Goal: Task Accomplishment & Management: Complete application form

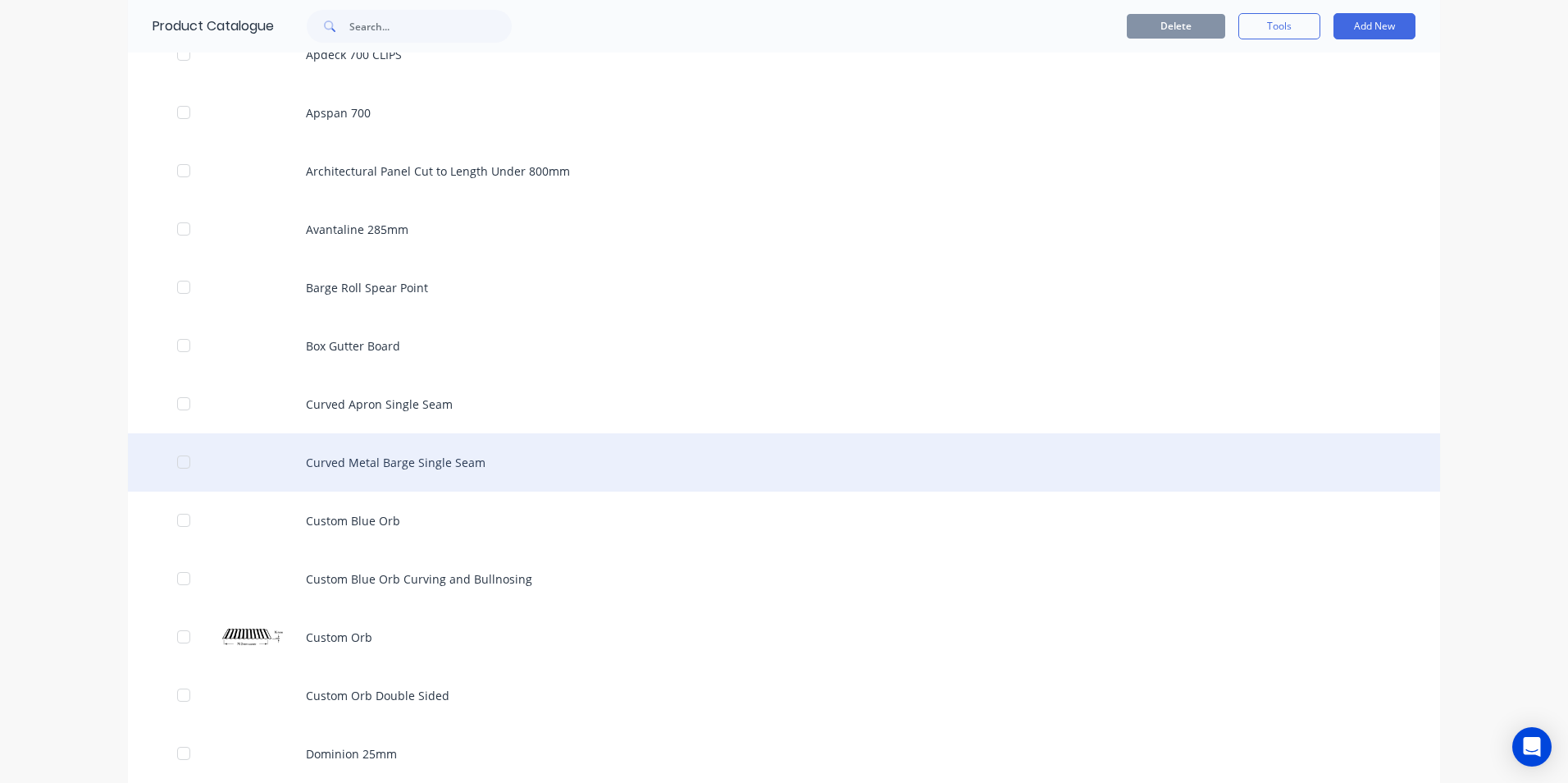
scroll to position [3774, 0]
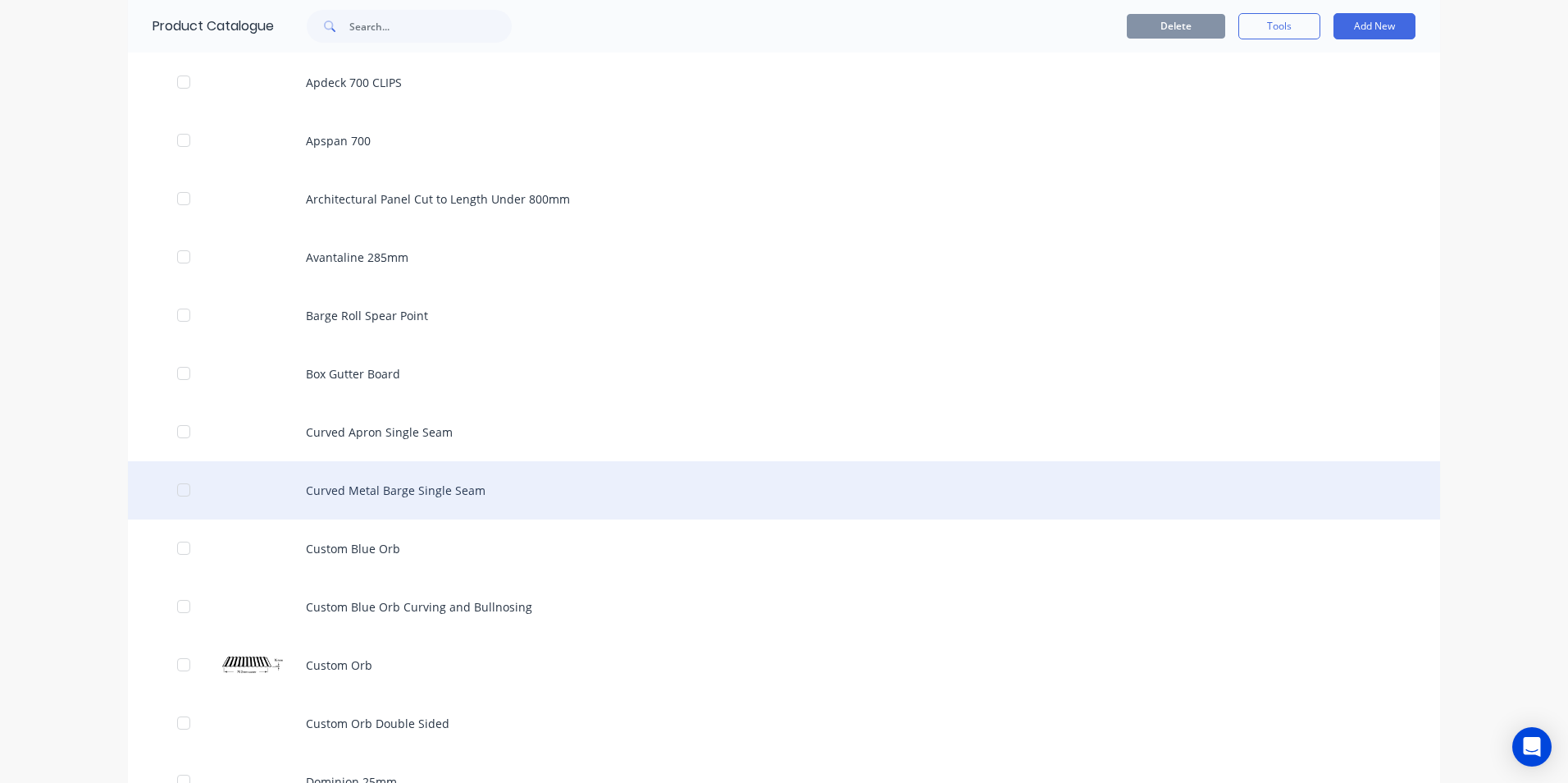
click at [392, 498] on div "Curved Metal Barge Single Seam" at bounding box center [784, 490] width 1312 height 58
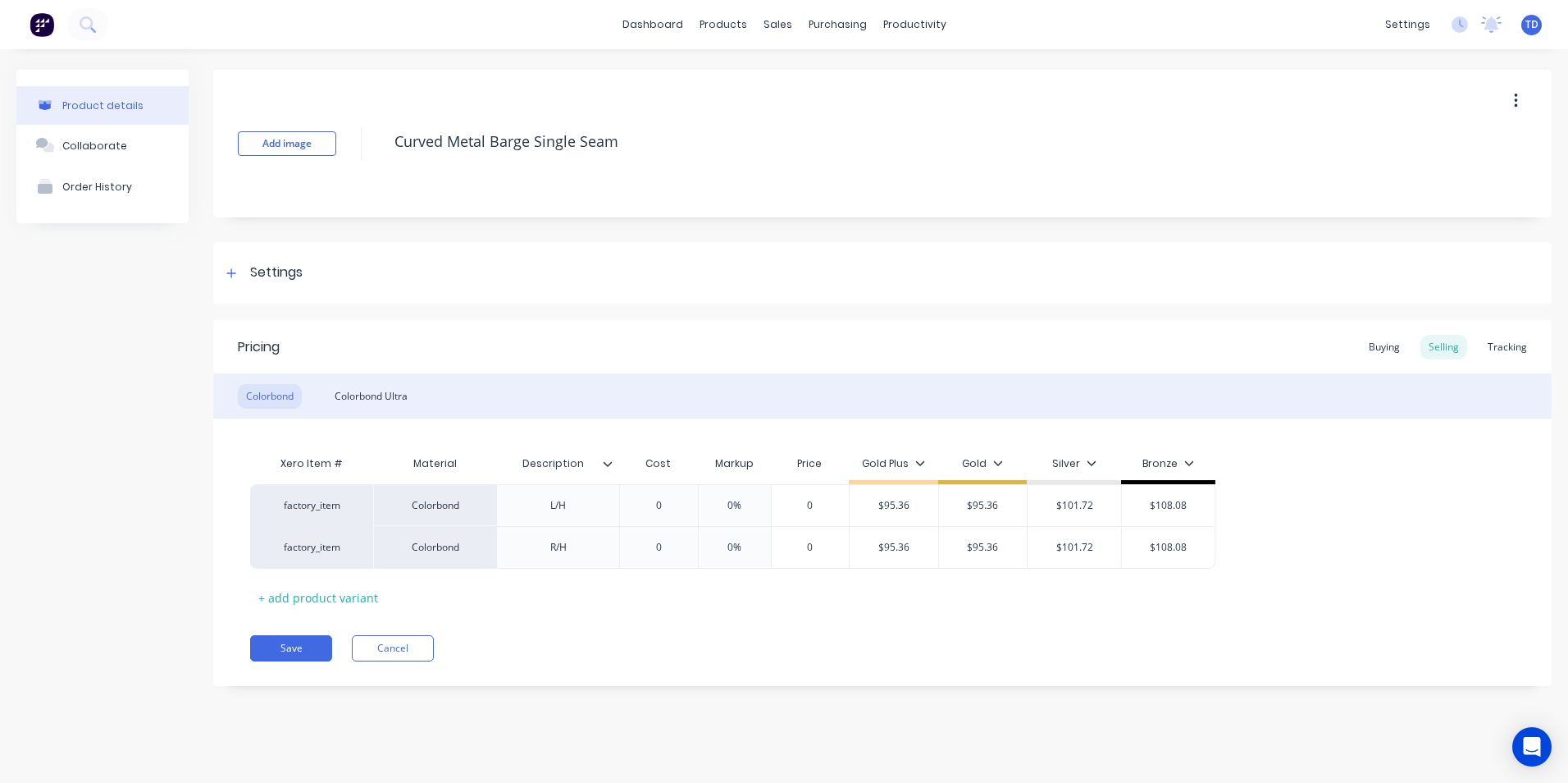
type textarea "x"
type input "0"
click at [670, 507] on input "0" at bounding box center [659, 506] width 82 height 15
type textarea "x"
type input "6"
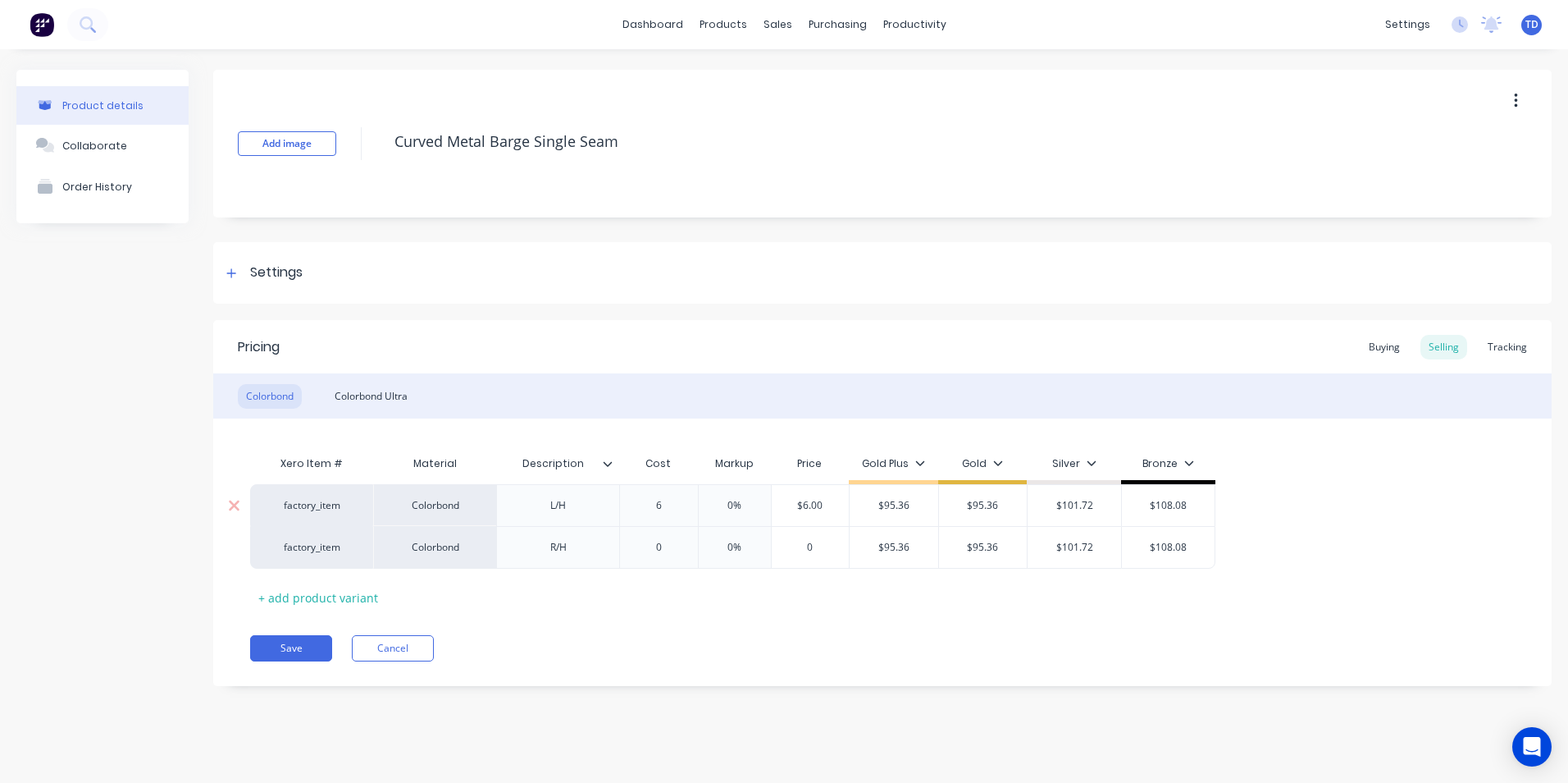
type textarea "x"
type input "60."
type textarea "x"
type input "60.6"
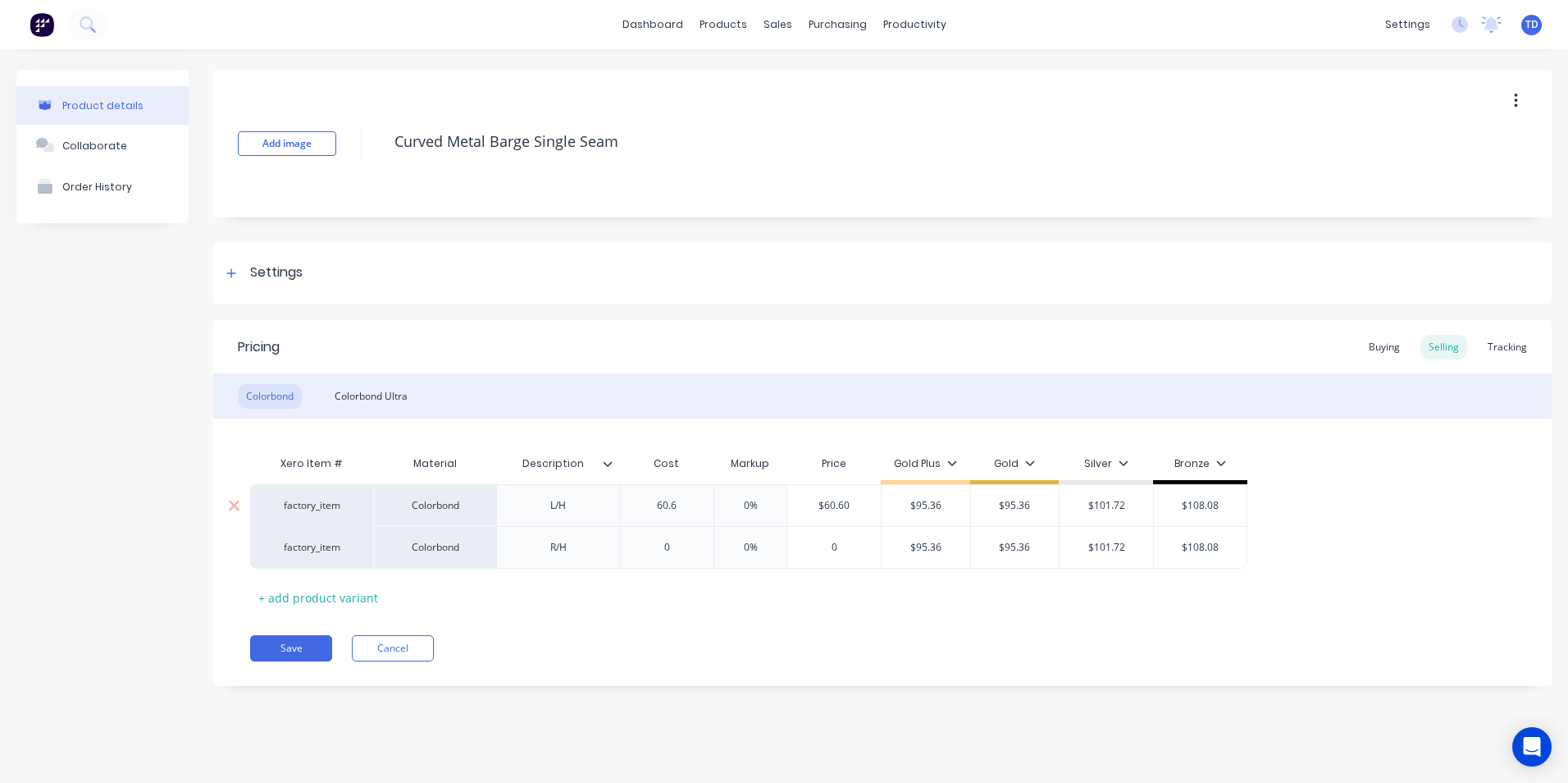
type textarea "x"
type input "60.66"
type input "0%"
type input "$60.66"
type textarea "x"
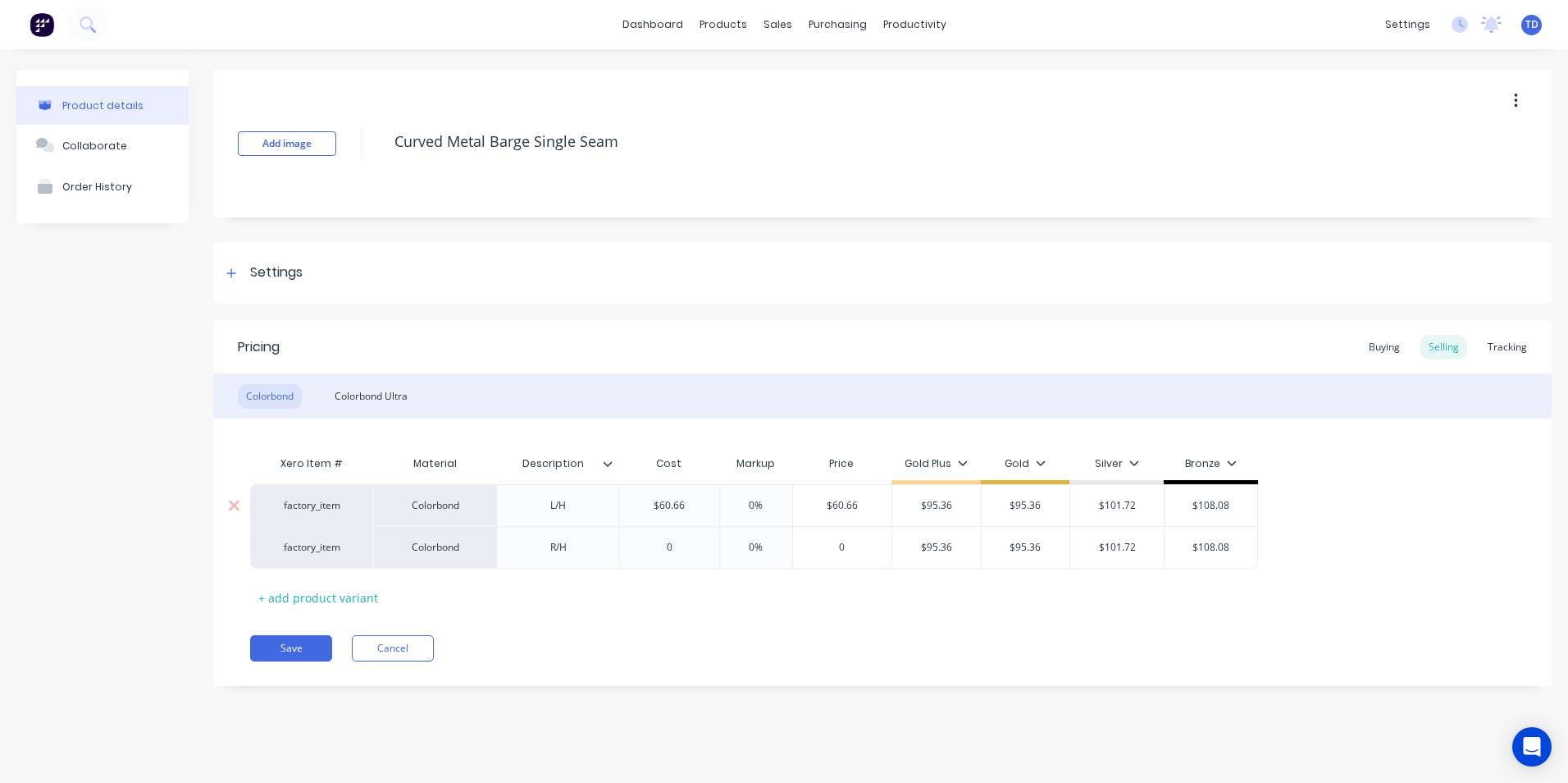
type input "9"
type textarea "x"
type input "95."
type textarea "x"
type input "95.3"
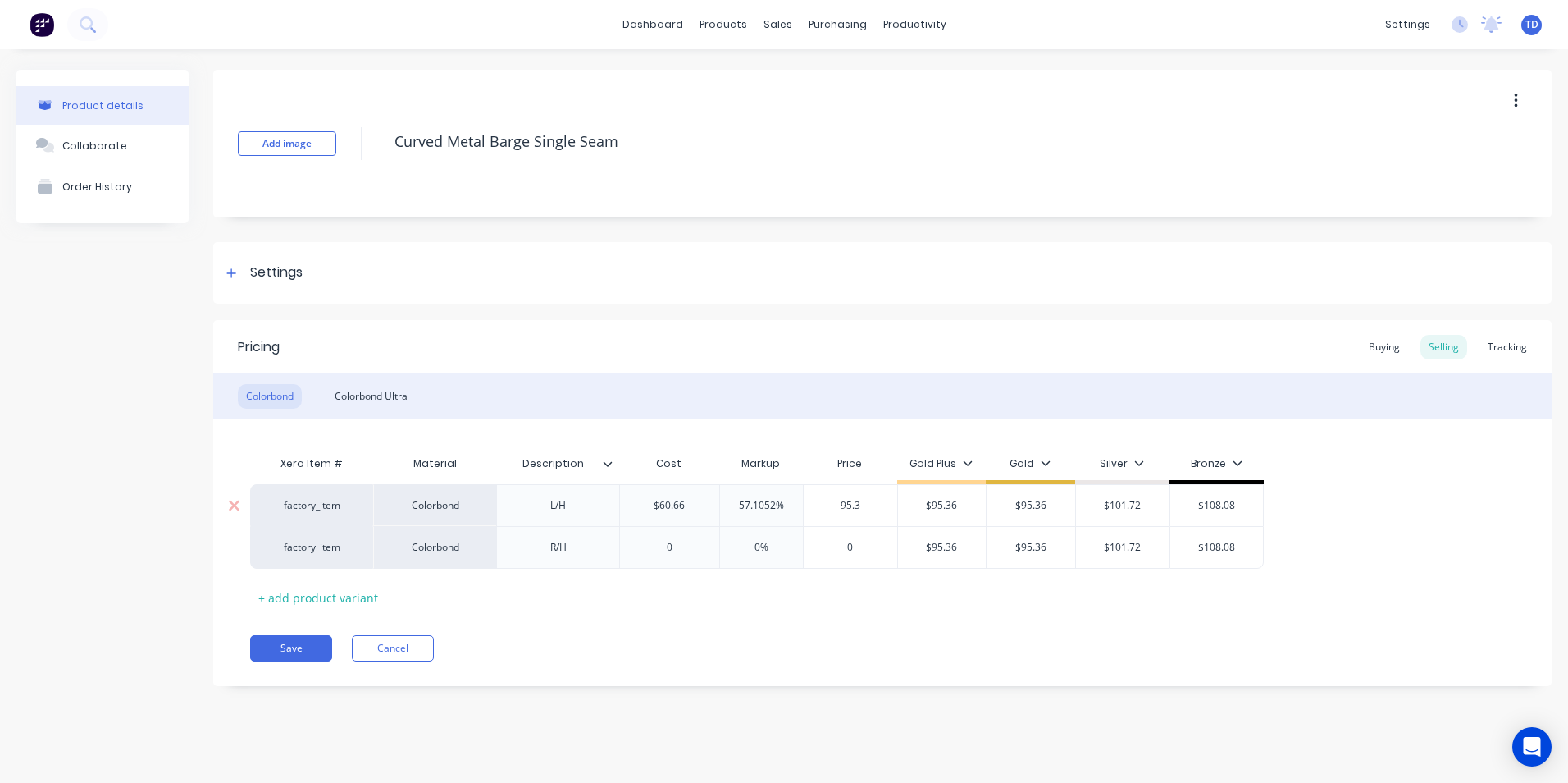
type textarea "x"
type input "95.36"
type input "$95.36"
type input "$101.72"
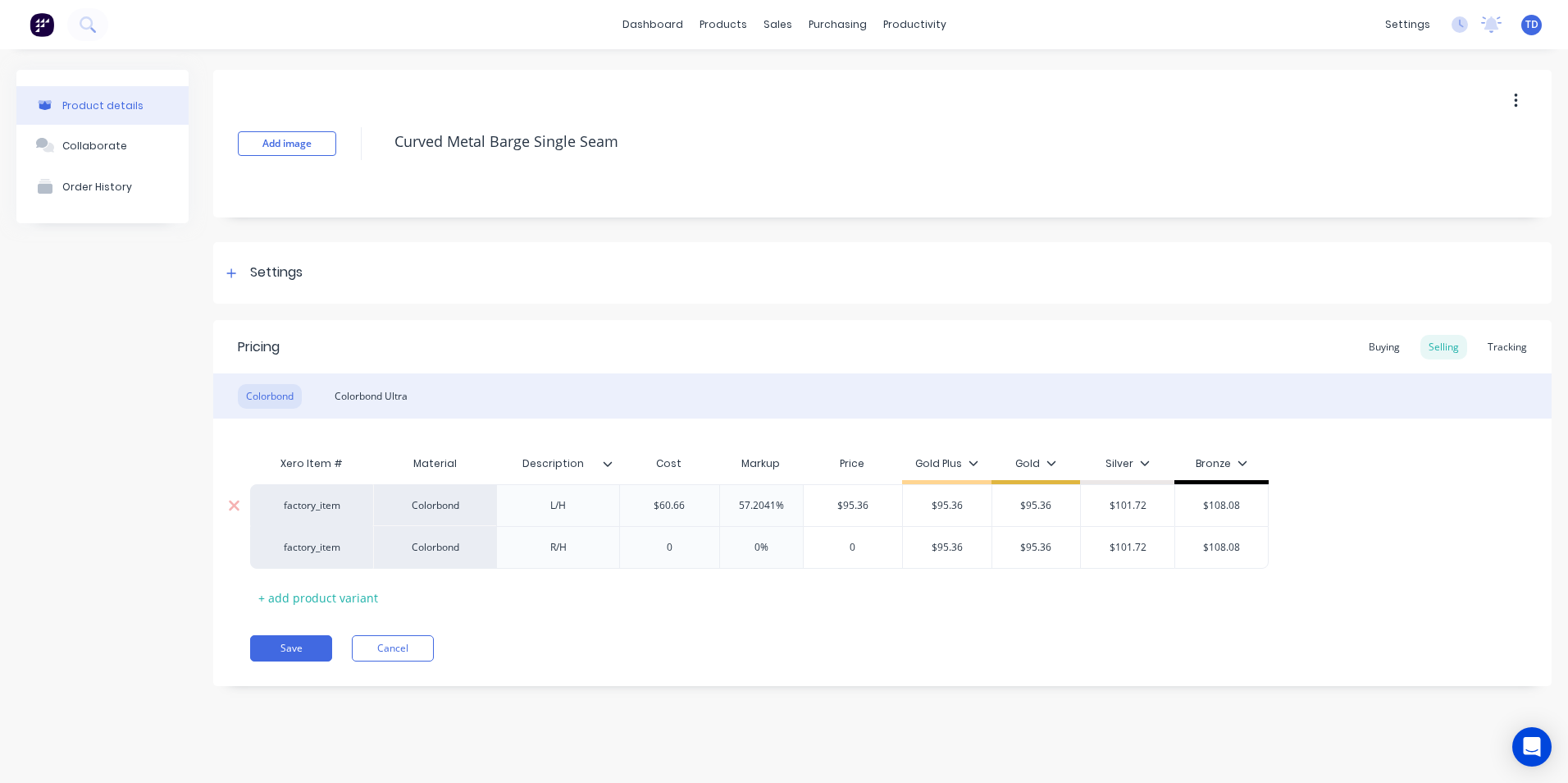
type input "$108.08"
type textarea "x"
type input "0"
type textarea "x"
type input "6"
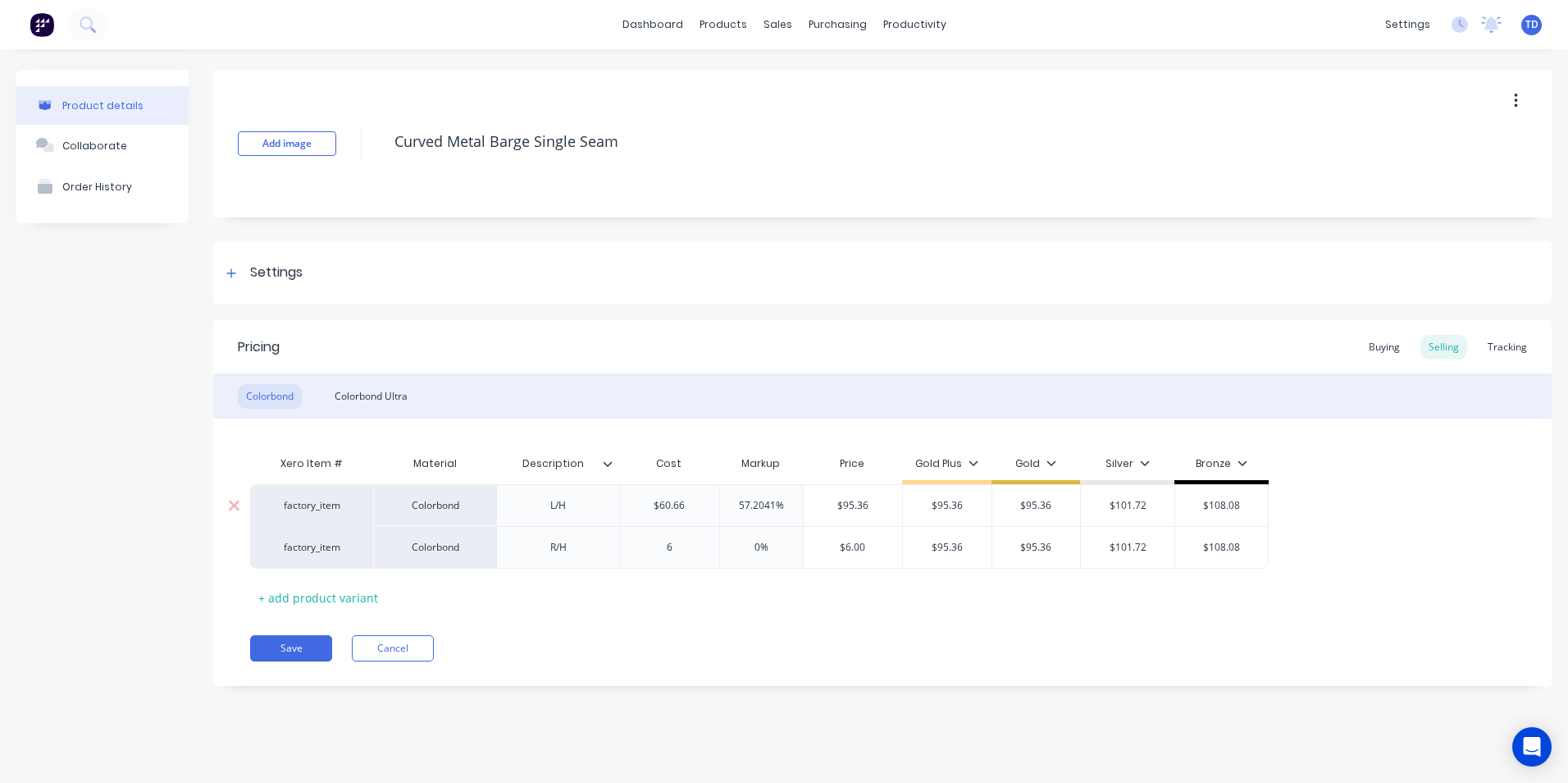
type textarea "x"
type input "60."
type textarea "x"
type input "60.6"
type textarea "x"
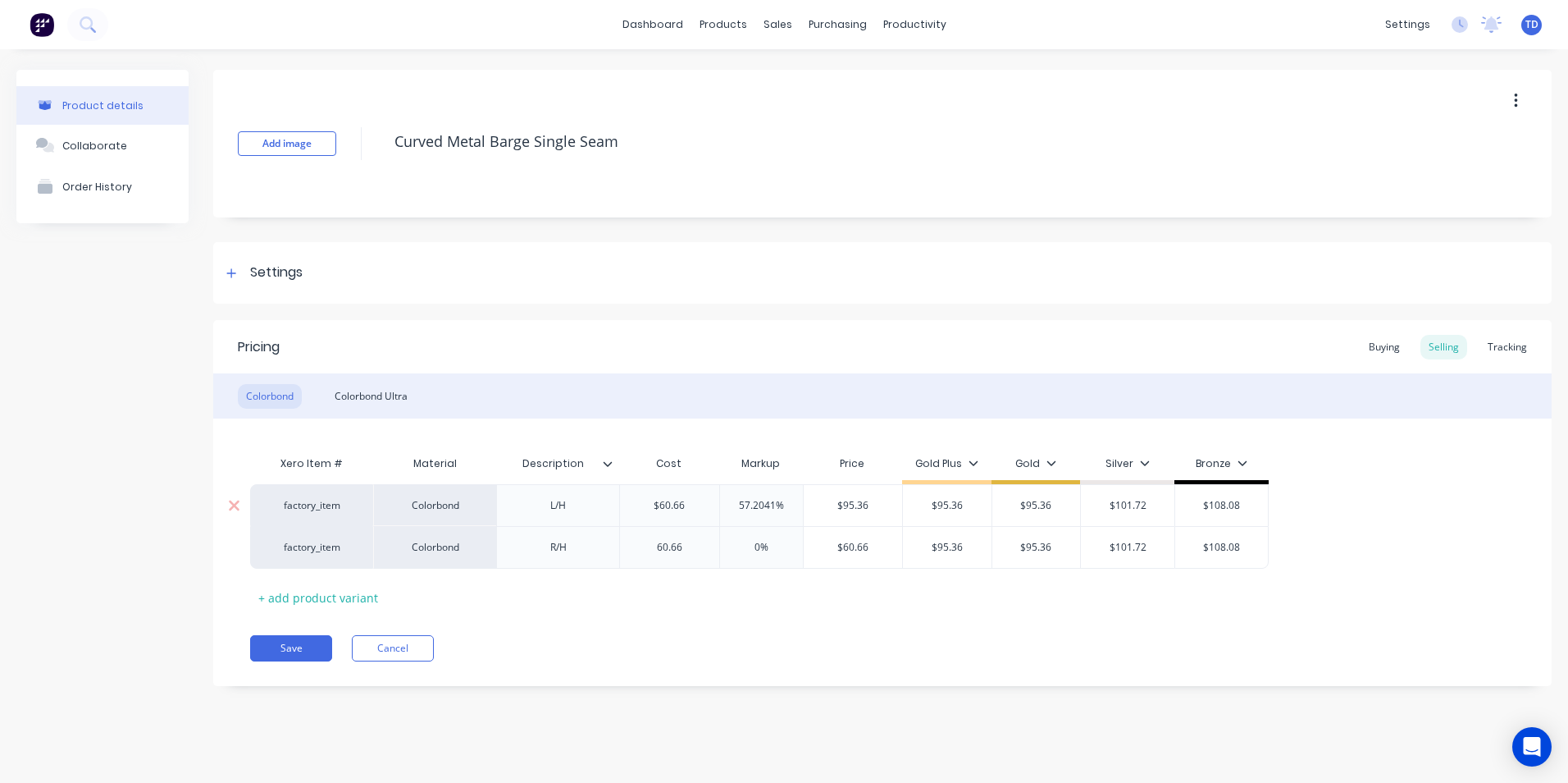
type input "60.66"
type input "0%"
type input "$60.66"
type input "$95.36"
type textarea "x"
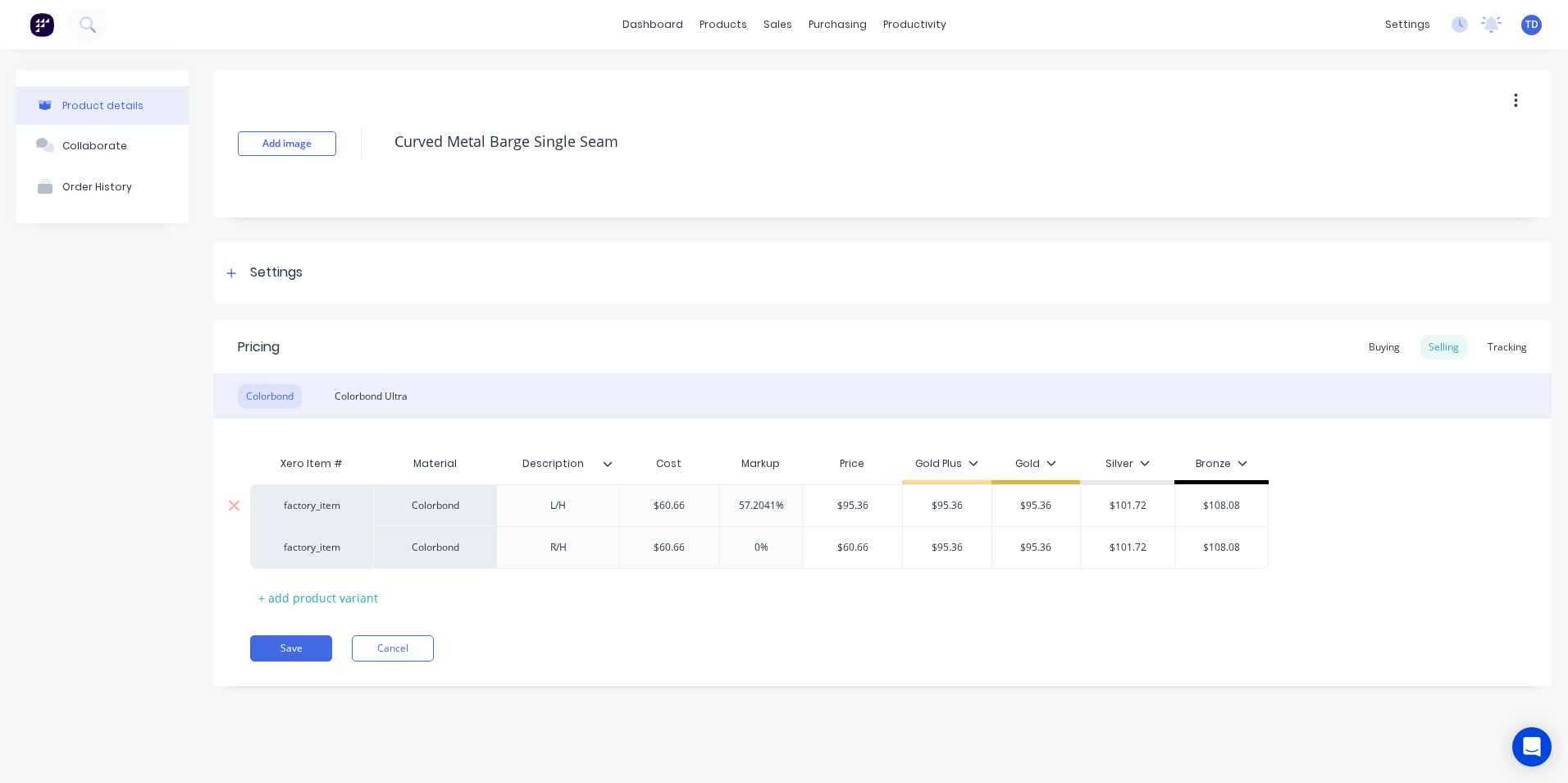
type input "9"
type textarea "x"
type input "95."
type textarea "x"
type input "95.3"
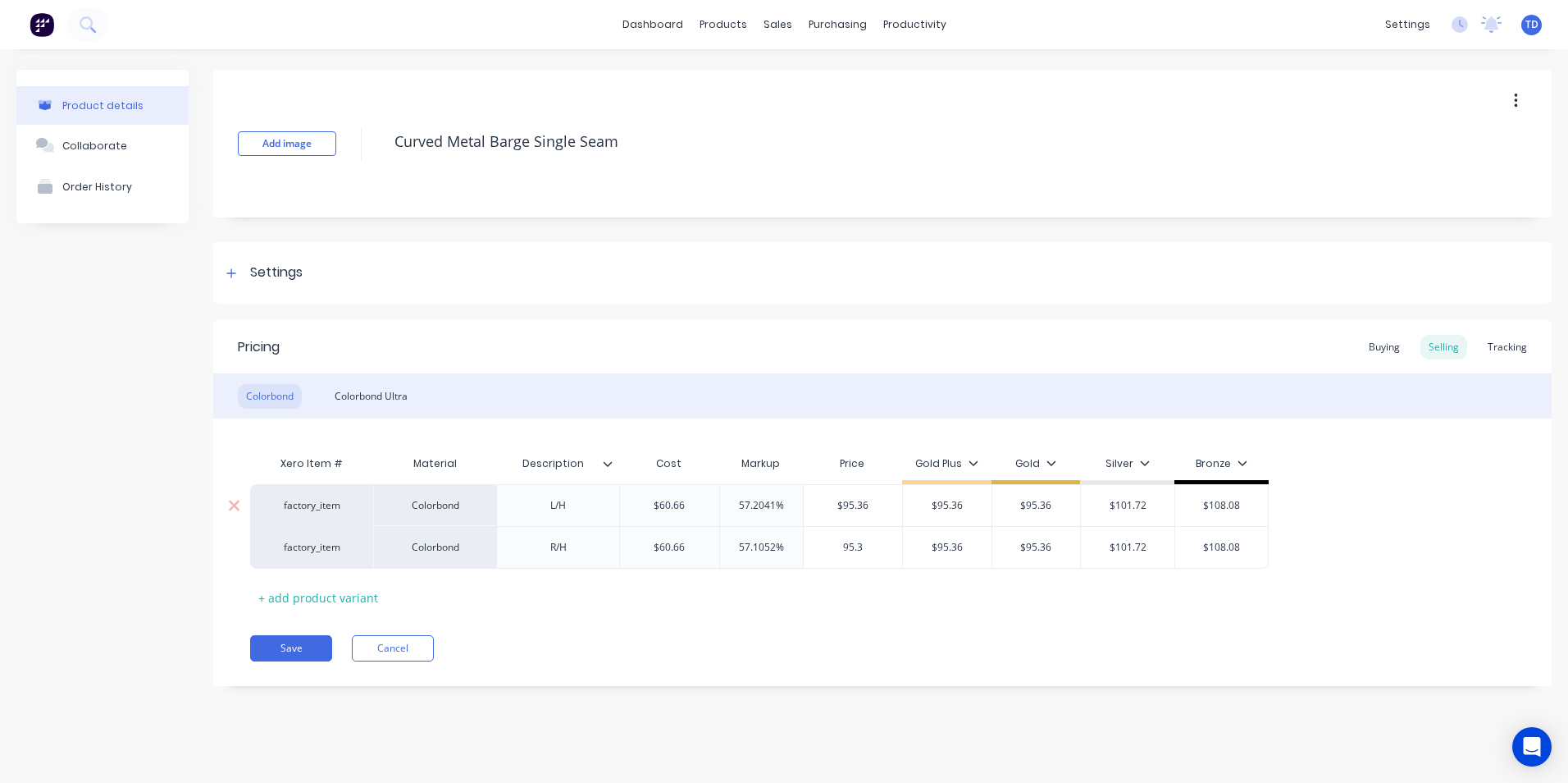
type textarea "x"
type input "95.36"
click at [382, 396] on div "Colorbond Ultra" at bounding box center [371, 396] width 90 height 24
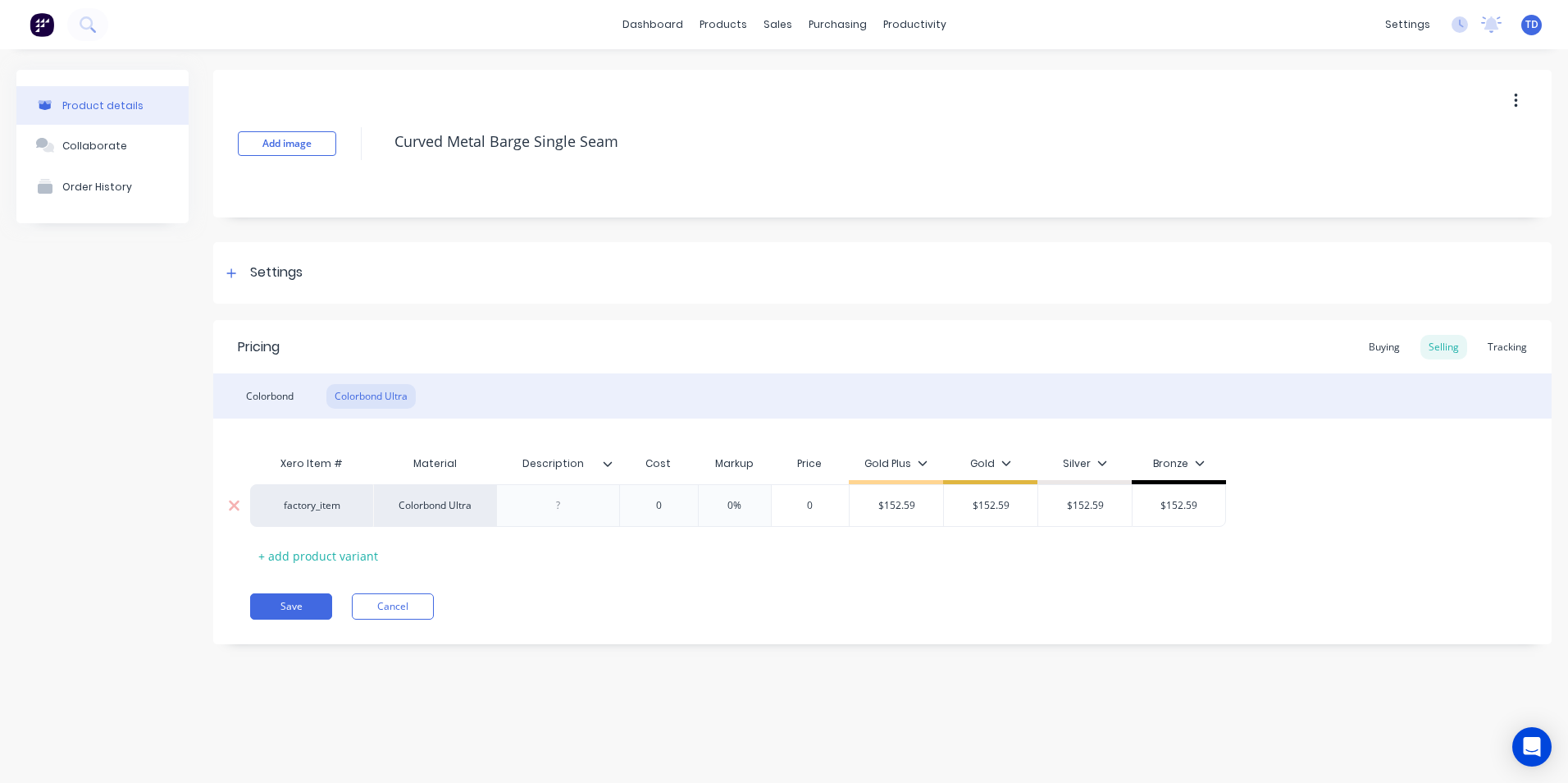
type input "0"
click at [681, 506] on input "0" at bounding box center [659, 506] width 82 height 15
type textarea "x"
type input "1"
type textarea "x"
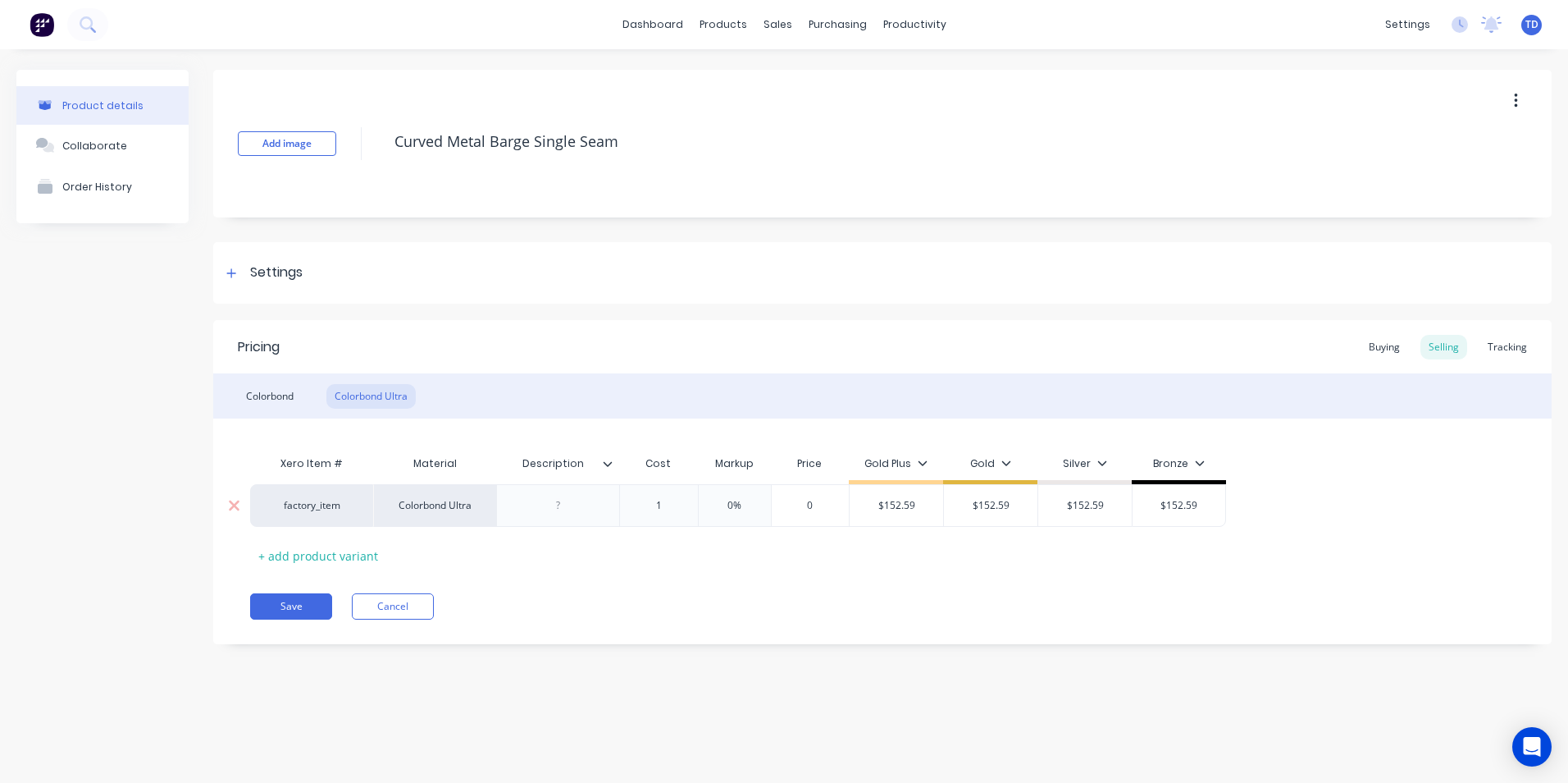
type input "12"
type textarea "x"
type input "121."
type textarea "x"
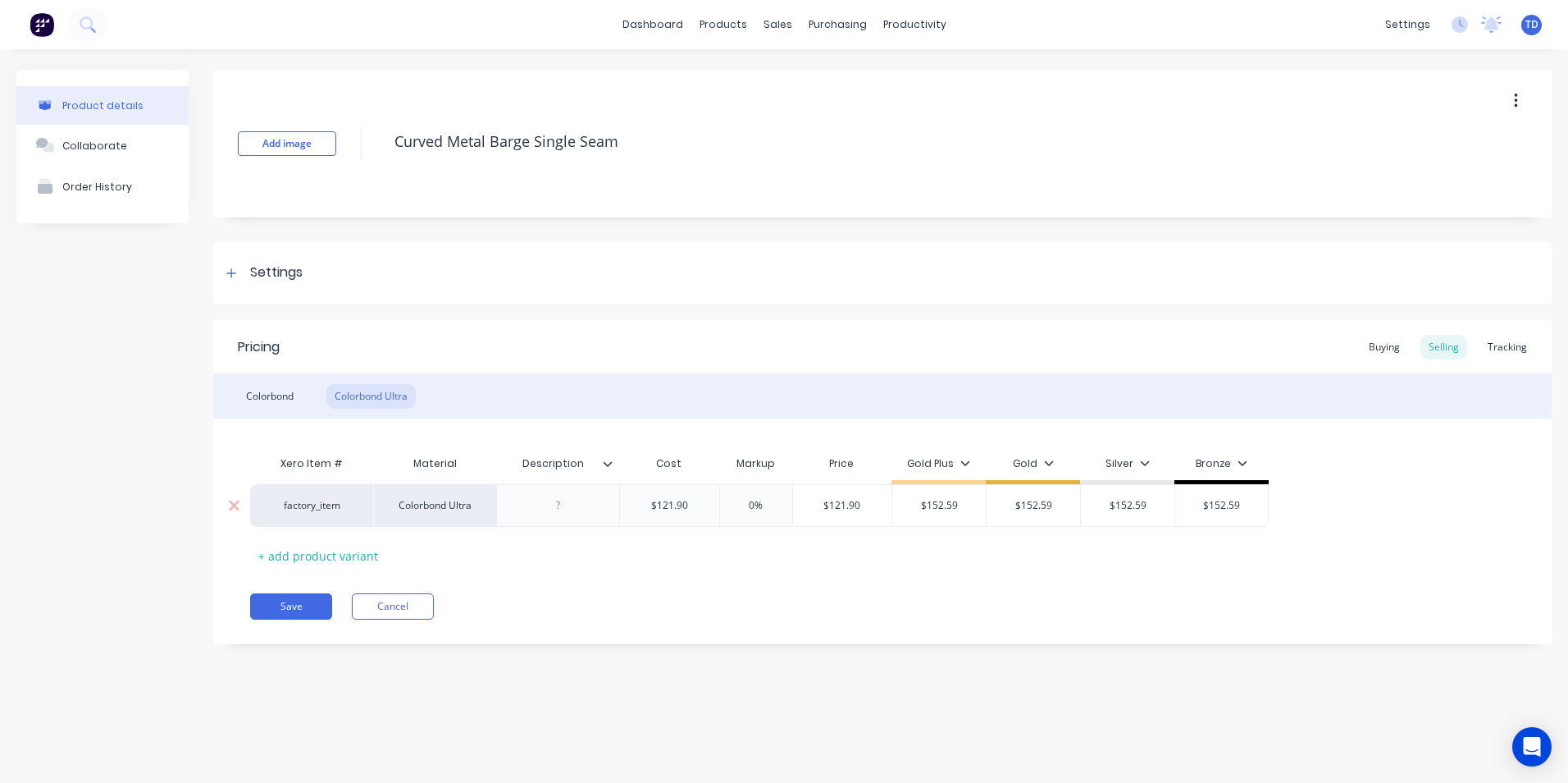
type input "$121.90"
type textarea "x"
type input "1"
type textarea "x"
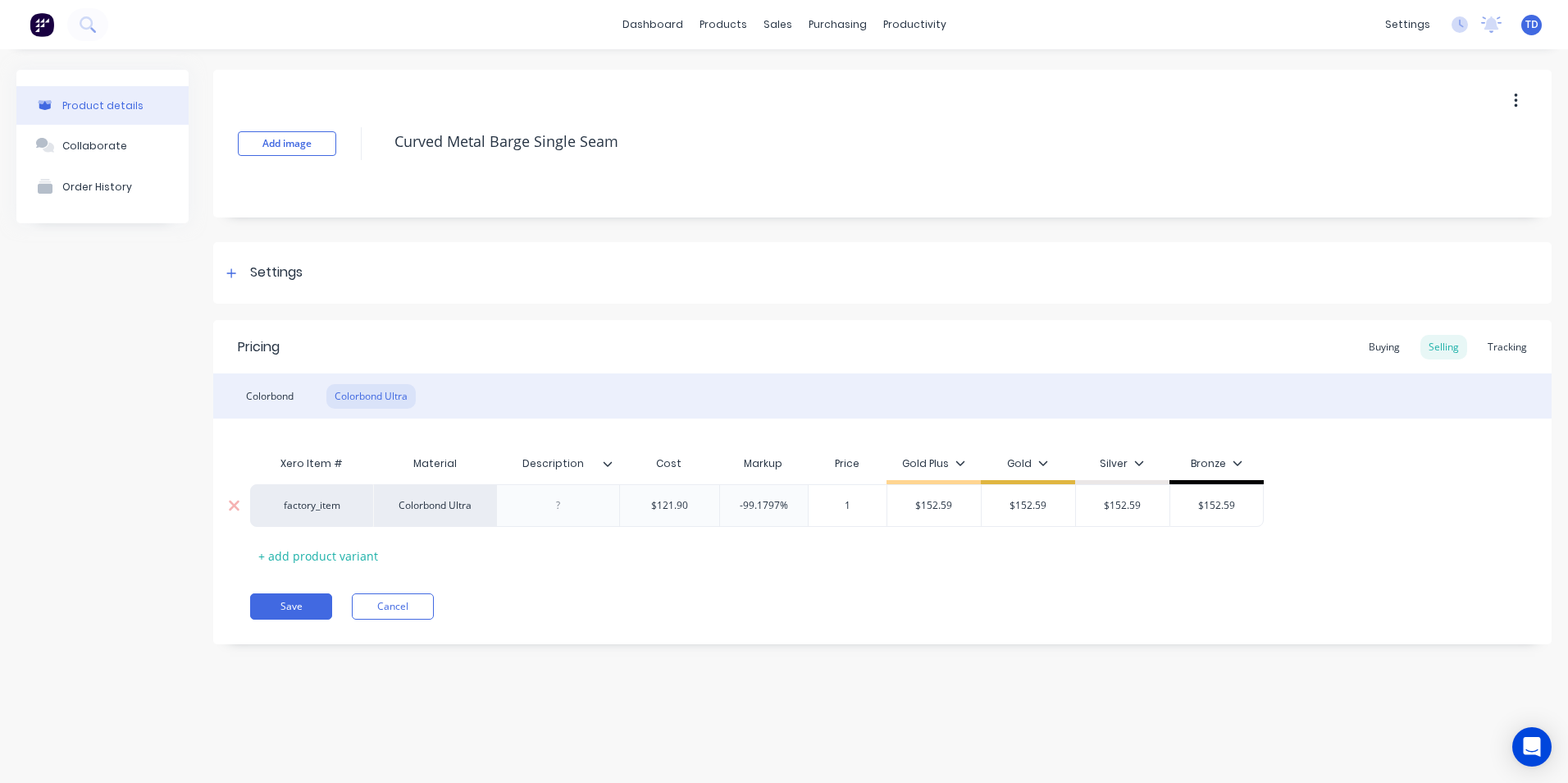
type input "15"
type textarea "x"
type input "152."
type textarea "x"
type input "152.5"
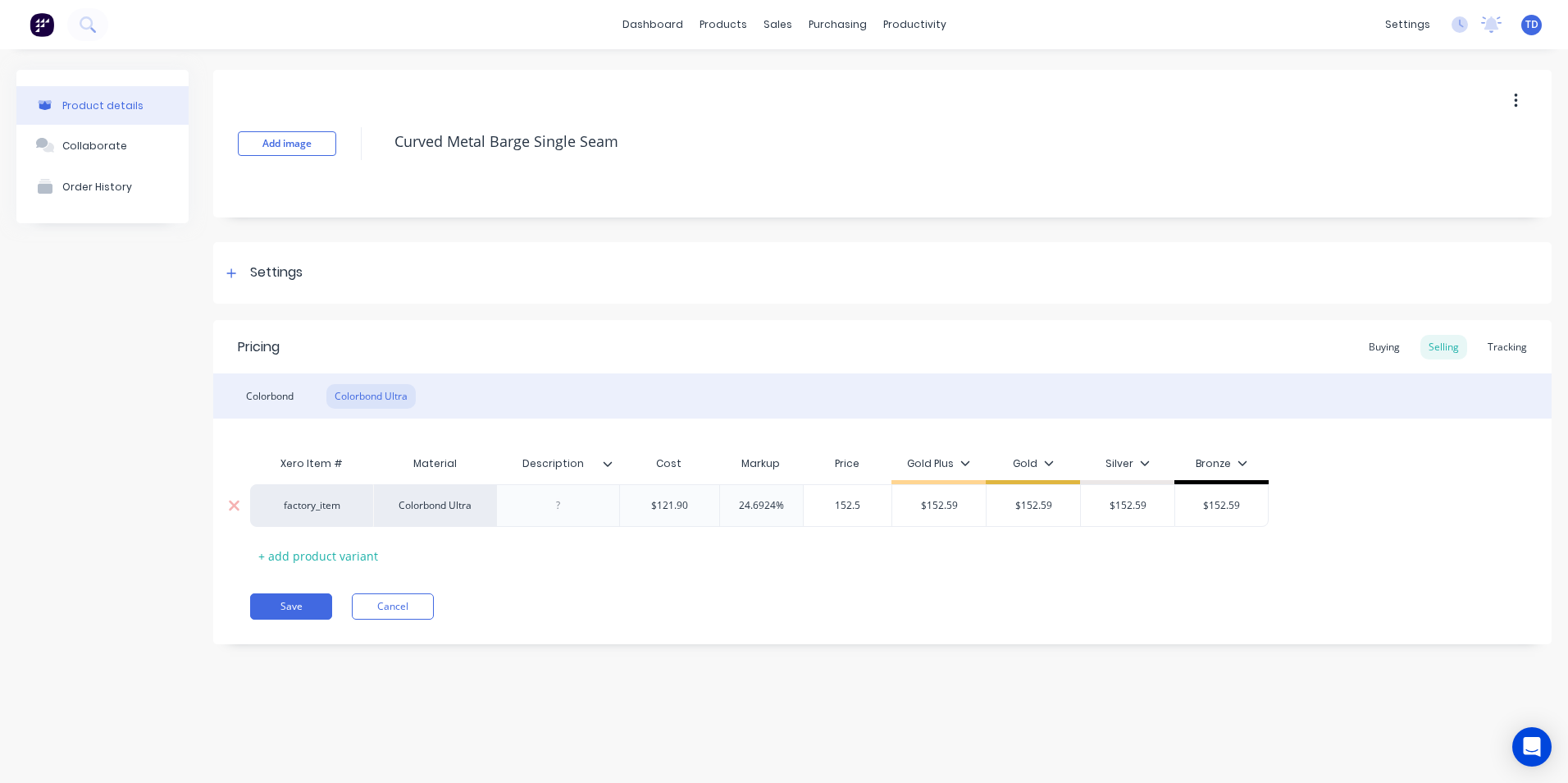
type textarea "x"
type input "152.59"
type input "$152.59"
click at [278, 600] on button "Save" at bounding box center [291, 607] width 82 height 26
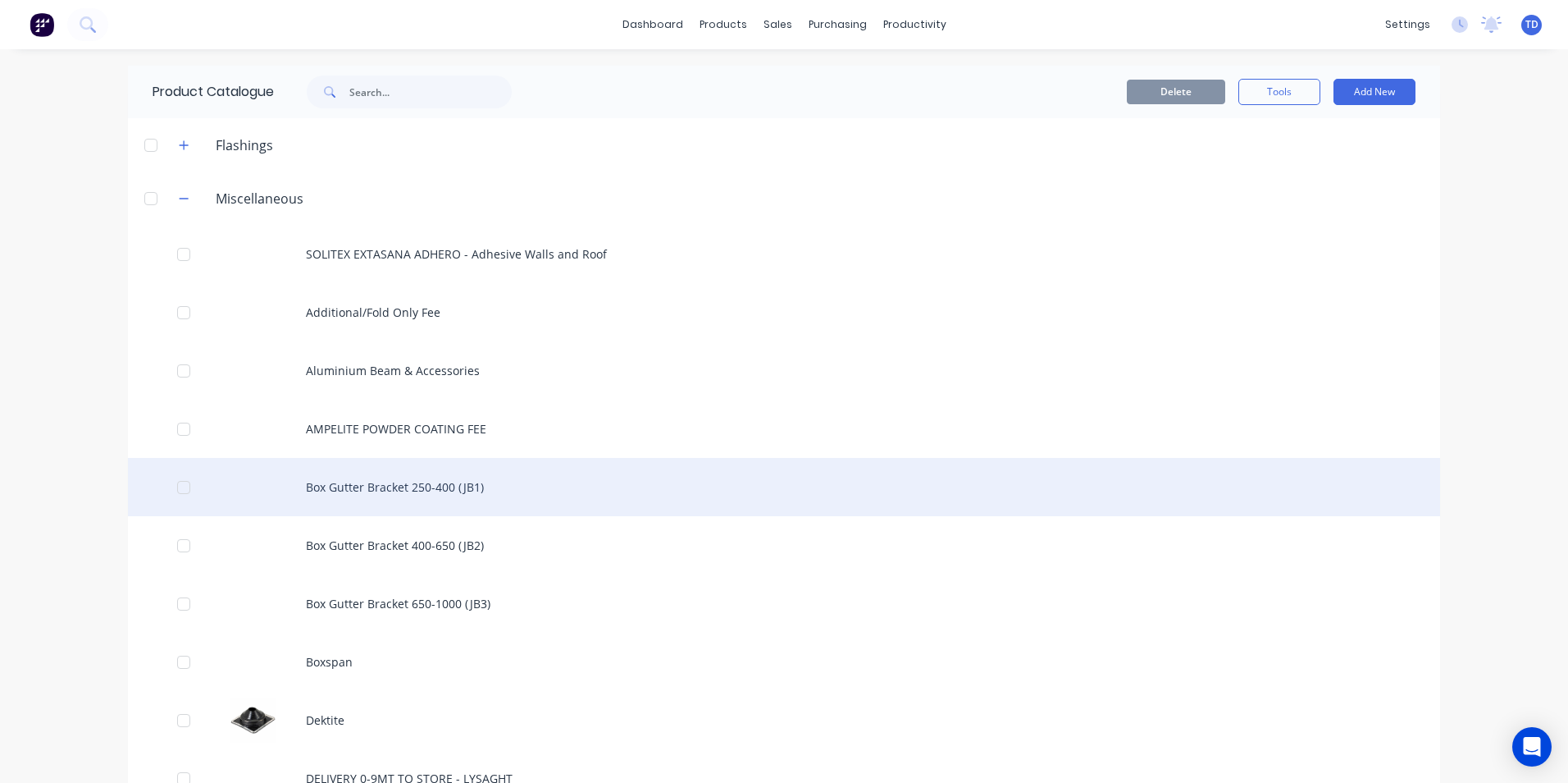
click at [1239, 472] on div "Box Gutter Bracket 250-400 (JB1)" at bounding box center [784, 487] width 1312 height 58
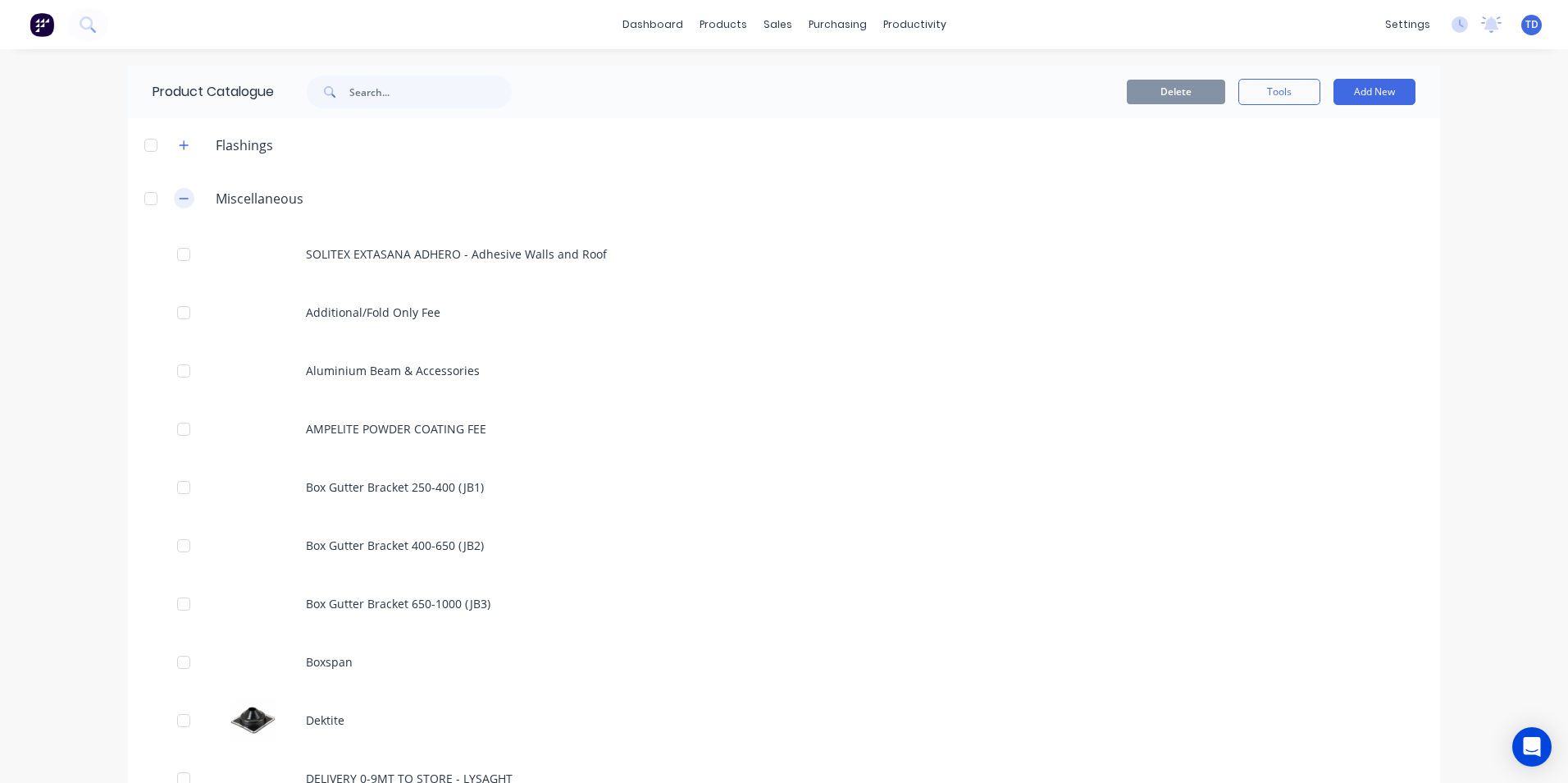
click at [179, 196] on icon "button" at bounding box center [184, 199] width 10 height 11
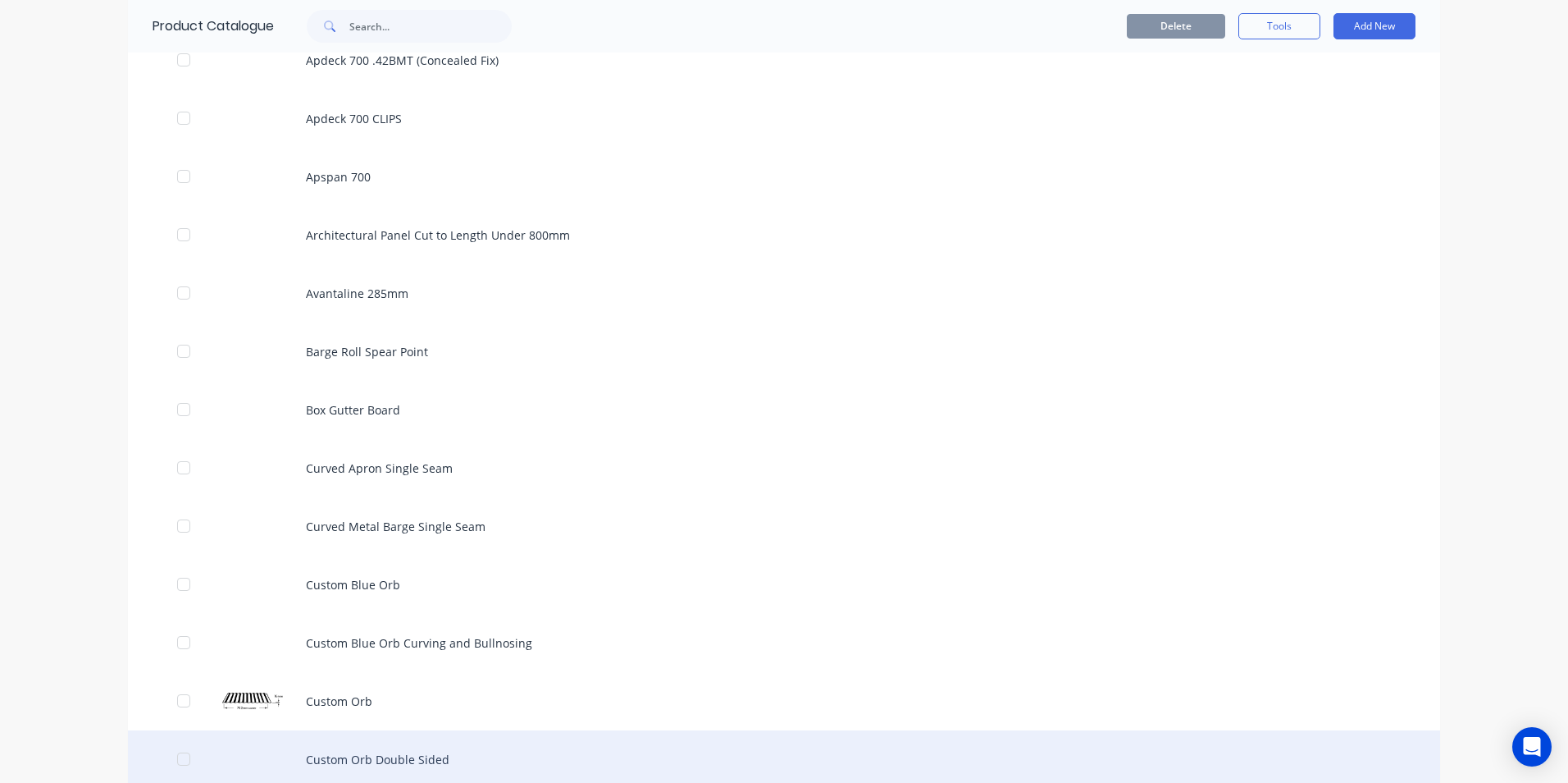
scroll to position [1313, 0]
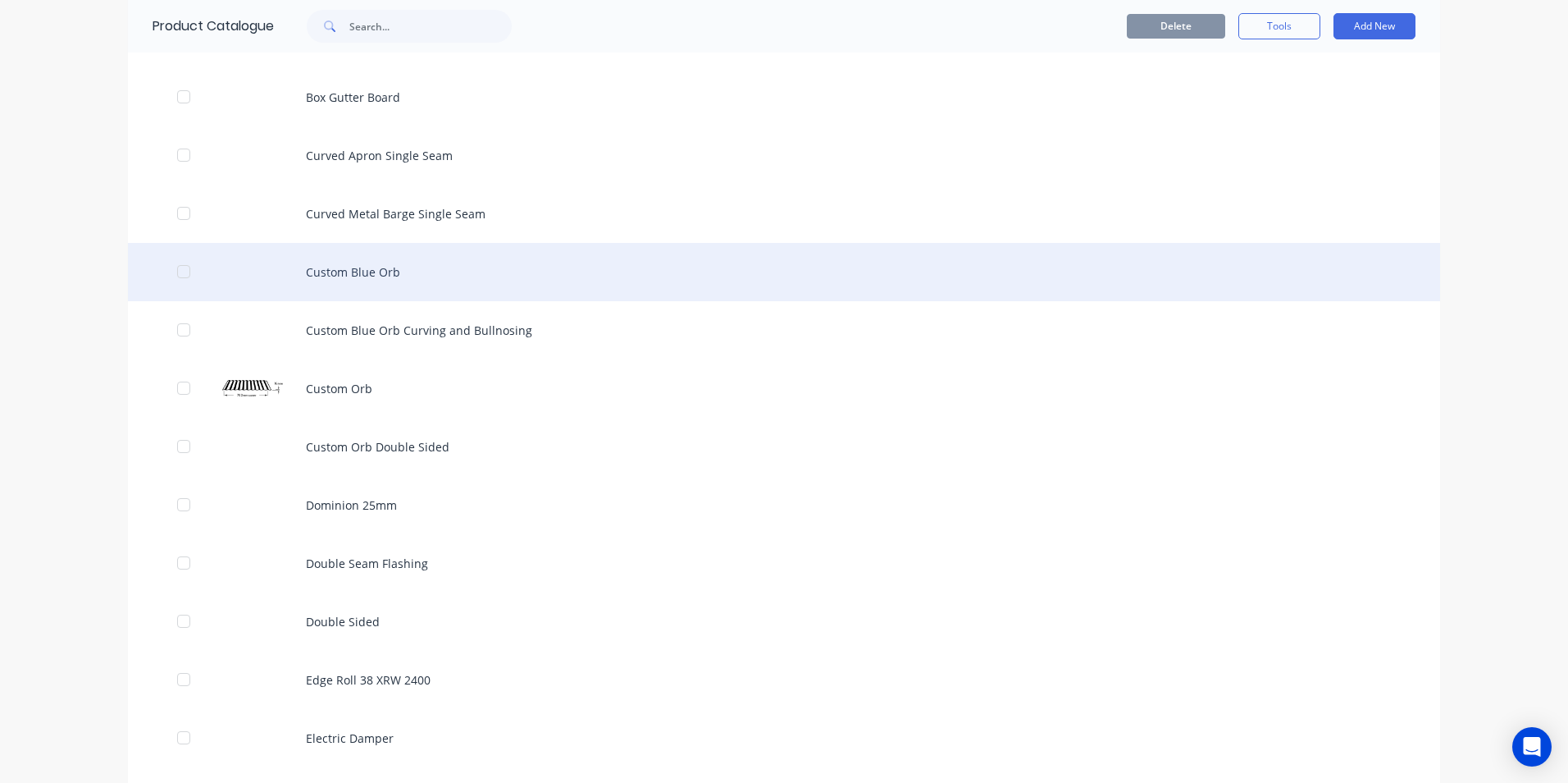
click at [375, 272] on div "Custom Blue Orb" at bounding box center [784, 272] width 1312 height 58
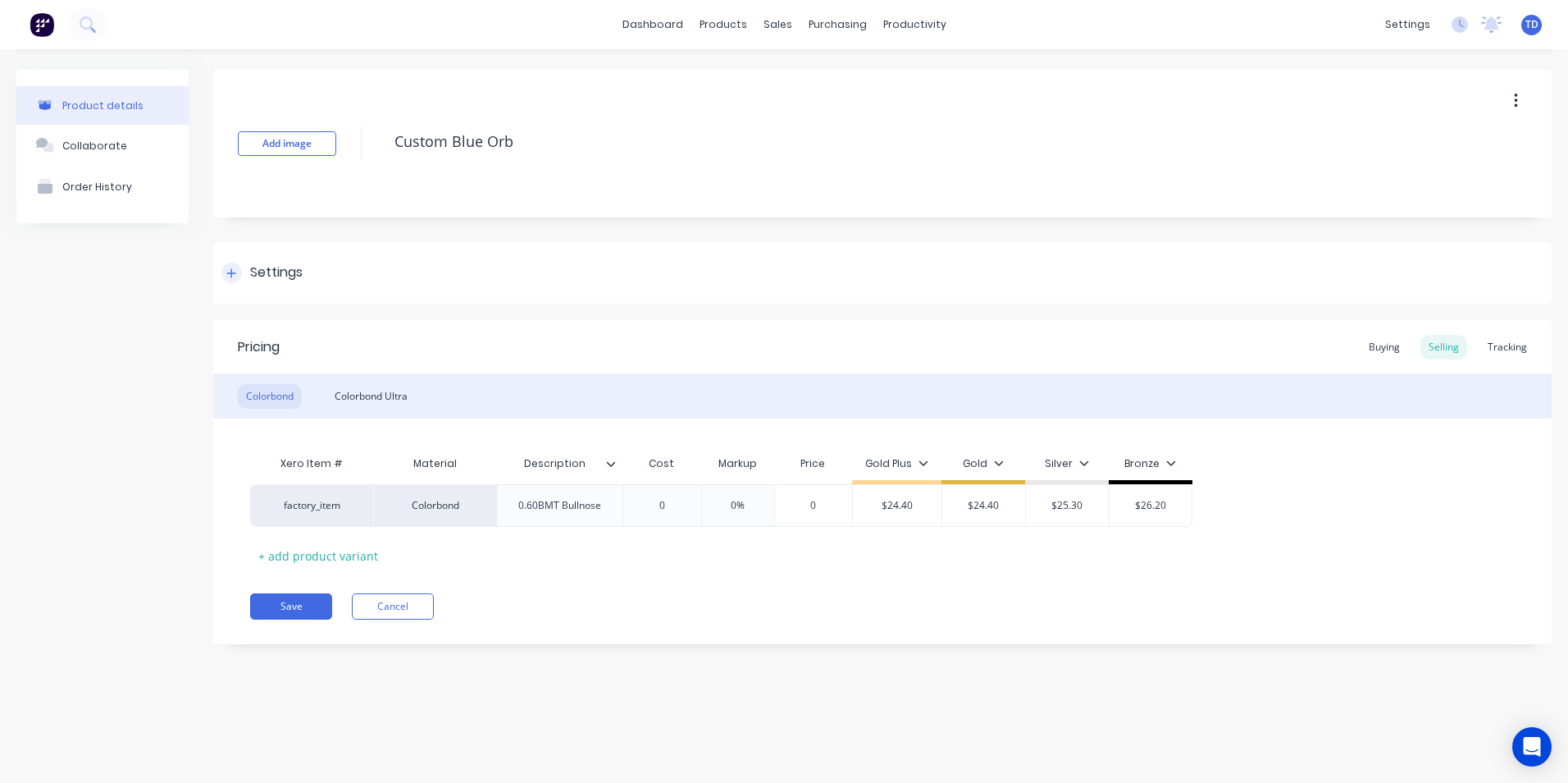
type textarea "x"
click at [1372, 347] on div "Buying" at bounding box center [1384, 347] width 48 height 24
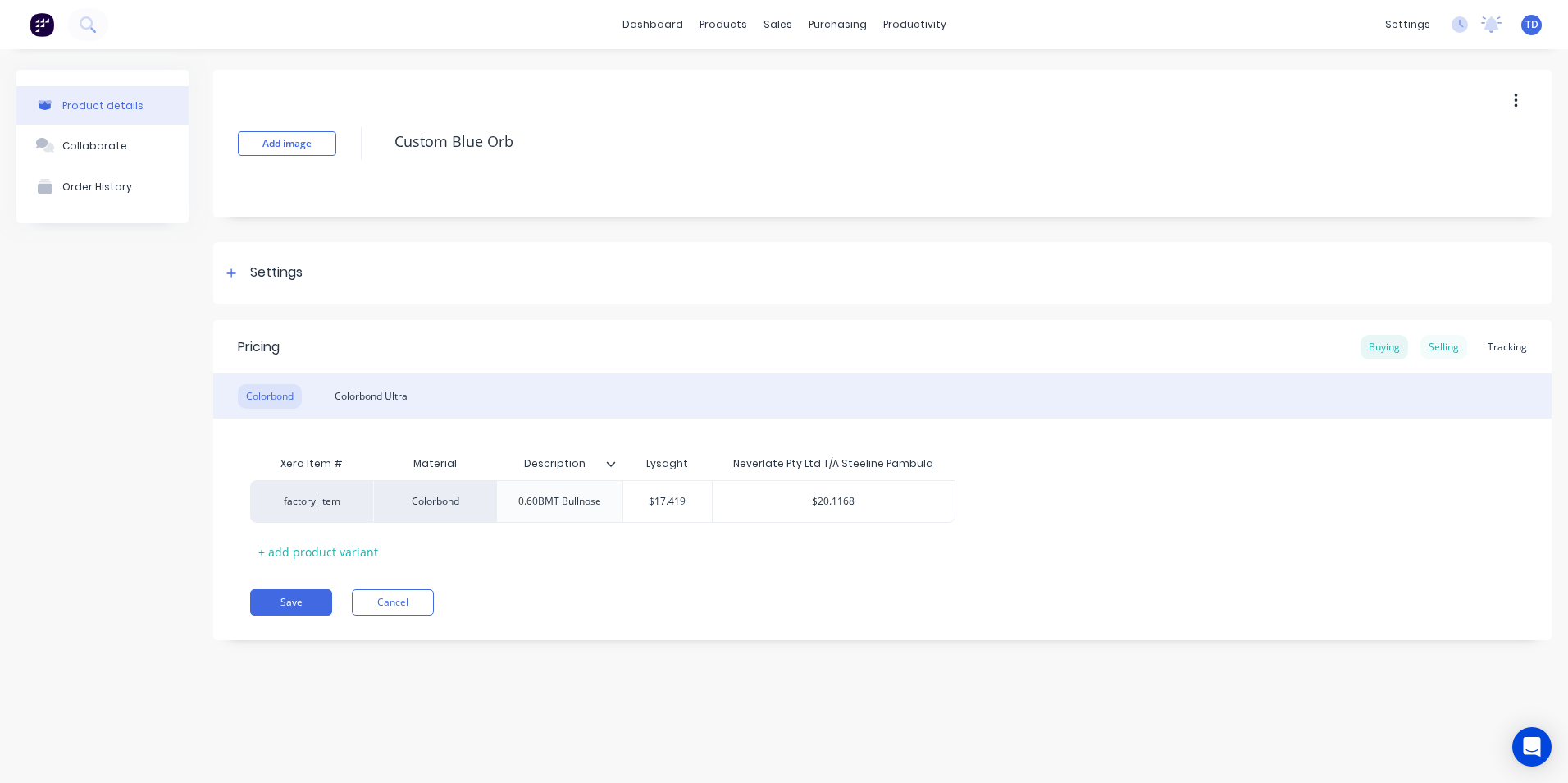
click at [1436, 350] on div "Selling" at bounding box center [1444, 347] width 47 height 24
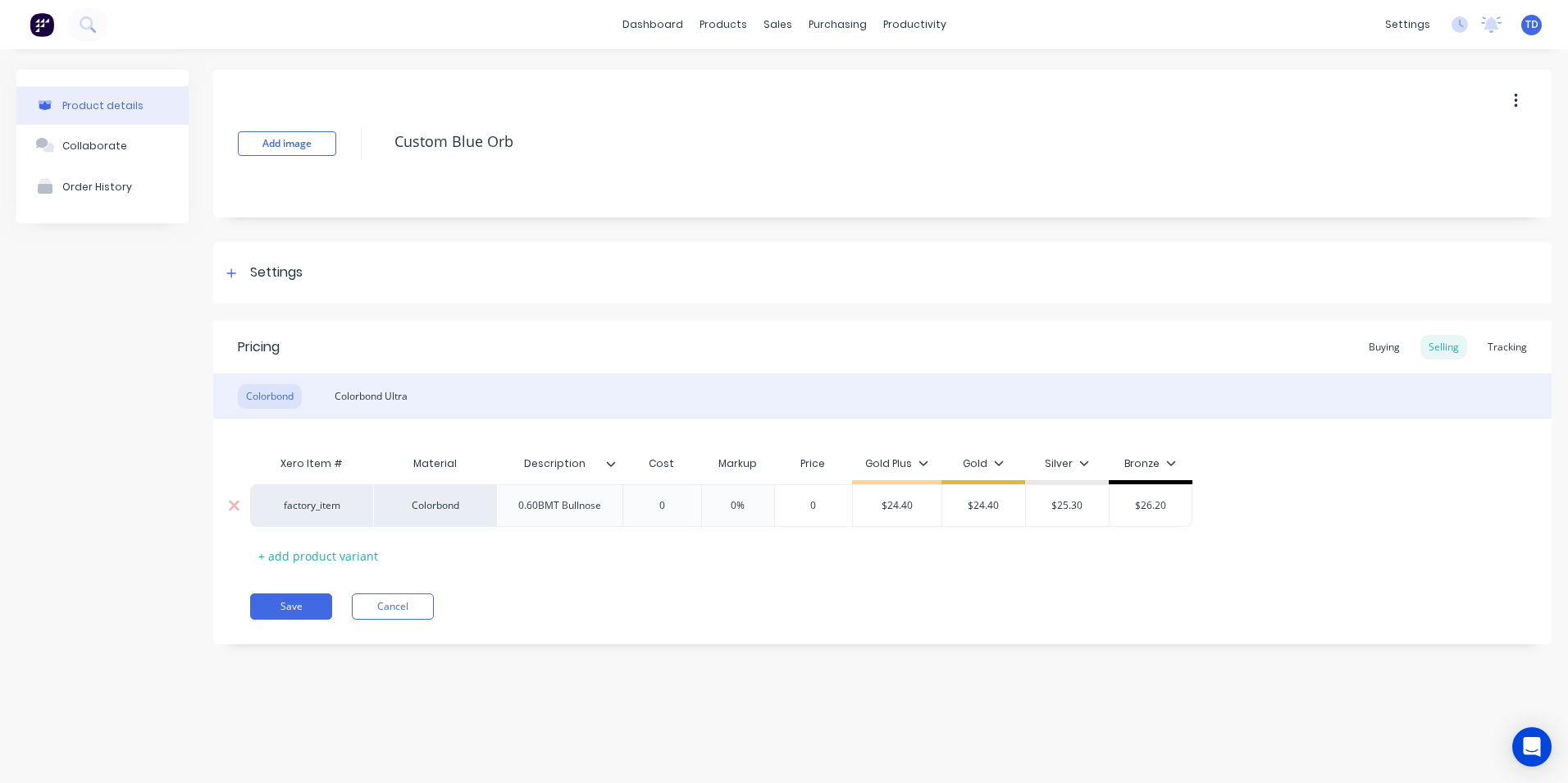
click at [669, 513] on div "0" at bounding box center [662, 506] width 82 height 41
type input "0"
type textarea "x"
type input "1"
type textarea "x"
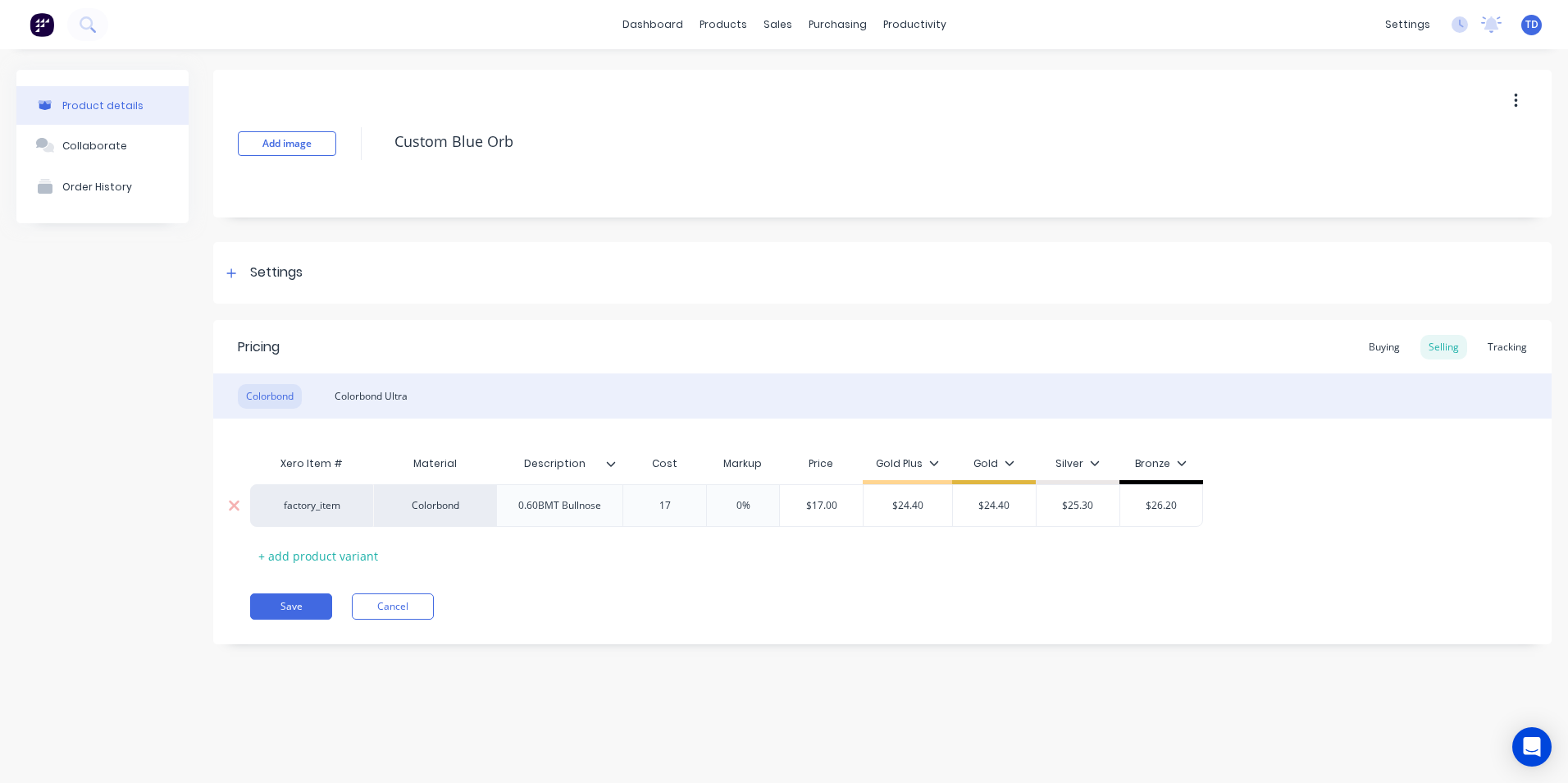
type input "17."
type textarea "x"
type input "17.4"
type textarea "x"
type input "17.41"
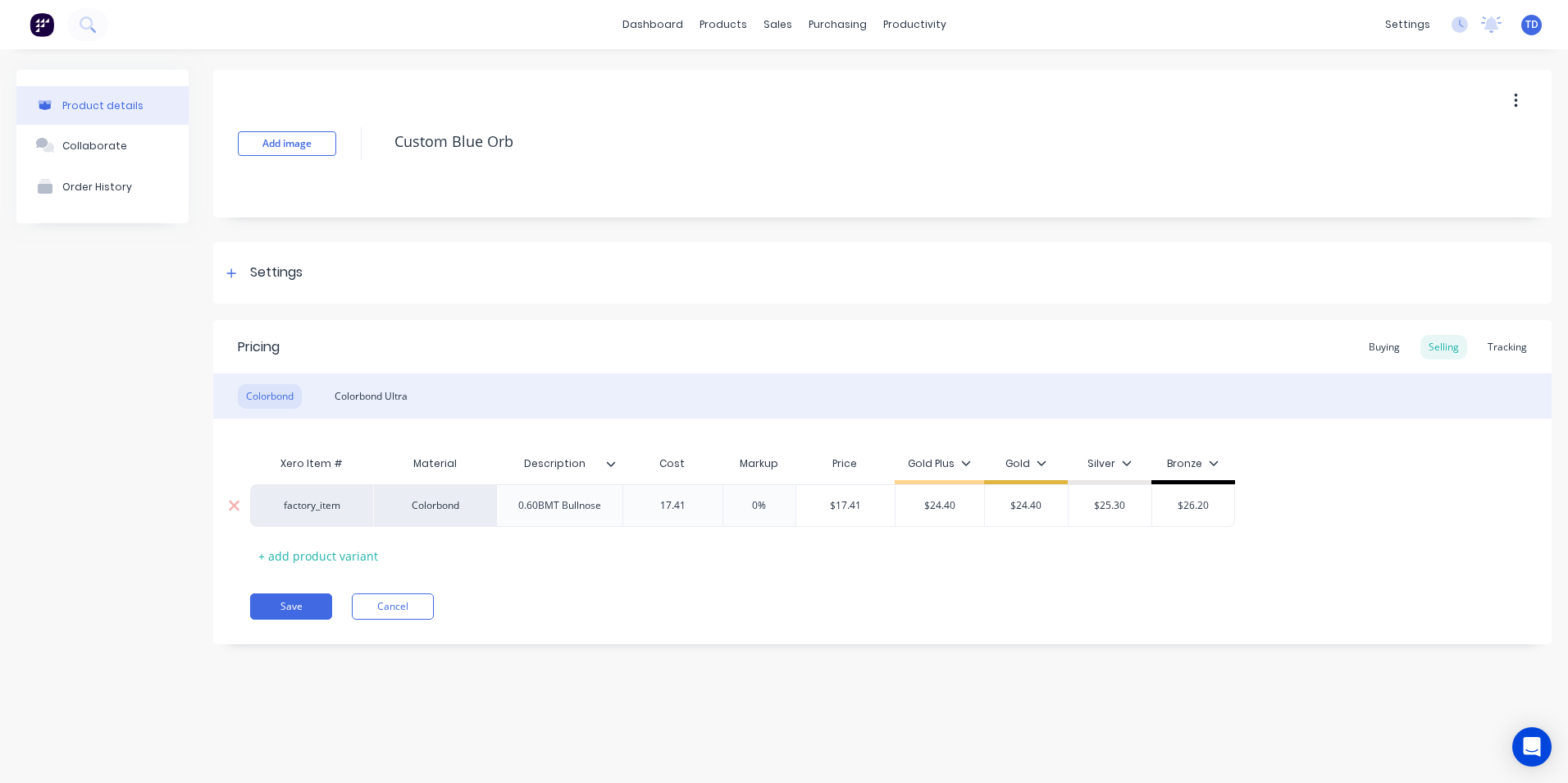
type textarea "x"
type input "17.419"
type input "0%"
type input "$17.419"
type textarea "x"
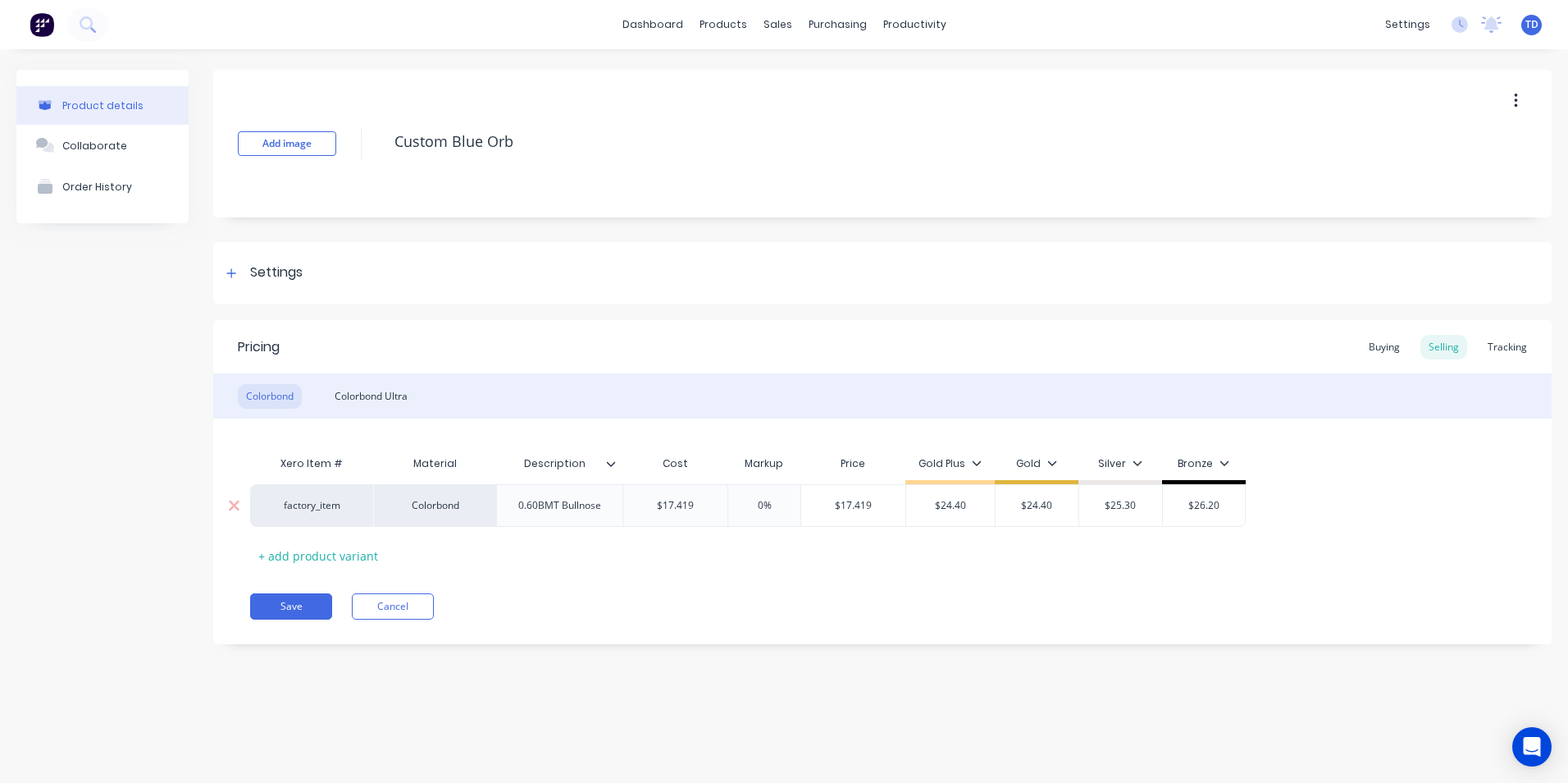
type input "2"
type textarea "x"
type input "24."
type textarea "x"
type input "24.40"
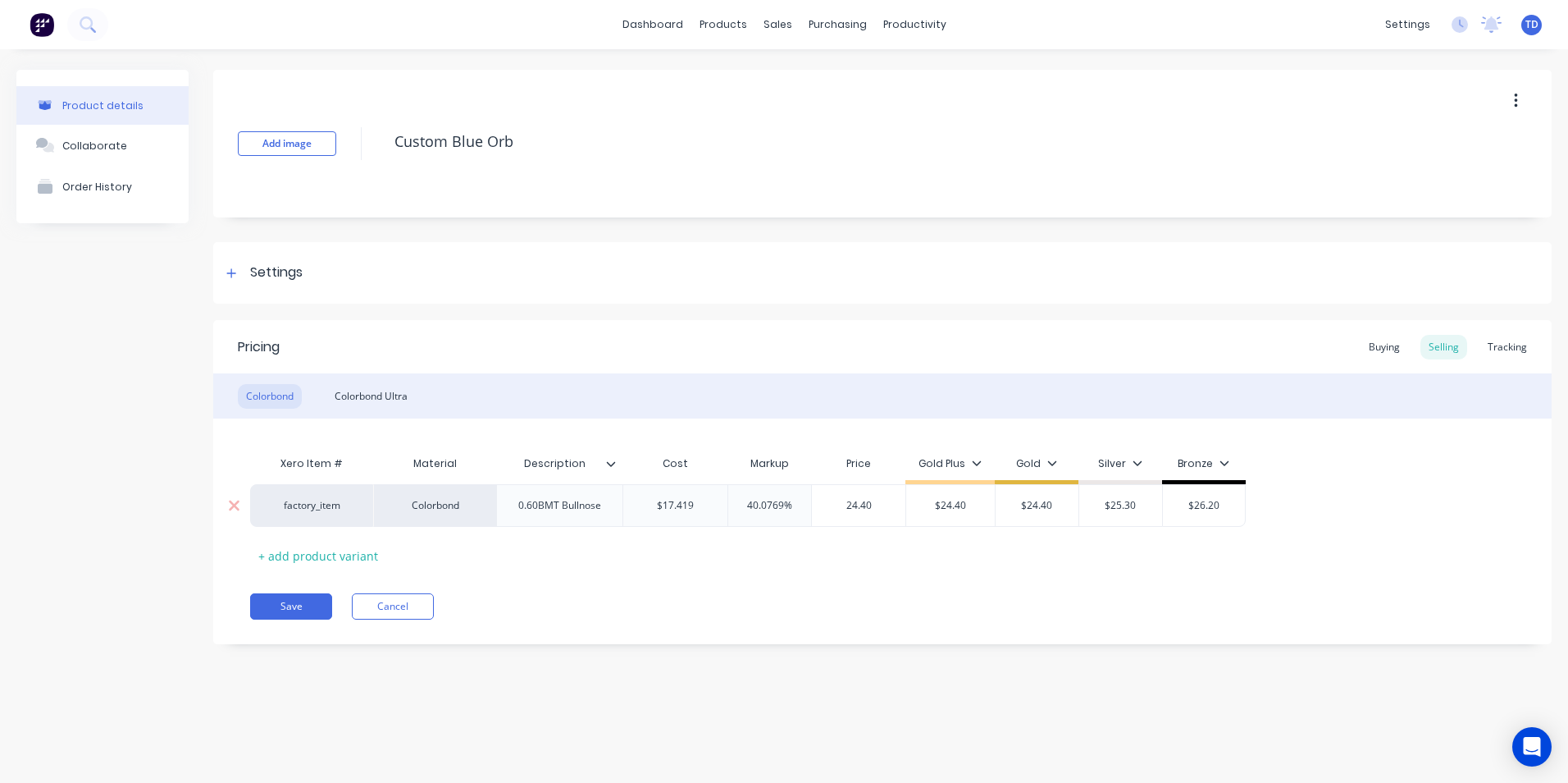
type input "$24.40"
click at [382, 398] on div "Colorbond Ultra" at bounding box center [371, 396] width 90 height 24
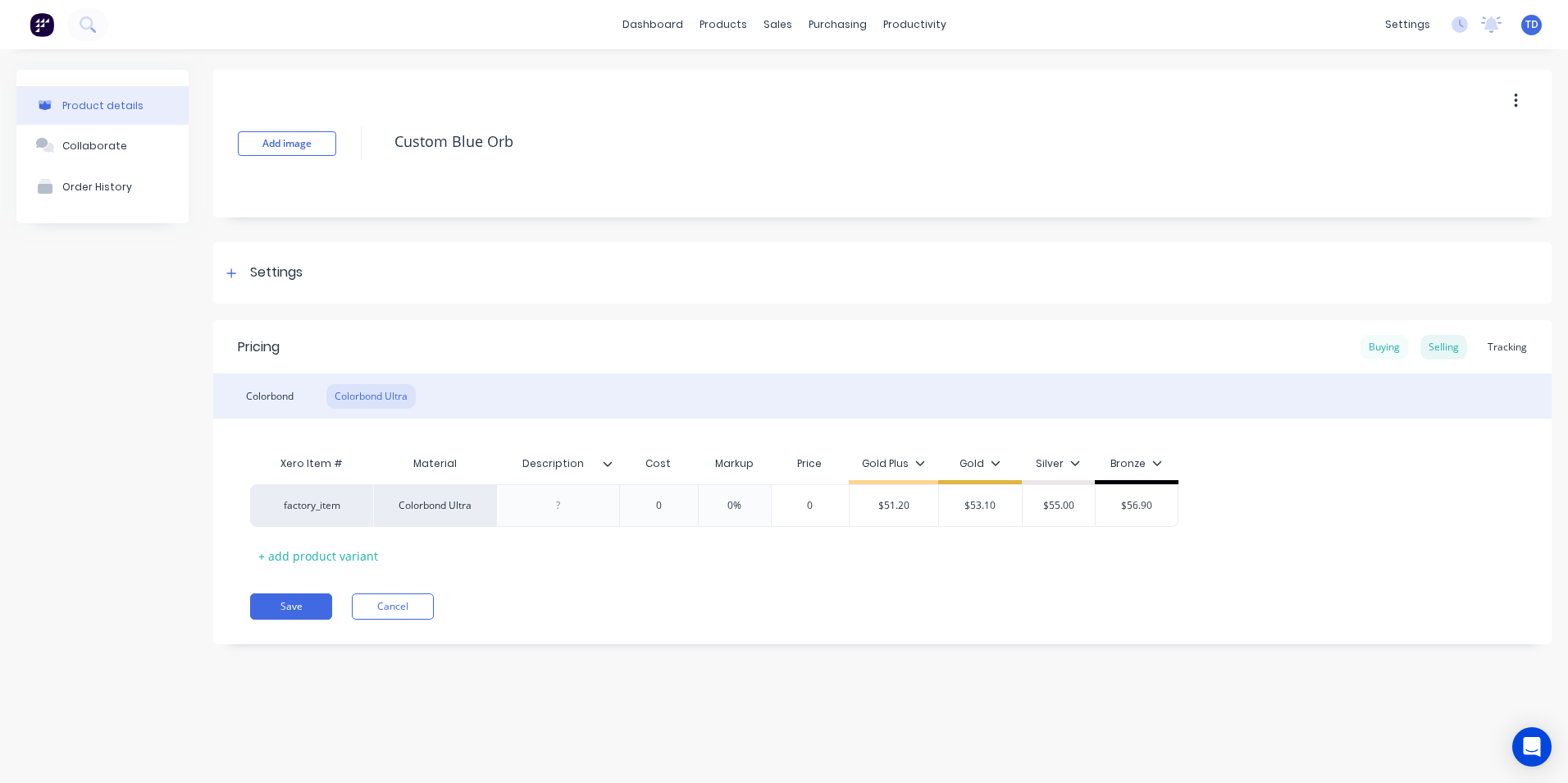
click at [1384, 341] on div "Buying" at bounding box center [1384, 347] width 48 height 24
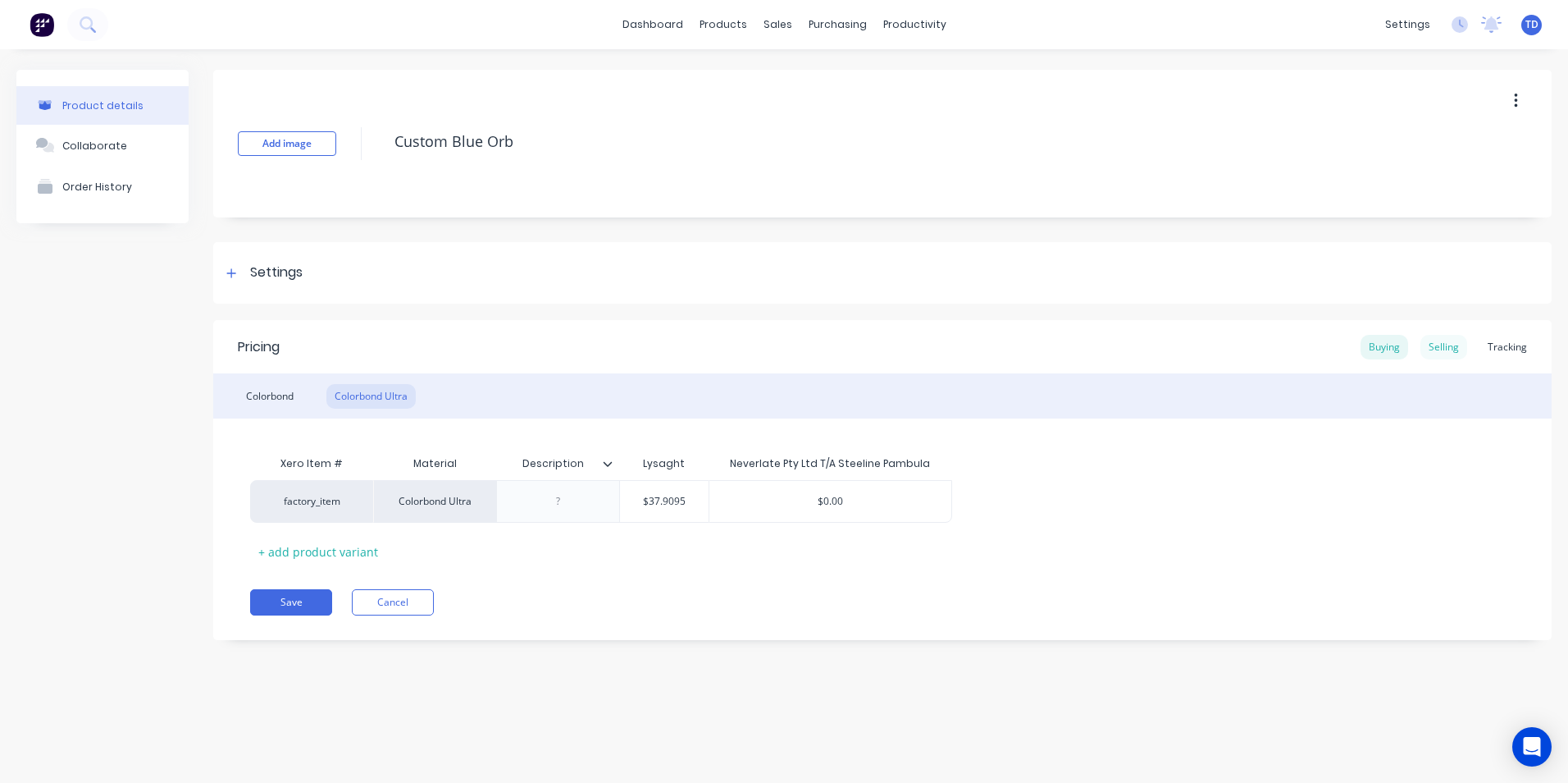
click at [1430, 354] on div "Selling" at bounding box center [1444, 347] width 47 height 24
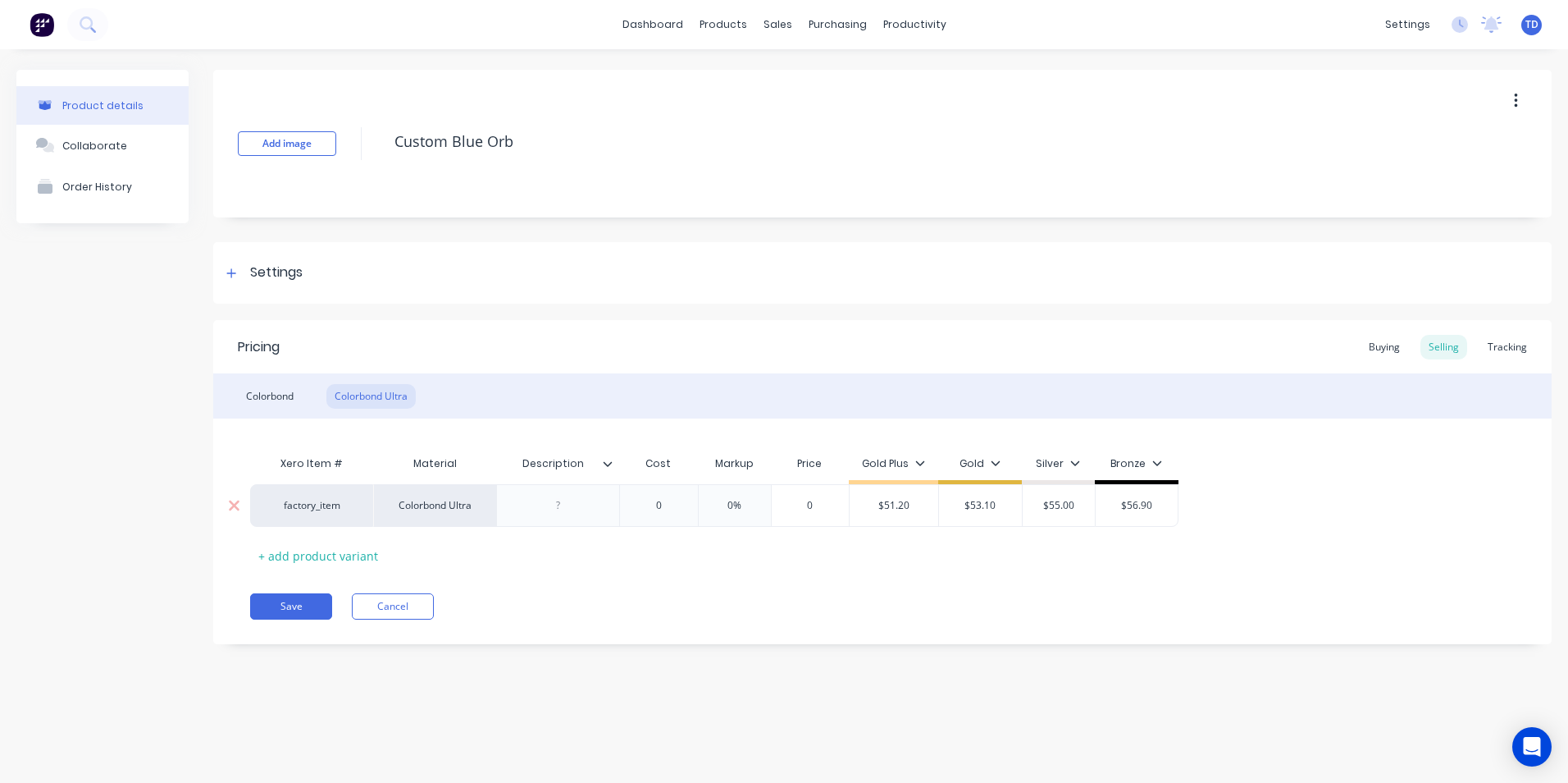
type input "0"
click at [677, 508] on input "0" at bounding box center [659, 506] width 82 height 15
type textarea "x"
type input "3"
type textarea "x"
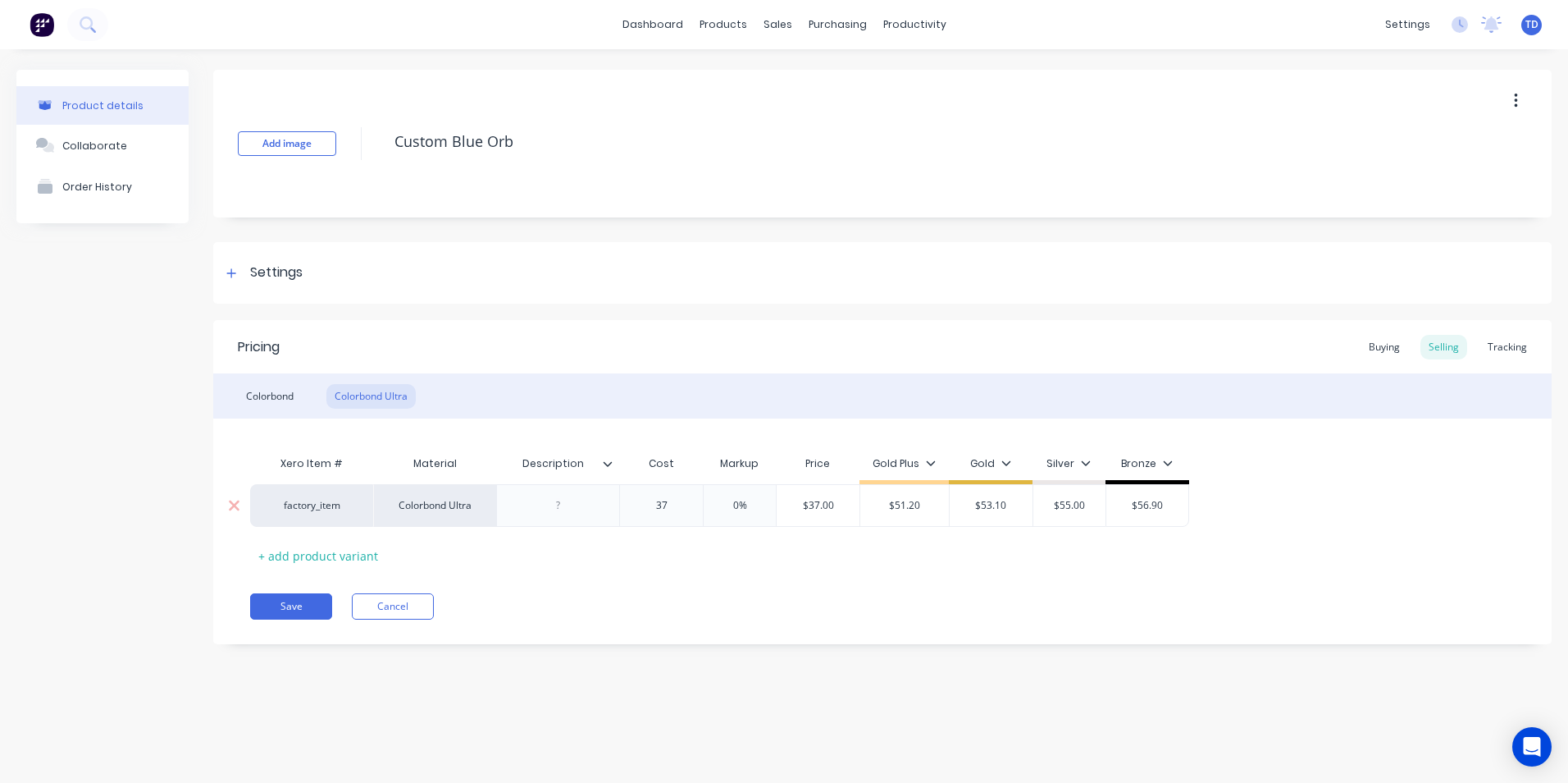
type input "37."
type textarea "x"
type input "37.90"
type textarea "x"
type input "37.909"
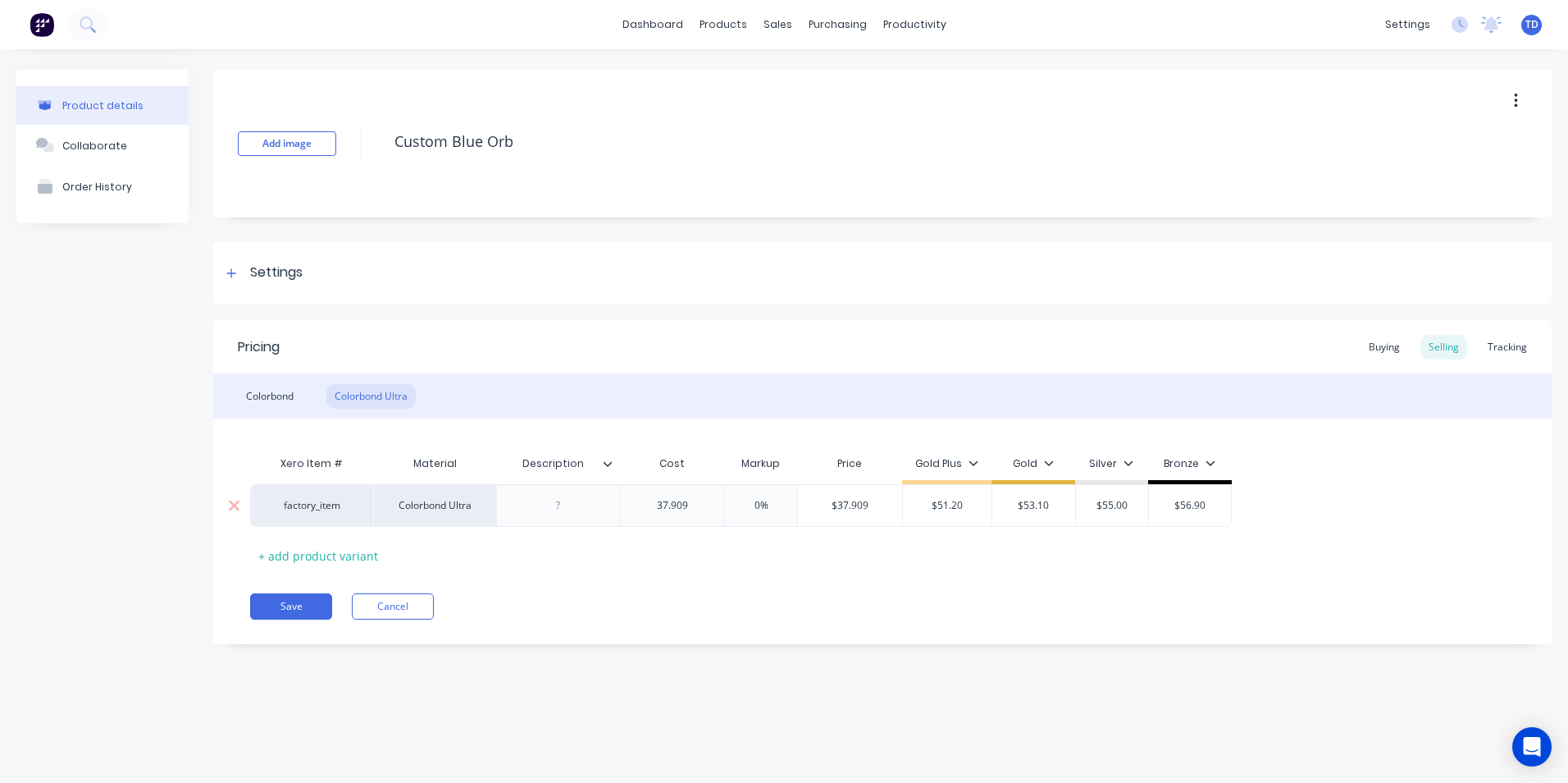
type textarea "x"
type input "37.9095"
type input "0%"
type input "$37.9095"
type textarea "x"
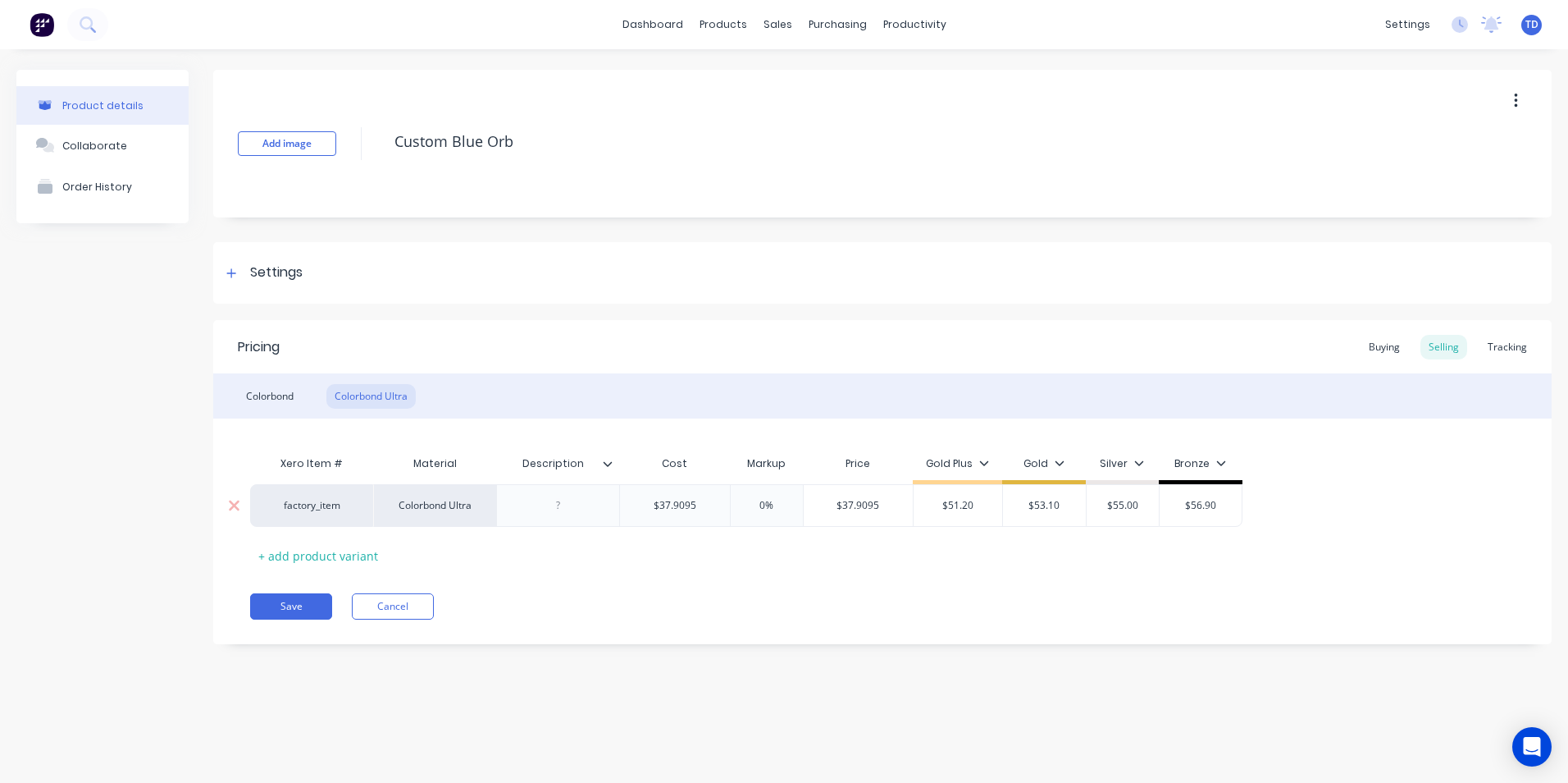
type input "5"
type textarea "x"
type input "53."
type textarea "x"
type input "53.10"
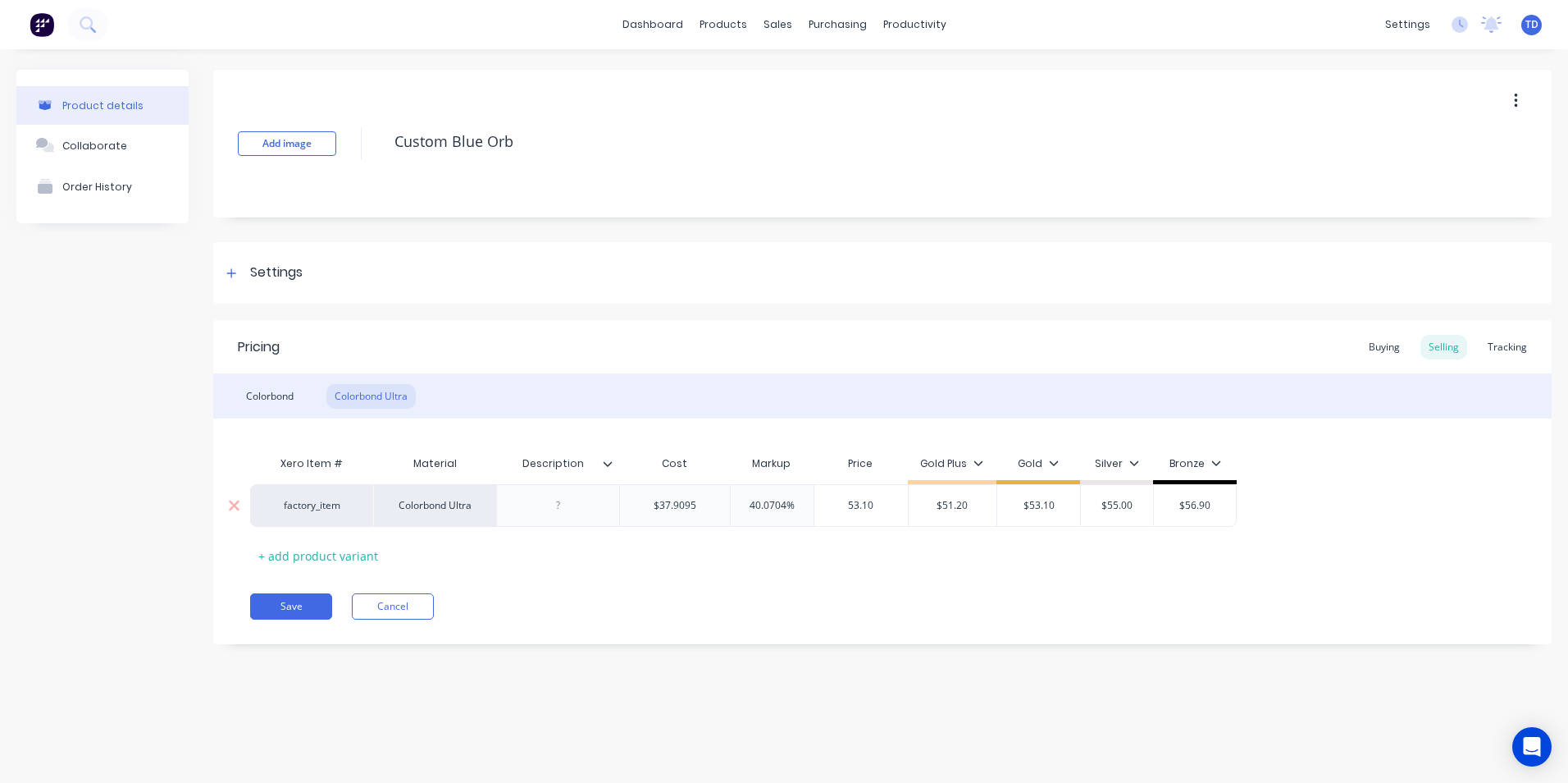
type input "$51.20"
click at [562, 515] on div at bounding box center [559, 505] width 82 height 21
click at [586, 568] on div "Pricing Buying Selling Tracking Colorbond Colorbond Ultra Xero Item # Material …" at bounding box center [882, 482] width 1339 height 324
click at [258, 397] on div "Colorbond" at bounding box center [270, 396] width 64 height 24
click at [282, 601] on button "Save" at bounding box center [291, 607] width 82 height 26
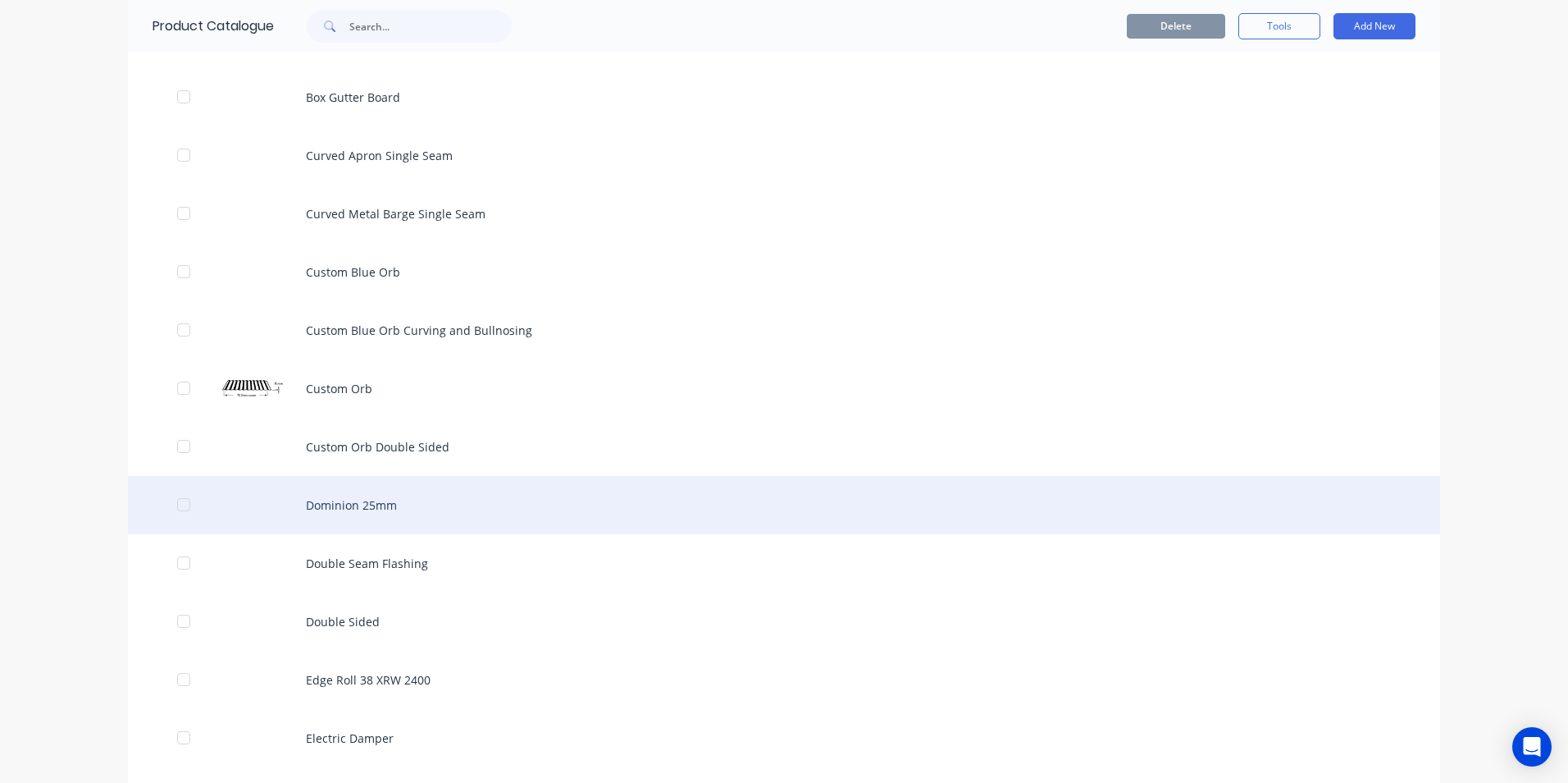
scroll to position [1231, 0]
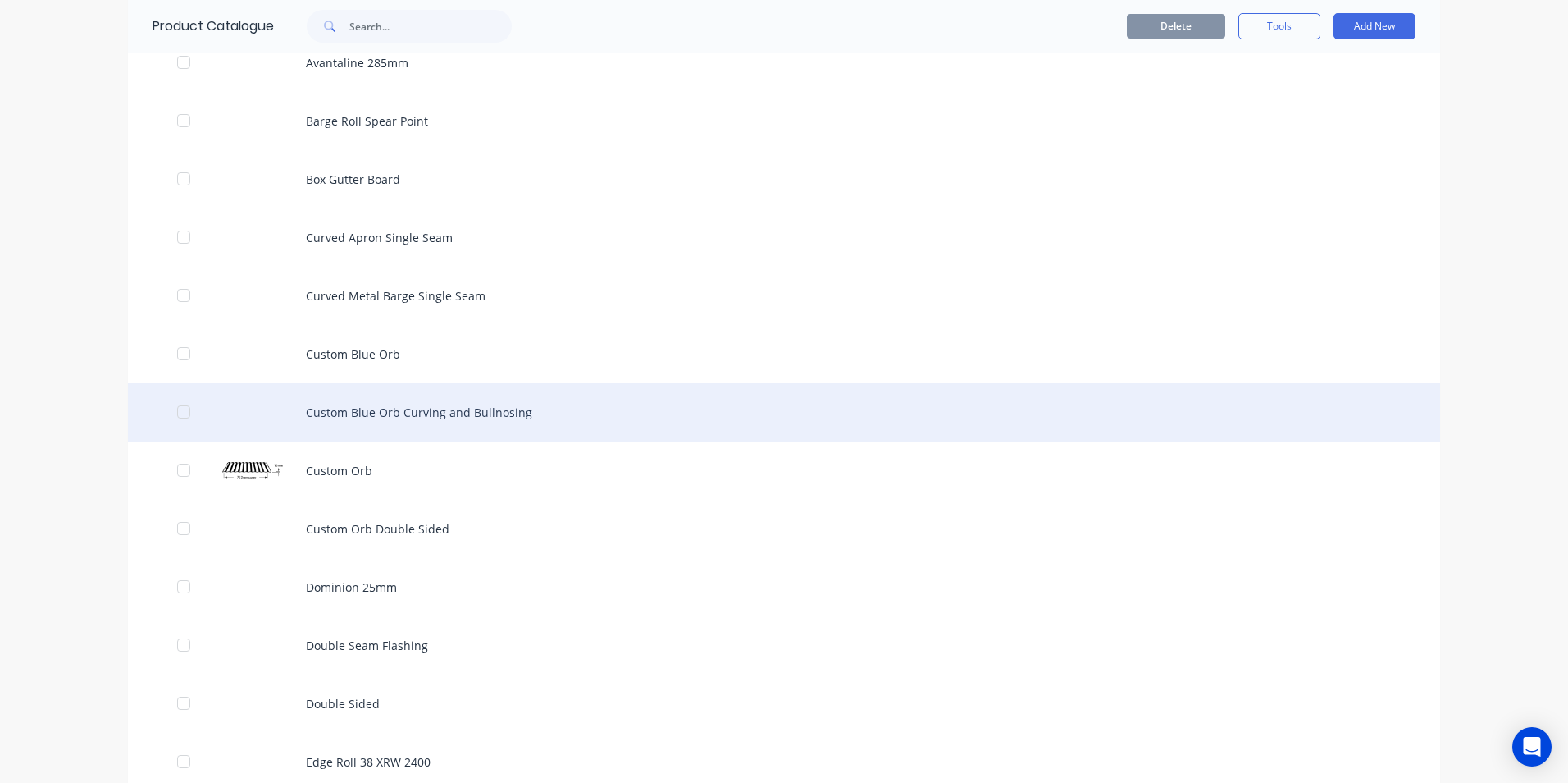
click at [440, 419] on div "Custom Blue Orb Curving and Bullnosing" at bounding box center [784, 412] width 1312 height 58
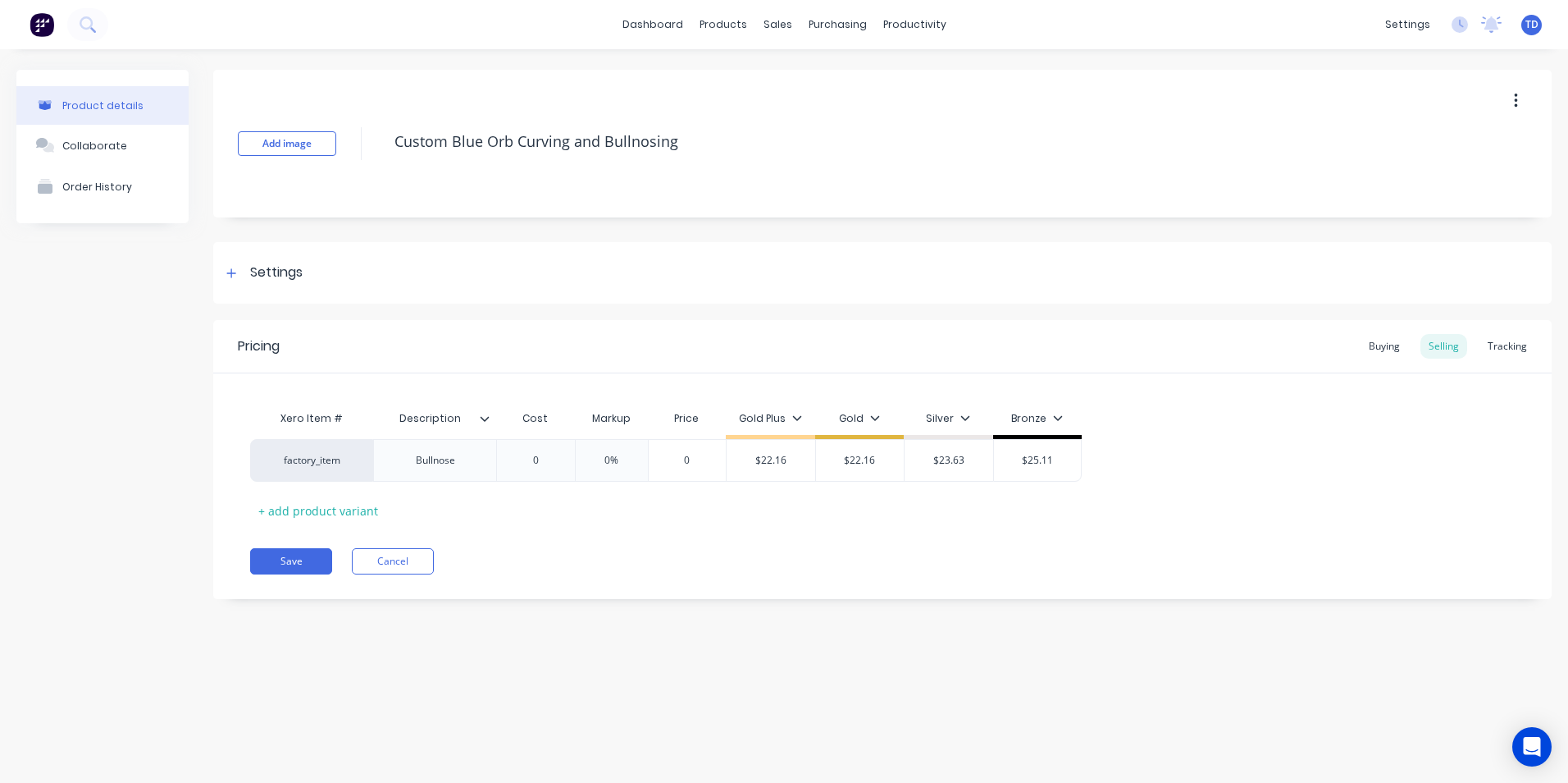
type textarea "x"
click at [1372, 351] on div "Buying" at bounding box center [1384, 346] width 48 height 24
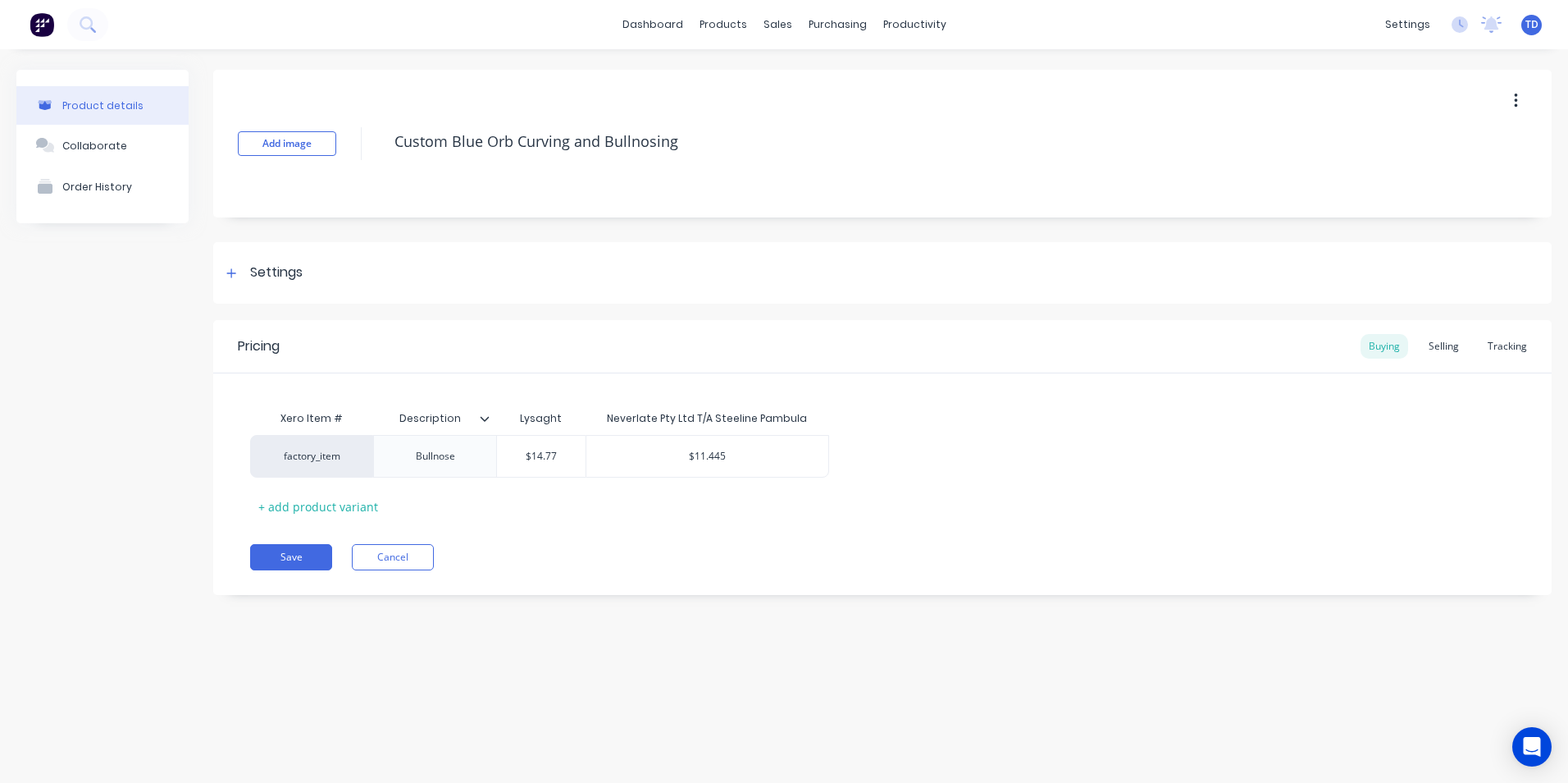
drag, startPoint x: 1437, startPoint y: 348, endPoint x: 1416, endPoint y: 350, distance: 21.1
click at [1437, 348] on div "Selling" at bounding box center [1444, 346] width 47 height 24
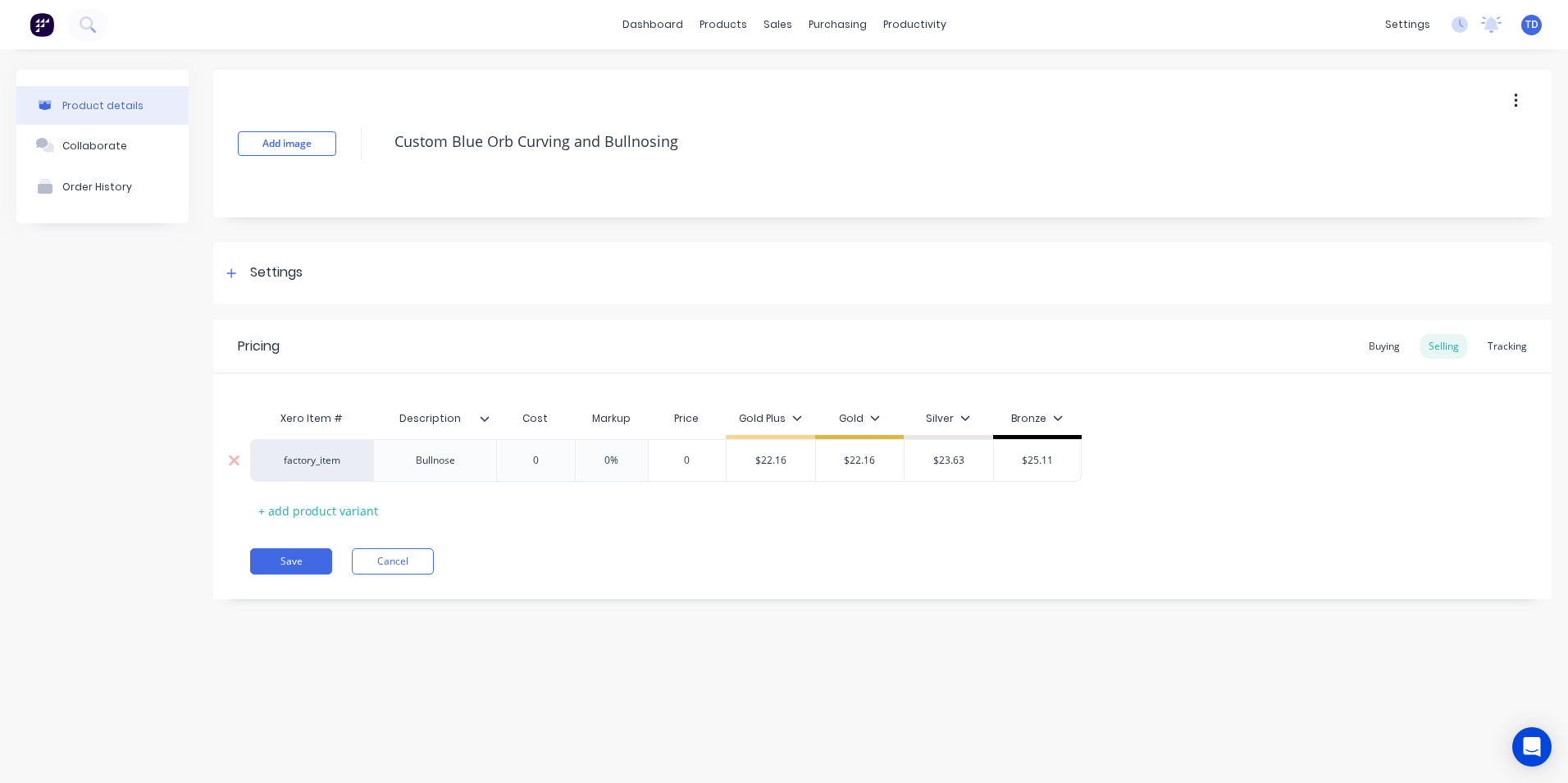
type input "0"
click at [550, 458] on input "0" at bounding box center [535, 460] width 82 height 15
type textarea "x"
type input "1"
type textarea "x"
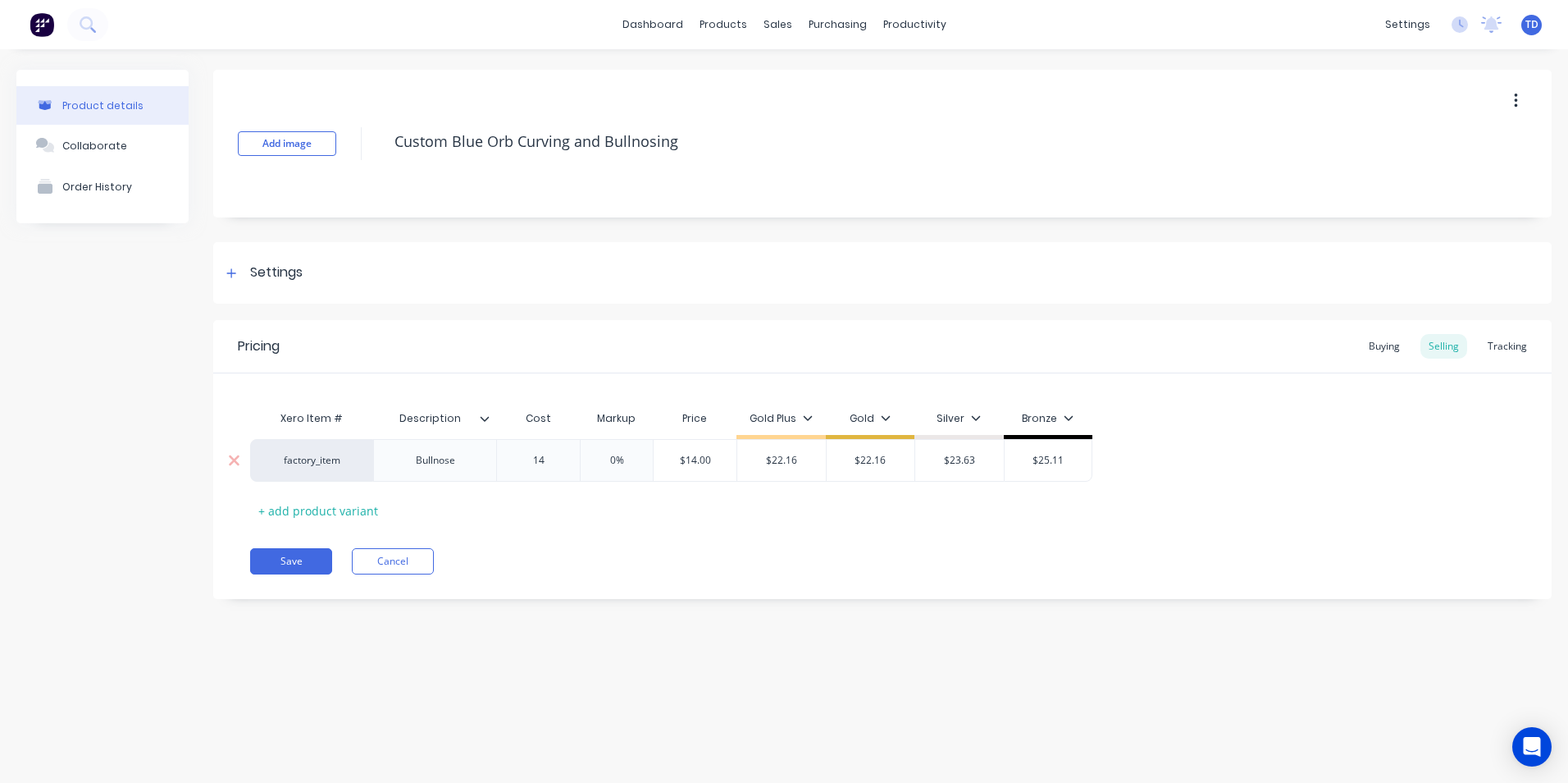
type input "14."
type textarea "x"
type input "14.7"
type textarea "x"
type input "14.77"
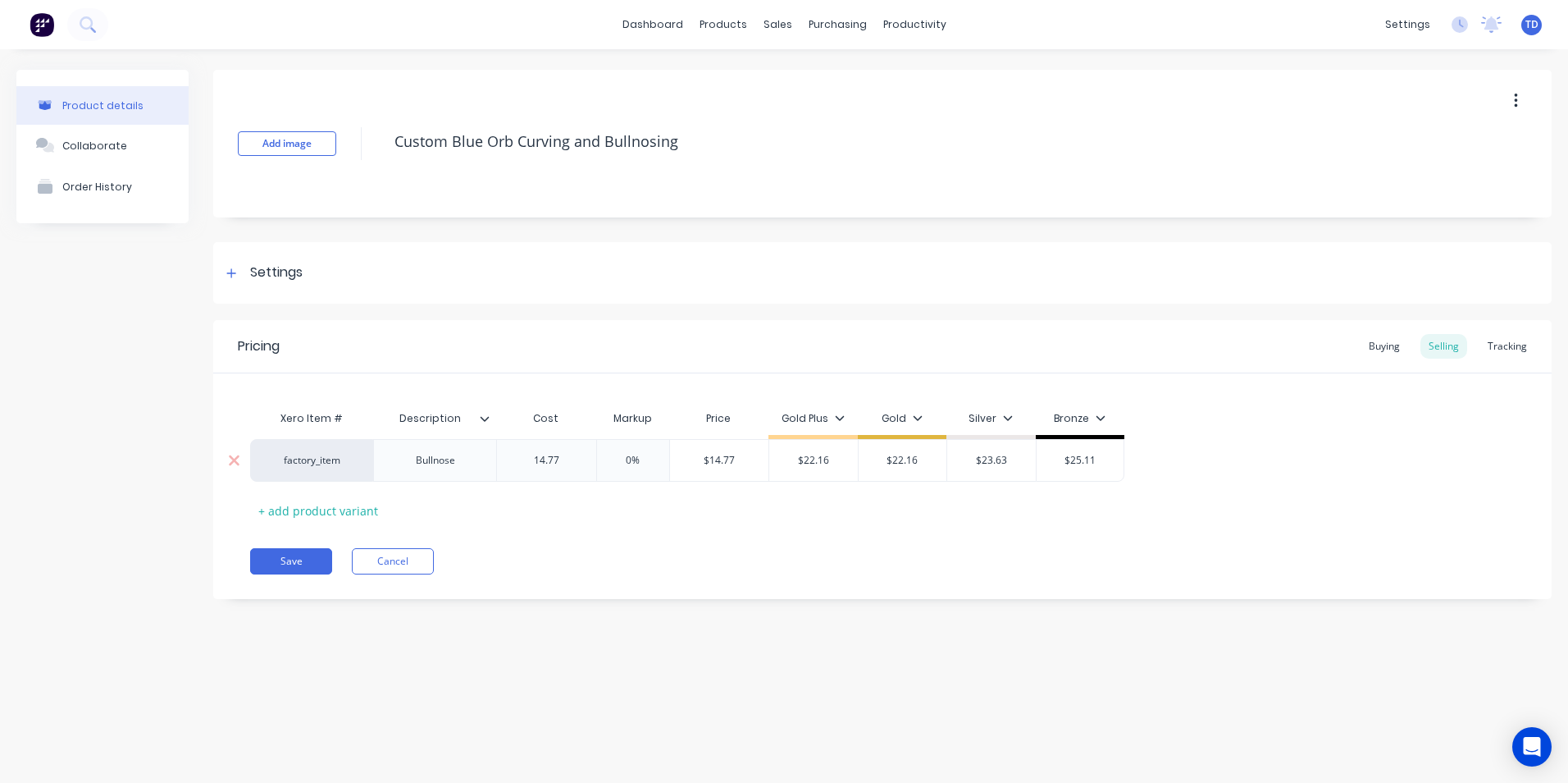
type input "0%"
type input "$14.77"
type textarea "x"
type input "2"
type textarea "x"
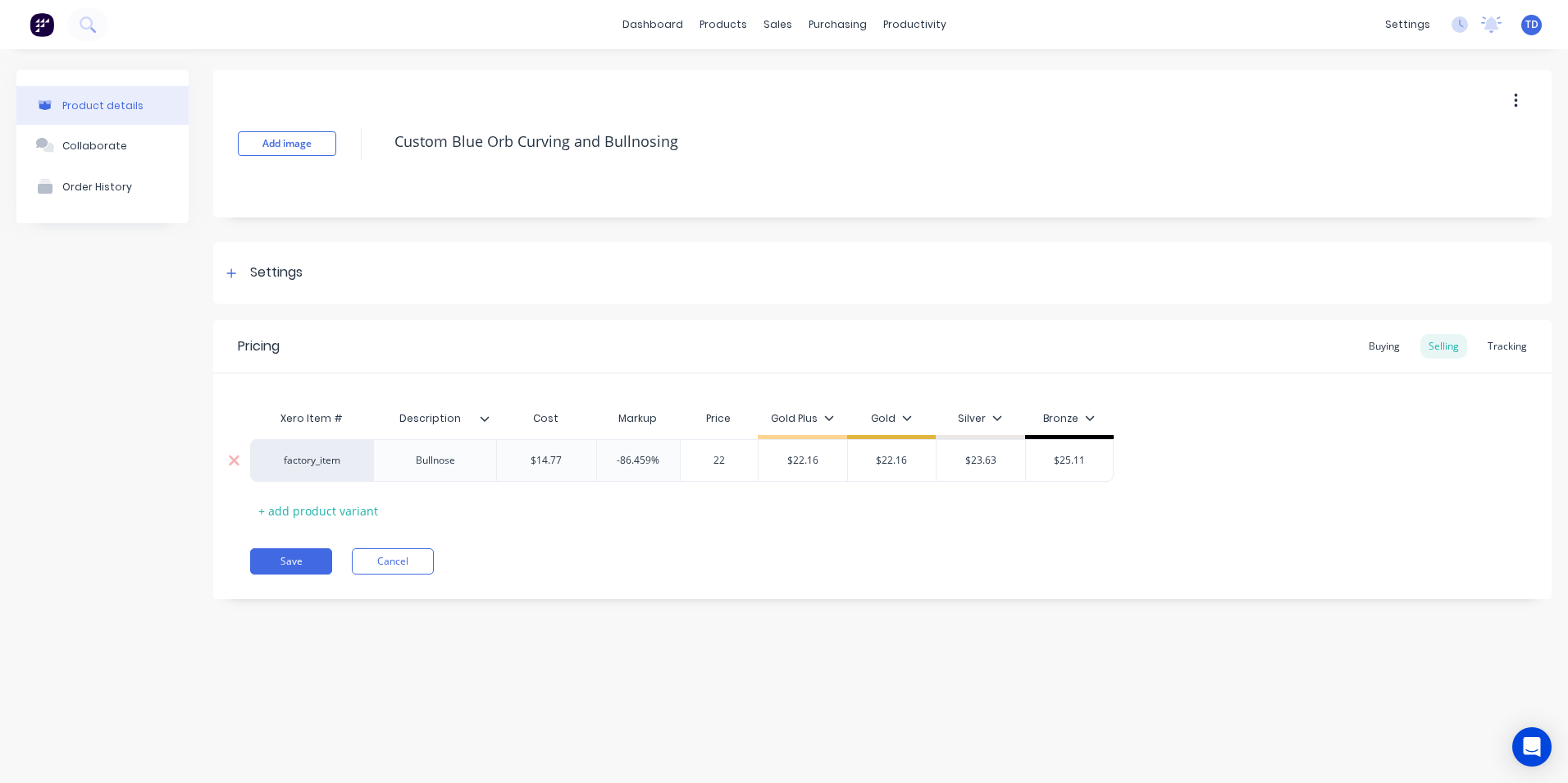
type input "22."
type textarea "x"
type input "22.1"
type textarea "x"
type input "22.16"
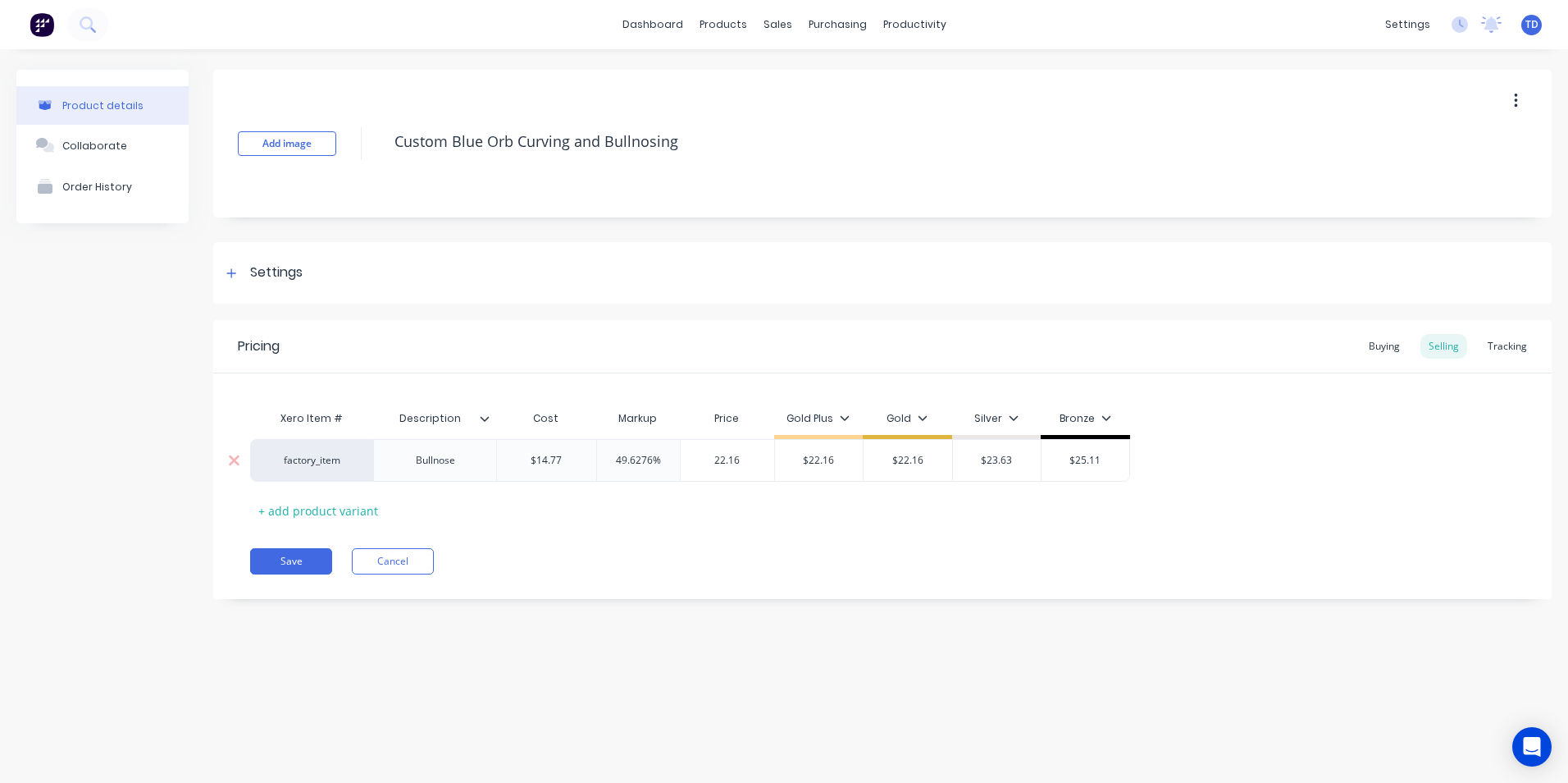
type input "$22.16"
click at [271, 547] on div "Pricing Buying Selling Tracking Xero Item # Description Cost Markup Price Gold …" at bounding box center [882, 459] width 1339 height 279
click at [274, 552] on button "Save" at bounding box center [291, 561] width 82 height 26
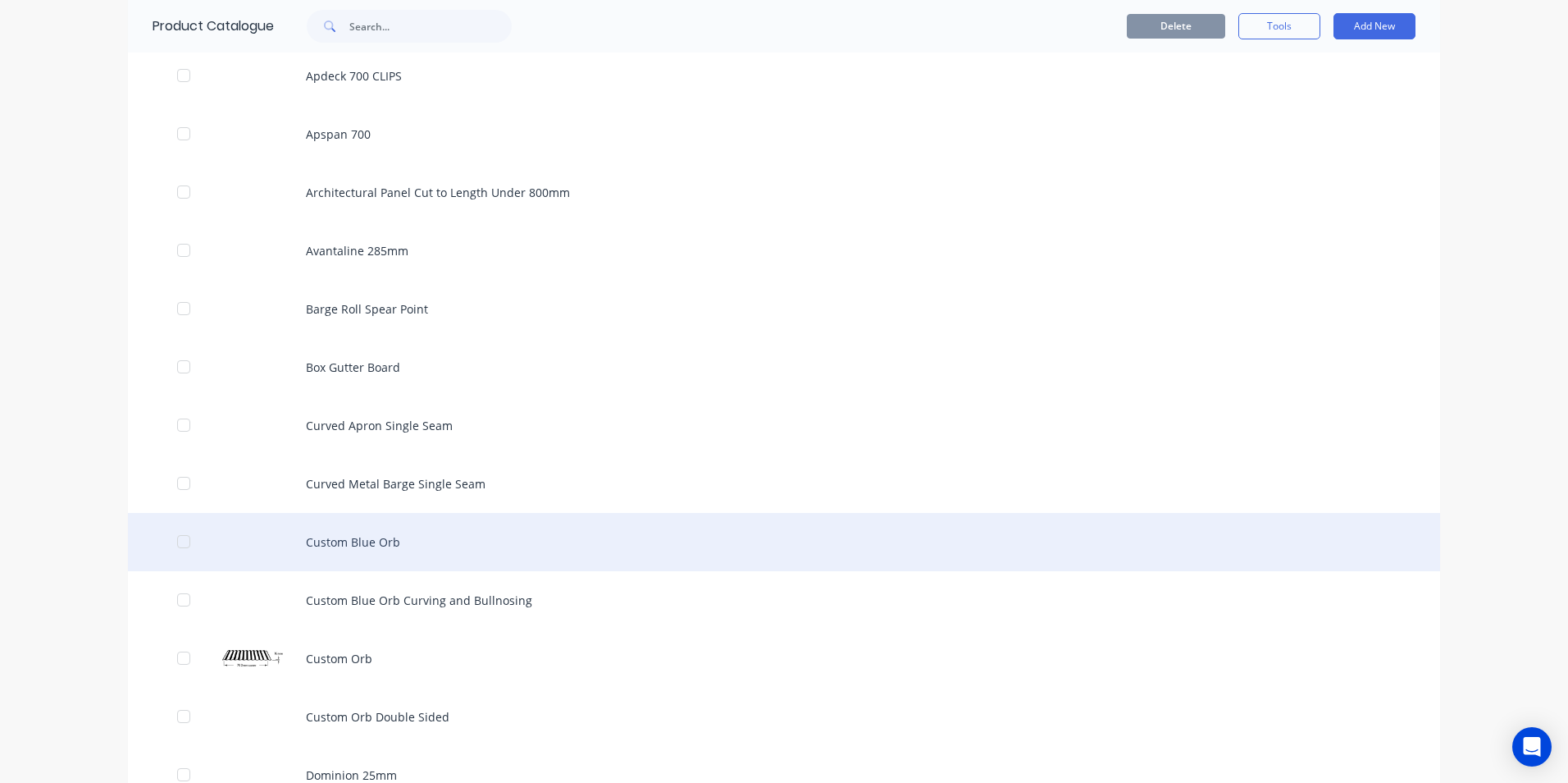
scroll to position [1231, 0]
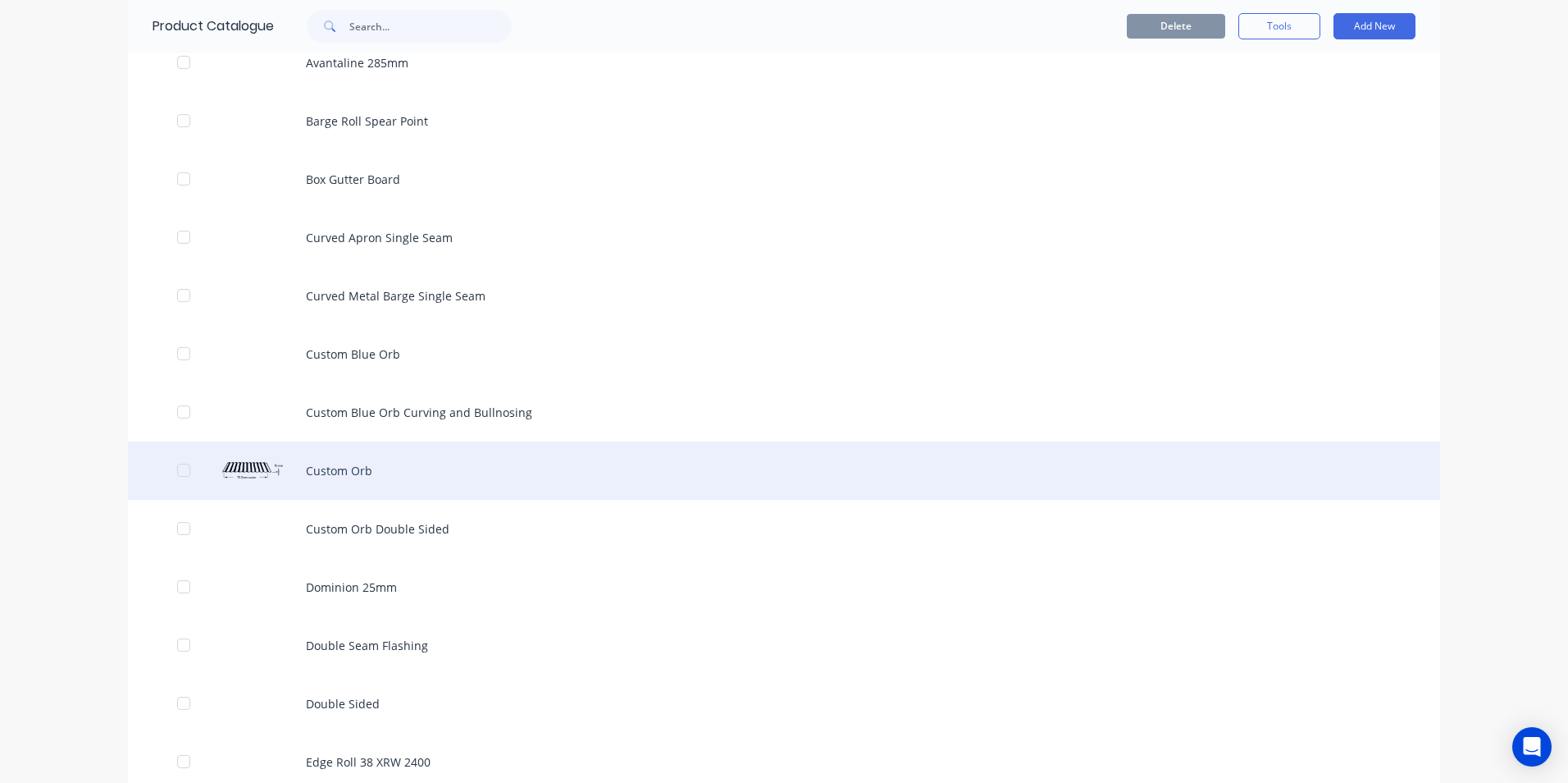
click at [363, 479] on div "Custom Orb" at bounding box center [784, 470] width 1312 height 58
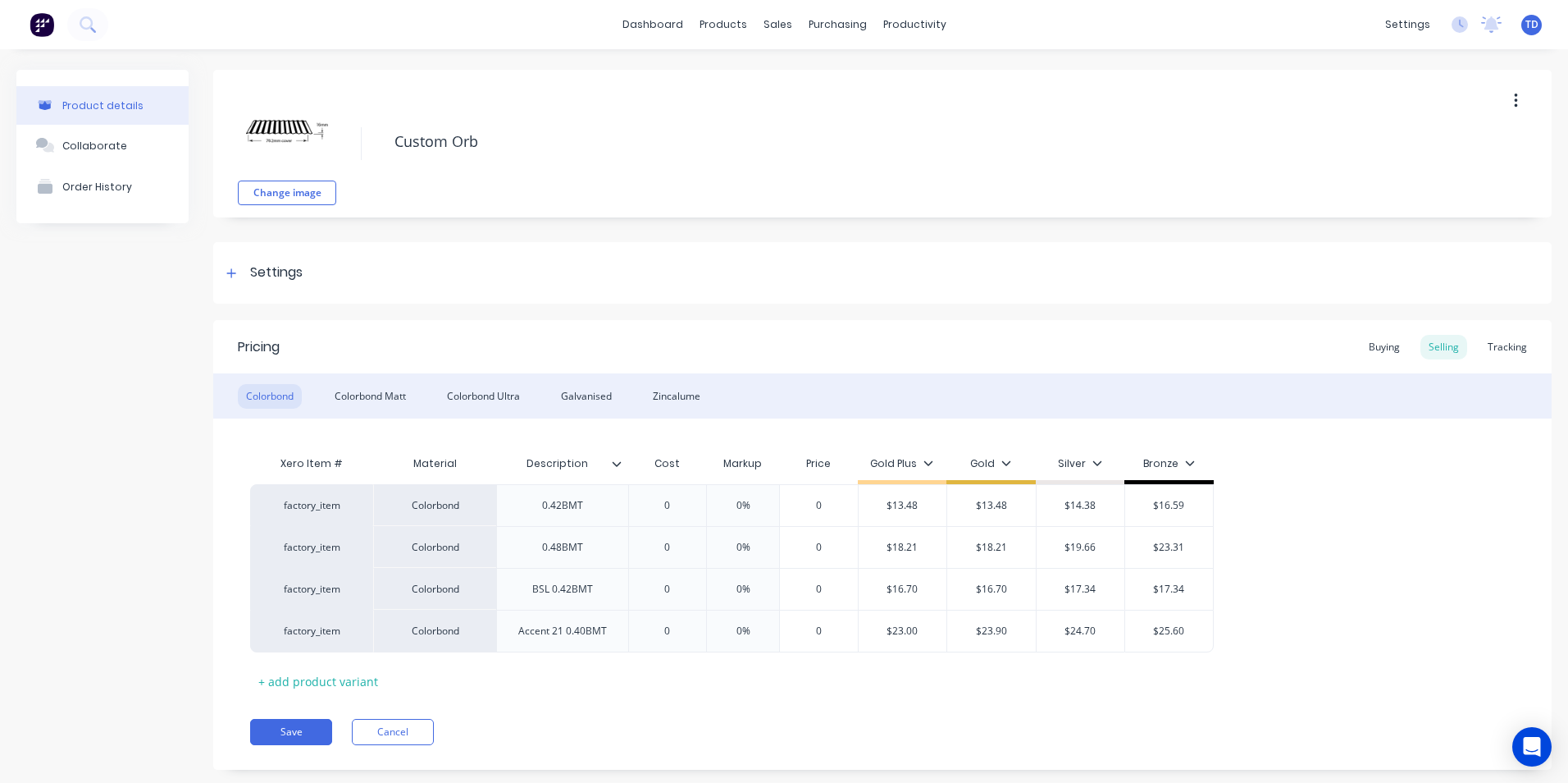
type textarea "x"
click at [1369, 353] on div "Buying" at bounding box center [1384, 347] width 48 height 24
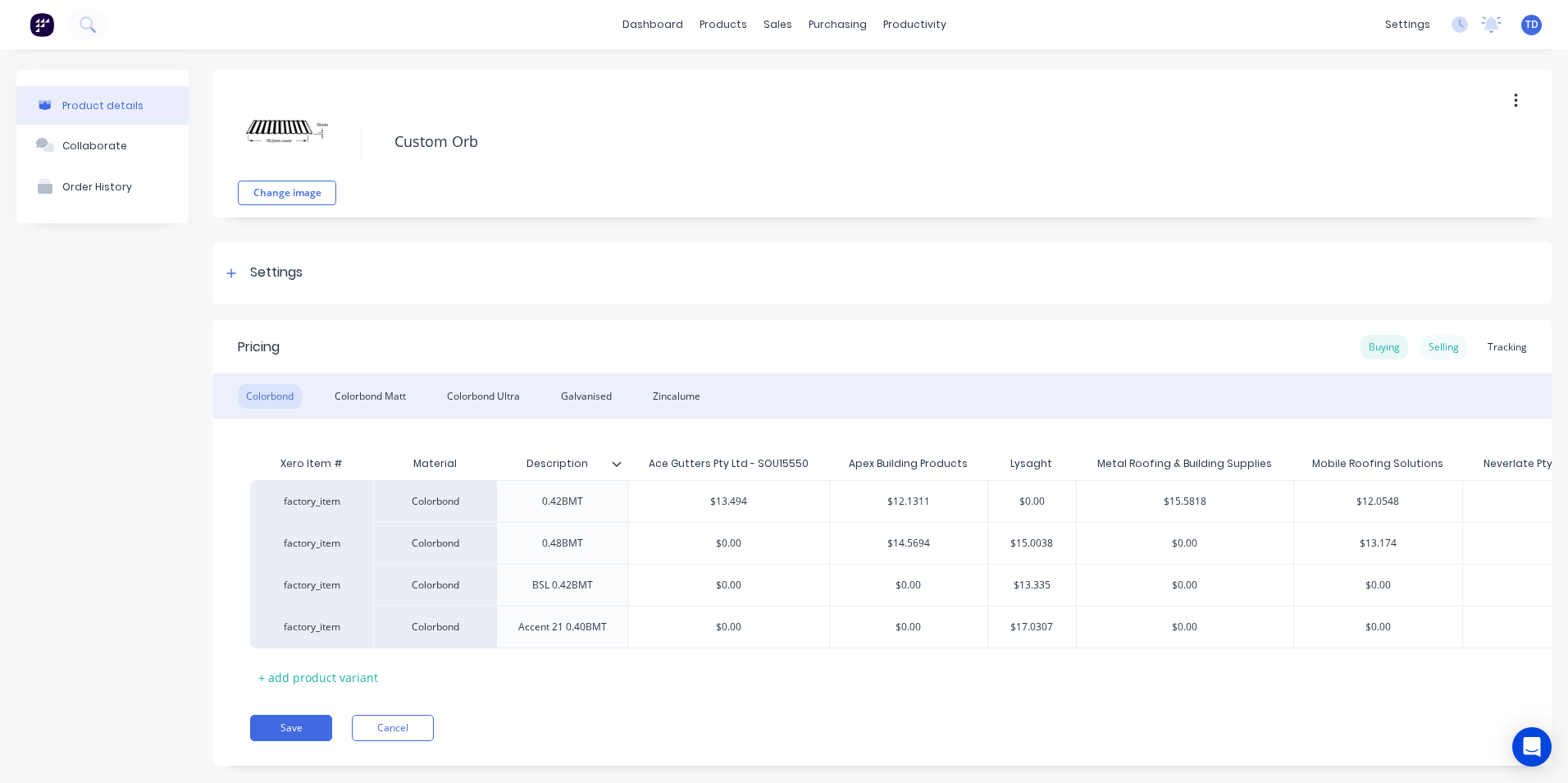
click at [1443, 354] on div "Selling" at bounding box center [1444, 347] width 47 height 24
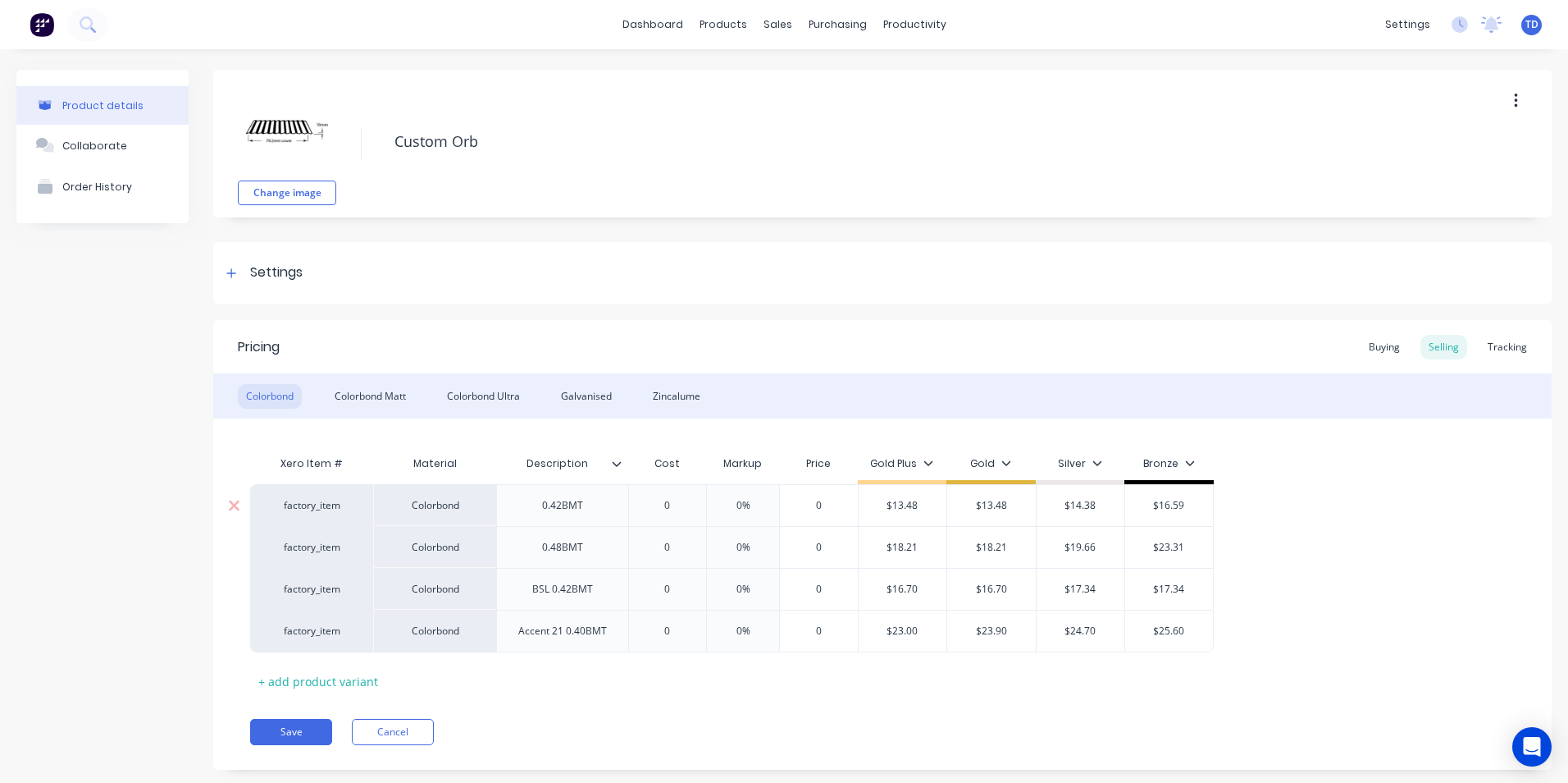
type input "0"
click at [690, 500] on input "0" at bounding box center [668, 506] width 82 height 15
type textarea "x"
type input "1"
type textarea "x"
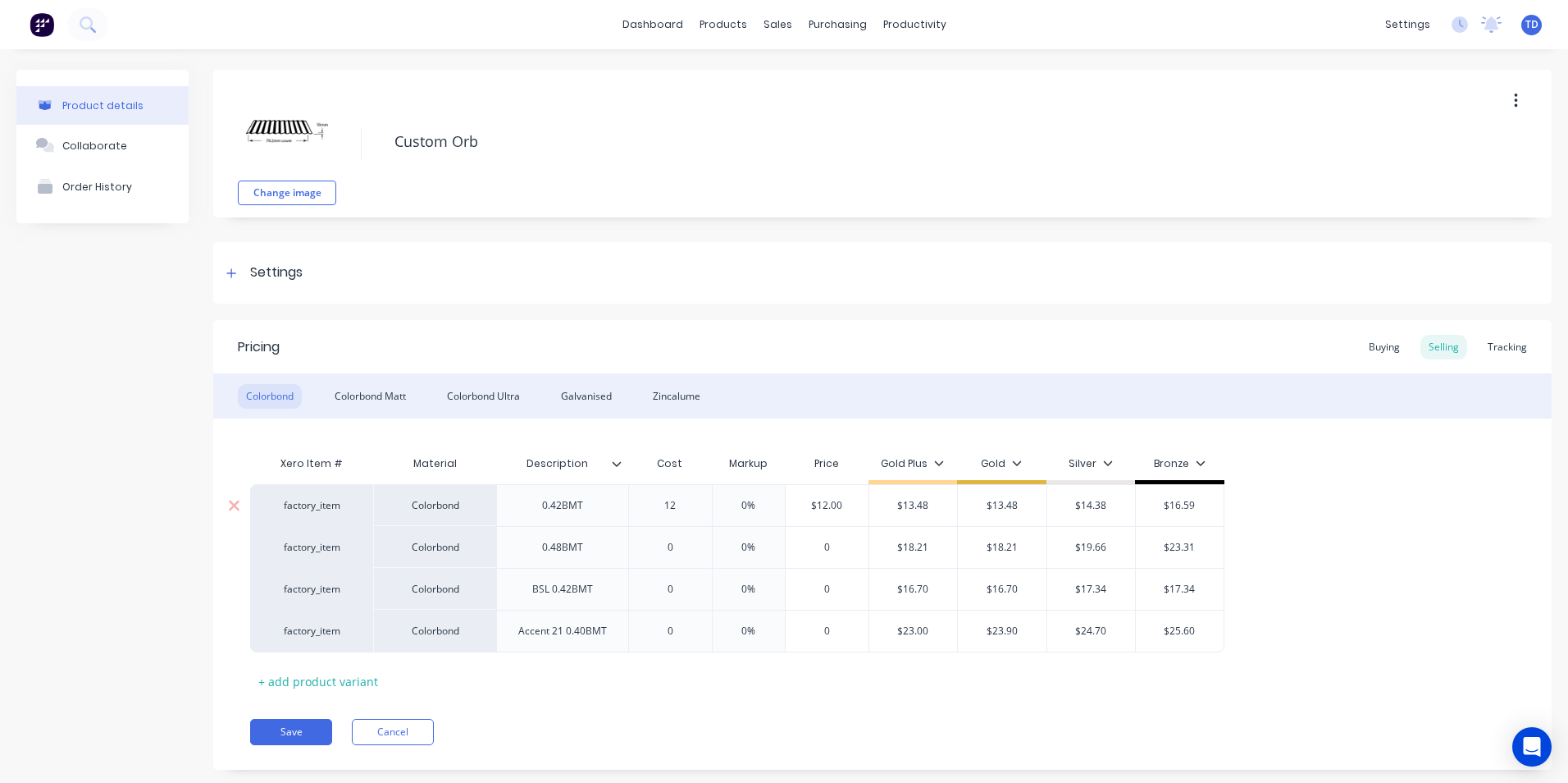
type input "12."
type textarea "x"
type input "12.1"
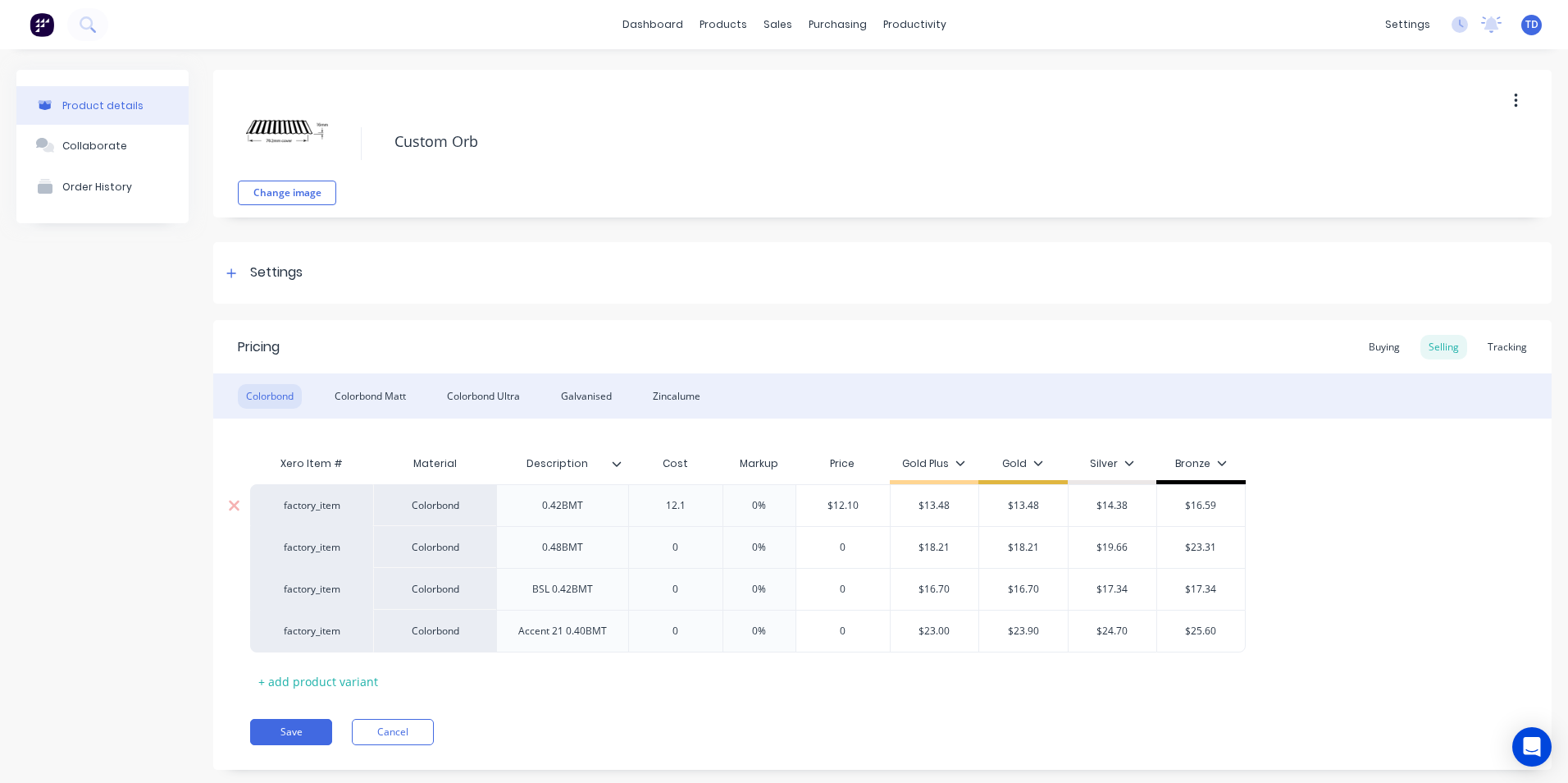
type textarea "x"
type input "12.13"
type textarea "x"
type input "12.133"
type textarea "x"
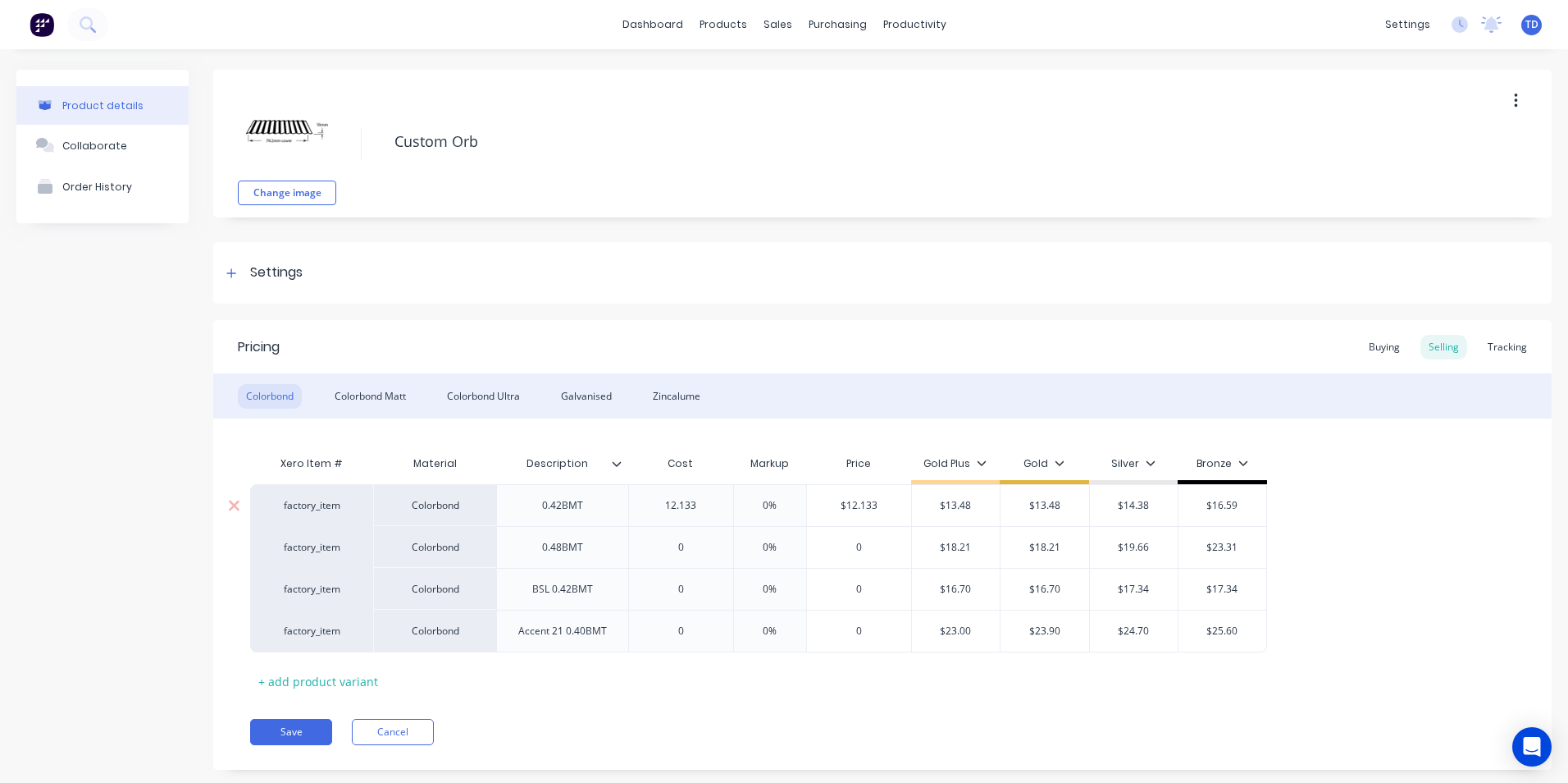
type input "12.13"
type textarea "x"
type input "12.131"
type textarea "x"
type input "12.1311"
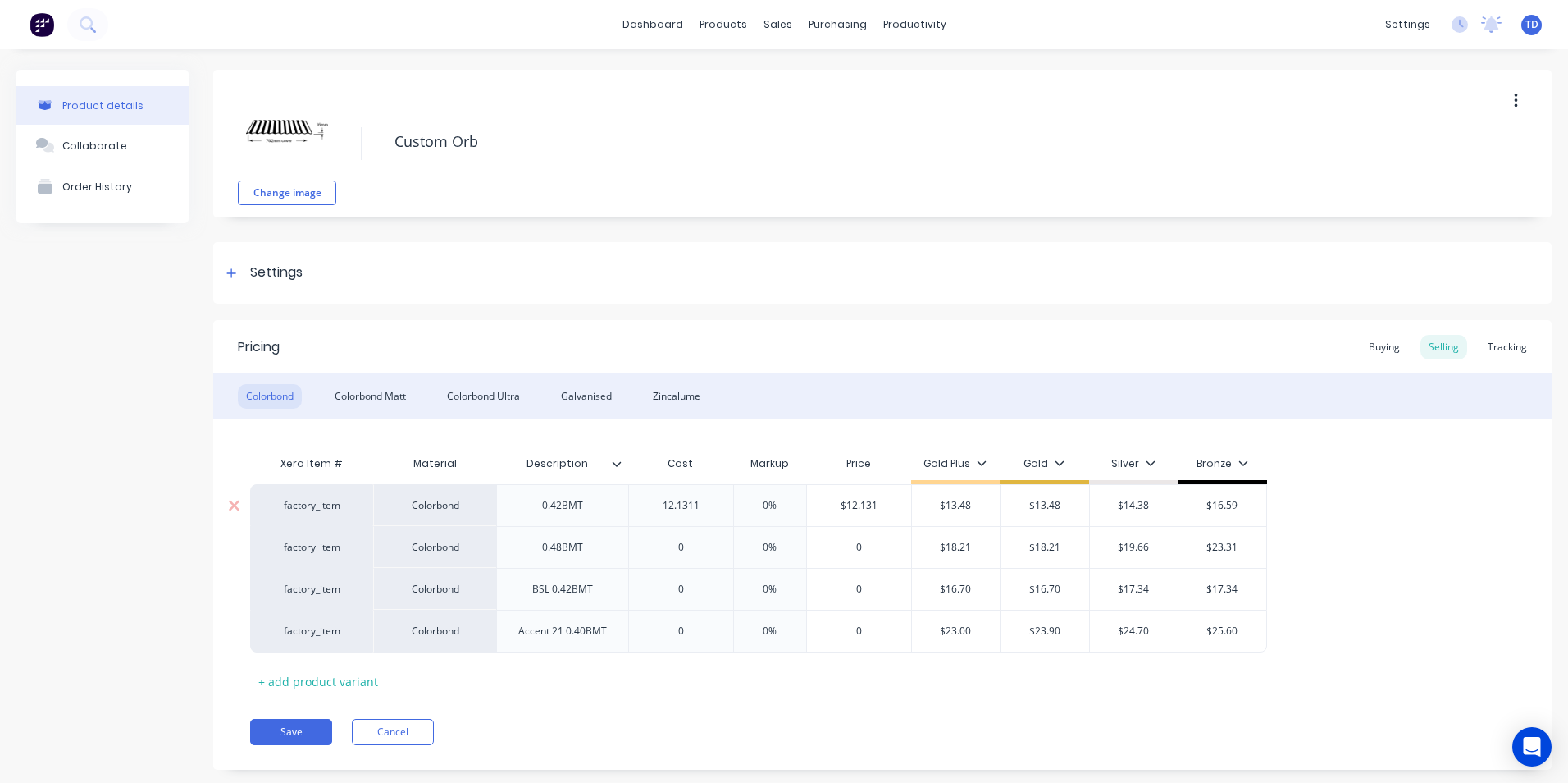
type input "0%"
type input "$12.1311"
type textarea "x"
type input "1"
type textarea "x"
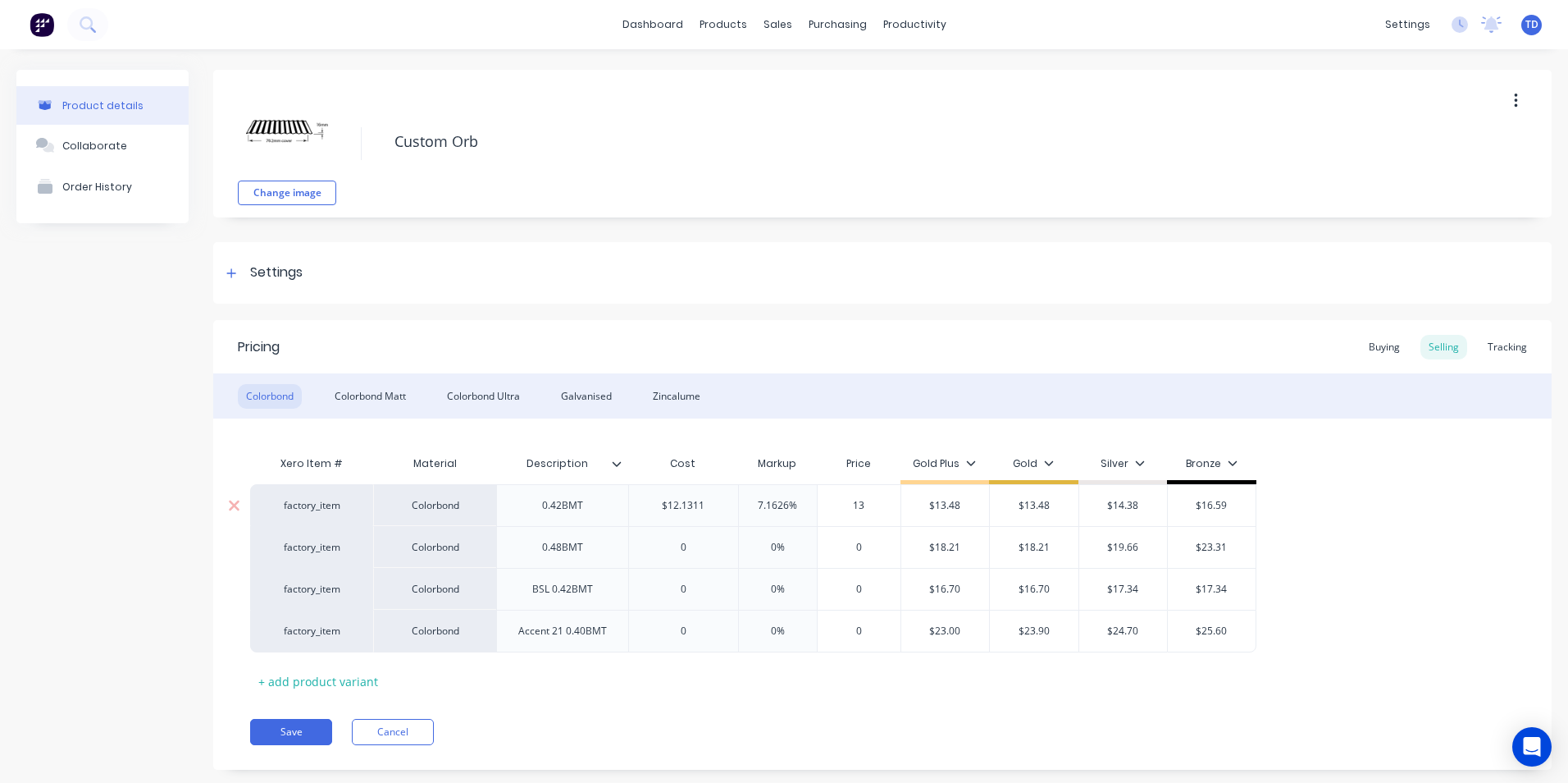
type input "13."
type textarea "x"
type input "13.4"
type textarea "x"
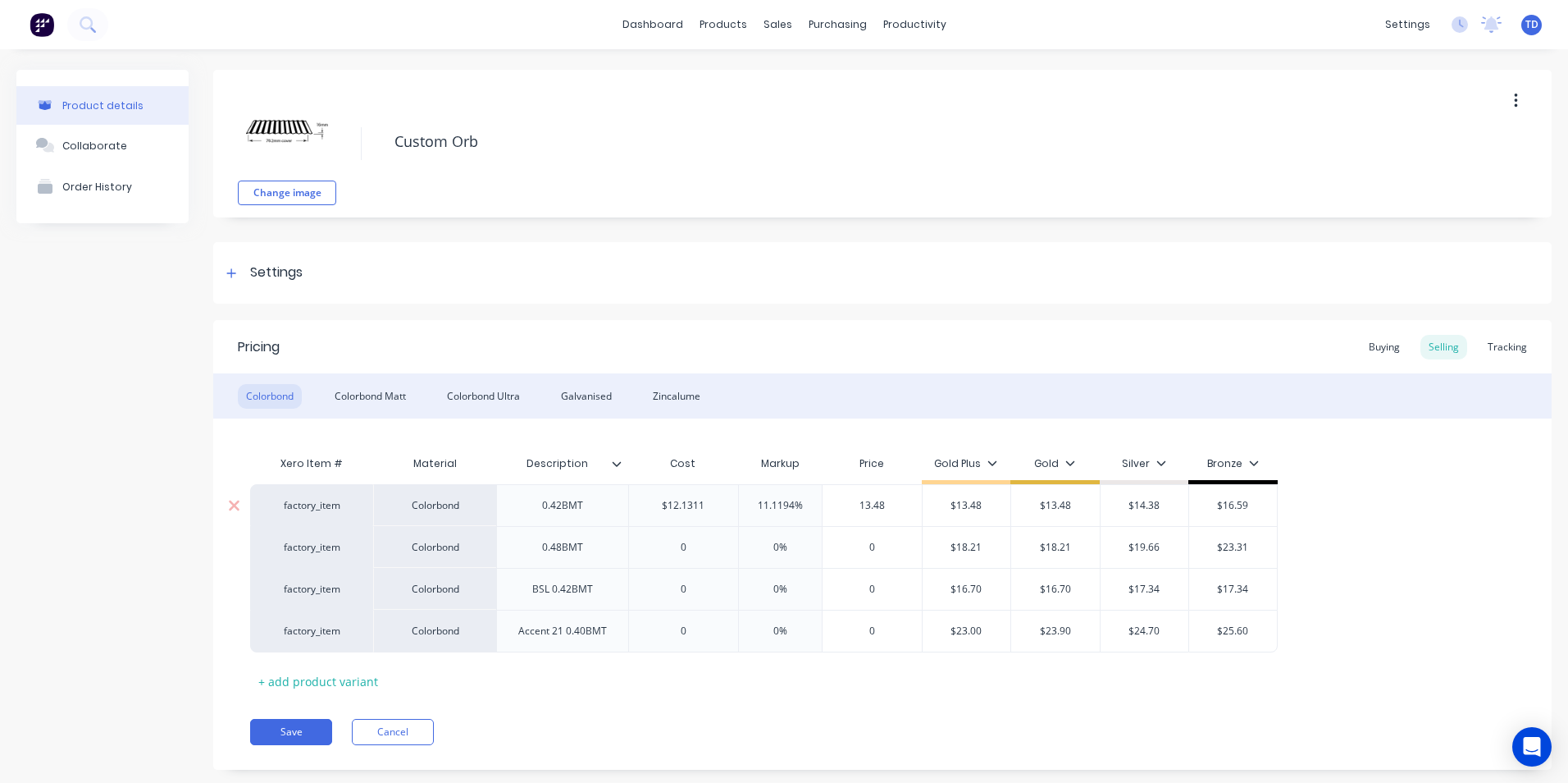
type input "13.48"
type input "$13.48"
type input "$14.38"
type input "$16.59"
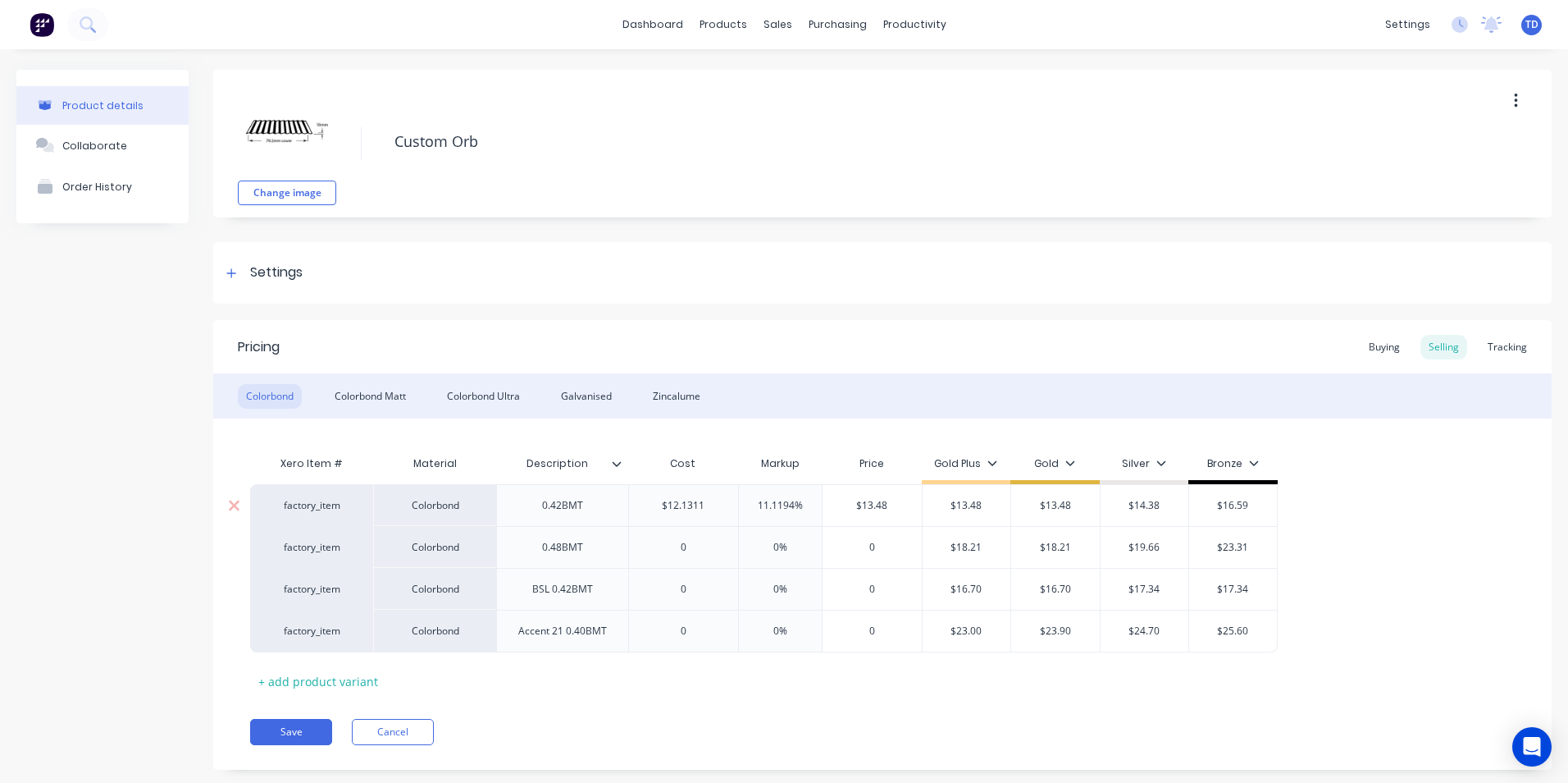
type textarea "x"
type input "0"
type textarea "x"
type input "1"
type textarea "x"
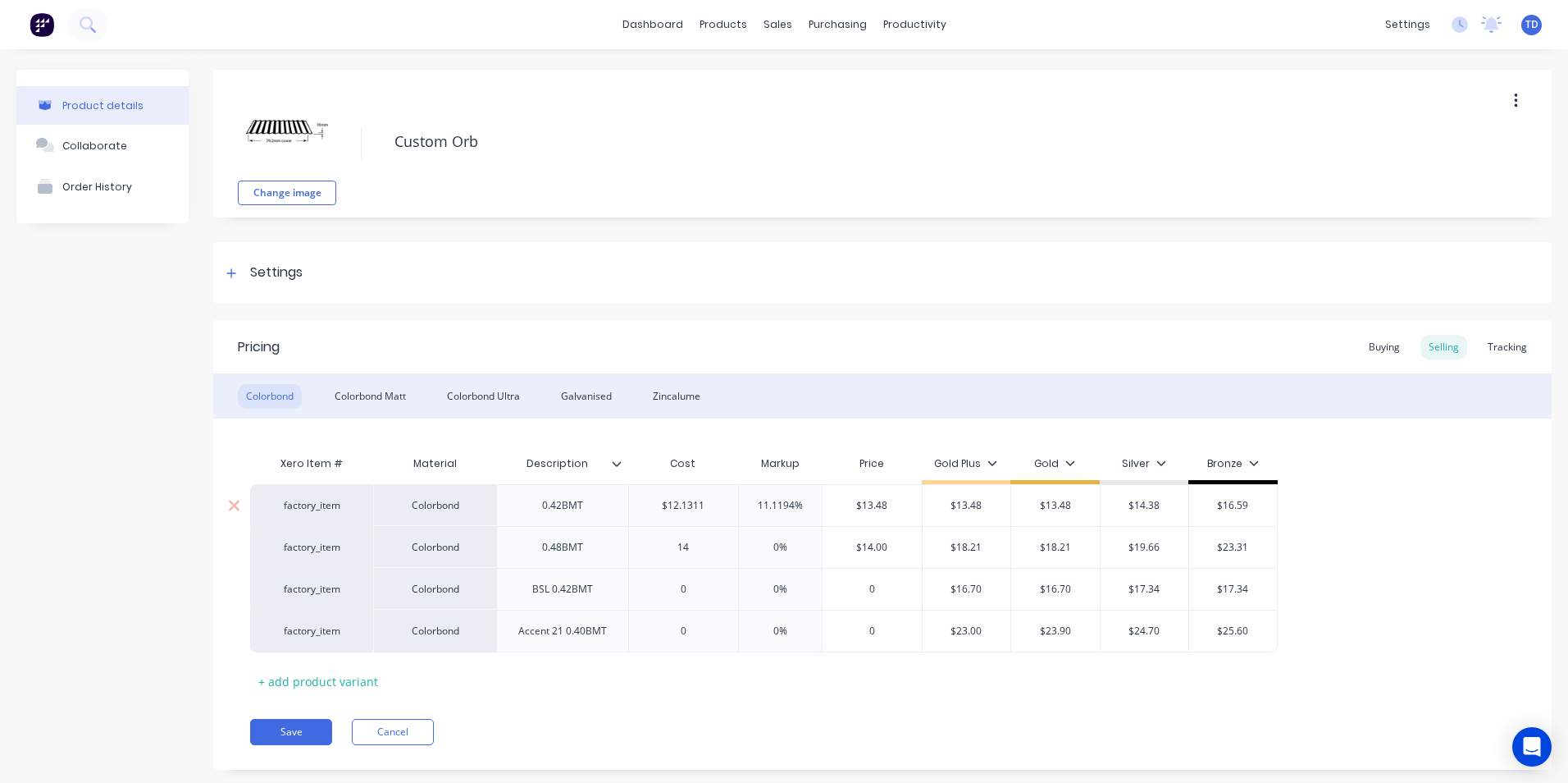
type input "14."
type textarea "x"
type input "14.5"
type textarea "x"
type input "14.56"
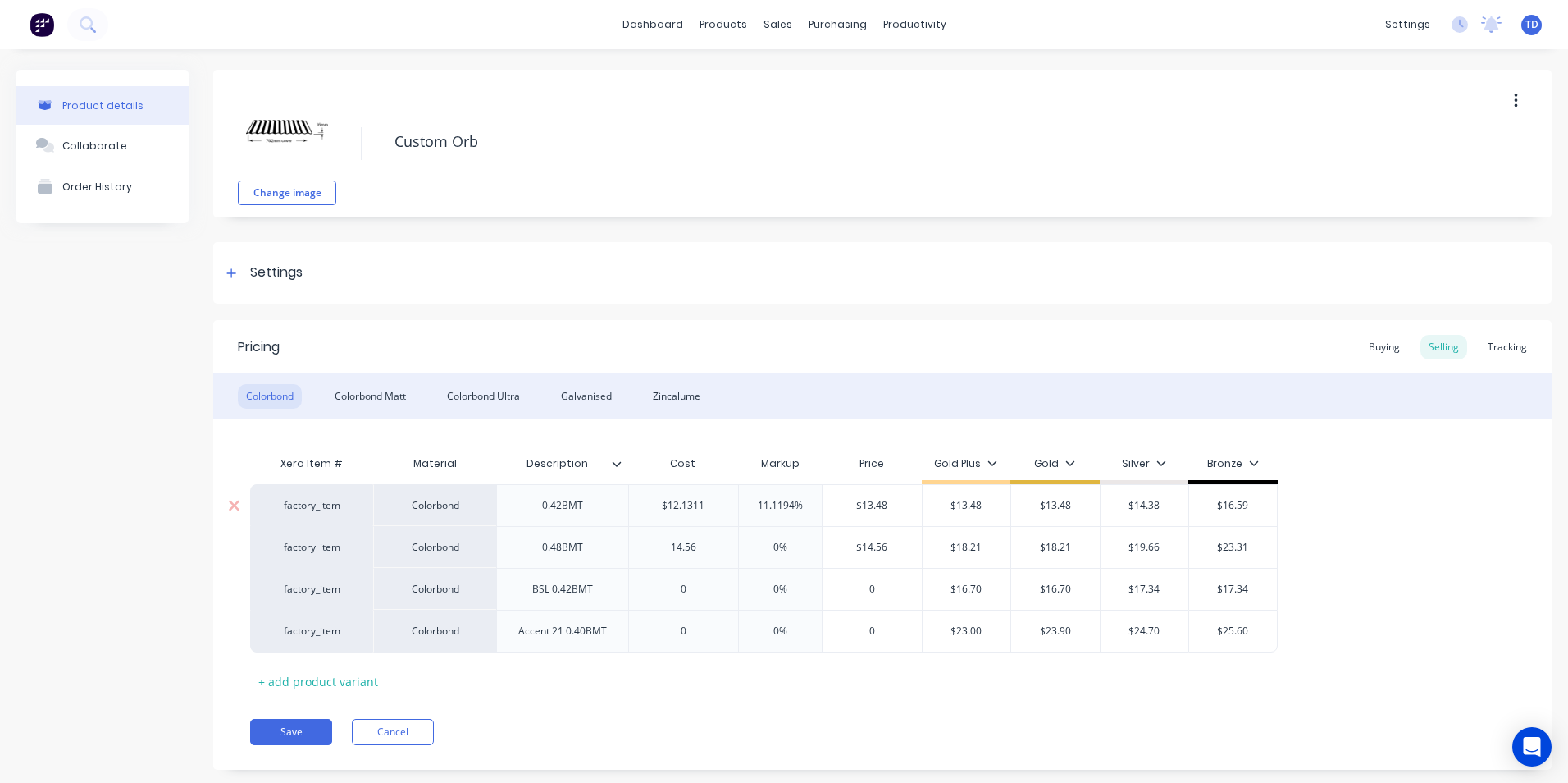
type textarea "x"
type input "14.569"
type textarea "x"
type input "14.5694"
type input "0%"
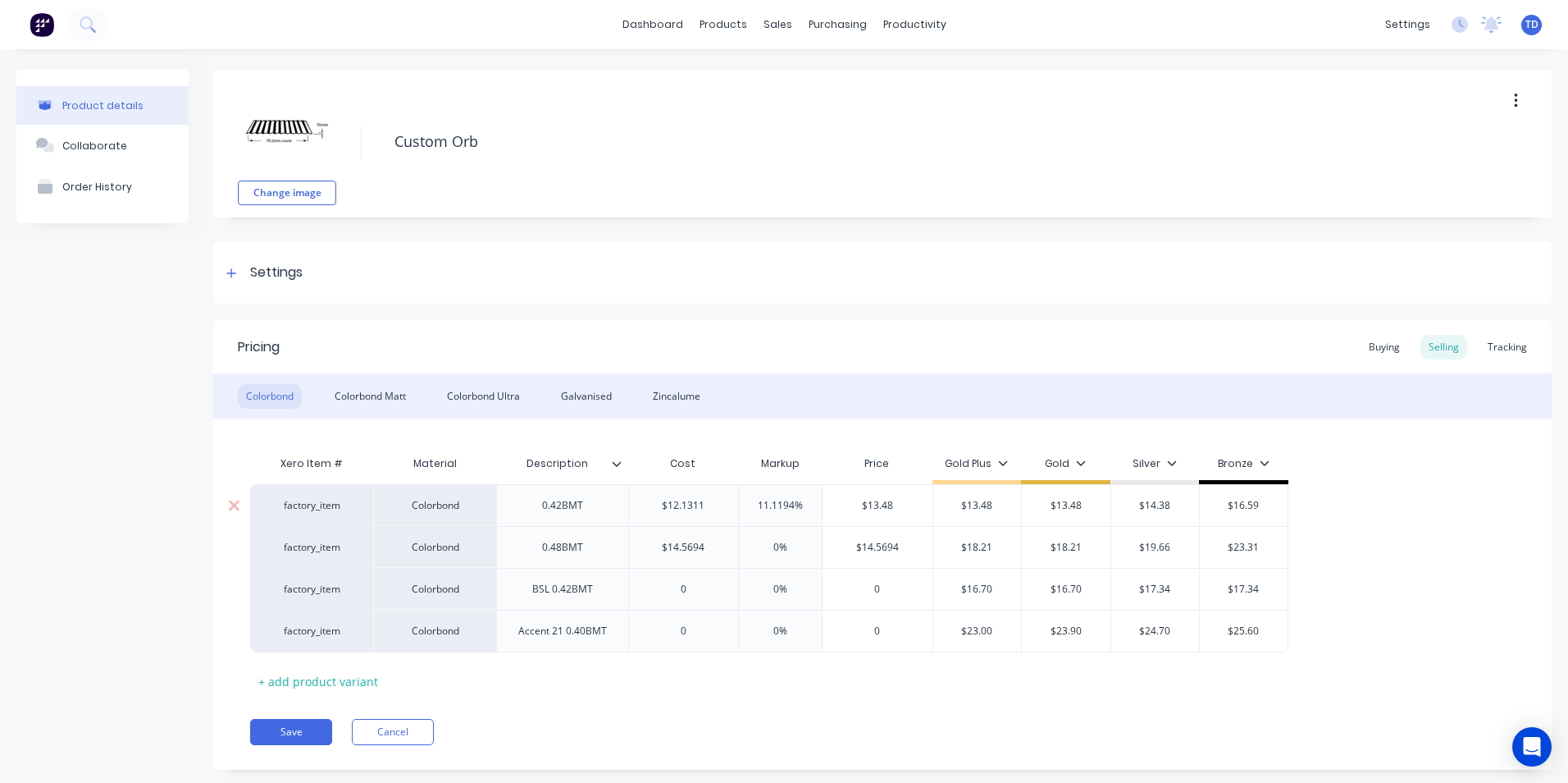
type input "$14.5694"
type textarea "x"
type input "1"
type textarea "x"
type input "18."
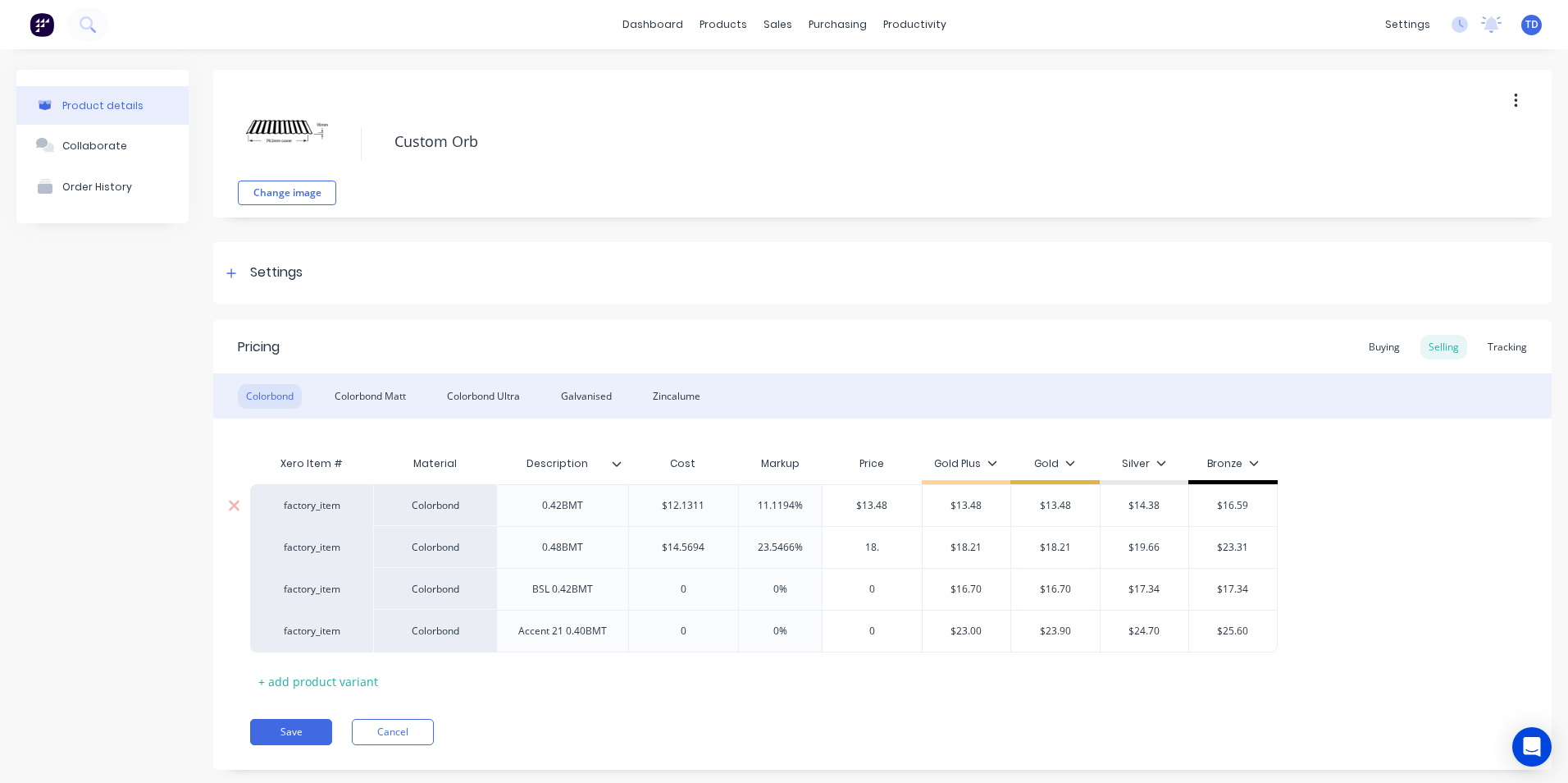
type textarea "x"
type input "18.2"
type textarea "x"
type input "18.21"
type input "$18.21"
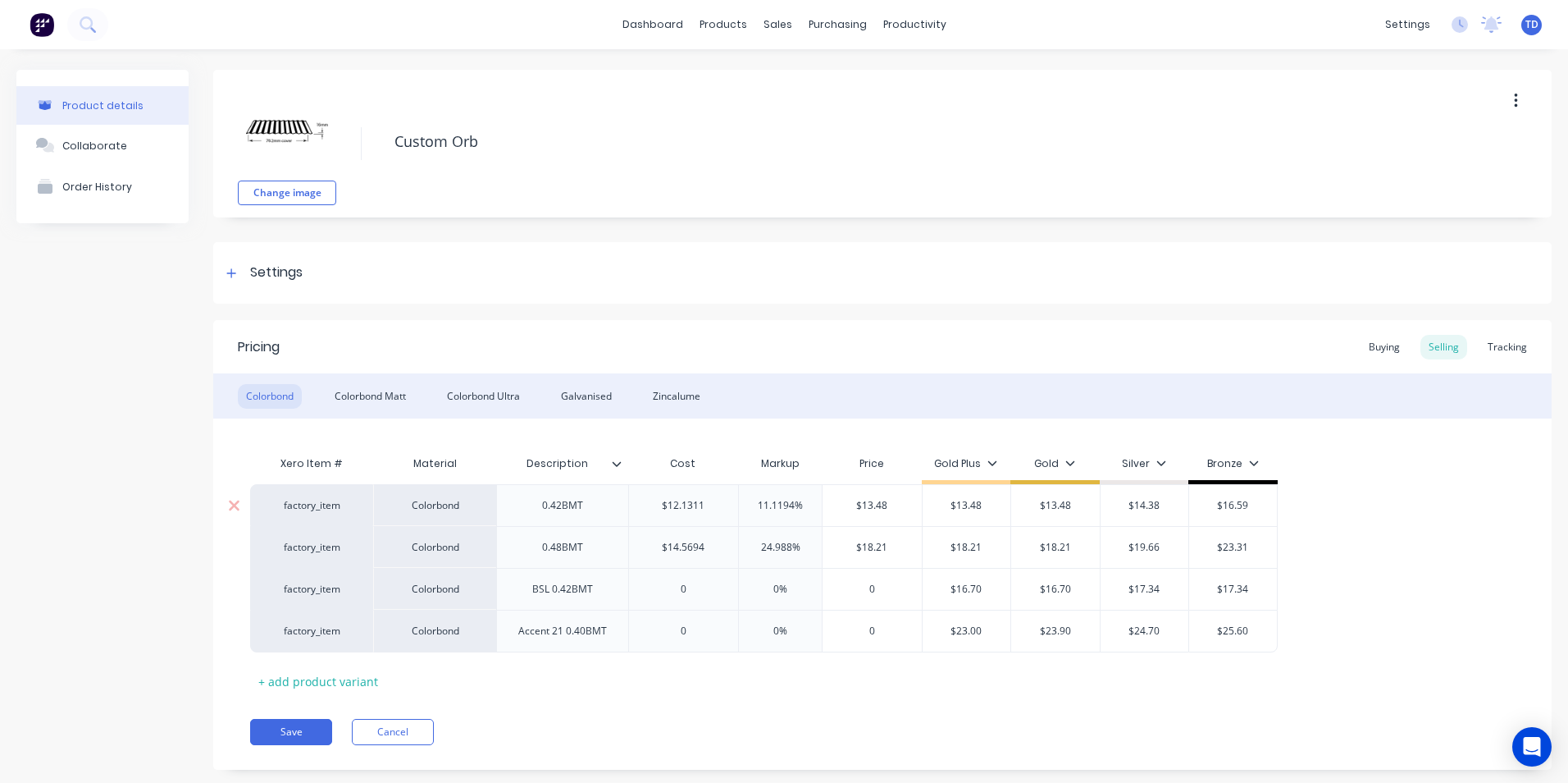
type input "$18.21"
type input "$19.66"
type input "$23.31"
type textarea "x"
type input "0"
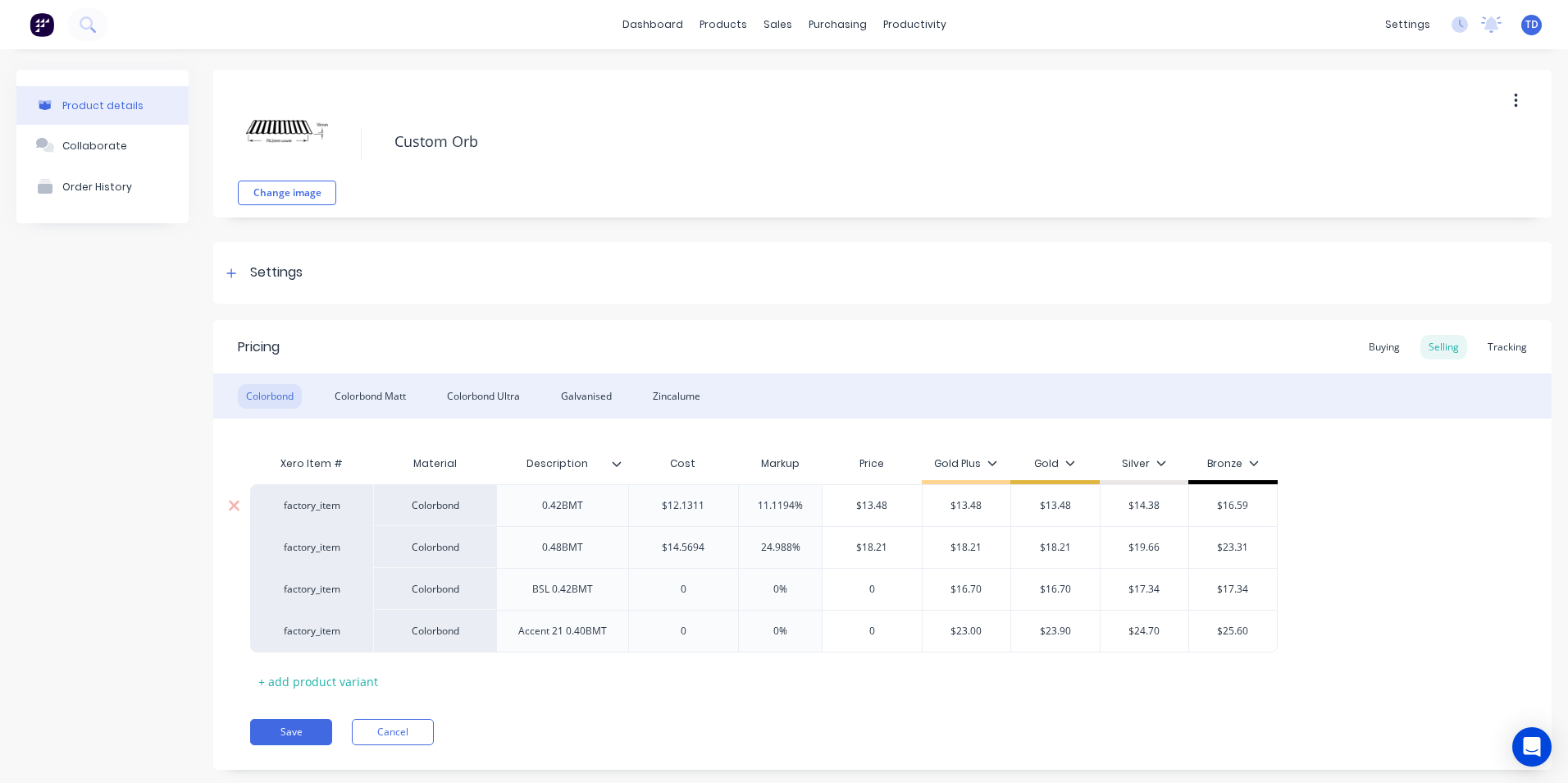
type input "0%"
type textarea "x"
type input "1"
type textarea "x"
type input "13."
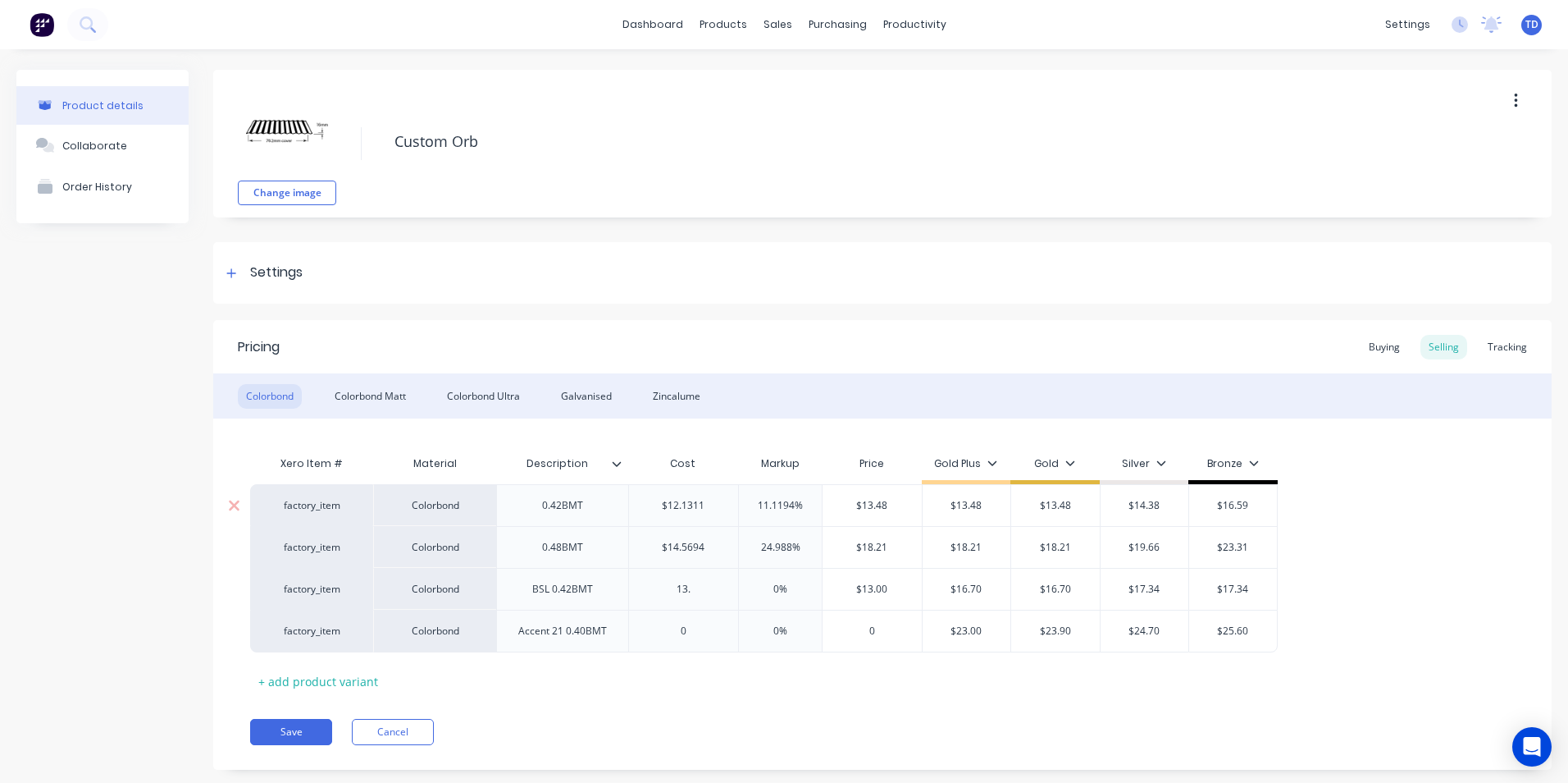
type textarea "x"
type input "13.3"
type textarea "x"
click at [370, 389] on div "Colorbond Matt" at bounding box center [370, 396] width 88 height 24
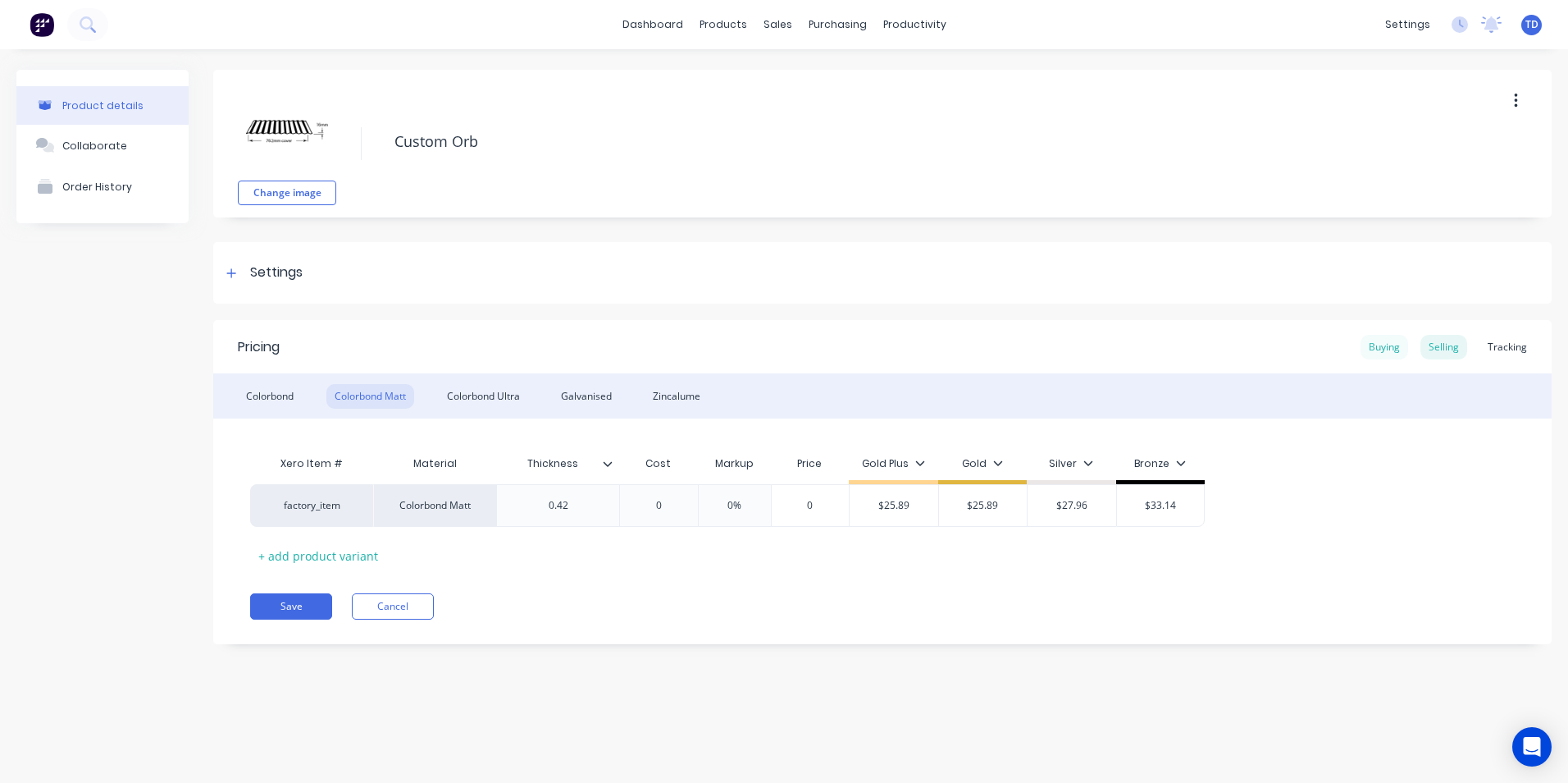
click at [1400, 349] on div "Buying" at bounding box center [1384, 347] width 48 height 24
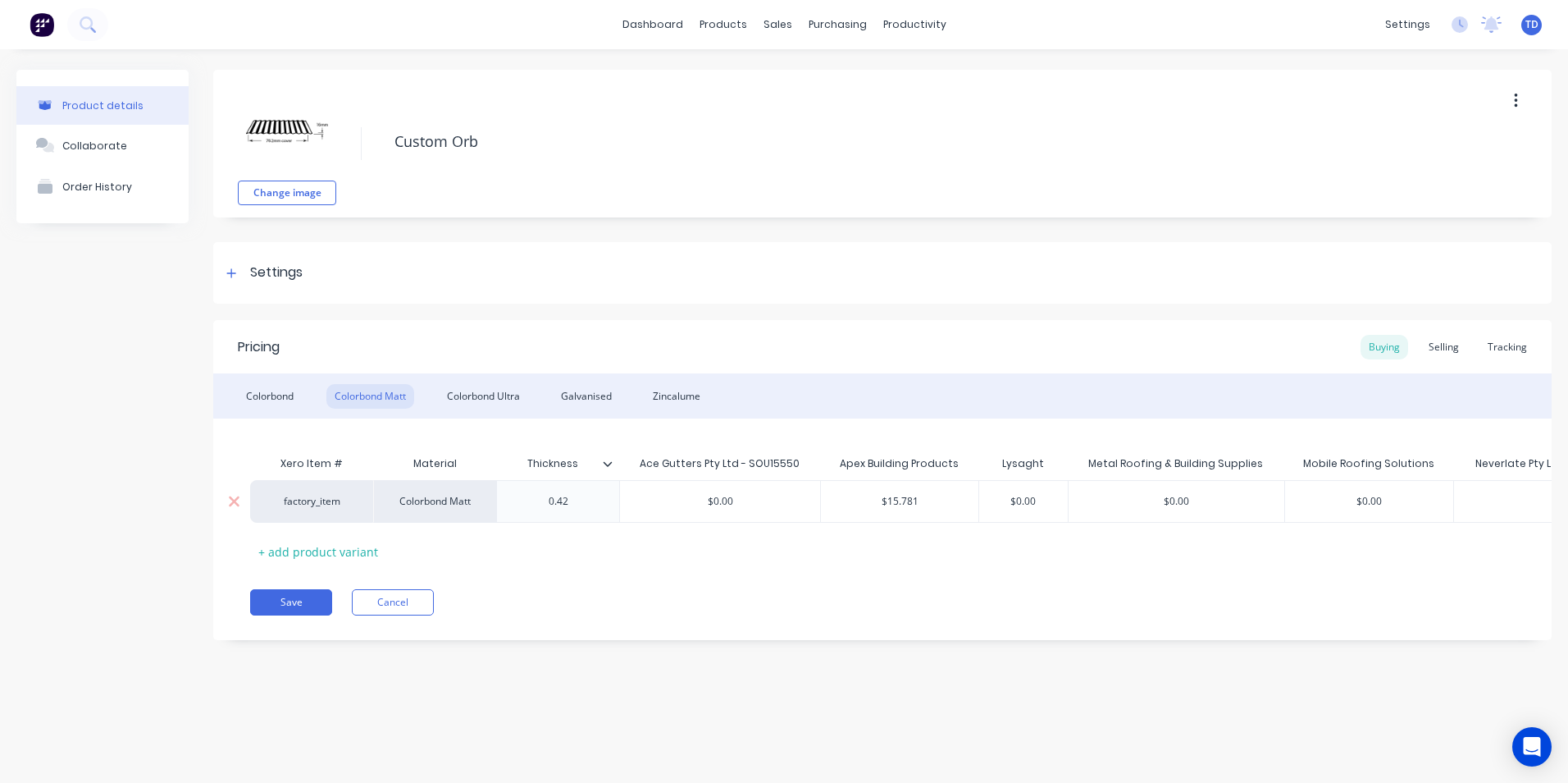
click at [929, 499] on input "$15.781" at bounding box center [899, 501] width 158 height 15
drag, startPoint x: 1451, startPoint y: 348, endPoint x: 1436, endPoint y: 344, distance: 15.5
click at [1451, 348] on div "Selling" at bounding box center [1444, 347] width 47 height 24
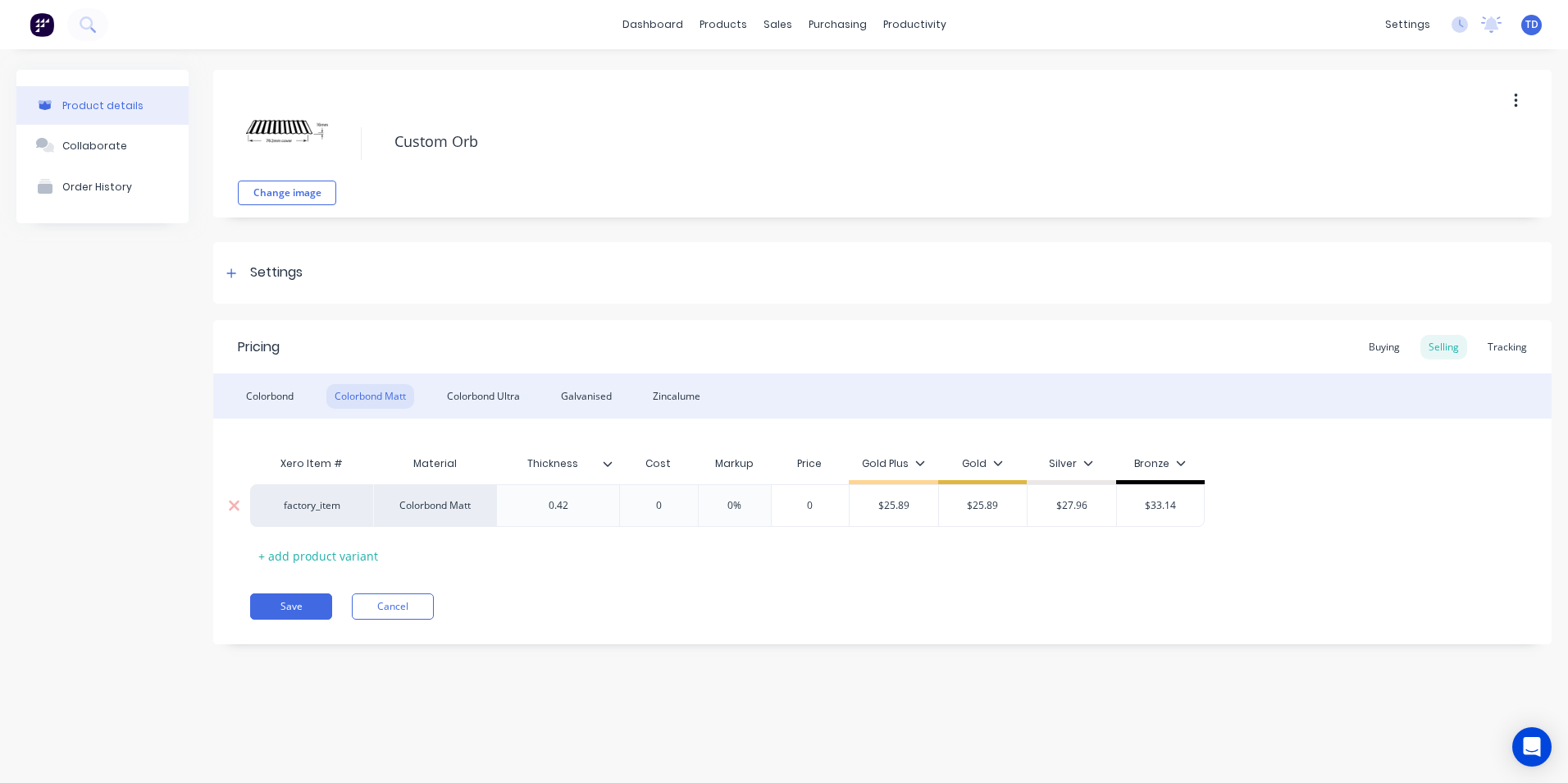
click at [665, 500] on input "0" at bounding box center [659, 506] width 82 height 15
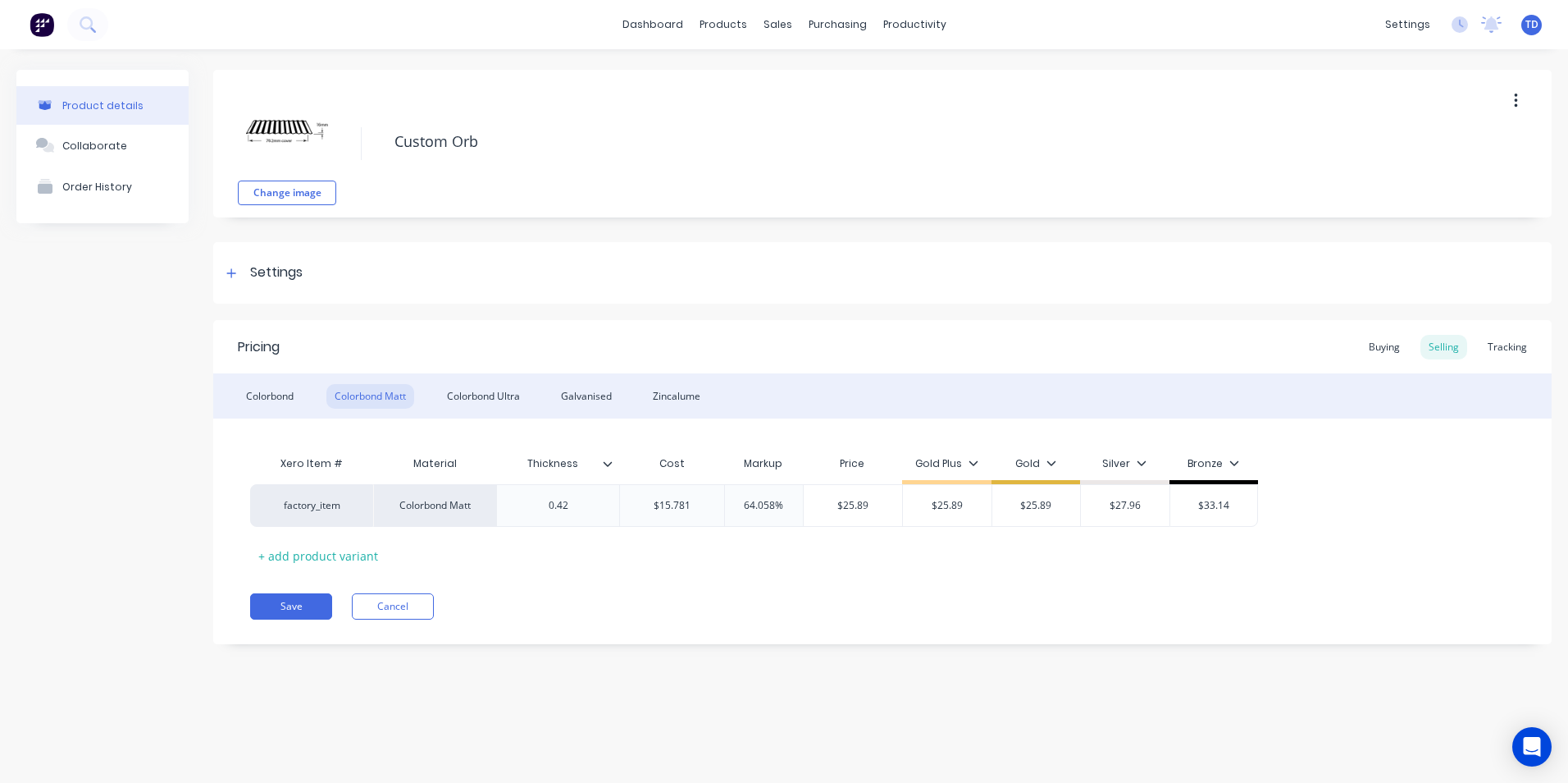
click at [635, 630] on div "Pricing Buying Selling Tracking Colorbond Colorbond Matt Colorbond Ultra Galvan…" at bounding box center [882, 482] width 1339 height 324
click at [479, 401] on div "Colorbond Ultra" at bounding box center [483, 396] width 90 height 24
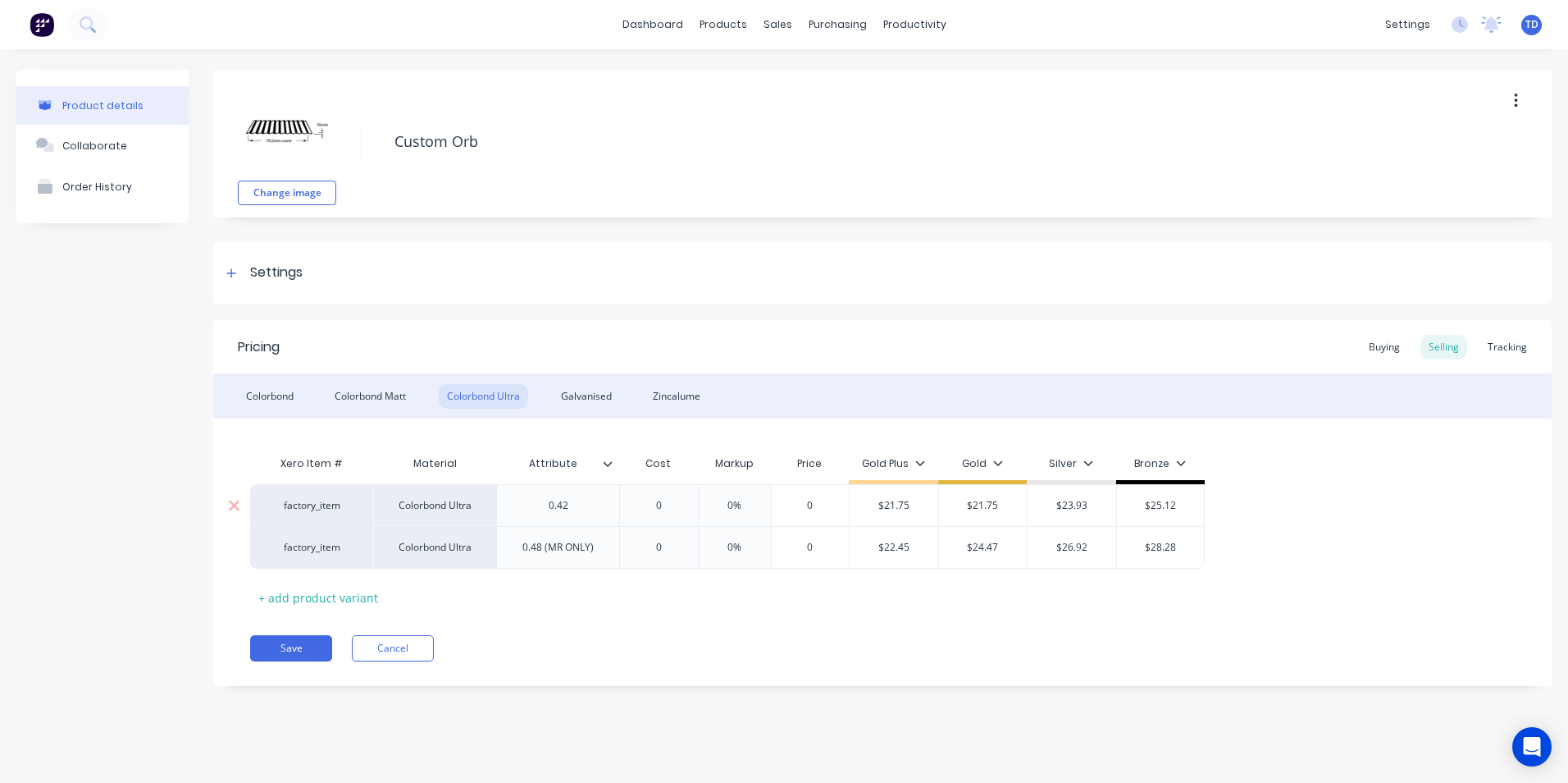
click at [679, 499] on input "0" at bounding box center [659, 506] width 82 height 15
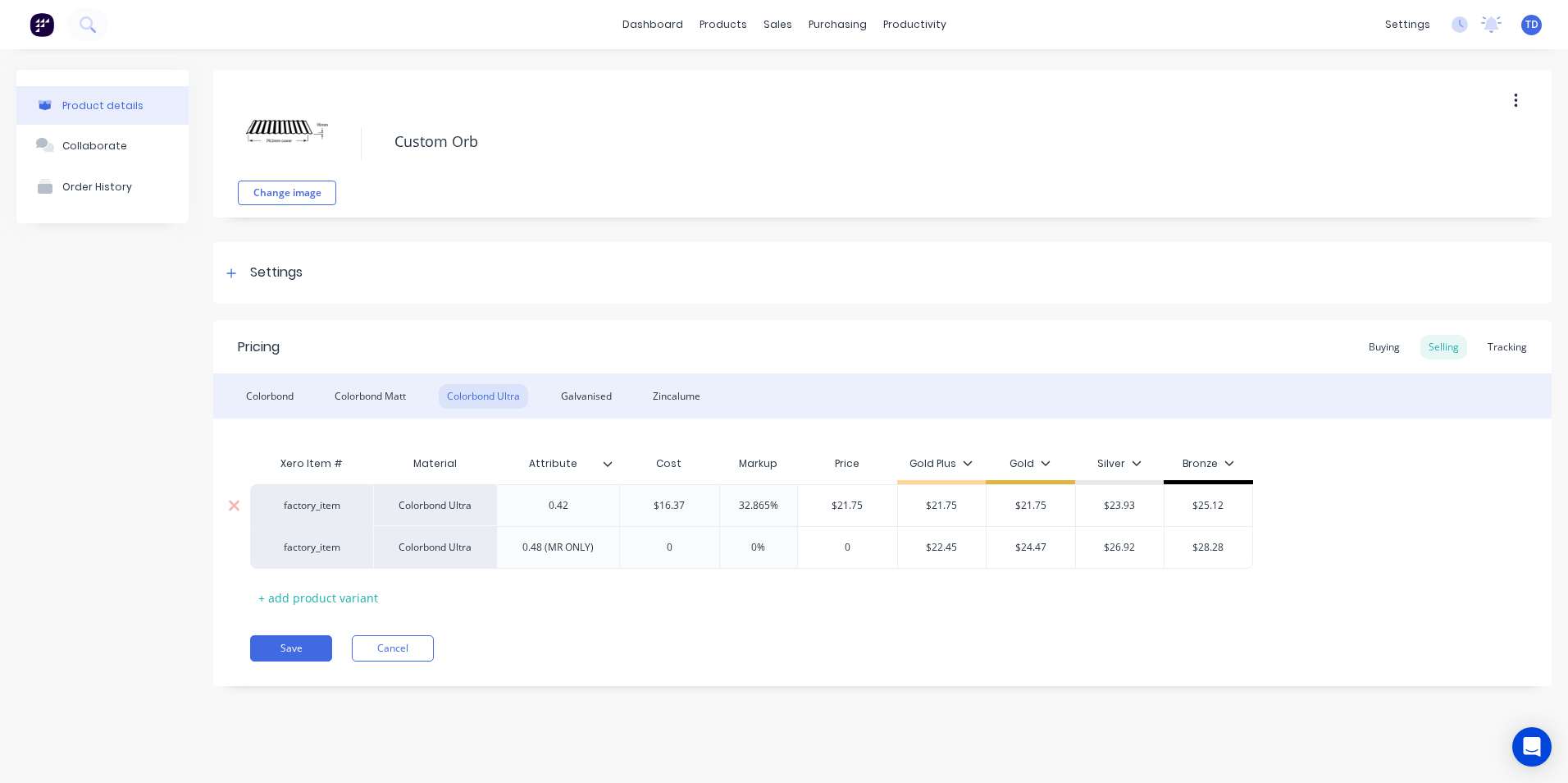
click at [589, 507] on div "0.42" at bounding box center [559, 505] width 82 height 21
click at [584, 554] on div "0.48 (MR ONLY)" at bounding box center [558, 547] width 98 height 21
click at [592, 556] on div "0.48 (MR ONLY)" at bounding box center [558, 547] width 98 height 21
click at [701, 550] on input "0" at bounding box center [670, 548] width 99 height 15
click at [719, 601] on div "Xero Item # Material Attribute Cost Markup Price Gold Plus Gold Silver Bronze f…" at bounding box center [882, 528] width 1265 height 163
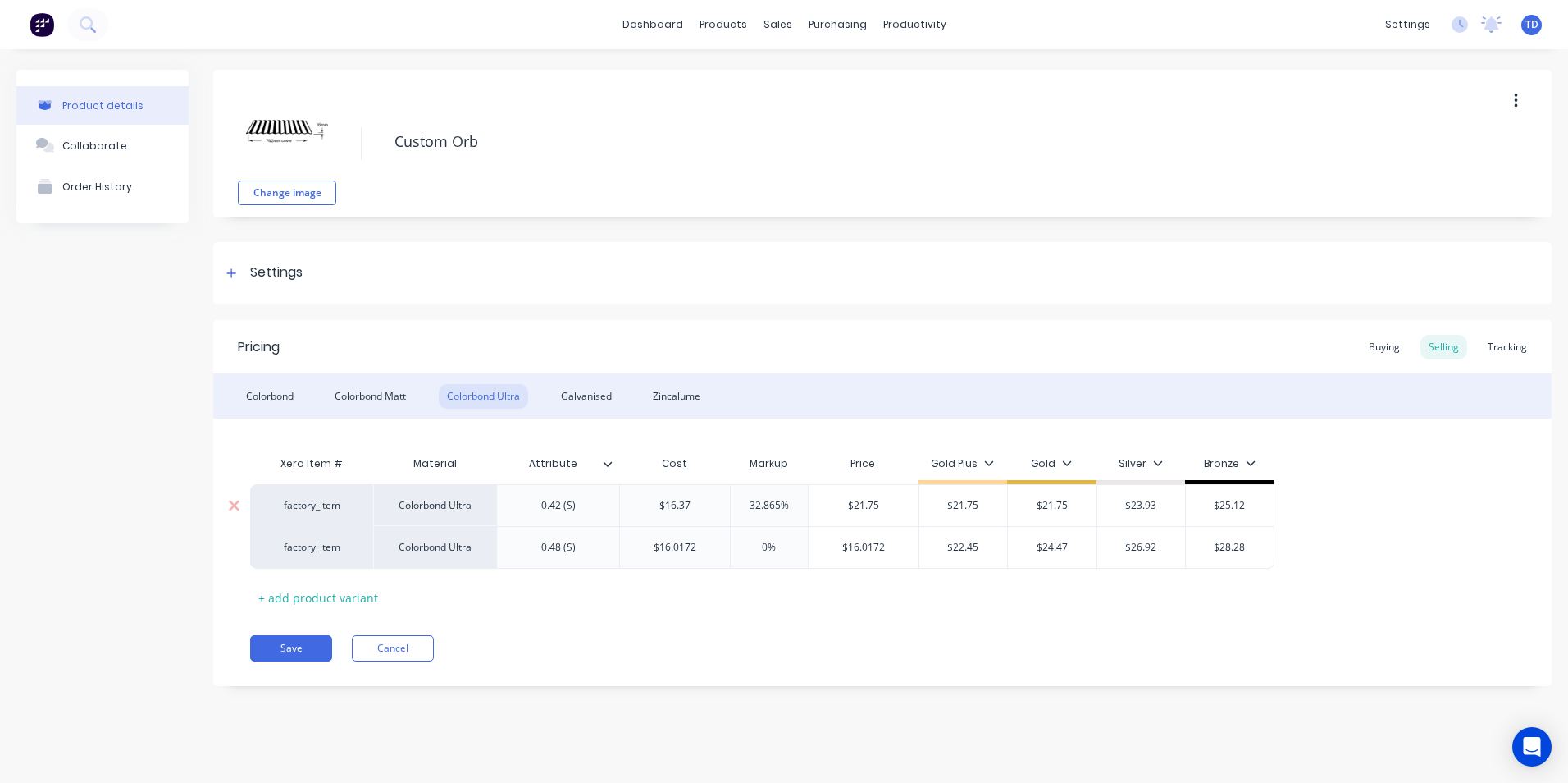
click at [700, 503] on input "$16.37" at bounding box center [675, 506] width 110 height 15
click at [701, 535] on div "$16.0172" at bounding box center [675, 547] width 110 height 41
click at [893, 550] on input "$16.0172" at bounding box center [864, 548] width 110 height 15
click at [898, 596] on div "Xero Item # Material Attribute Cost Markup Price Gold Plus Gold Silver Bronze f…" at bounding box center [882, 528] width 1265 height 163
click at [1065, 547] on input "$24.47" at bounding box center [1052, 548] width 89 height 15
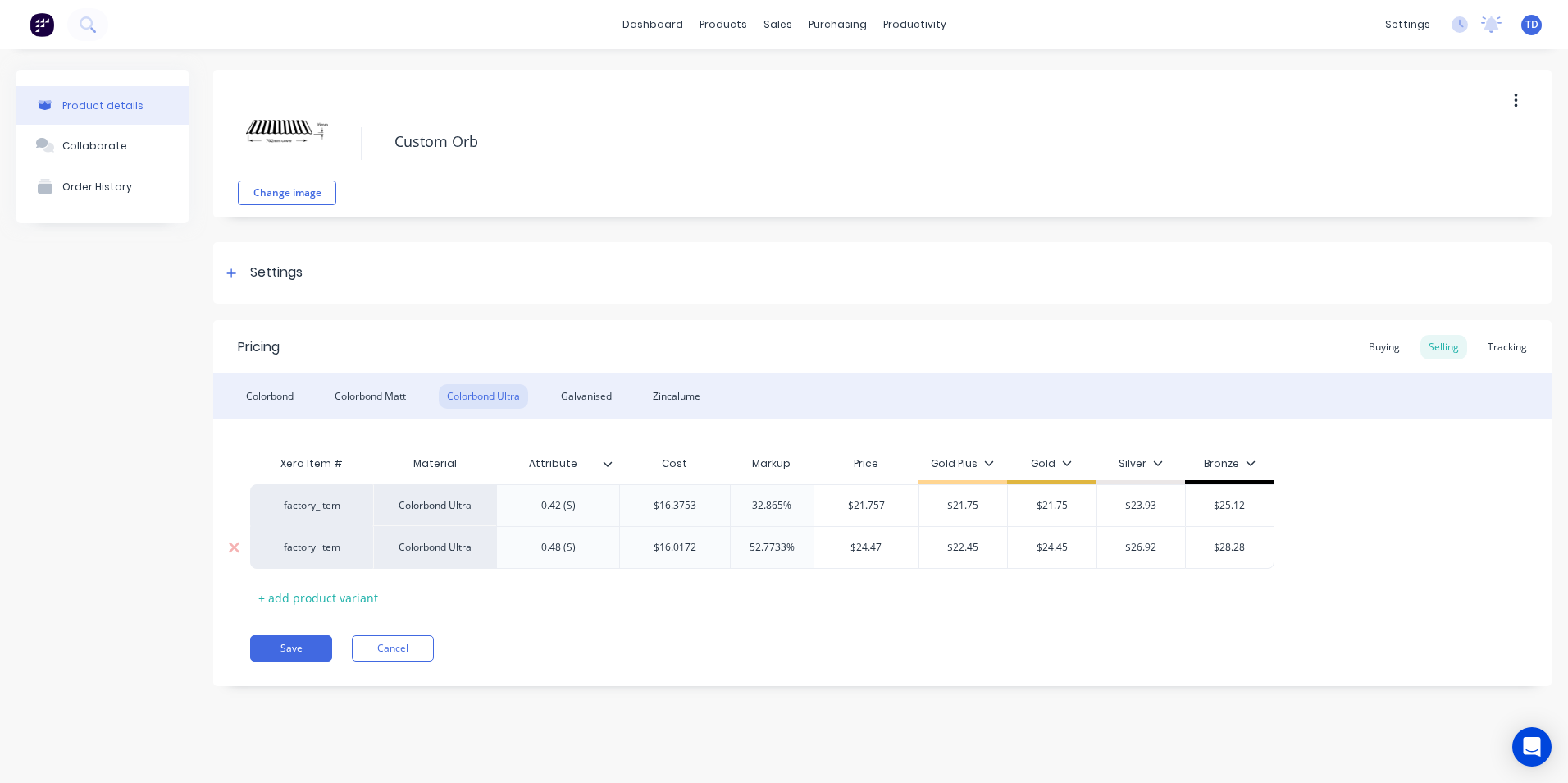
click at [896, 546] on input "$24.47" at bounding box center [867, 548] width 104 height 15
click at [601, 395] on div "Galvanised" at bounding box center [587, 396] width 67 height 24
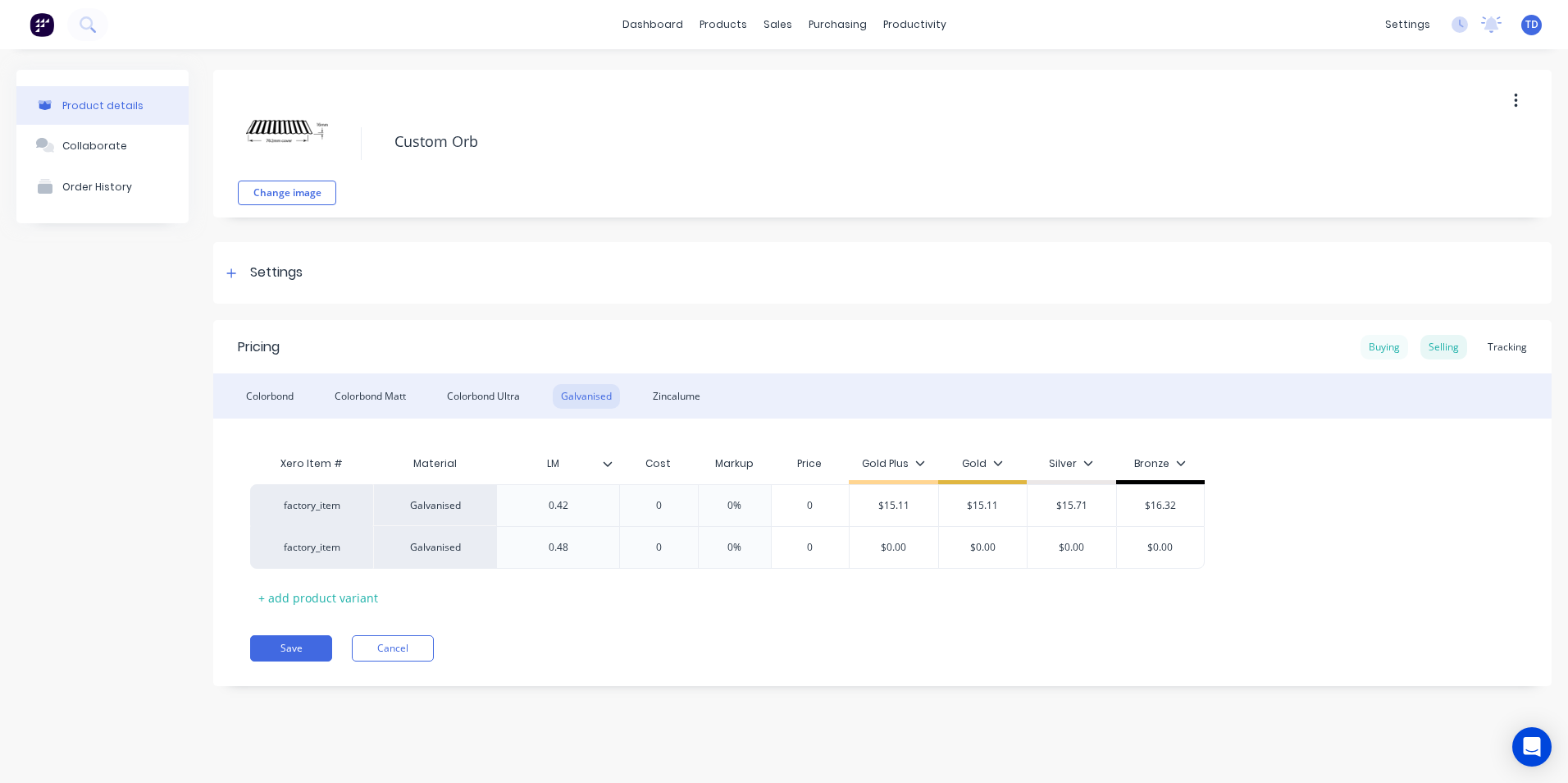
click at [1389, 351] on div "Buying" at bounding box center [1384, 347] width 48 height 24
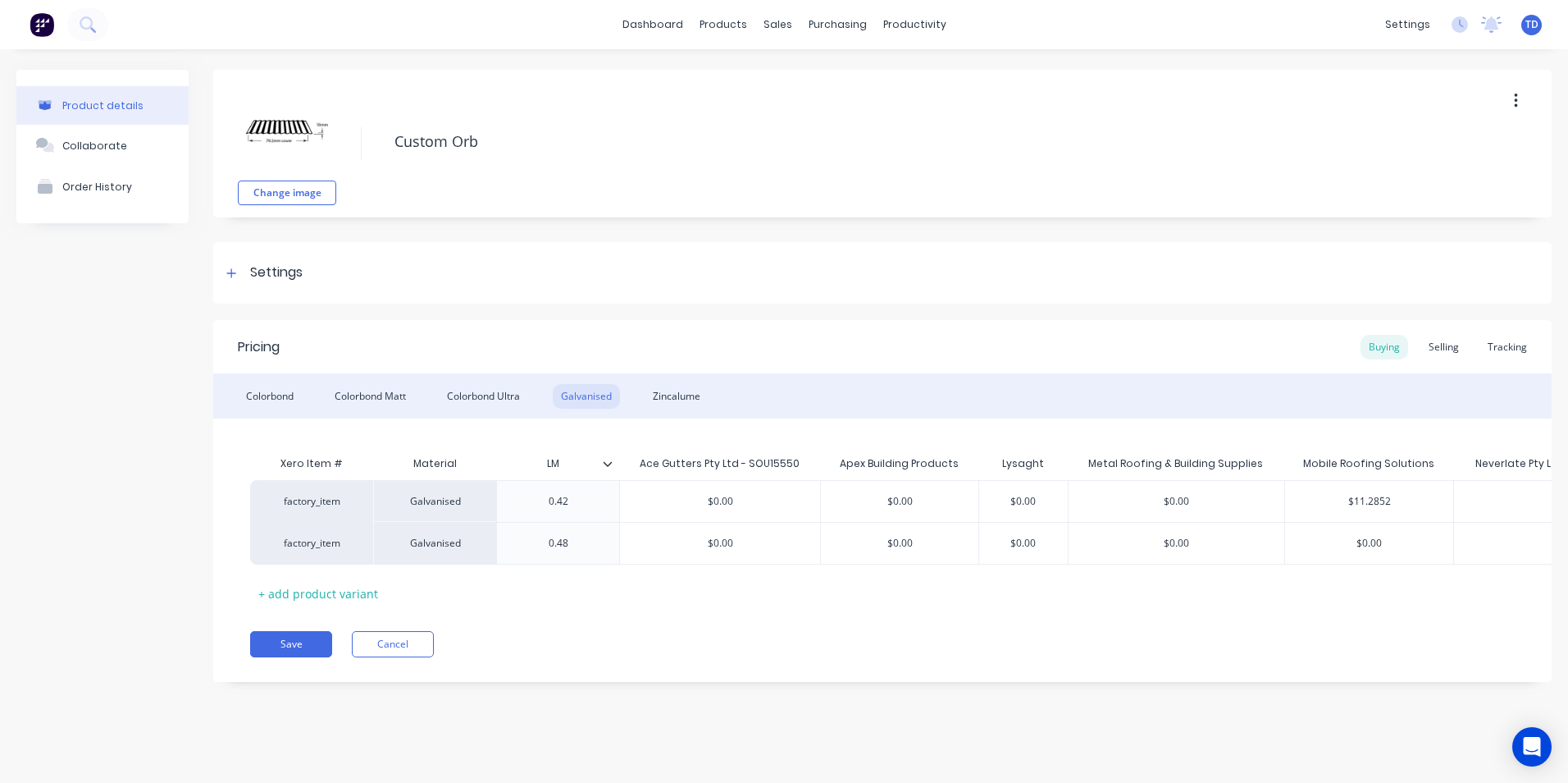
click at [229, 544] on icon at bounding box center [233, 543] width 12 height 17
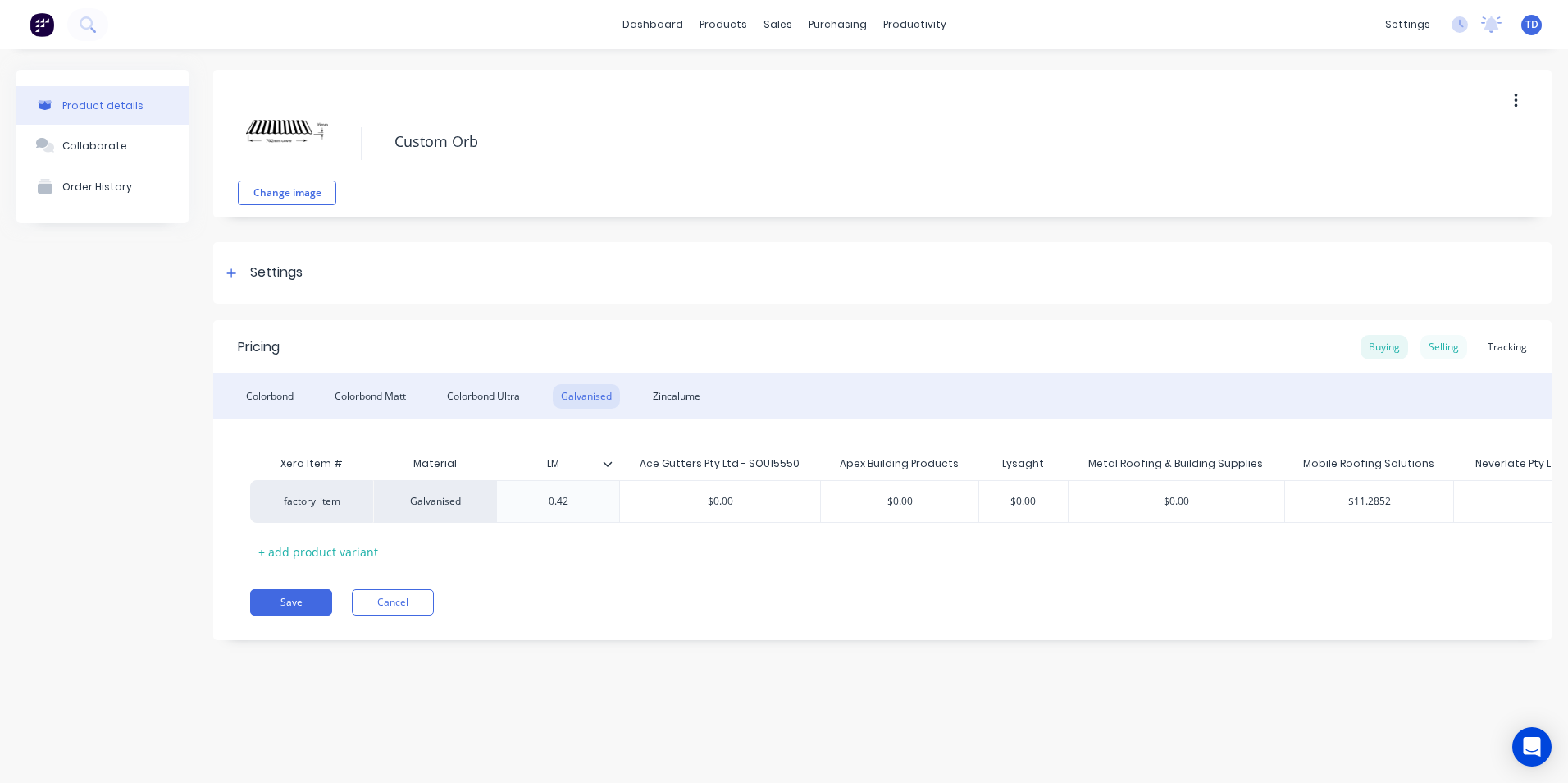
click at [1436, 353] on div "Selling" at bounding box center [1444, 347] width 47 height 24
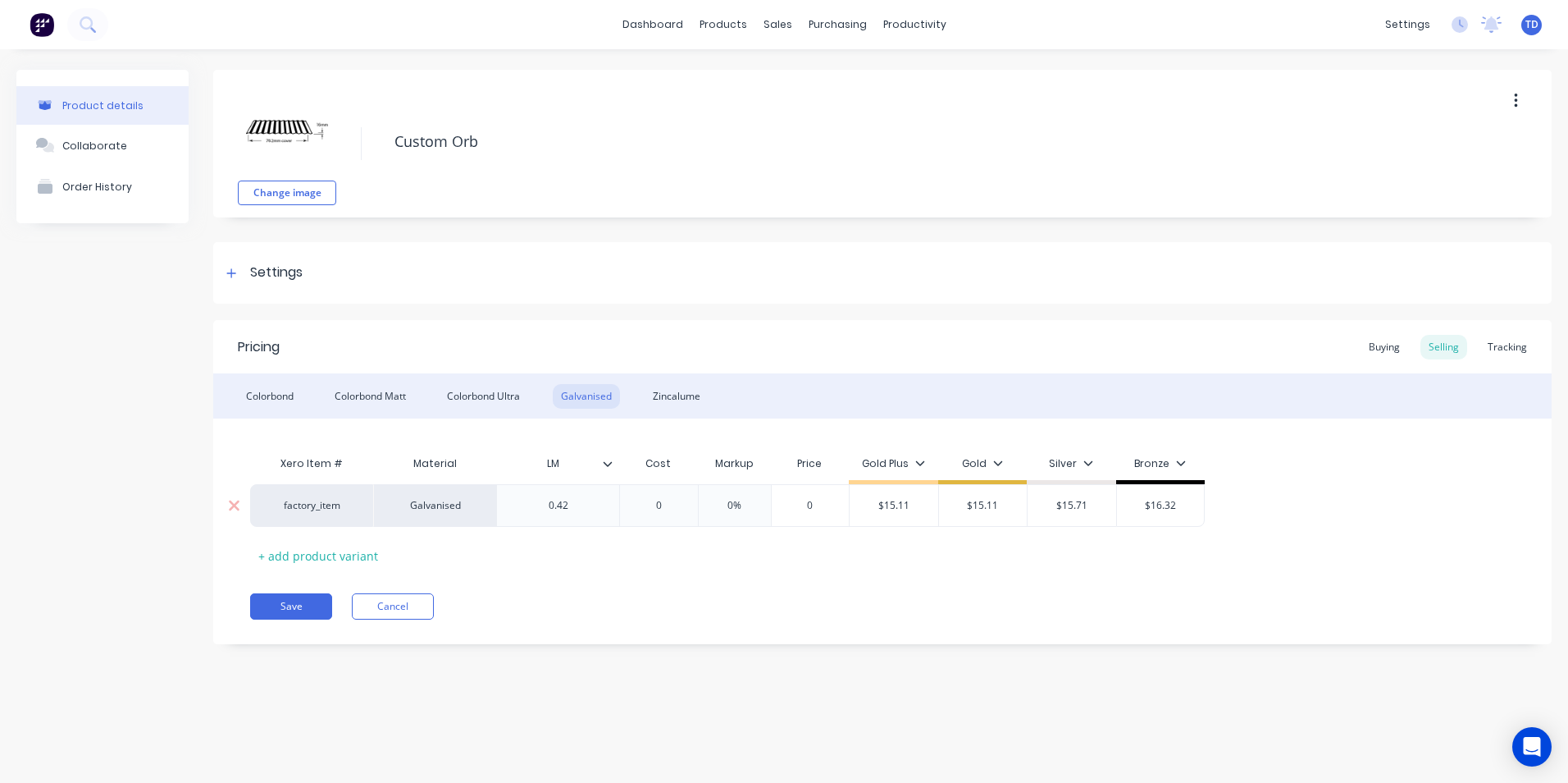
click at [663, 501] on input "0" at bounding box center [659, 506] width 82 height 15
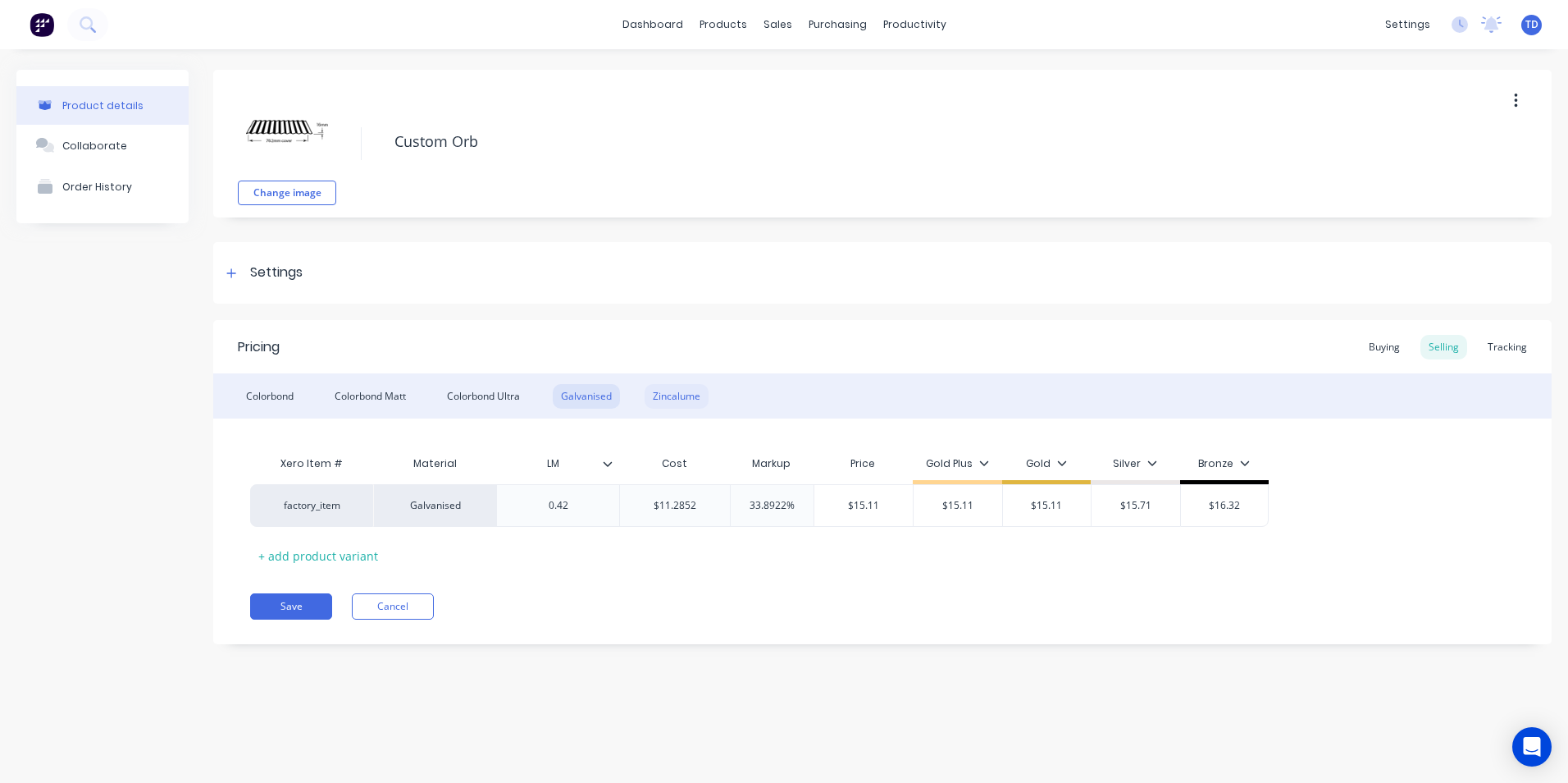
click at [661, 398] on div "Zincalume" at bounding box center [676, 396] width 64 height 24
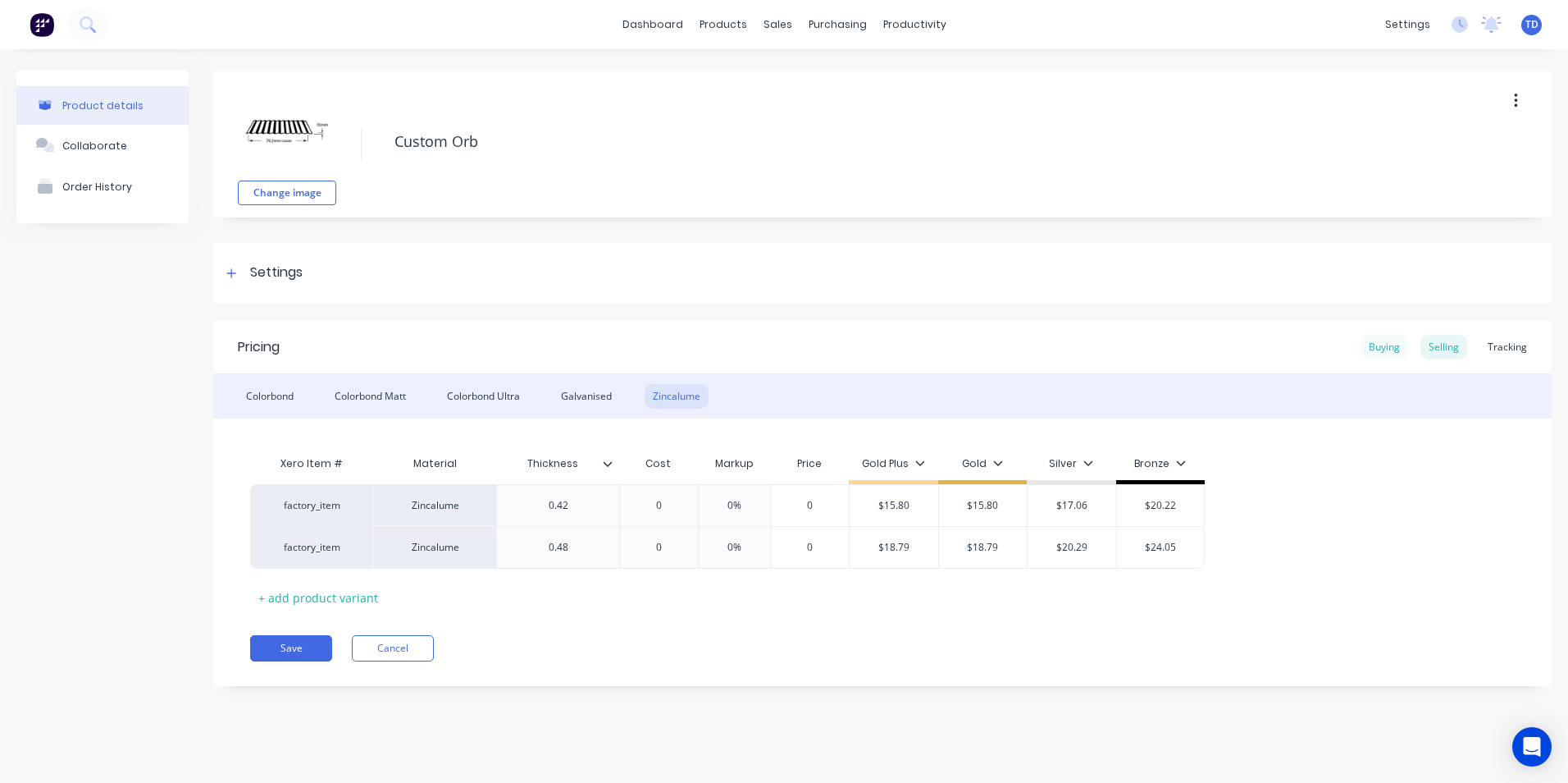
click at [1388, 351] on div "Buying" at bounding box center [1384, 347] width 48 height 24
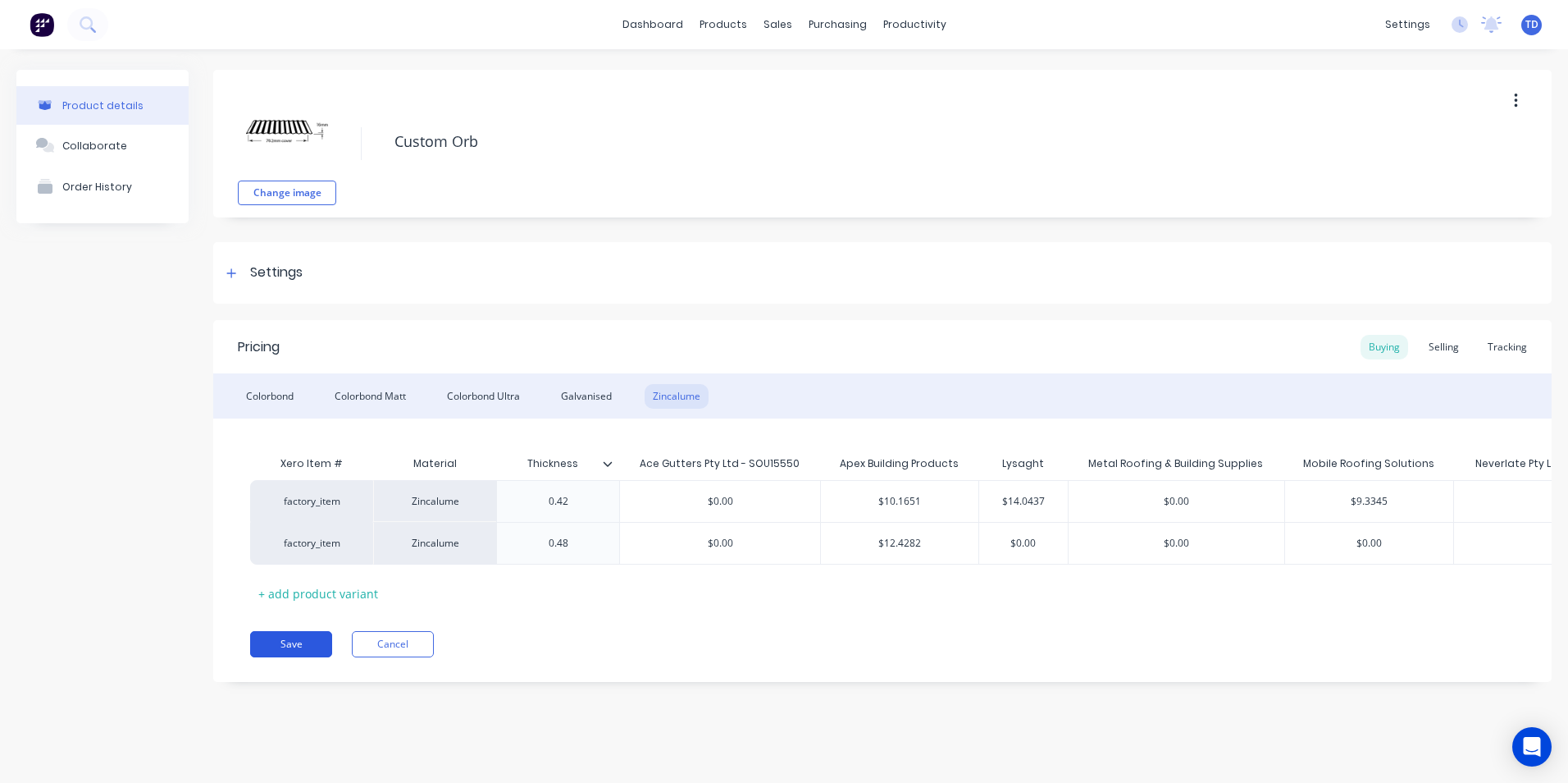
click at [297, 657] on button "Save" at bounding box center [291, 644] width 82 height 26
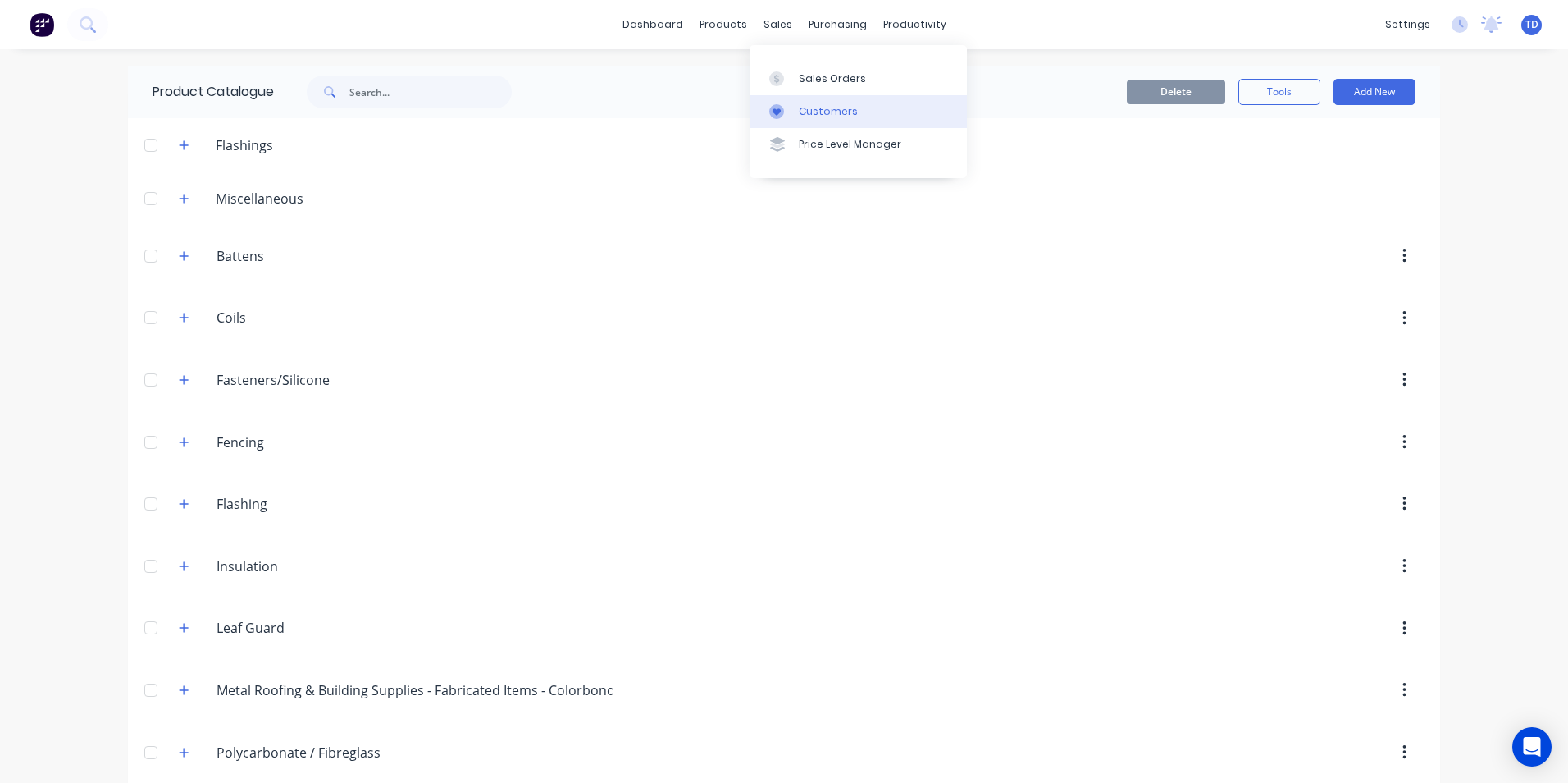
click at [810, 110] on div "Customers" at bounding box center [827, 112] width 59 height 15
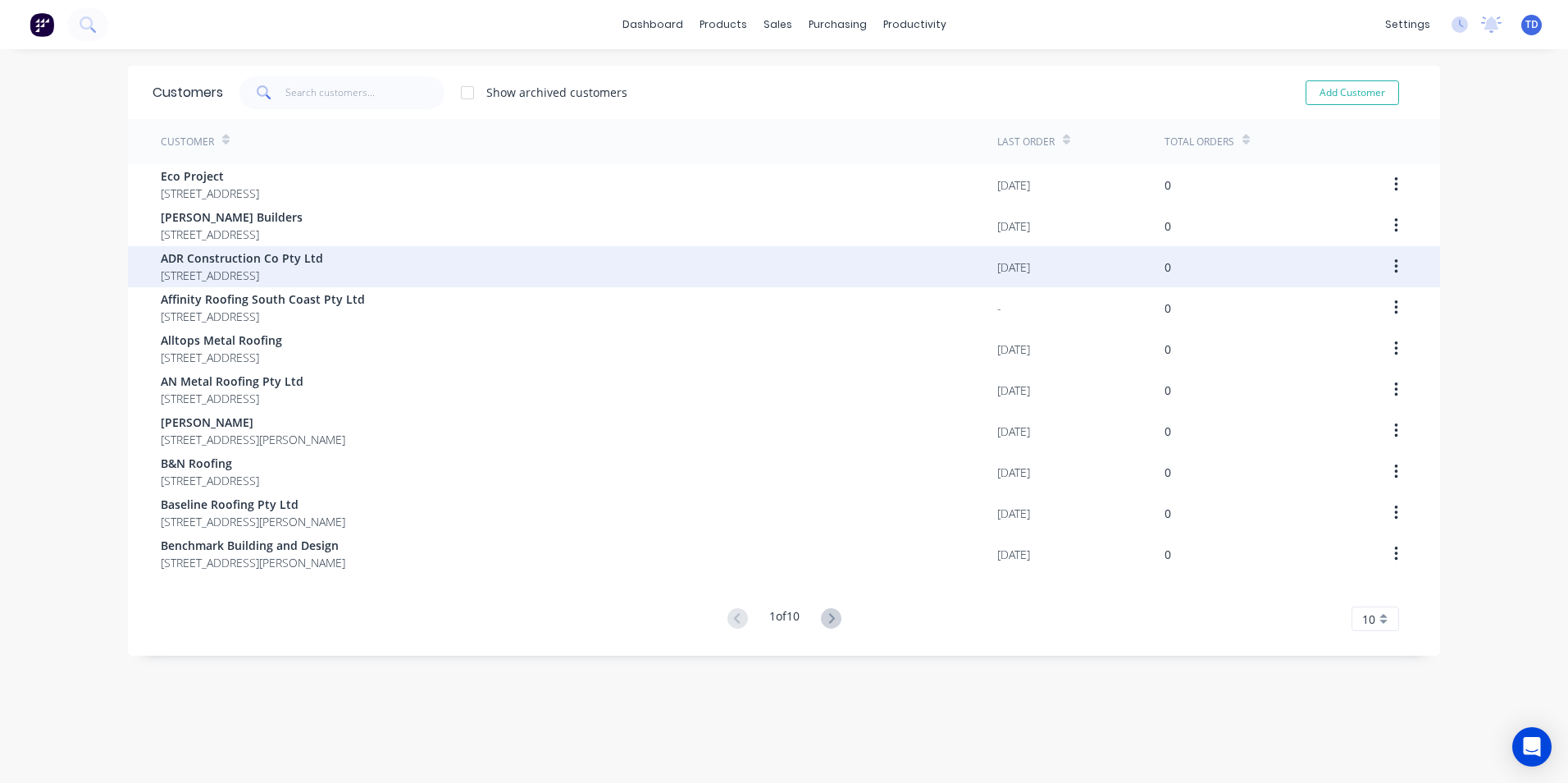
click at [288, 273] on span "[STREET_ADDRESS]" at bounding box center [242, 275] width 162 height 17
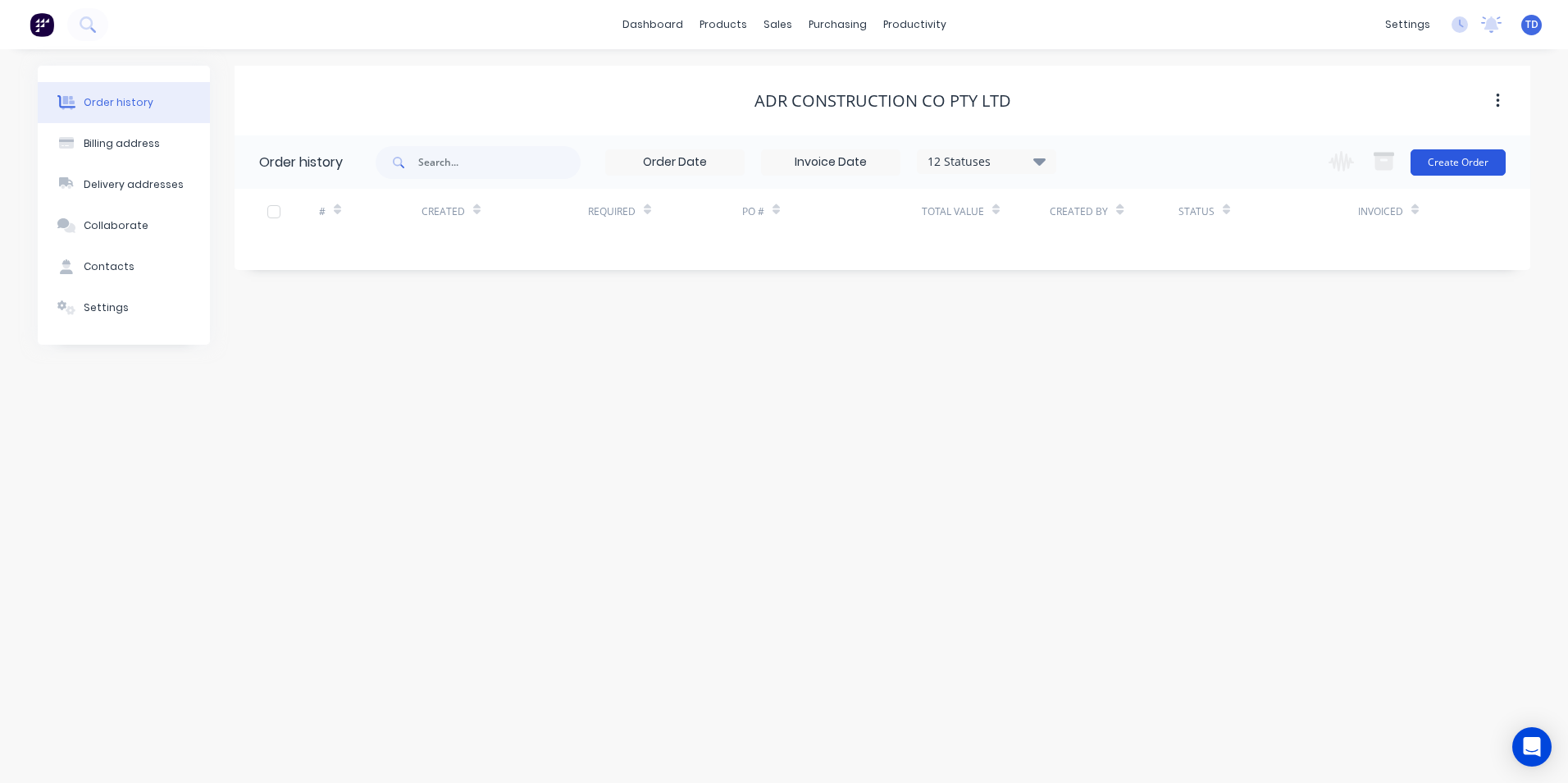
click at [1458, 168] on button "Create Order" at bounding box center [1458, 162] width 95 height 26
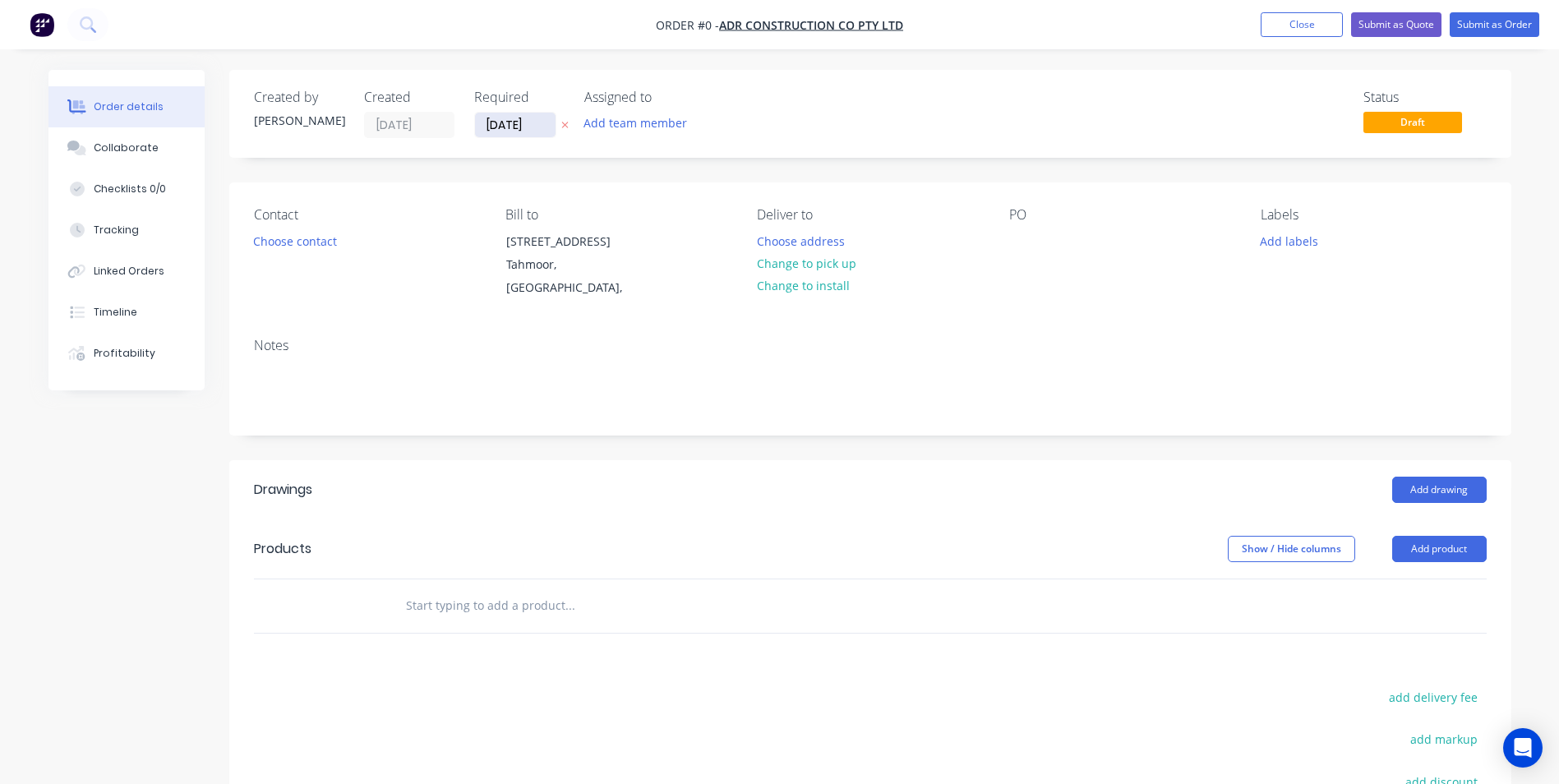
click at [548, 121] on input "[DATE]" at bounding box center [515, 124] width 80 height 24
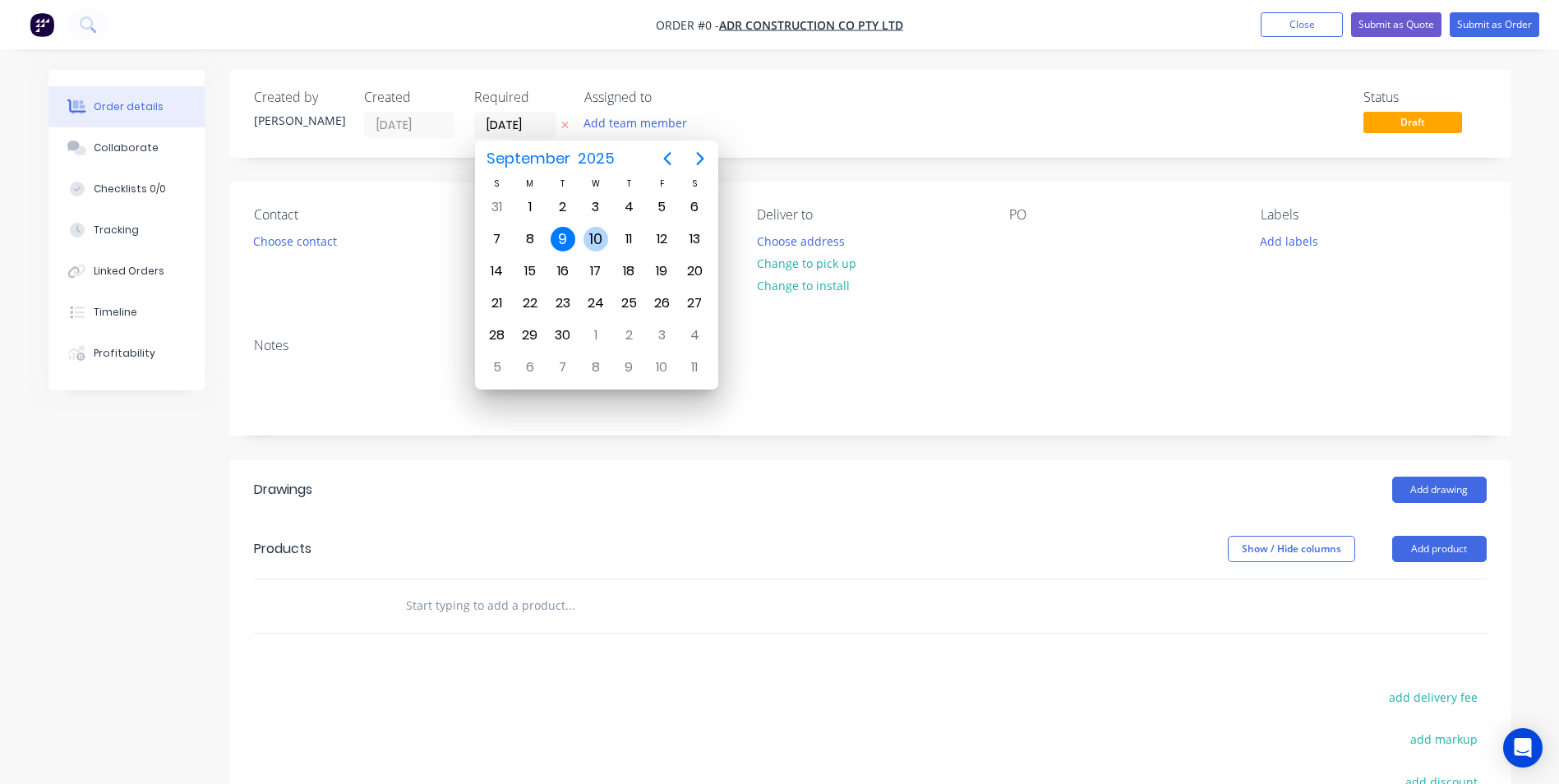
click at [601, 232] on div "10" at bounding box center [595, 239] width 24 height 24
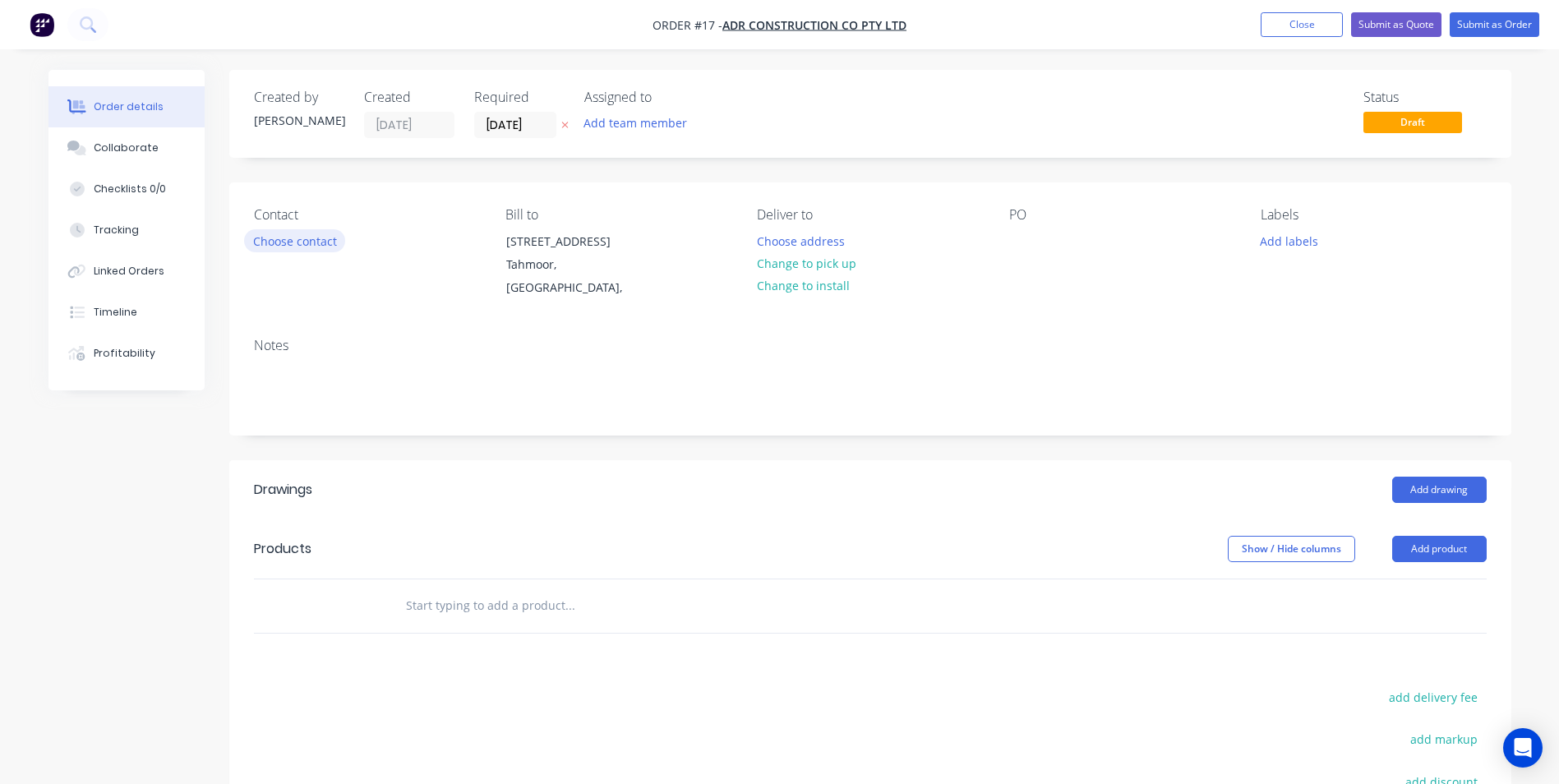
click at [316, 236] on button "Choose contact" at bounding box center [294, 240] width 101 height 22
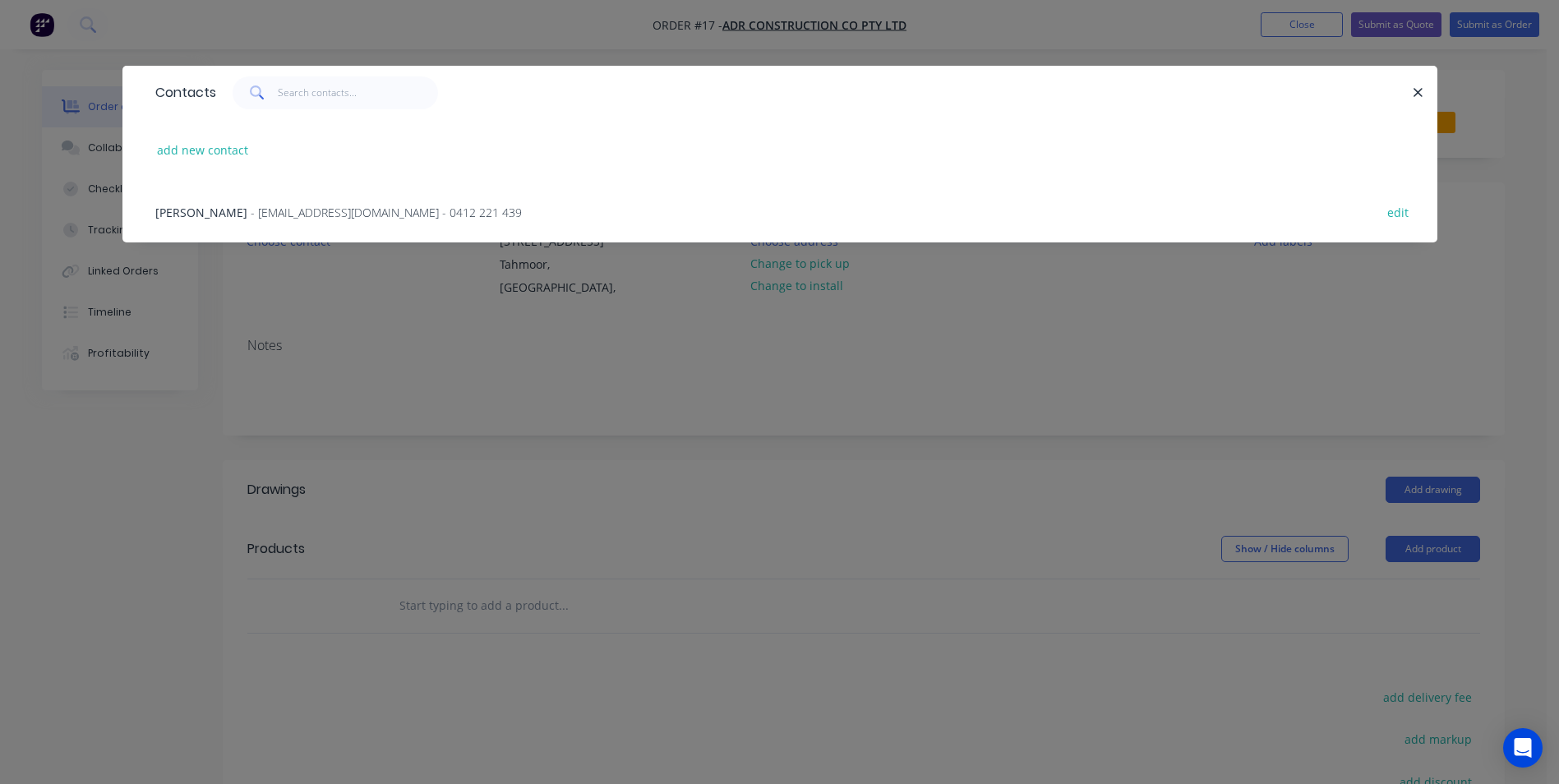
click at [334, 214] on span "- [EMAIL_ADDRESS][DOMAIN_NAME] - 0412 221 439" at bounding box center [386, 212] width 271 height 16
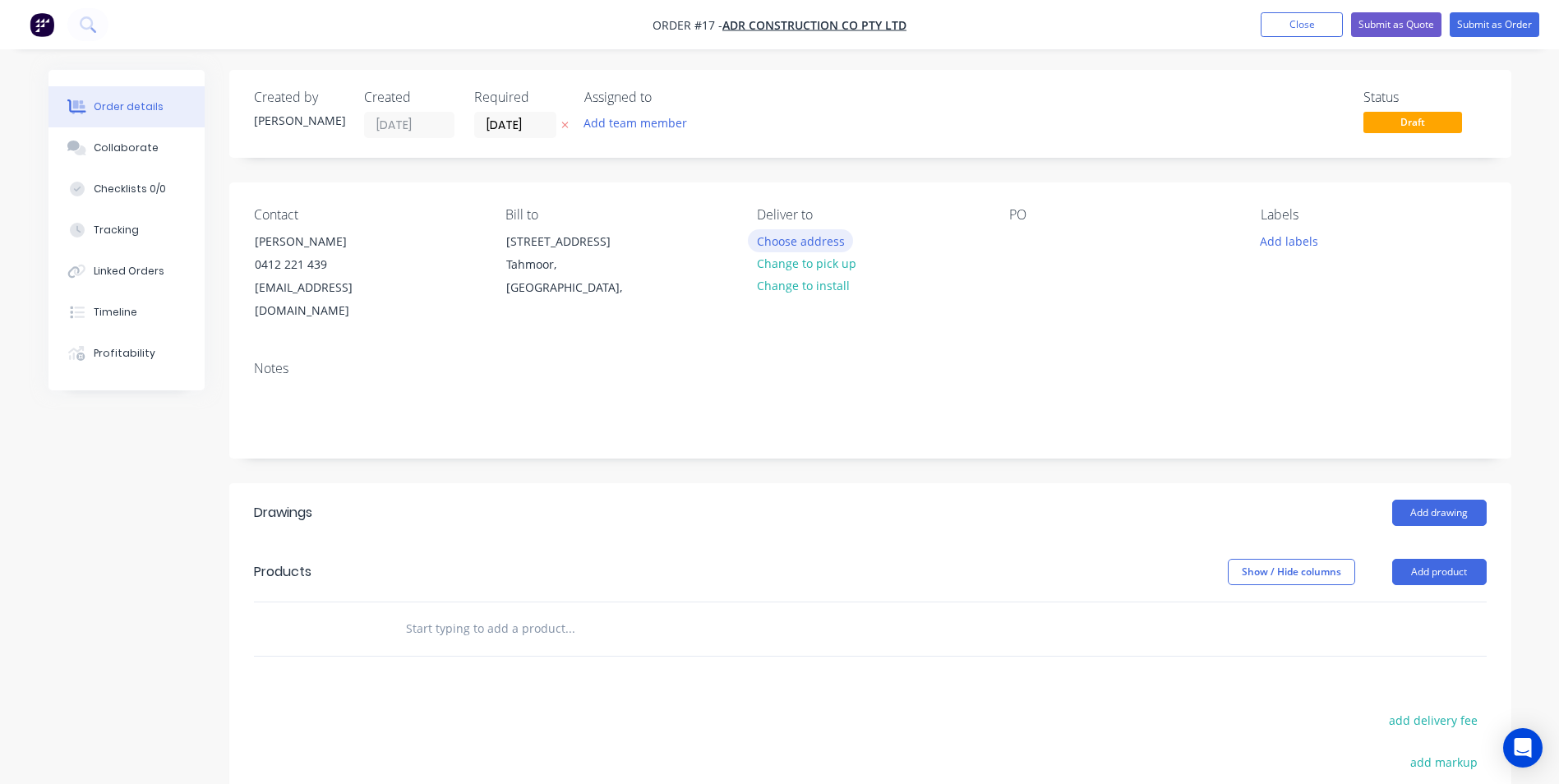
click at [792, 247] on button "Choose address" at bounding box center [800, 240] width 106 height 22
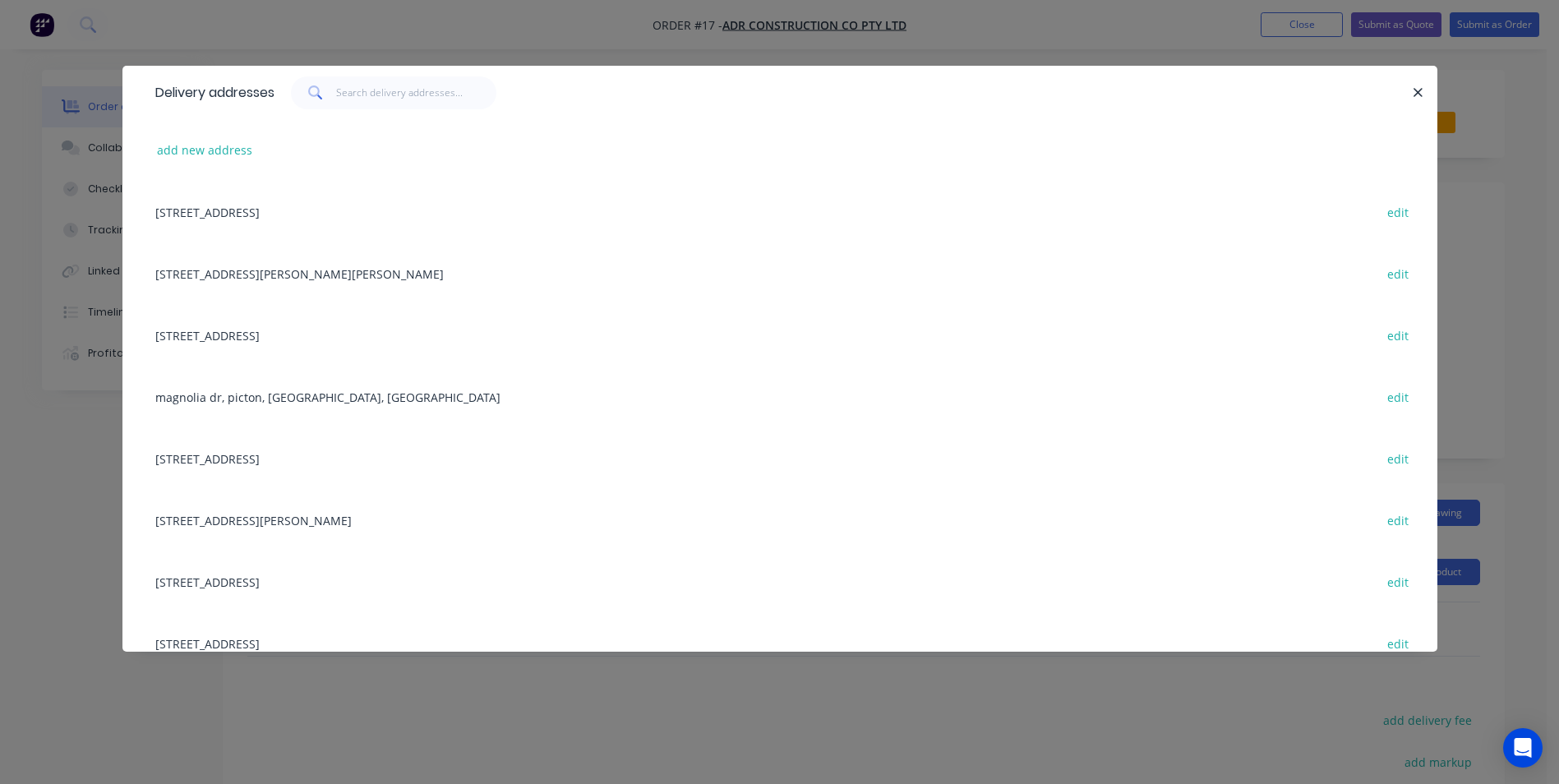
drag, startPoint x: 325, startPoint y: 464, endPoint x: 364, endPoint y: 463, distance: 39.0
click at [325, 465] on div "[STREET_ADDRESS] edit" at bounding box center [780, 458] width 1266 height 62
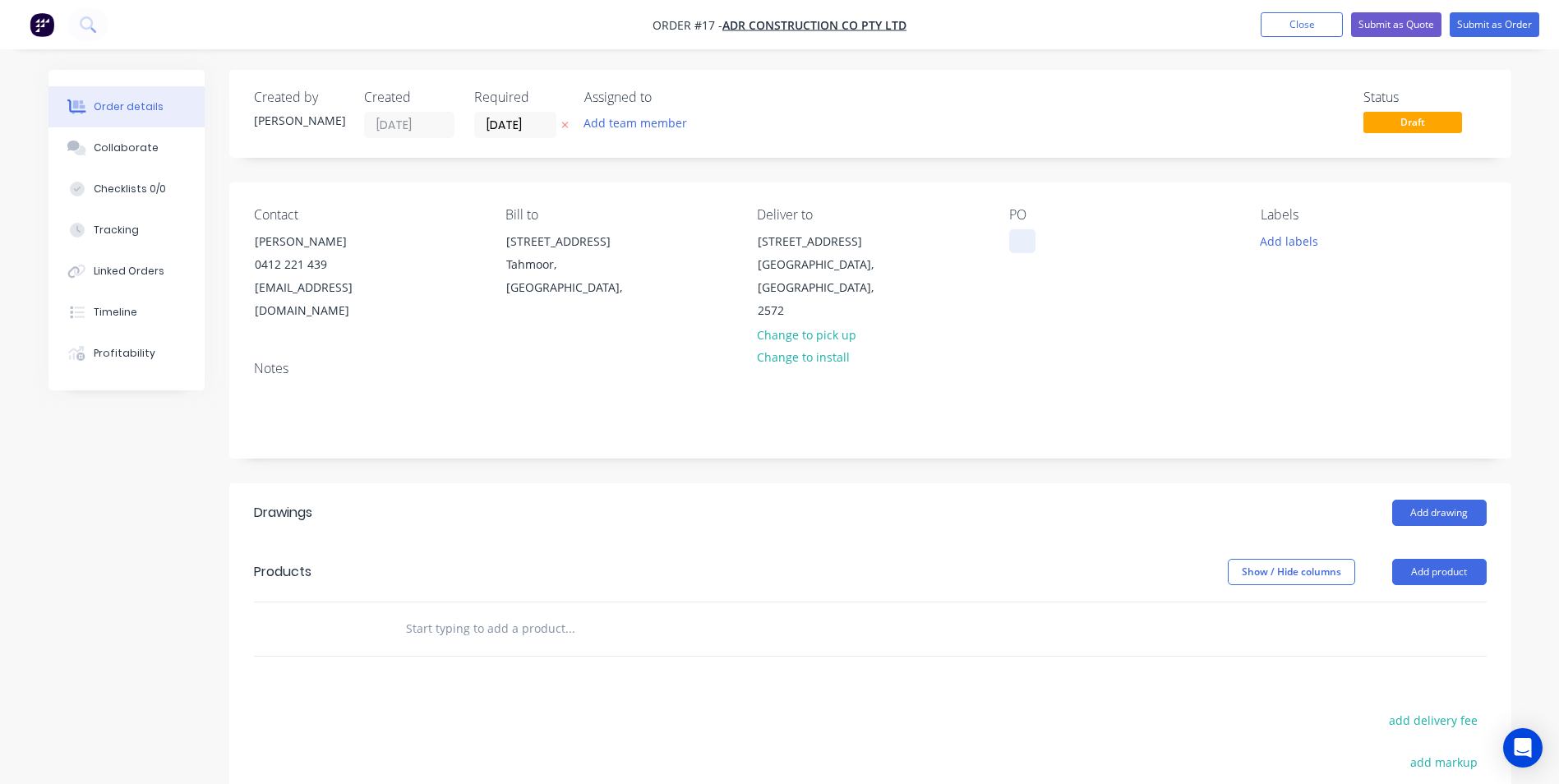
click at [1017, 249] on div at bounding box center [1023, 240] width 26 height 23
click at [1436, 500] on button "Add drawing" at bounding box center [1438, 513] width 94 height 26
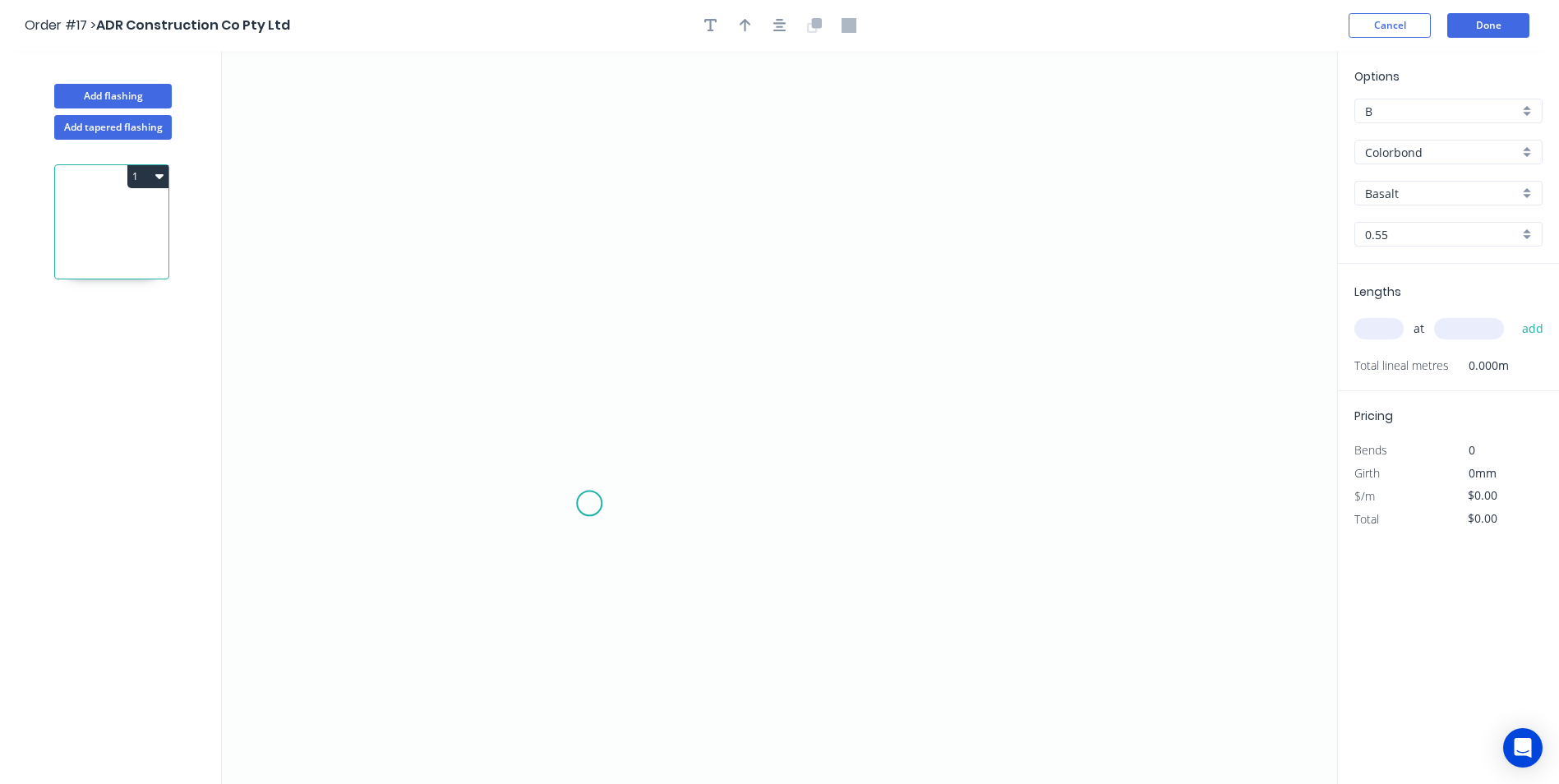
click at [589, 504] on icon "0" at bounding box center [779, 418] width 1115 height 733
click at [523, 549] on icon "0" at bounding box center [779, 418] width 1115 height 733
click at [505, 204] on icon "0 ?" at bounding box center [779, 418] width 1115 height 733
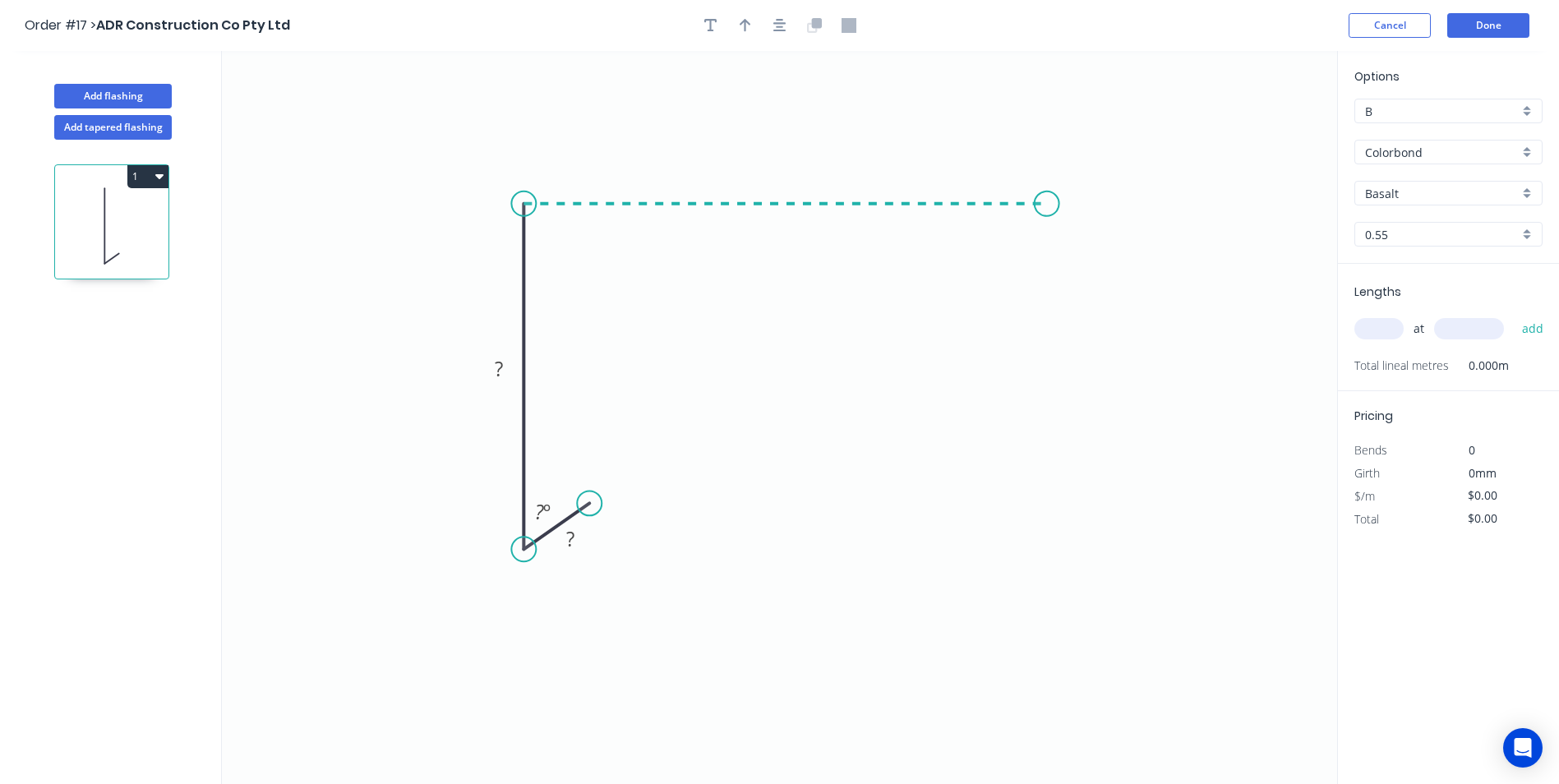
click at [1047, 210] on icon "0 ? ? ? º" at bounding box center [779, 418] width 1115 height 733
click at [1049, 278] on icon "0 ? ? ? ? º" at bounding box center [779, 418] width 1115 height 733
click at [1049, 278] on circle at bounding box center [1047, 278] width 24 height 24
click at [576, 537] on rect at bounding box center [570, 539] width 33 height 23
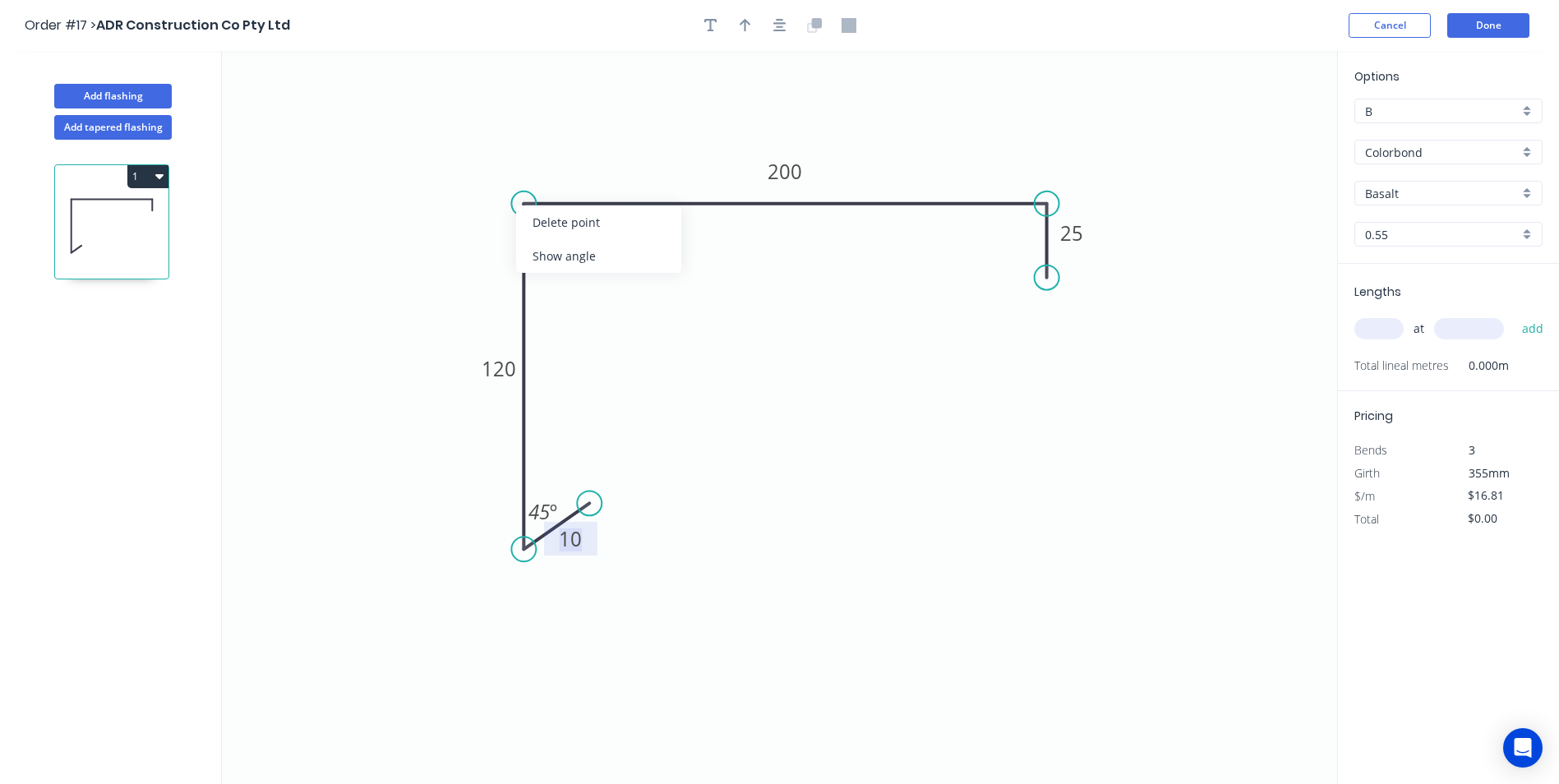
click at [544, 250] on div "Show angle" at bounding box center [598, 256] width 165 height 34
click at [1076, 267] on div "Show angle" at bounding box center [1138, 262] width 165 height 34
click at [554, 222] on tspan "º" at bounding box center [557, 231] width 7 height 27
click at [740, 31] on icon "button" at bounding box center [745, 25] width 11 height 15
click at [1251, 132] on icon at bounding box center [1251, 112] width 15 height 52
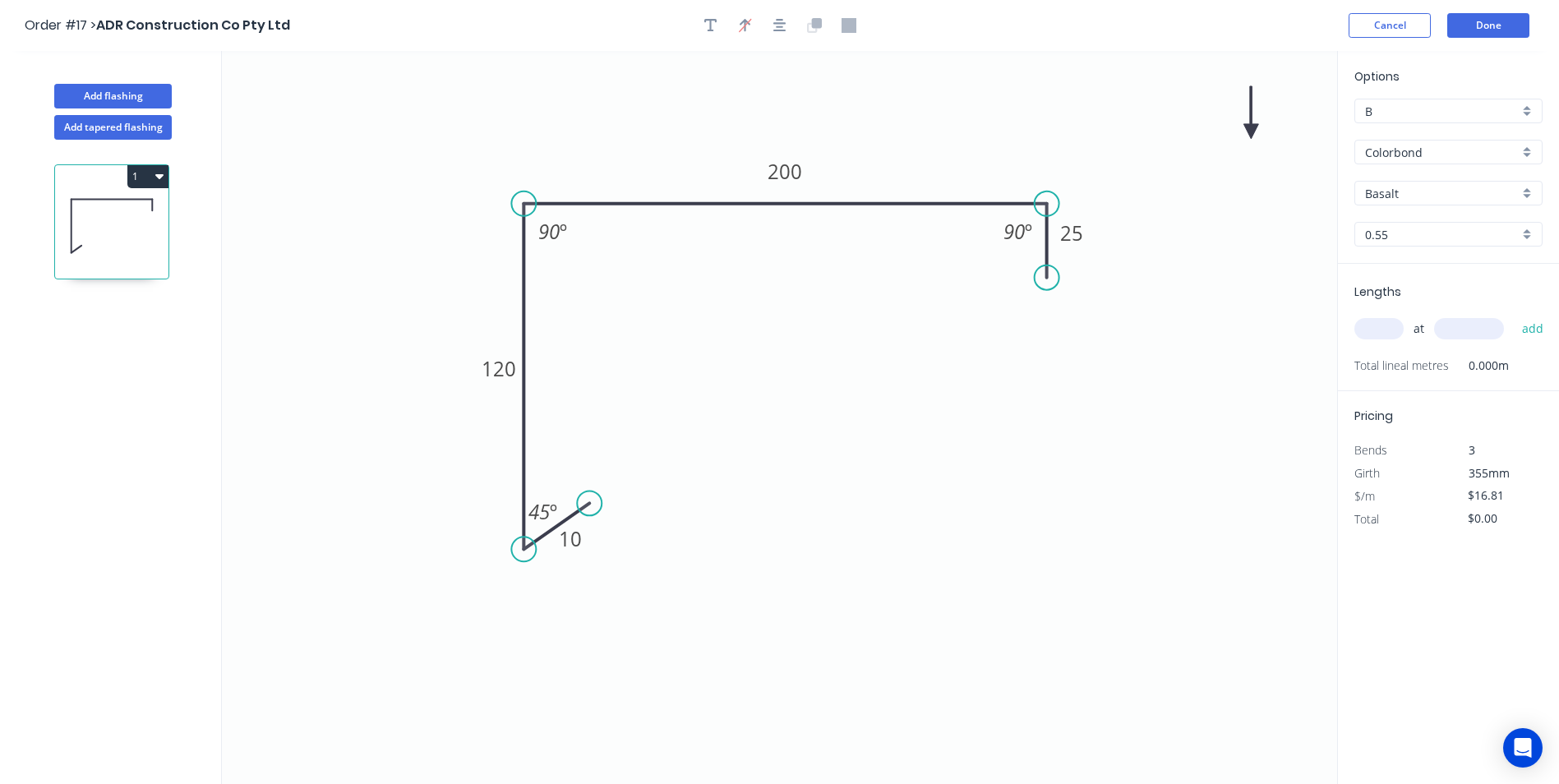
click at [1252, 132] on icon at bounding box center [1251, 112] width 15 height 52
click at [1241, 126] on icon at bounding box center [1265, 118] width 48 height 48
click at [1427, 191] on input "Basalt" at bounding box center [1441, 193] width 153 height 17
click at [1400, 224] on div "Monument" at bounding box center [1449, 224] width 187 height 29
click at [1388, 329] on input "text" at bounding box center [1379, 328] width 50 height 21
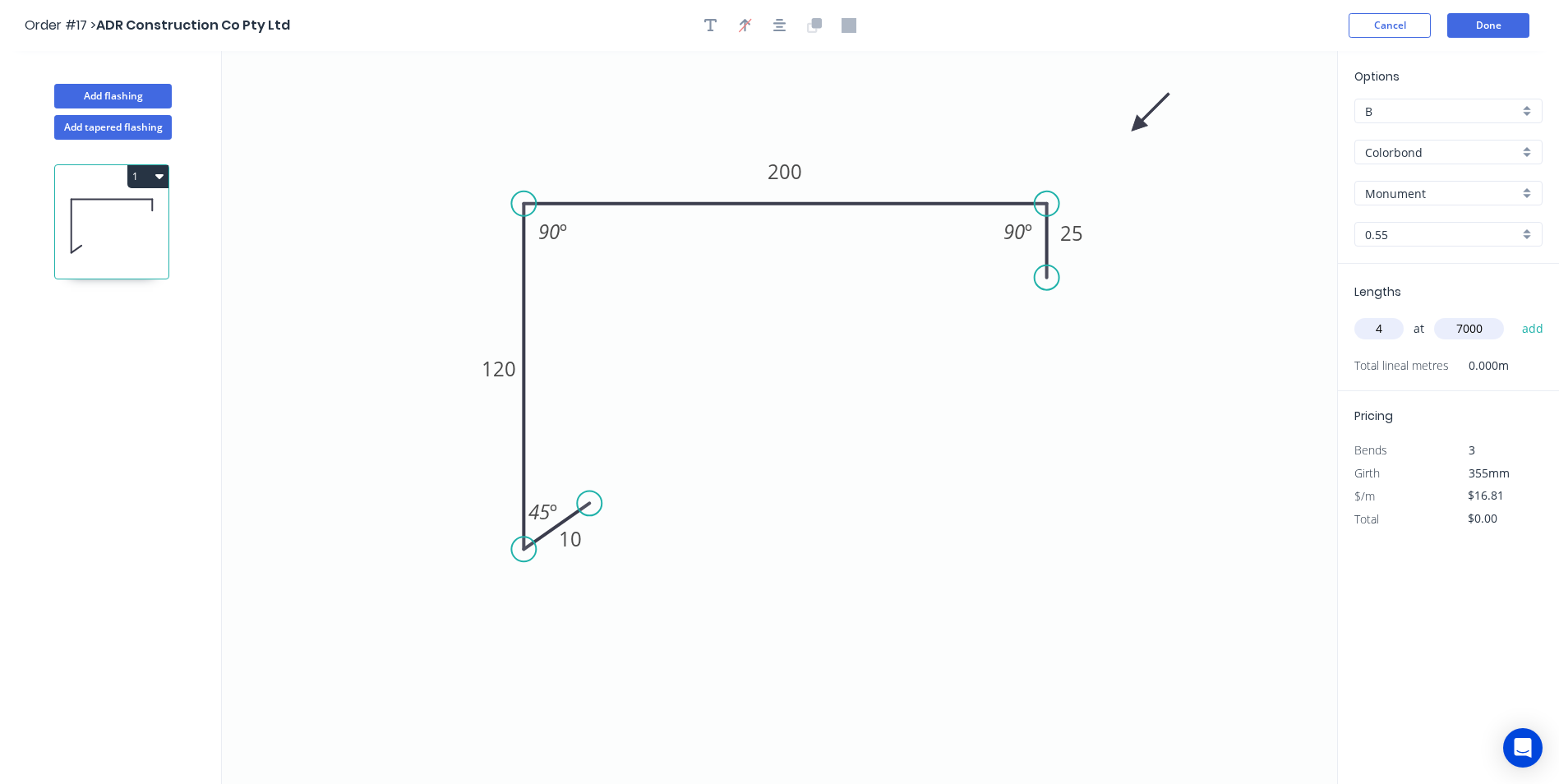
click at [1514, 315] on button "add" at bounding box center [1533, 329] width 38 height 28
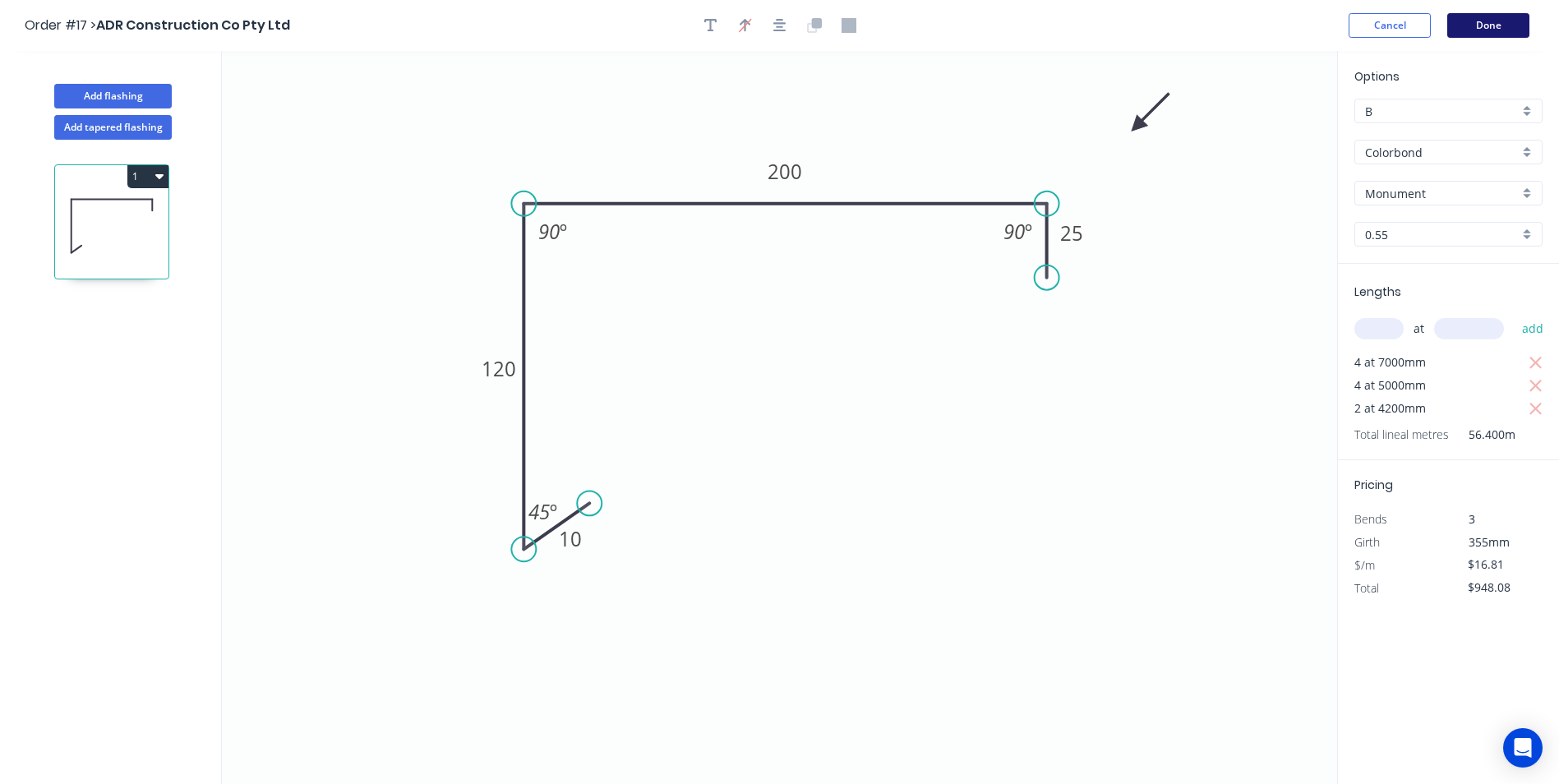
click at [1479, 27] on button "Done" at bounding box center [1488, 25] width 82 height 24
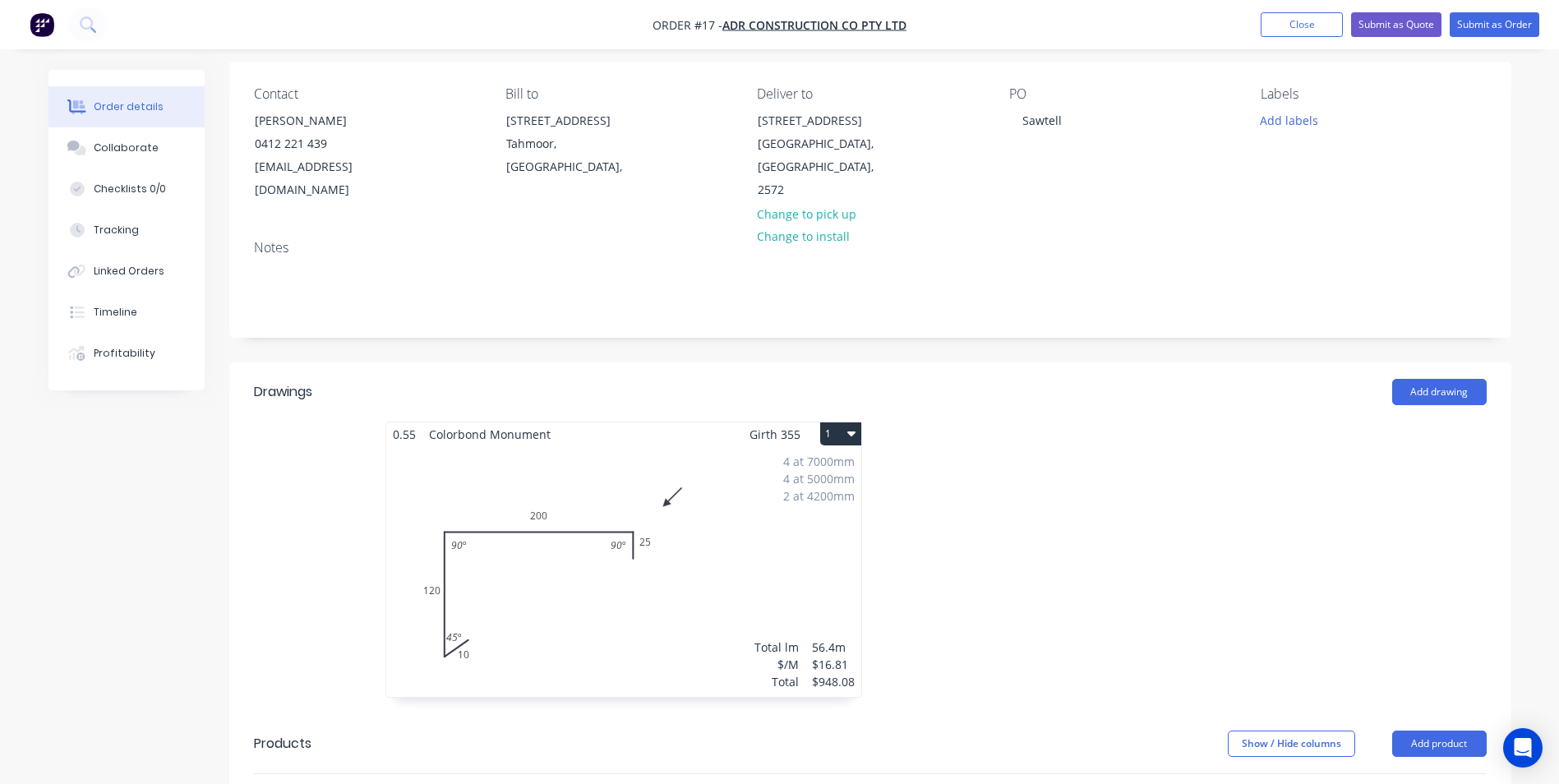
scroll to position [164, 0]
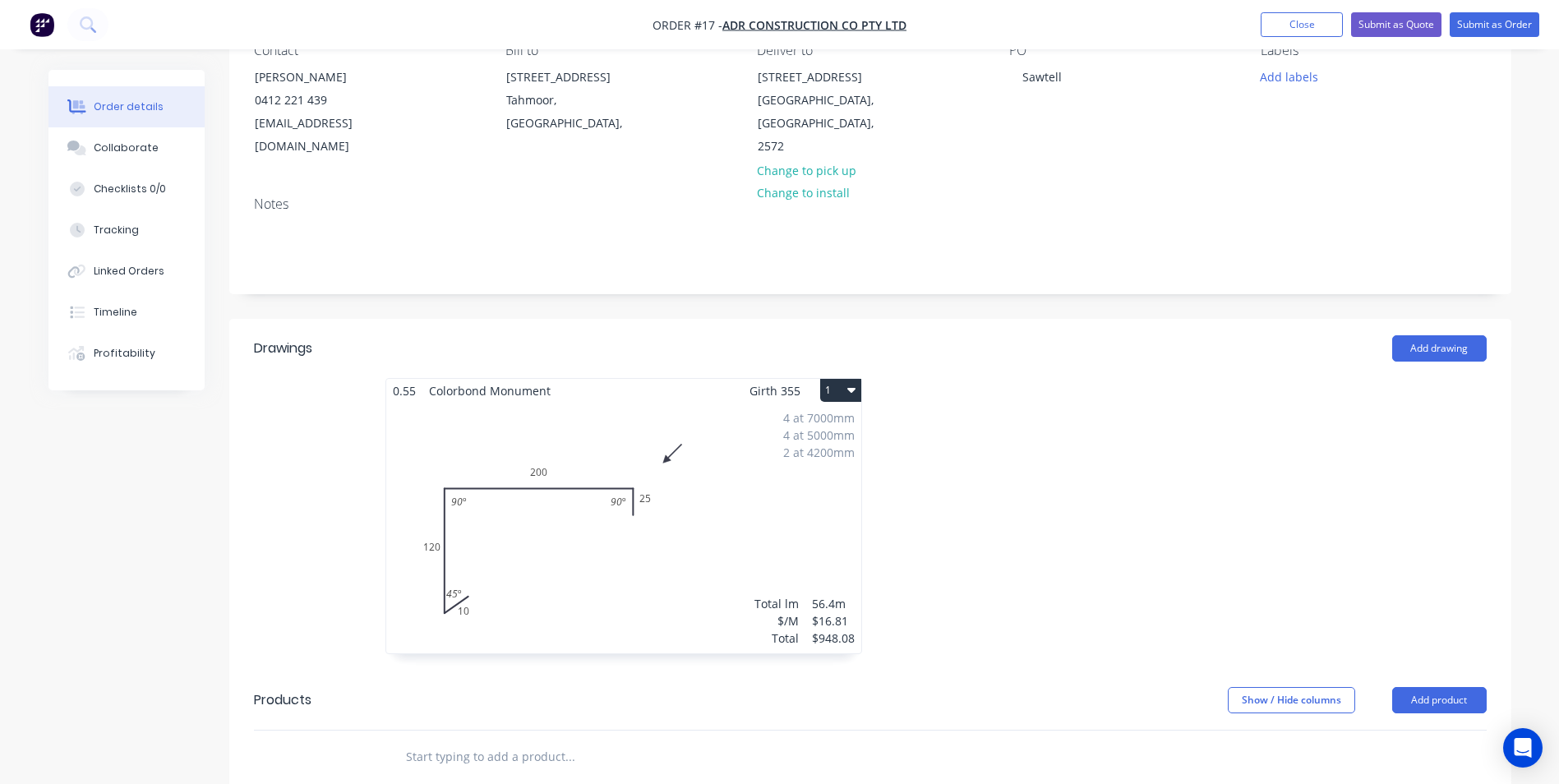
click at [840, 378] on button "1" at bounding box center [840, 390] width 41 height 23
click at [762, 451] on div "Duplicate" at bounding box center [782, 463] width 126 height 23
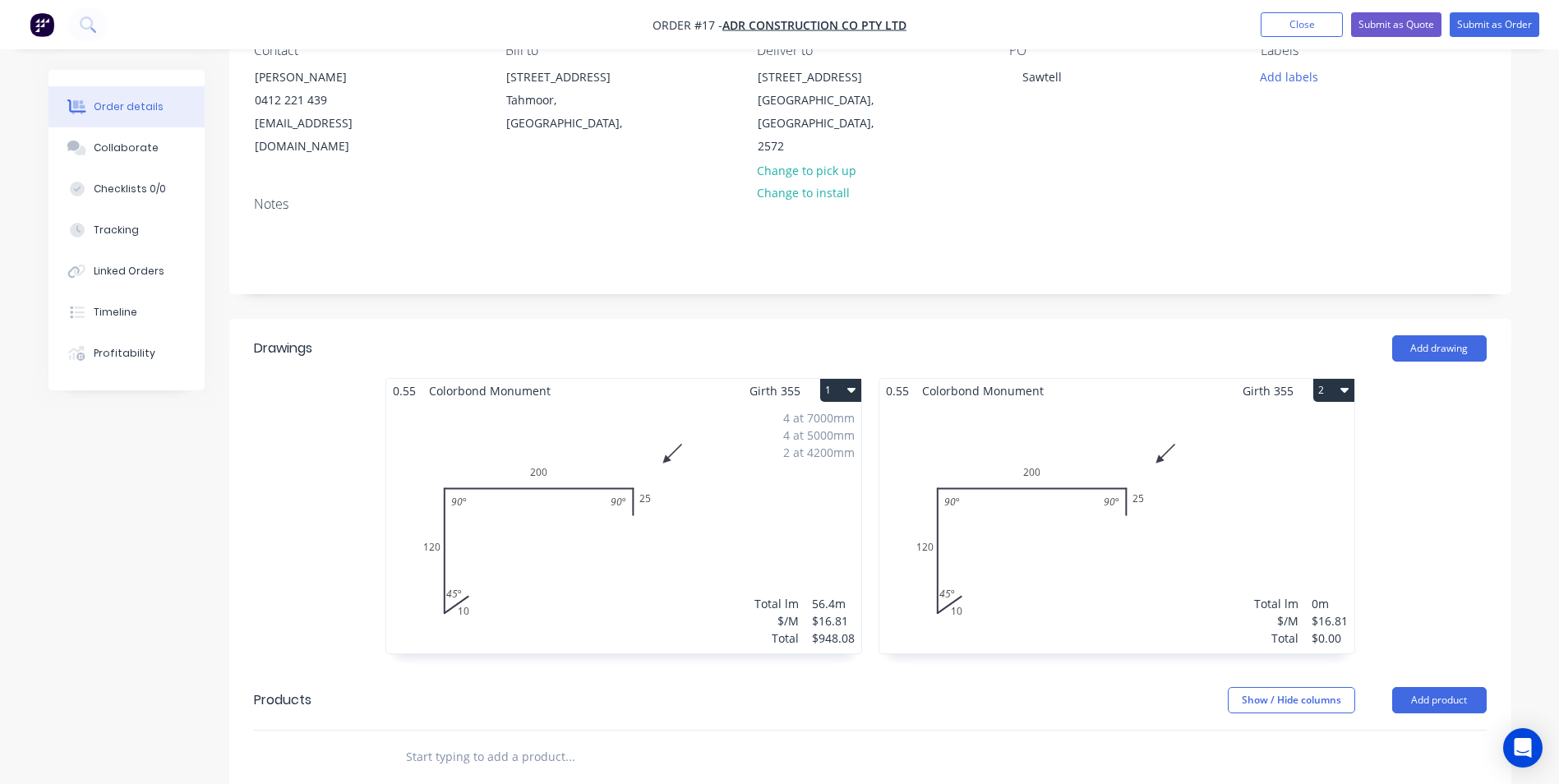
click at [991, 405] on div "Total lm $/M Total 0m $16.81 $0.00" at bounding box center [1117, 528] width 475 height 250
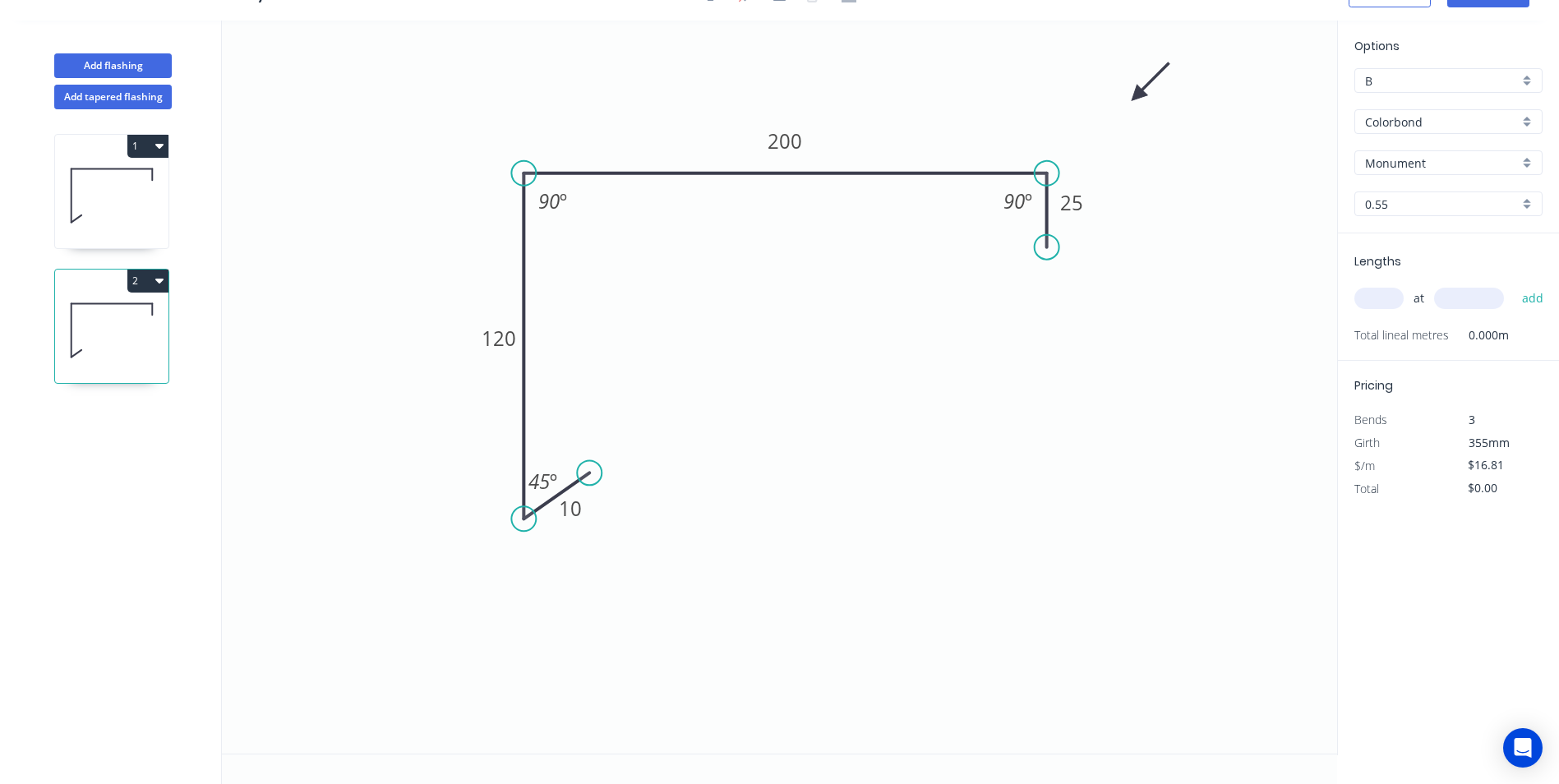
scroll to position [31, 0]
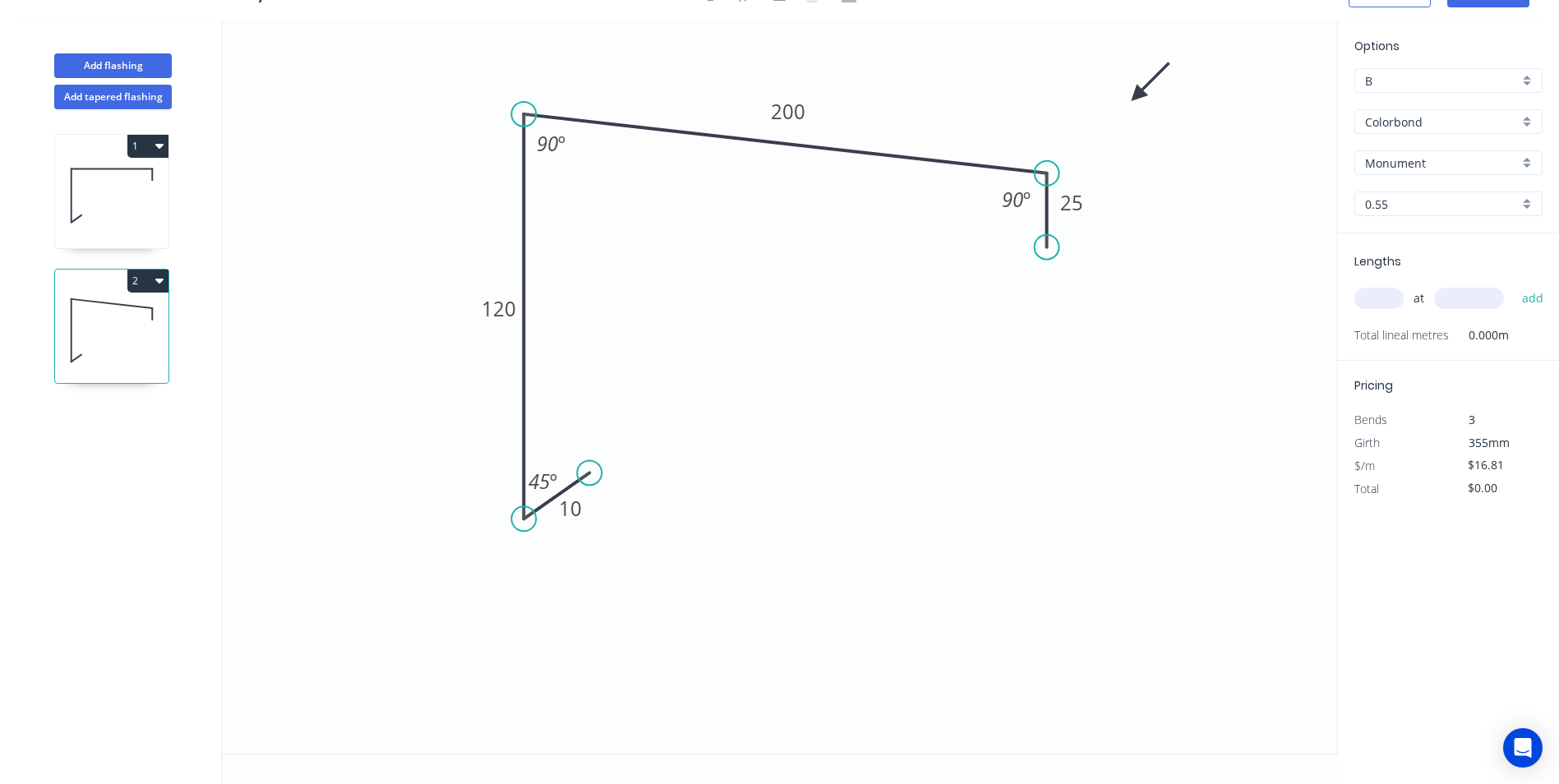
drag, startPoint x: 527, startPoint y: 155, endPoint x: 528, endPoint y: 114, distance: 41.0
click at [528, 114] on circle at bounding box center [523, 114] width 24 height 24
drag, startPoint x: 1045, startPoint y: 243, endPoint x: 1032, endPoint y: 251, distance: 15.3
click at [1032, 251] on circle at bounding box center [1032, 251] width 24 height 24
click at [805, 113] on tspan "200" at bounding box center [788, 111] width 35 height 27
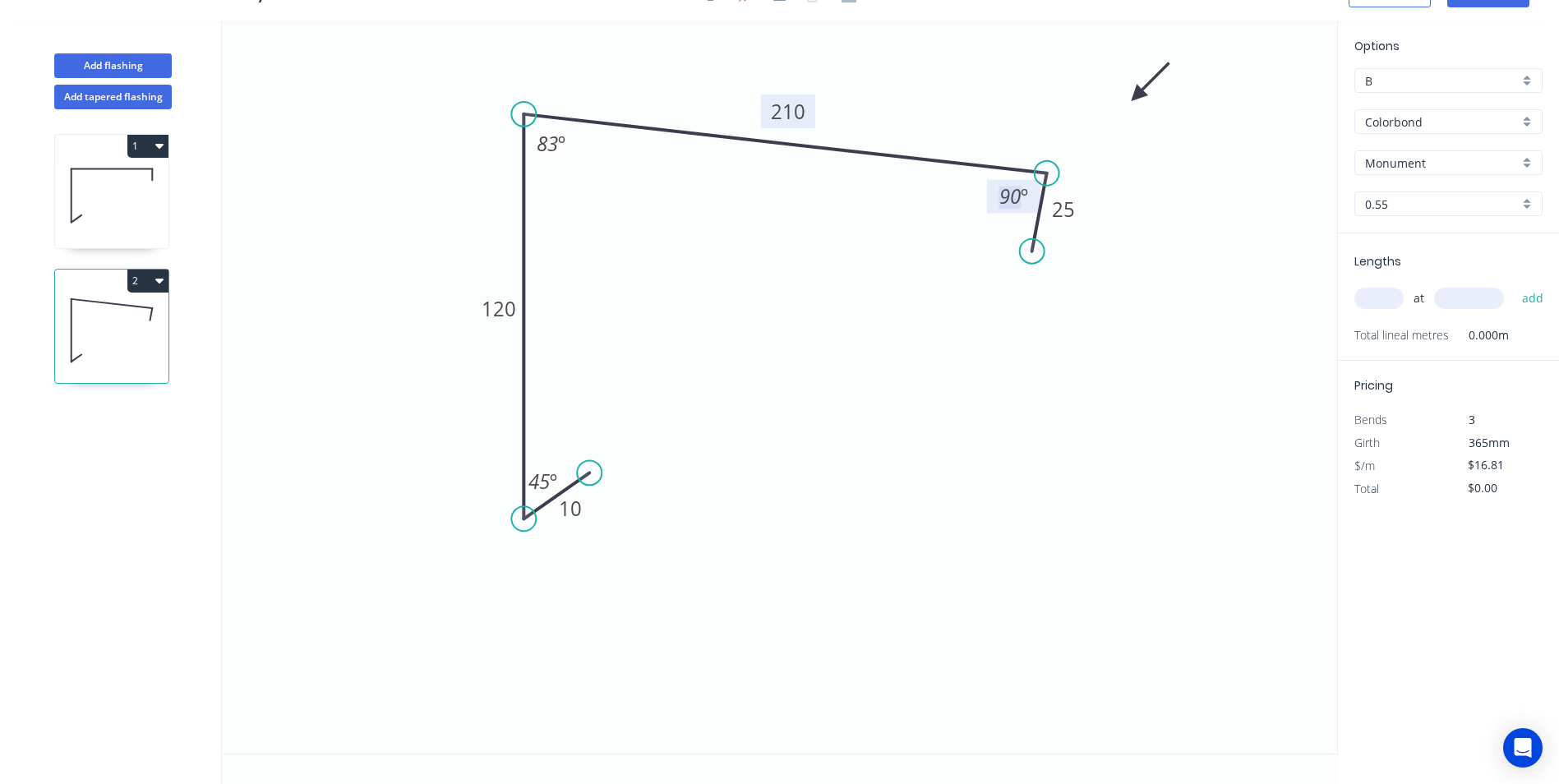
click at [1375, 304] on input "text" at bounding box center [1379, 298] width 50 height 21
click at [1514, 284] on button "add" at bounding box center [1533, 298] width 38 height 28
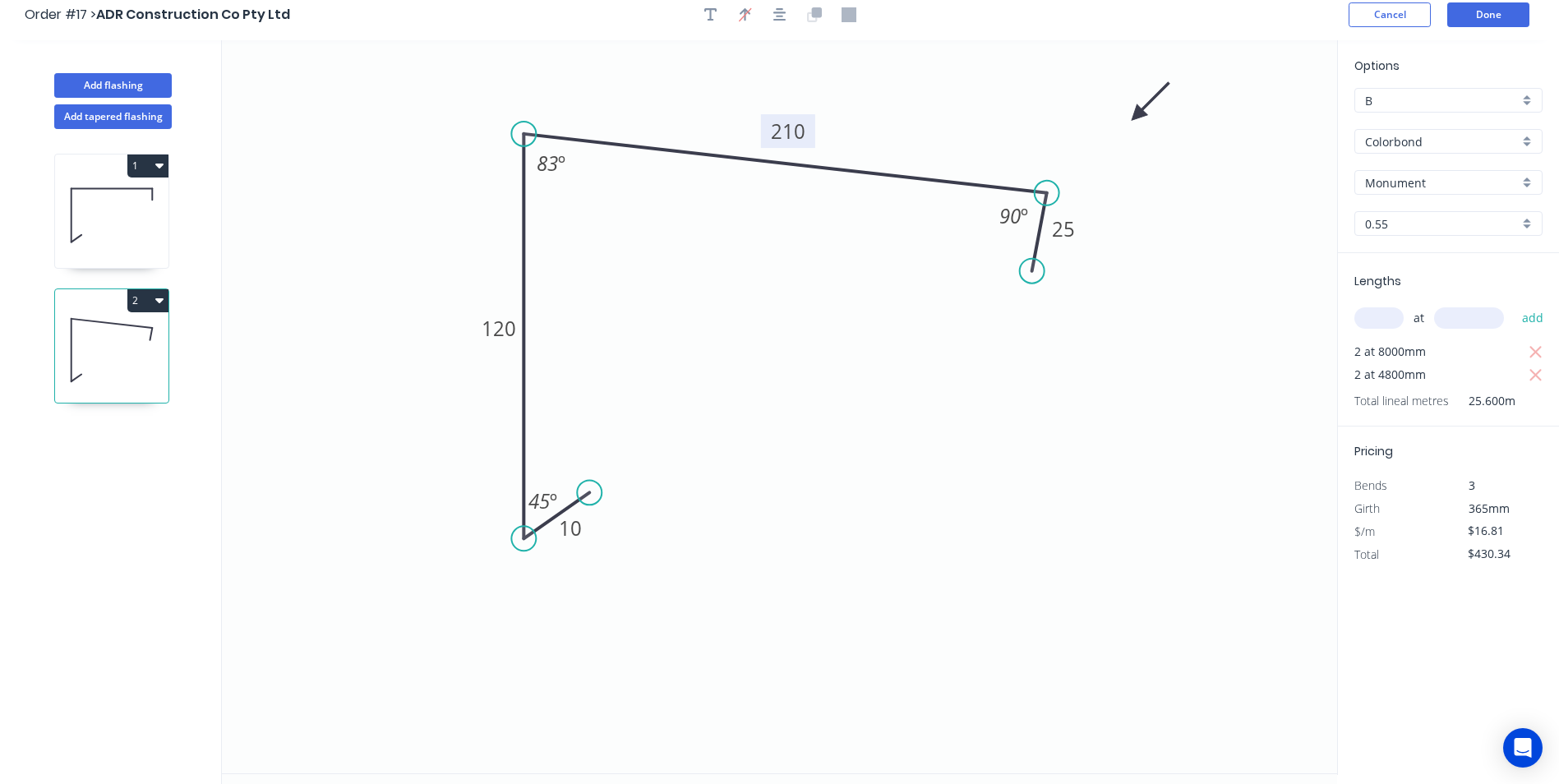
scroll to position [0, 0]
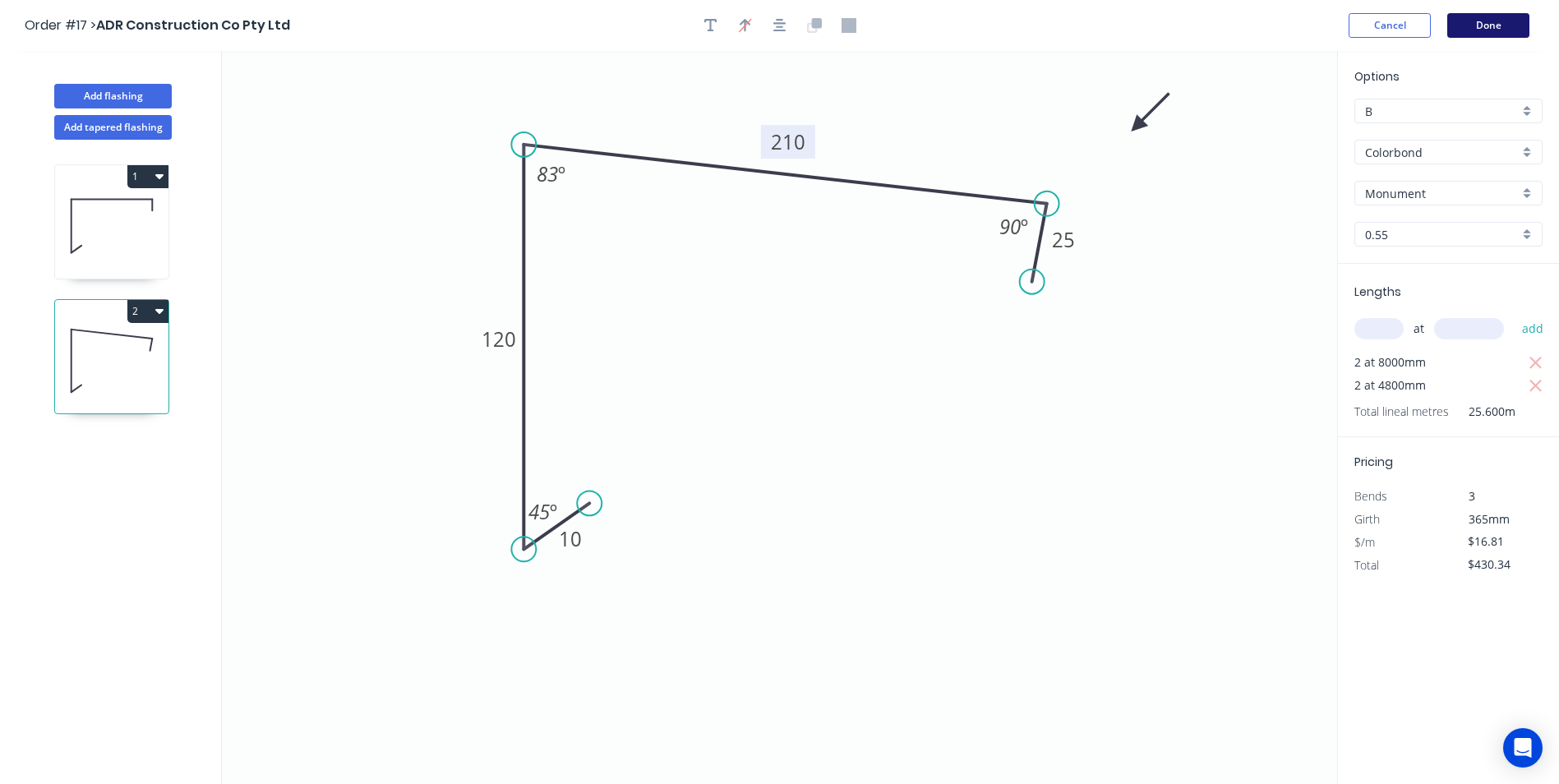
click at [1509, 33] on button "Done" at bounding box center [1488, 25] width 82 height 24
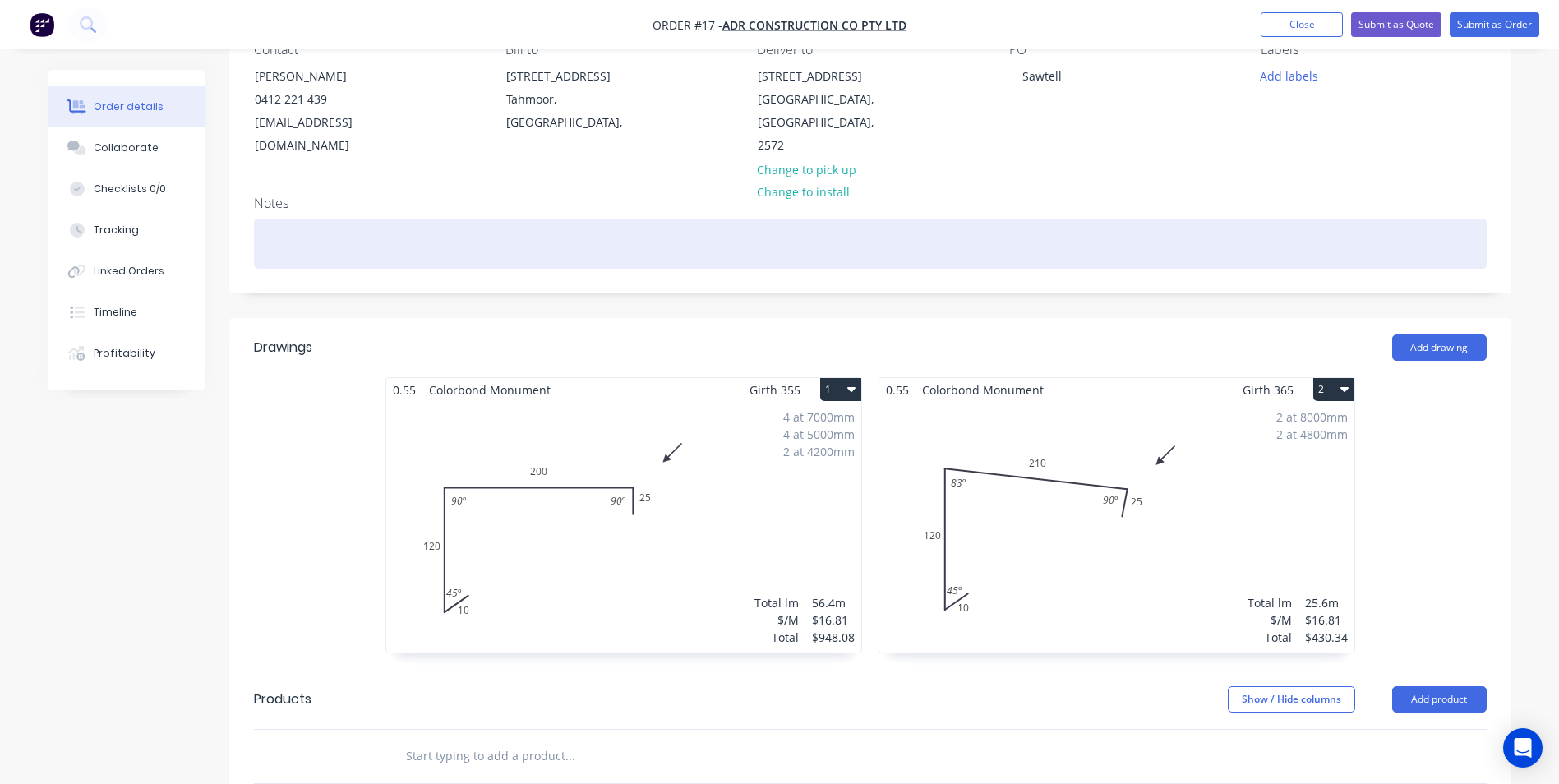
scroll to position [247, 0]
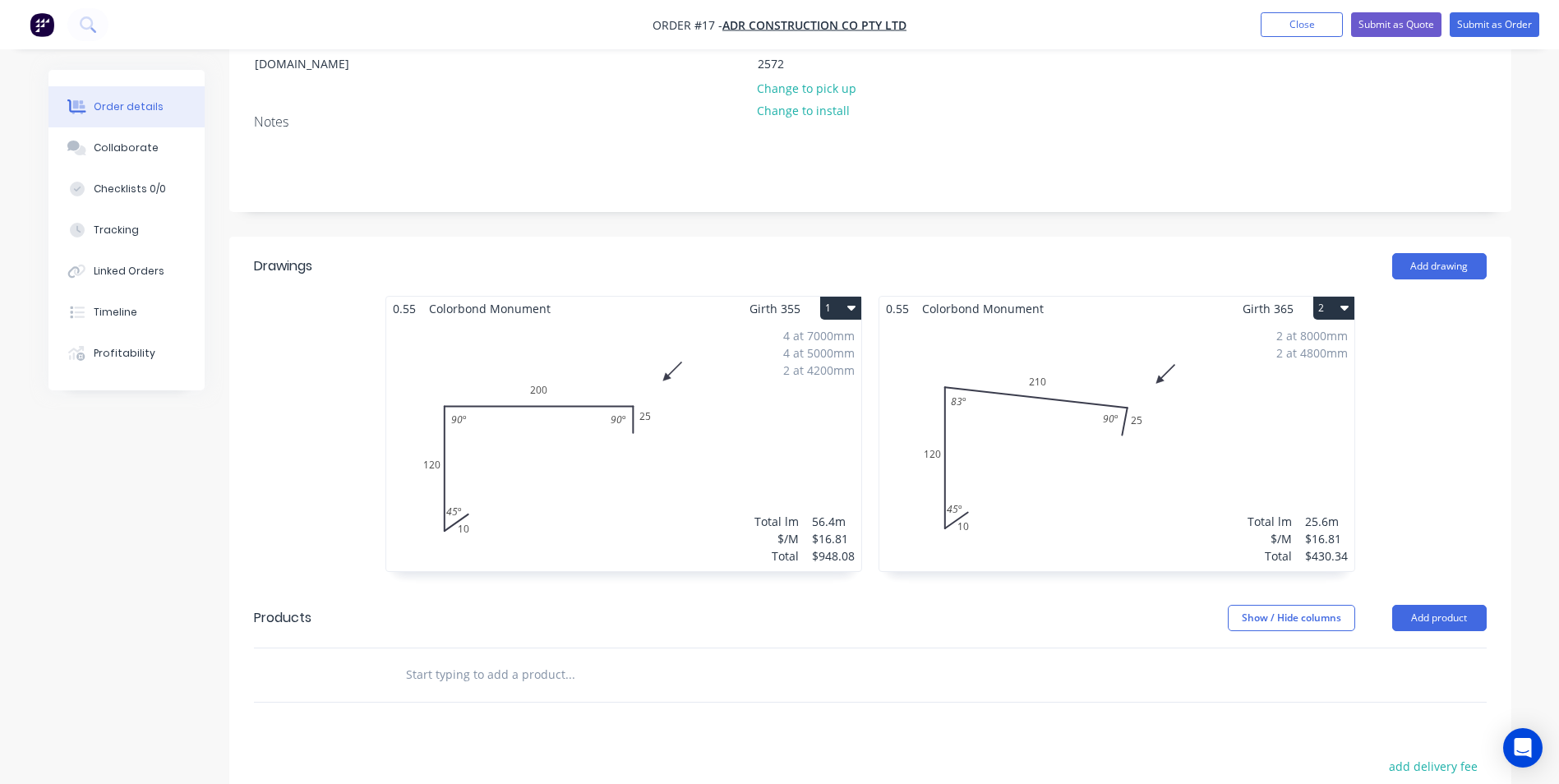
click at [830, 296] on button "1" at bounding box center [840, 307] width 41 height 23
click at [791, 369] on div "Duplicate" at bounding box center [782, 380] width 126 height 23
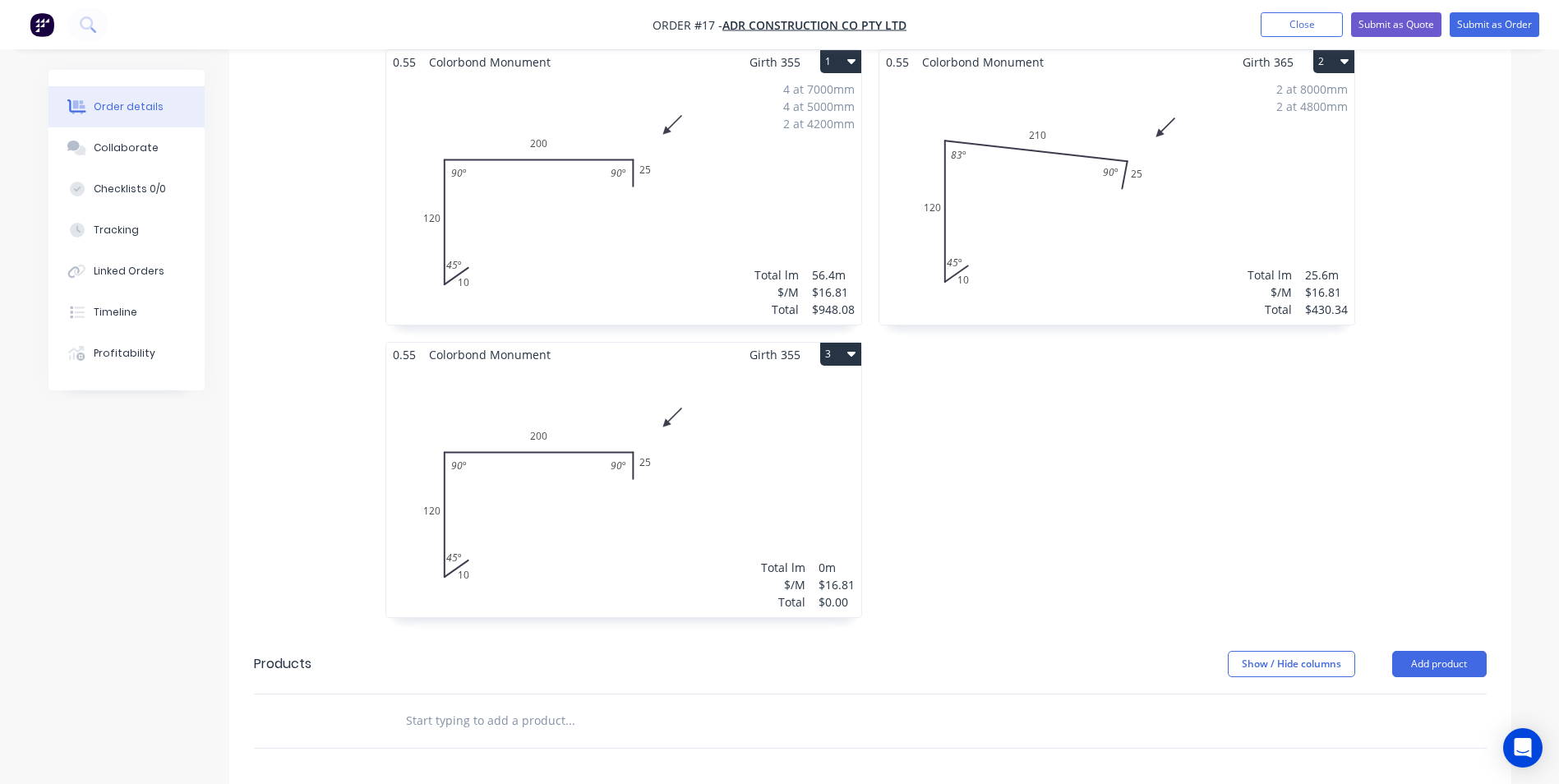
click at [731, 463] on div "Total lm $/M Total 0m $16.81 $0.00" at bounding box center [623, 492] width 475 height 250
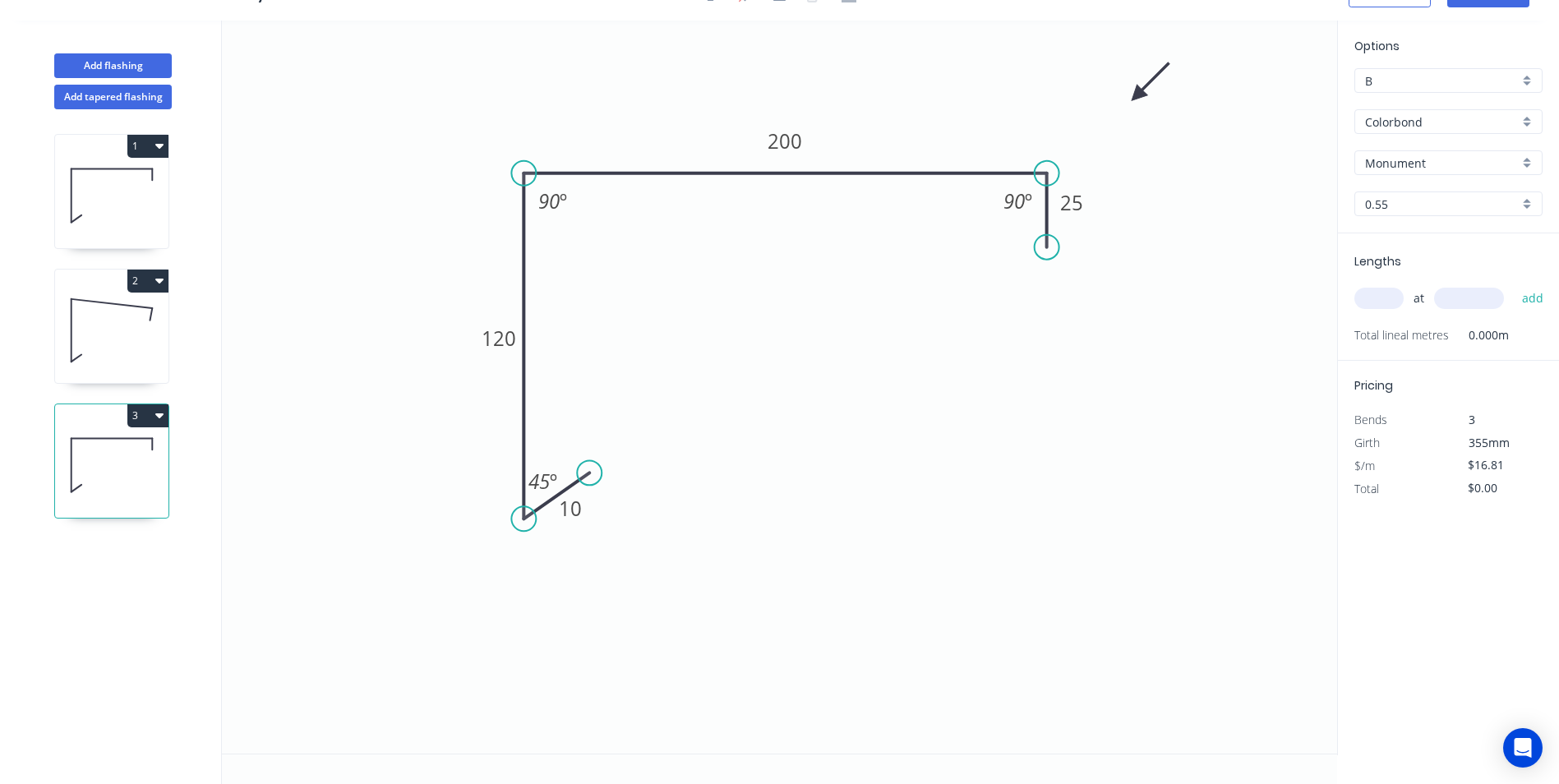
scroll to position [31, 0]
click at [797, 145] on tspan "200" at bounding box center [784, 140] width 35 height 27
click at [1366, 302] on input "text" at bounding box center [1379, 298] width 50 height 21
click at [1514, 284] on button "add" at bounding box center [1533, 298] width 38 height 28
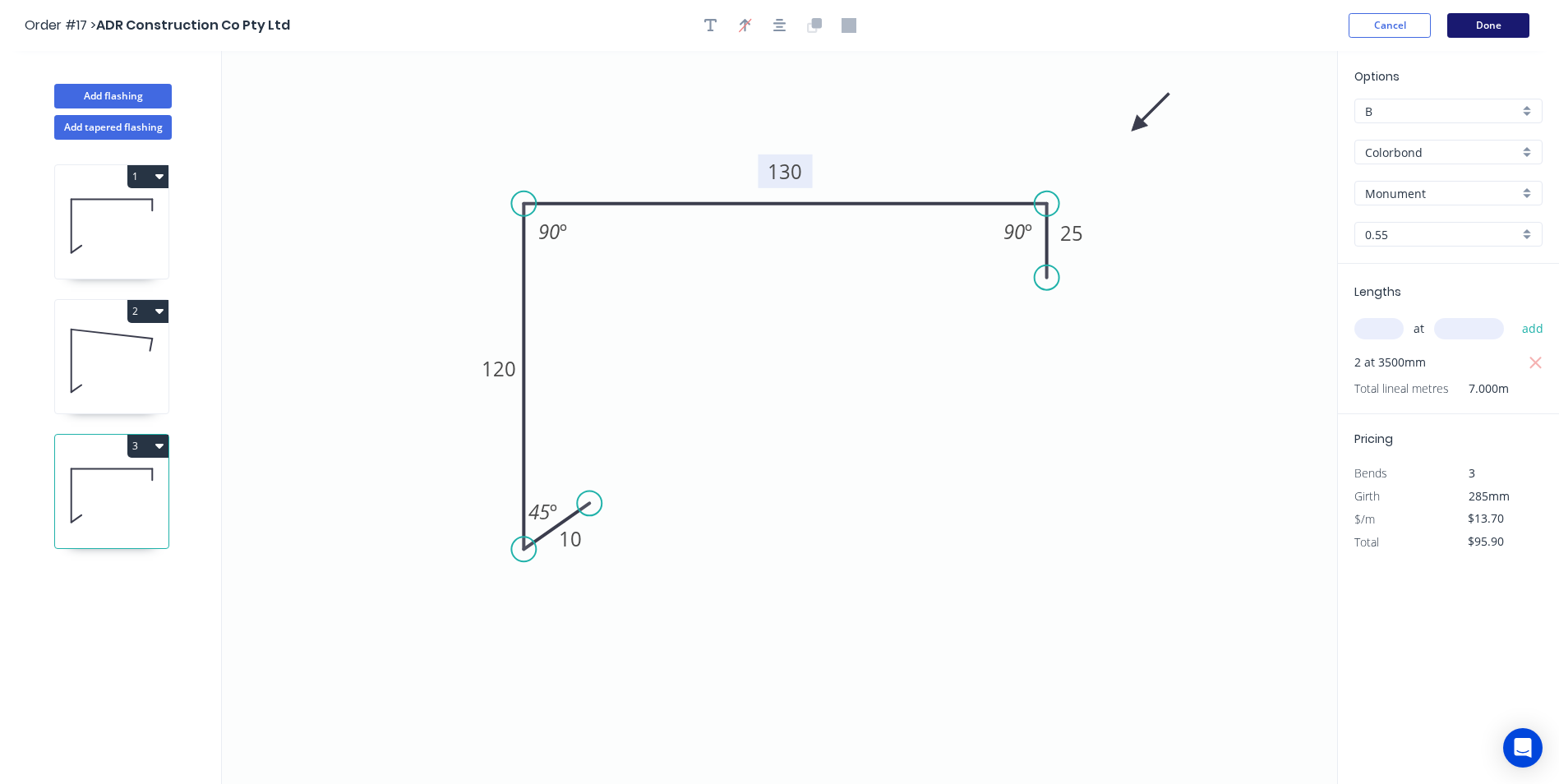
click at [1474, 25] on button "Done" at bounding box center [1488, 25] width 82 height 24
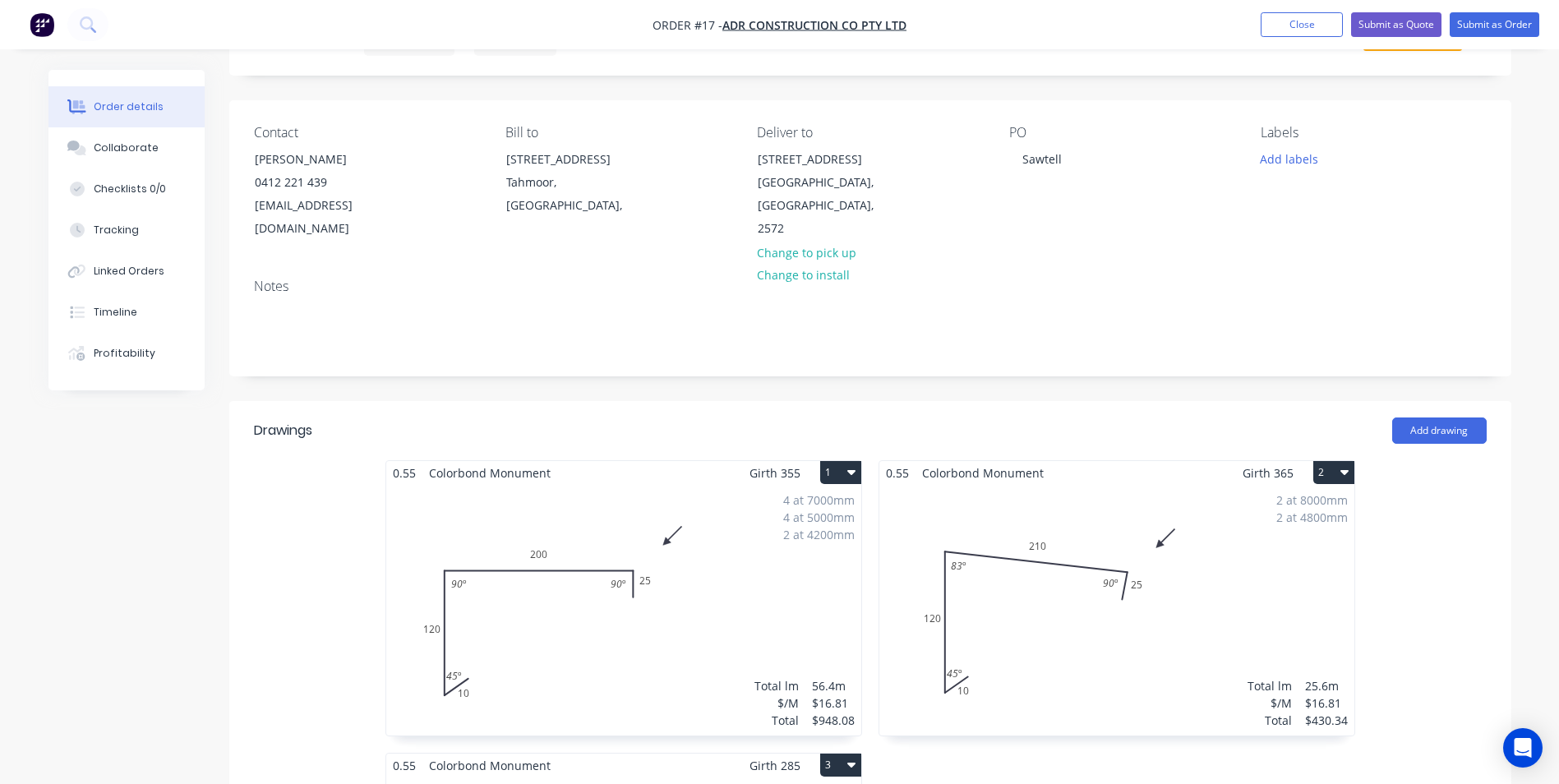
click at [918, 519] on div "2 at 8000mm 2 at 4800mm Total lm $/M Total 25.6m $16.81 $430.34" at bounding box center [1117, 610] width 475 height 250
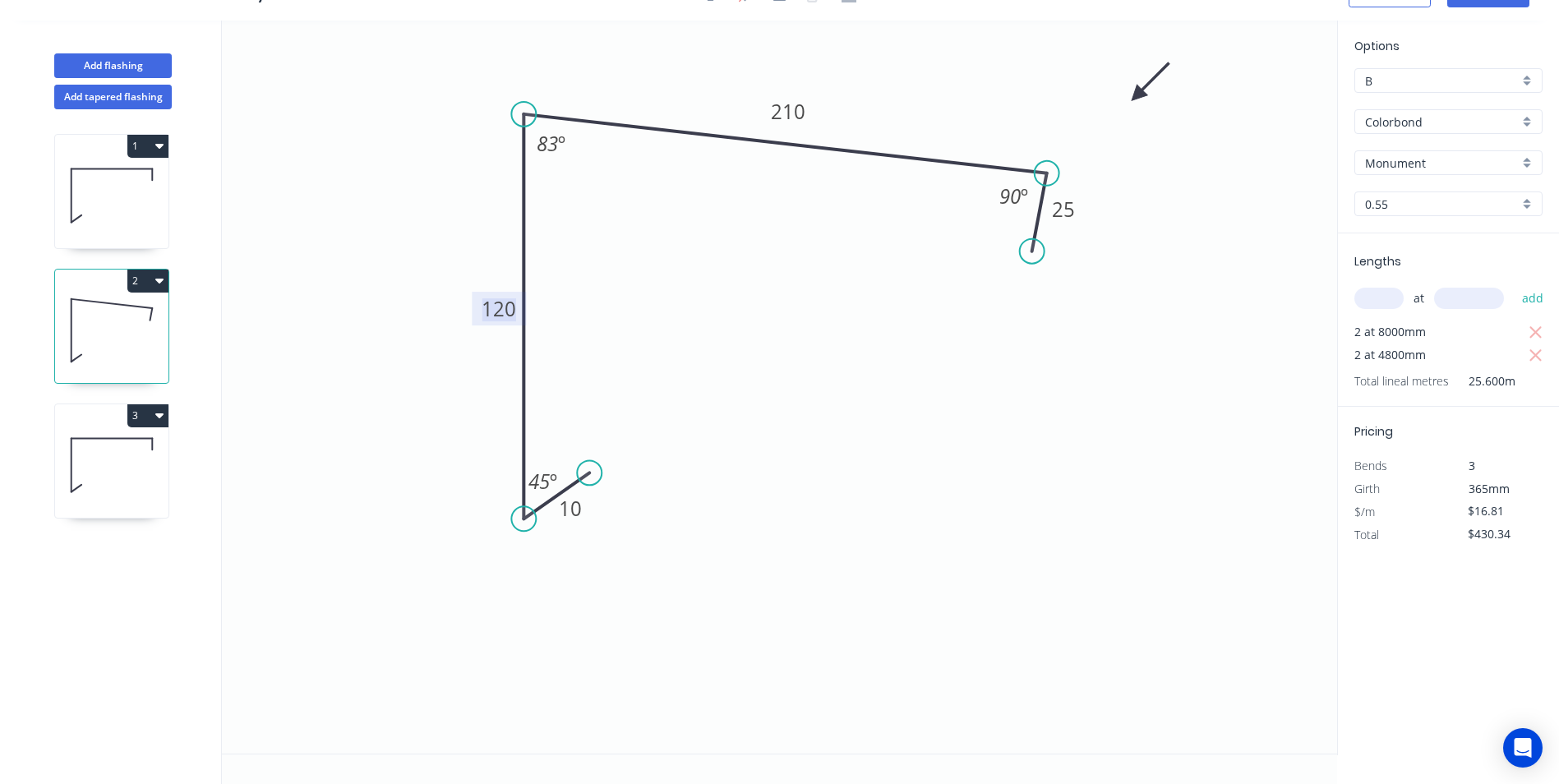
click at [493, 303] on tspan "120" at bounding box center [498, 308] width 35 height 27
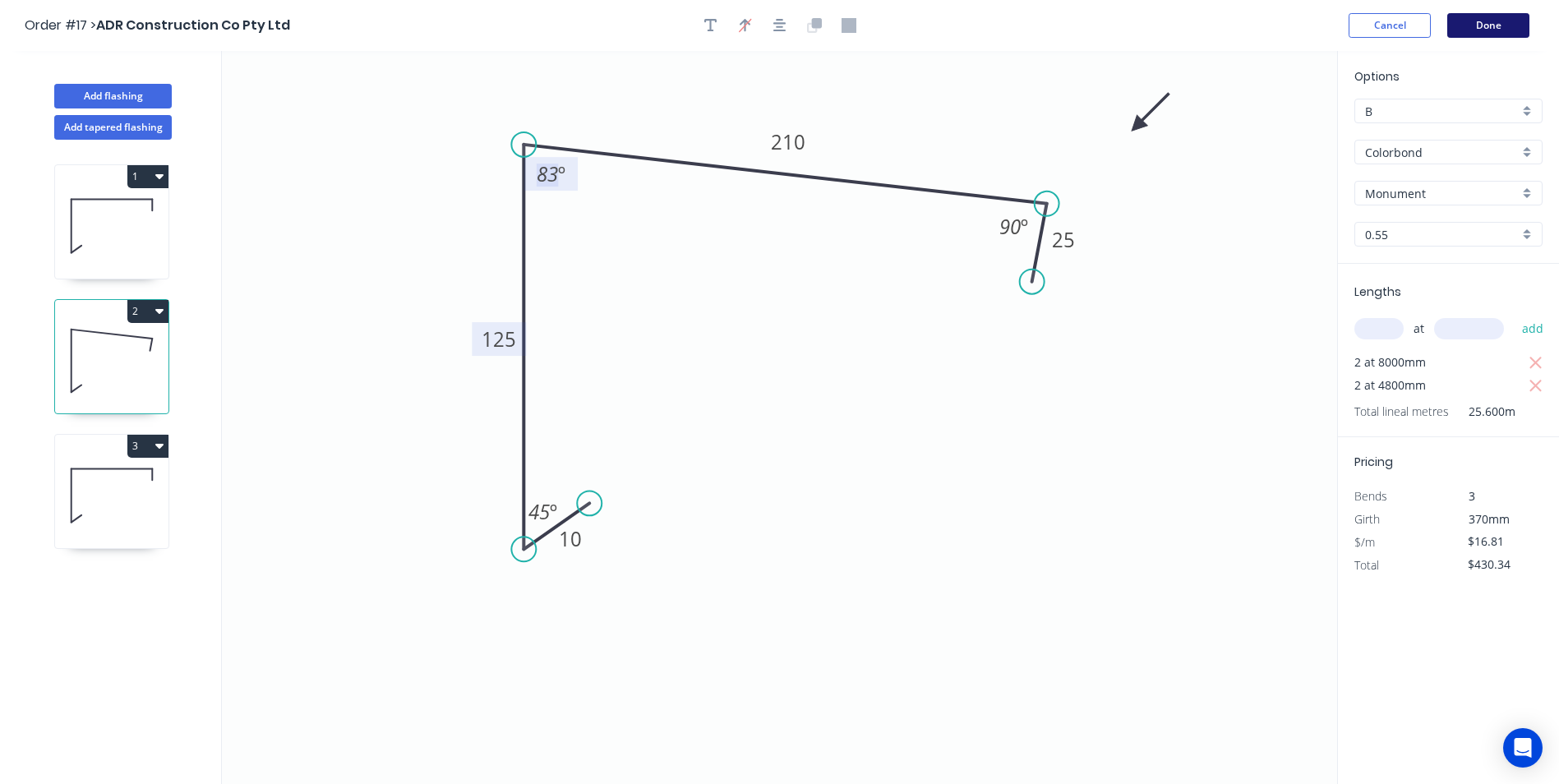
click at [1509, 25] on button "Done" at bounding box center [1488, 25] width 82 height 24
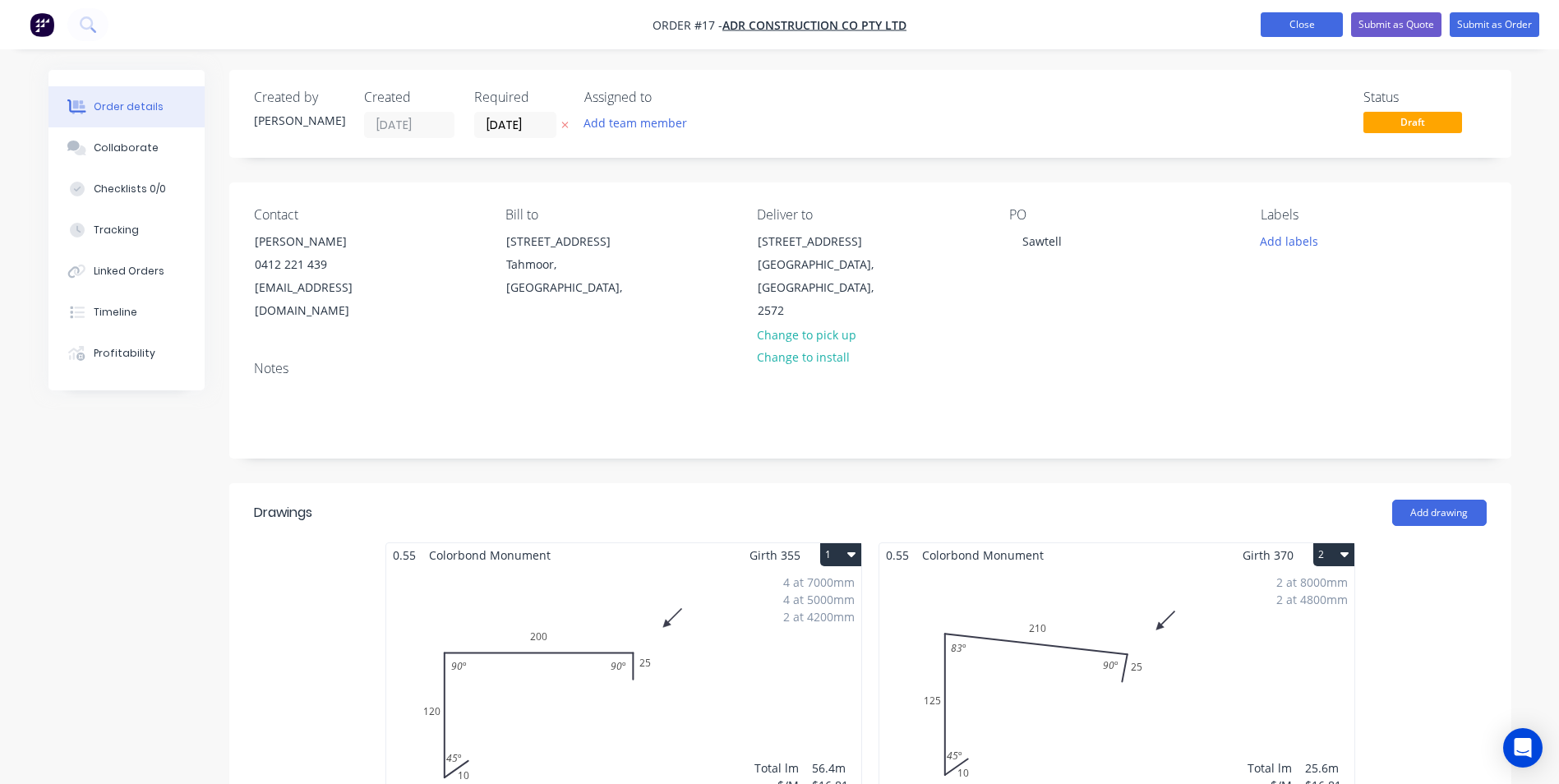
click at [1269, 32] on button "Close" at bounding box center [1302, 24] width 82 height 24
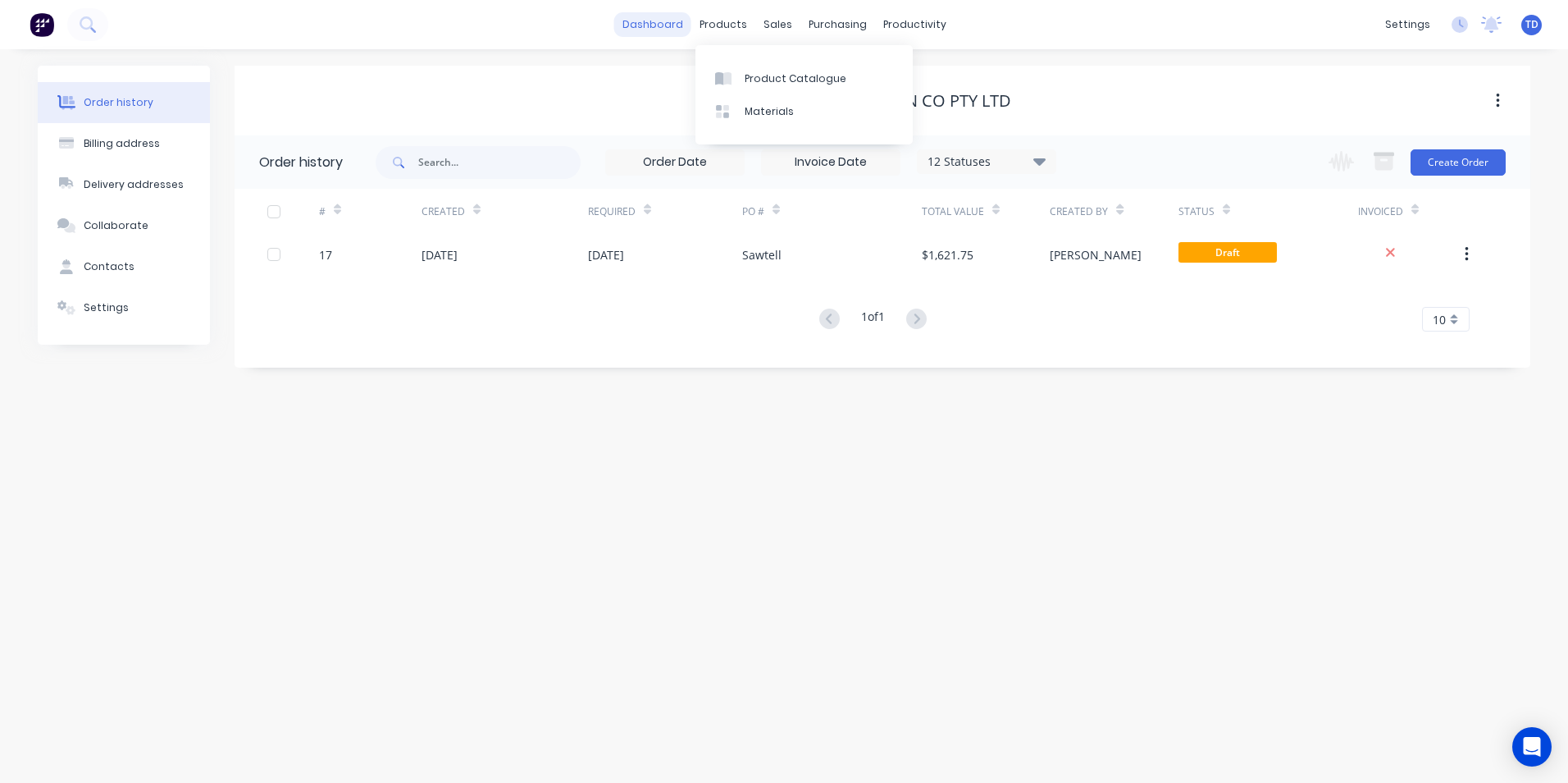
click at [666, 33] on link "dashboard" at bounding box center [653, 24] width 77 height 24
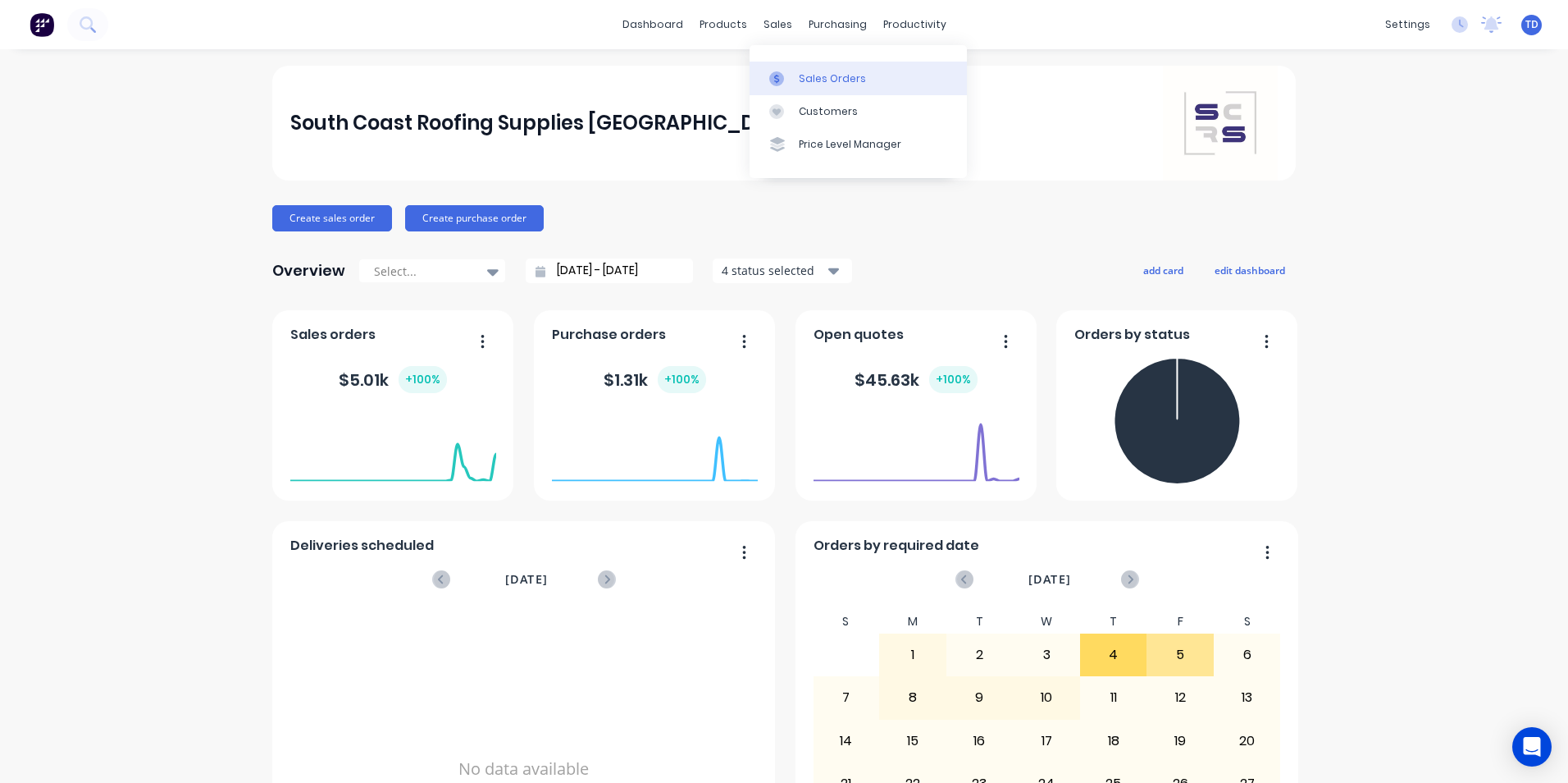
click at [809, 82] on div "Sales Orders" at bounding box center [832, 78] width 67 height 15
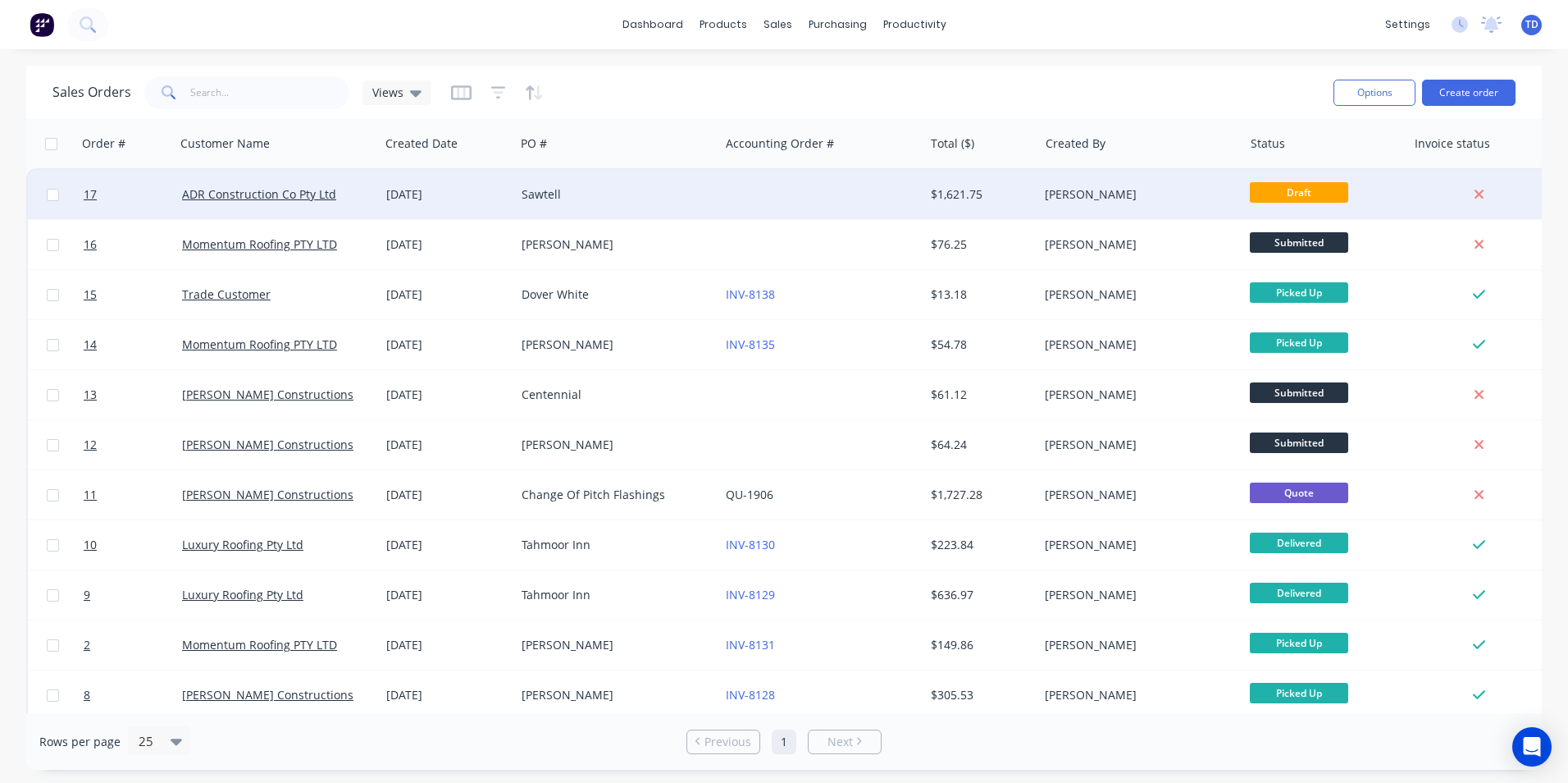
click at [590, 197] on div "Sawtell" at bounding box center [612, 195] width 182 height 17
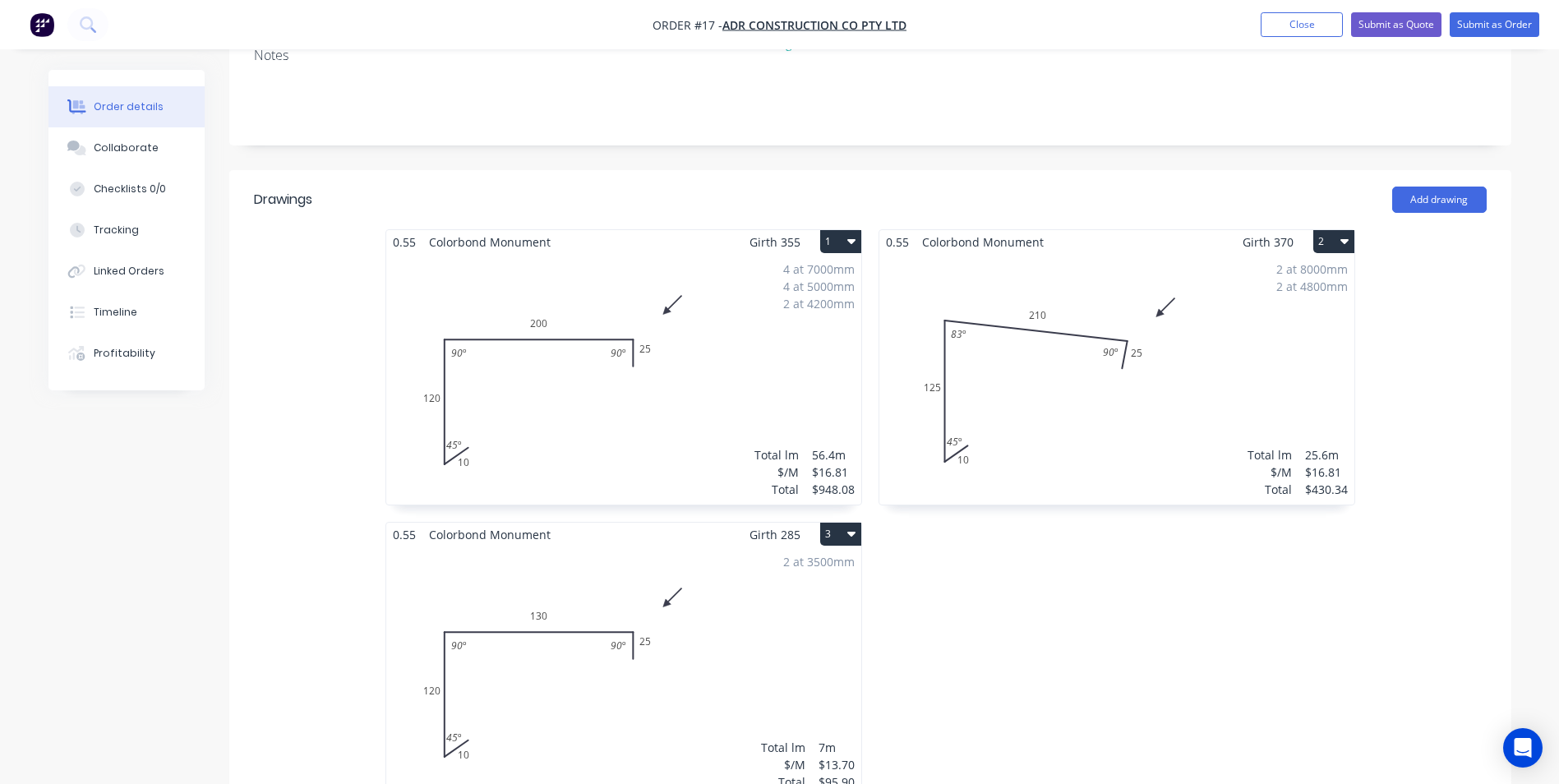
scroll to position [329, 0]
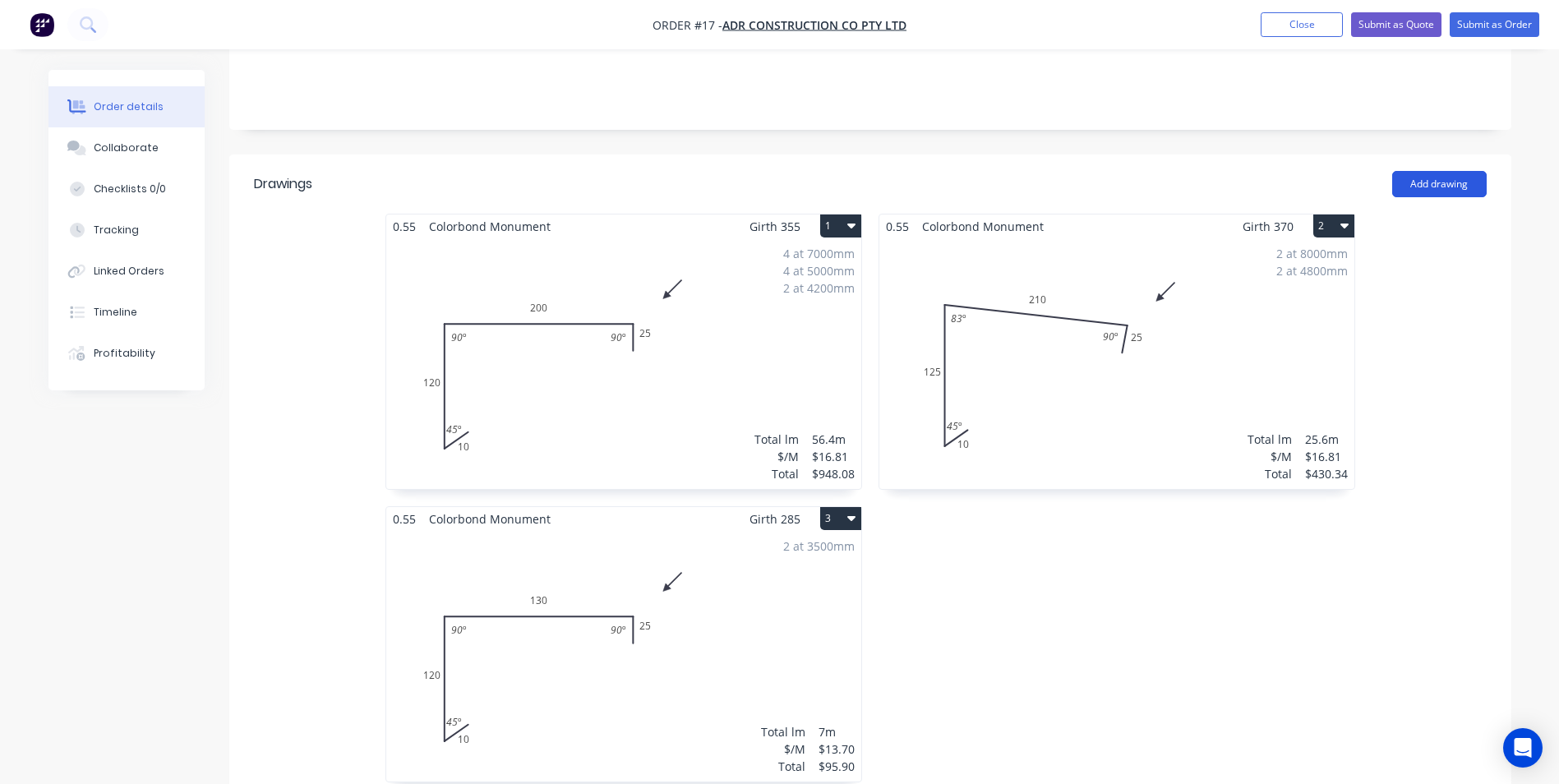
click at [1444, 171] on button "Add drawing" at bounding box center [1438, 184] width 94 height 26
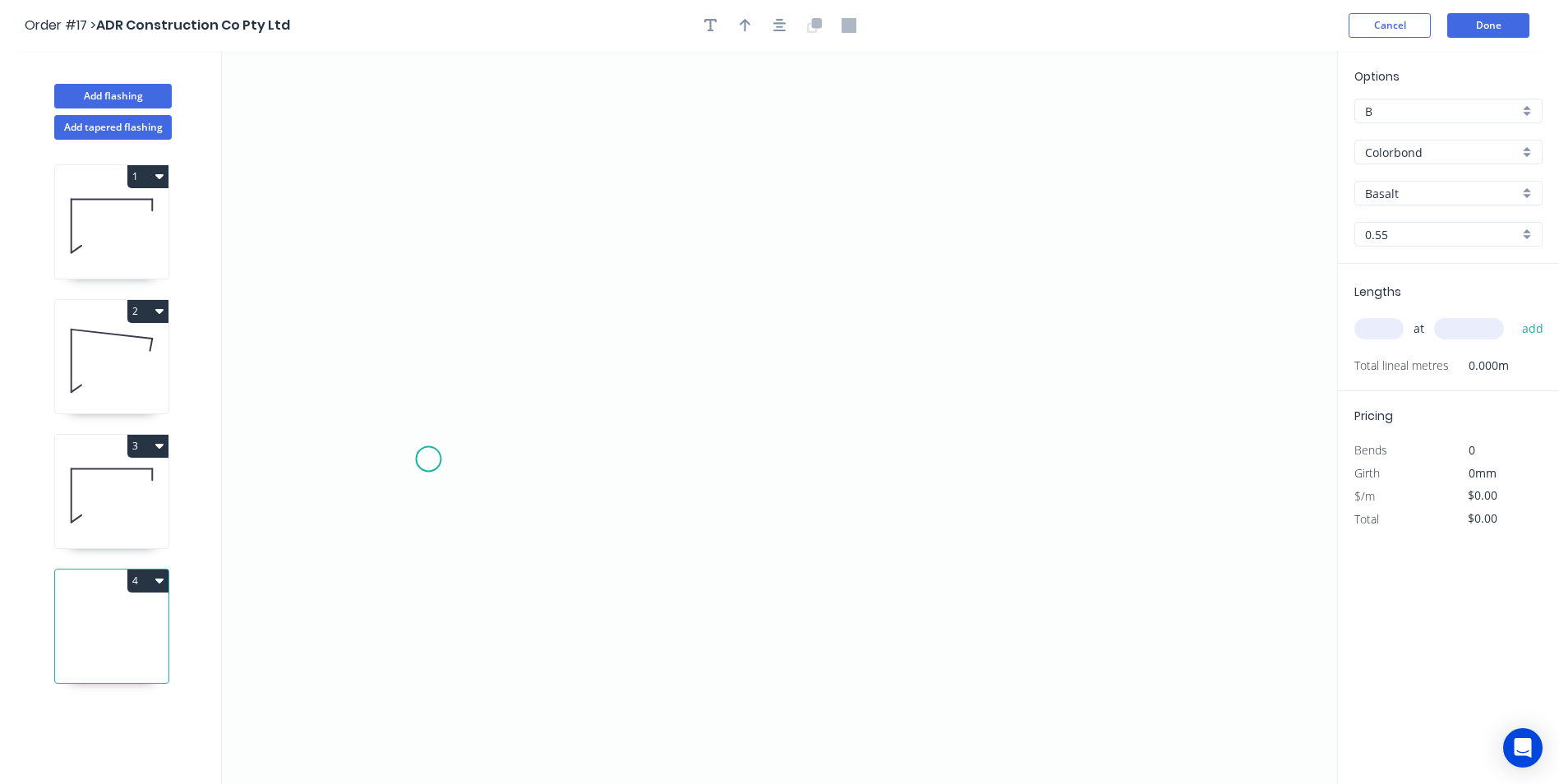
click at [428, 459] on icon "0" at bounding box center [779, 418] width 1115 height 733
click at [422, 351] on icon "0" at bounding box center [779, 418] width 1115 height 733
click at [1148, 366] on icon "0 ?" at bounding box center [779, 418] width 1115 height 733
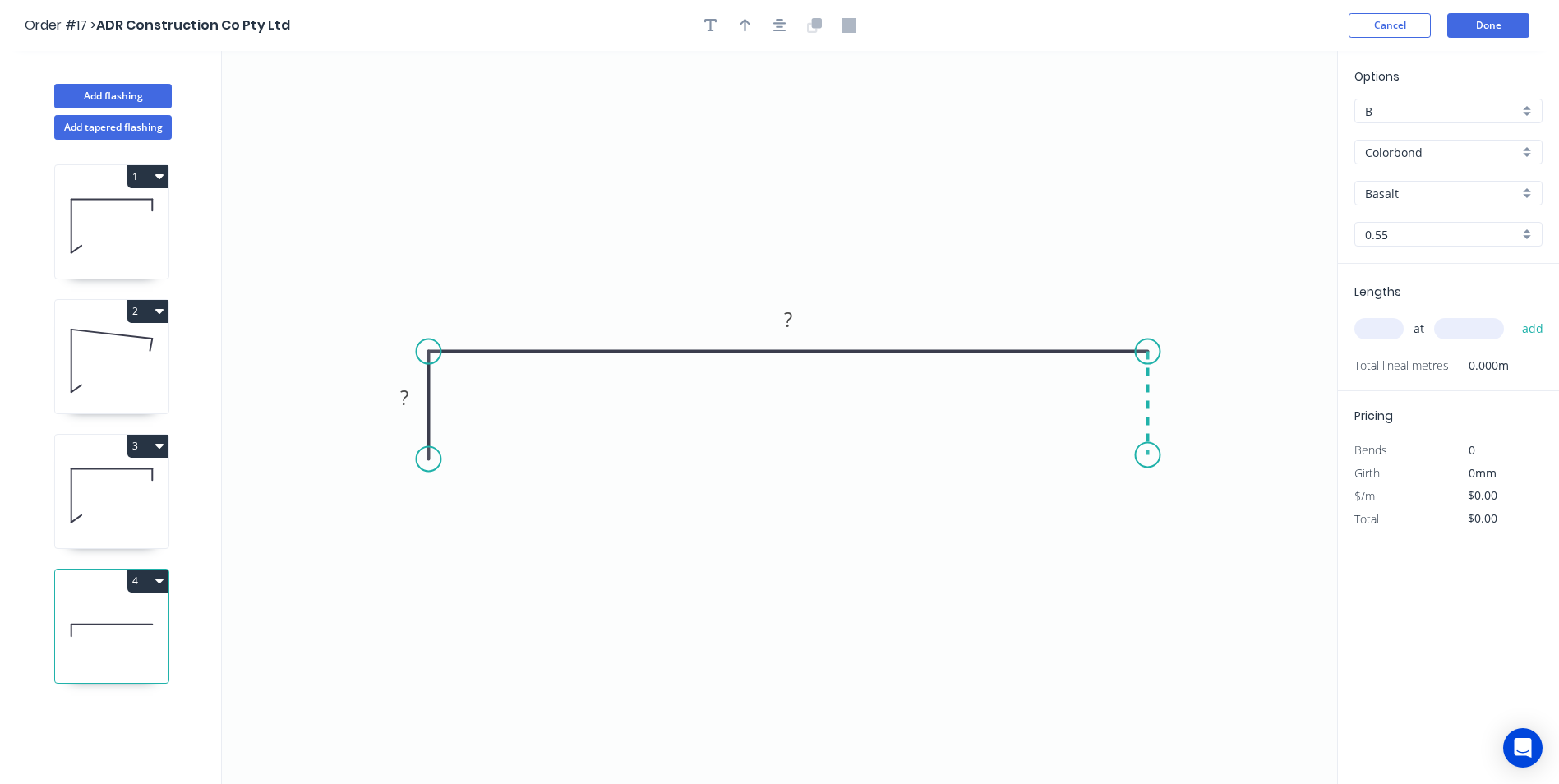
click at [1150, 455] on icon "0 ? ?" at bounding box center [779, 418] width 1115 height 733
click at [1150, 455] on circle at bounding box center [1148, 454] width 24 height 24
click at [457, 404] on div "Show angle" at bounding box center [519, 408] width 165 height 34
click at [1148, 400] on div "Show angle" at bounding box center [1223, 406] width 165 height 34
click at [416, 396] on rect at bounding box center [404, 398] width 33 height 23
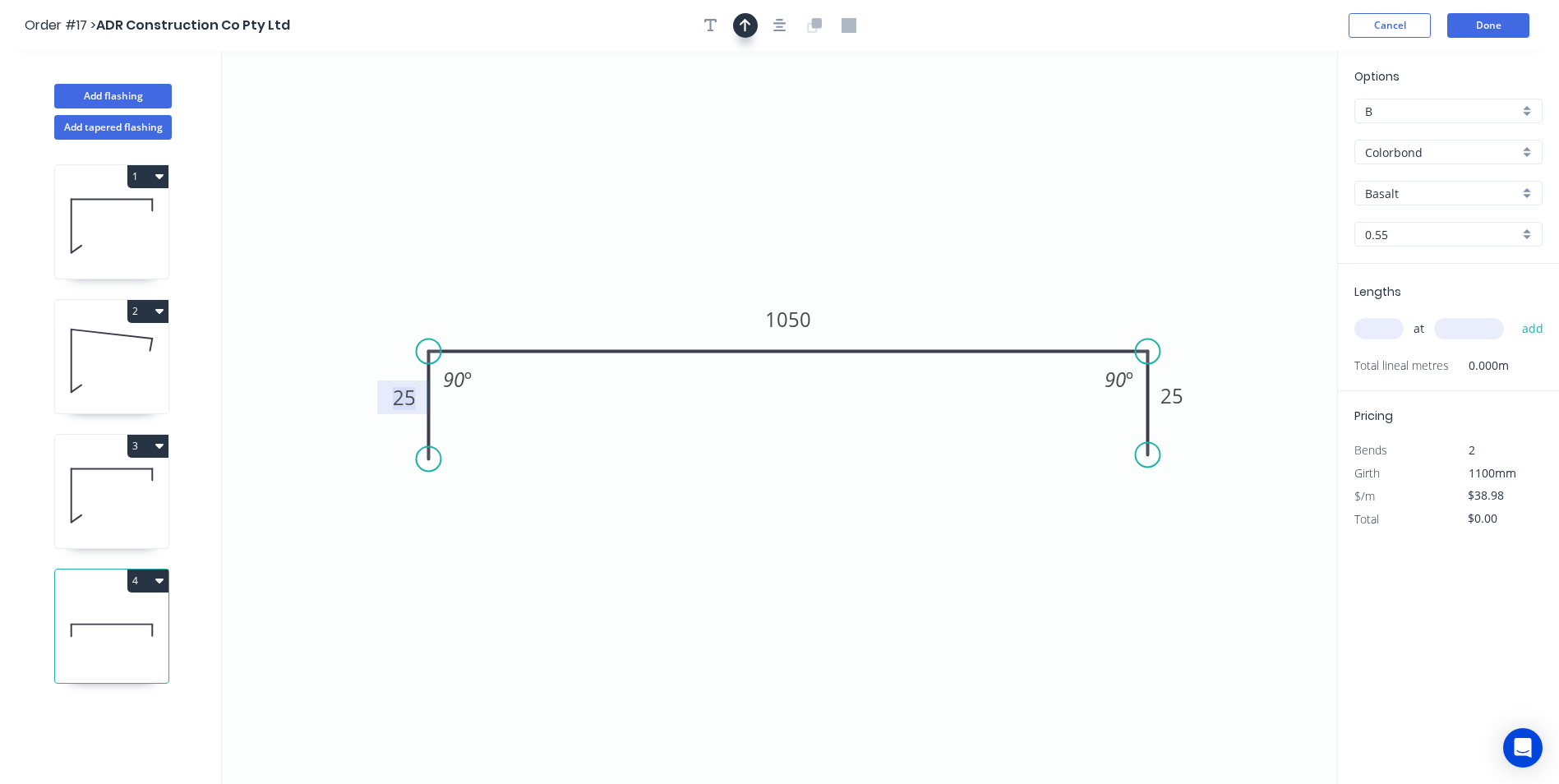
click at [742, 29] on icon "button" at bounding box center [745, 25] width 11 height 15
drag, startPoint x: 1252, startPoint y: 129, endPoint x: 975, endPoint y: 186, distance: 282.8
click at [1080, 156] on icon at bounding box center [1088, 130] width 15 height 52
click at [1425, 194] on input "Basalt" at bounding box center [1441, 193] width 153 height 17
click at [1400, 221] on div "Monument" at bounding box center [1449, 224] width 187 height 29
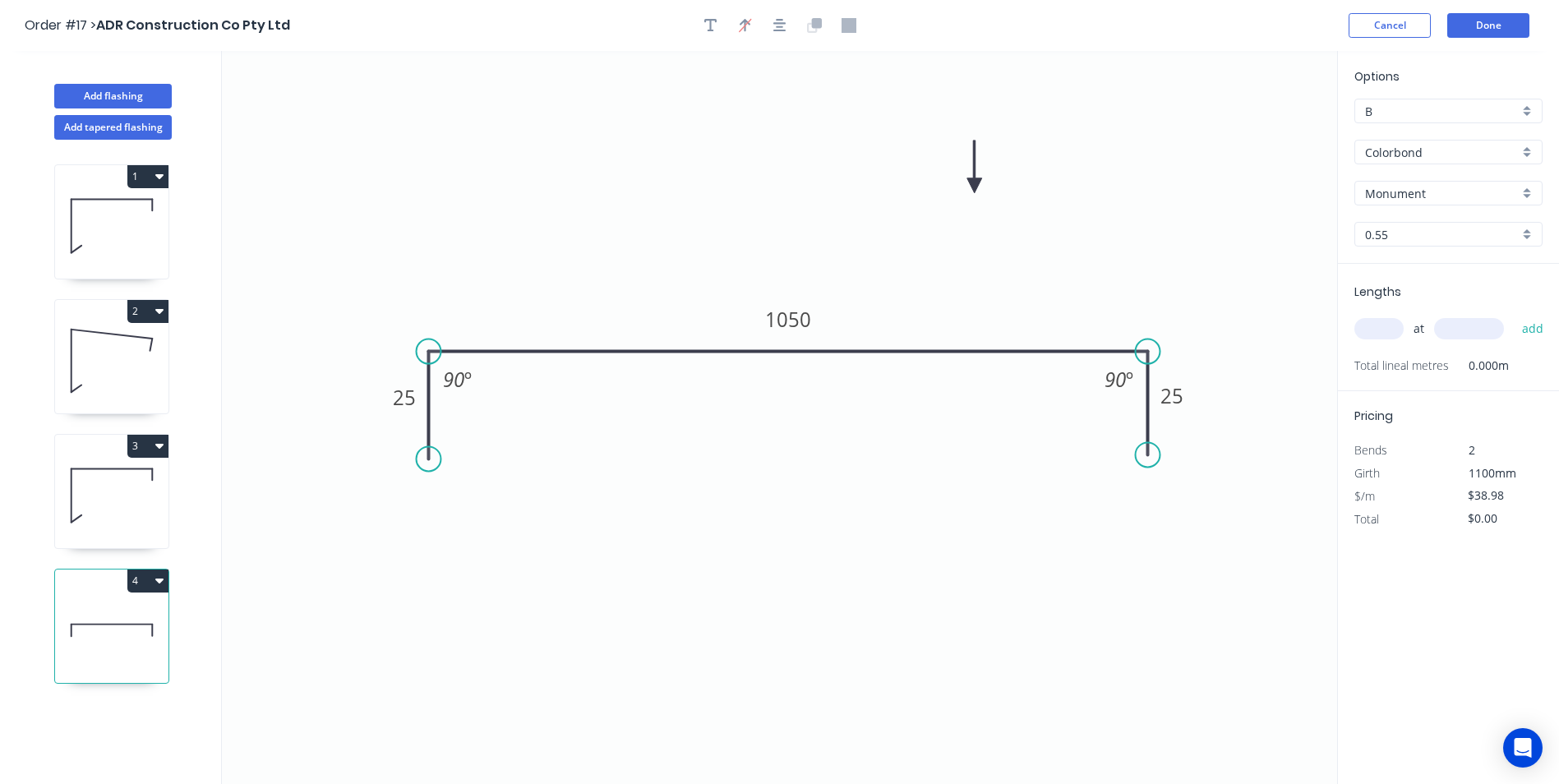
click at [1369, 325] on input "text" at bounding box center [1379, 328] width 50 height 21
click at [1514, 315] on button "add" at bounding box center [1533, 329] width 38 height 28
click at [1488, 30] on button "Done" at bounding box center [1488, 25] width 82 height 24
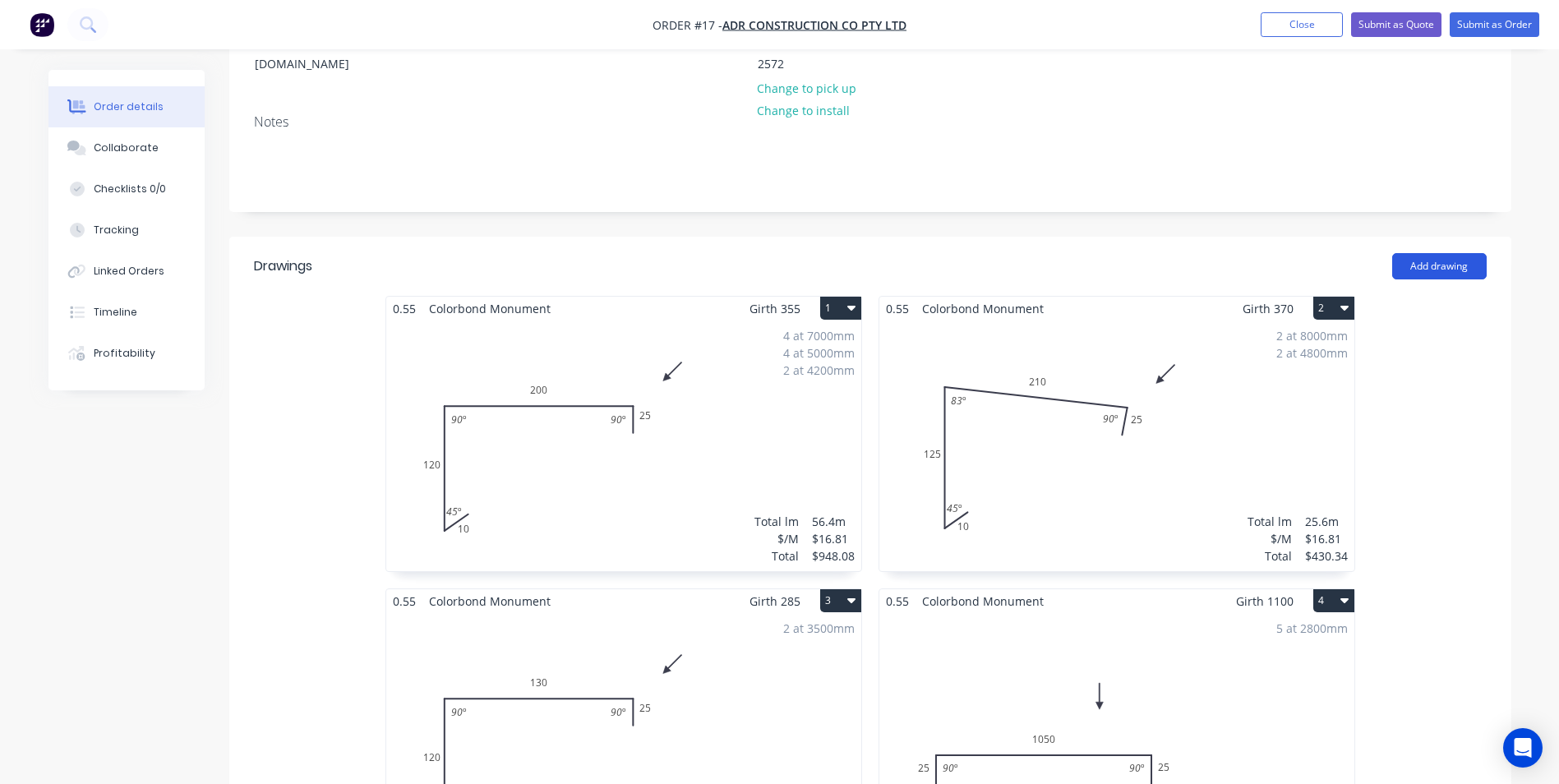
click at [1411, 253] on button "Add drawing" at bounding box center [1438, 266] width 94 height 26
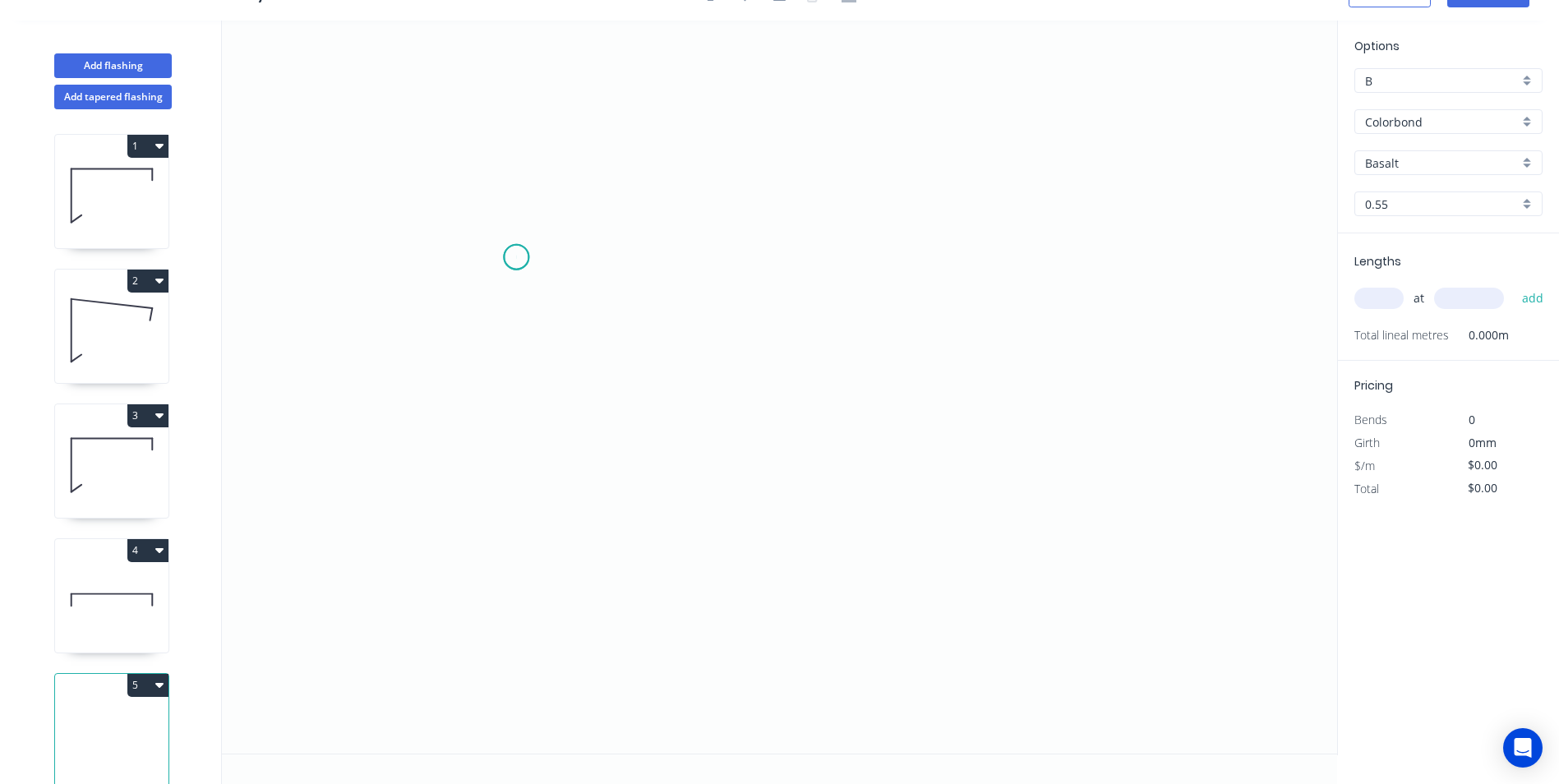
click at [516, 257] on icon "0" at bounding box center [779, 387] width 1115 height 733
drag, startPoint x: 507, startPoint y: 478, endPoint x: 567, endPoint y: 466, distance: 61.2
click at [507, 479] on icon "0" at bounding box center [779, 387] width 1115 height 733
click at [1106, 501] on icon "0 ?" at bounding box center [779, 387] width 1115 height 733
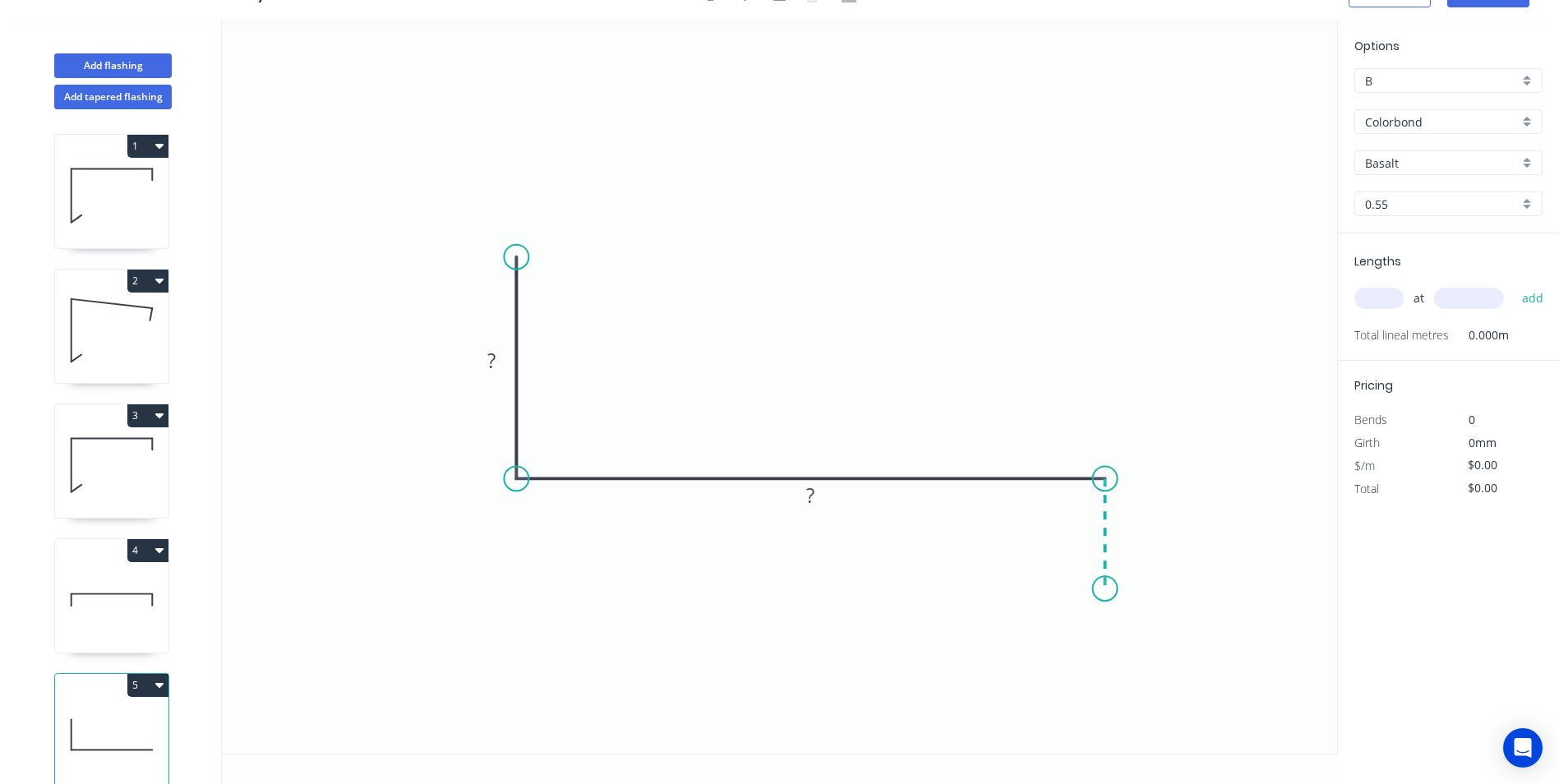
click at [1108, 590] on icon "0 ? ?" at bounding box center [779, 387] width 1115 height 733
click at [1108, 590] on circle at bounding box center [1105, 589] width 24 height 24
drag, startPoint x: 828, startPoint y: 497, endPoint x: 866, endPoint y: 386, distance: 117.3
click at [866, 386] on rect at bounding box center [848, 384] width 53 height 34
drag, startPoint x: 510, startPoint y: 350, endPoint x: 619, endPoint y: 306, distance: 117.5
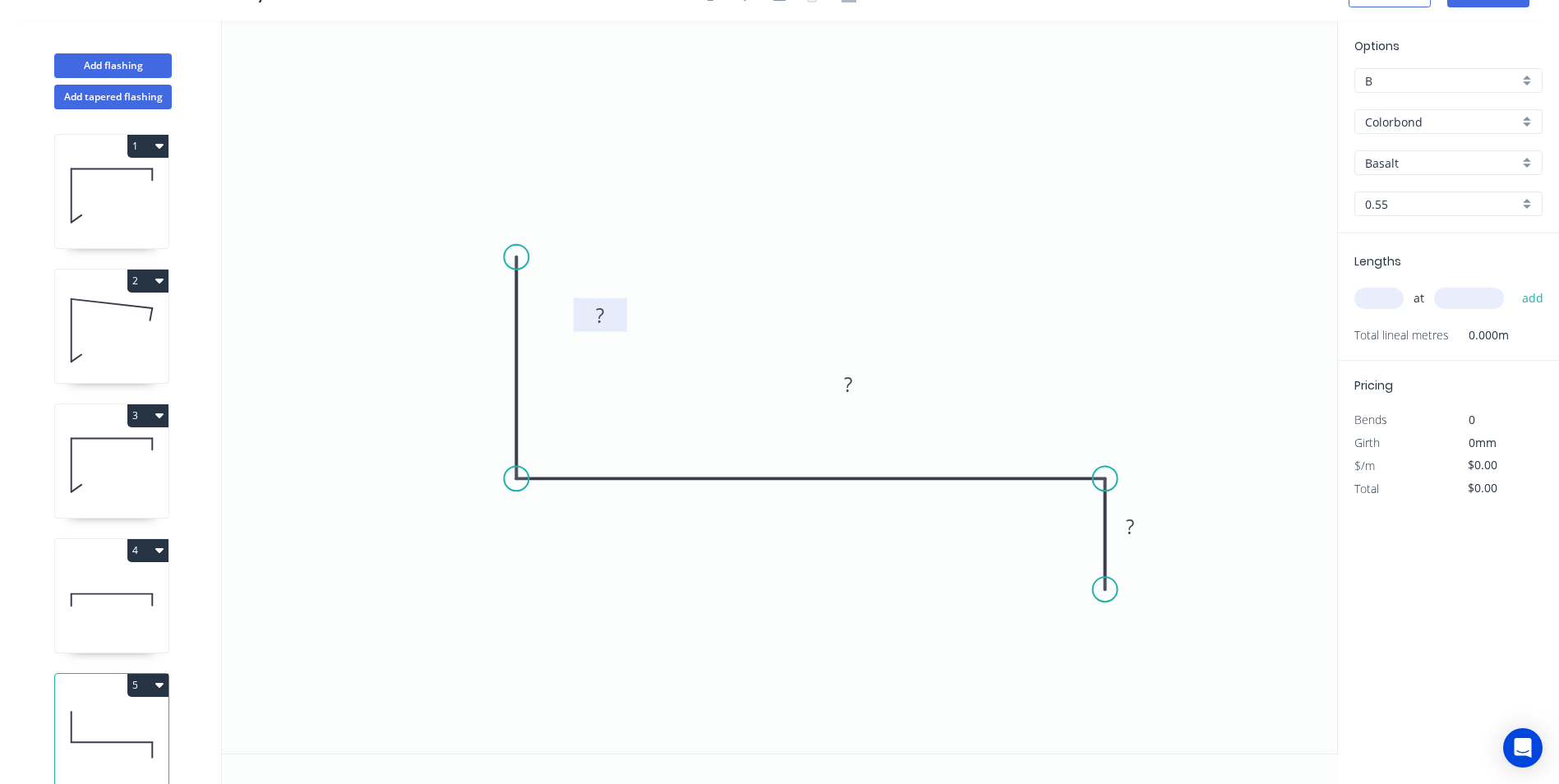
click at [619, 306] on rect at bounding box center [600, 315] width 53 height 34
click at [560, 521] on div "Show angle" at bounding box center [599, 529] width 165 height 34
click at [1133, 529] on div "Show angle" at bounding box center [1184, 535] width 165 height 34
click at [608, 309] on rect at bounding box center [599, 316] width 33 height 23
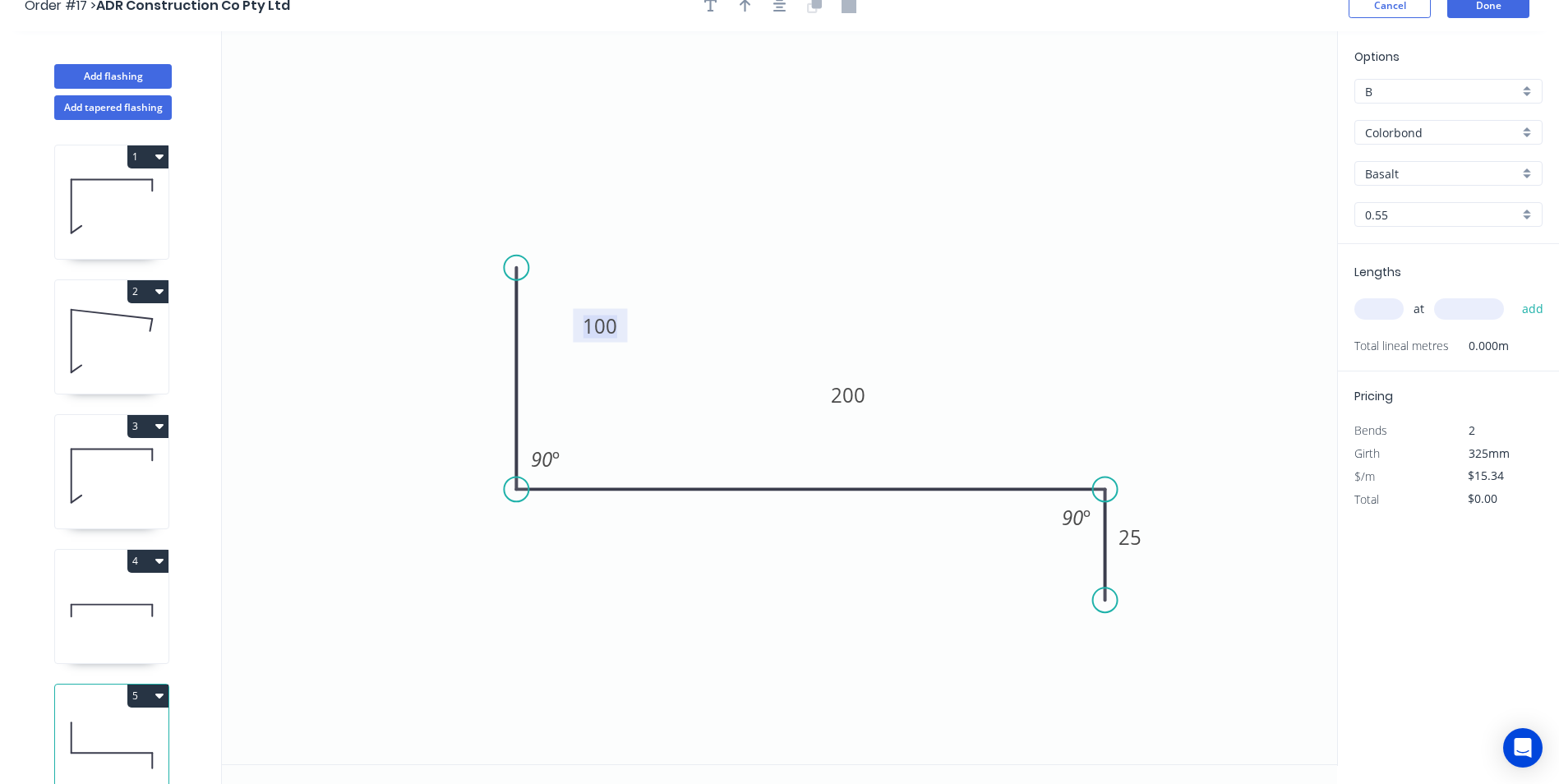
scroll to position [0, 0]
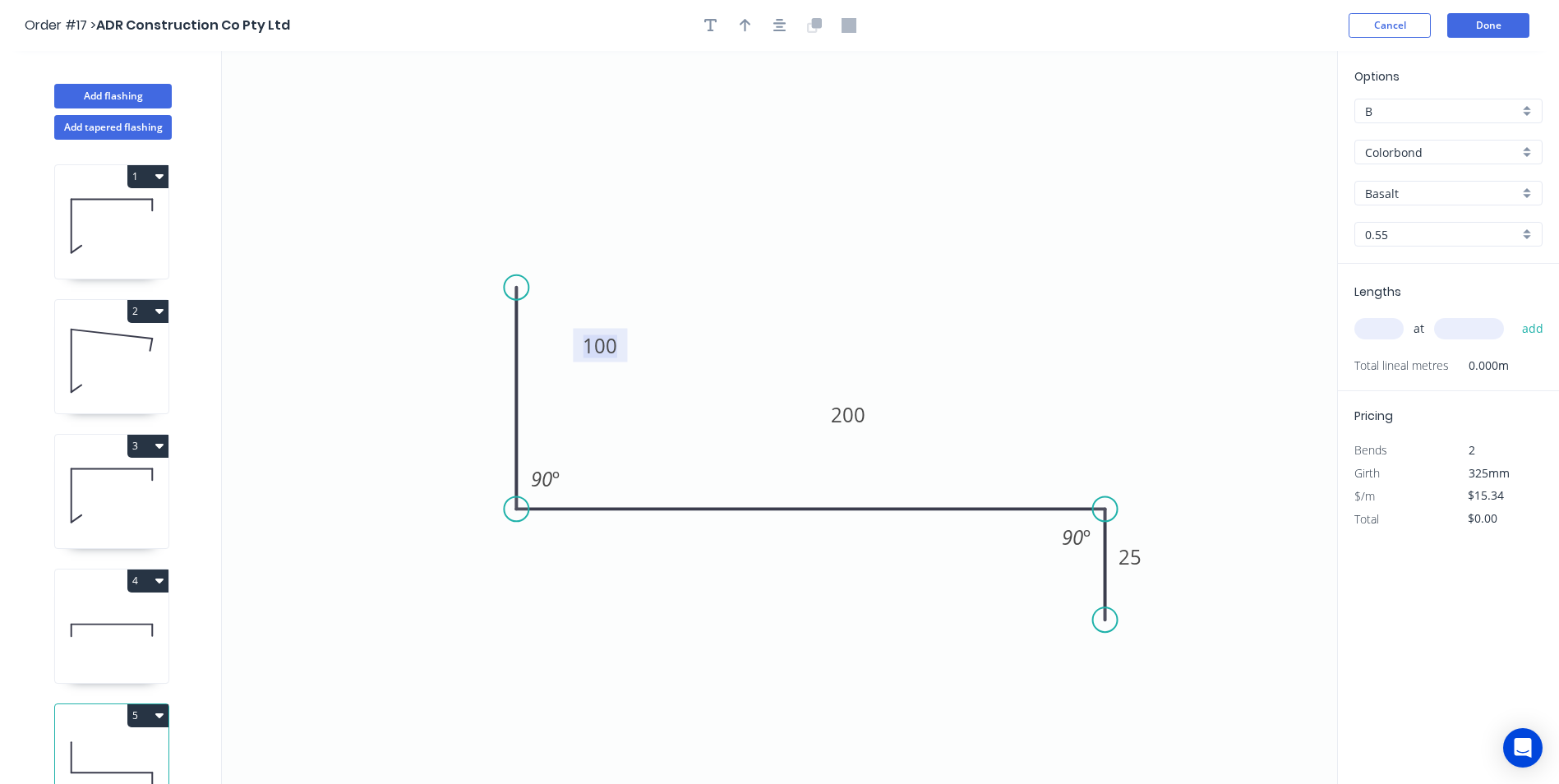
click at [748, 38] on header "Order #17 > ADR Construction Co Pty Ltd Cancel Done" at bounding box center [780, 25] width 1559 height 51
click at [745, 34] on button "button" at bounding box center [745, 25] width 24 height 24
drag, startPoint x: 1258, startPoint y: 132, endPoint x: 940, endPoint y: 258, distance: 342.1
click at [949, 258] on icon at bounding box center [956, 232] width 15 height 52
click at [1413, 194] on input "Basalt" at bounding box center [1441, 193] width 153 height 17
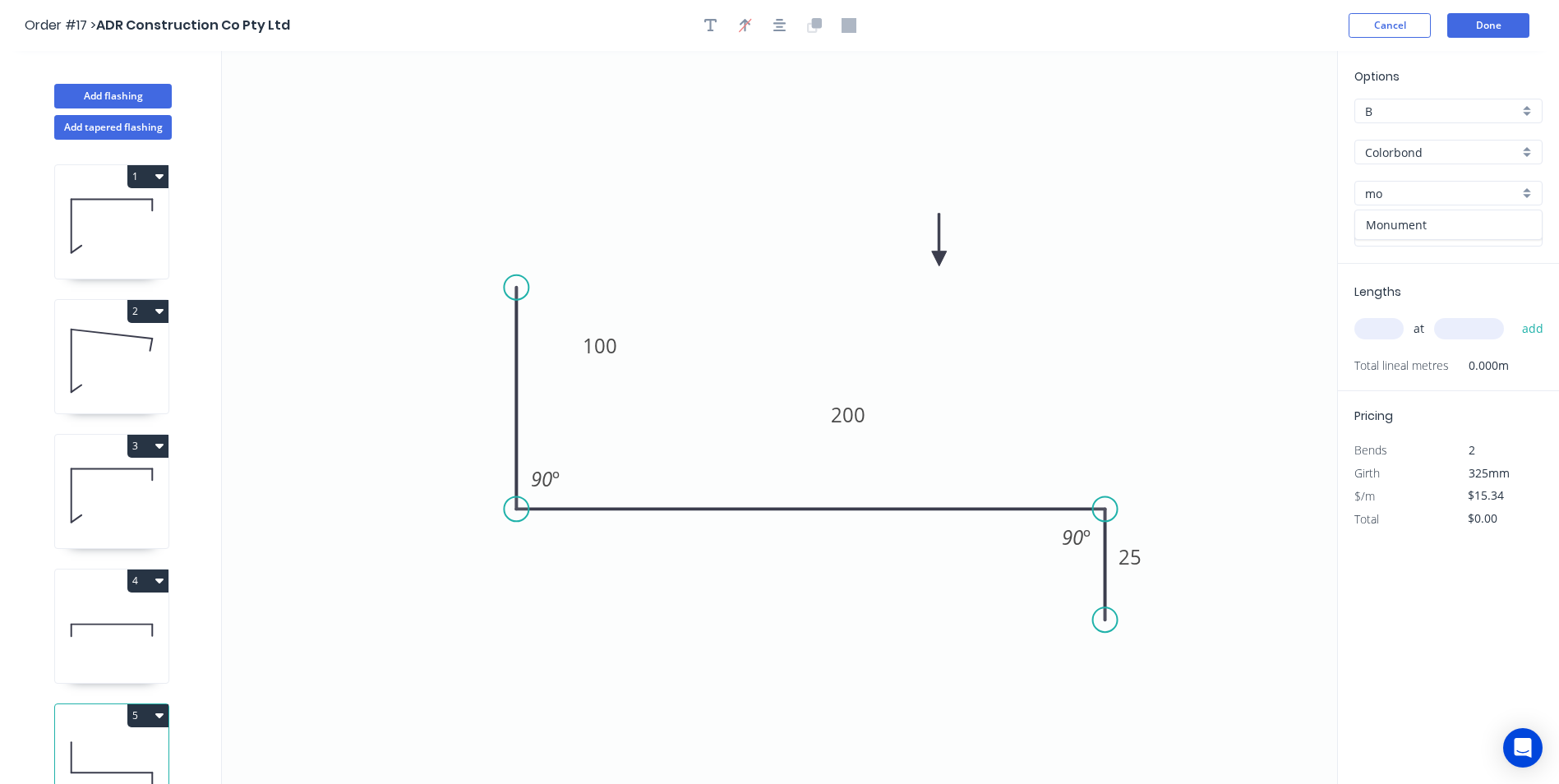
click at [1405, 225] on div "Monument" at bounding box center [1449, 224] width 187 height 29
click at [1382, 320] on input "text" at bounding box center [1379, 328] width 50 height 21
click at [1514, 315] on button "add" at bounding box center [1533, 329] width 38 height 28
click at [1480, 21] on button "Done" at bounding box center [1488, 25] width 82 height 24
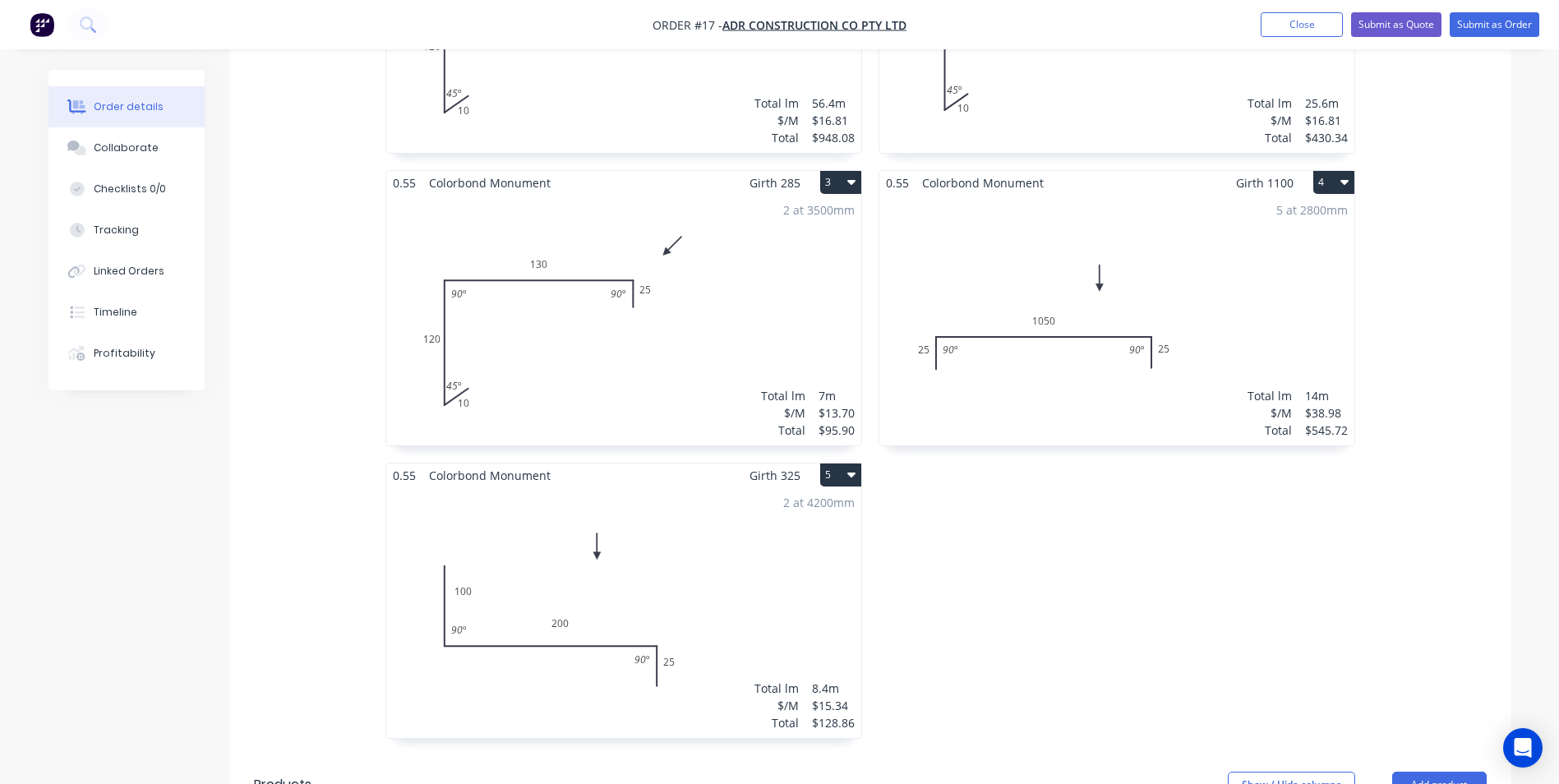
scroll to position [739, 0]
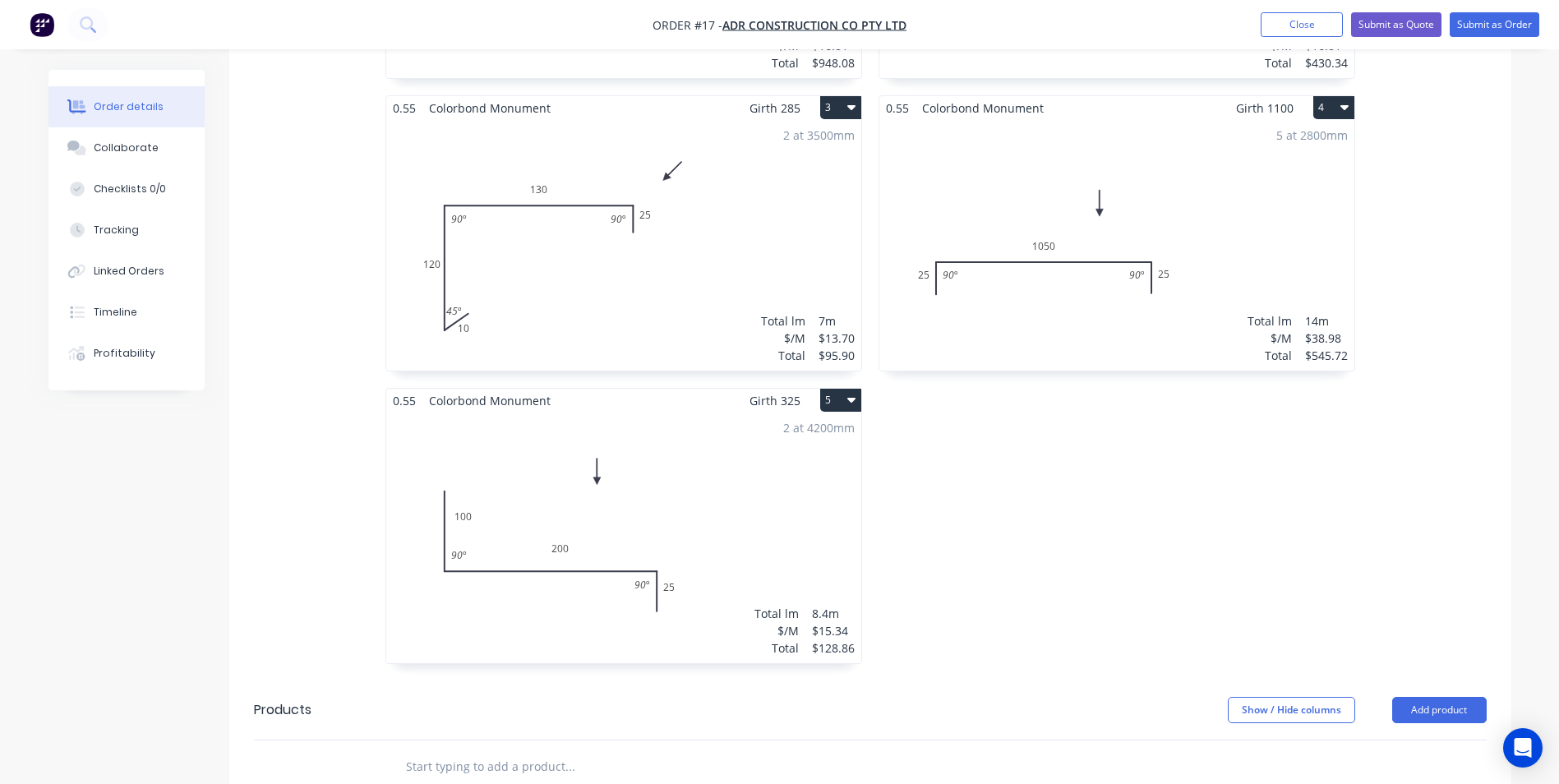
click at [827, 389] on button "5" at bounding box center [840, 400] width 41 height 23
click at [799, 461] on div "Duplicate" at bounding box center [782, 472] width 126 height 23
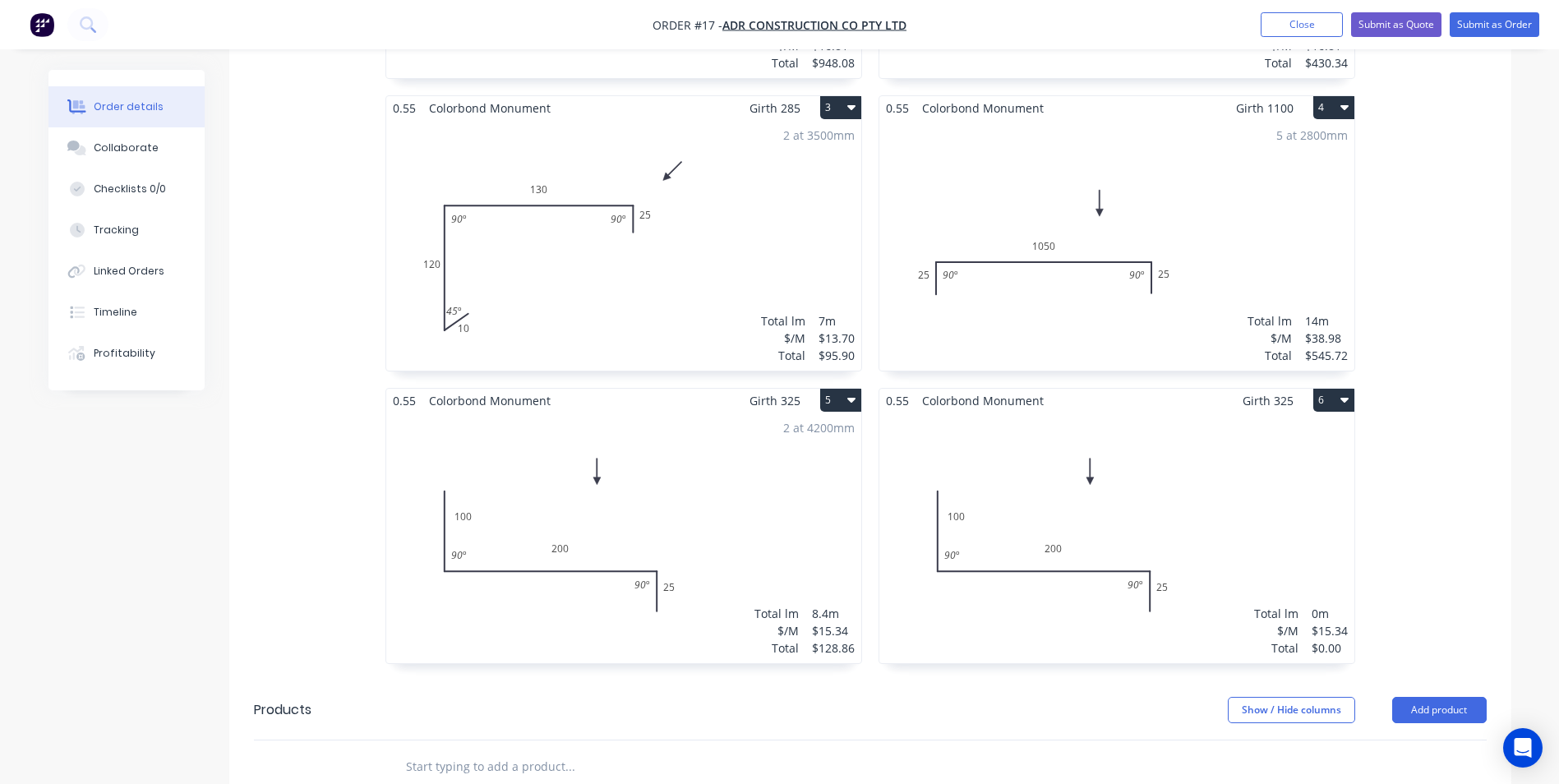
click at [1014, 446] on div "Total lm $/M Total 0m $15.34 $0.00" at bounding box center [1117, 537] width 475 height 250
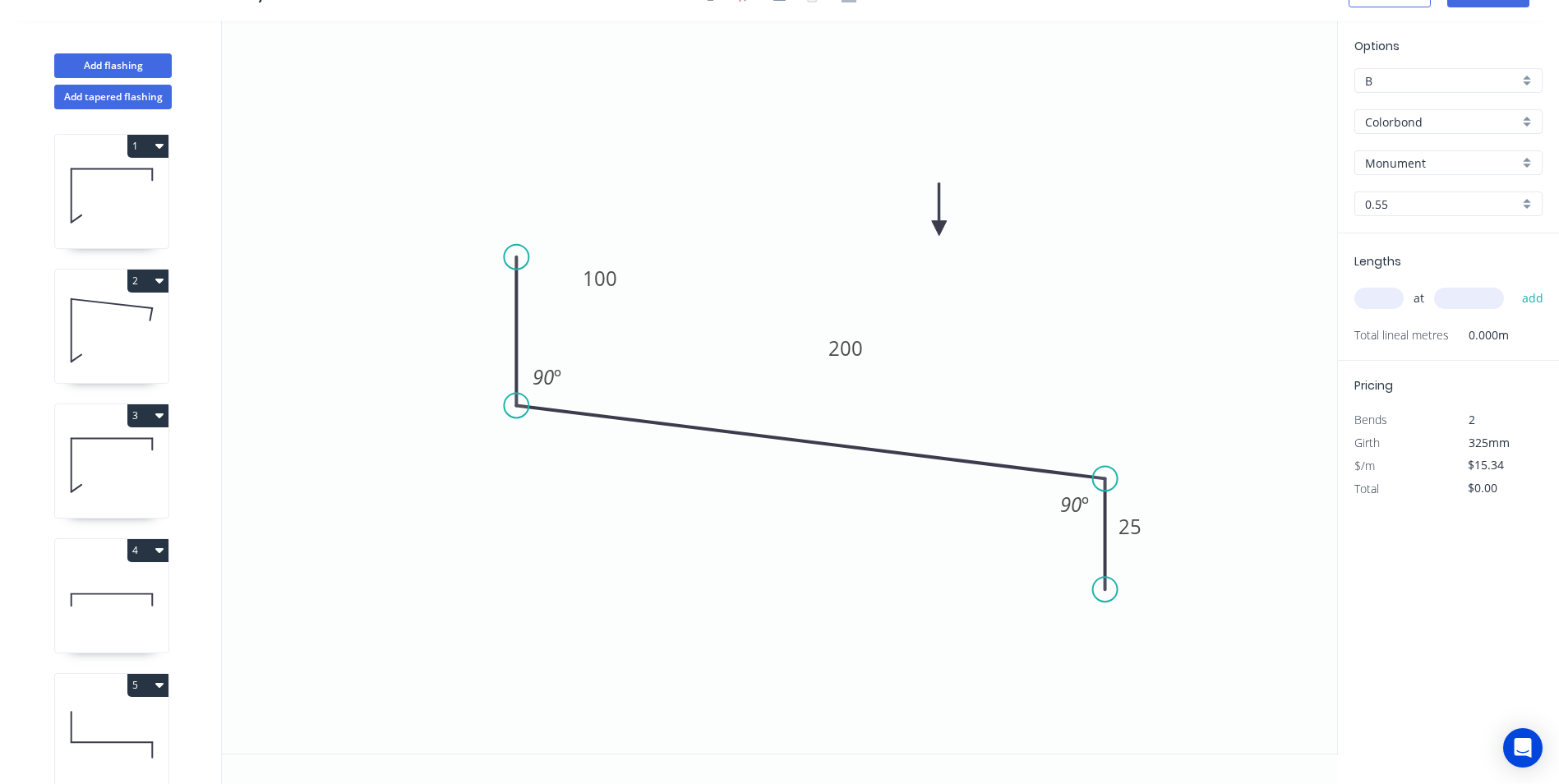
drag, startPoint x: 520, startPoint y: 479, endPoint x: 524, endPoint y: 406, distance: 73.1
click at [524, 406] on circle at bounding box center [516, 405] width 24 height 24
drag, startPoint x: 516, startPoint y: 251, endPoint x: 530, endPoint y: 187, distance: 65.5
click at [530, 187] on icon "0 100 200 25 90 º 90 º" at bounding box center [779, 387] width 1115 height 733
click at [861, 344] on tspan "200" at bounding box center [845, 348] width 35 height 27
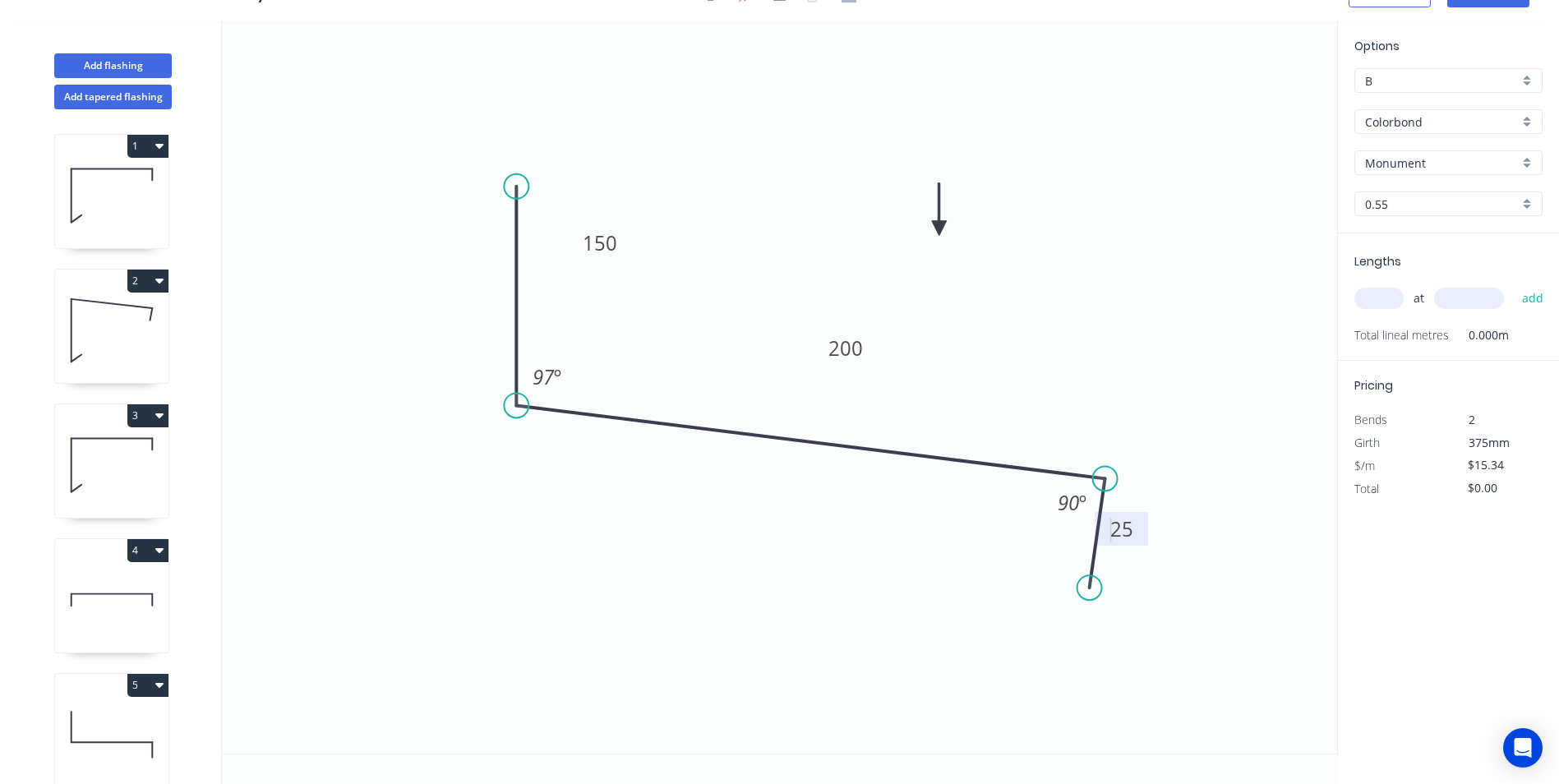
drag, startPoint x: 1106, startPoint y: 585, endPoint x: 1090, endPoint y: 588, distance: 16.3
click at [1090, 588] on circle at bounding box center [1090, 587] width 24 height 24
click at [1367, 290] on input "text" at bounding box center [1379, 298] width 50 height 21
click at [1514, 284] on button "add" at bounding box center [1533, 298] width 38 height 28
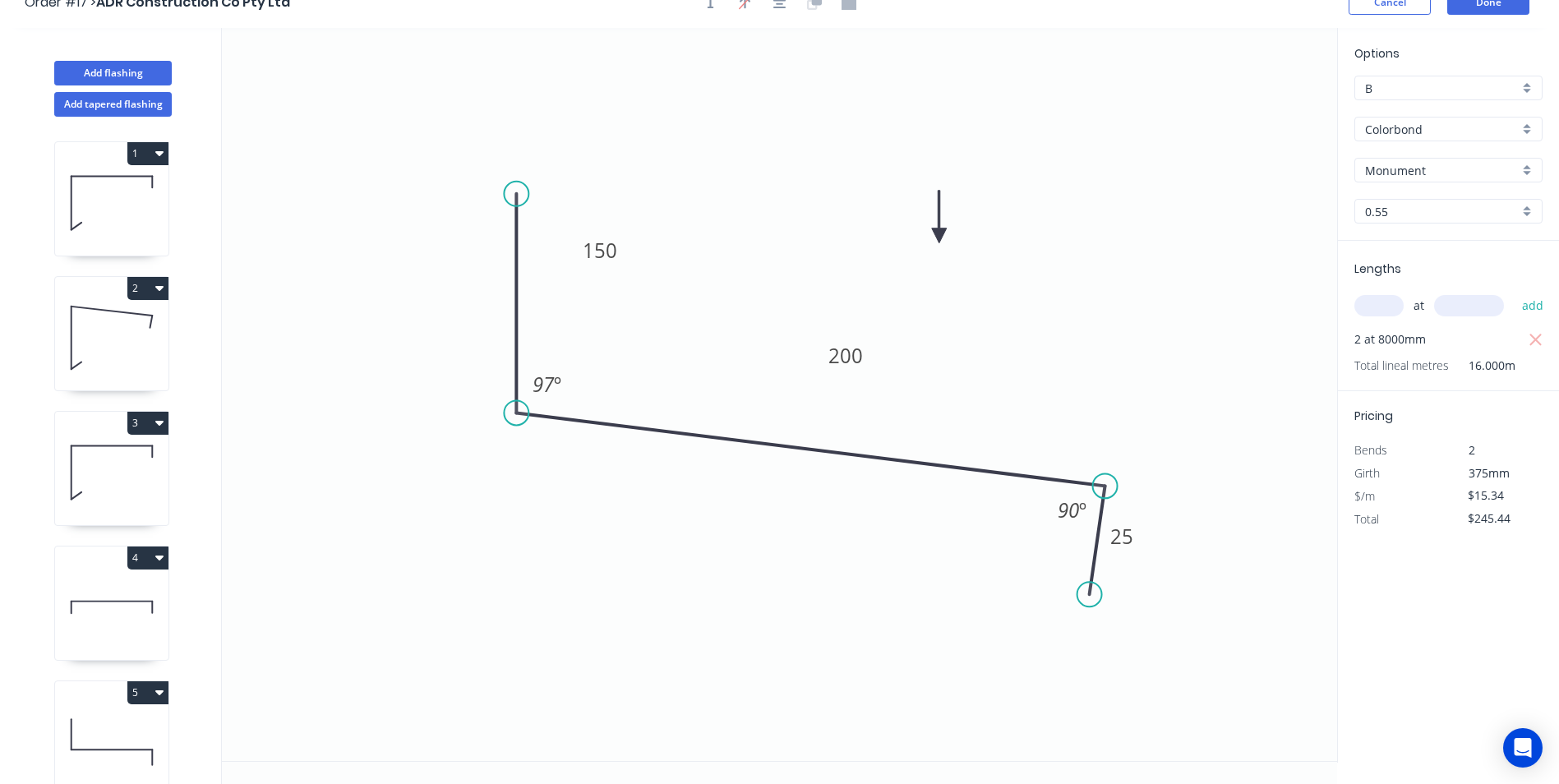
scroll to position [0, 0]
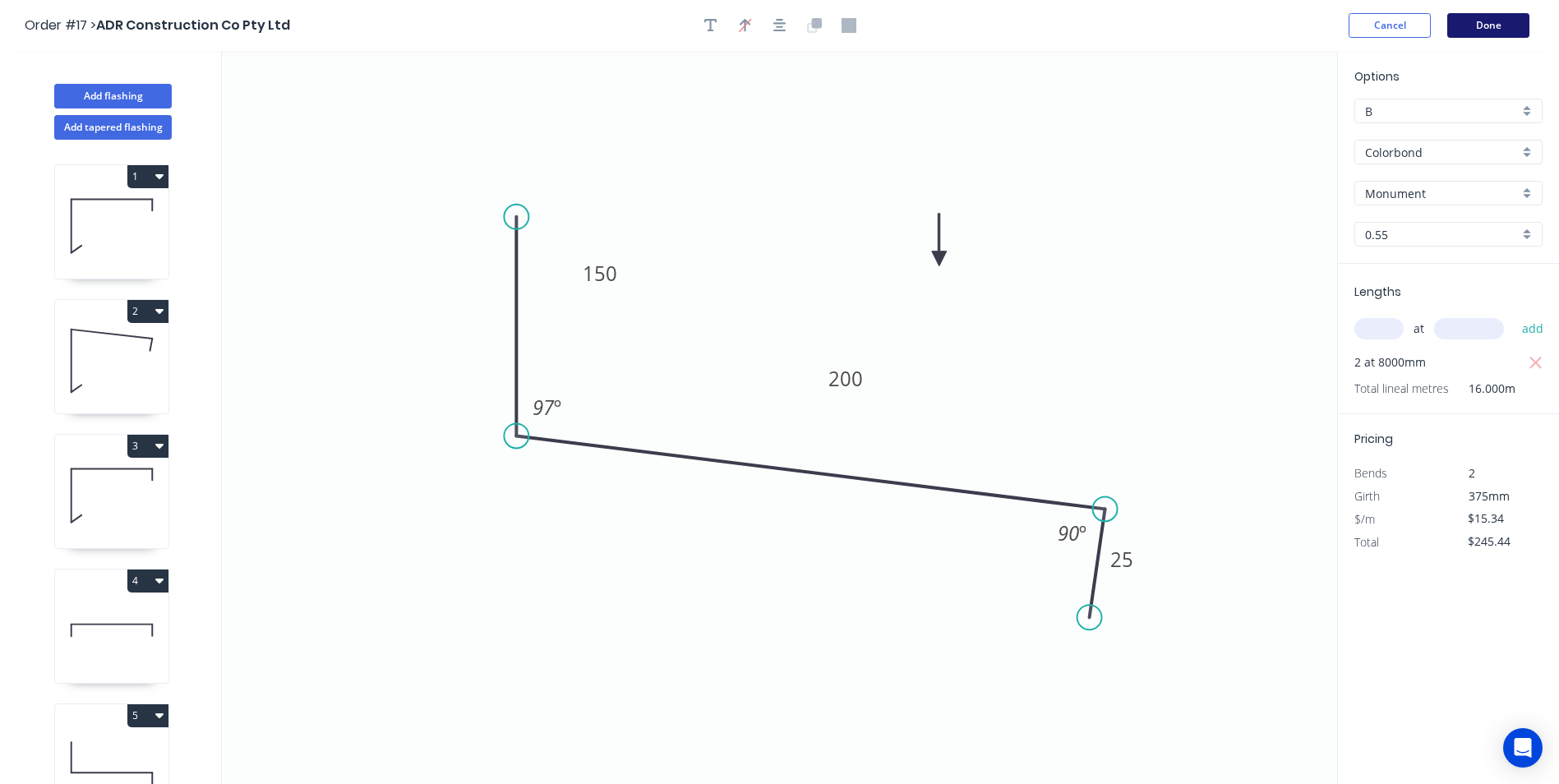
click at [1480, 30] on button "Done" at bounding box center [1488, 25] width 82 height 24
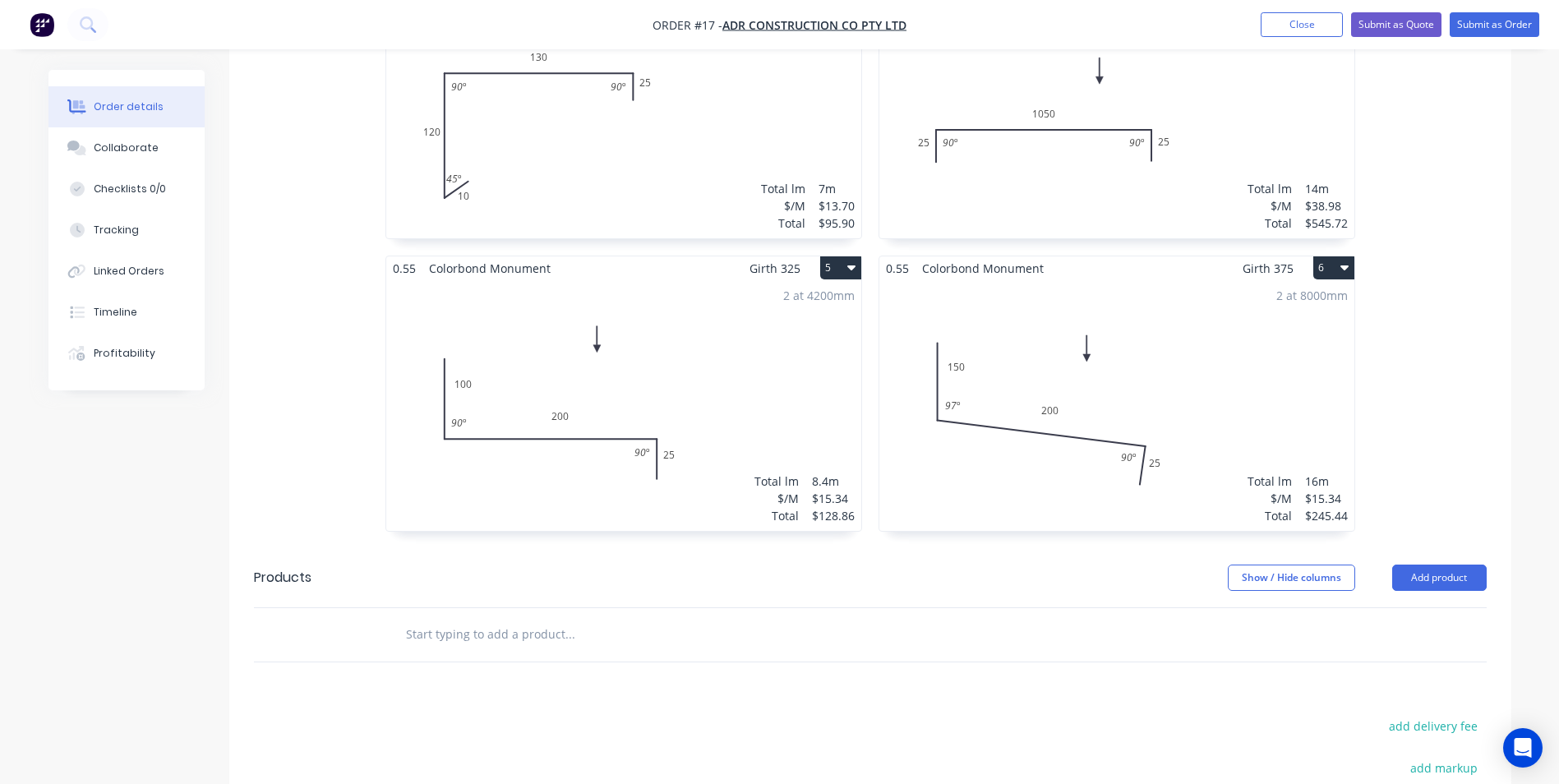
scroll to position [904, 0]
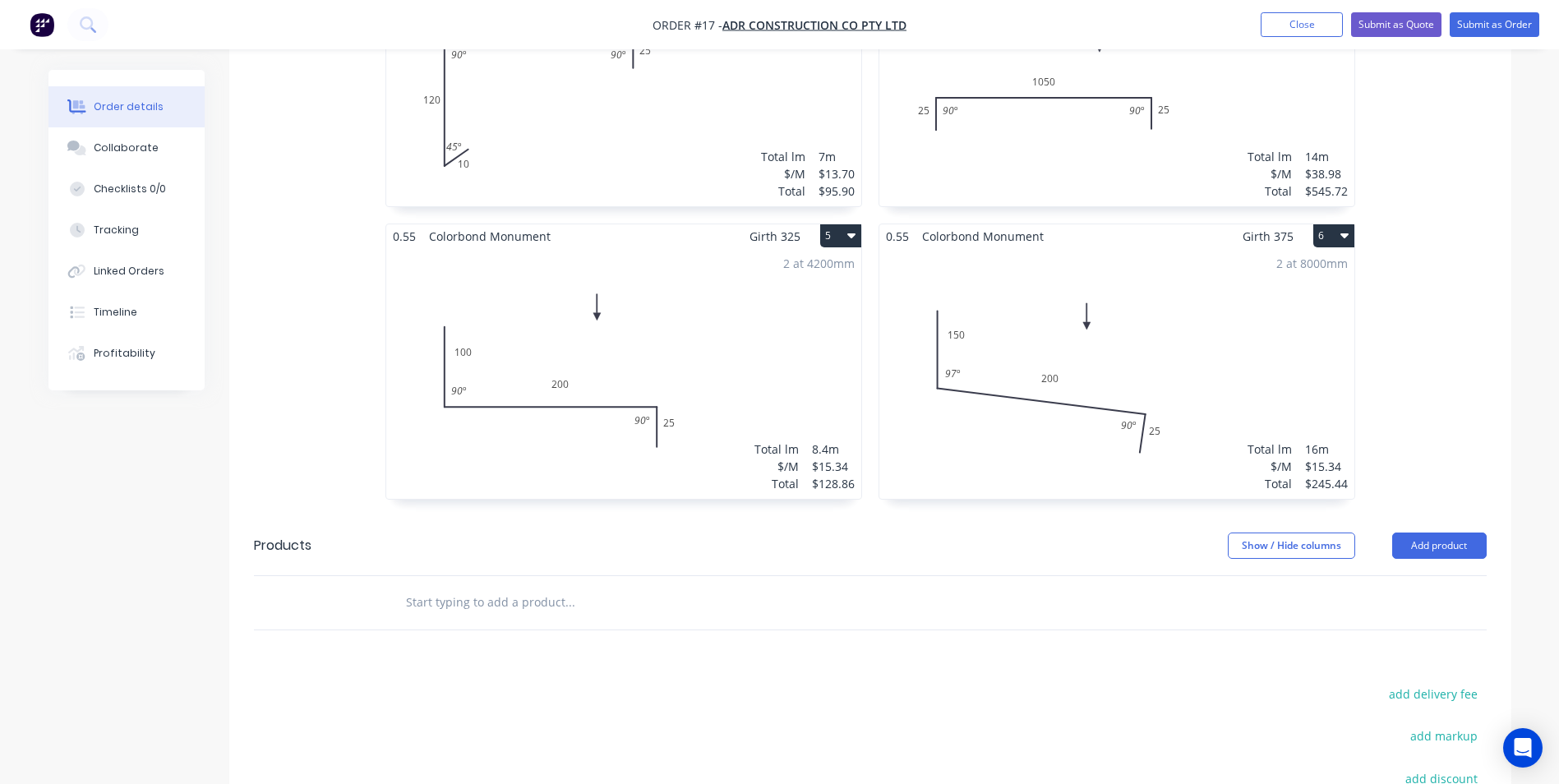
click at [824, 224] on button "5" at bounding box center [840, 235] width 41 height 23
click at [806, 296] on div "Duplicate" at bounding box center [782, 307] width 126 height 23
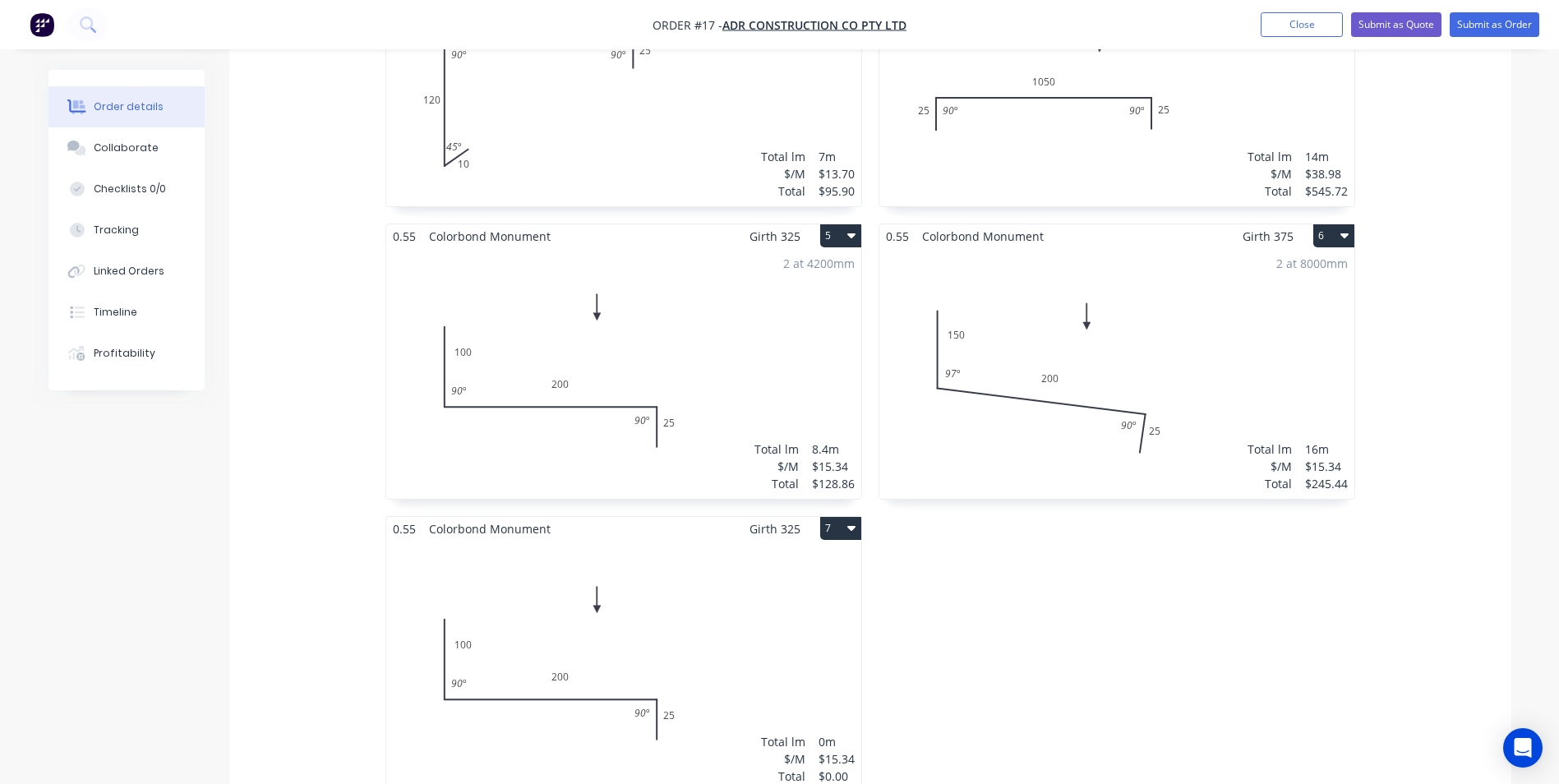
click at [709, 564] on div "Total lm $/M Total 0m $15.34 $0.00" at bounding box center [623, 666] width 475 height 250
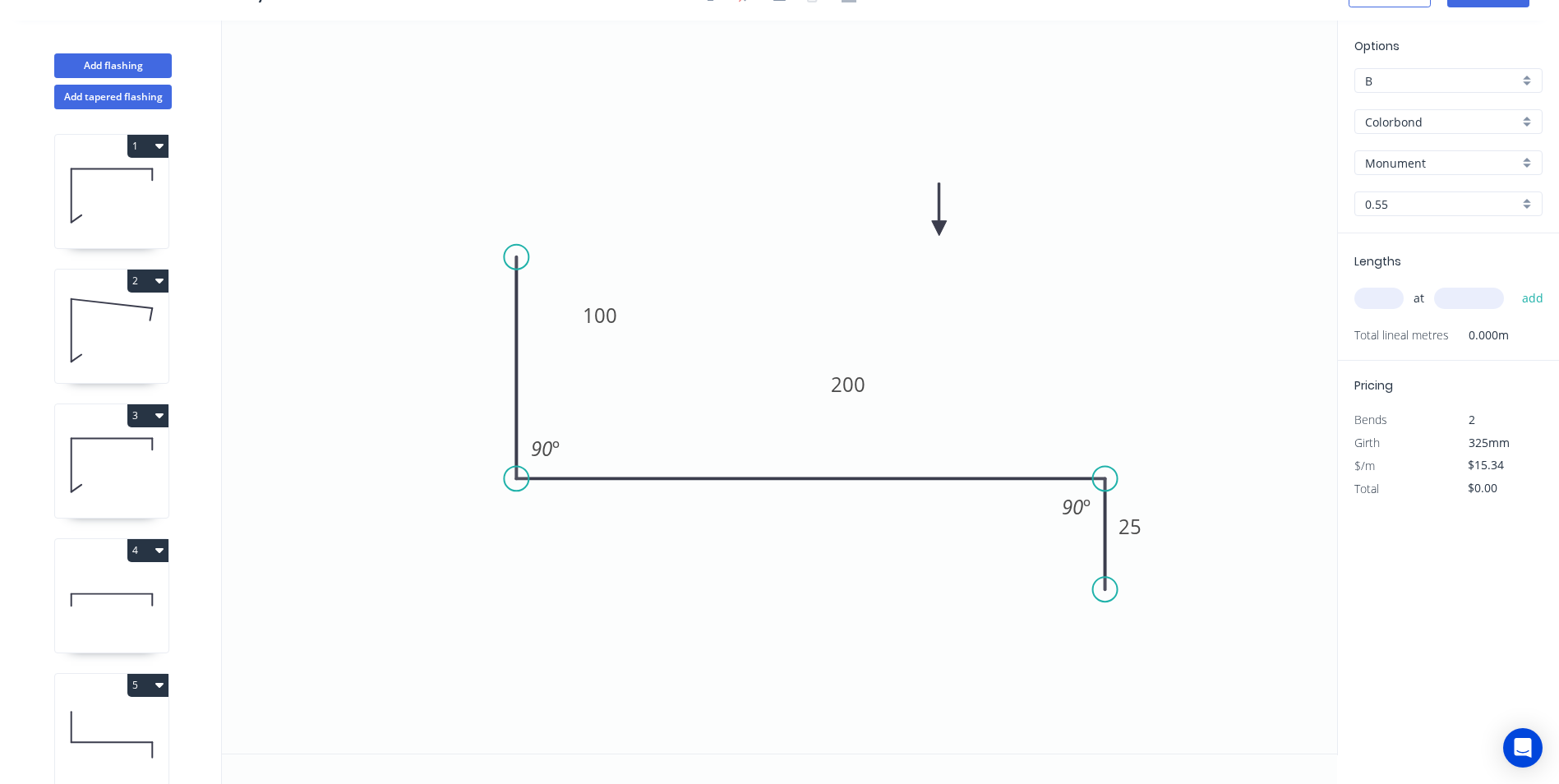
scroll to position [31, 0]
click at [847, 378] on tspan "200" at bounding box center [848, 384] width 35 height 27
click at [1376, 293] on input "text" at bounding box center [1379, 298] width 50 height 21
click at [1514, 284] on button "add" at bounding box center [1533, 298] width 38 height 28
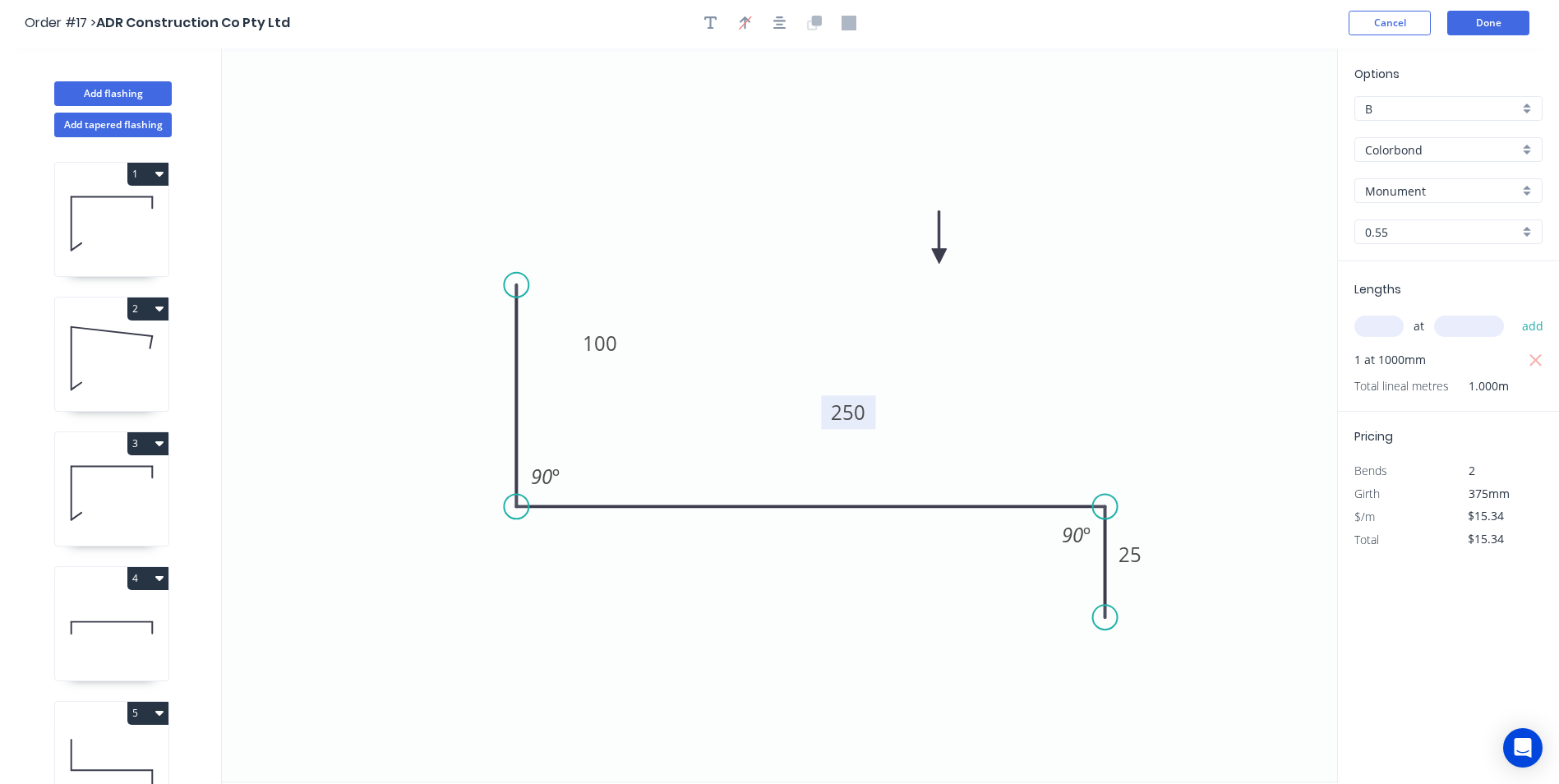
scroll to position [0, 0]
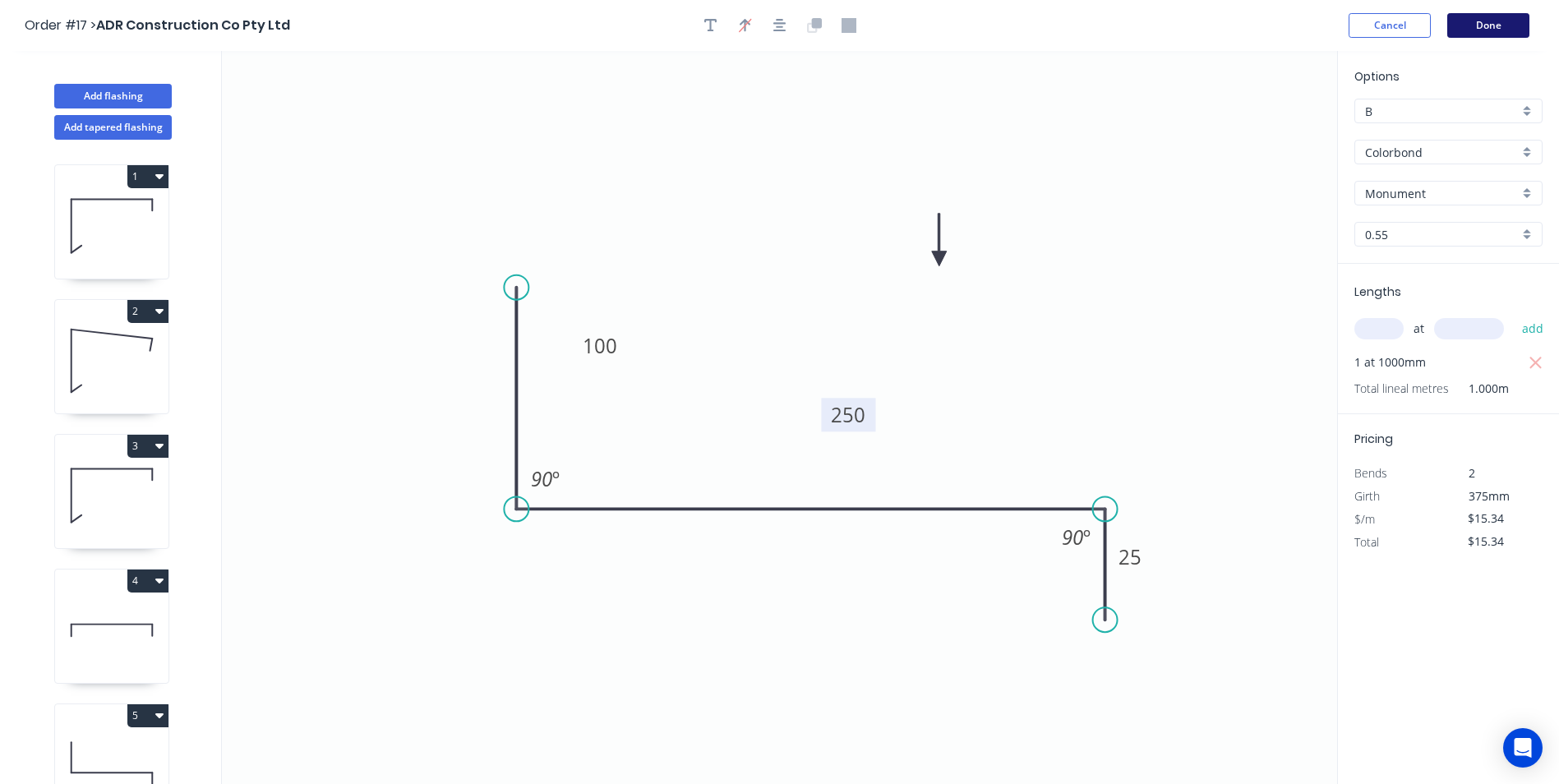
click at [1495, 22] on button "Done" at bounding box center [1488, 25] width 82 height 24
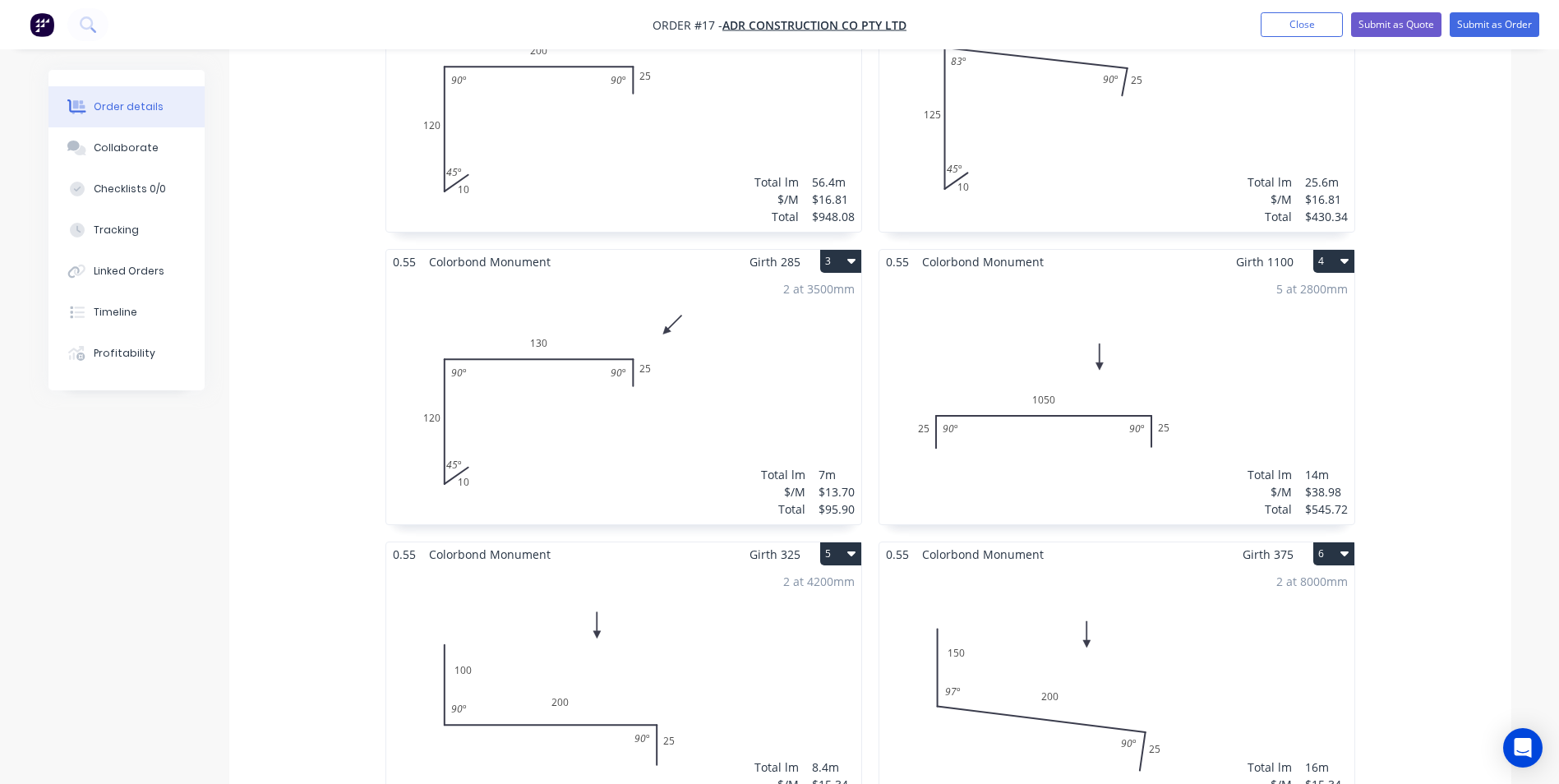
scroll to position [329, 0]
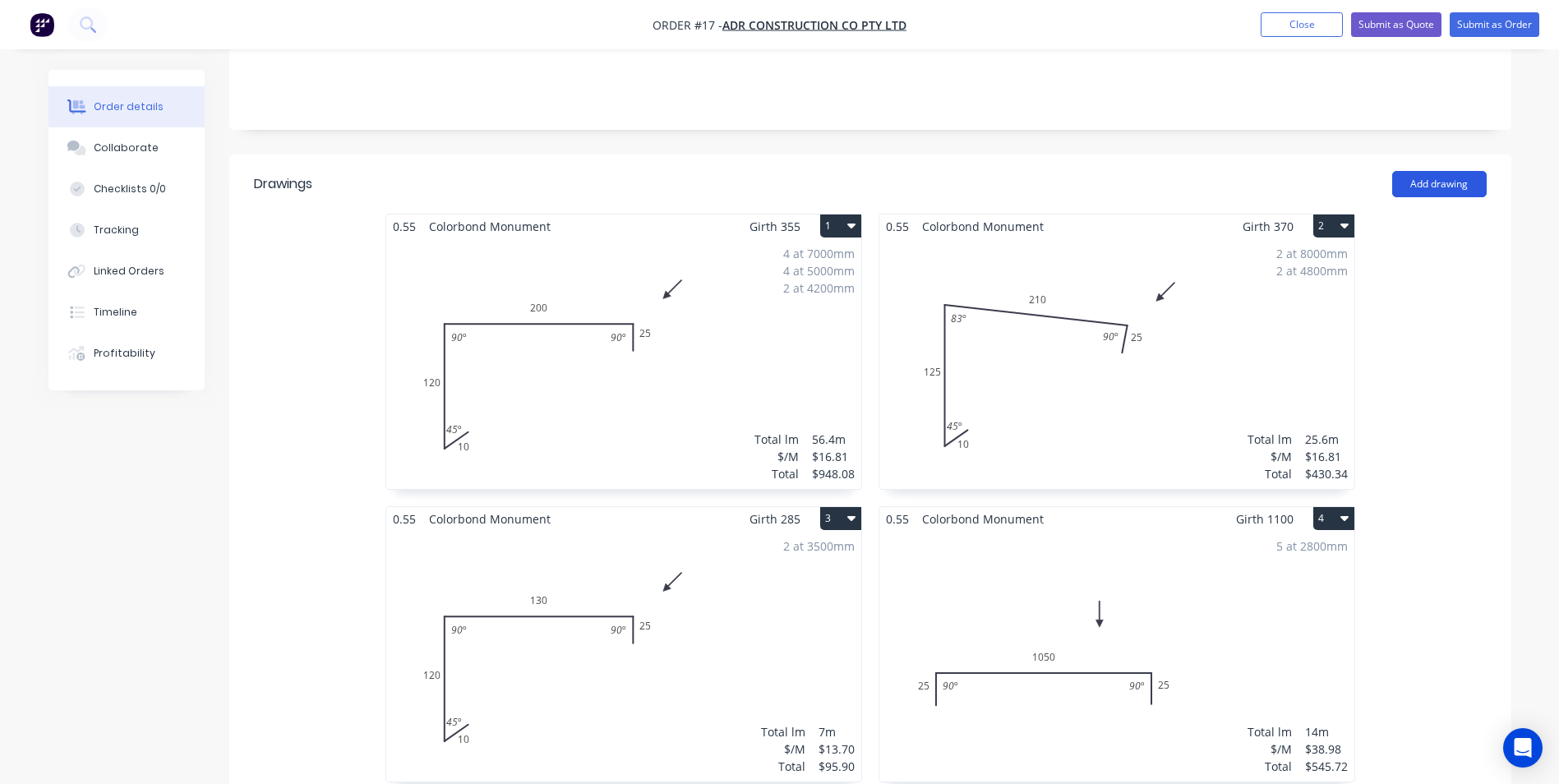
click at [1438, 171] on button "Add drawing" at bounding box center [1438, 184] width 94 height 26
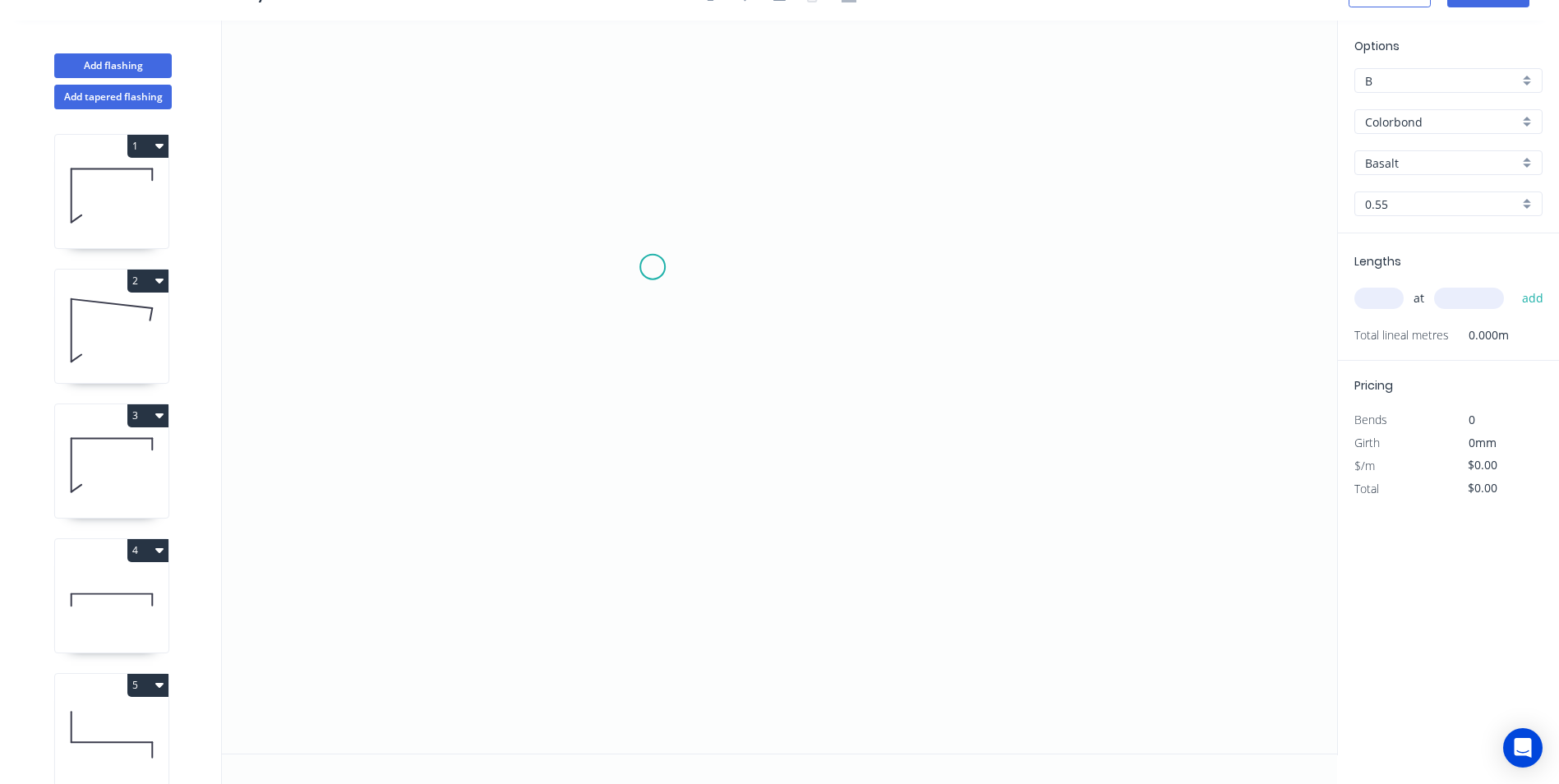
click at [652, 267] on icon "0" at bounding box center [779, 387] width 1115 height 733
click at [853, 261] on icon "0" at bounding box center [779, 387] width 1115 height 733
click at [850, 575] on icon "0 ?" at bounding box center [779, 387] width 1115 height 733
click at [850, 575] on circle at bounding box center [852, 574] width 24 height 24
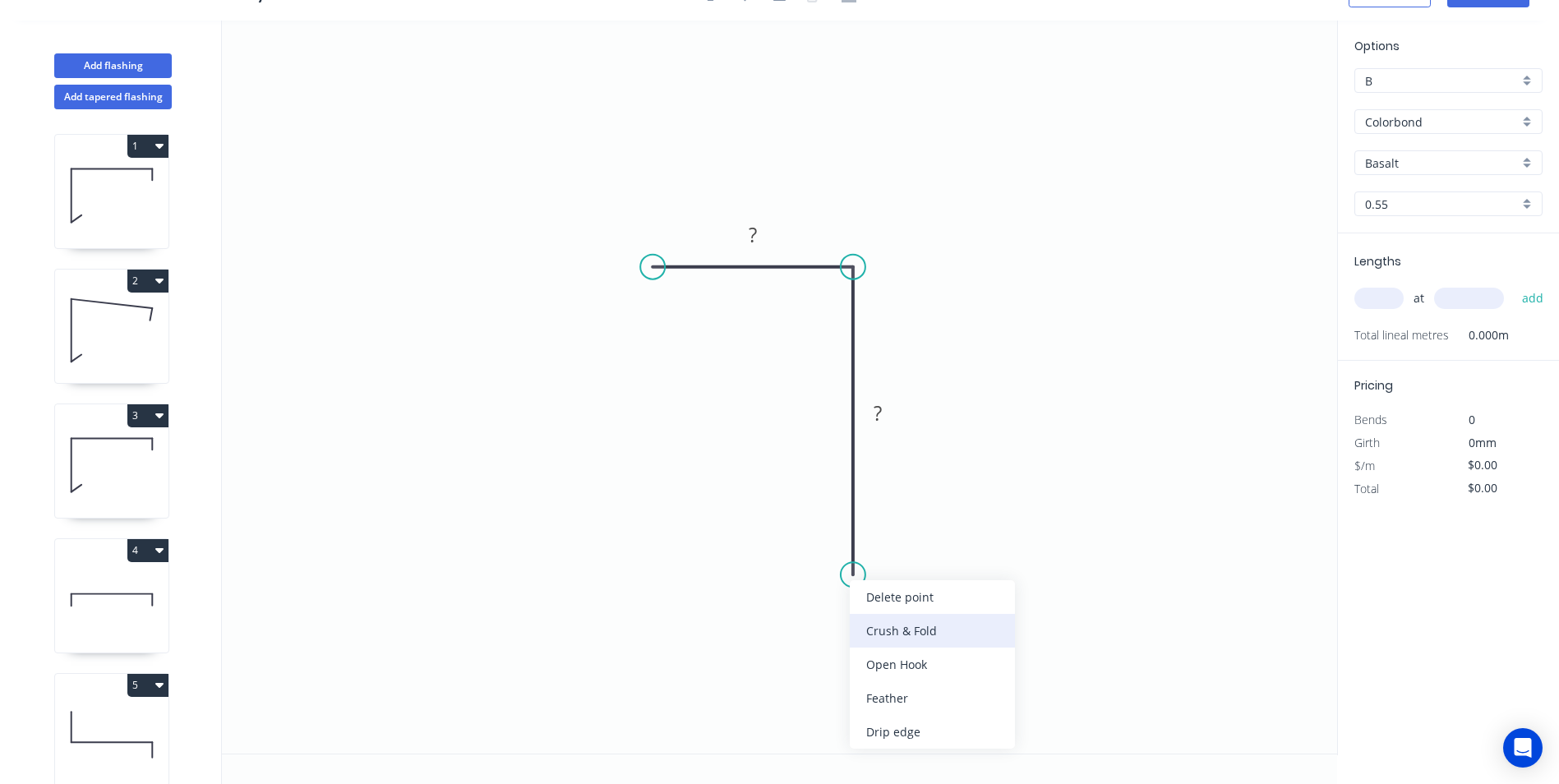
click at [877, 625] on div "Crush & Fold" at bounding box center [932, 631] width 165 height 34
click at [874, 625] on div "Flip bend" at bounding box center [941, 632] width 165 height 34
drag, startPoint x: 917, startPoint y: 532, endPoint x: 766, endPoint y: 550, distance: 152.1
click at [766, 550] on rect at bounding box center [737, 564] width 65 height 34
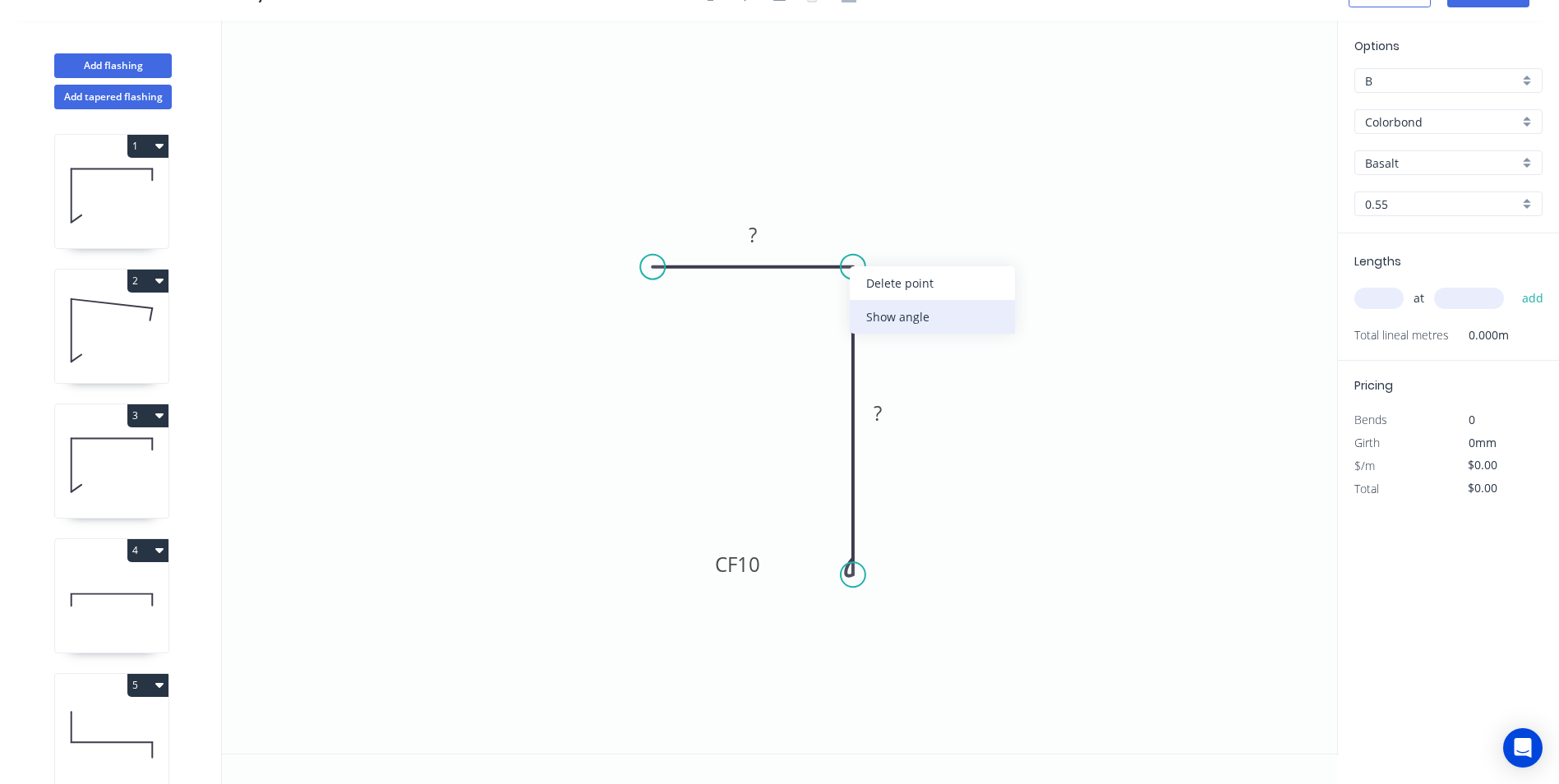
click at [888, 316] on div "Show angle" at bounding box center [932, 317] width 165 height 34
click at [761, 225] on rect at bounding box center [752, 235] width 33 height 23
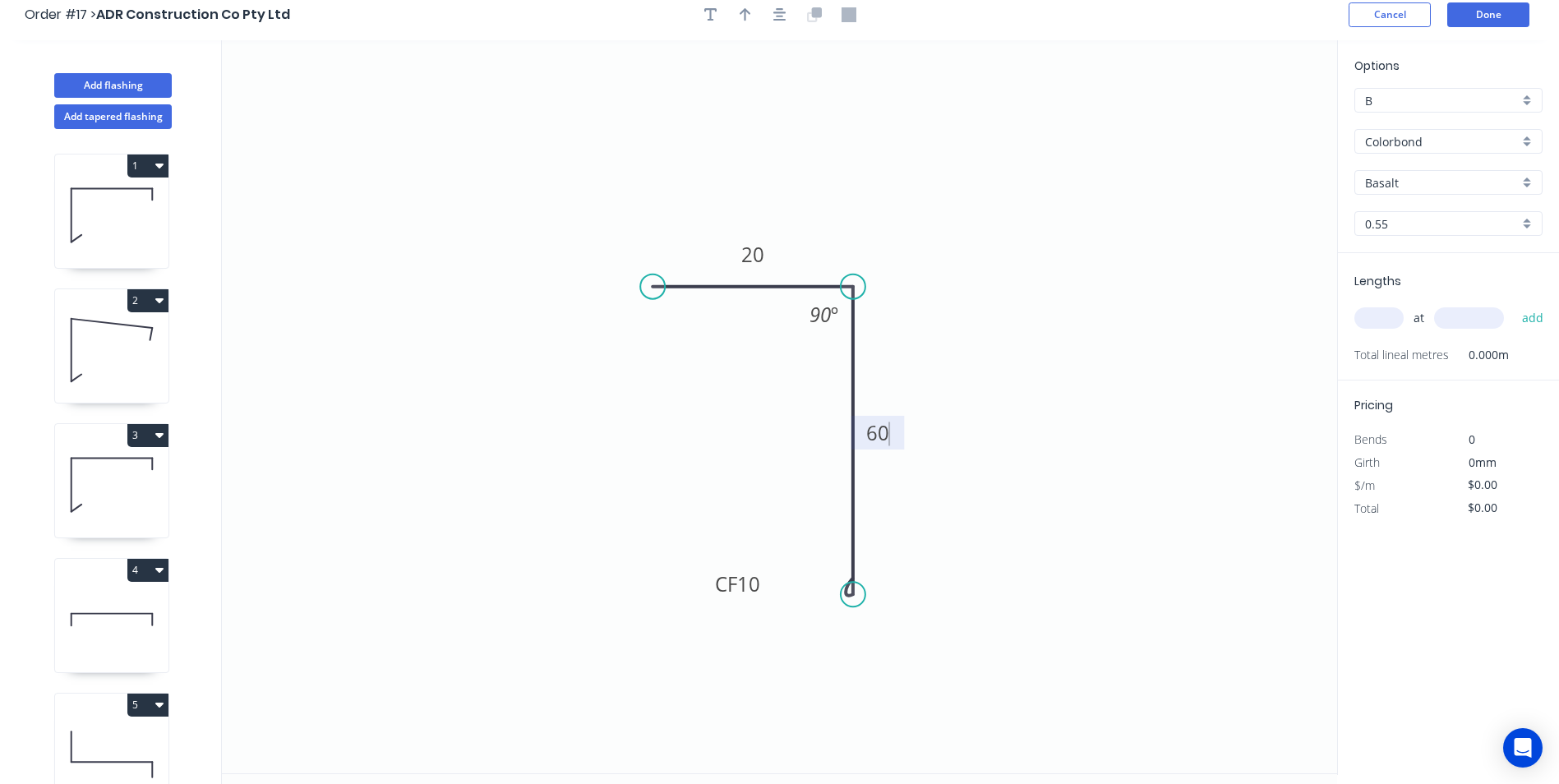
scroll to position [0, 0]
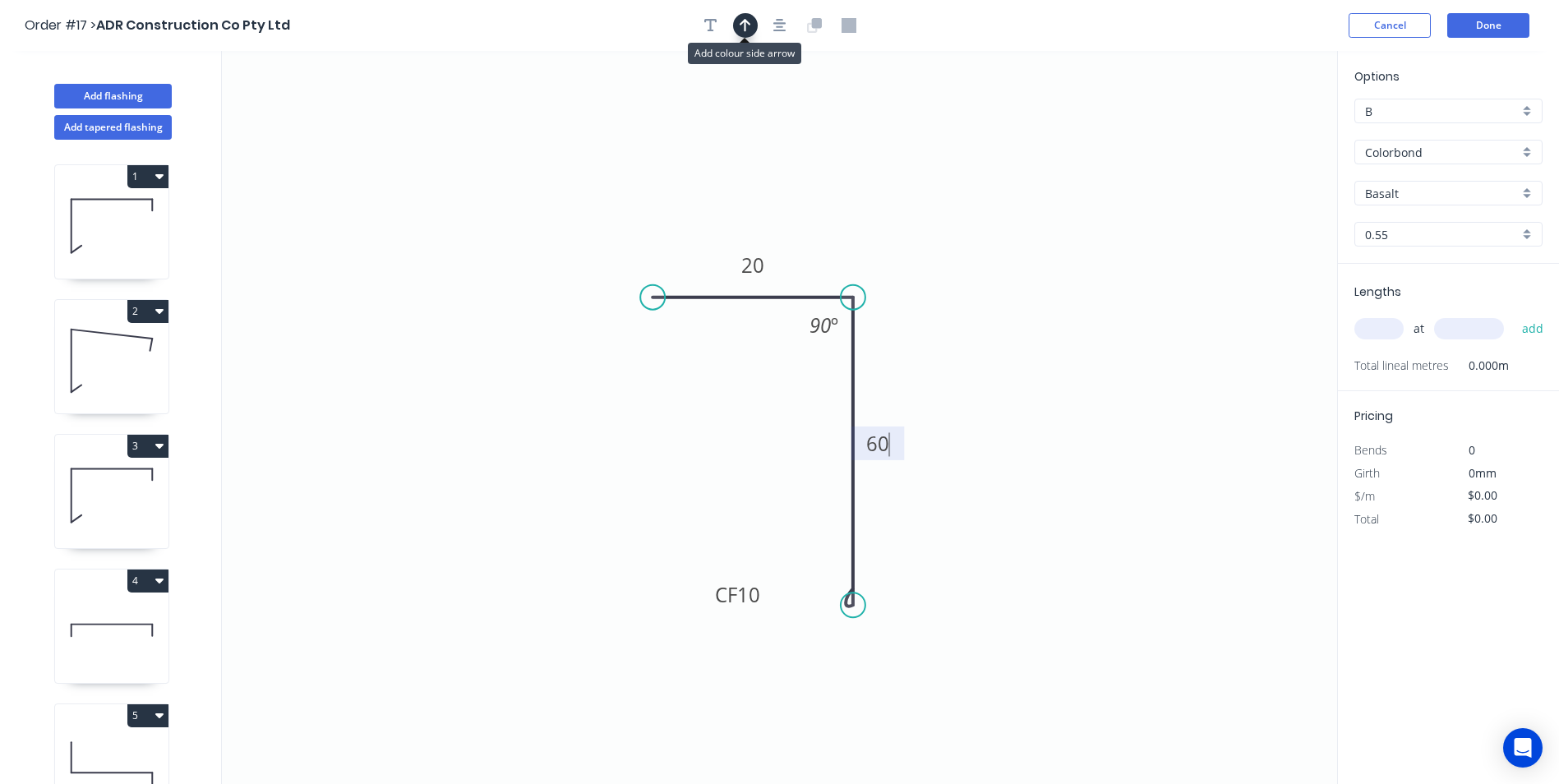
click at [742, 33] on button "button" at bounding box center [745, 25] width 24 height 24
click at [1255, 130] on icon at bounding box center [1254, 114] width 15 height 52
drag, startPoint x: 1255, startPoint y: 130, endPoint x: 913, endPoint y: 277, distance: 372.3
click at [913, 277] on icon at bounding box center [925, 263] width 48 height 48
drag, startPoint x: 915, startPoint y: 270, endPoint x: 978, endPoint y: 218, distance: 81.7
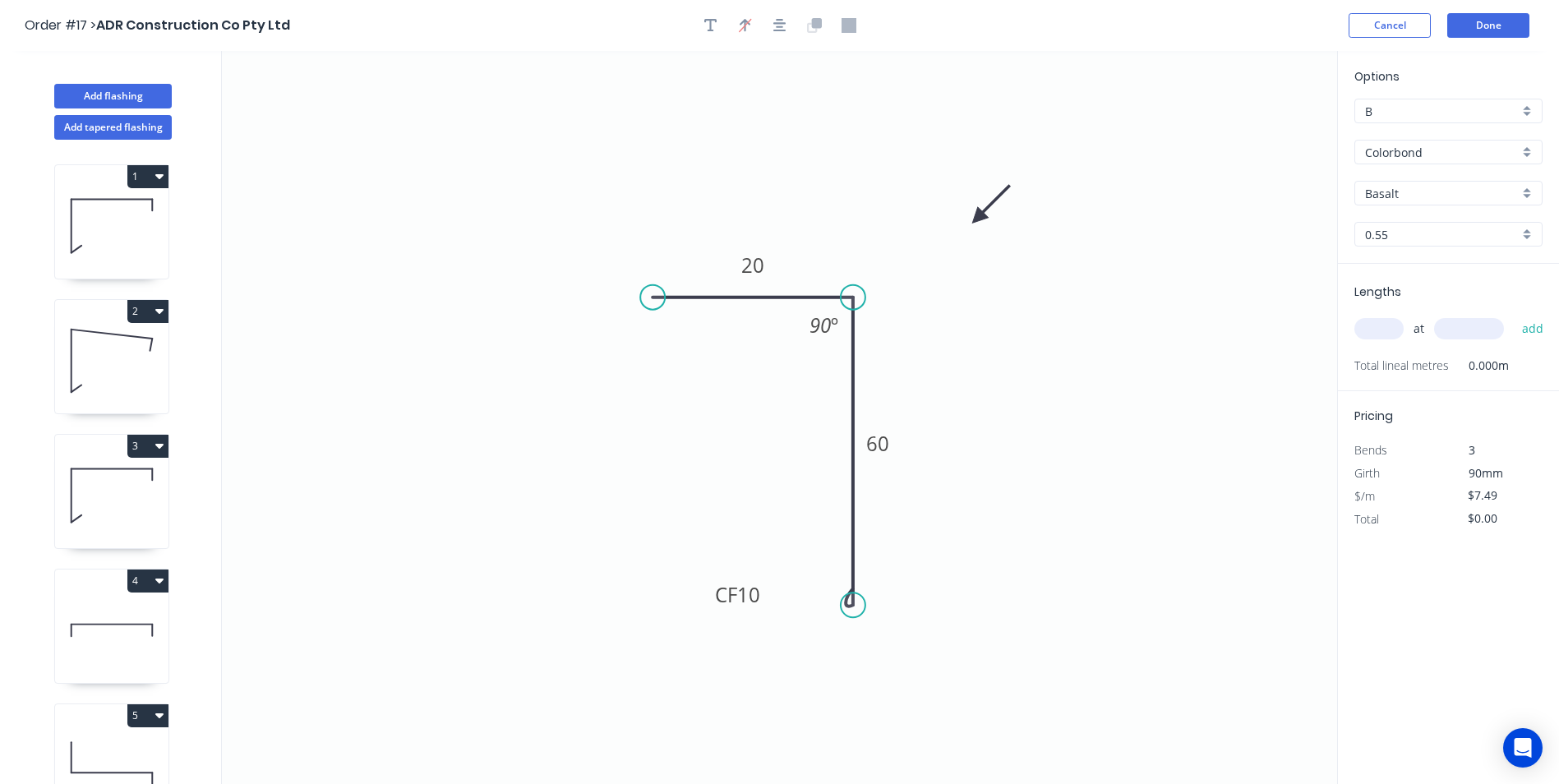
click at [978, 218] on icon at bounding box center [991, 204] width 48 height 48
click at [1423, 187] on input "Basalt" at bounding box center [1441, 193] width 153 height 17
click at [1411, 223] on div "Monument" at bounding box center [1449, 224] width 187 height 29
click at [1383, 323] on input "text" at bounding box center [1379, 328] width 50 height 21
click at [1514, 315] on button "add" at bounding box center [1533, 329] width 38 height 28
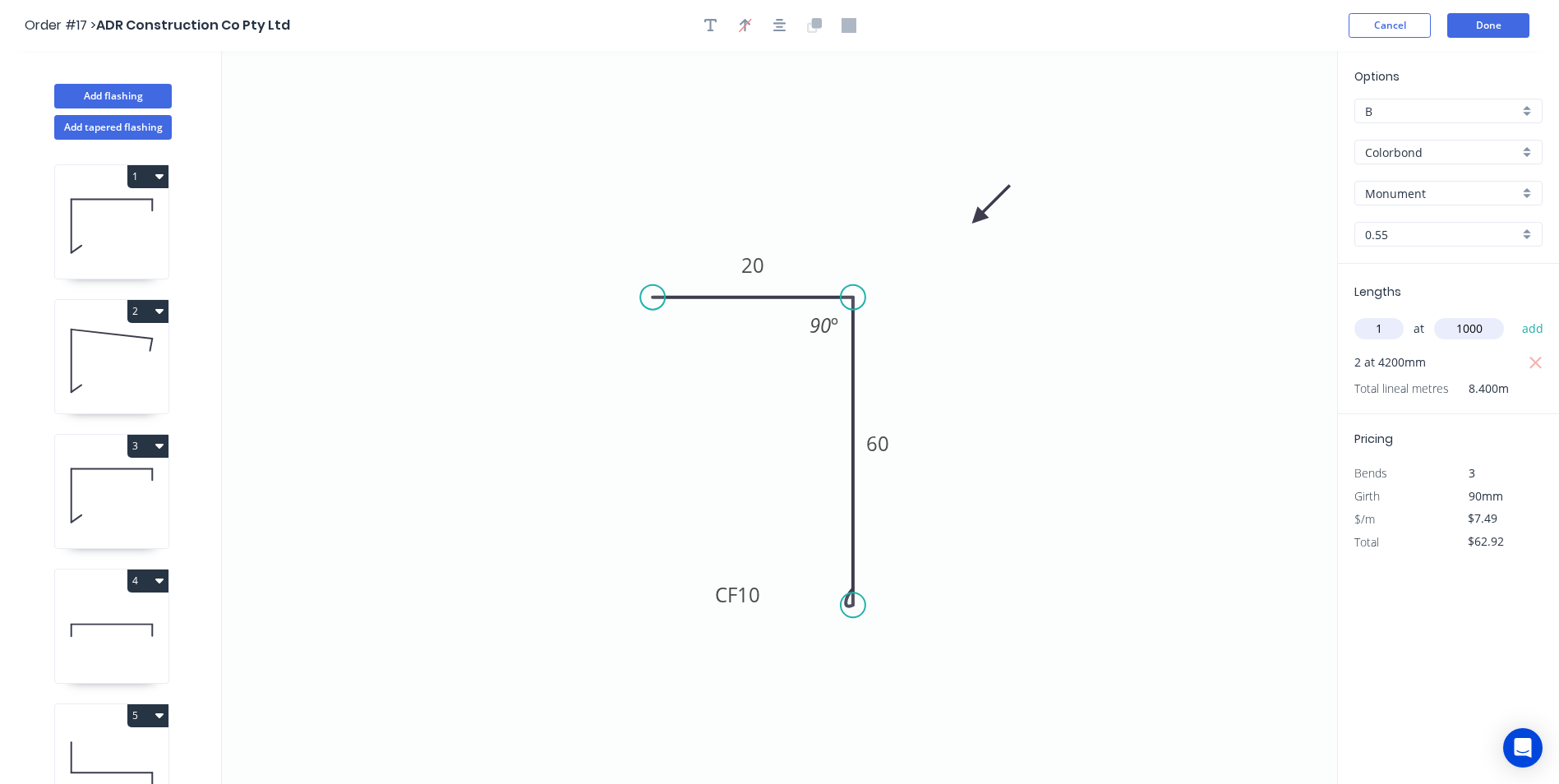
click at [1514, 315] on button "add" at bounding box center [1533, 329] width 38 height 28
click at [1477, 27] on button "Done" at bounding box center [1488, 25] width 82 height 24
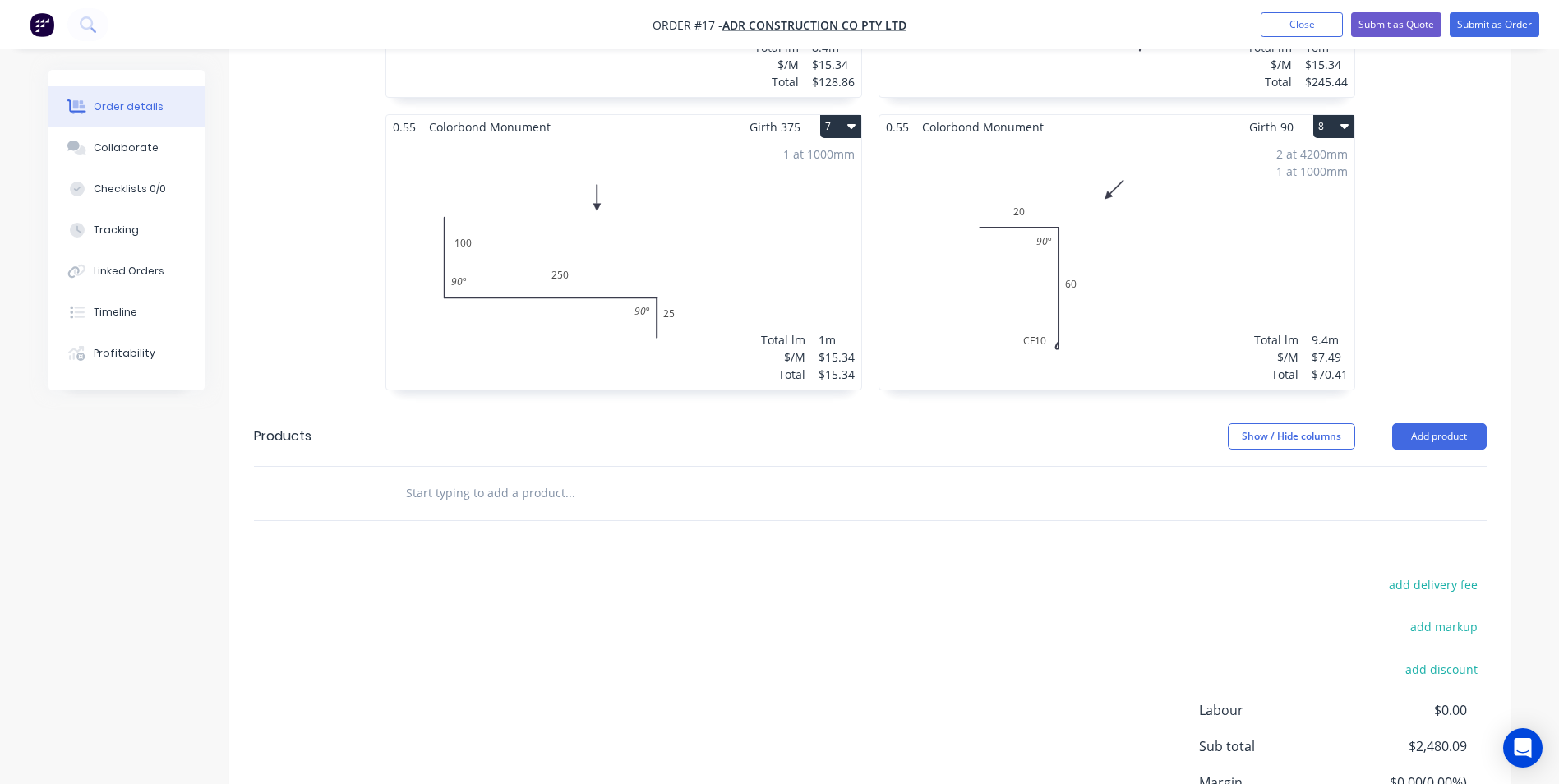
scroll to position [1315, 0]
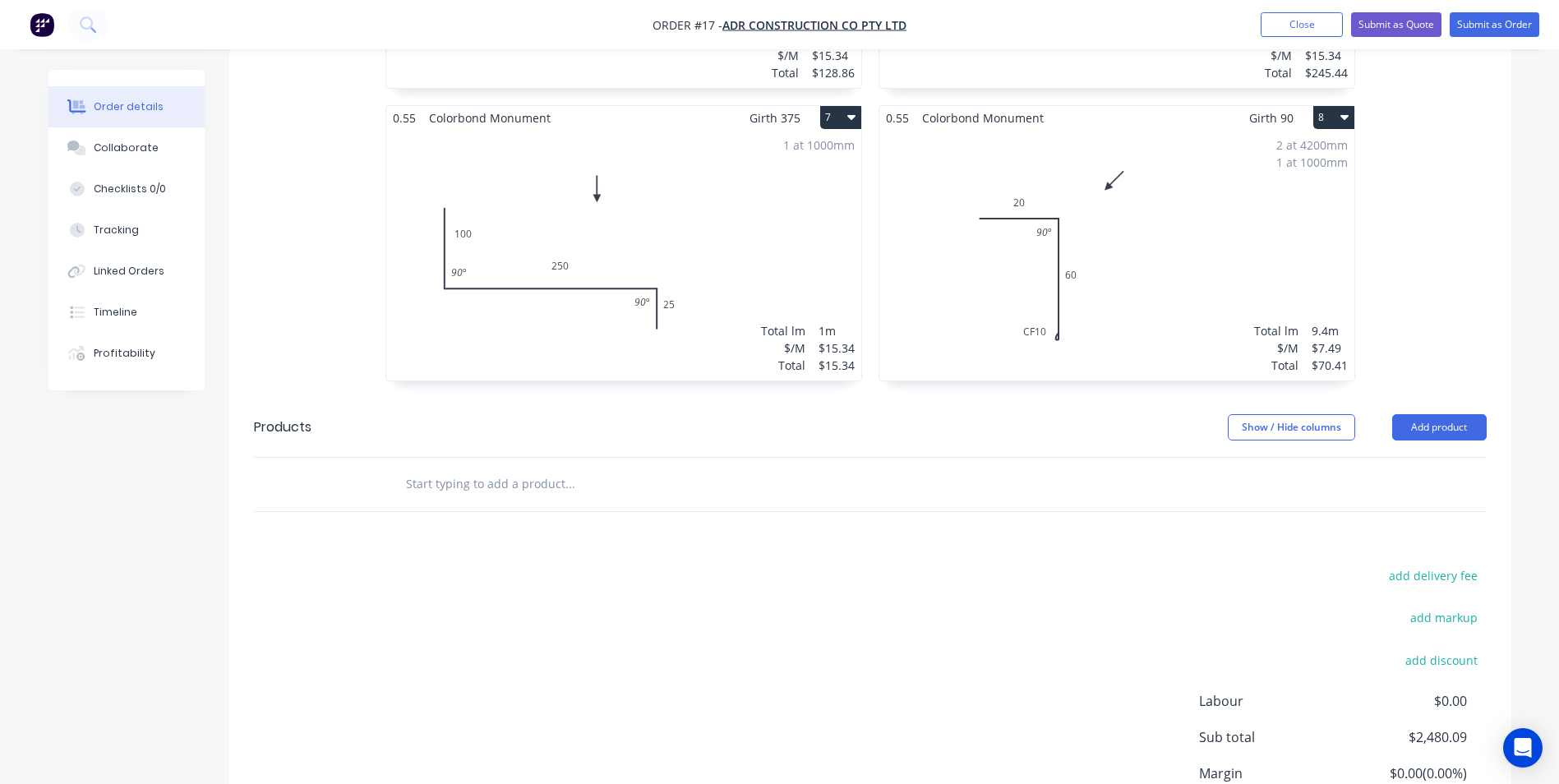
click at [522, 467] on input "text" at bounding box center [569, 483] width 329 height 33
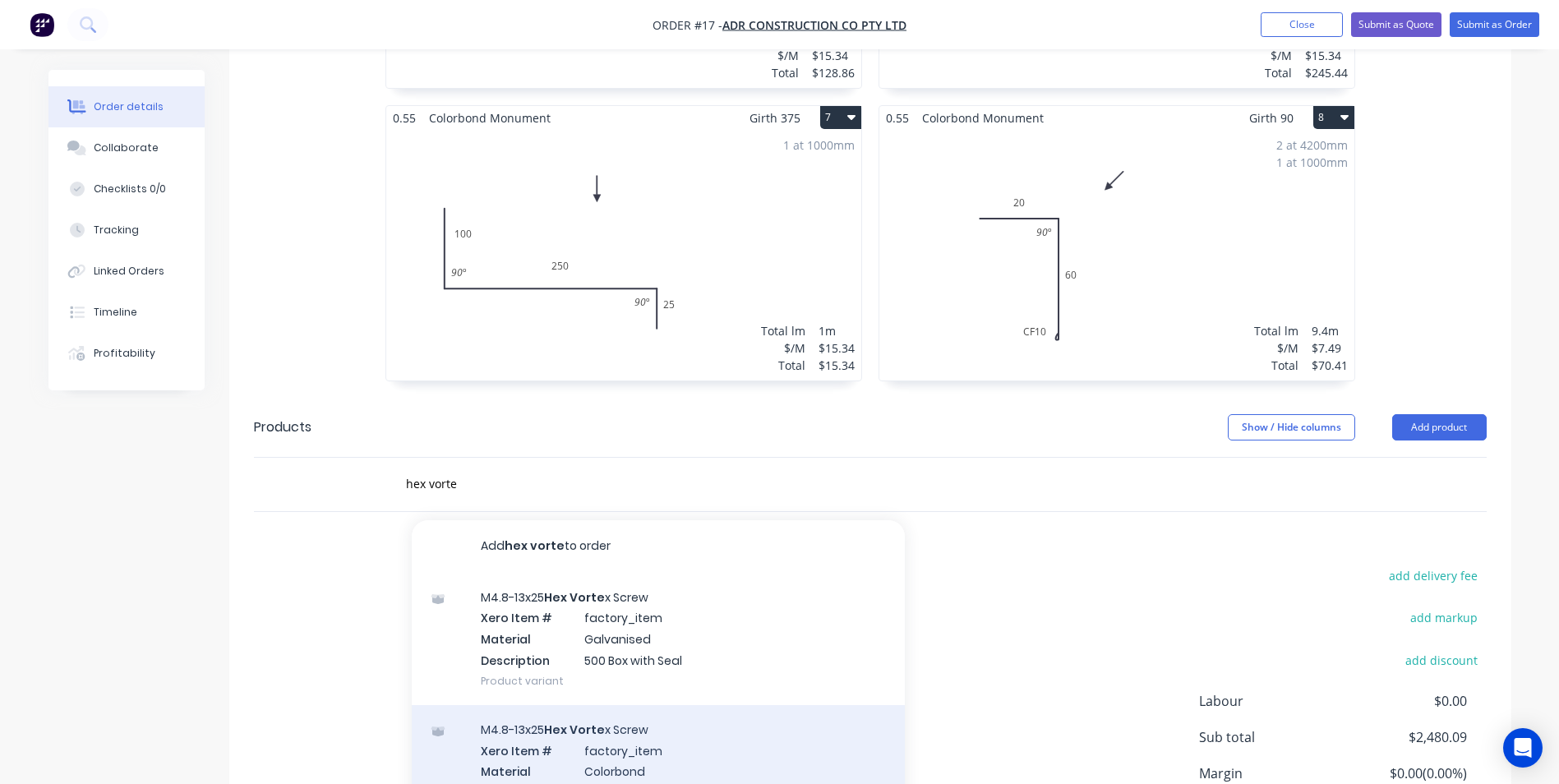
click at [626, 743] on div "M4.8-13x25 Hex Vorte x Screw Xero Item # factory_item Material Colorbond Descri…" at bounding box center [658, 771] width 493 height 133
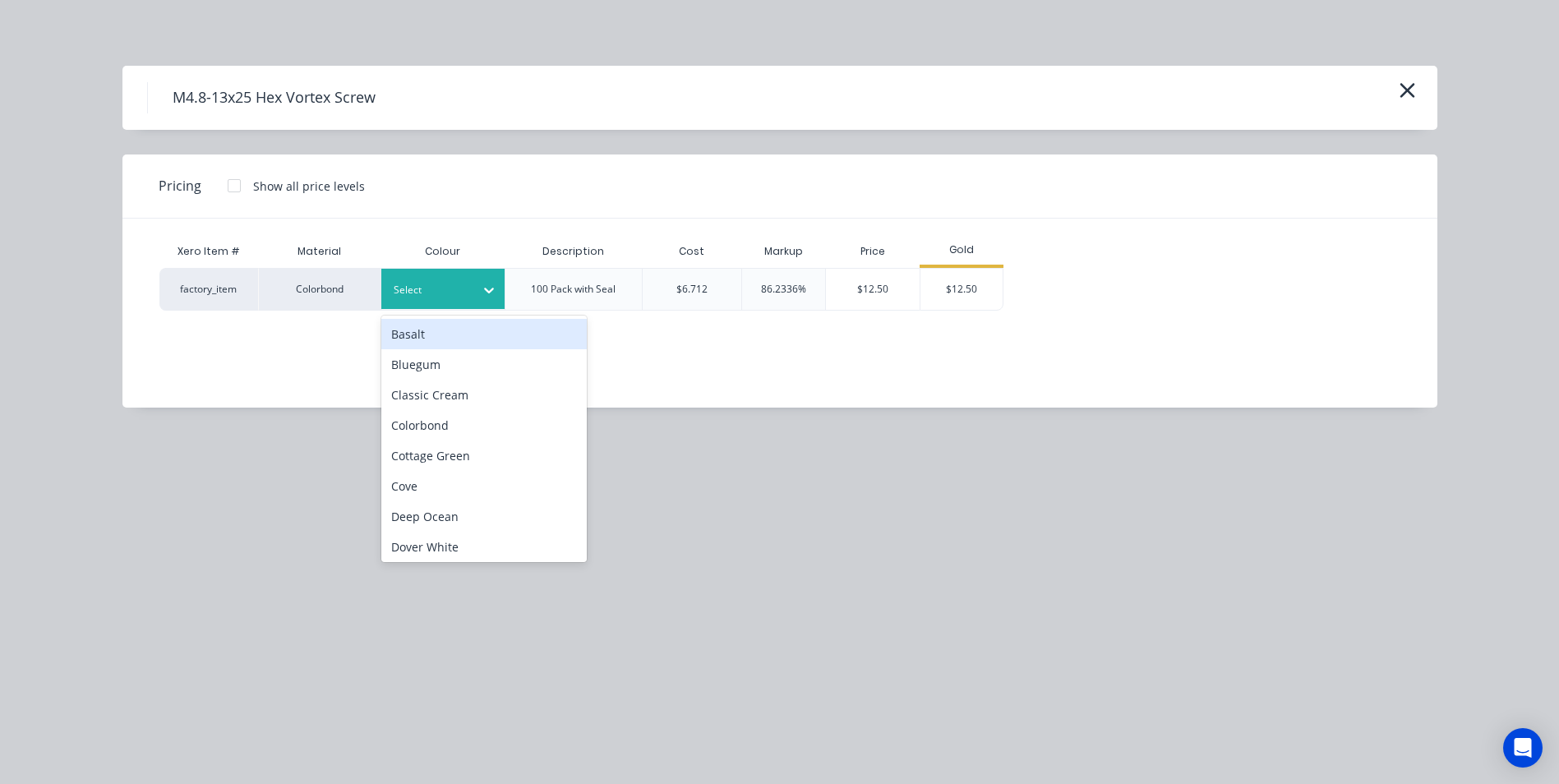
click at [445, 282] on div at bounding box center [430, 290] width 74 height 18
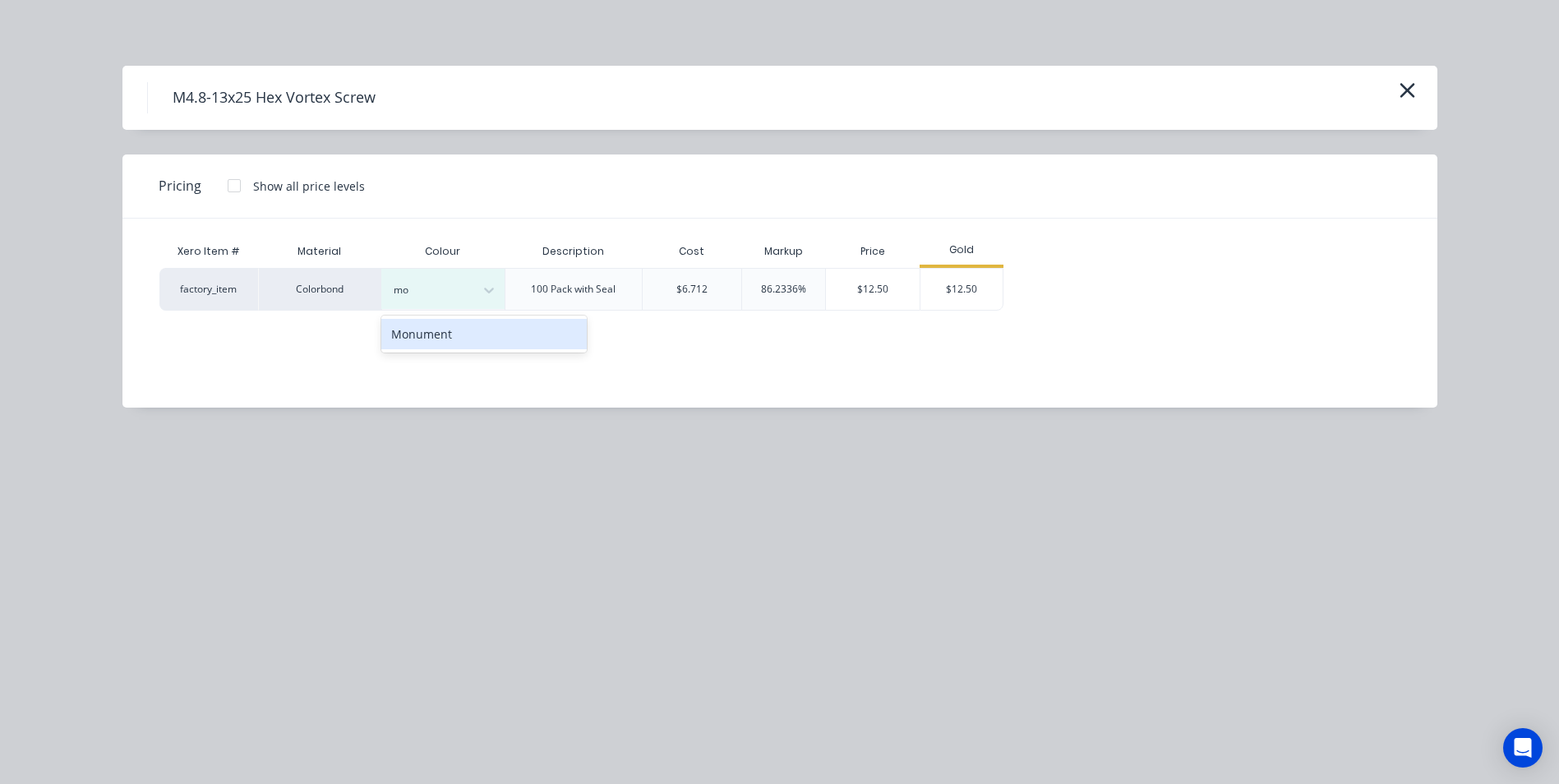
drag, startPoint x: 436, startPoint y: 332, endPoint x: 682, endPoint y: 333, distance: 246.0
click at [436, 332] on div "Monument" at bounding box center [484, 334] width 206 height 31
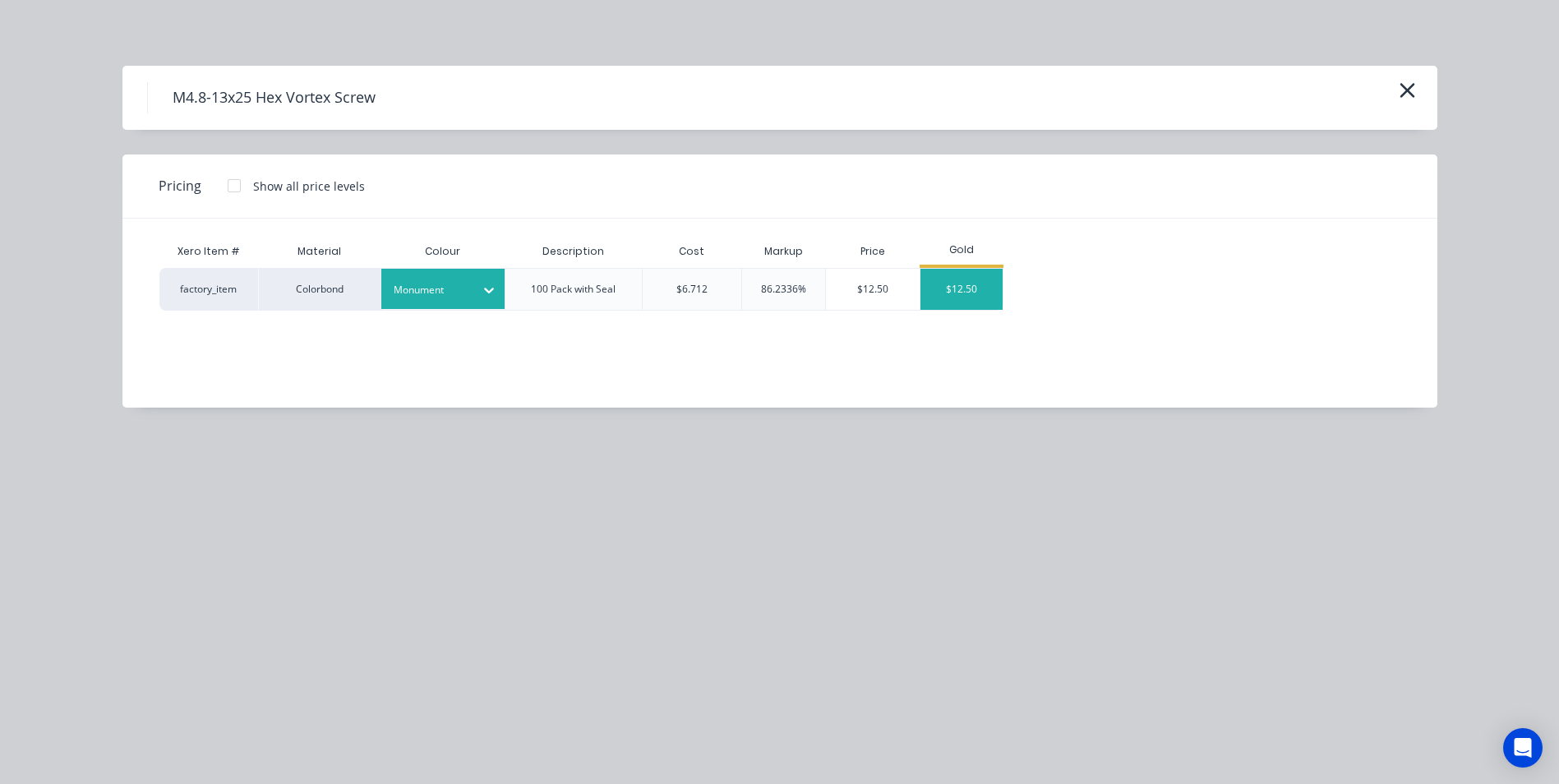
click at [977, 298] on div "$12.50" at bounding box center [962, 290] width 82 height 41
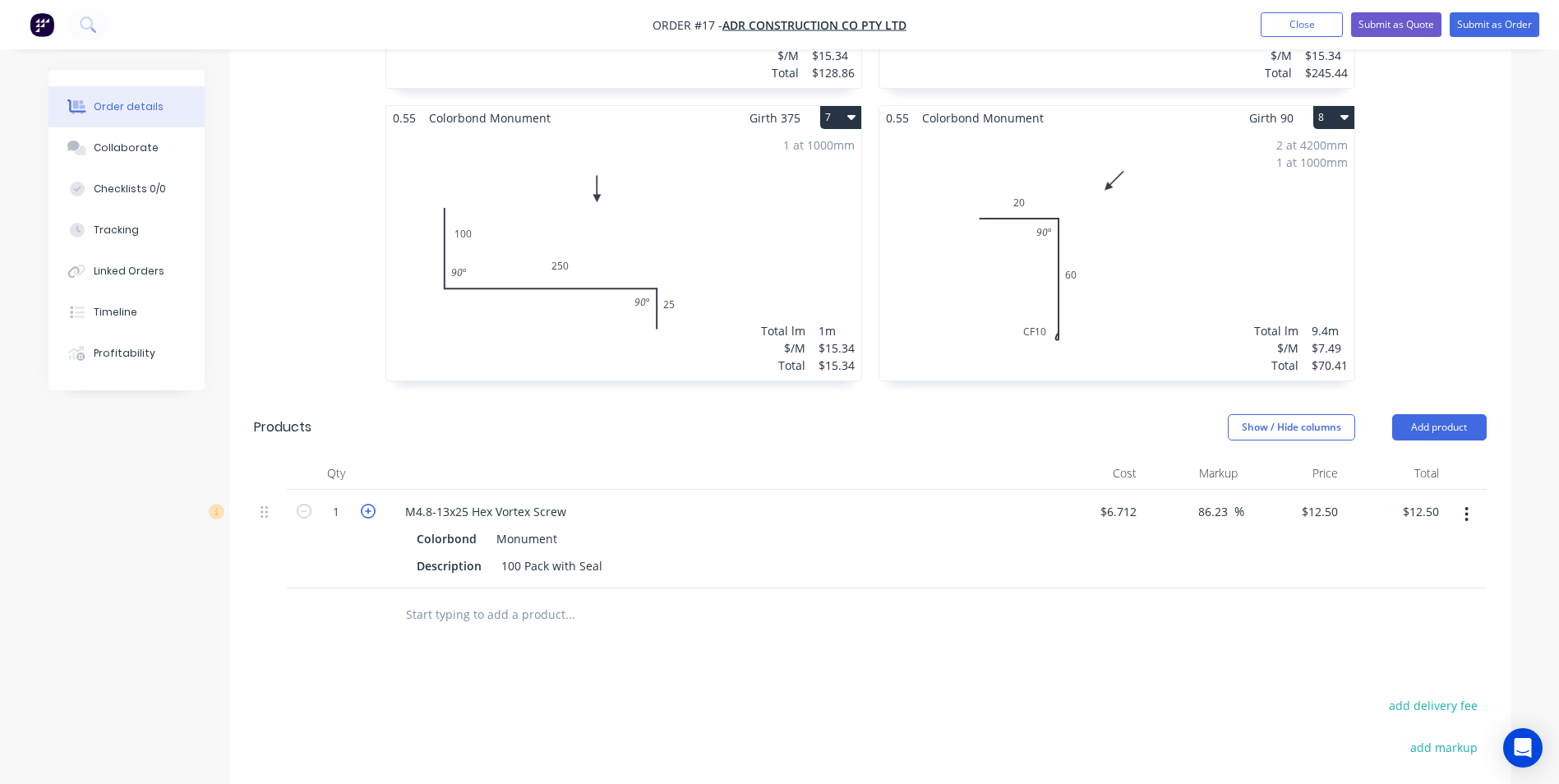
click at [362, 504] on icon "button" at bounding box center [368, 511] width 15 height 15
click at [437, 598] on input "text" at bounding box center [569, 614] width 329 height 33
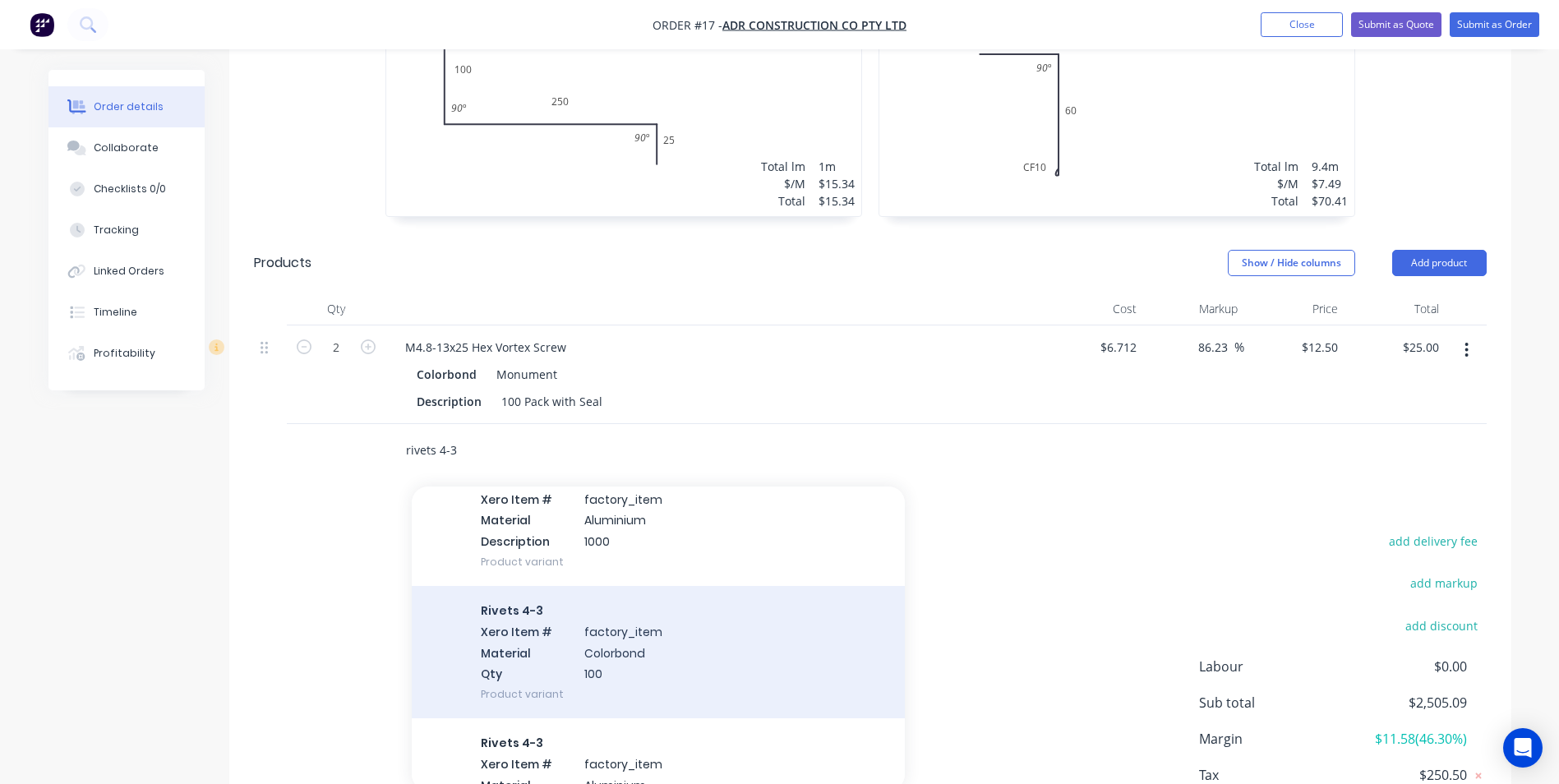
scroll to position [247, 0]
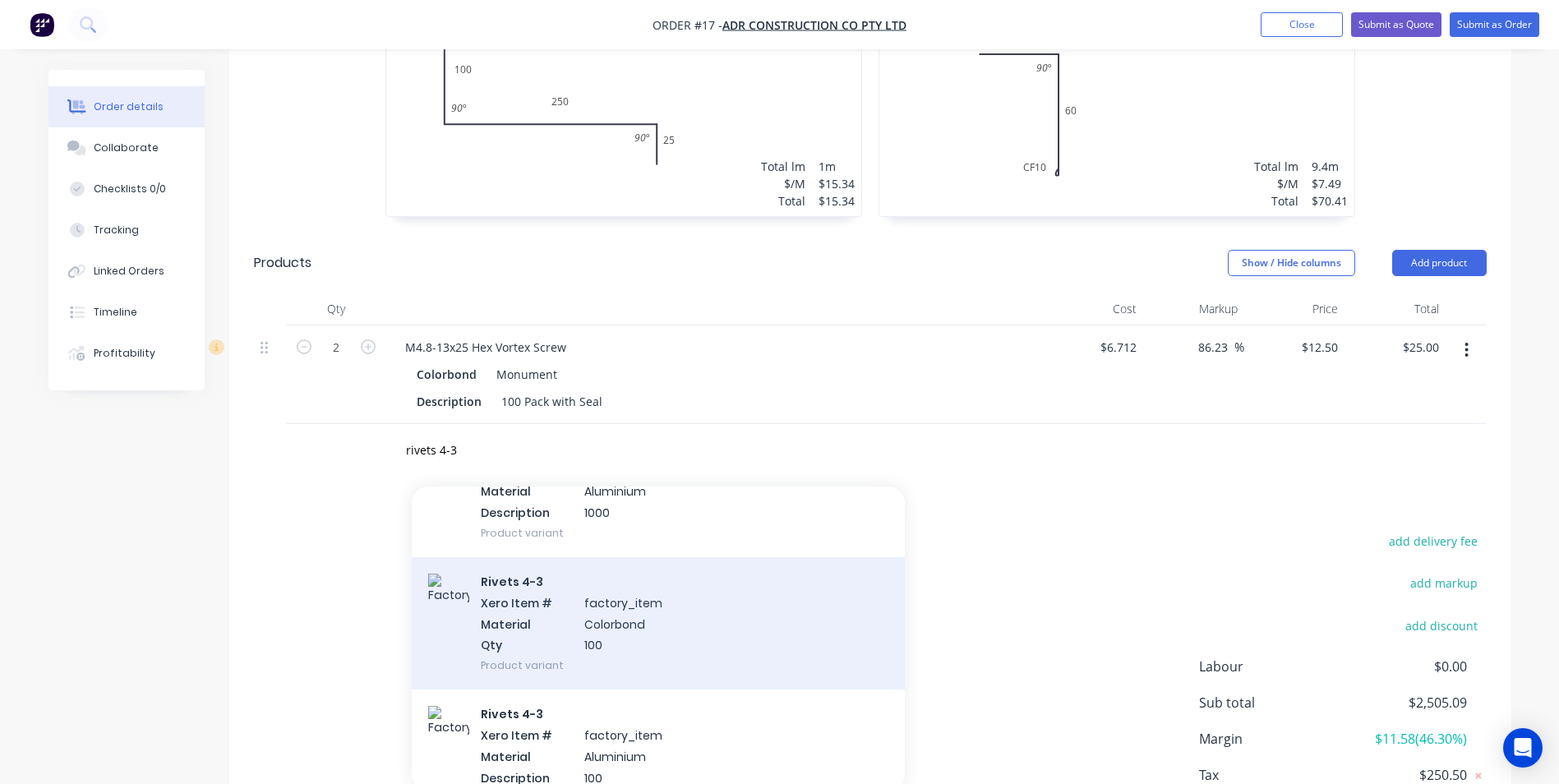
click at [628, 613] on div "Rivets 4-3 Xero Item # factory_item Material Colorbond Qty 100 Product variant" at bounding box center [658, 623] width 493 height 133
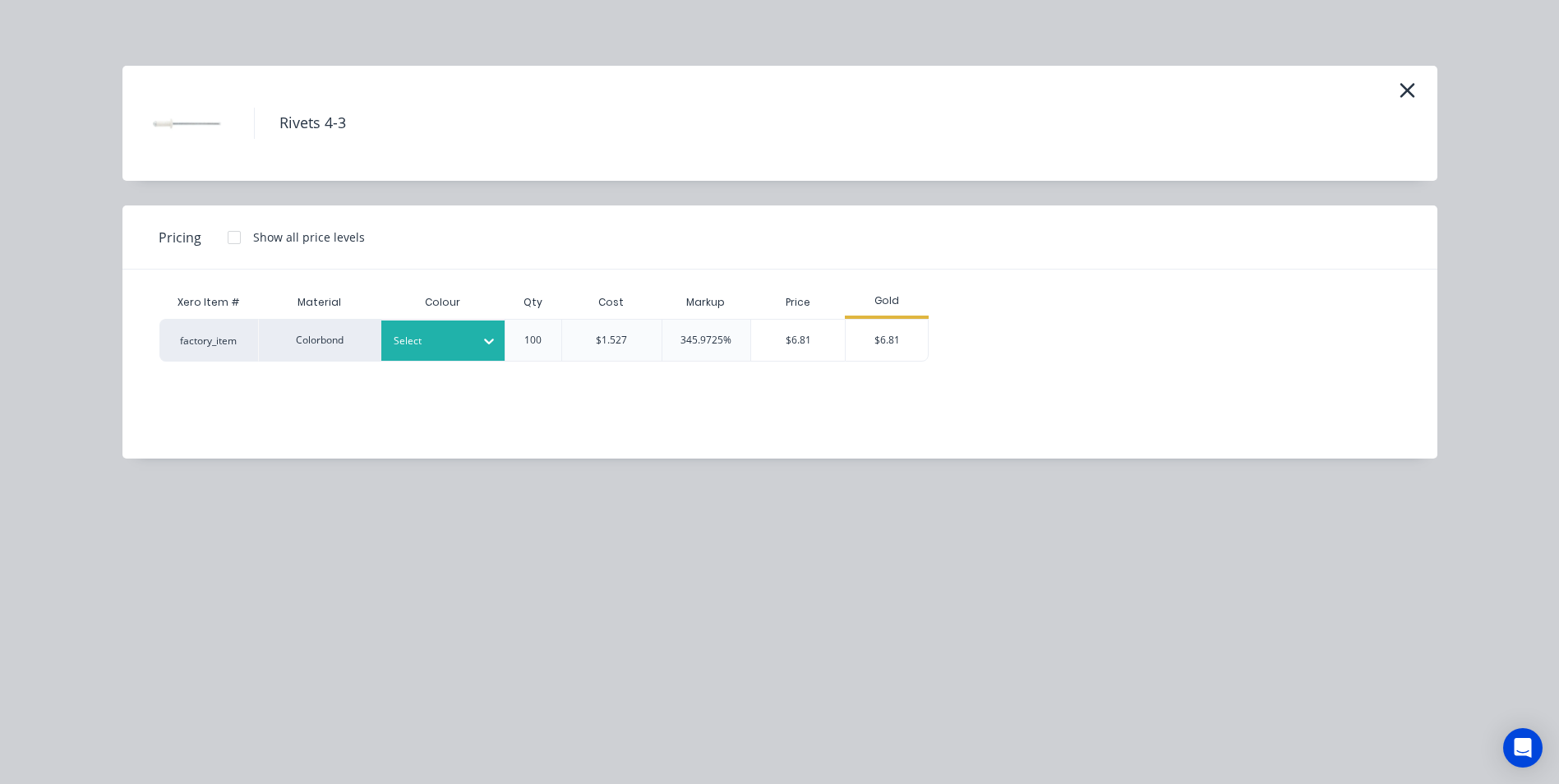
click at [406, 347] on div at bounding box center [430, 340] width 74 height 18
click at [413, 391] on div "Monument" at bounding box center [484, 386] width 206 height 31
click at [880, 356] on div "$6.81" at bounding box center [887, 340] width 82 height 41
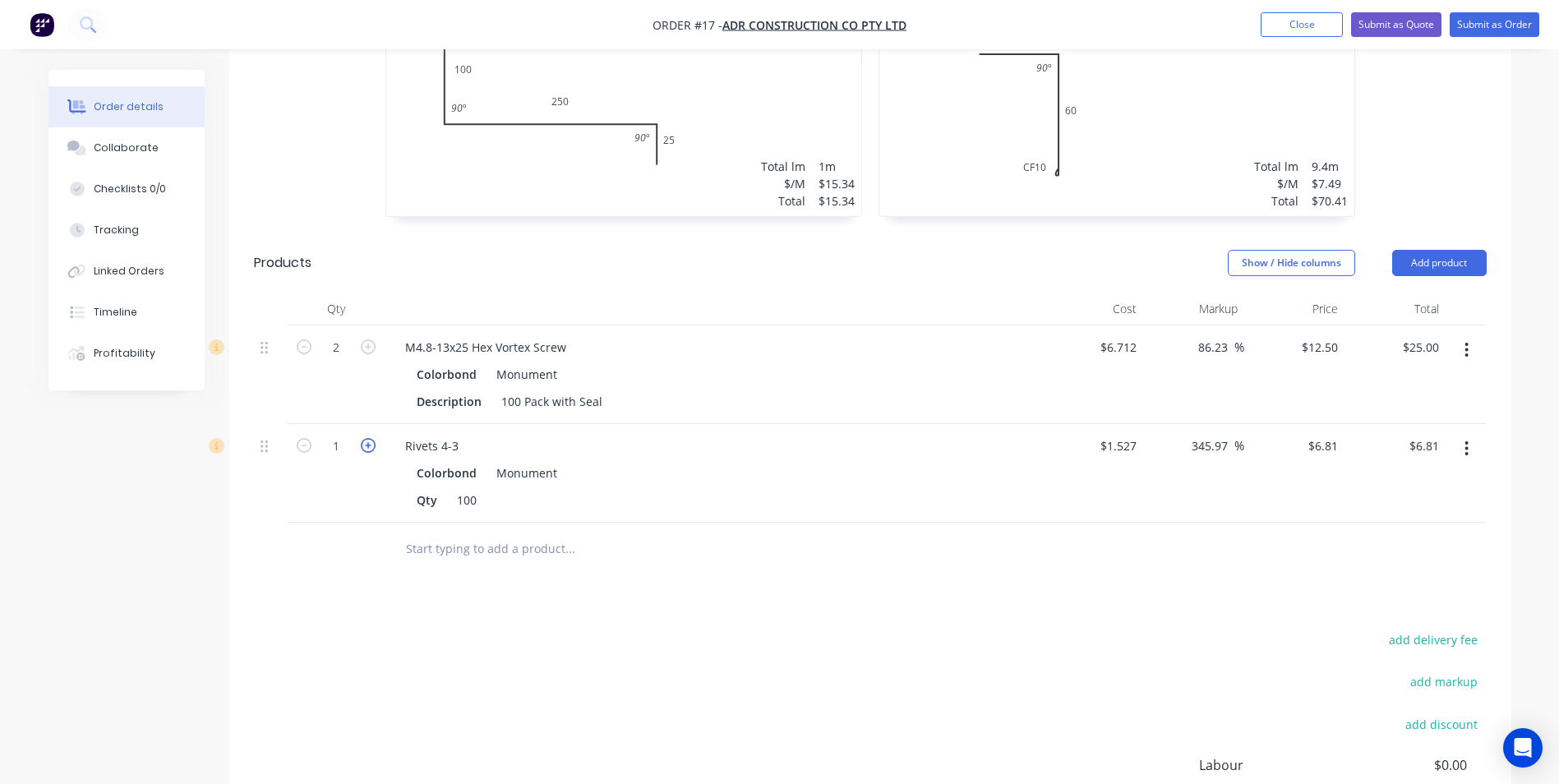
click at [374, 438] on icon "button" at bounding box center [368, 446] width 15 height 15
click at [442, 533] on input "text" at bounding box center [569, 549] width 329 height 33
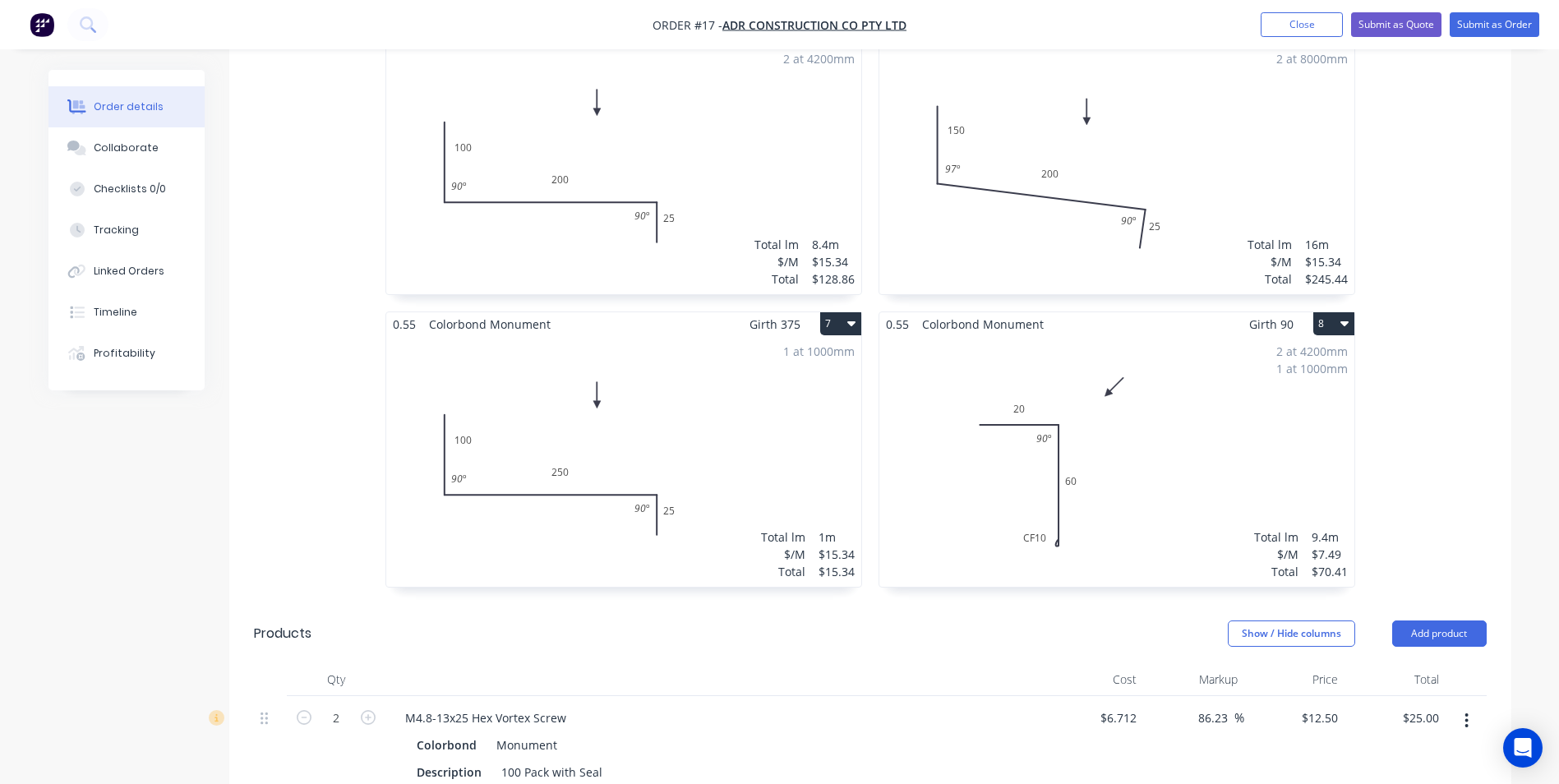
scroll to position [1233, 0]
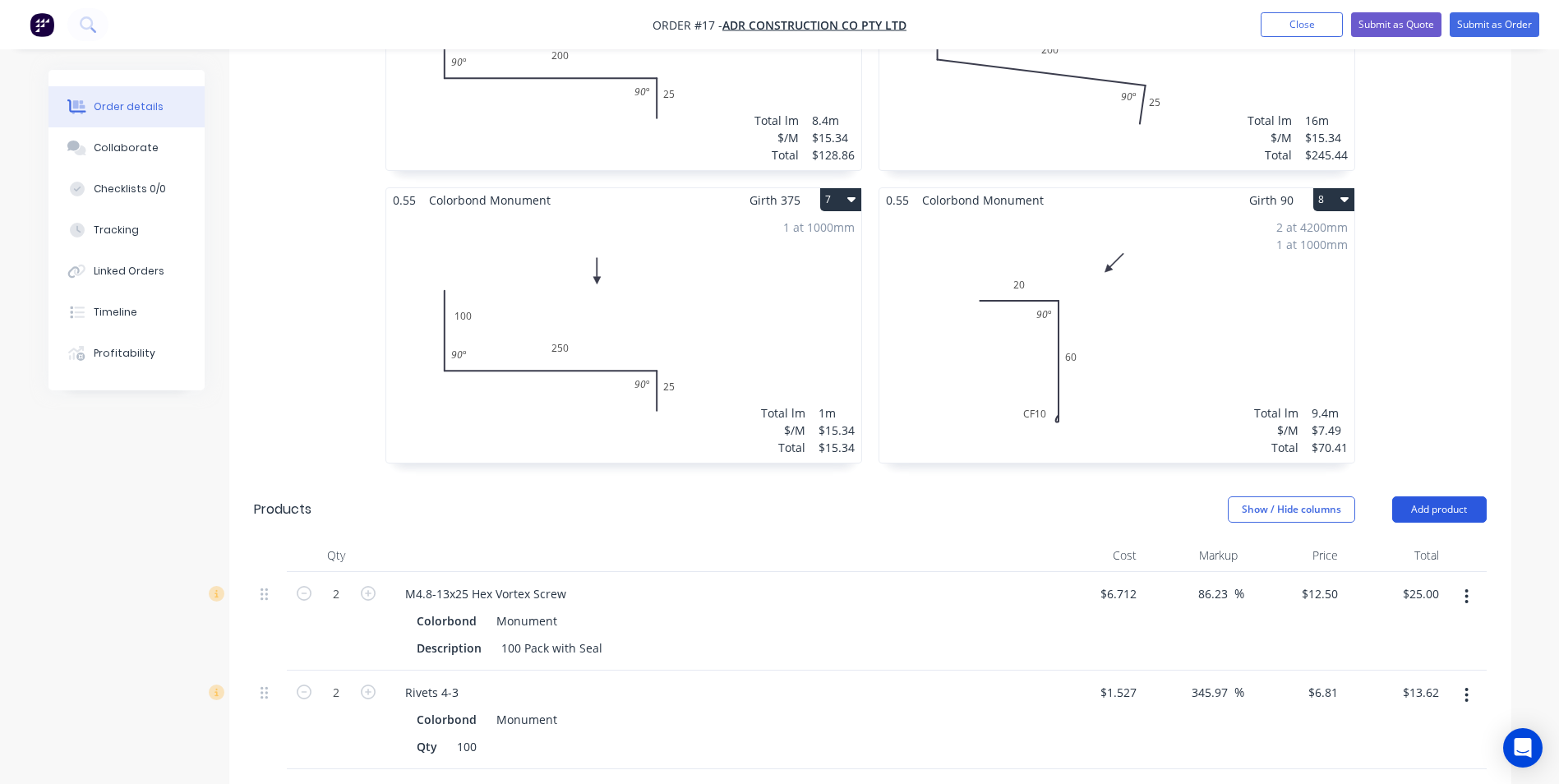
click at [1452, 496] on button "Add product" at bounding box center [1438, 509] width 94 height 26
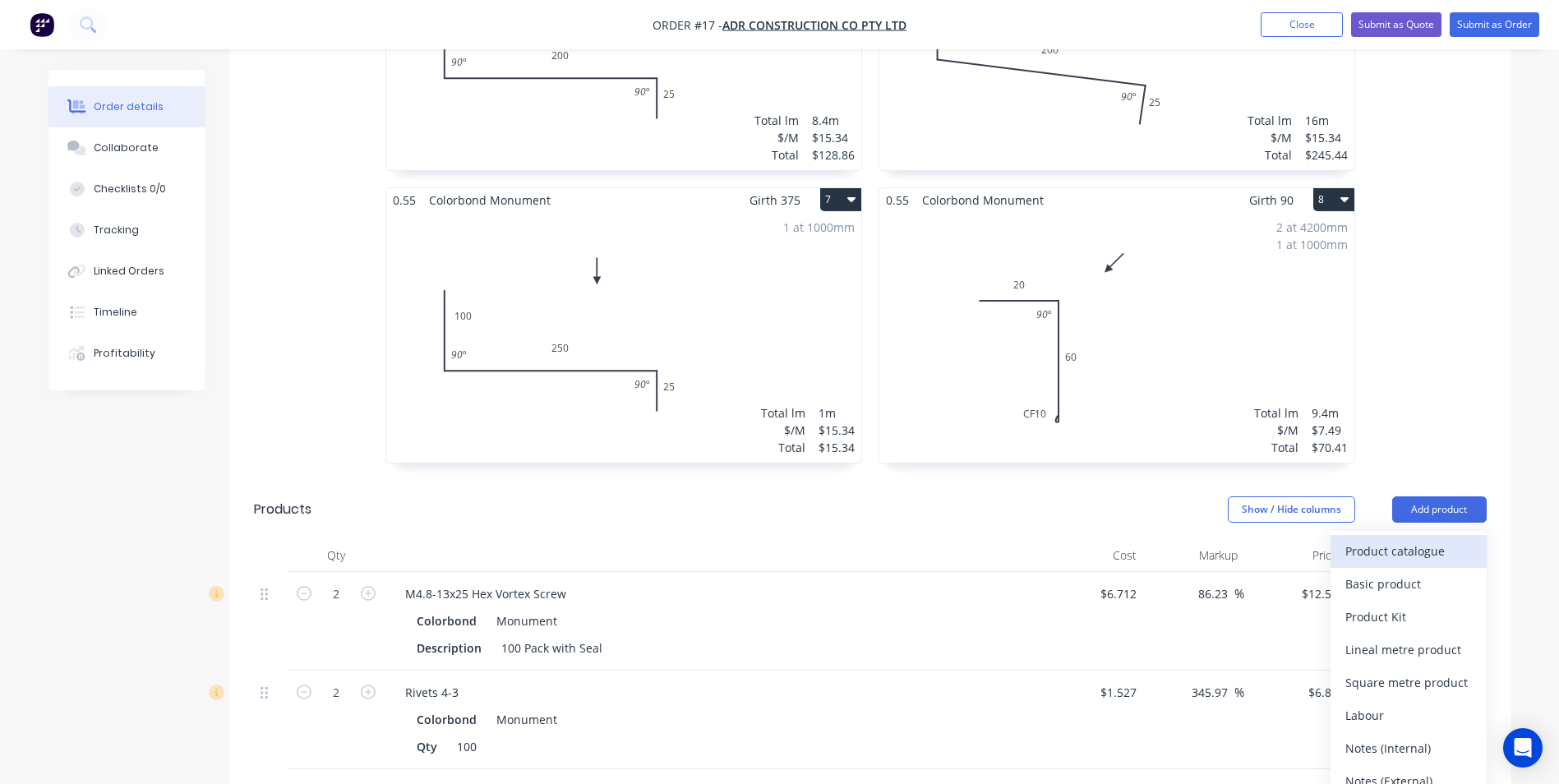
click at [1373, 539] on div "Product catalogue" at bounding box center [1408, 550] width 126 height 23
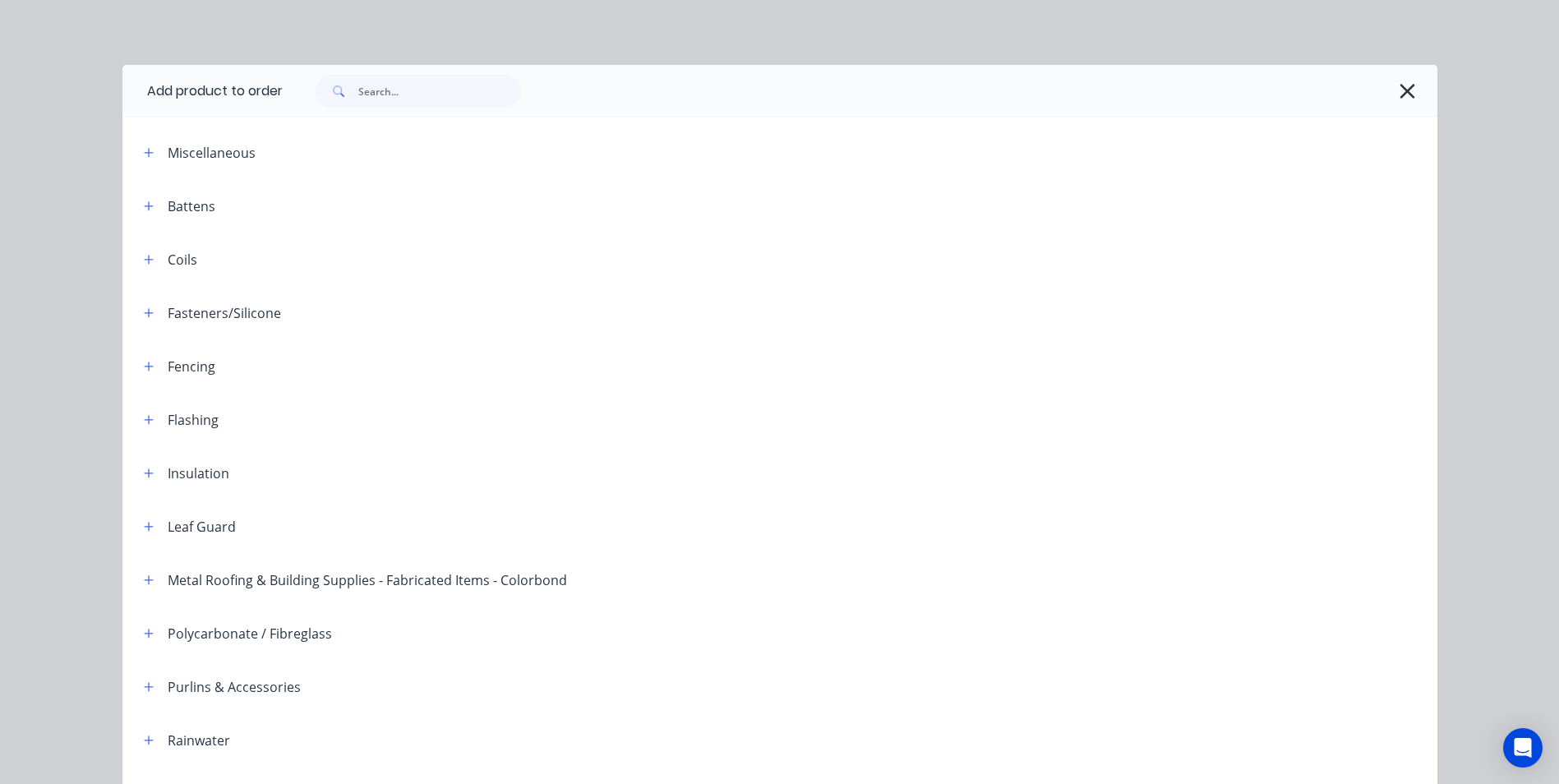
scroll to position [0, 0]
click at [373, 96] on input "text" at bounding box center [439, 92] width 163 height 33
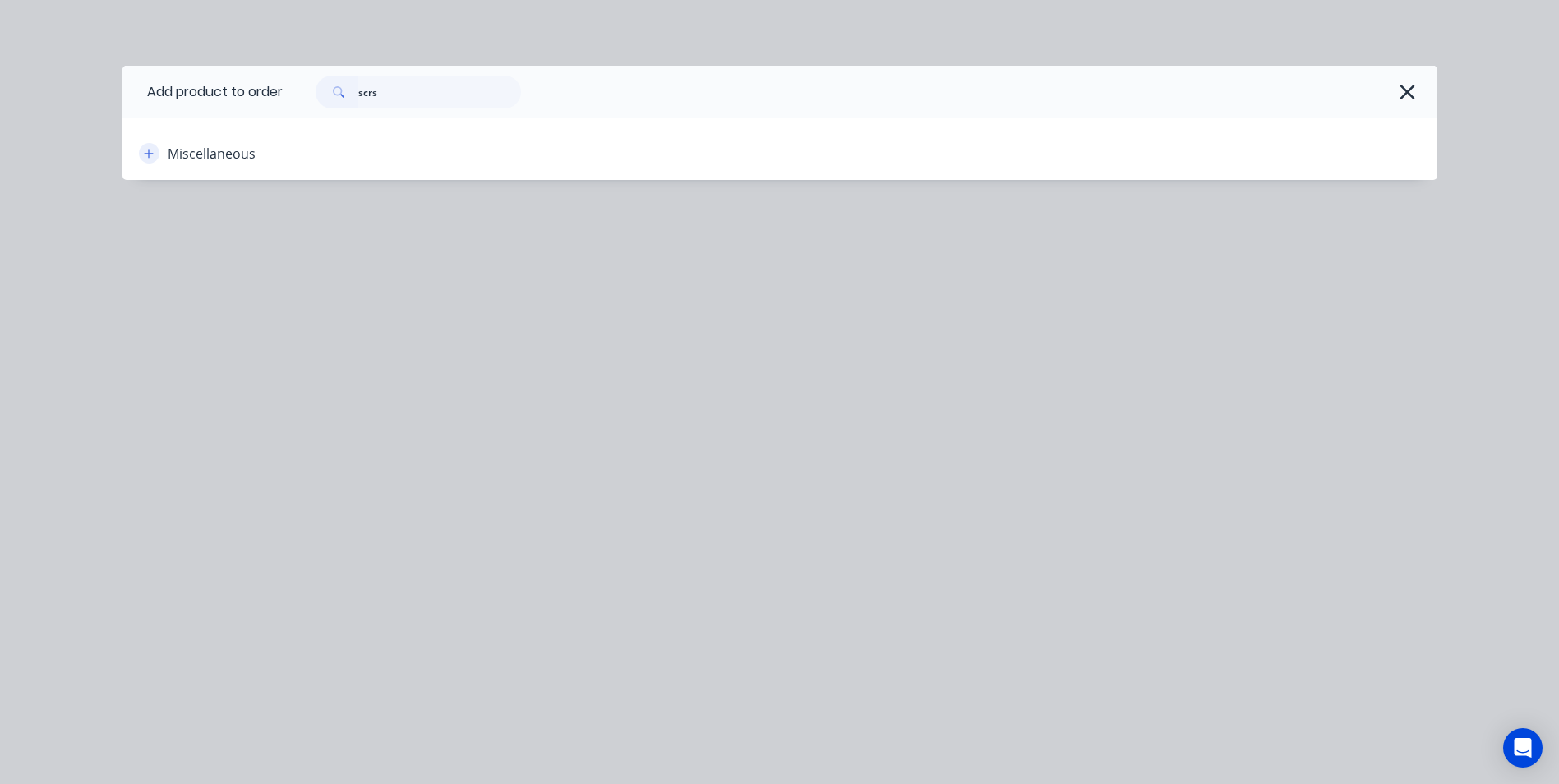
click at [145, 150] on icon "button" at bounding box center [149, 153] width 10 height 11
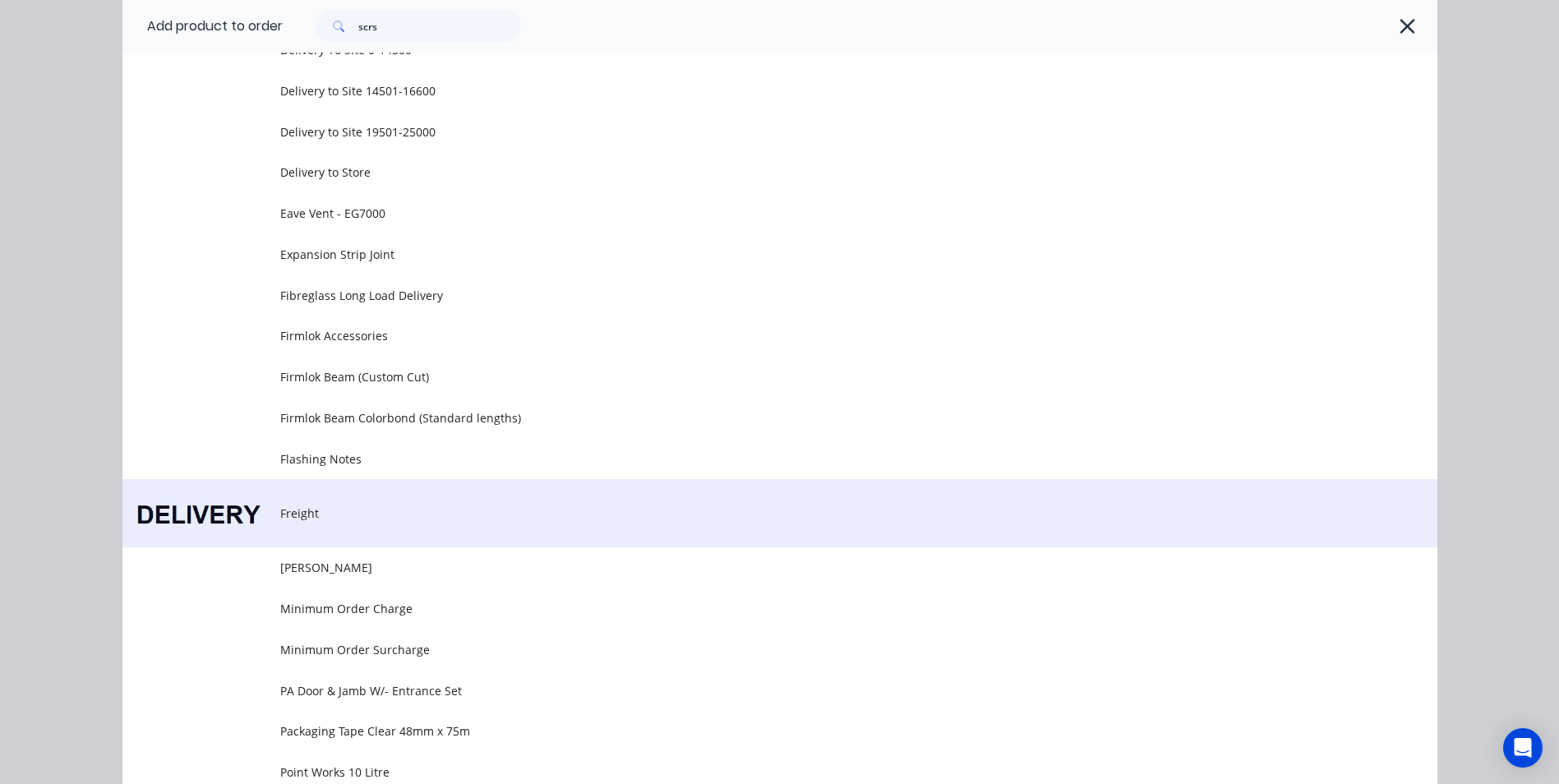
scroll to position [657, 0]
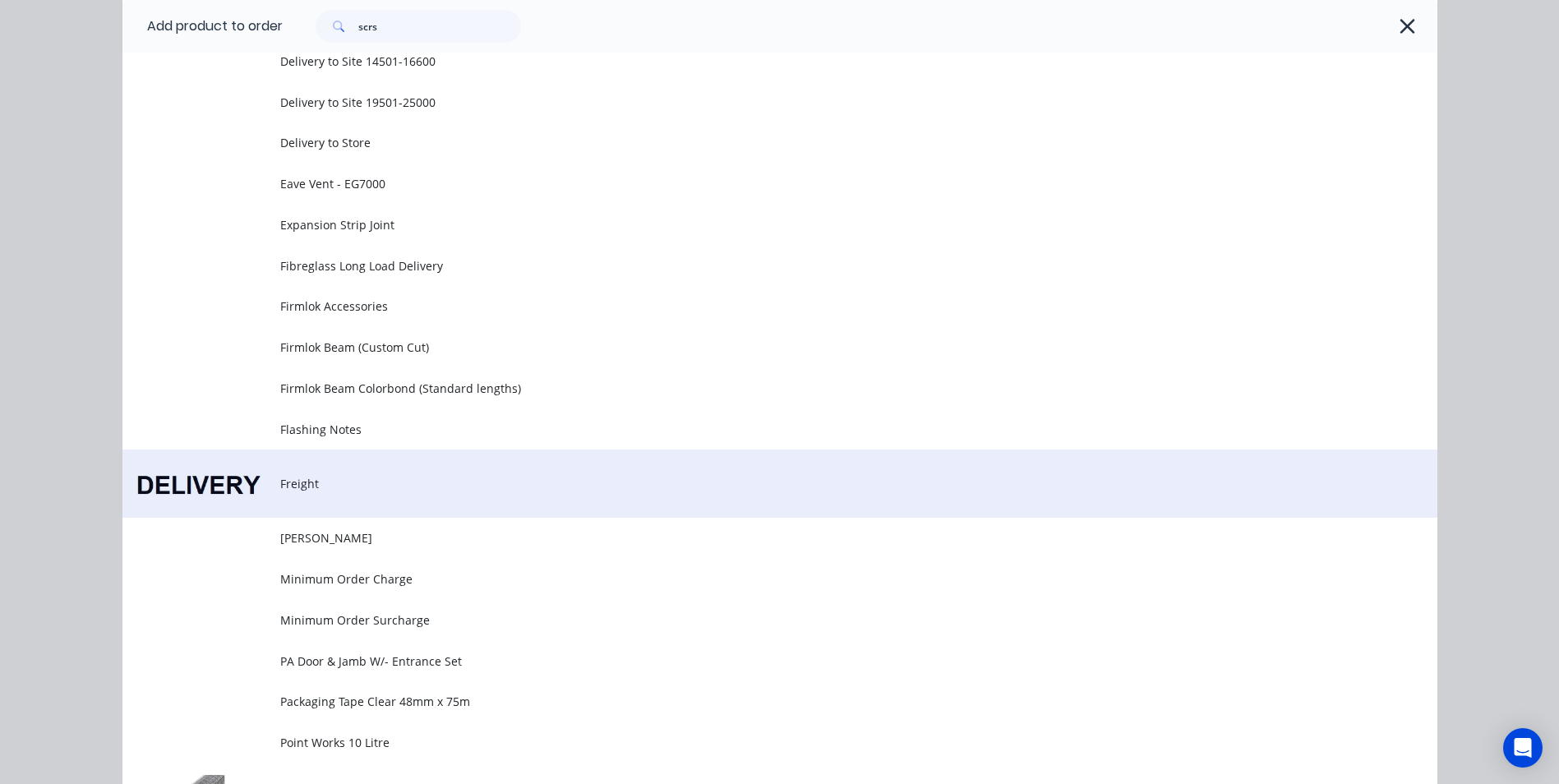
click at [384, 473] on td "Freight" at bounding box center [859, 483] width 1157 height 68
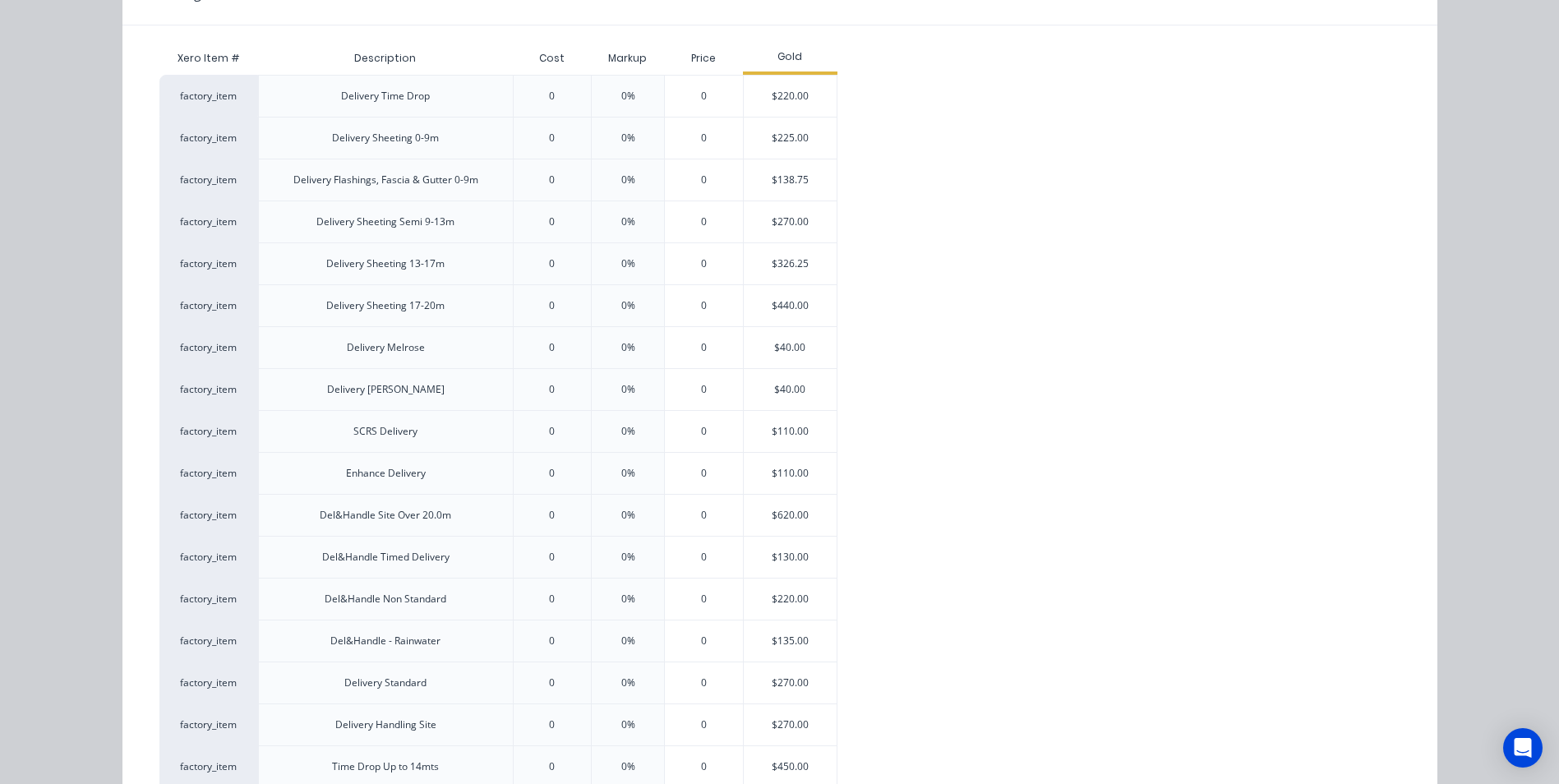
scroll to position [411, 0]
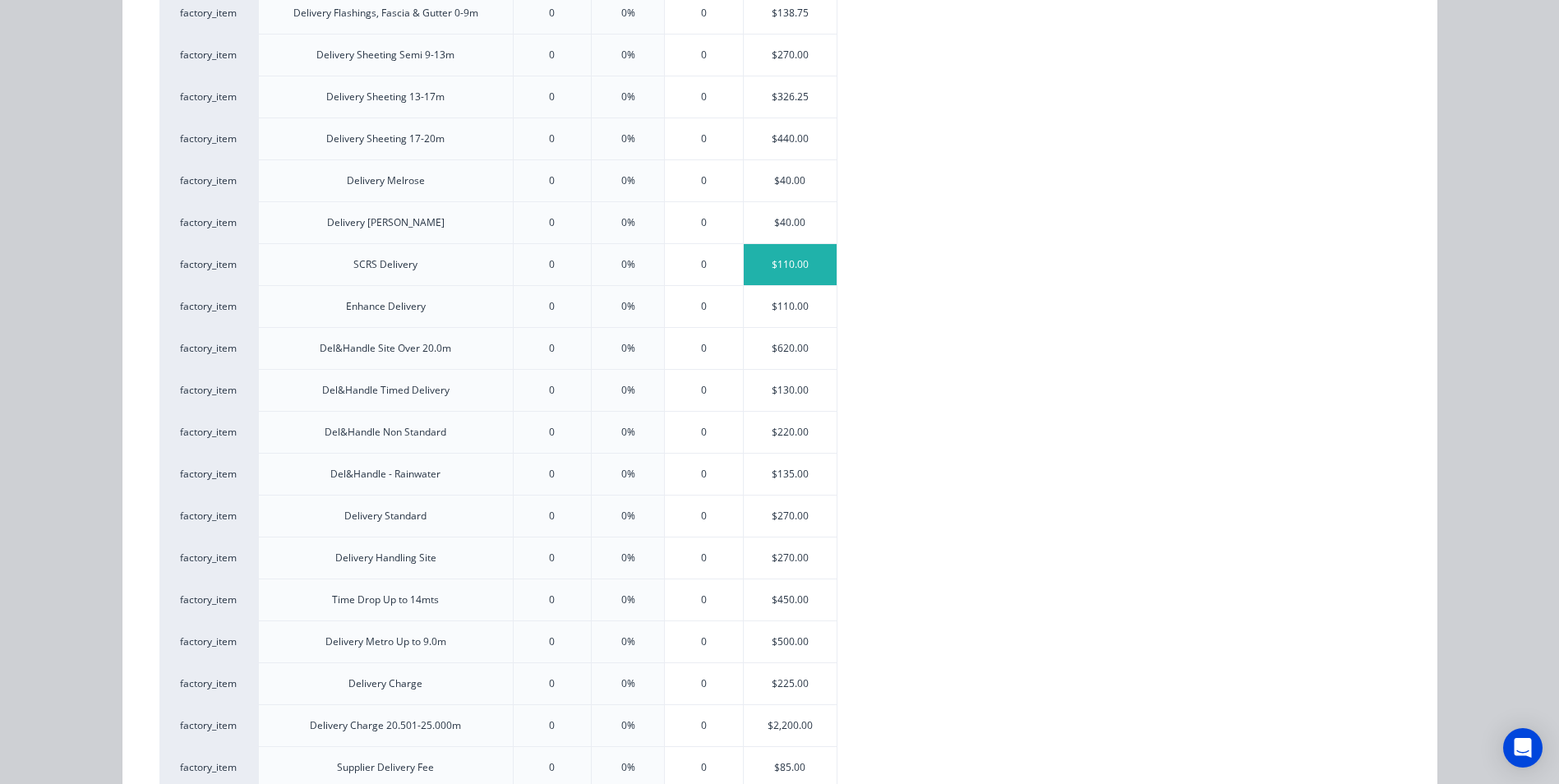
click at [767, 265] on div "$110.00" at bounding box center [790, 264] width 93 height 41
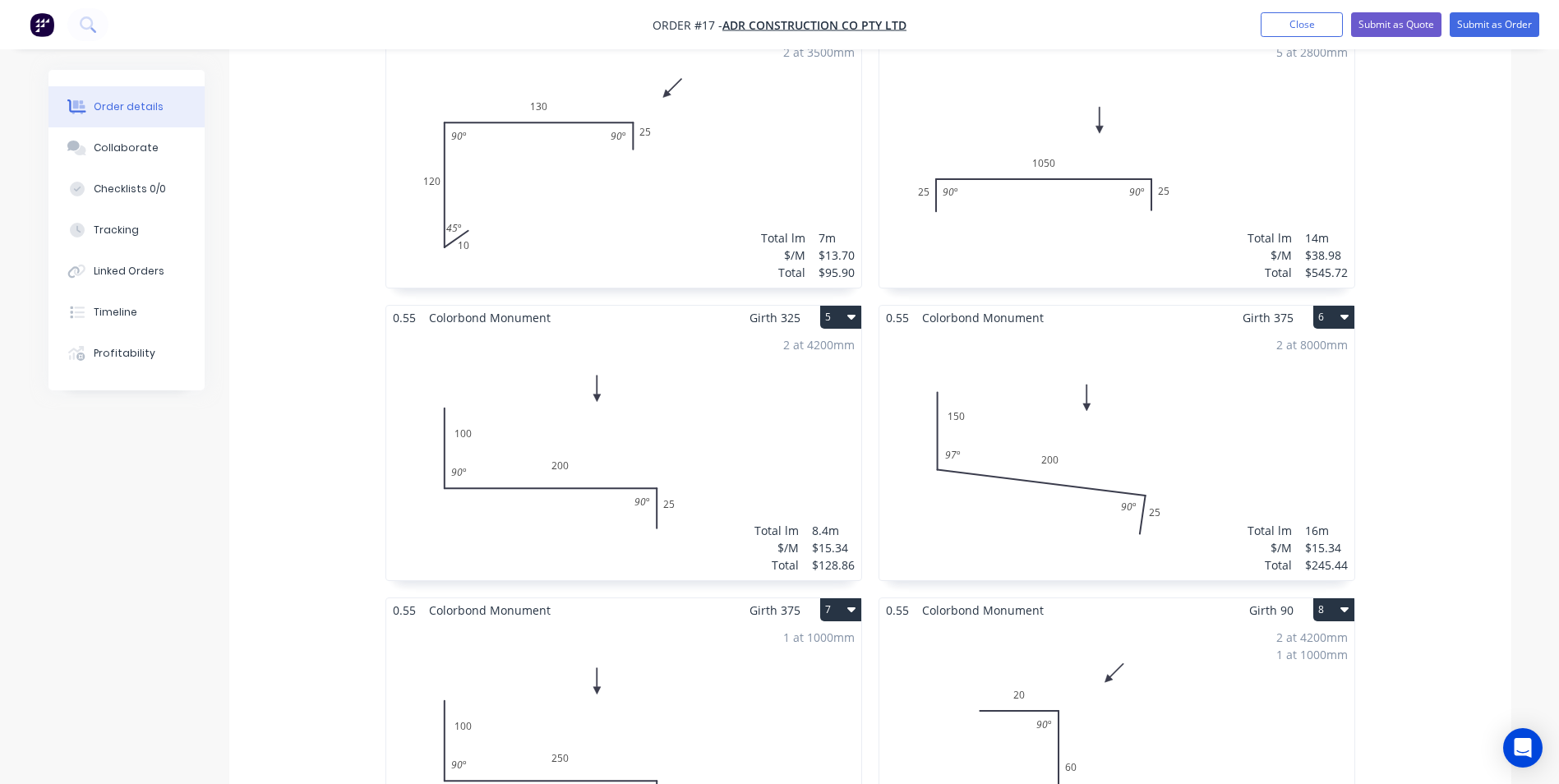
scroll to position [821, 0]
click at [1500, 37] on nav "Order #17 - ADR Construction Co Pty Ltd Add product Close Submit as Quote Submi…" at bounding box center [780, 24] width 1559 height 50
click at [1477, 23] on button "Submit as Order" at bounding box center [1495, 24] width 90 height 24
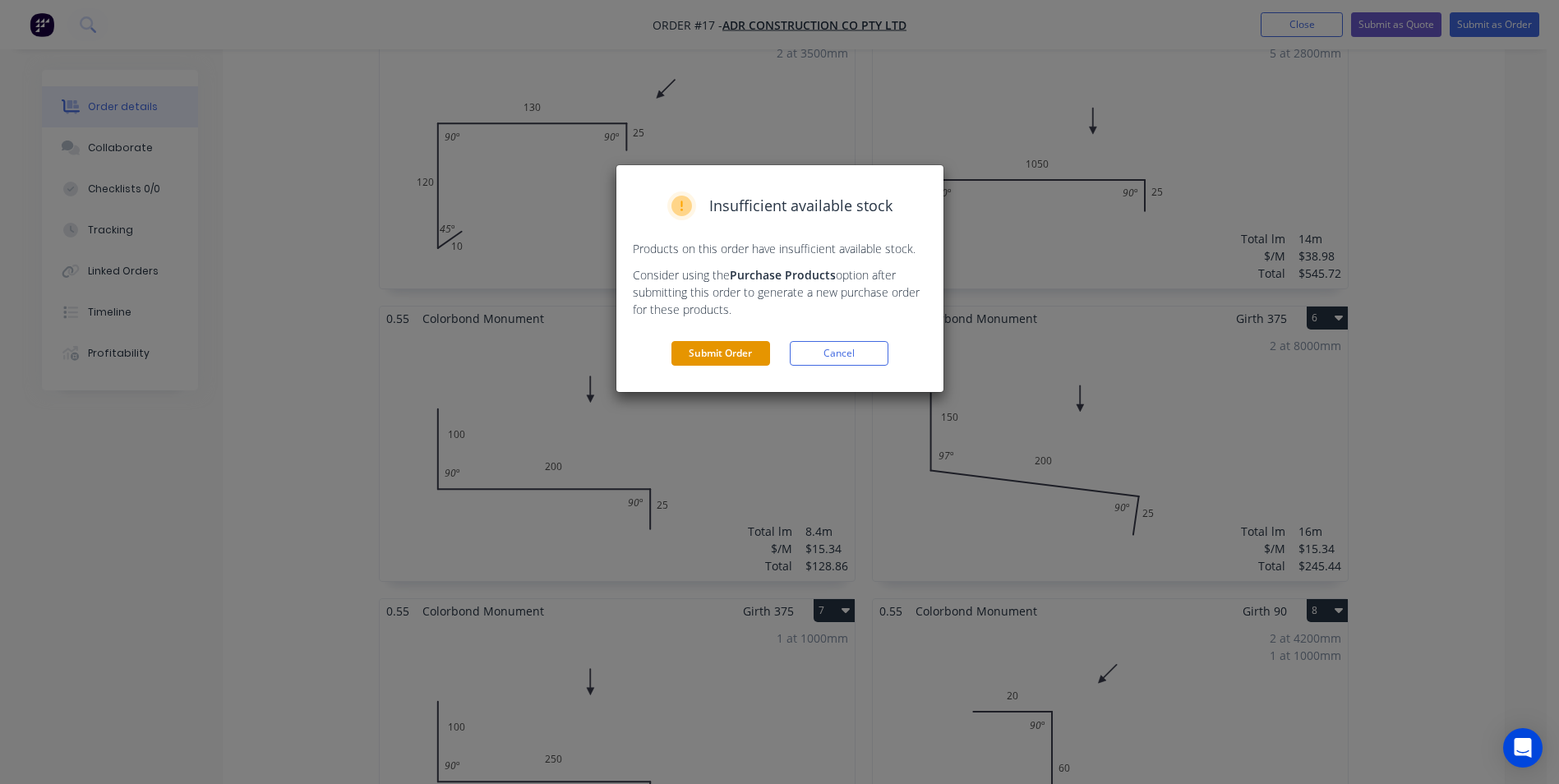
click at [728, 357] on button "Submit Order" at bounding box center [721, 353] width 99 height 24
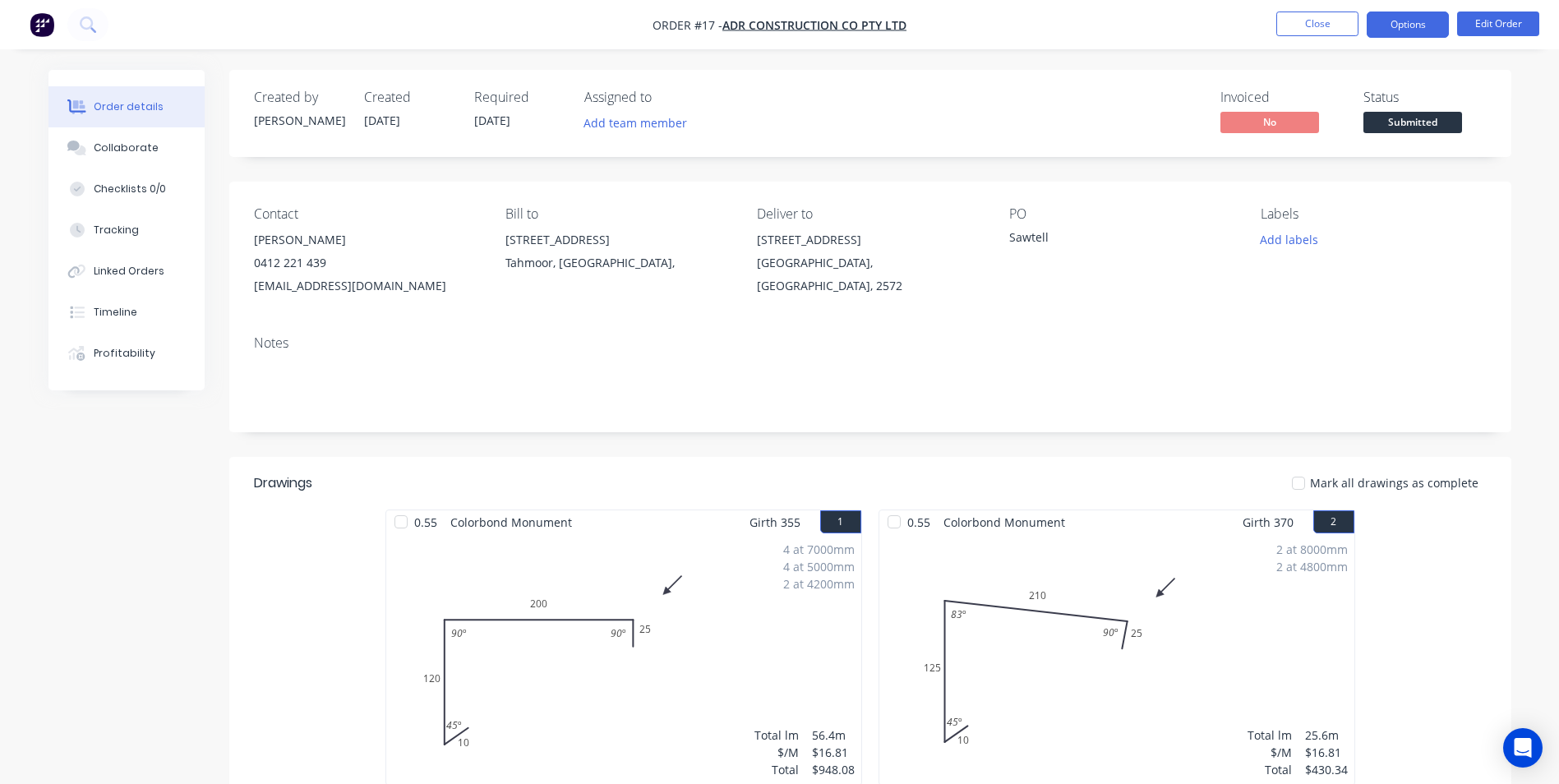
click at [1410, 21] on button "Options" at bounding box center [1408, 24] width 82 height 26
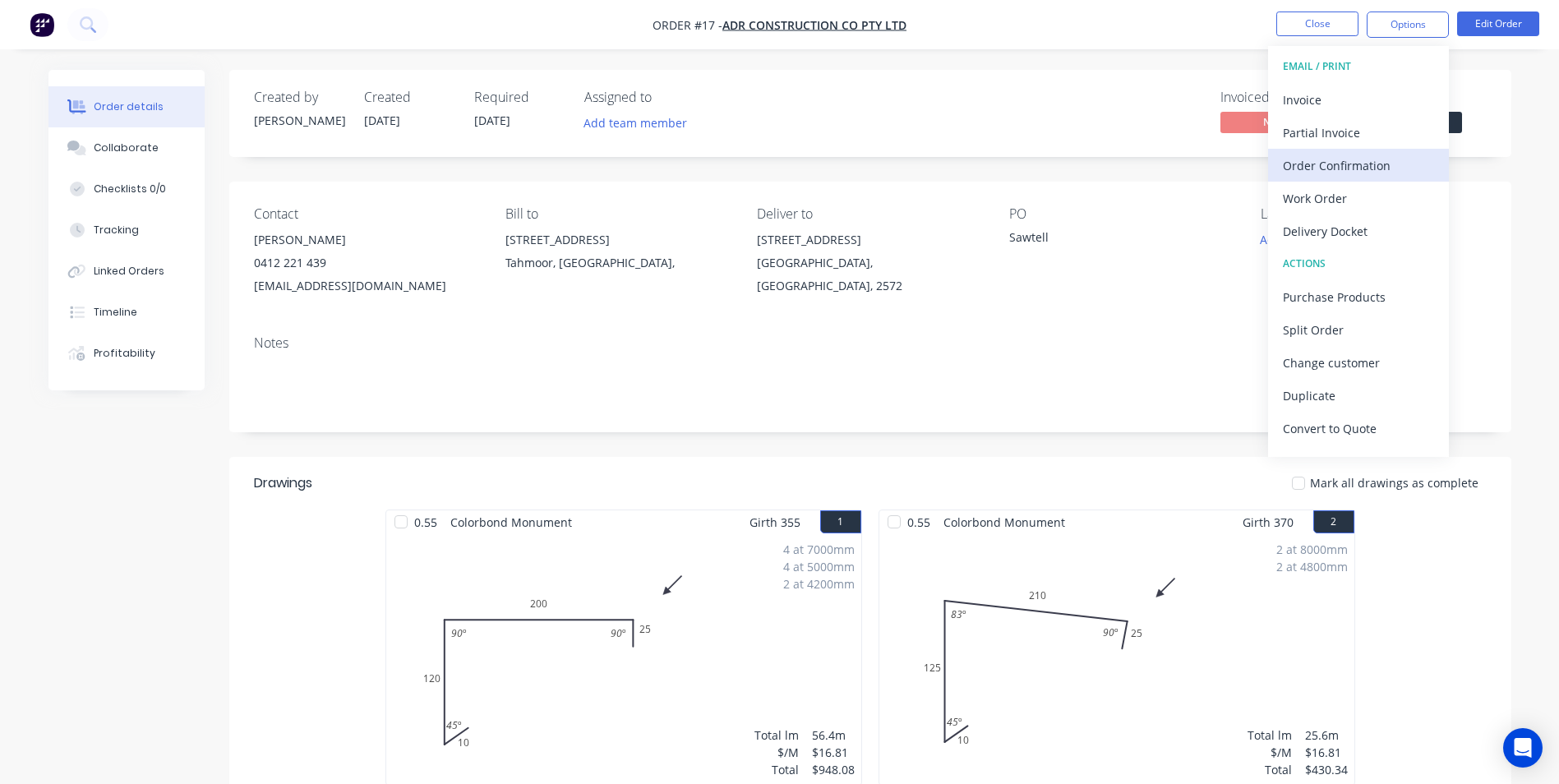
click at [1323, 170] on div "Order Confirmation" at bounding box center [1358, 164] width 151 height 23
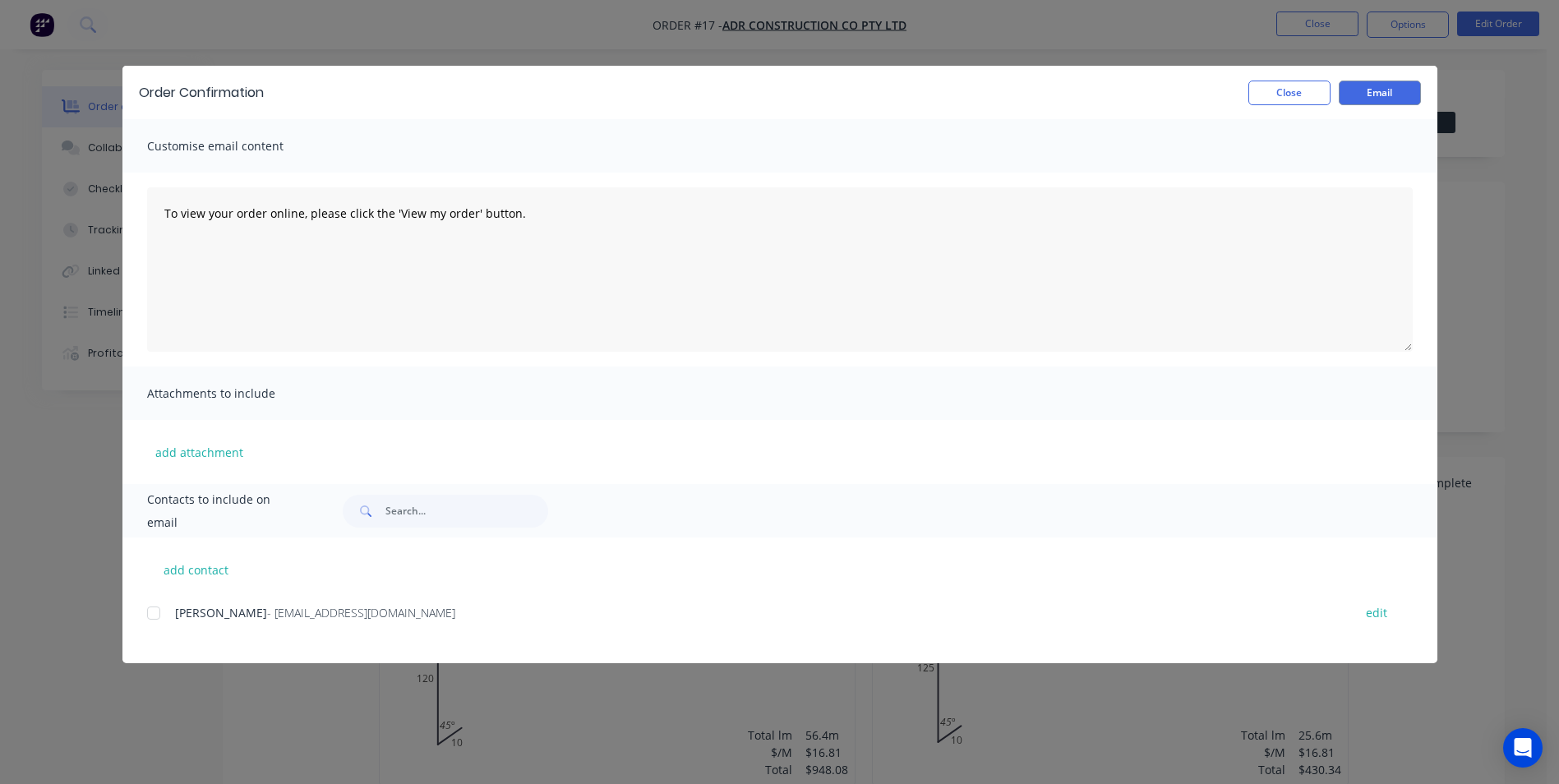
click at [159, 611] on div at bounding box center [153, 612] width 33 height 33
click at [1358, 94] on button "Email" at bounding box center [1380, 93] width 82 height 24
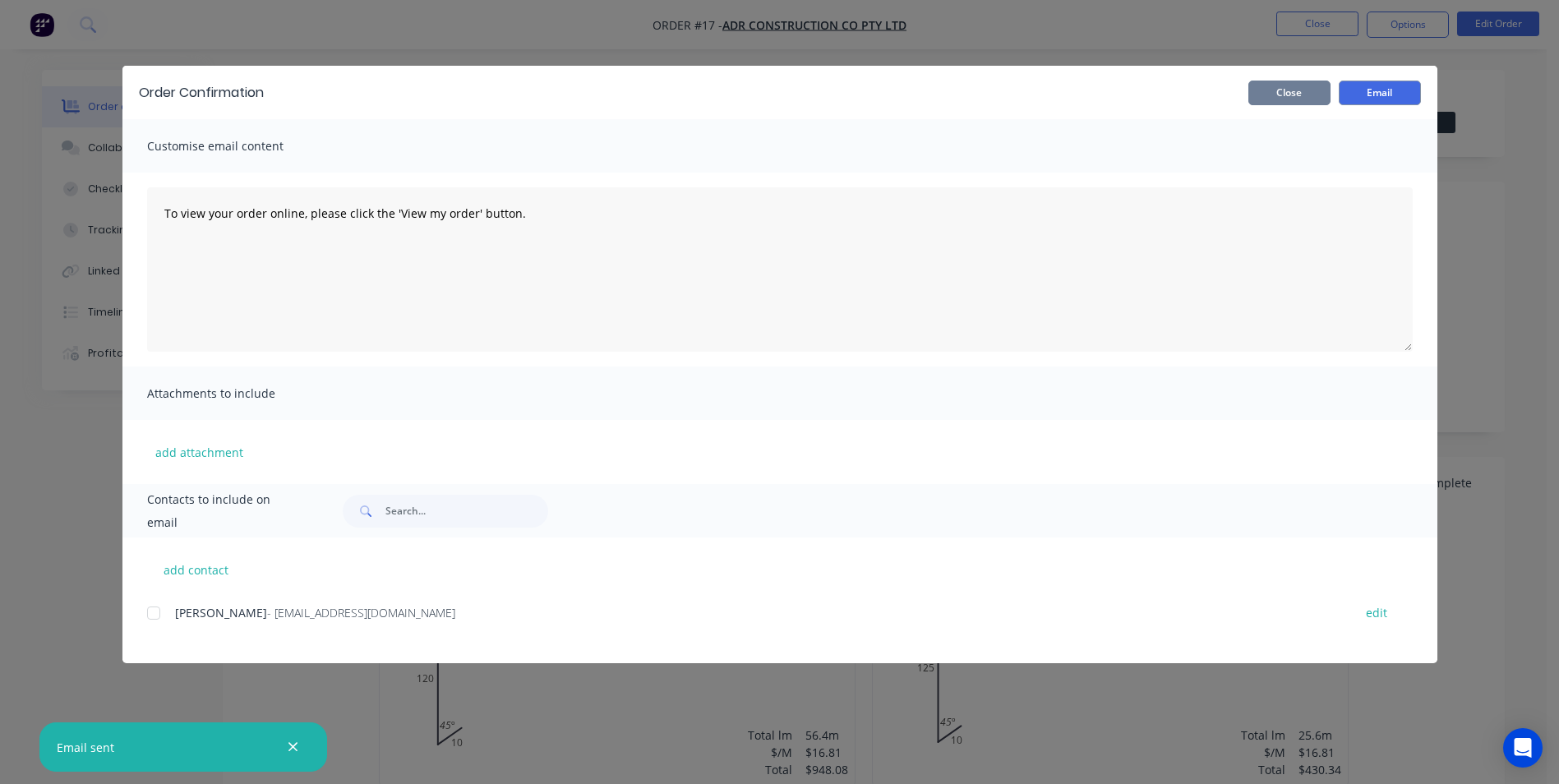
click at [1280, 98] on button "Close" at bounding box center [1290, 93] width 82 height 24
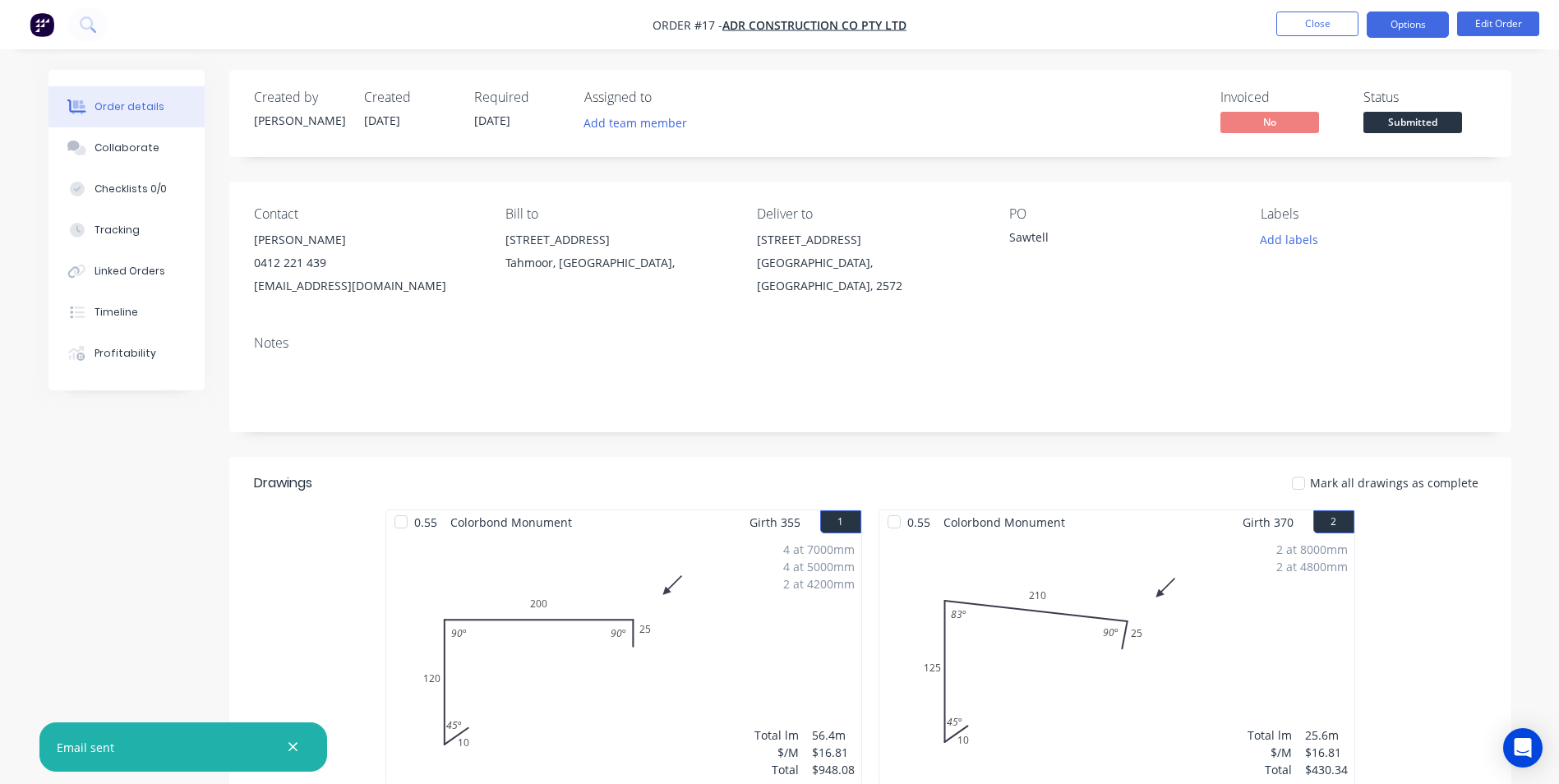
click at [1396, 23] on button "Options" at bounding box center [1408, 24] width 82 height 26
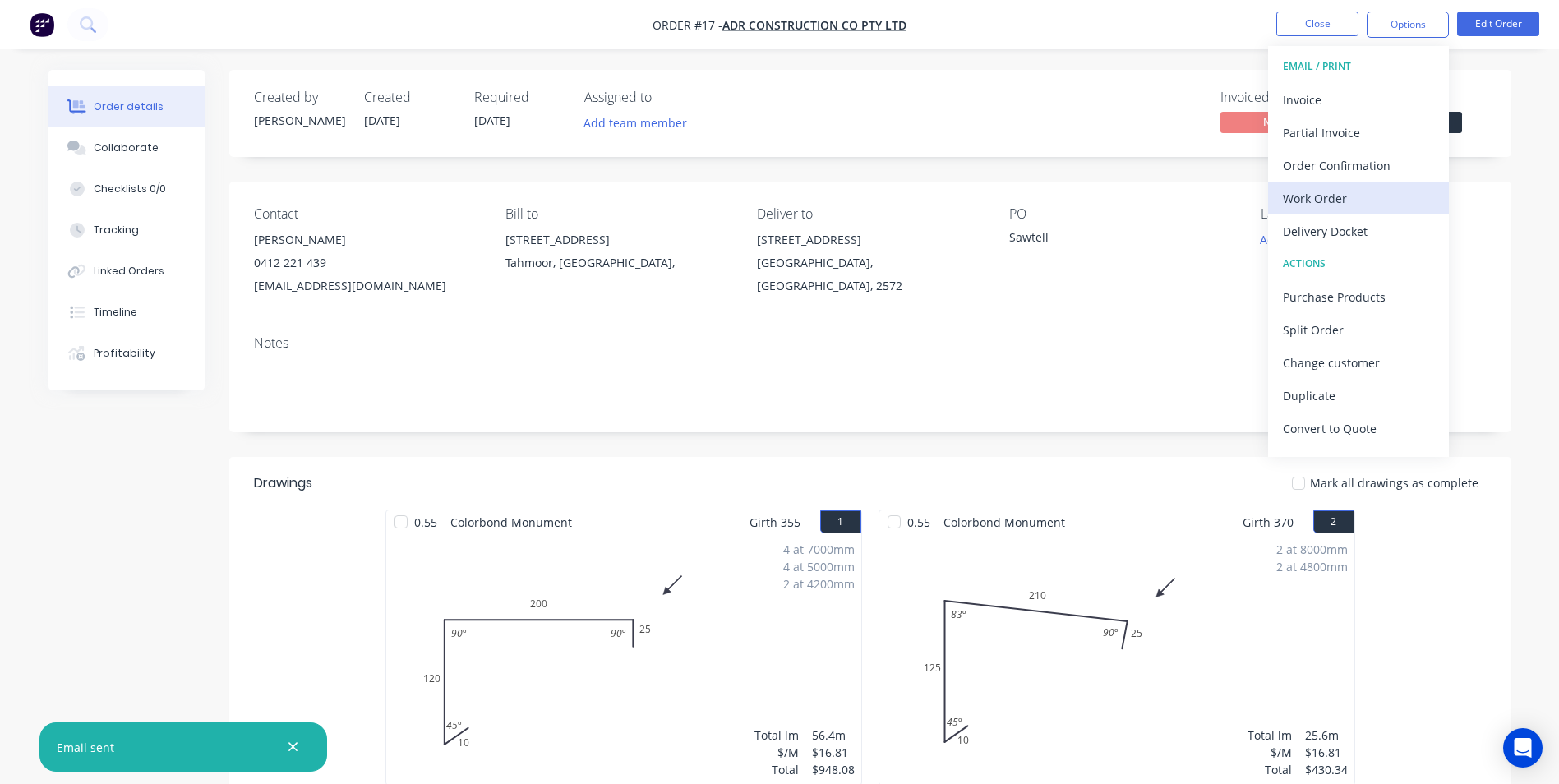
click at [1340, 195] on div "Work Order" at bounding box center [1358, 198] width 151 height 23
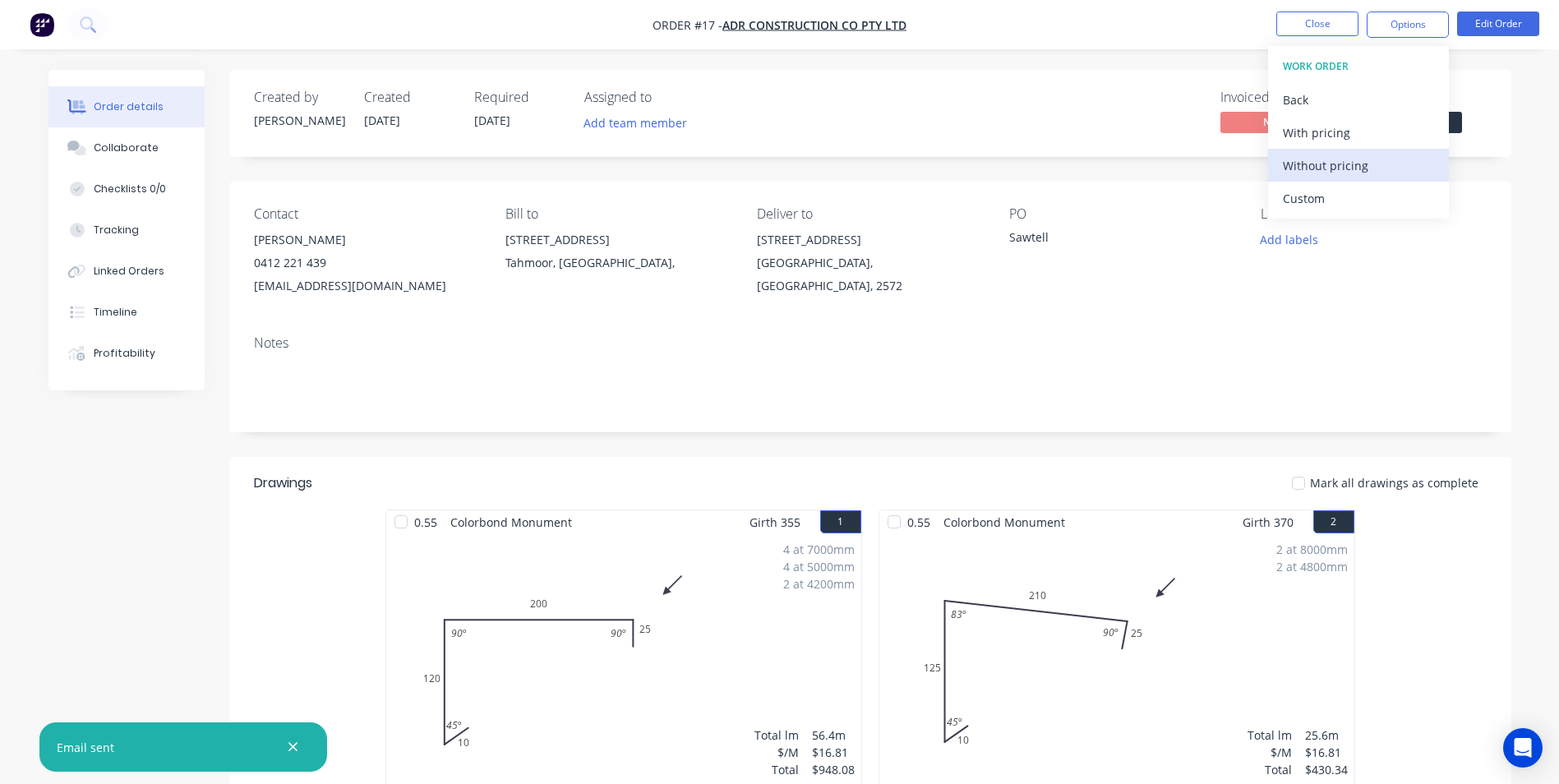
click at [1351, 174] on div "Without pricing" at bounding box center [1358, 164] width 151 height 23
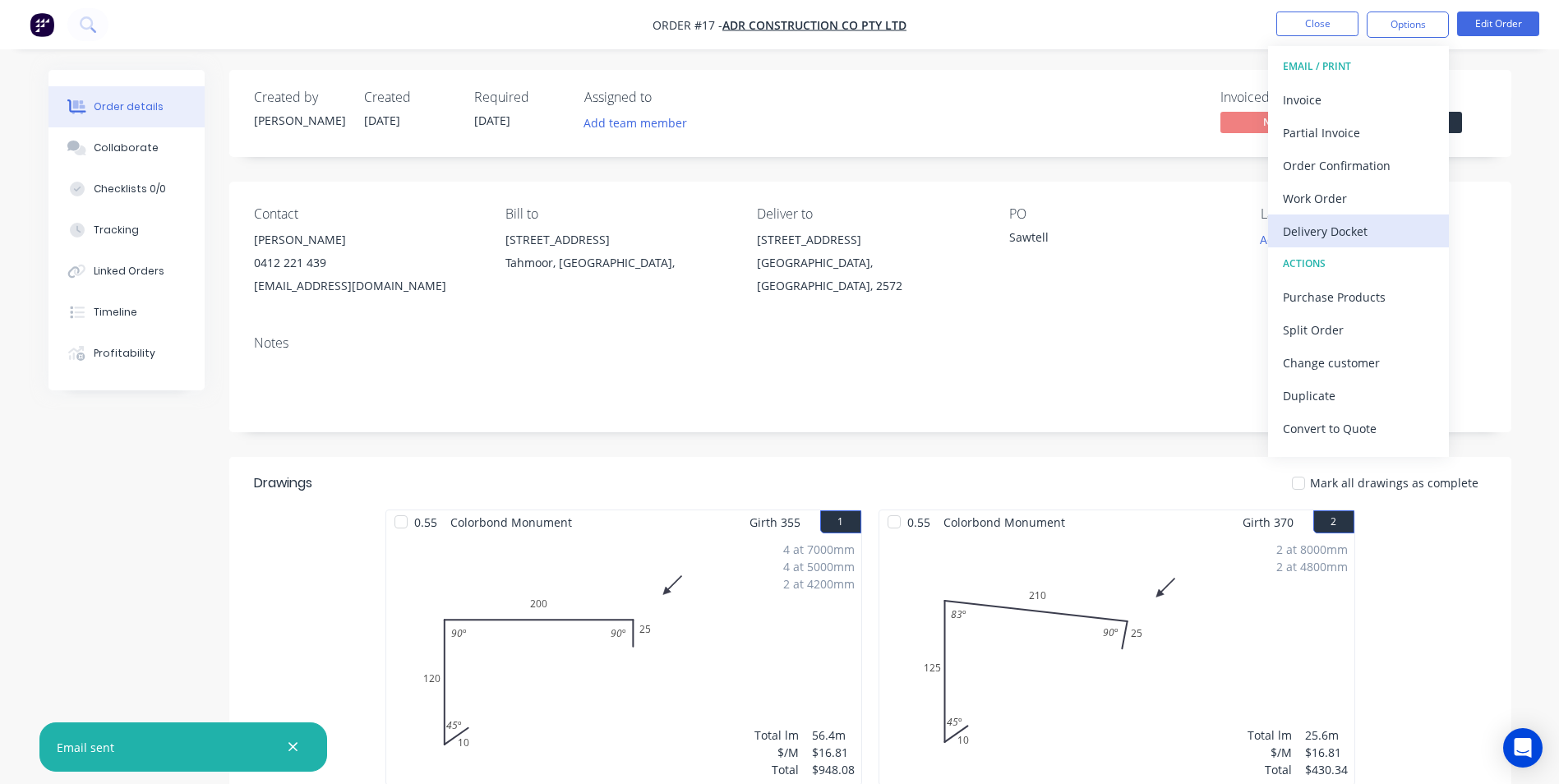
click at [1338, 233] on div "Delivery Docket" at bounding box center [1358, 231] width 151 height 23
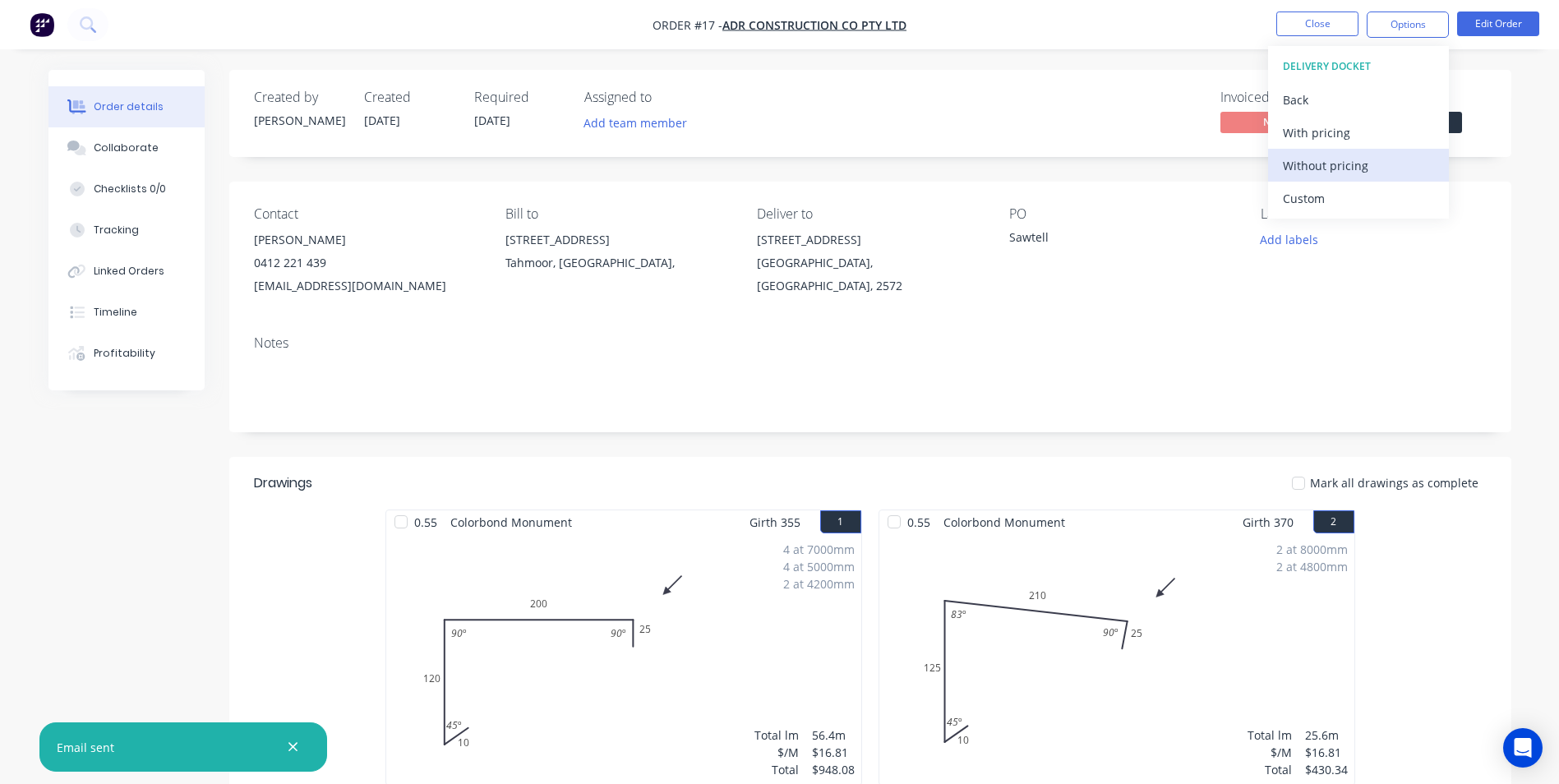
click at [1338, 166] on div "Without pricing" at bounding box center [1358, 164] width 151 height 23
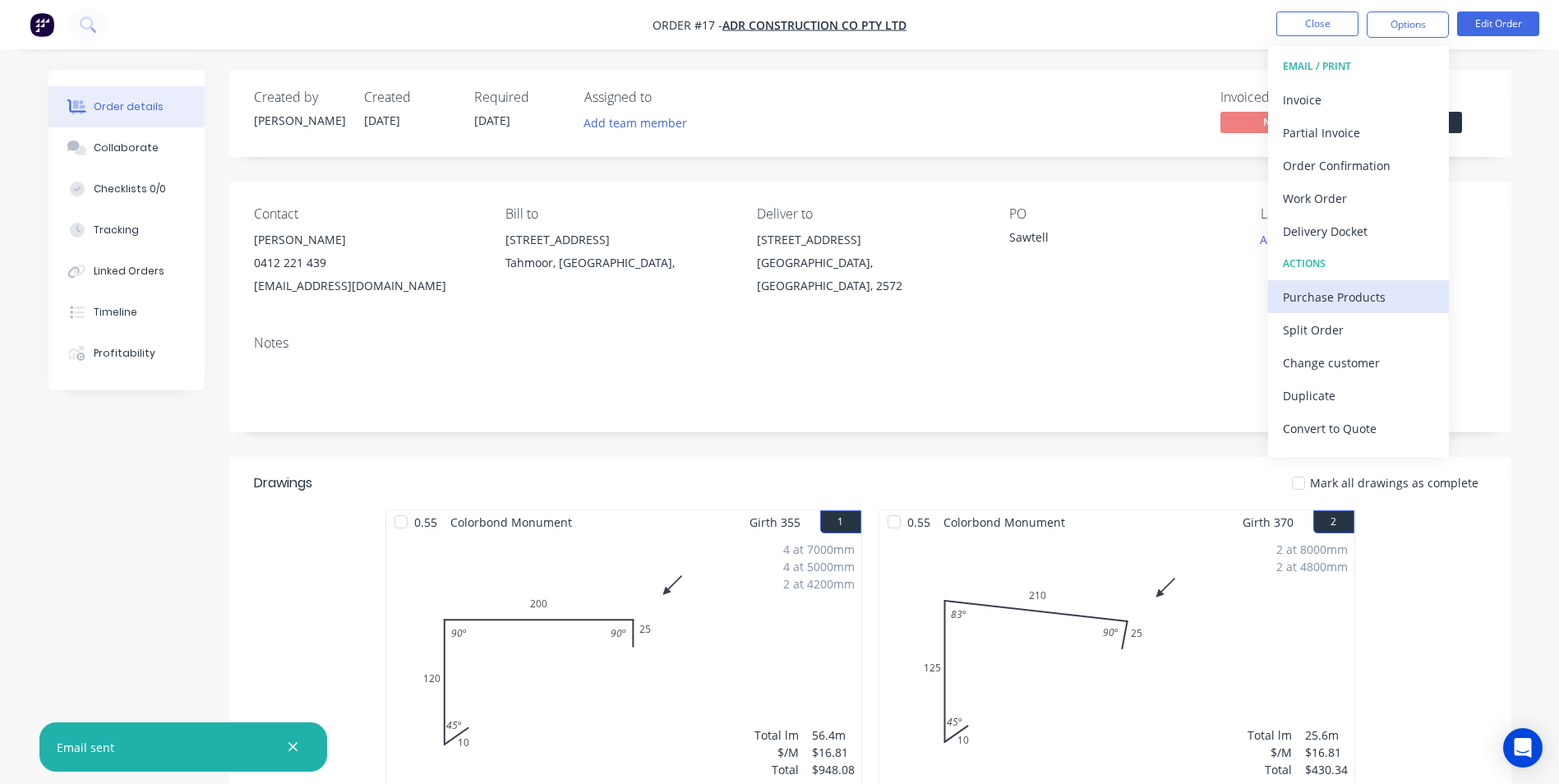
click at [1357, 297] on div "Purchase Products" at bounding box center [1358, 296] width 151 height 23
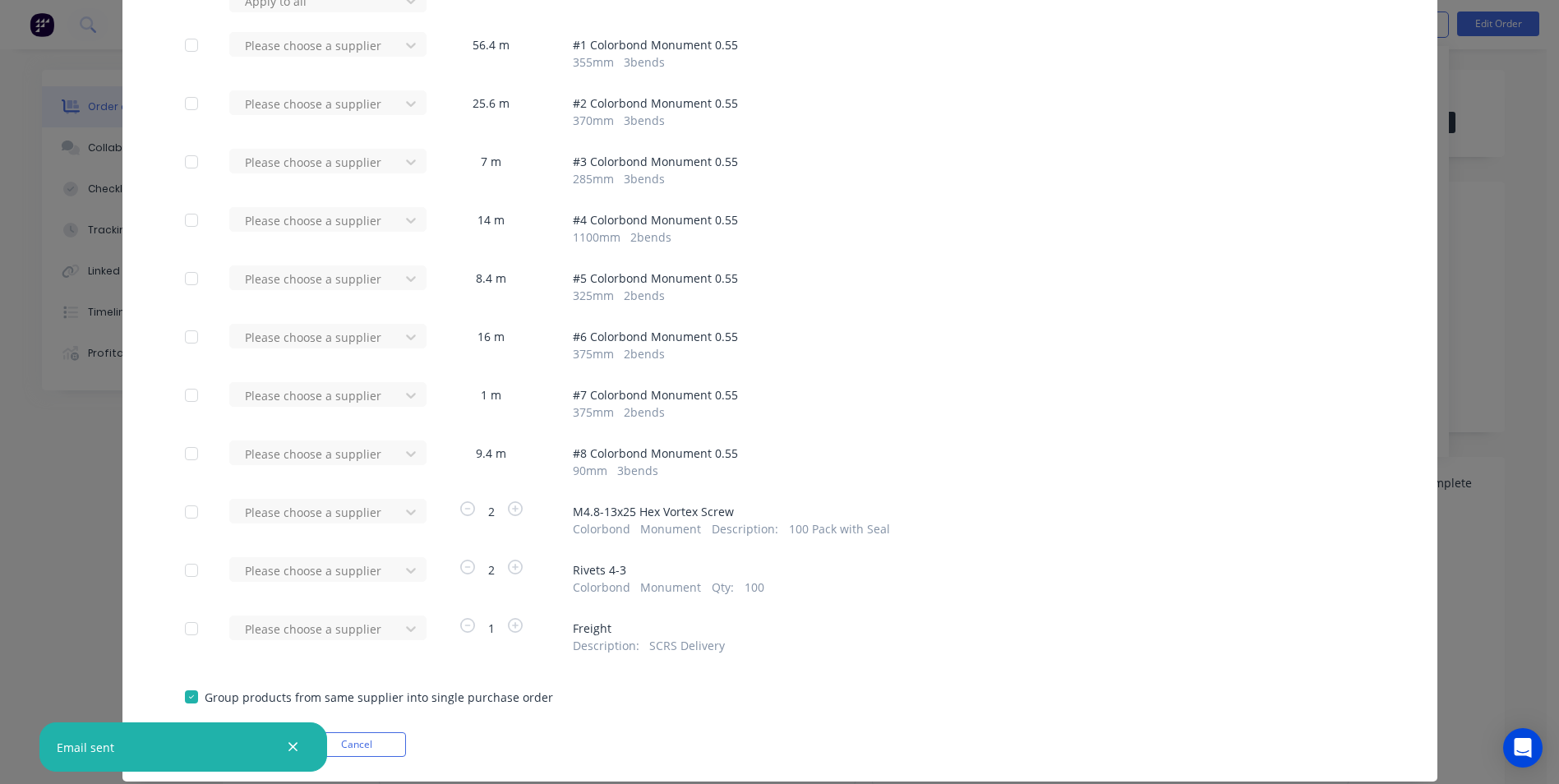
scroll to position [193, 0]
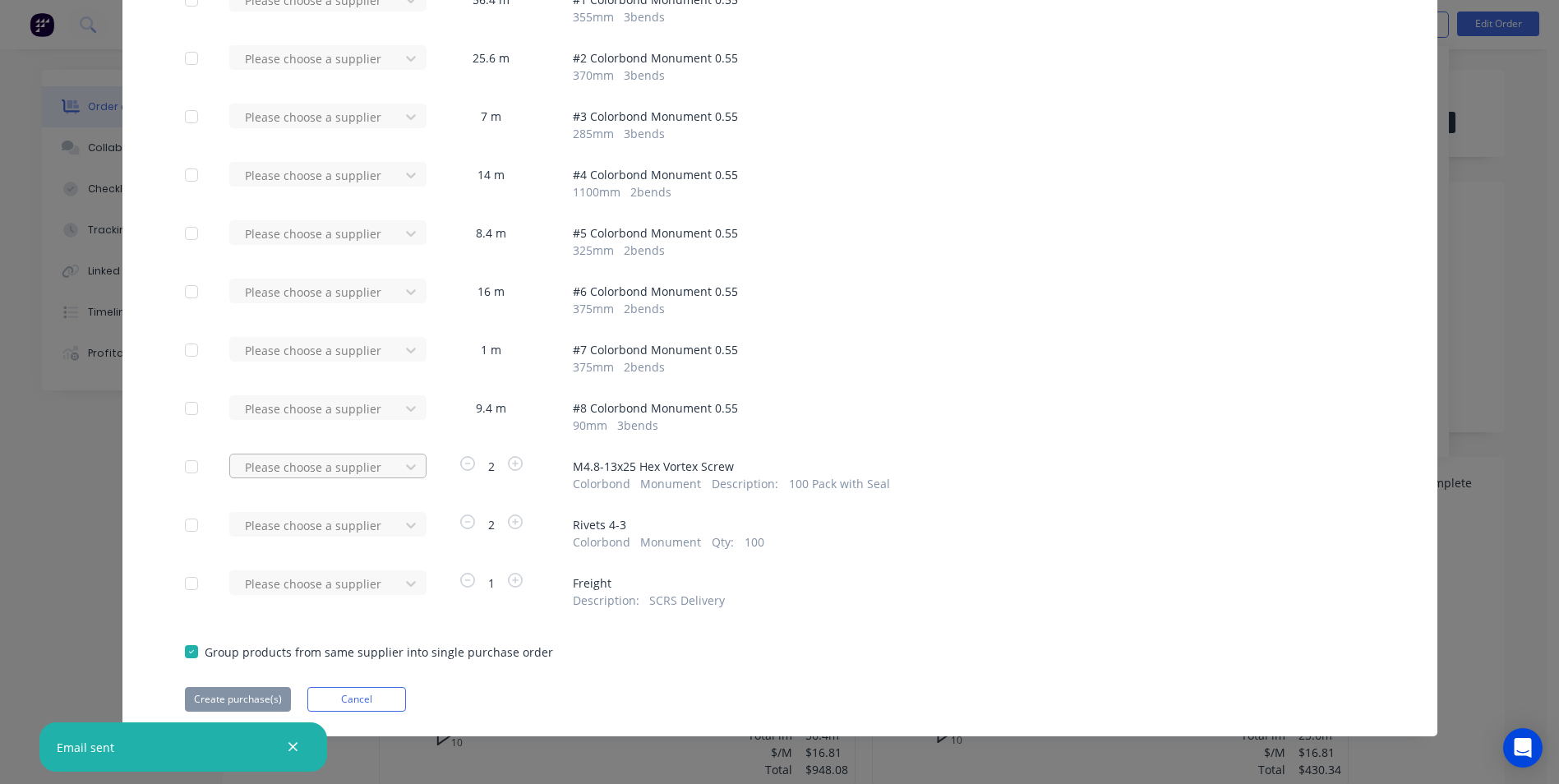
click at [379, 470] on div at bounding box center [317, 467] width 148 height 21
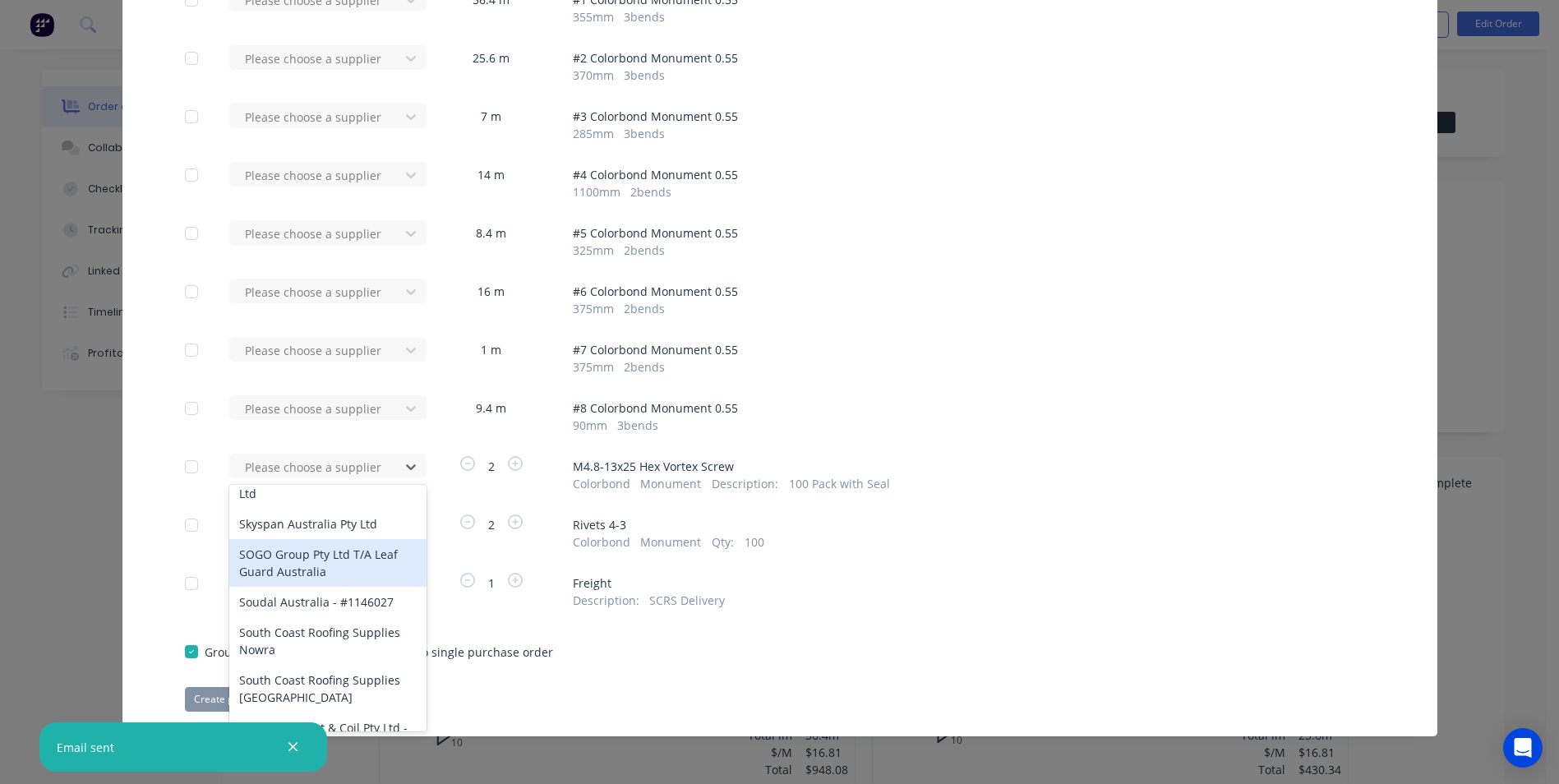
scroll to position [1561, 0]
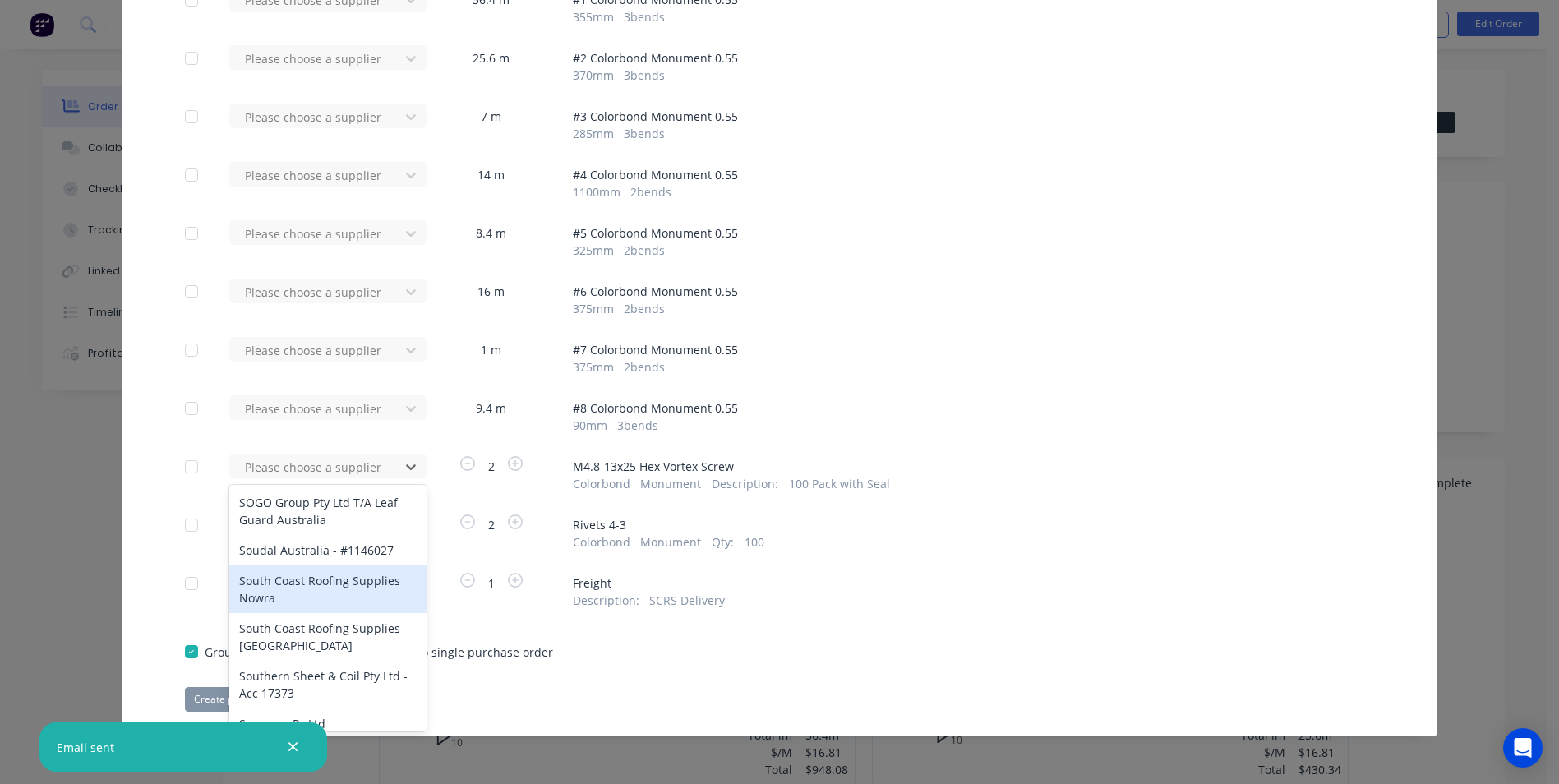
click at [331, 565] on div "South Coast Roofing Supplies Nowra" at bounding box center [327, 589] width 197 height 48
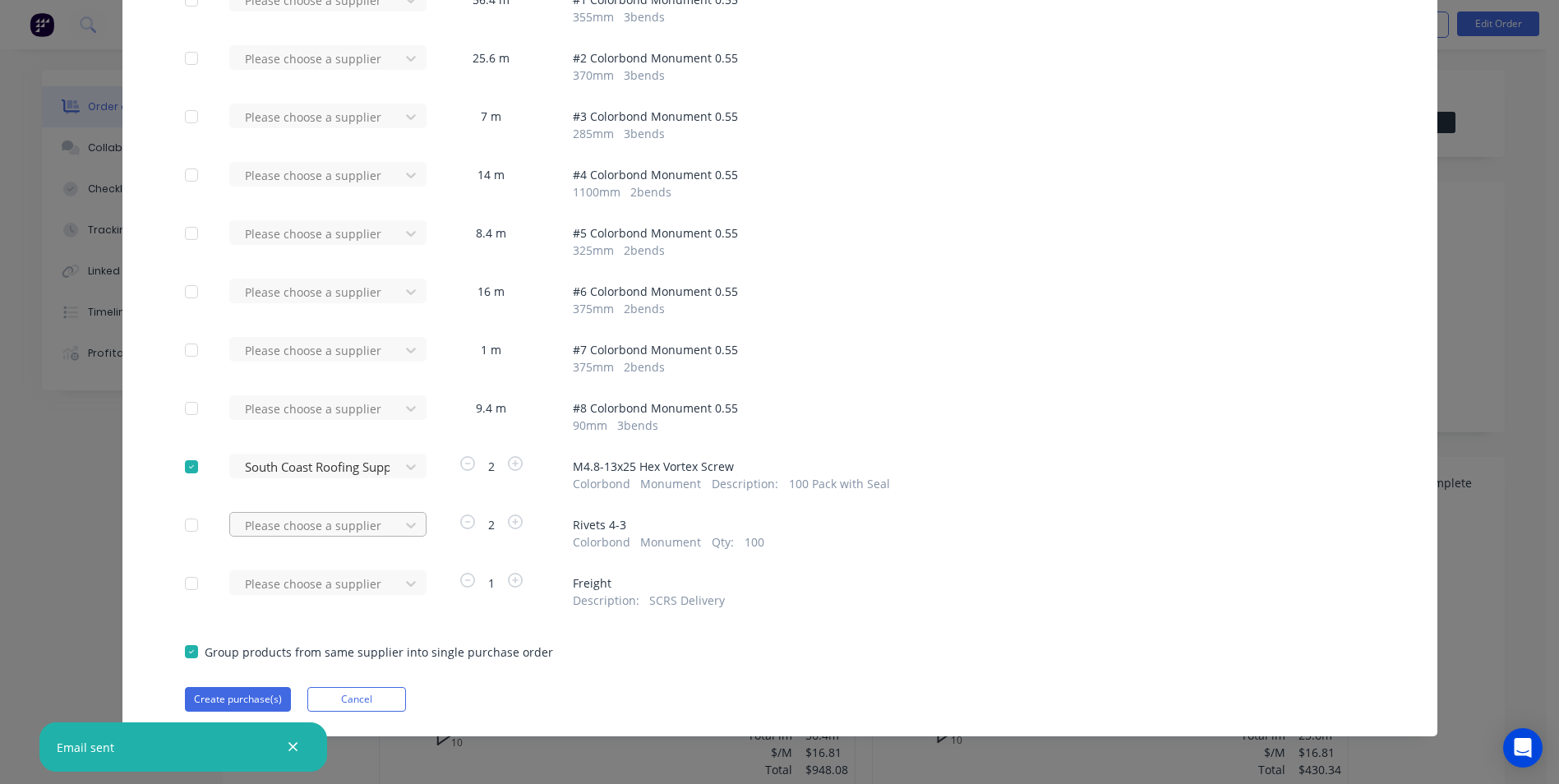
click at [339, 526] on div at bounding box center [317, 525] width 148 height 21
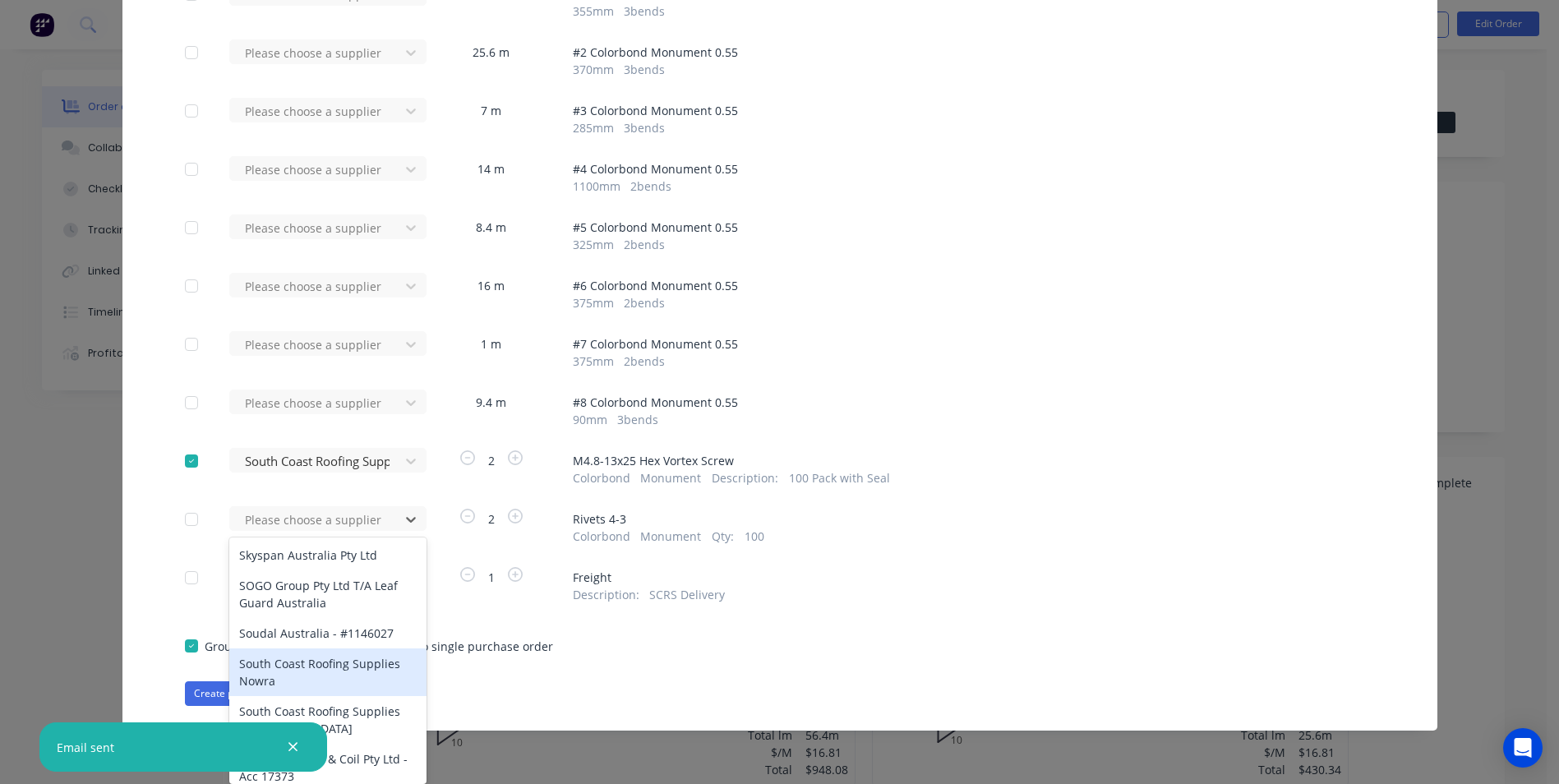
click at [319, 649] on div "South Coast Roofing Supplies Nowra" at bounding box center [327, 672] width 197 height 48
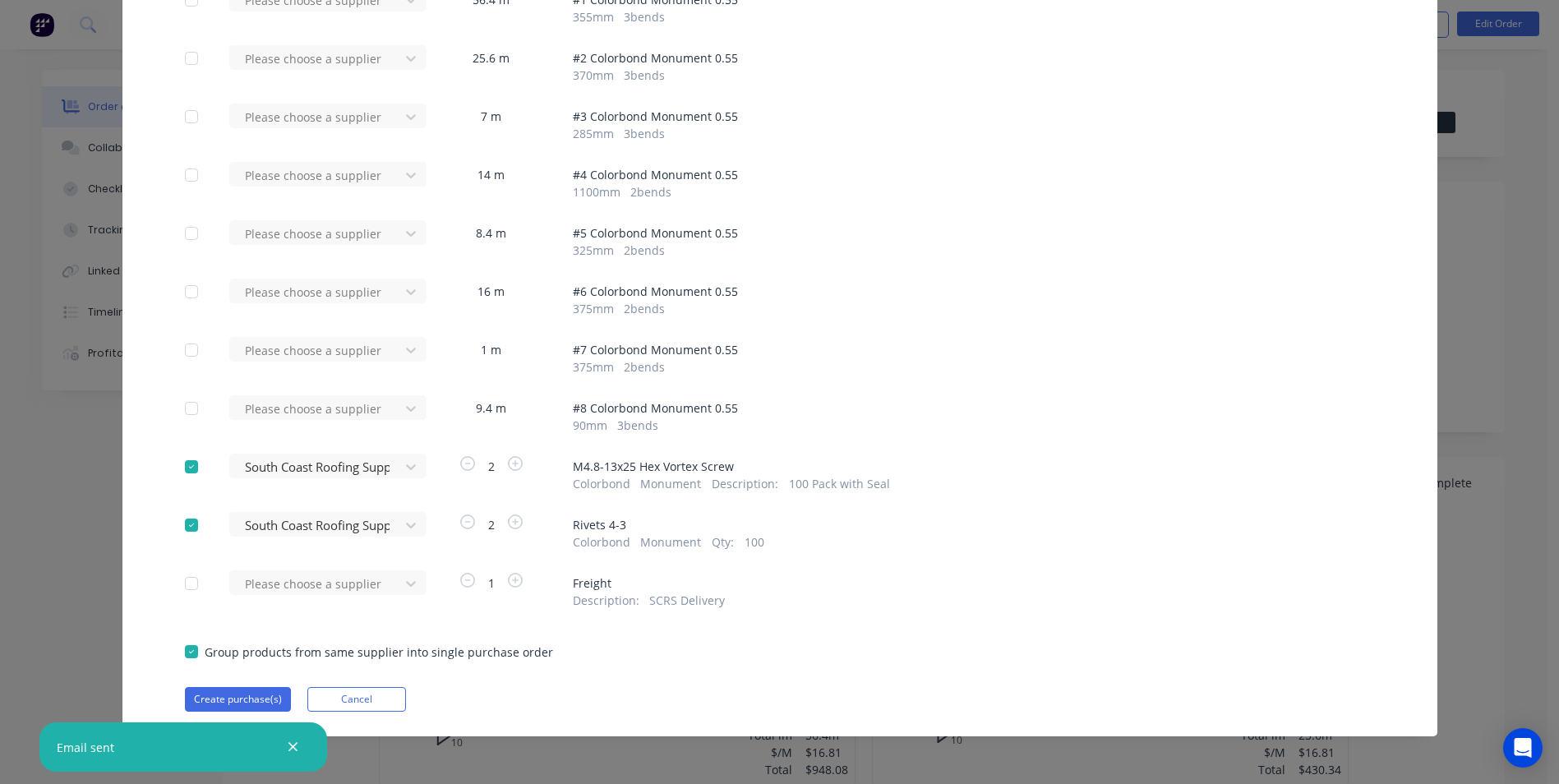
scroll to position [193, 0]
click at [293, 745] on icon "button" at bounding box center [293, 747] width 10 height 15
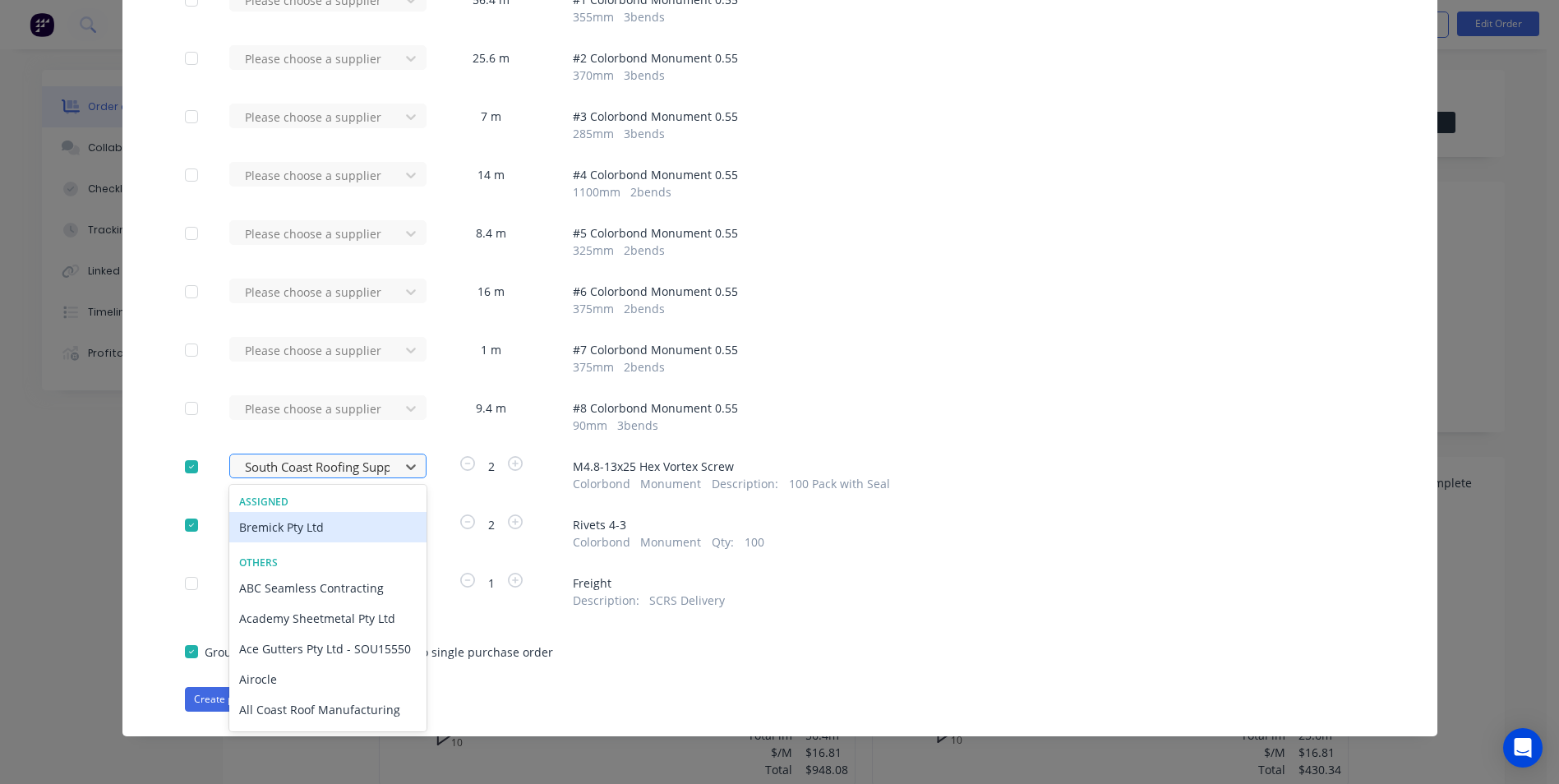
click at [333, 466] on div at bounding box center [317, 467] width 148 height 21
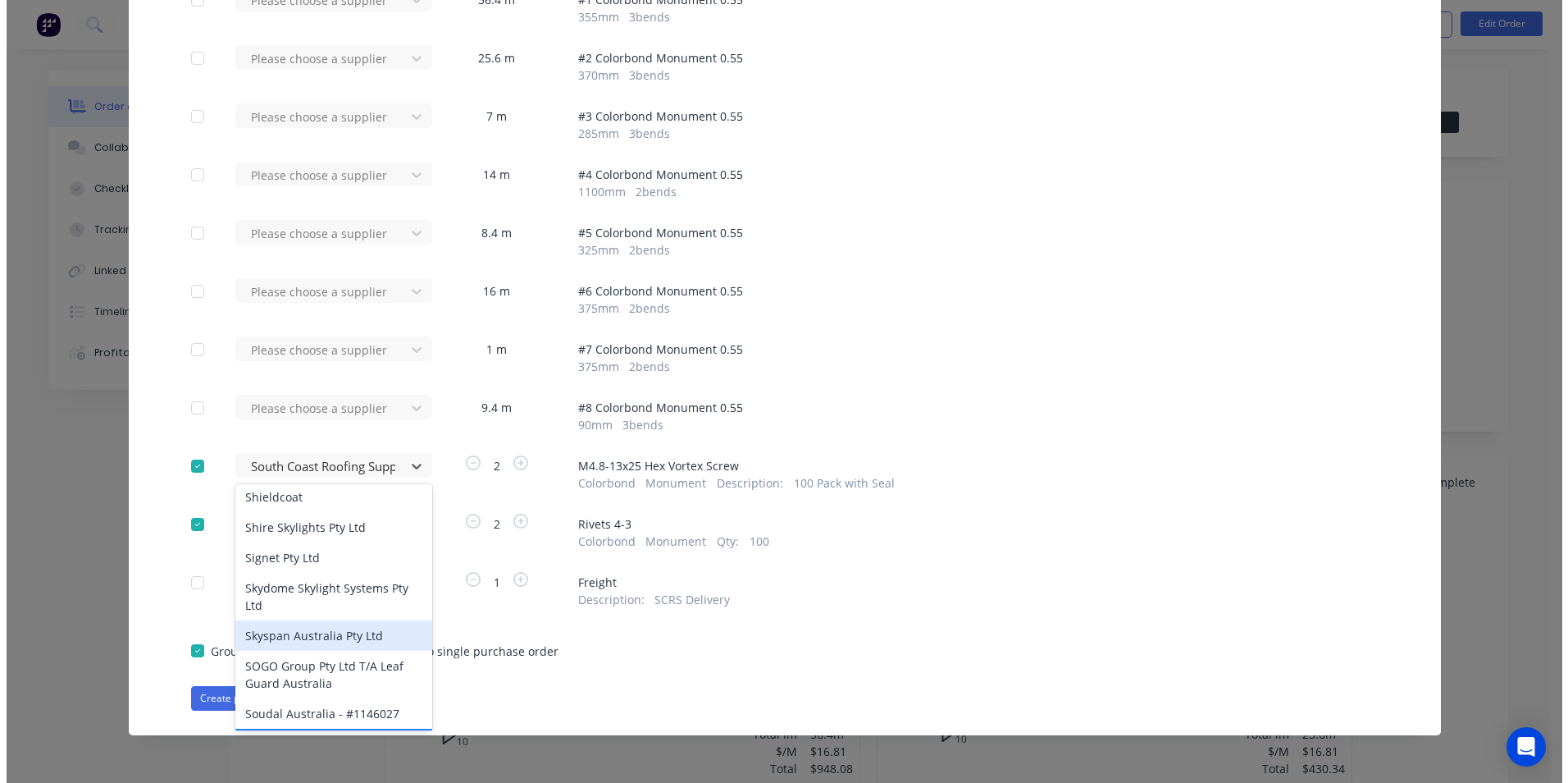
scroll to position [1477, 0]
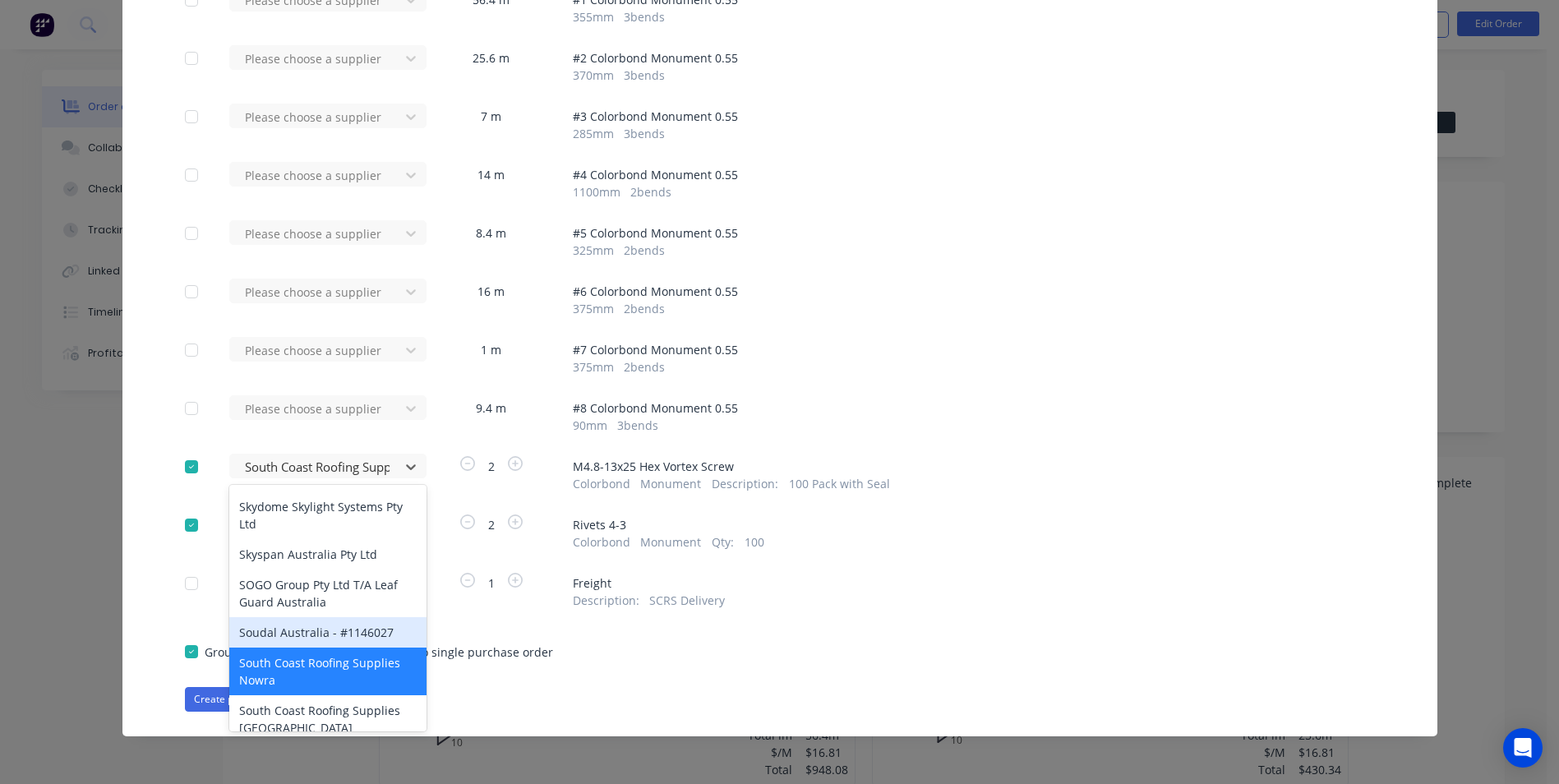
drag, startPoint x: 681, startPoint y: 663, endPoint x: 637, endPoint y: 661, distance: 44.0
click at [682, 663] on div "Apply to all Please choose a supplier 56.4 m # 1 Colorbond Monument 0.55 355 mm…" at bounding box center [780, 326] width 1315 height 769
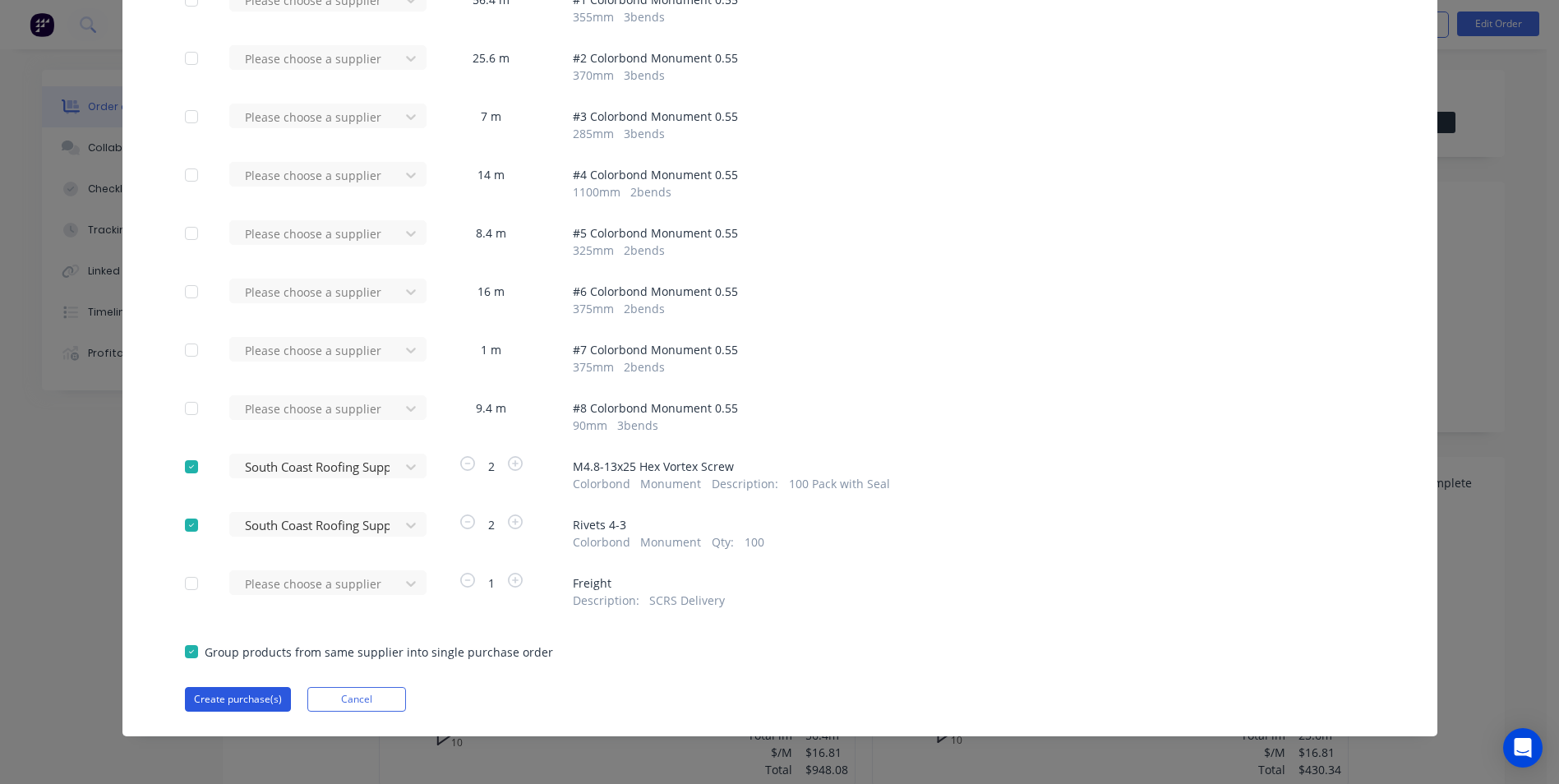
click at [222, 700] on button "Create purchase(s)" at bounding box center [237, 699] width 106 height 24
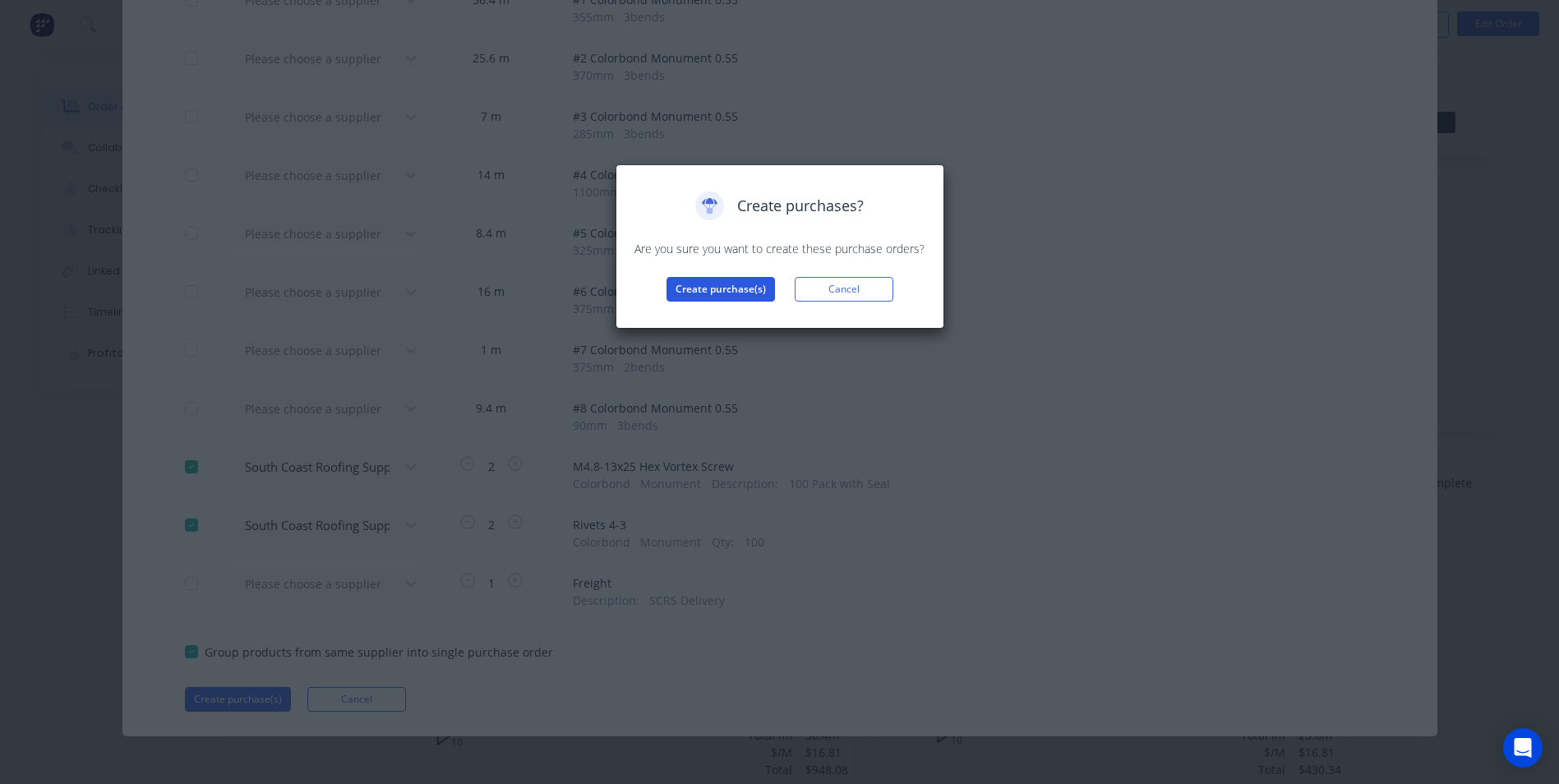
click at [701, 288] on button "Create purchase(s)" at bounding box center [721, 289] width 108 height 24
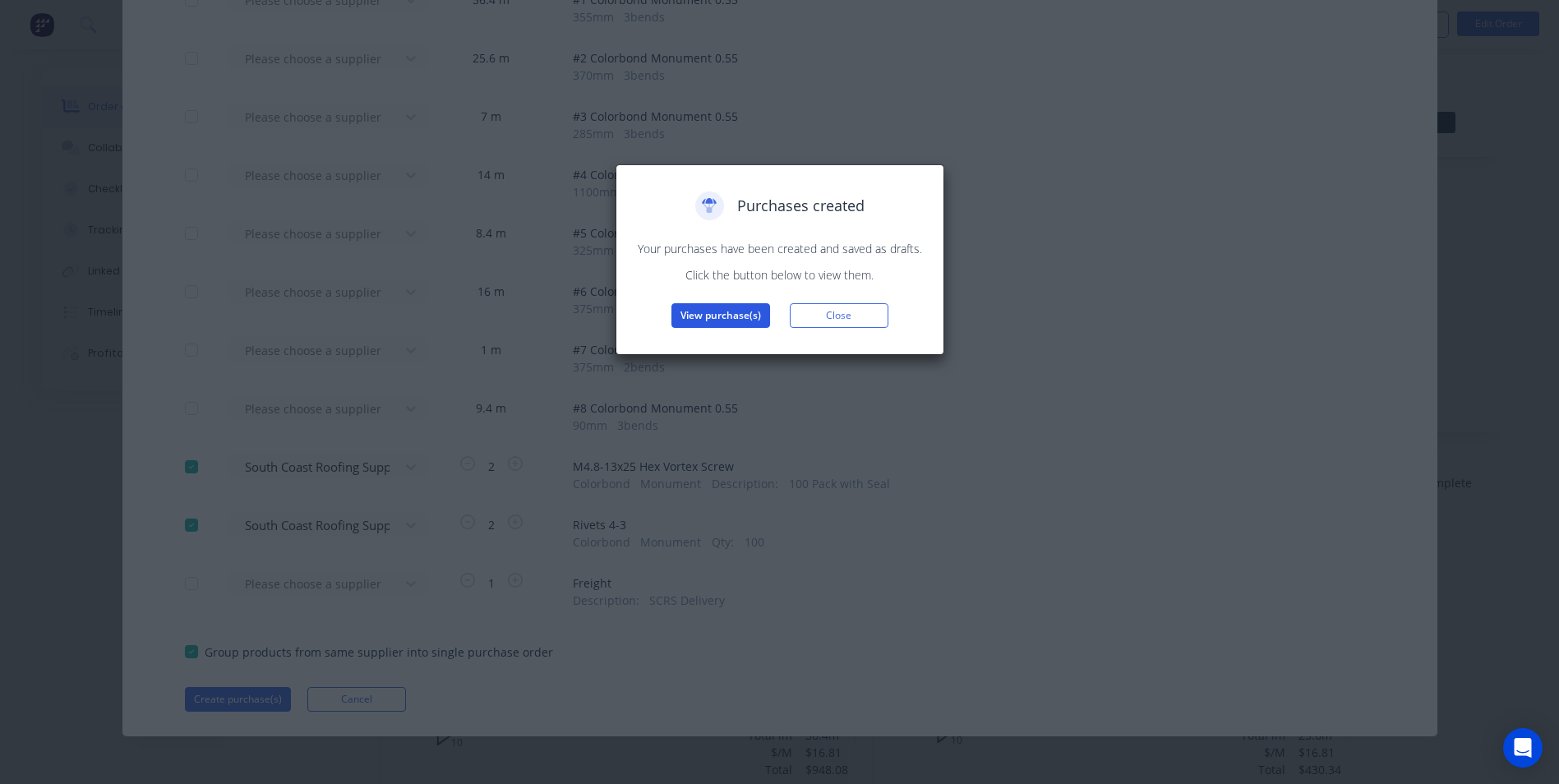
click at [705, 317] on button "View purchase(s)" at bounding box center [721, 315] width 99 height 24
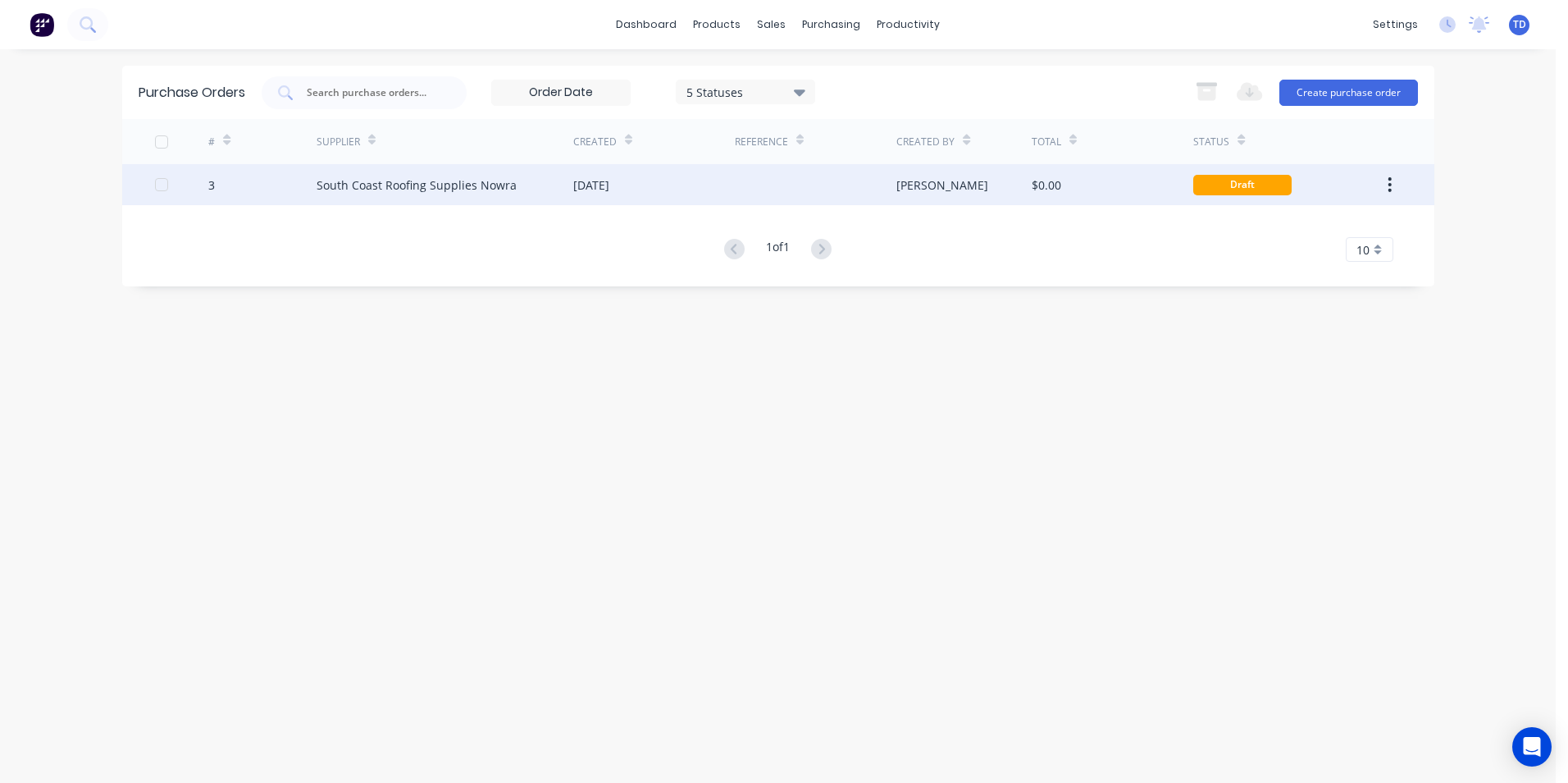
click at [702, 194] on div "[DATE]" at bounding box center [654, 185] width 161 height 41
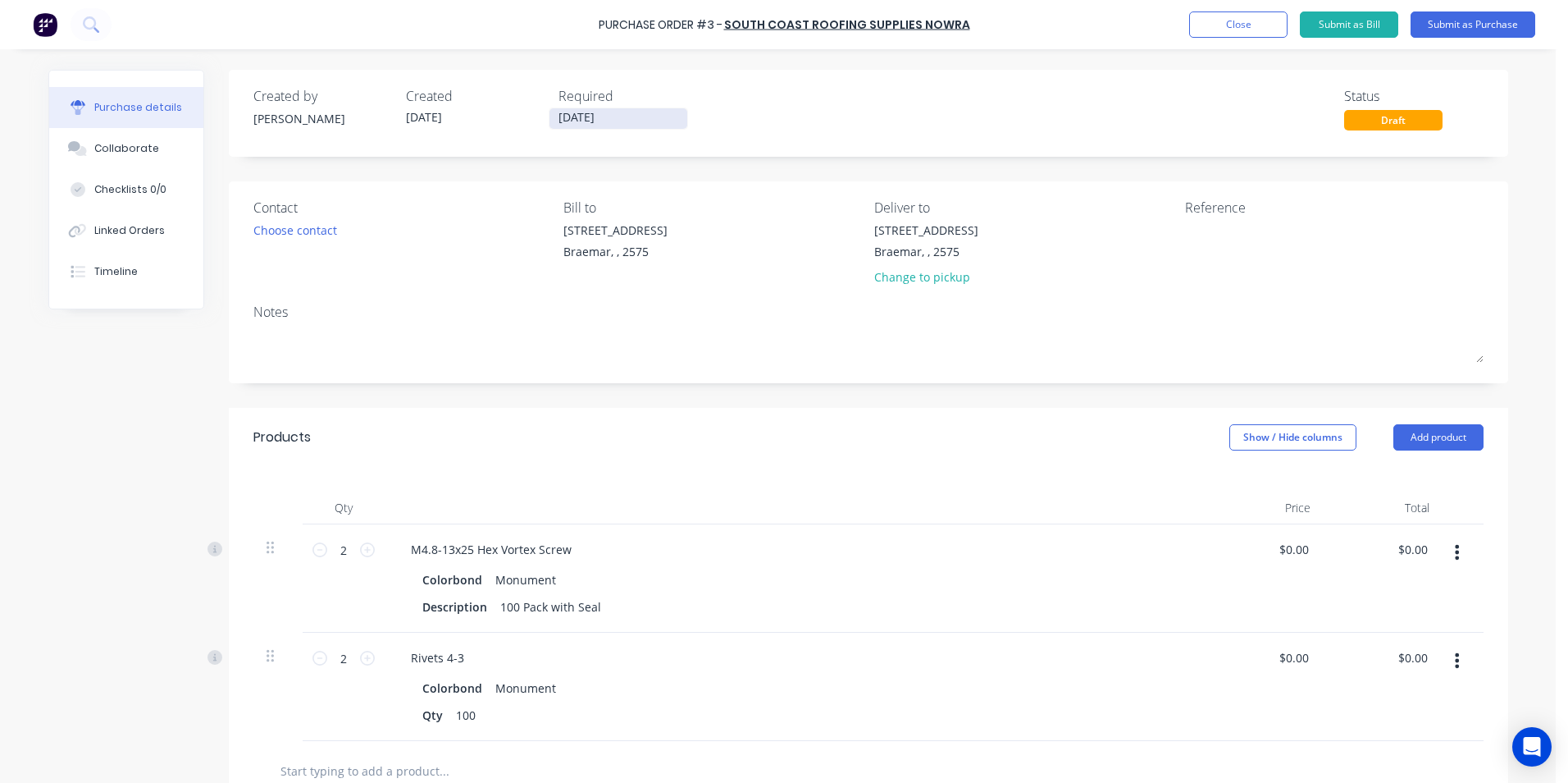
click at [622, 120] on input "[DATE]" at bounding box center [618, 119] width 138 height 21
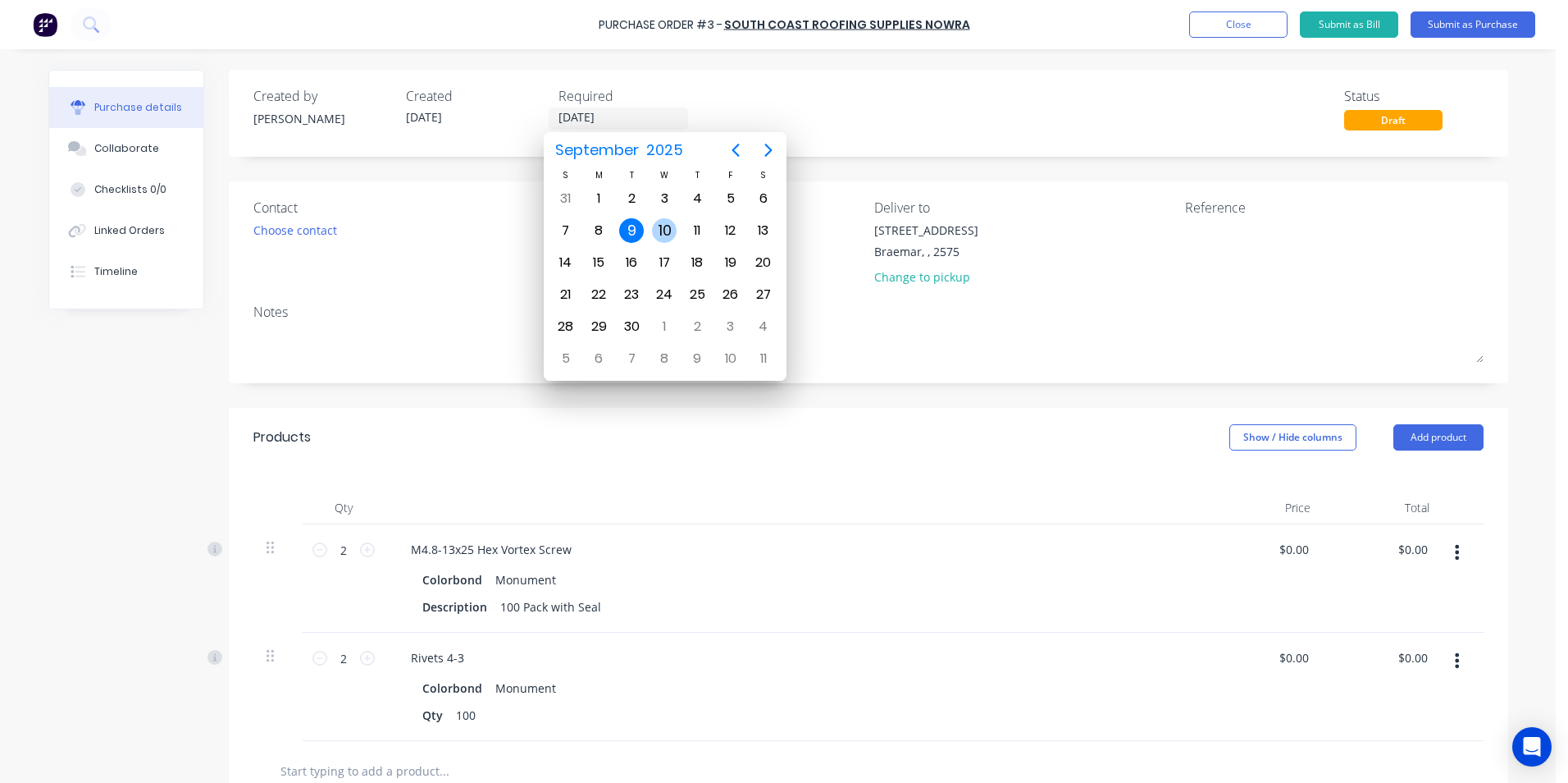
click at [662, 233] on div "10" at bounding box center [664, 231] width 24 height 24
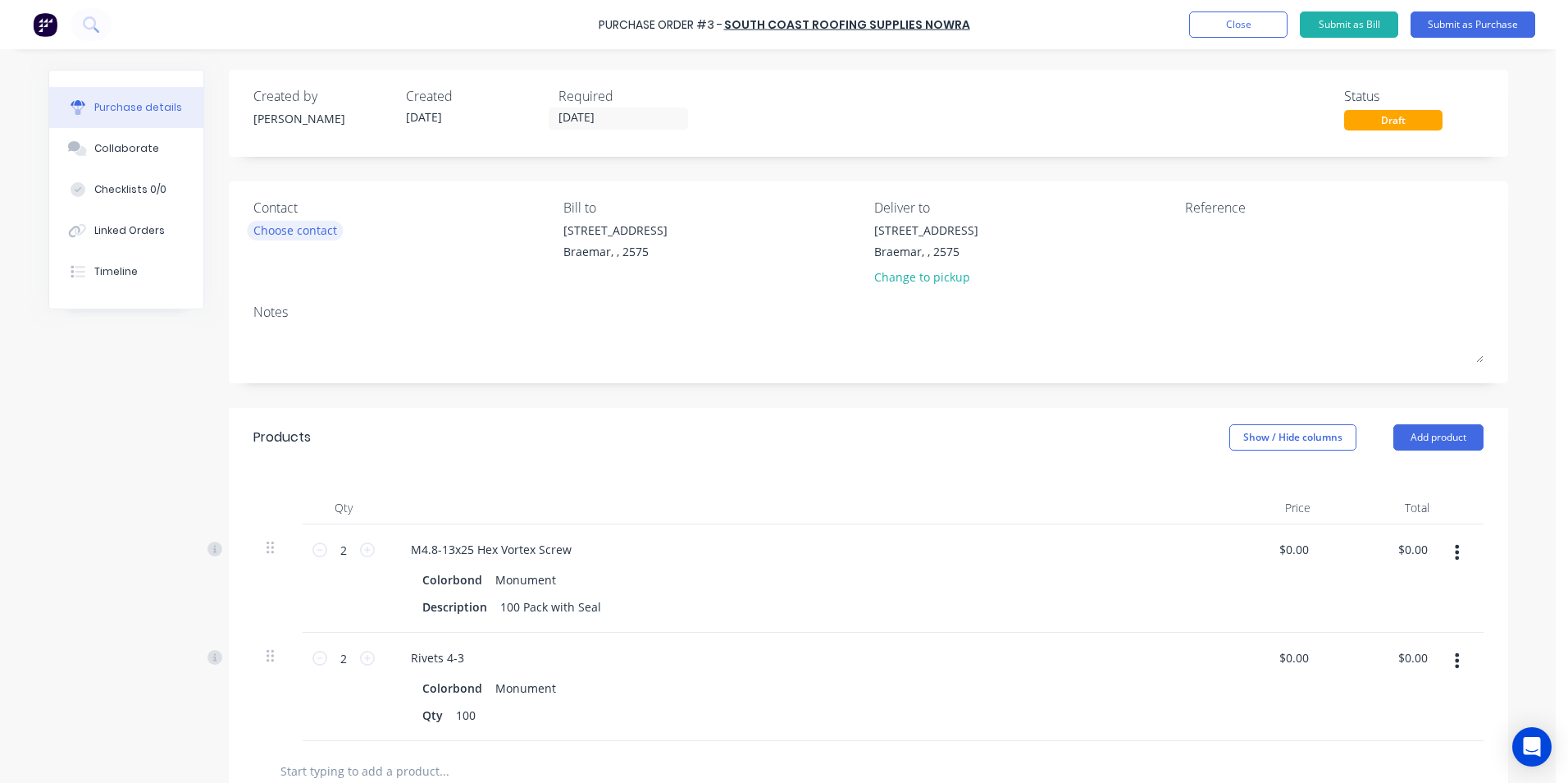
click at [264, 222] on div "Choose contact" at bounding box center [296, 230] width 84 height 17
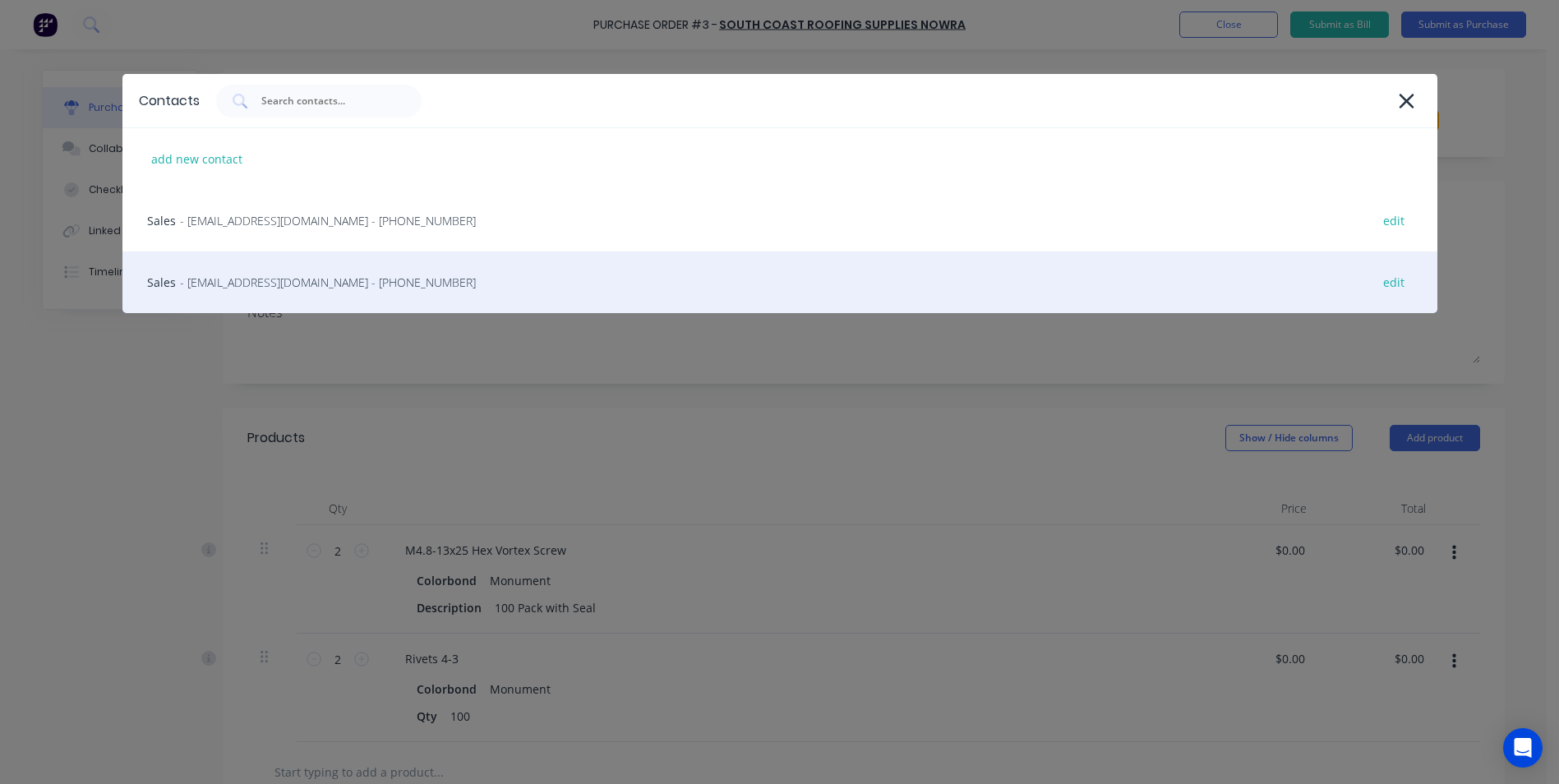
click at [289, 271] on div "Sales - [EMAIL_ADDRESS][DOMAIN_NAME] - [PHONE_NUMBER] edit" at bounding box center [780, 282] width 1315 height 62
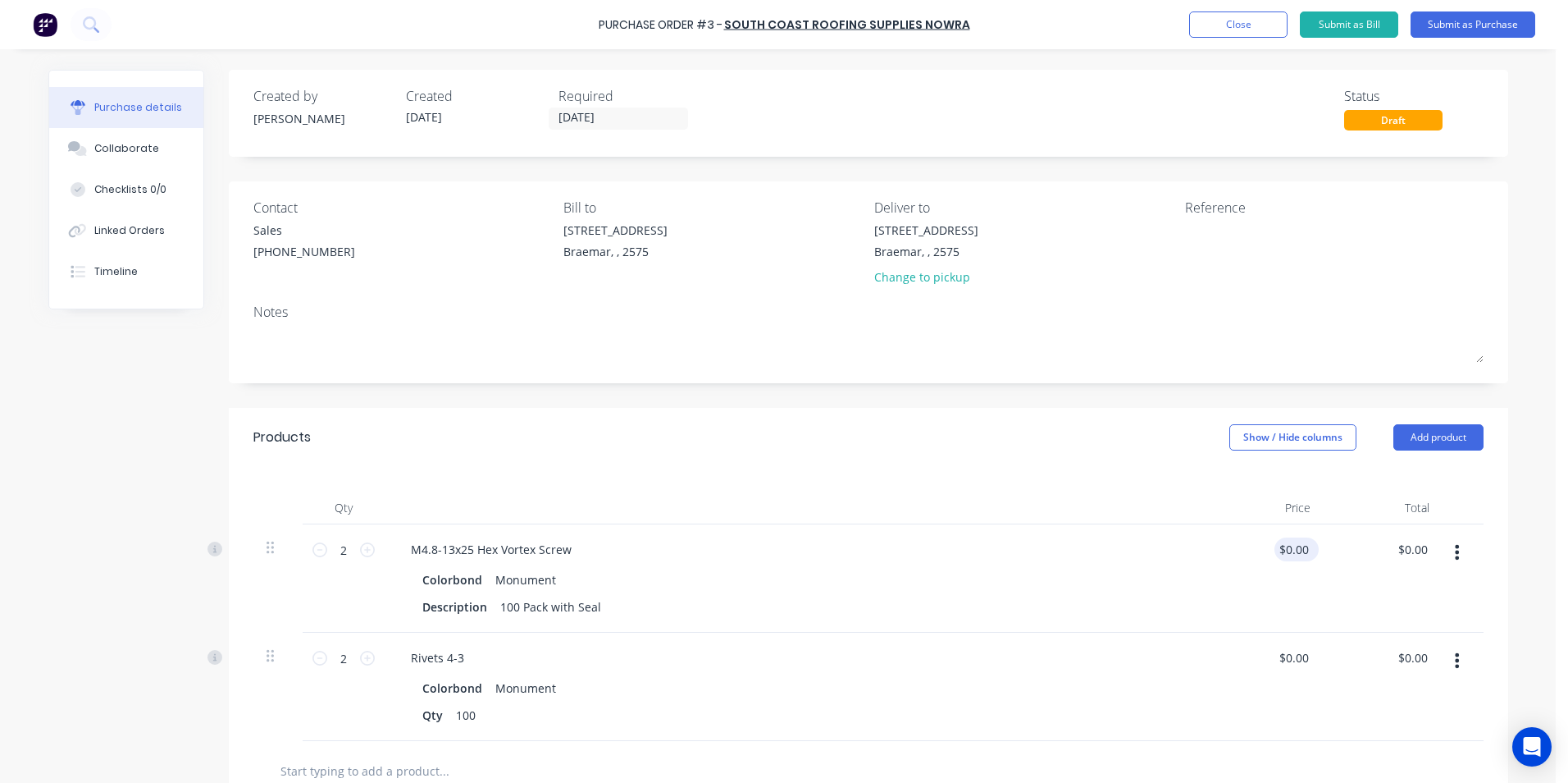
click at [1307, 548] on div "$0.00 $0.00" at bounding box center [1296, 549] width 44 height 23
click at [1306, 550] on div "$0.00 $0.00" at bounding box center [1293, 549] width 37 height 23
click at [1301, 550] on input "0.0000" at bounding box center [1293, 549] width 37 height 23
click at [1304, 550] on input "6.7150" at bounding box center [1289, 549] width 44 height 23
click at [1344, 558] on div "$13.42 13.42" at bounding box center [1382, 579] width 118 height 108
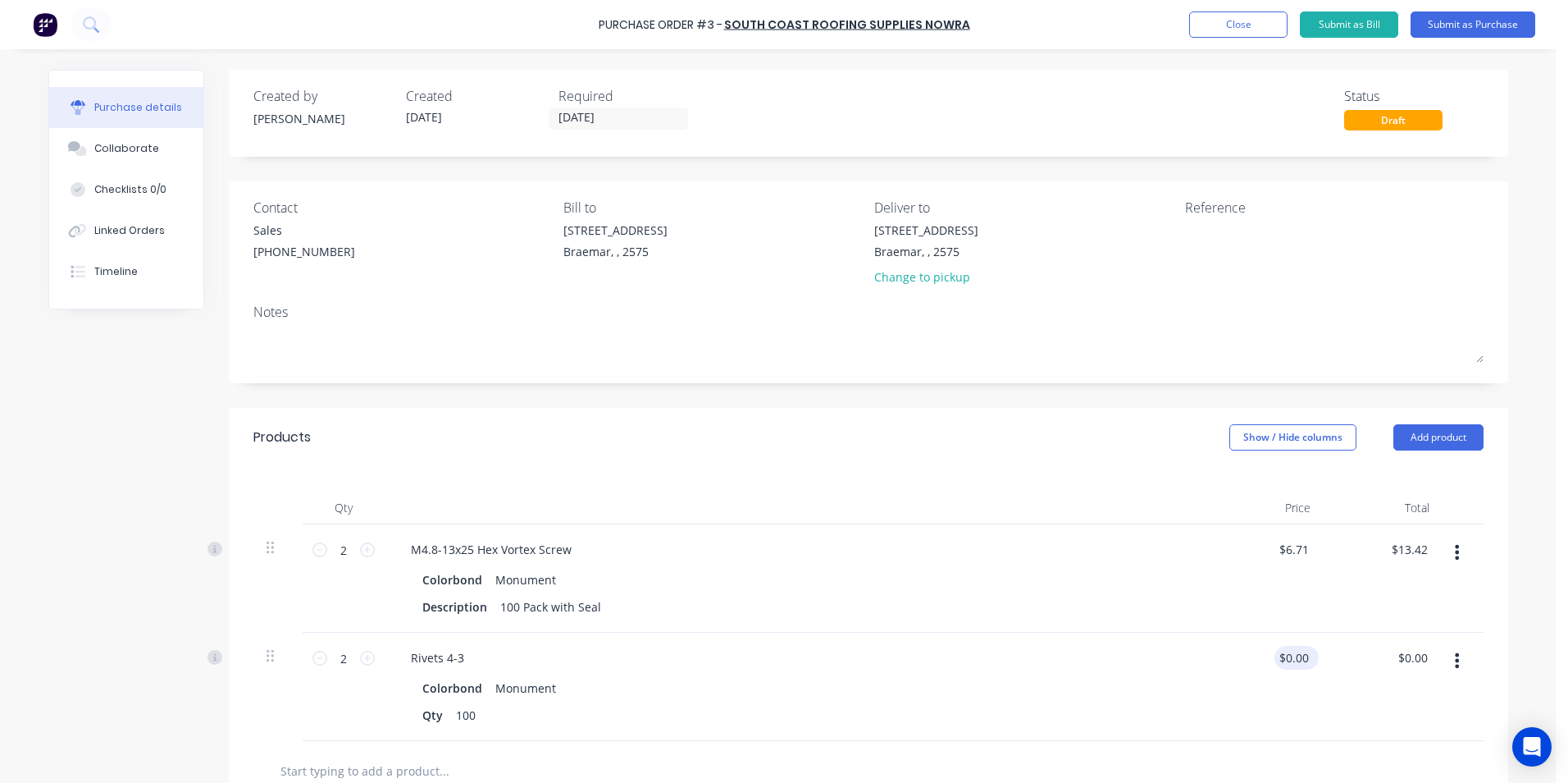
click at [1306, 655] on div "$0.00 $0.00" at bounding box center [1293, 657] width 37 height 23
click at [1300, 658] on input "0.0000" at bounding box center [1293, 657] width 37 height 23
click at [1089, 678] on div "Colorbond Monument" at bounding box center [795, 687] width 744 height 23
click at [1456, 26] on button "Submit as Purchase" at bounding box center [1473, 24] width 125 height 26
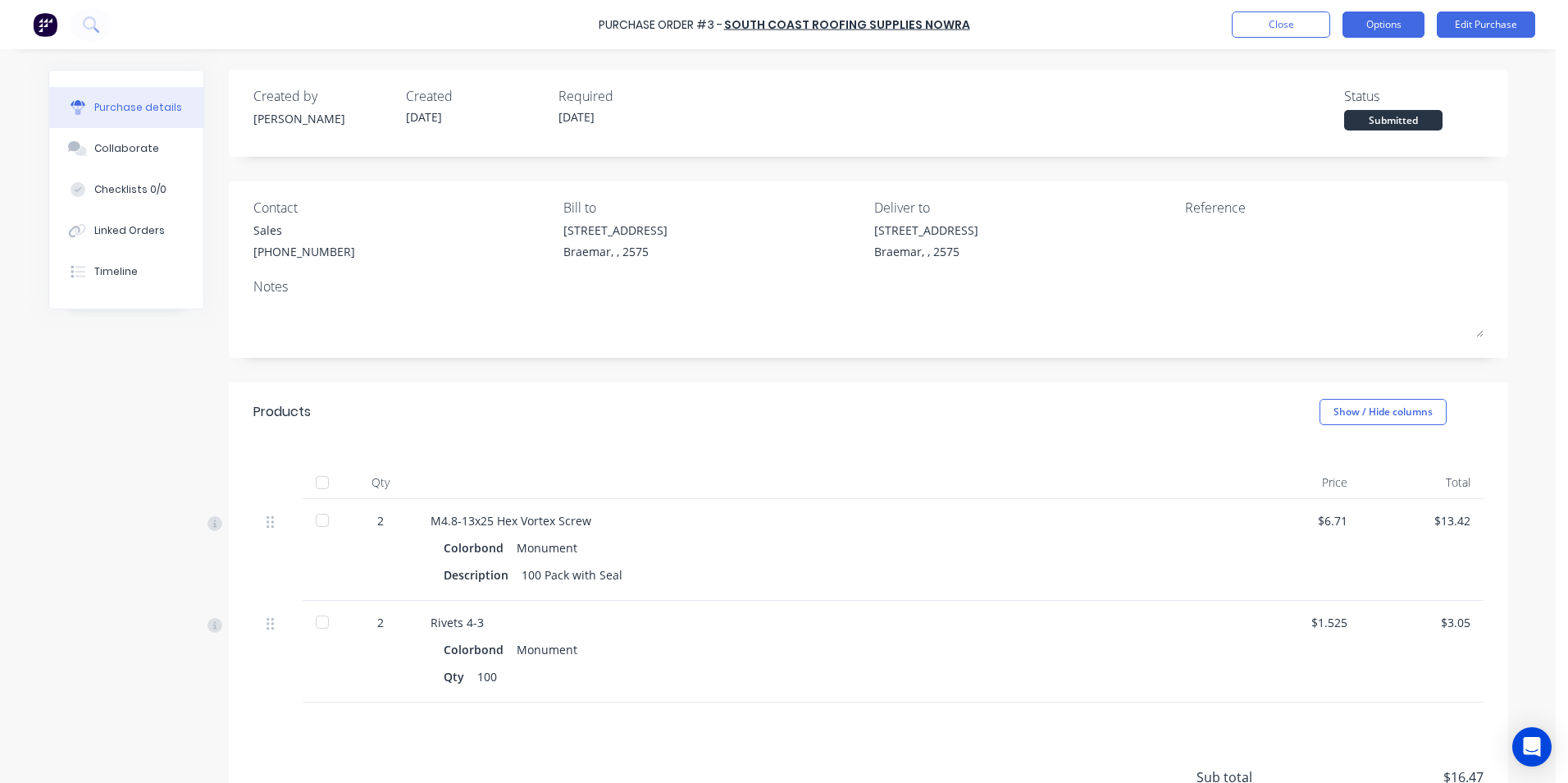
click at [1361, 23] on button "Options" at bounding box center [1383, 24] width 82 height 26
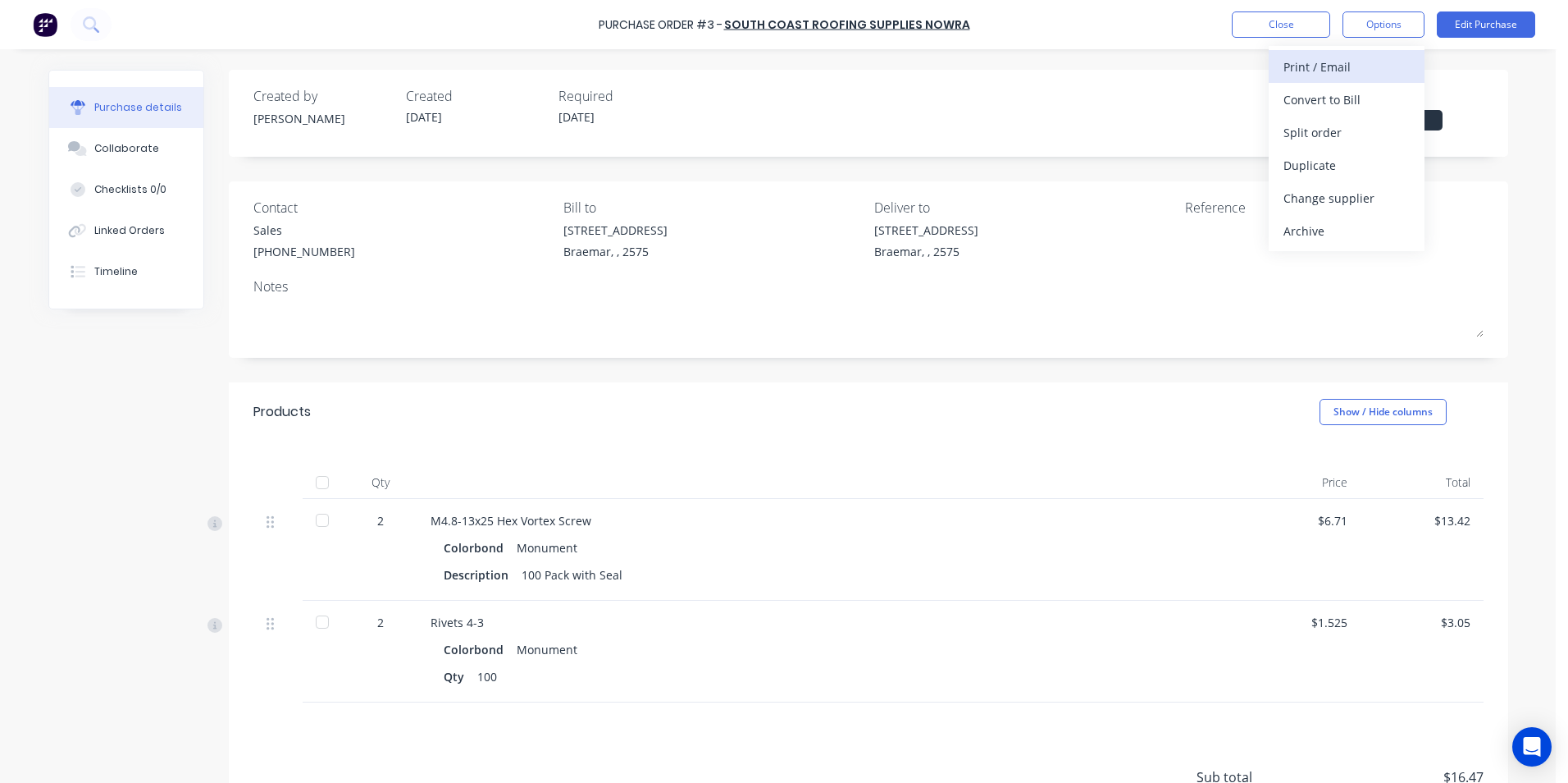
click at [1348, 71] on div "Print / Email" at bounding box center [1346, 66] width 126 height 23
click at [1341, 131] on div "Without pricing" at bounding box center [1346, 132] width 126 height 23
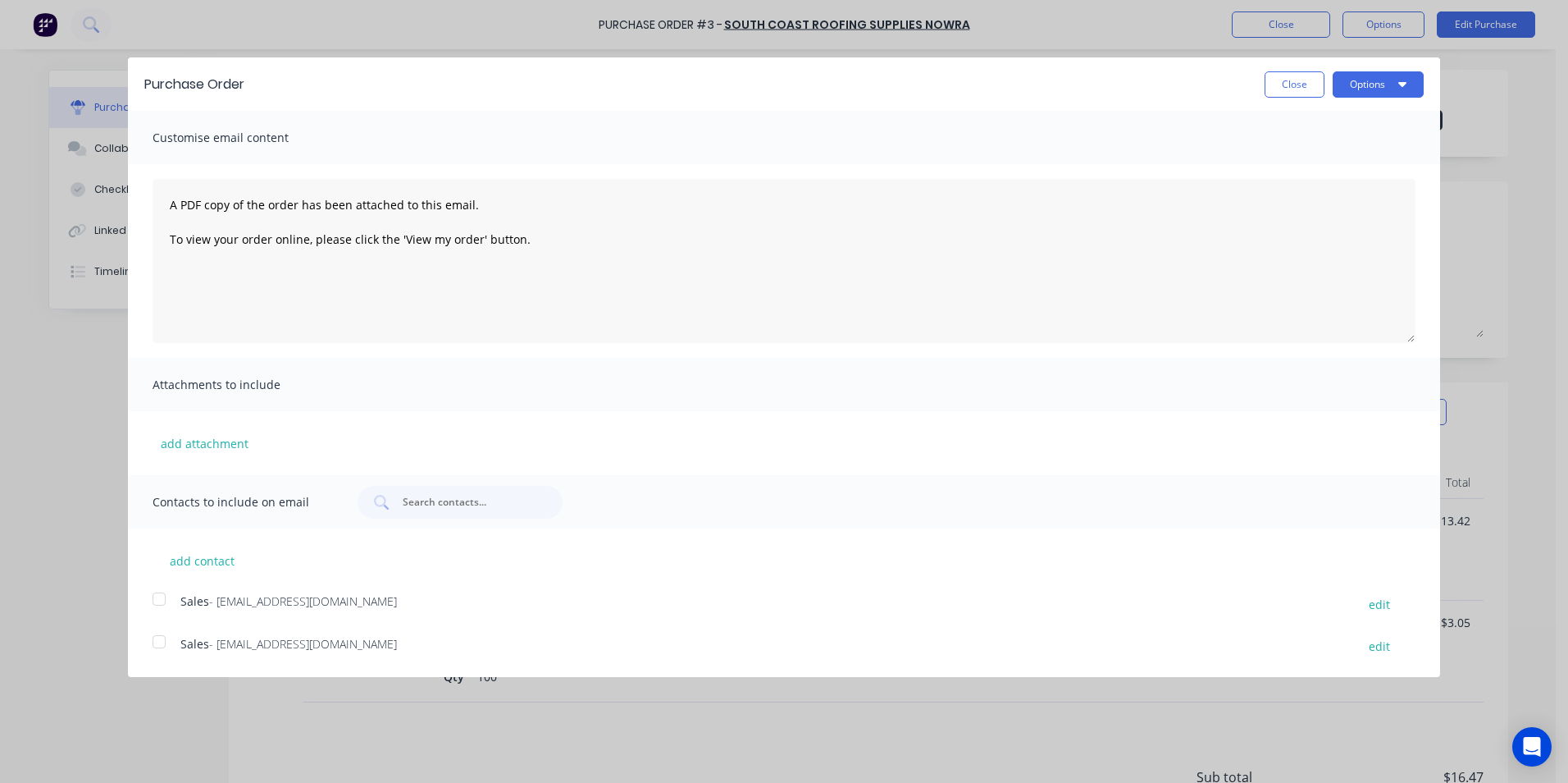
click at [159, 601] on div at bounding box center [159, 598] width 33 height 33
click at [1365, 86] on button "Options" at bounding box center [1379, 84] width 91 height 26
click at [1341, 157] on div "Email" at bounding box center [1345, 158] width 126 height 23
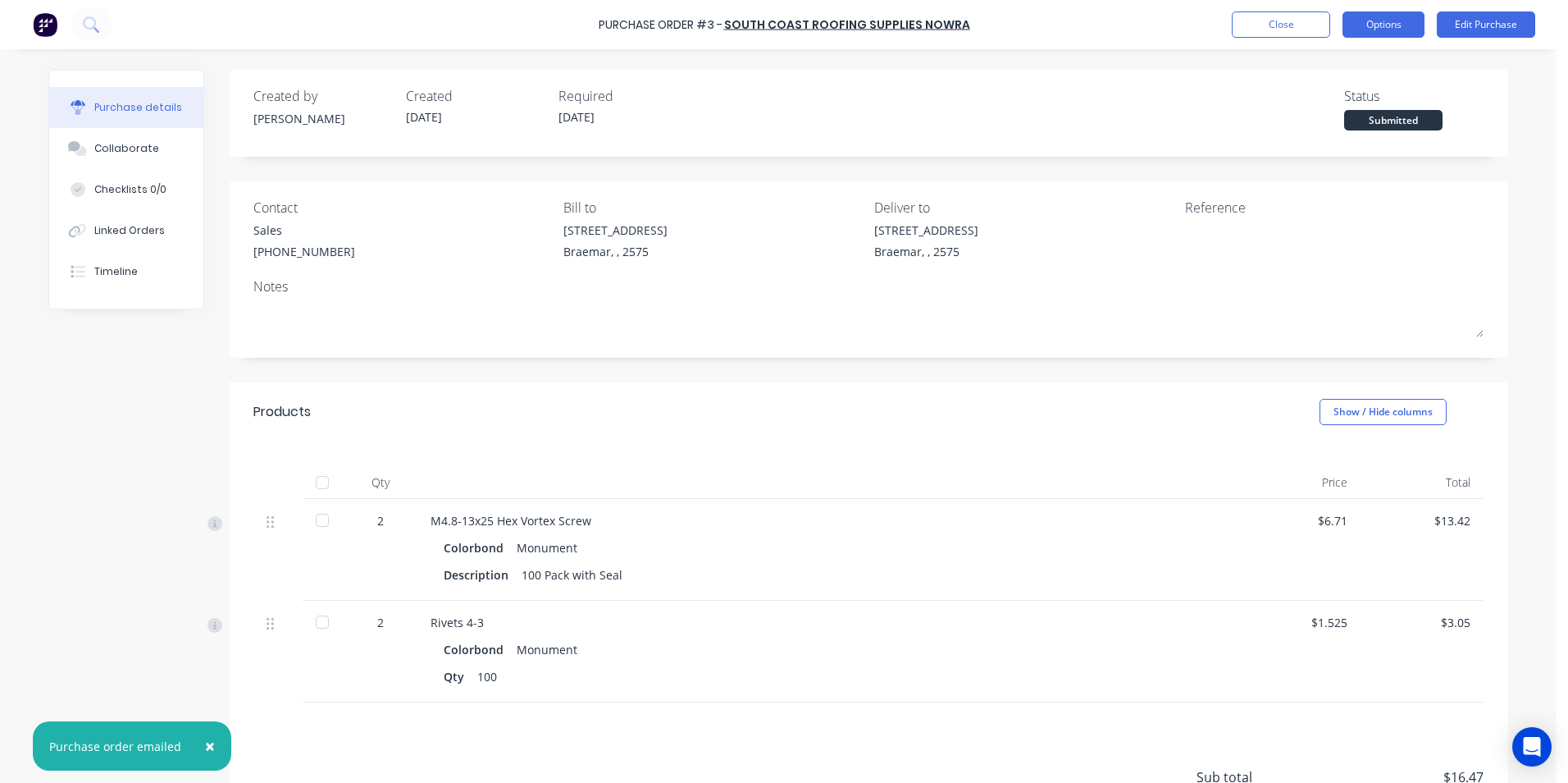
click at [1400, 31] on button "Options" at bounding box center [1383, 24] width 82 height 26
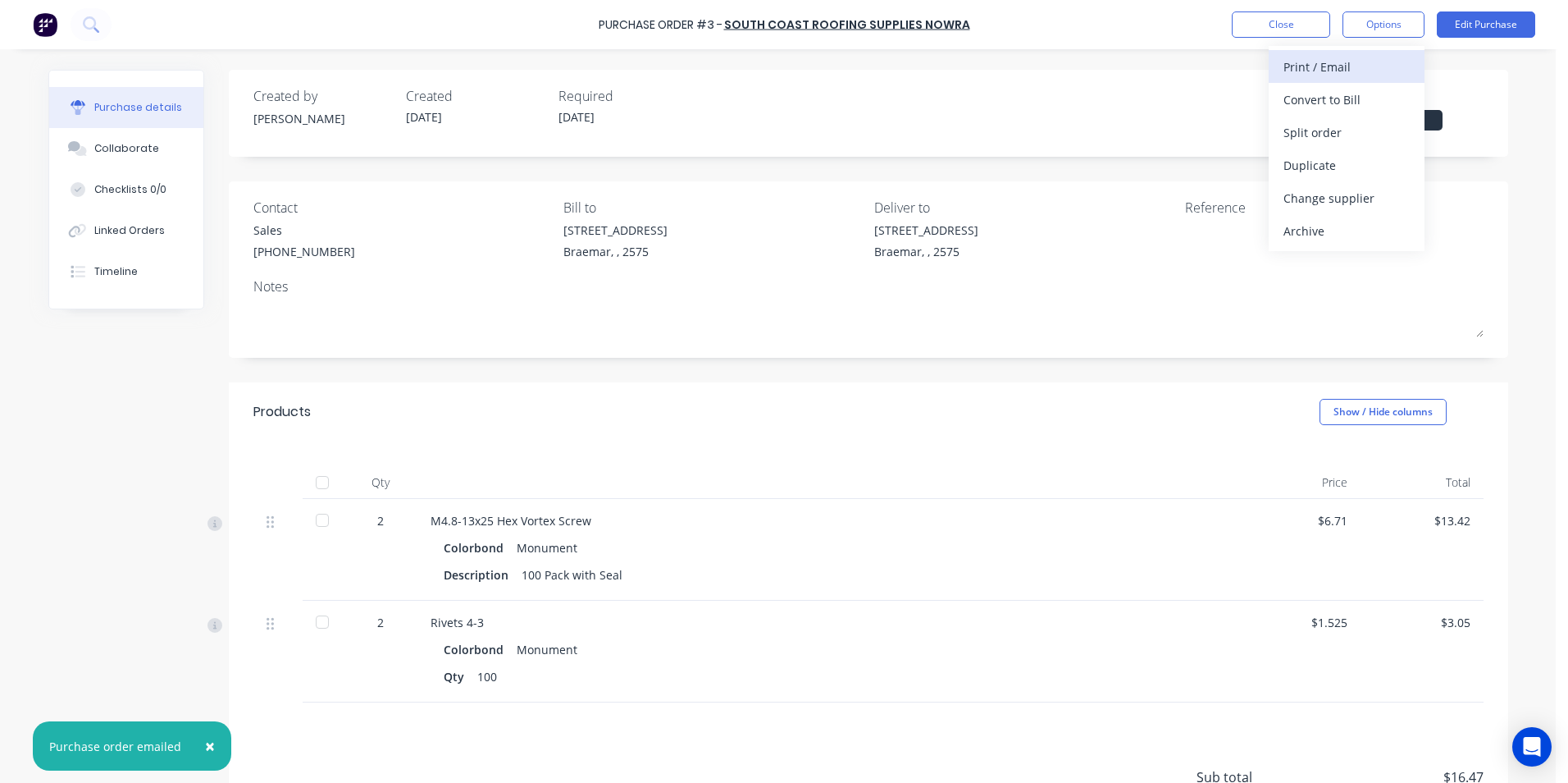
click at [1377, 60] on div "Print / Email" at bounding box center [1346, 66] width 126 height 23
click at [1389, 141] on div "Without pricing" at bounding box center [1346, 132] width 126 height 23
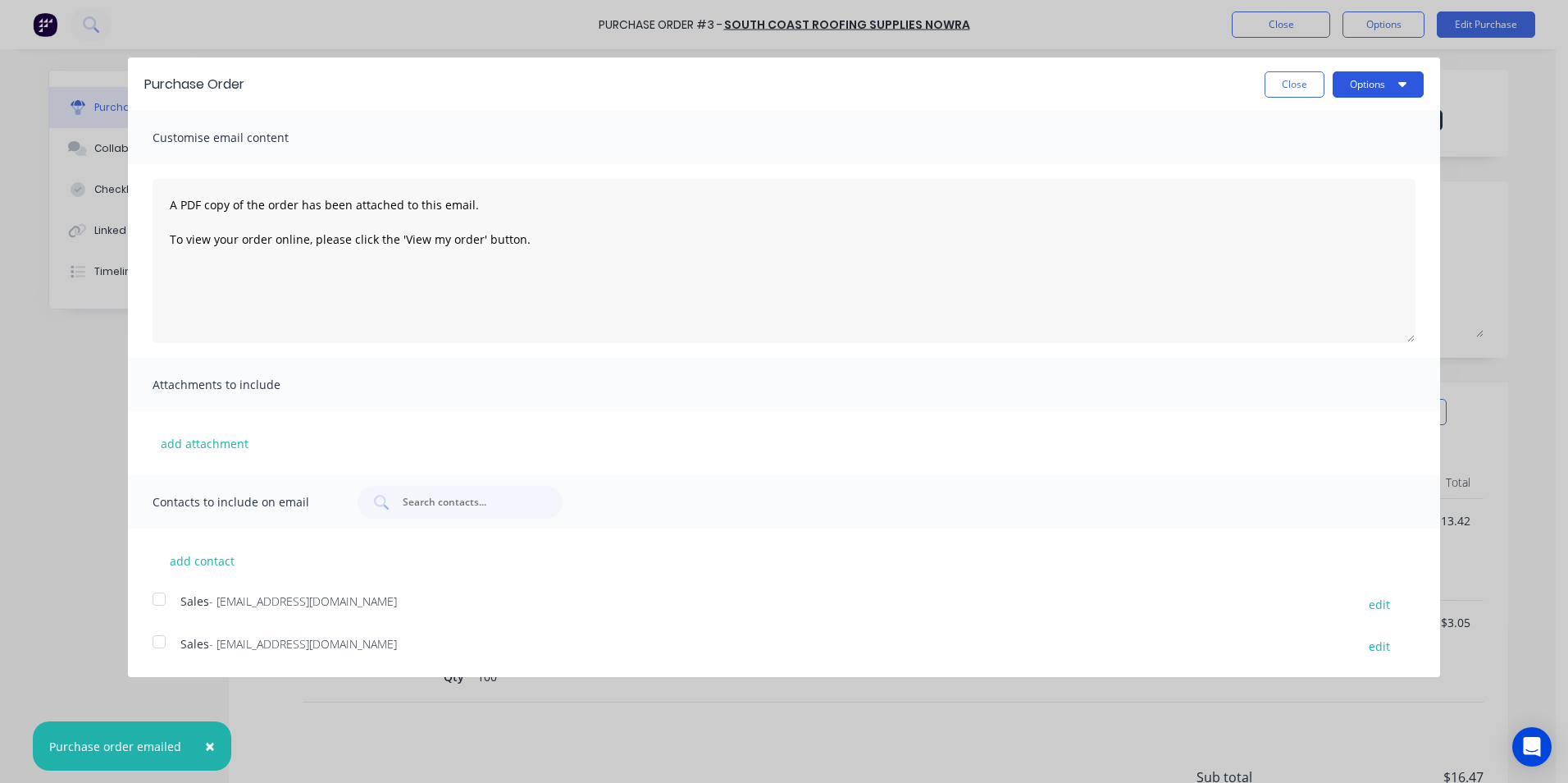
click at [1376, 90] on button "Options" at bounding box center [1379, 84] width 91 height 26
click at [1366, 120] on div "Print" at bounding box center [1345, 125] width 126 height 23
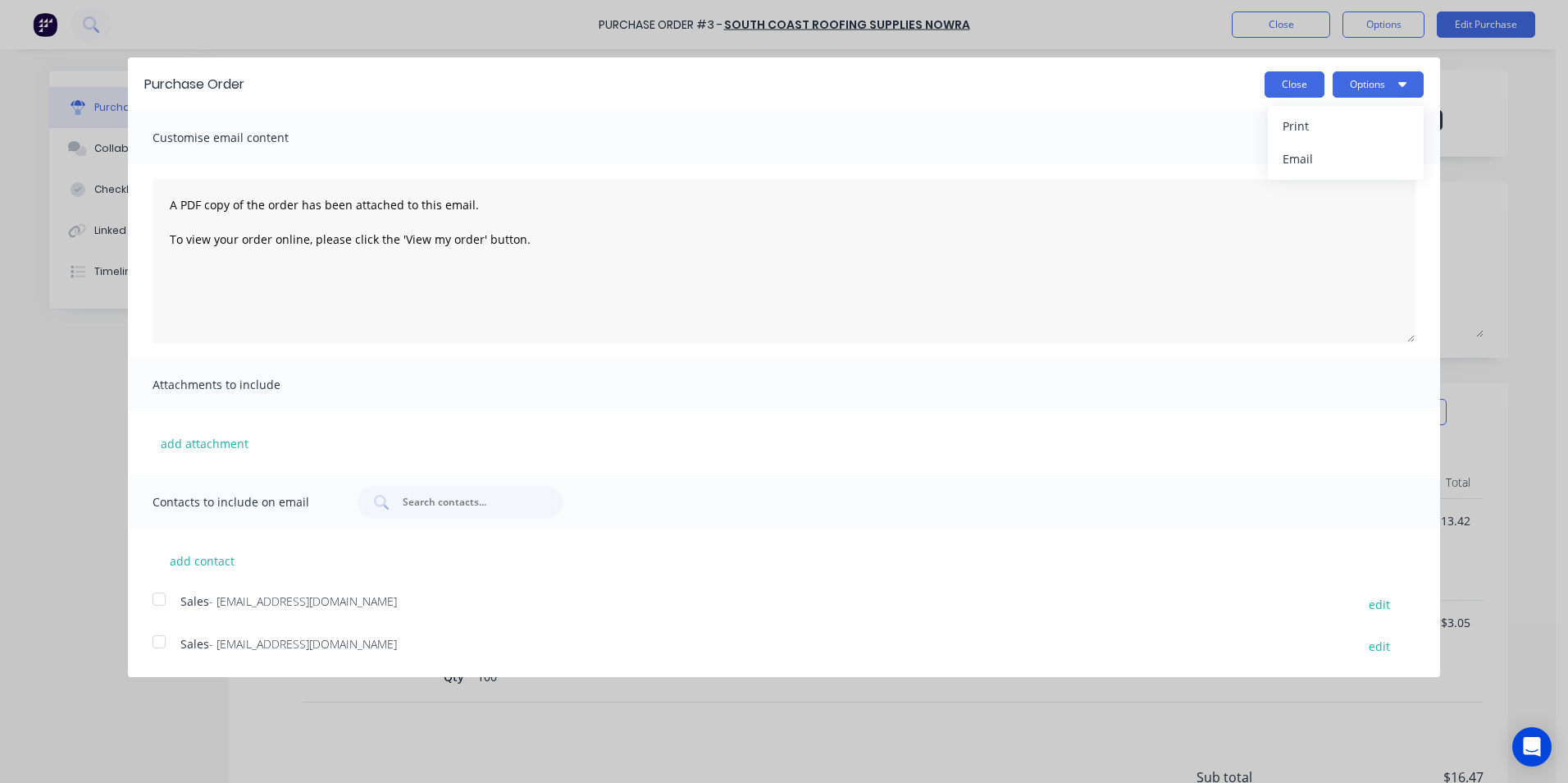
click at [1269, 87] on button "Close" at bounding box center [1295, 84] width 60 height 26
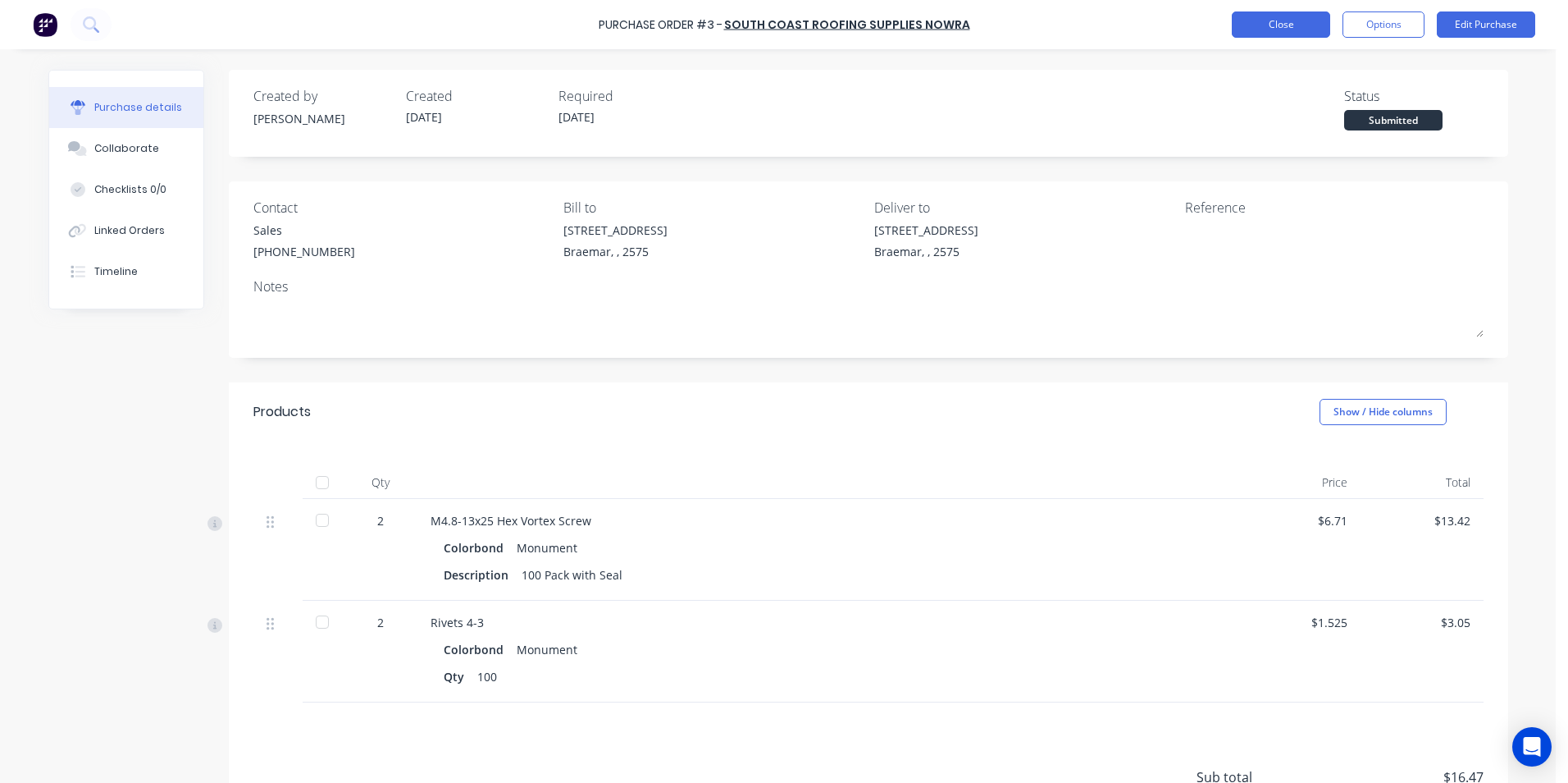
click at [1253, 29] on button "Close" at bounding box center [1282, 24] width 99 height 26
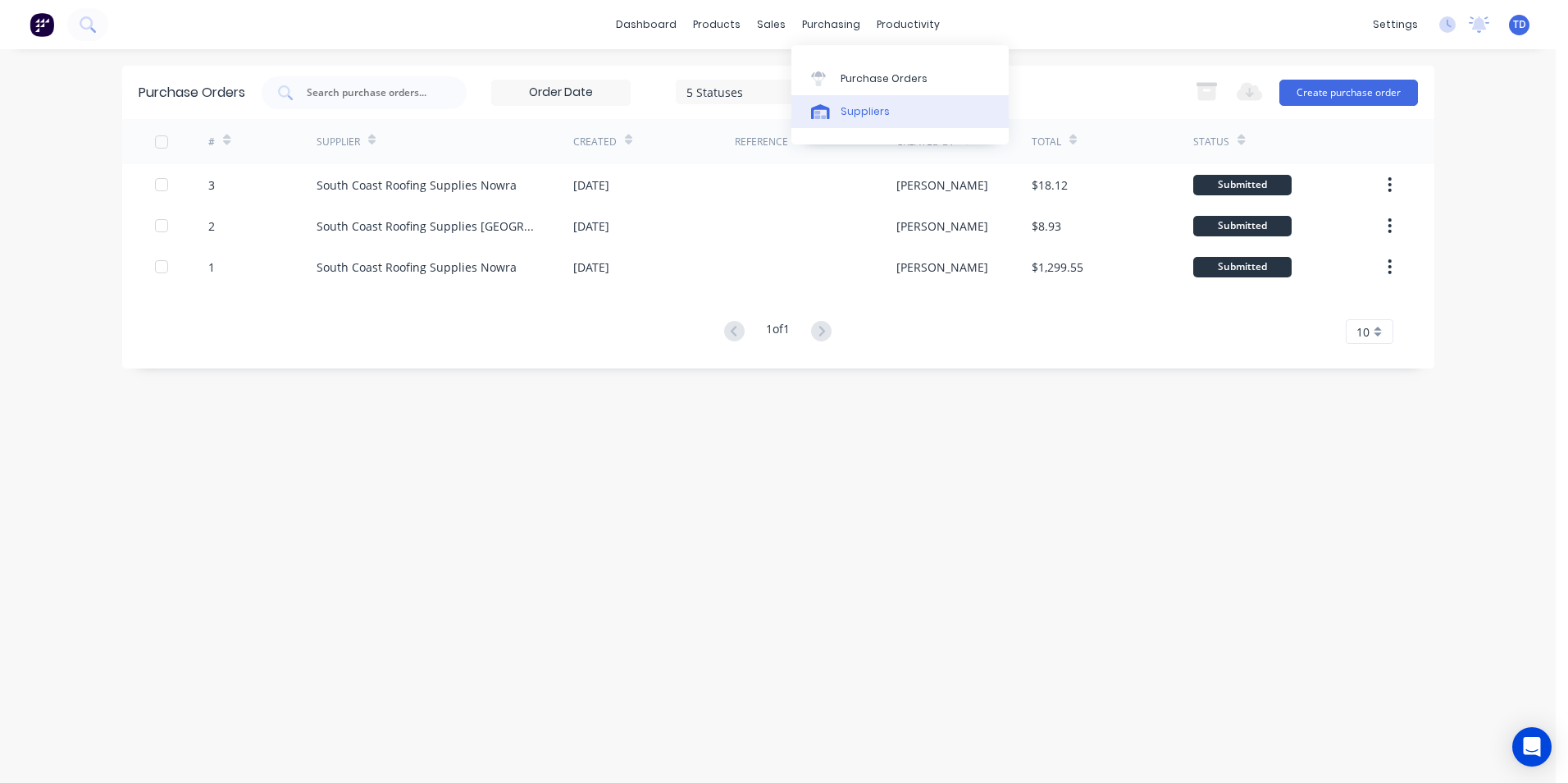
click at [851, 109] on div "Suppliers" at bounding box center [865, 112] width 49 height 15
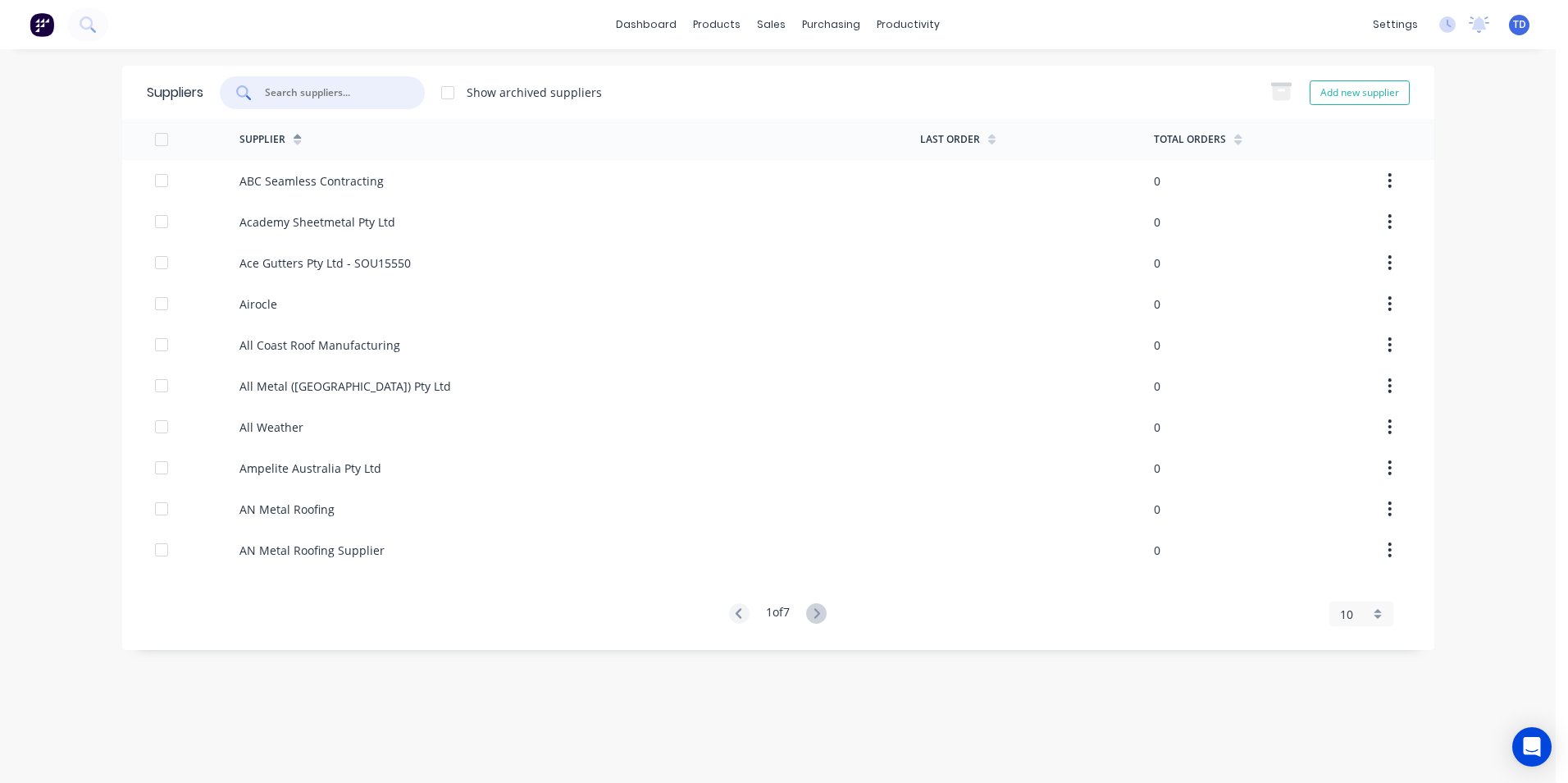
click at [386, 99] on input "text" at bounding box center [331, 93] width 136 height 17
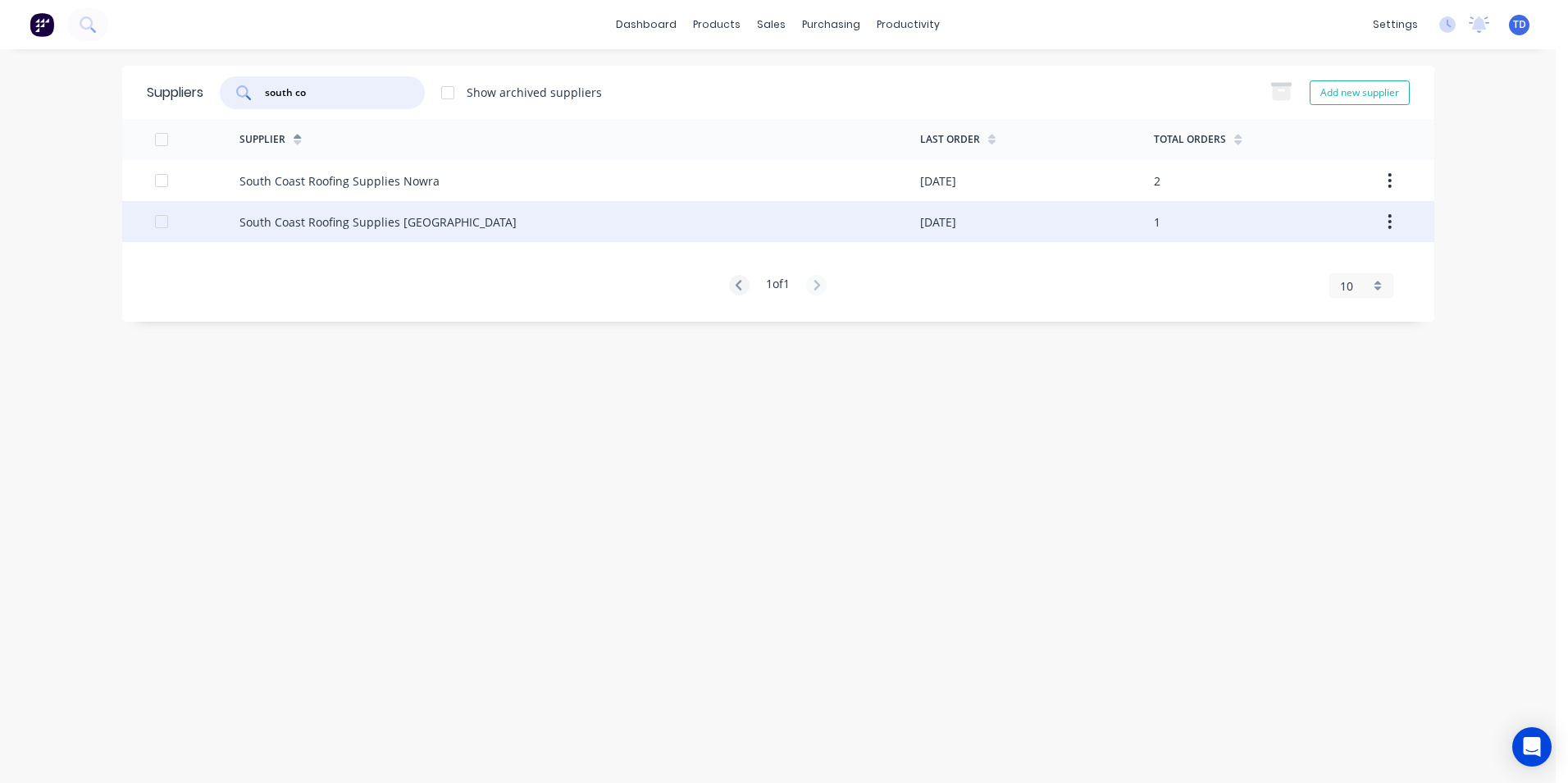
click at [458, 231] on div "South Coast Roofing Supplies [GEOGRAPHIC_DATA]" at bounding box center [580, 221] width 681 height 41
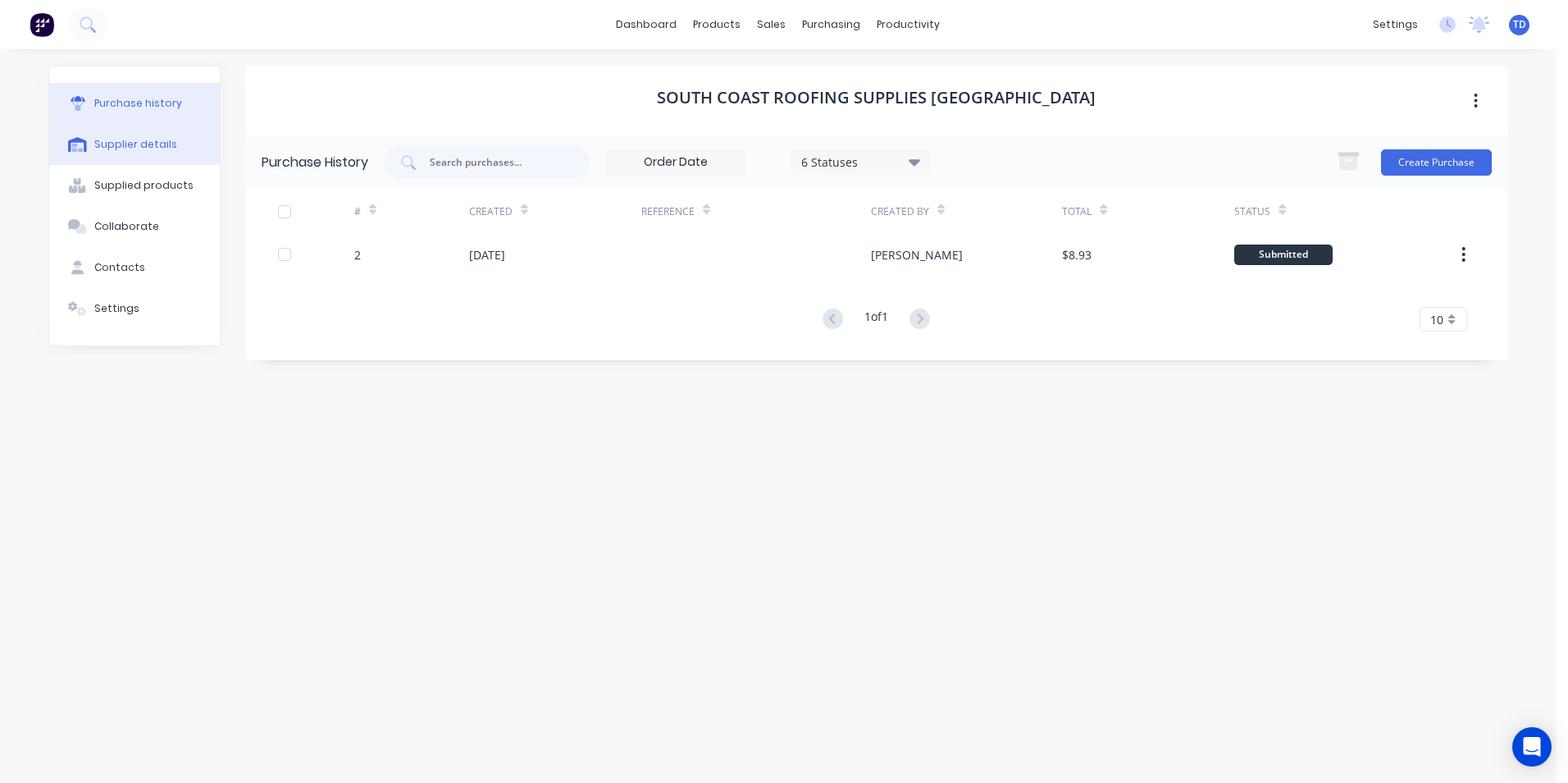
click at [159, 146] on div "Supplier details" at bounding box center [135, 145] width 83 height 15
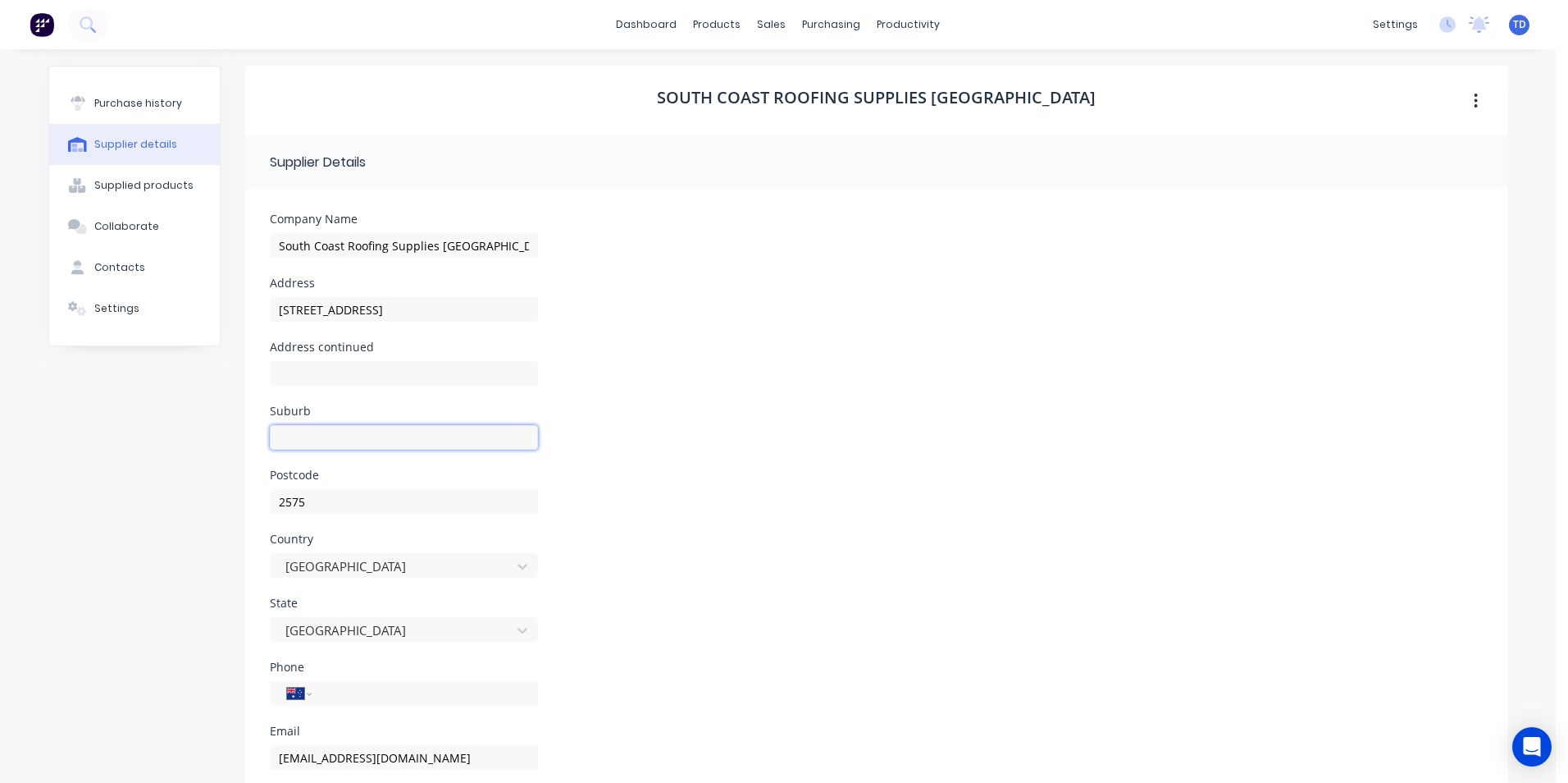
click at [298, 446] on input at bounding box center [404, 437] width 269 height 24
click at [631, 517] on div "Postcode 2575" at bounding box center [876, 501] width 1214 height 64
click at [376, 696] on input "tel" at bounding box center [421, 693] width 197 height 19
click at [628, 363] on div "Address continued" at bounding box center [876, 373] width 1214 height 64
select select "AU"
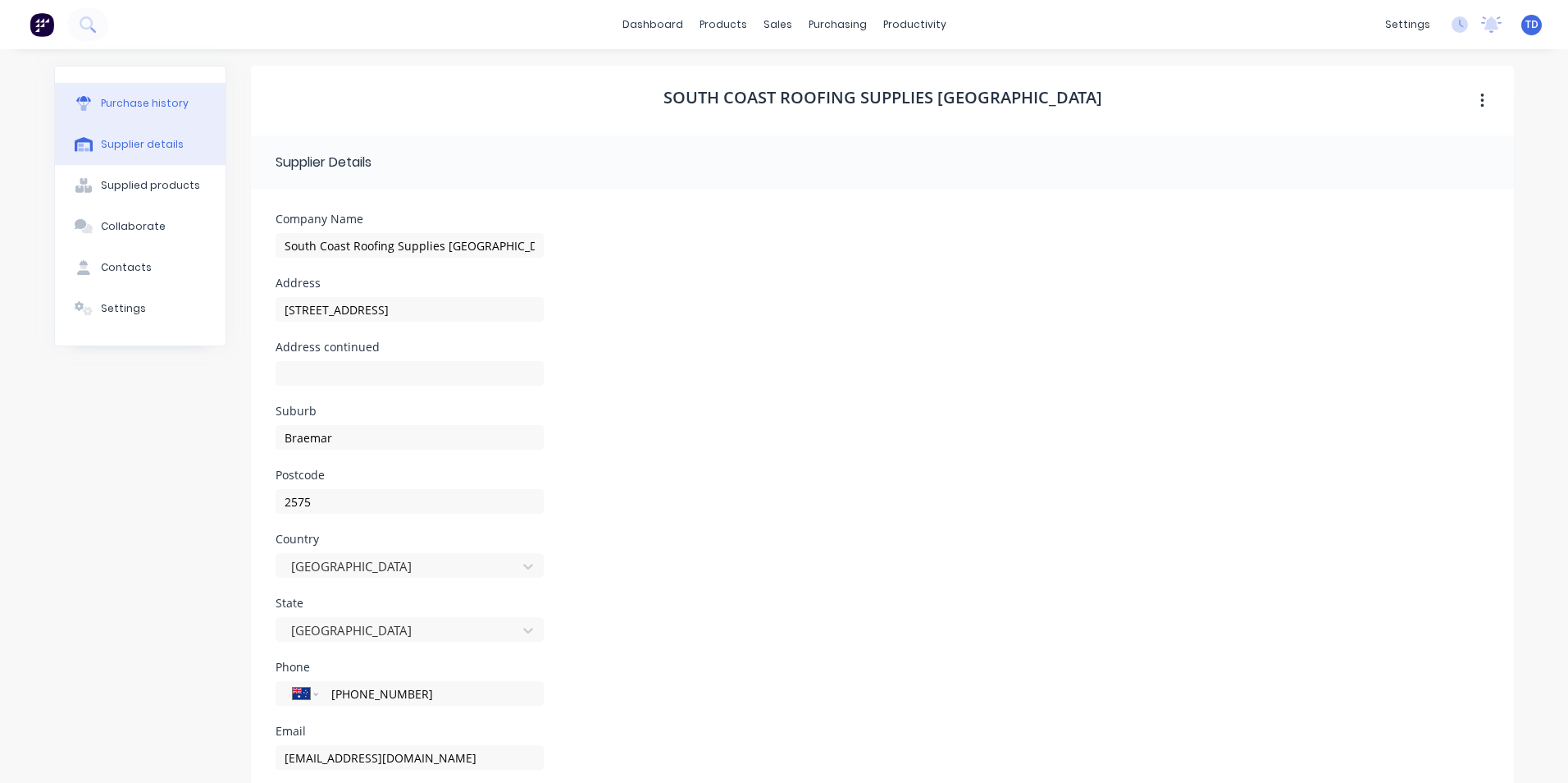
click at [106, 97] on div "Purchase history" at bounding box center [145, 104] width 88 height 15
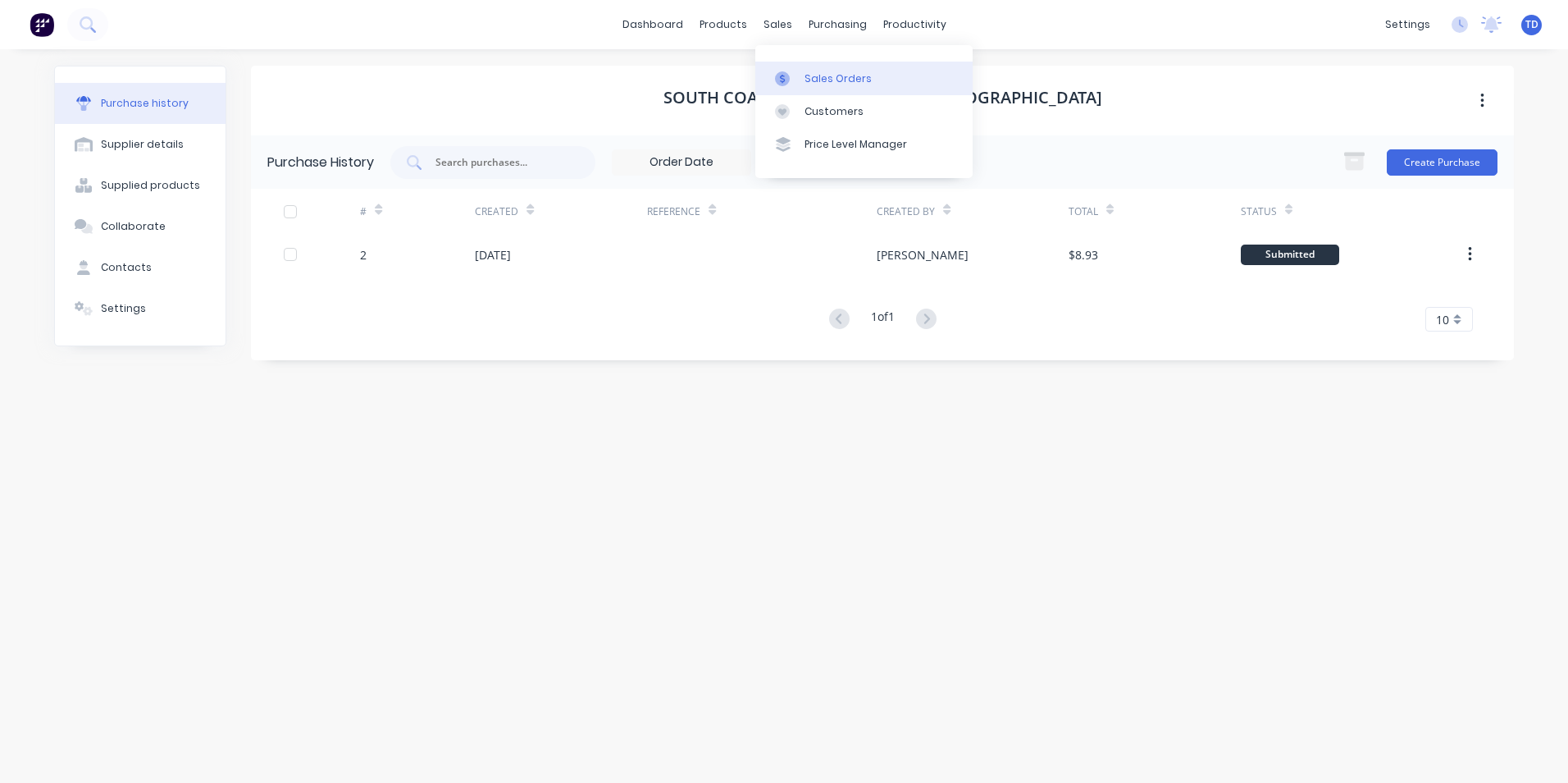
click at [808, 77] on div "Sales Orders" at bounding box center [839, 78] width 67 height 15
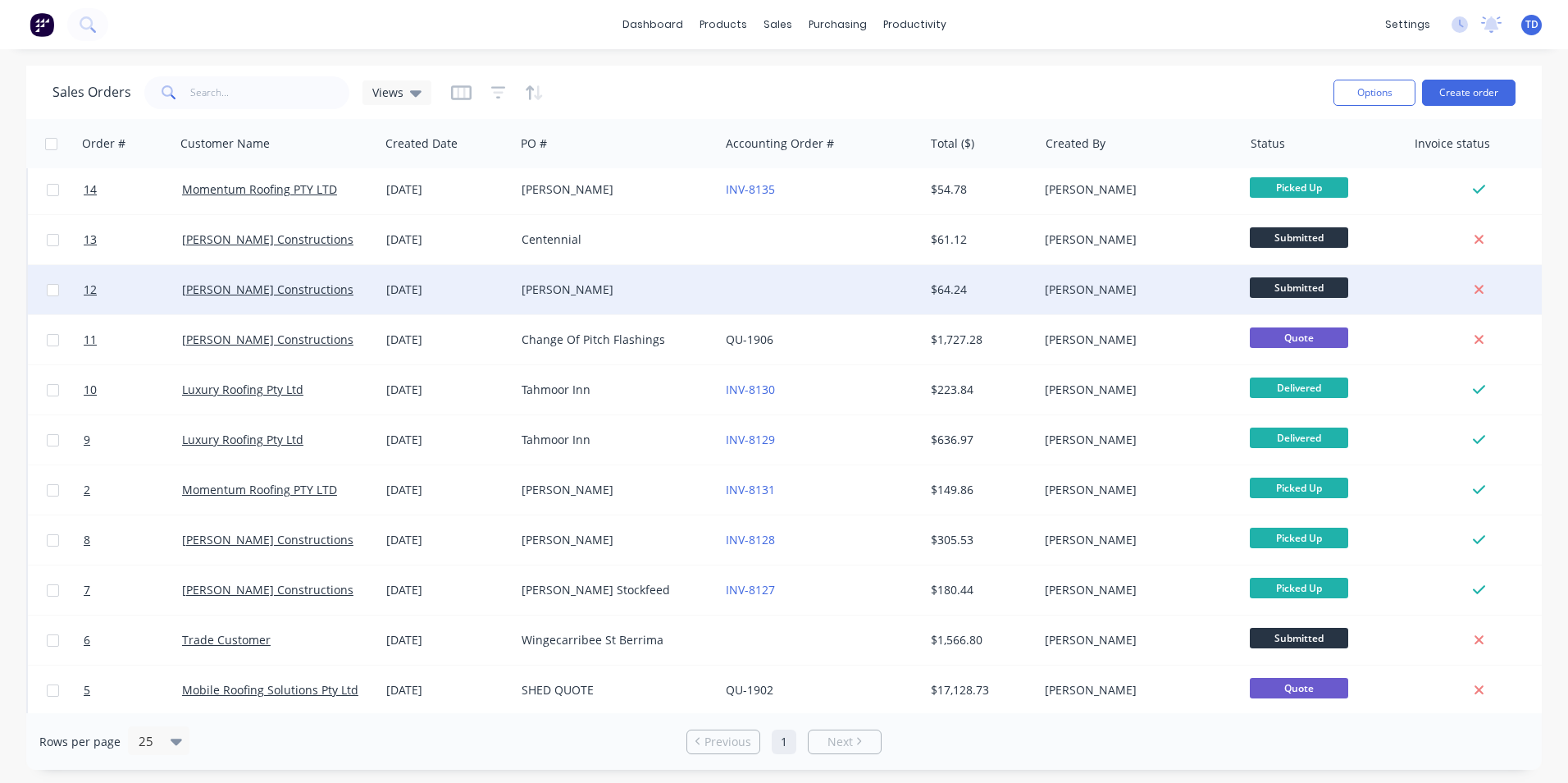
scroll to position [164, 0]
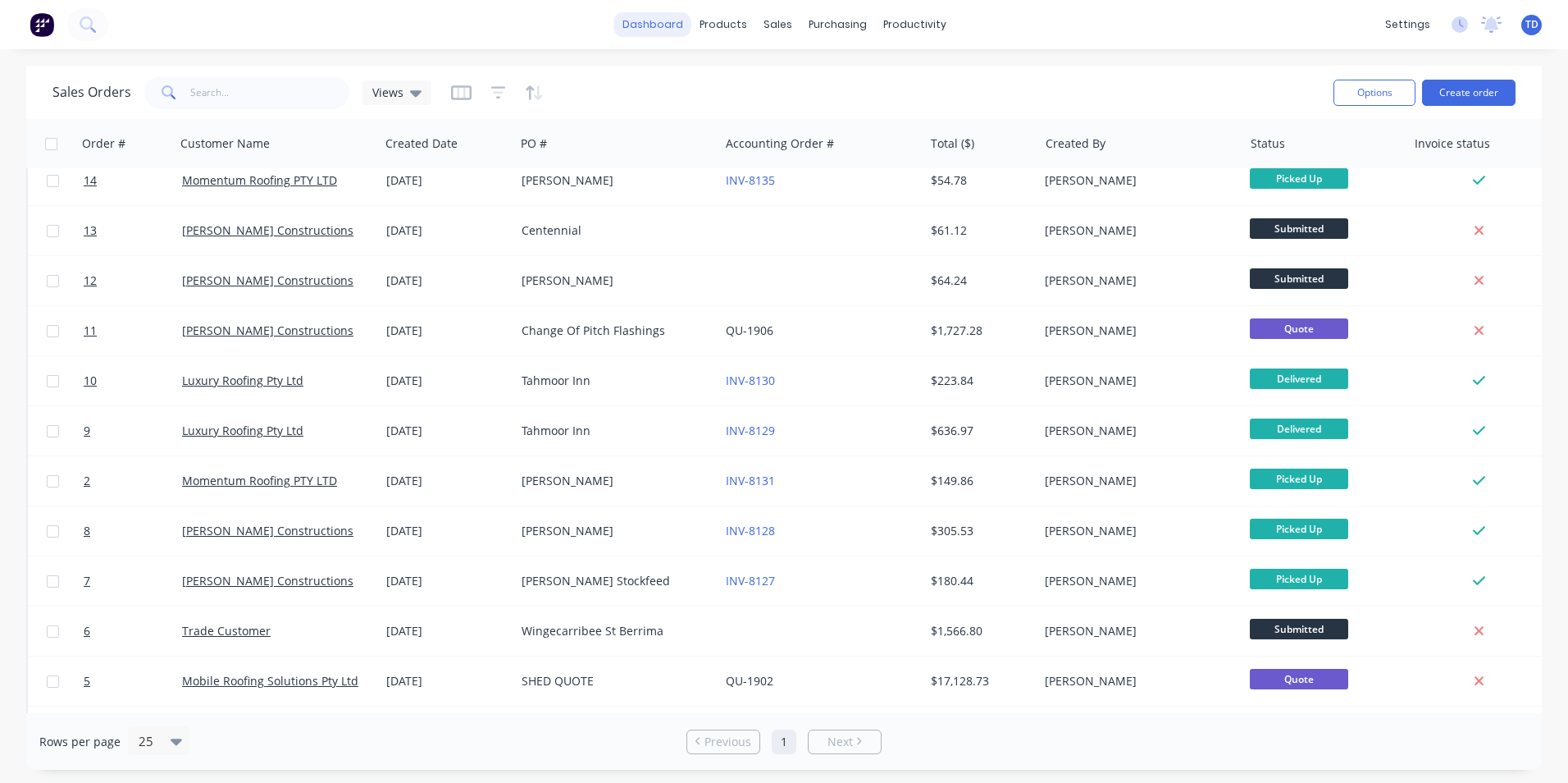
click at [652, 24] on link "dashboard" at bounding box center [653, 24] width 77 height 24
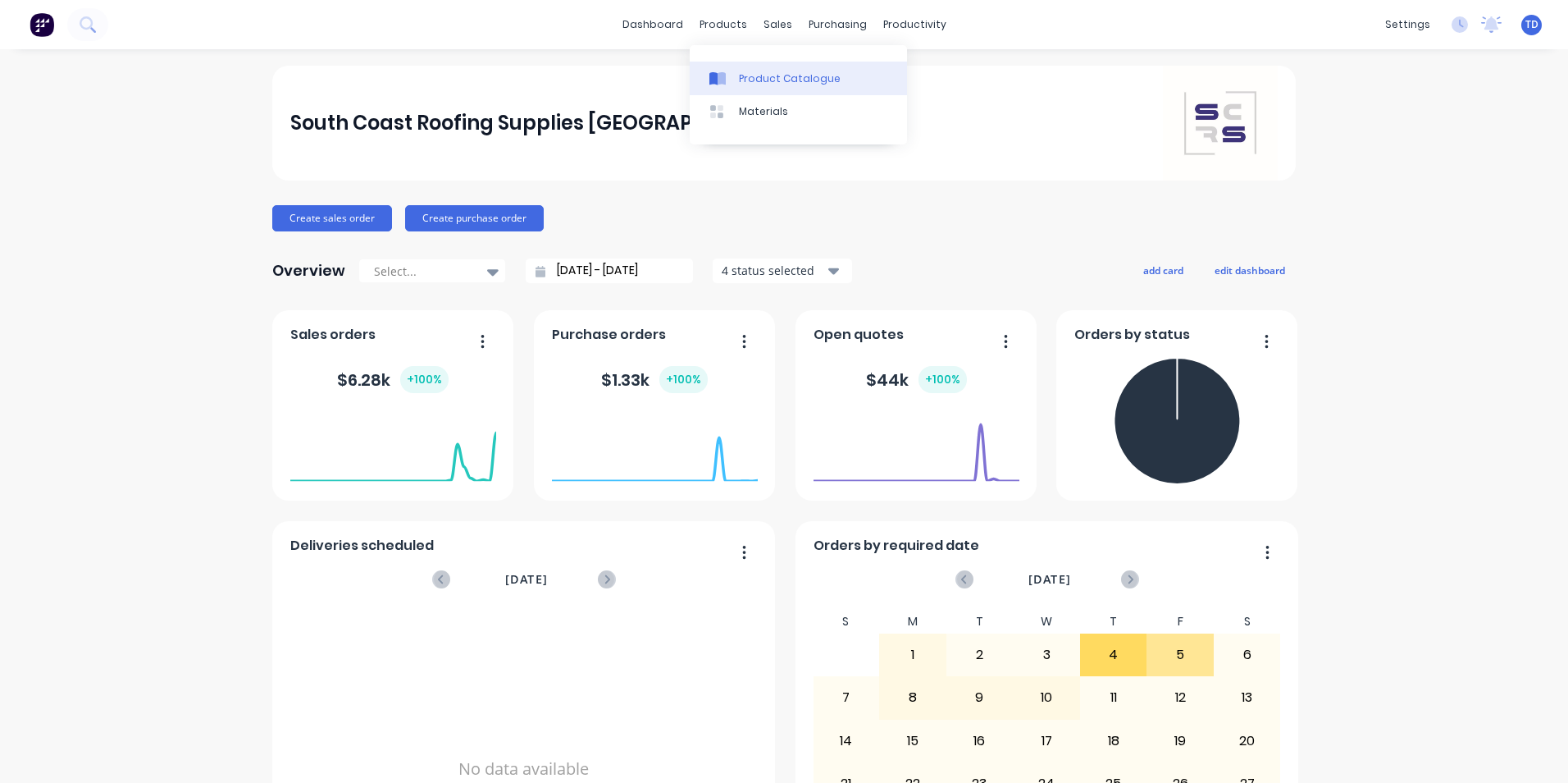
click at [742, 76] on div "Product Catalogue" at bounding box center [789, 78] width 102 height 15
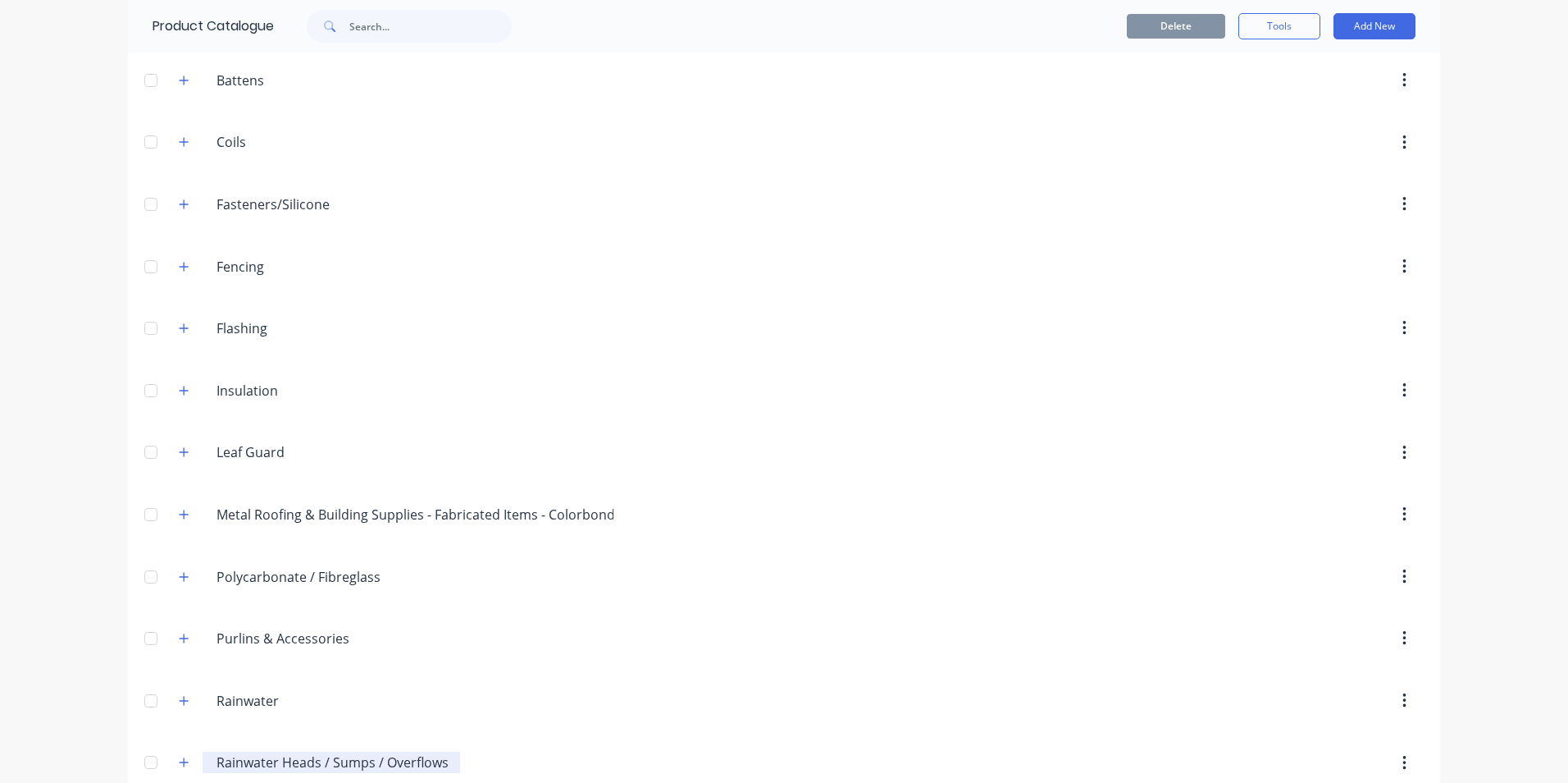
scroll to position [513, 0]
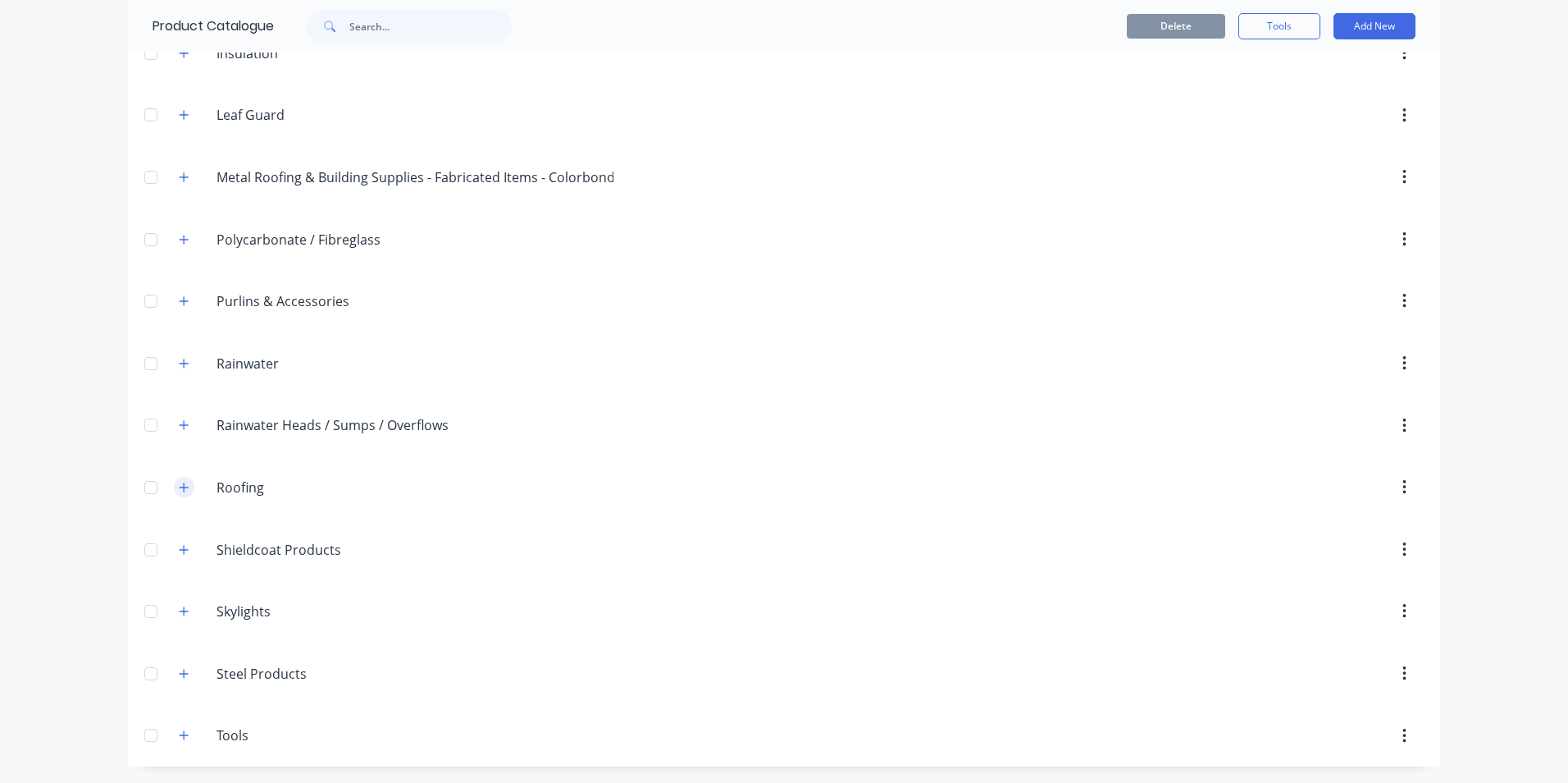
click at [180, 488] on icon "button" at bounding box center [184, 487] width 10 height 11
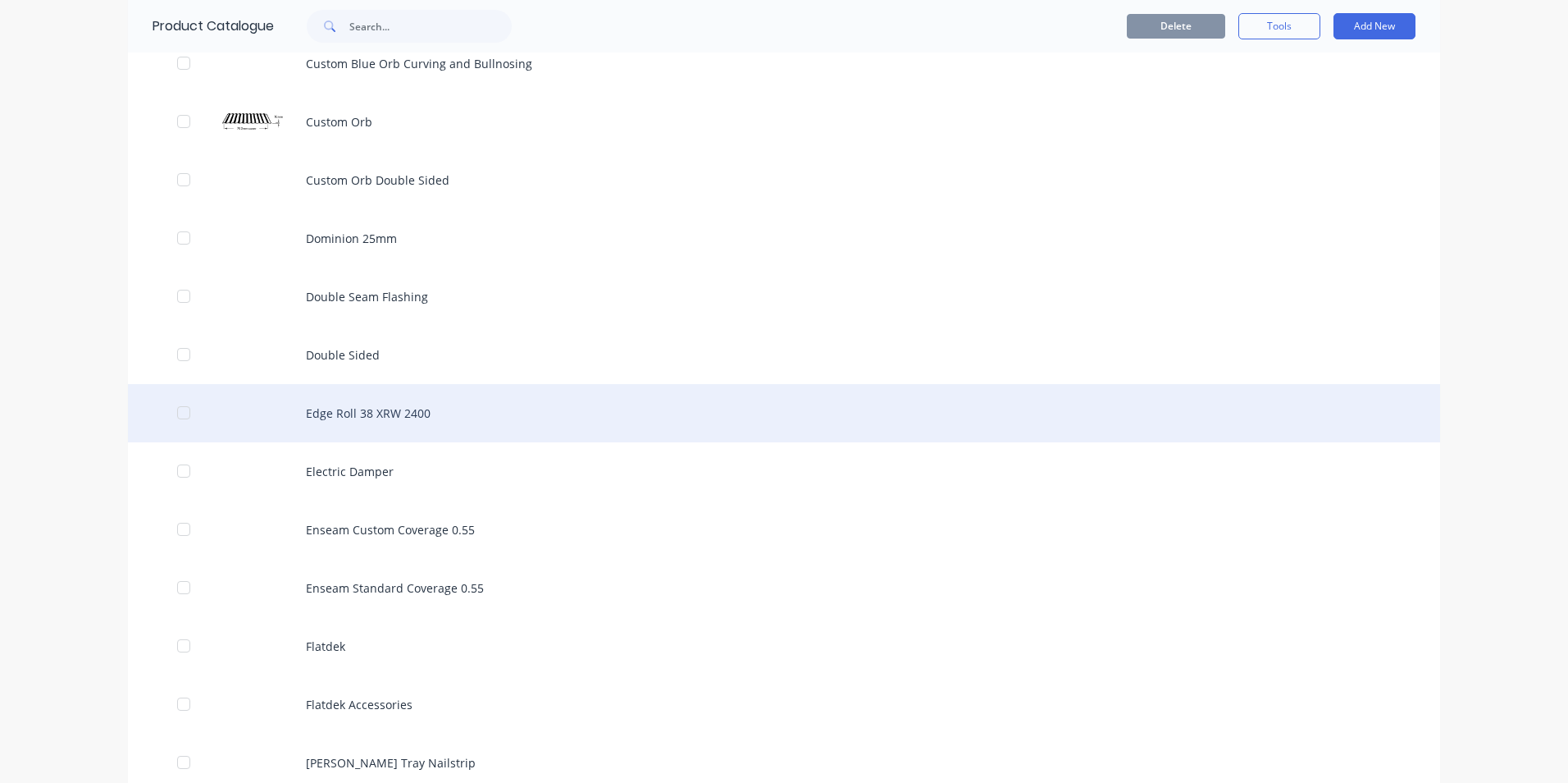
scroll to position [1498, 0]
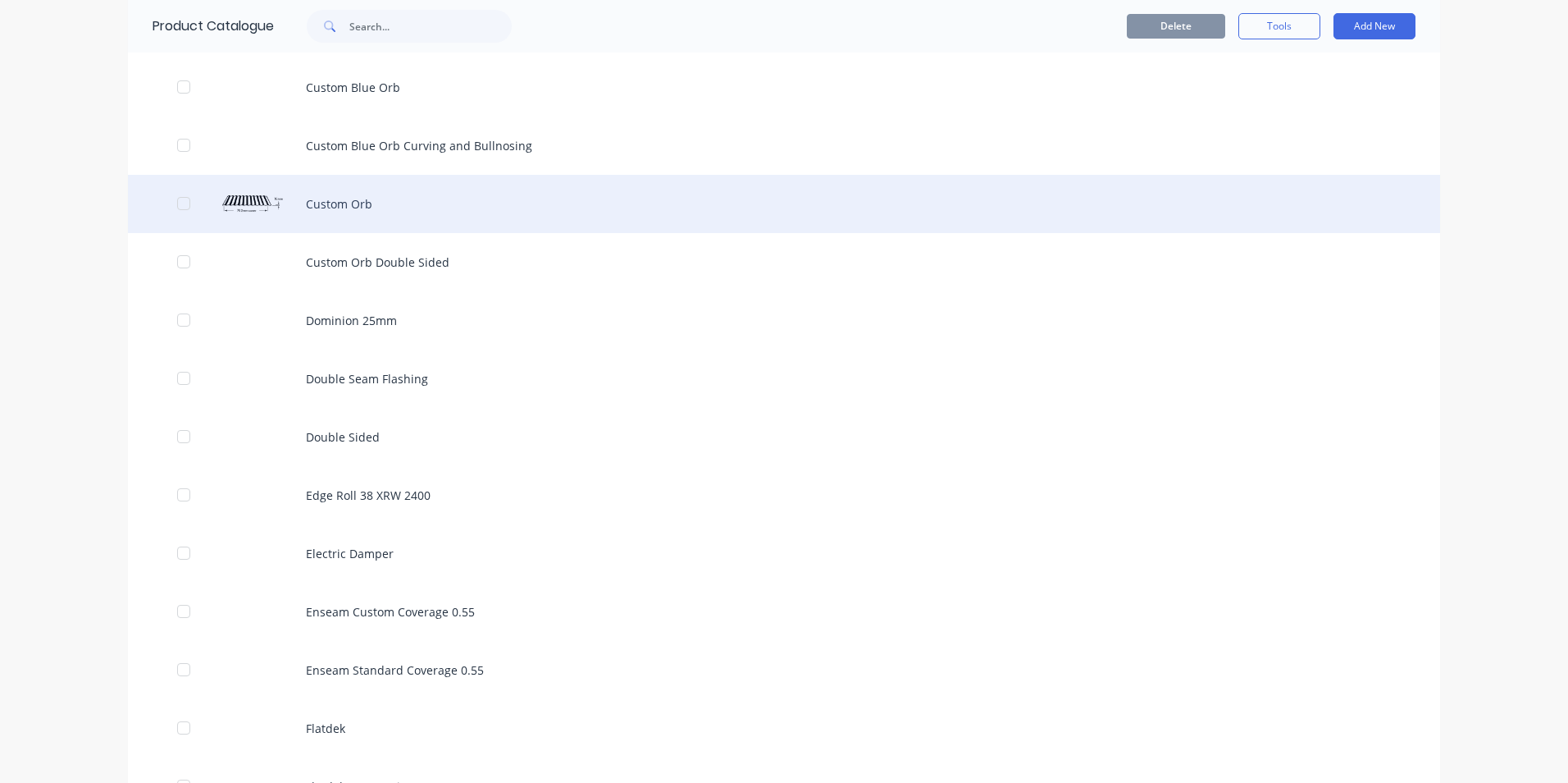
click at [357, 211] on div "Custom Orb" at bounding box center [784, 203] width 1312 height 58
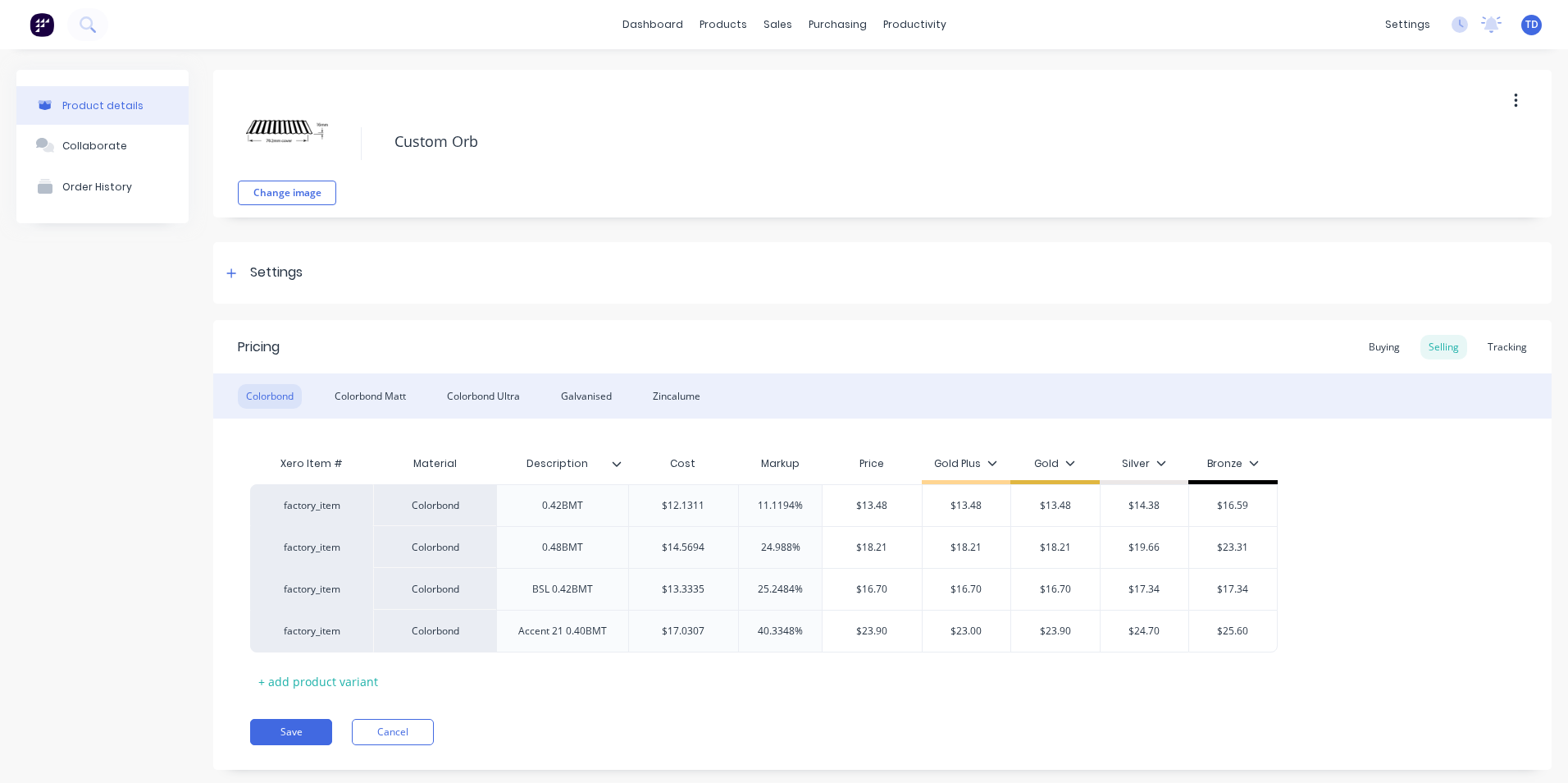
type textarea "x"
click at [757, 71] on div "Product Catalogue" at bounding box center [789, 78] width 102 height 15
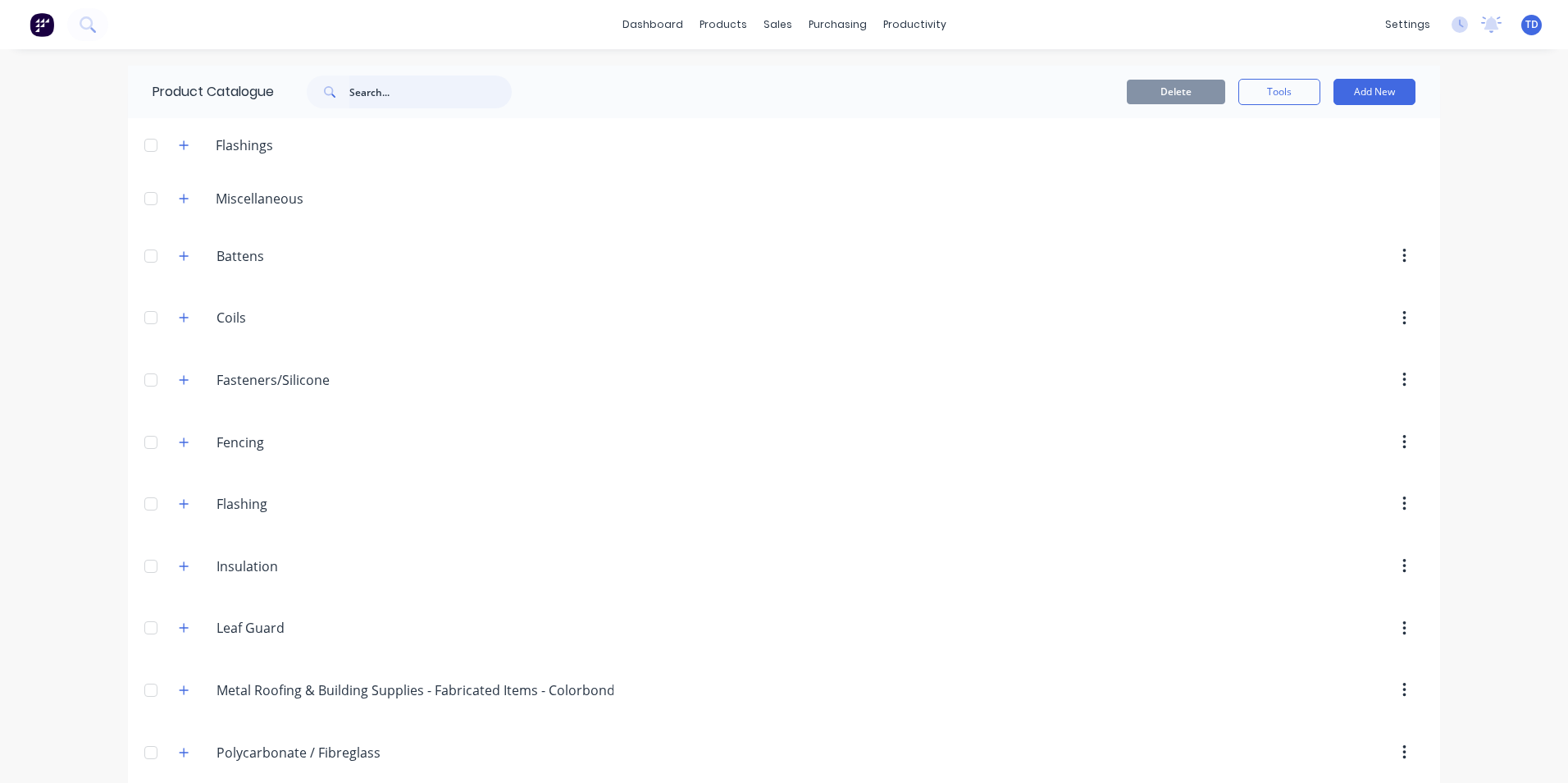
click at [404, 97] on input "text" at bounding box center [431, 91] width 162 height 33
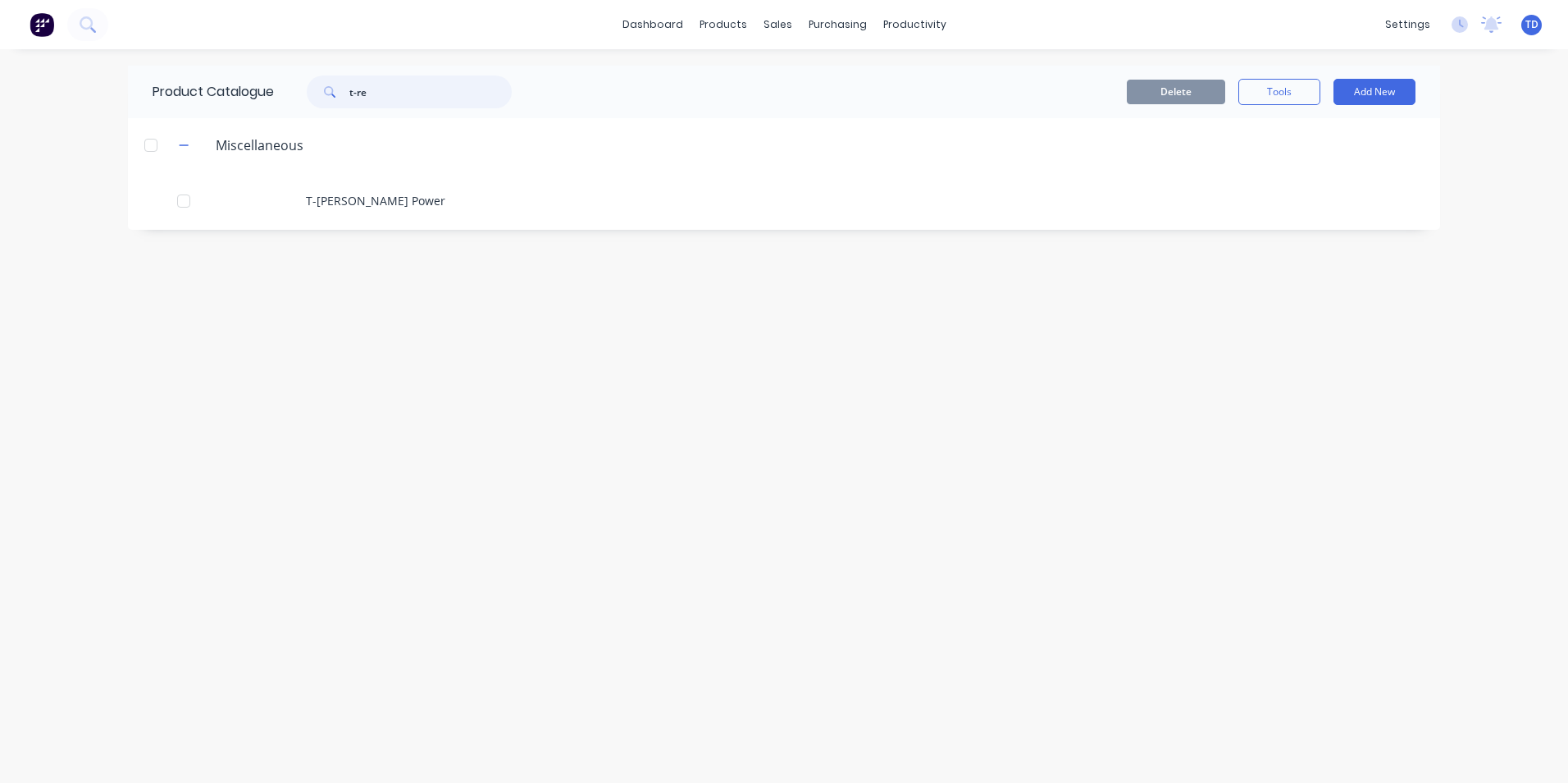
type input "t-re"
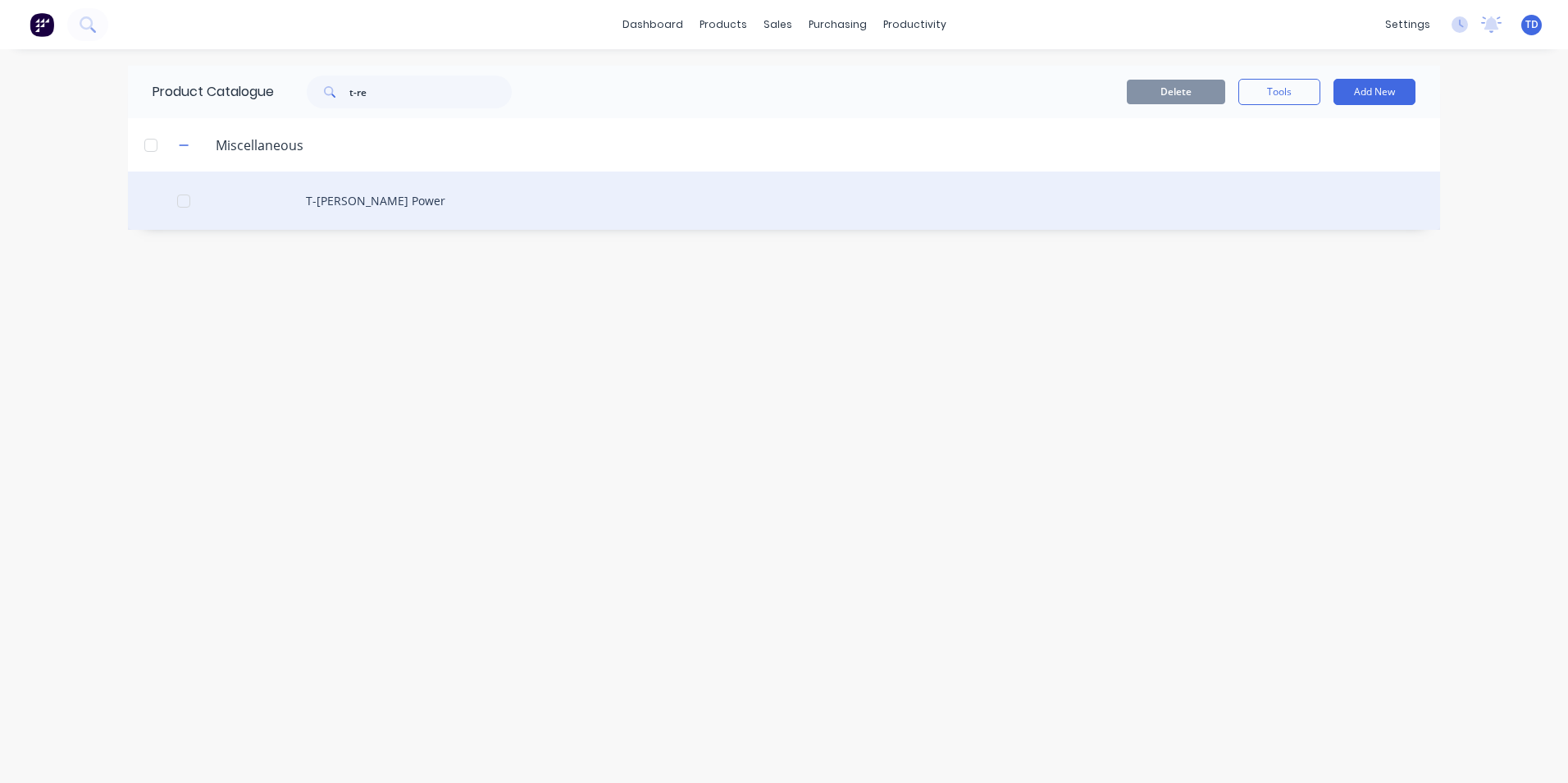
click at [362, 204] on div "T-[PERSON_NAME] Power" at bounding box center [784, 201] width 1312 height 58
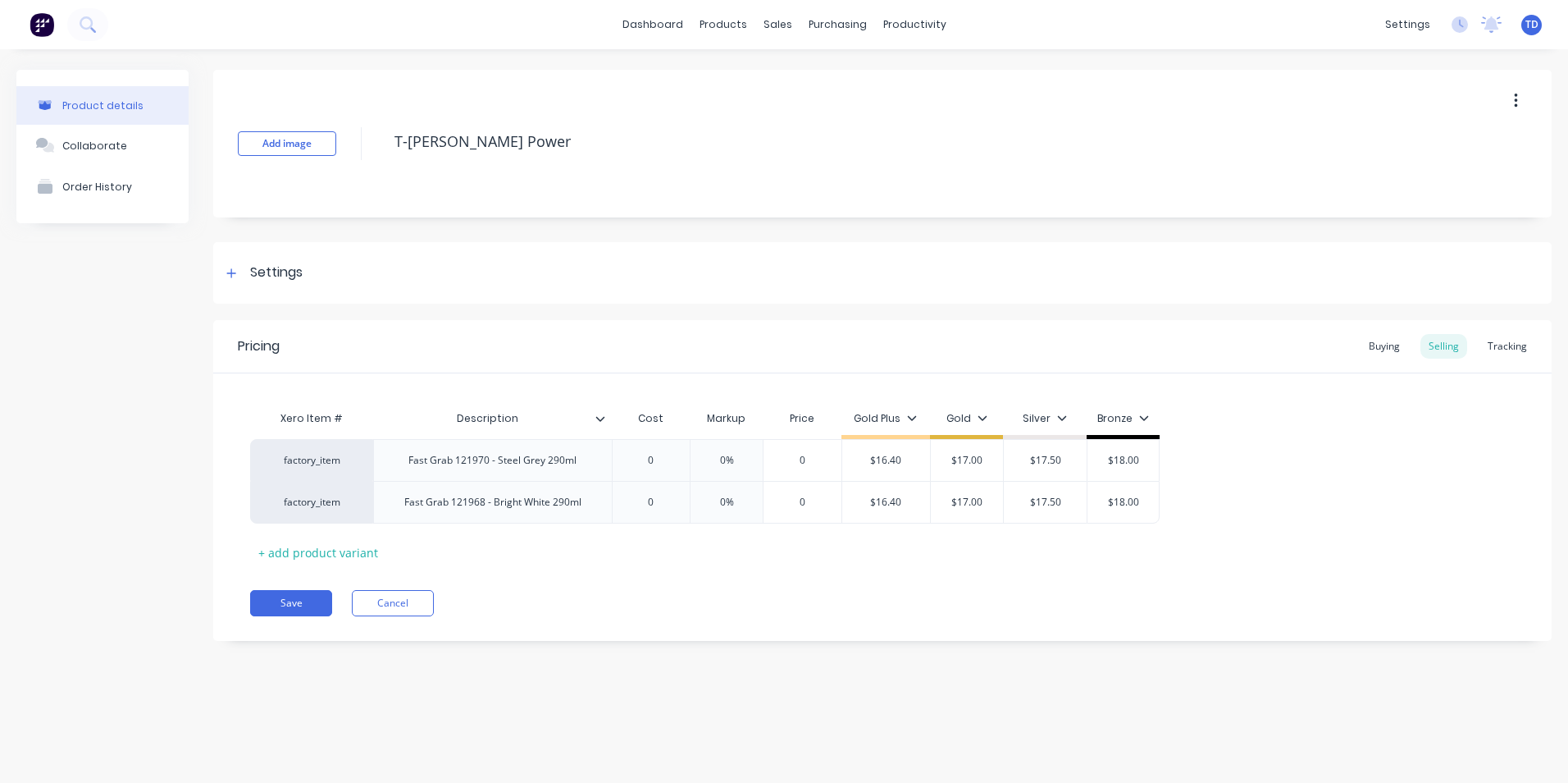
type textarea "x"
type input "0"
click at [663, 463] on input "0" at bounding box center [651, 460] width 82 height 15
type textarea "x"
type input "1"
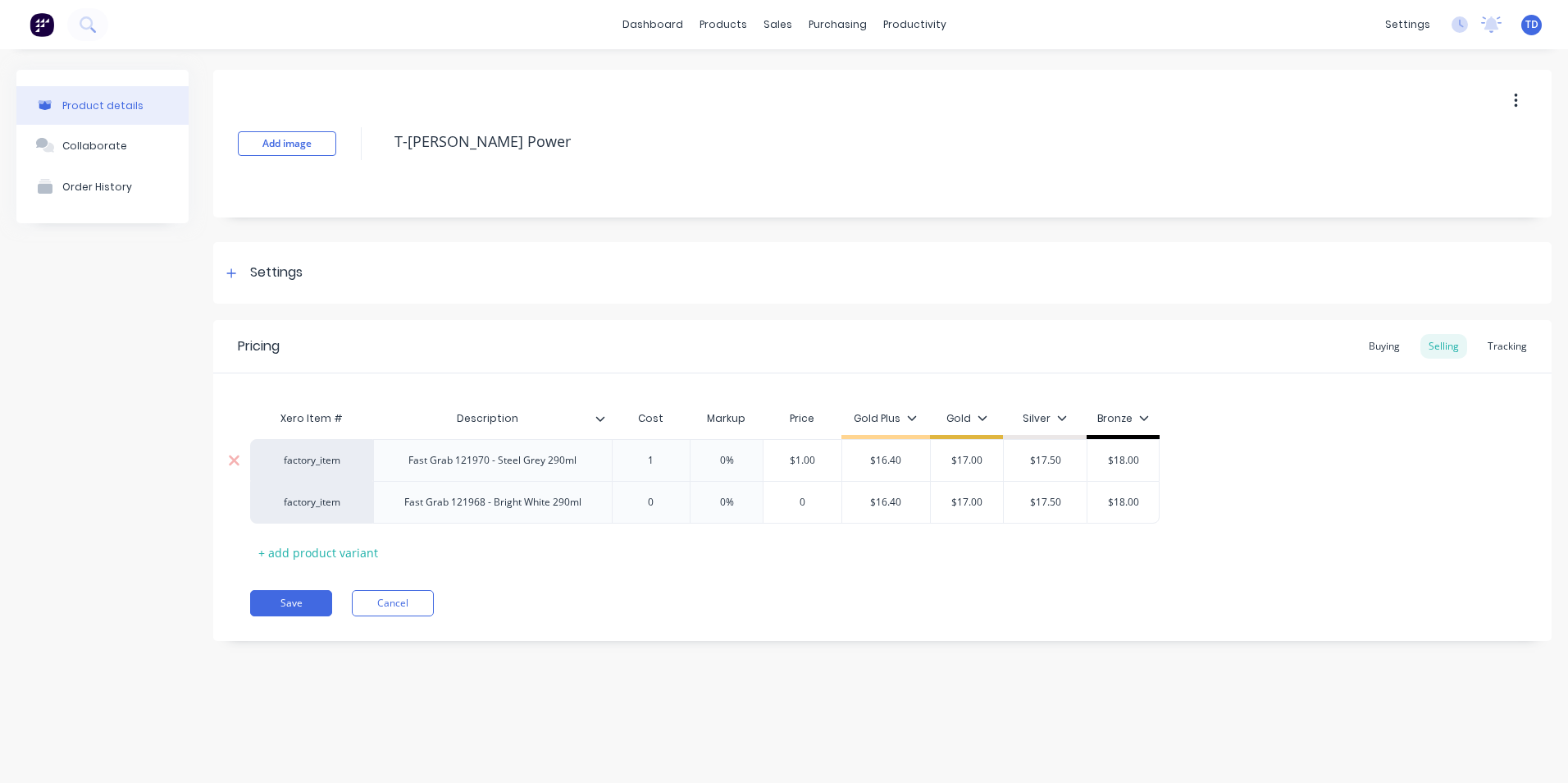
type textarea "x"
type input "10."
type textarea "x"
type input "10.9"
type textarea "x"
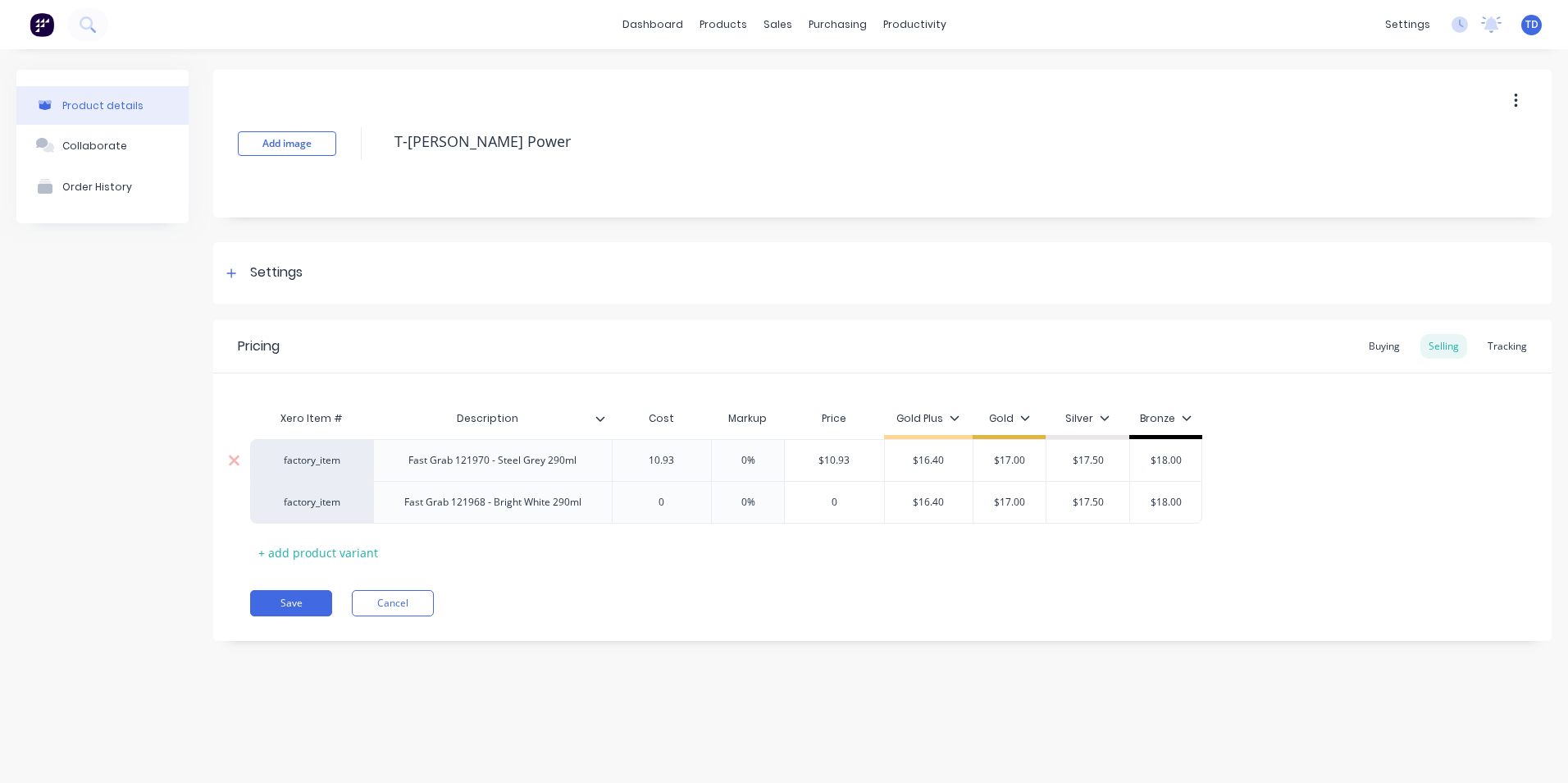
type input "10.93"
type input "0%"
type input "$10.93"
type textarea "x"
type input "1"
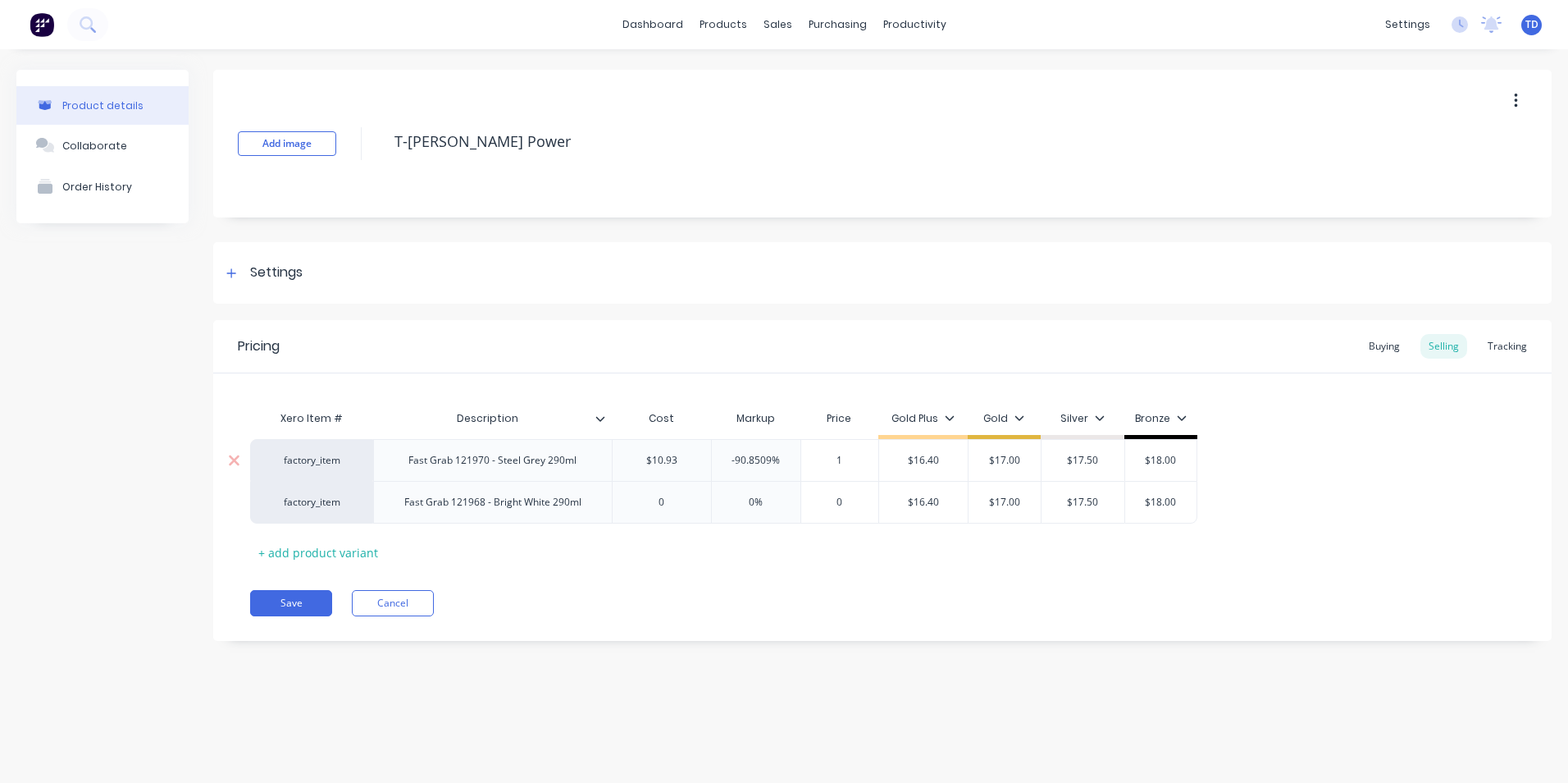
type textarea "x"
type input "17.00"
type input "$16.40"
type input "$17.00"
type input "$17.50"
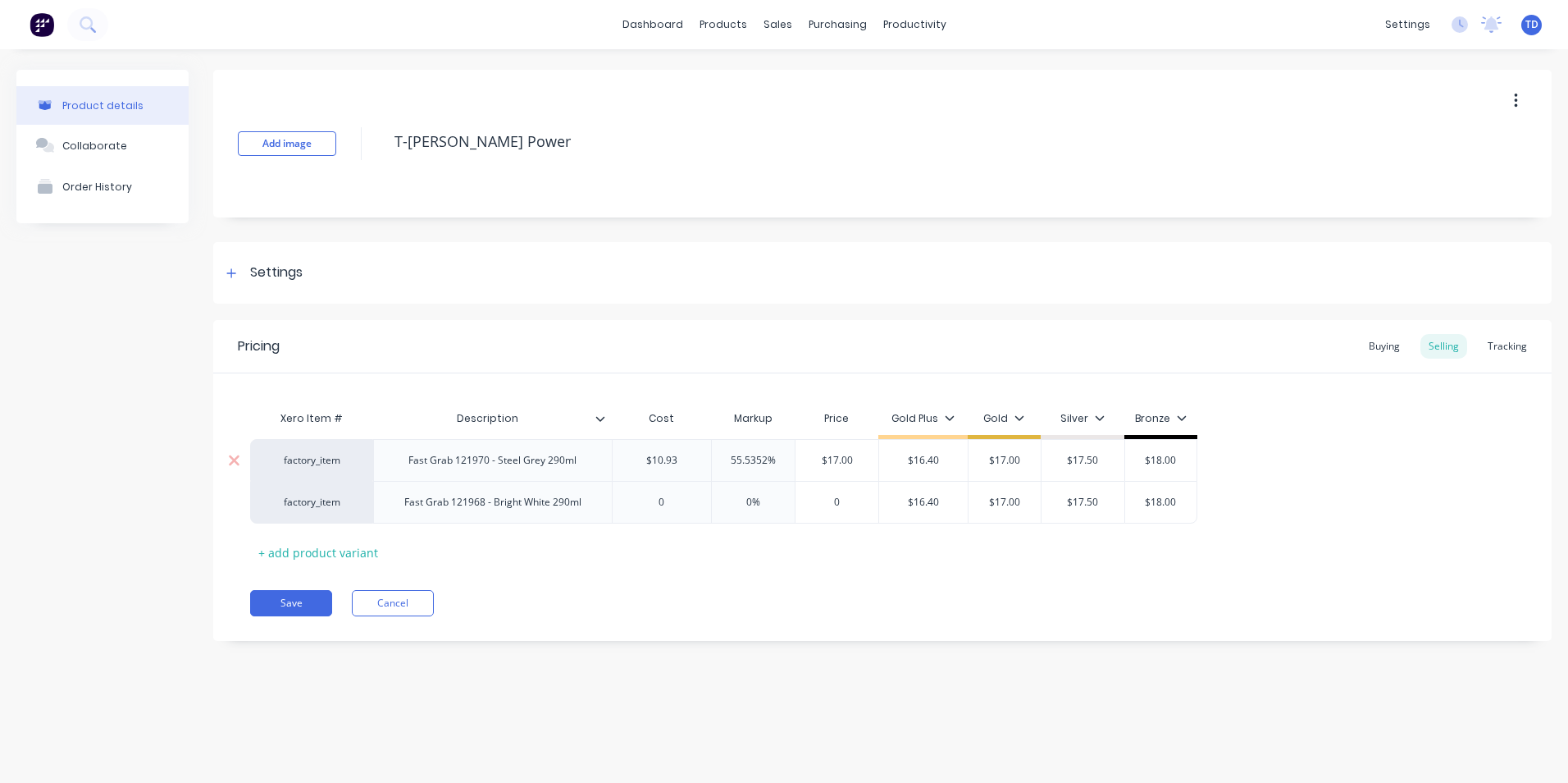
type input "$18.00"
type textarea "x"
type input "0"
type textarea "x"
type input "1"
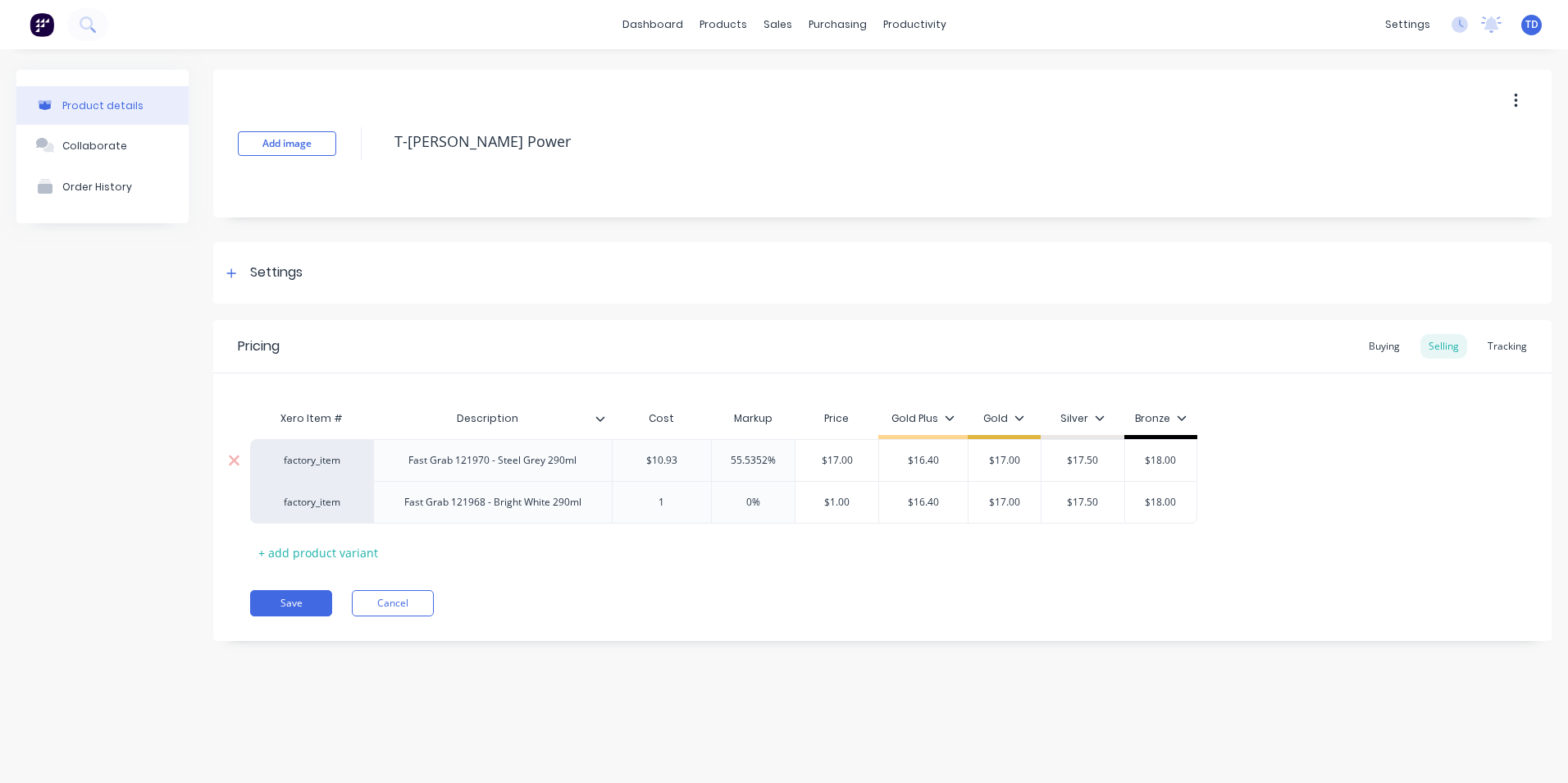
type textarea "x"
type input "10."
type textarea "x"
type input "10.9"
type textarea "x"
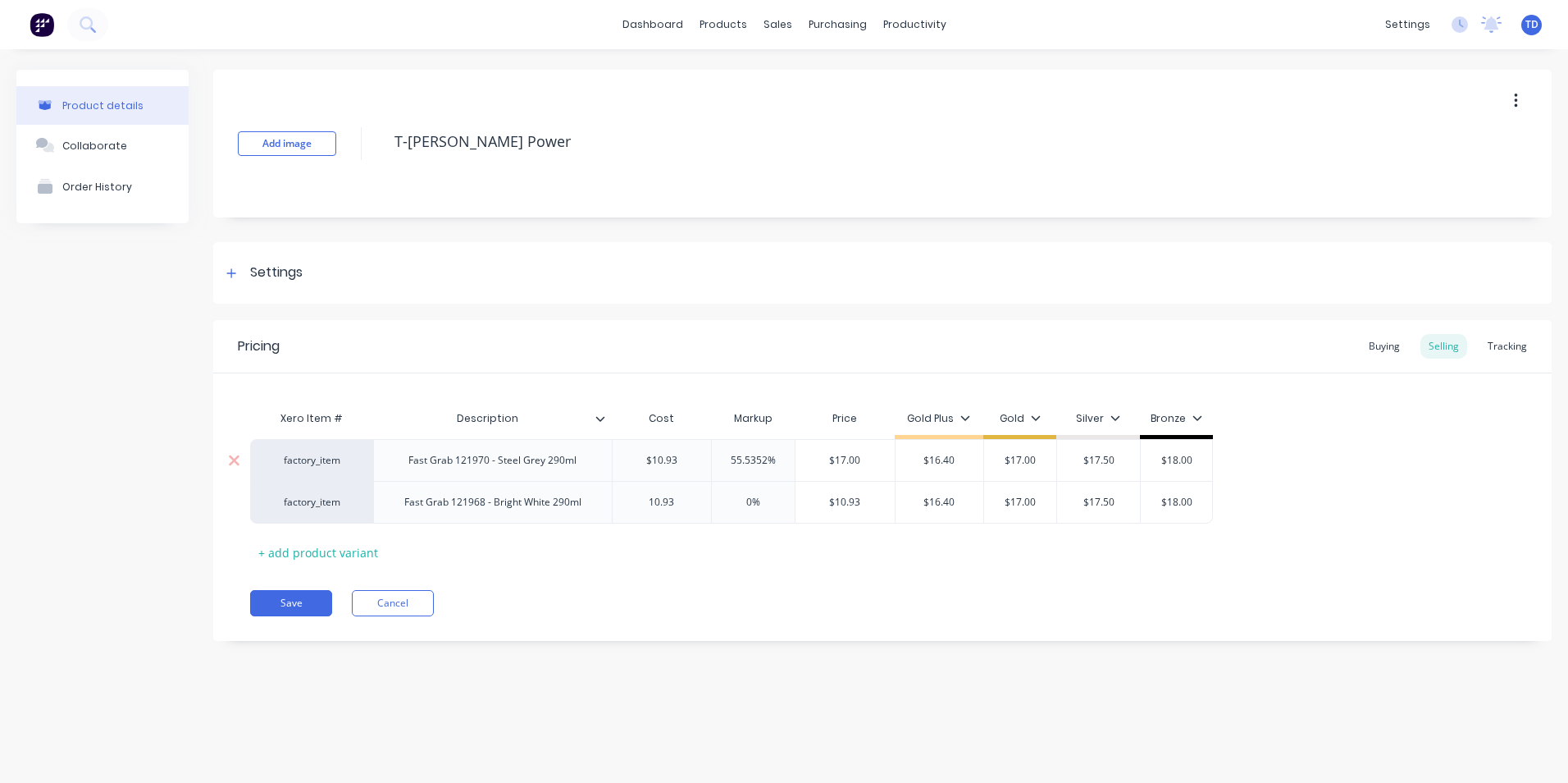
type input "10.93"
type input "0%"
type input "$10.93"
type textarea "x"
type input "1"
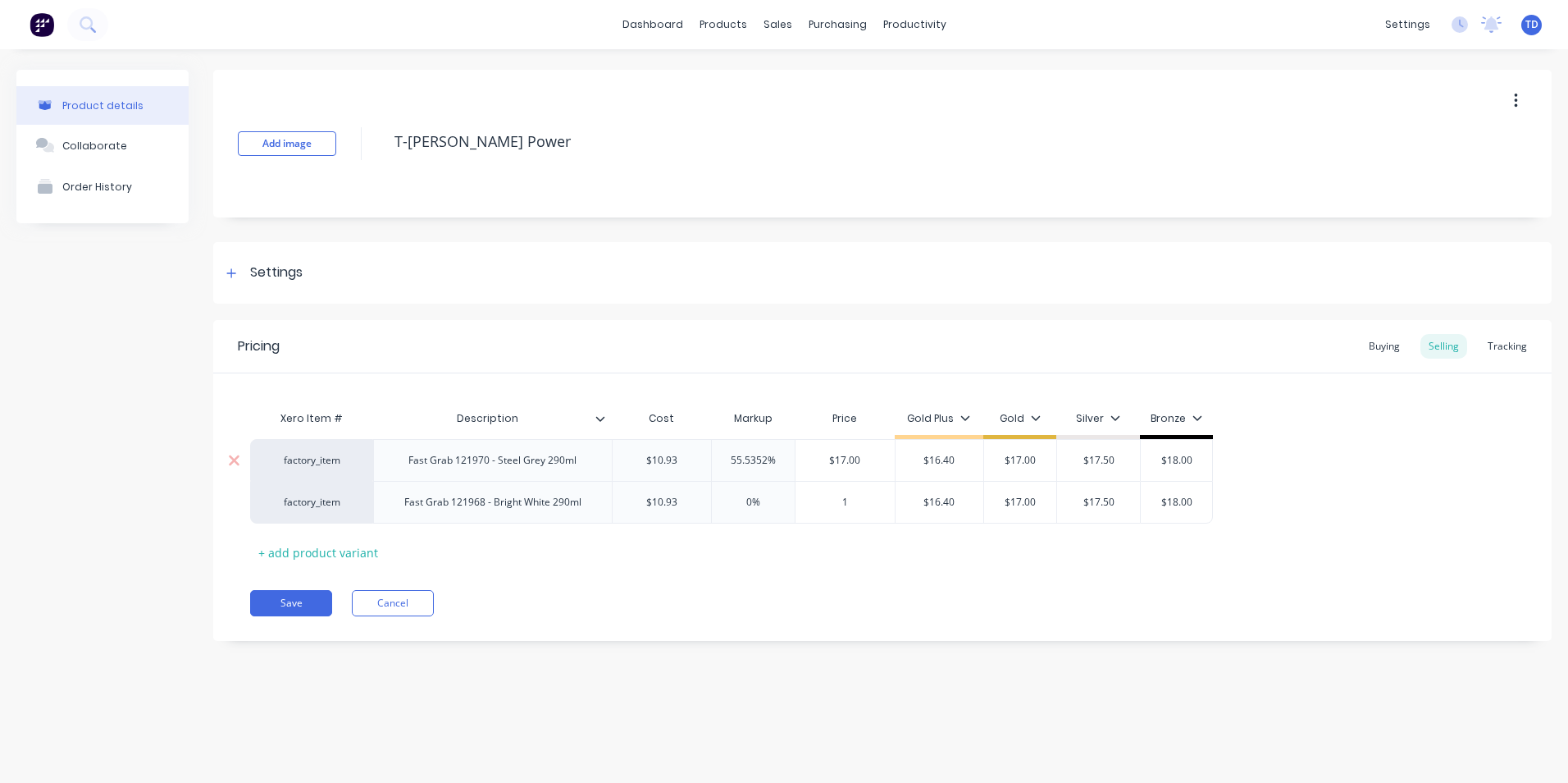
type textarea "x"
type input "17.00"
type input "$16.40"
click at [298, 607] on button "Save" at bounding box center [291, 603] width 82 height 26
type textarea "x"
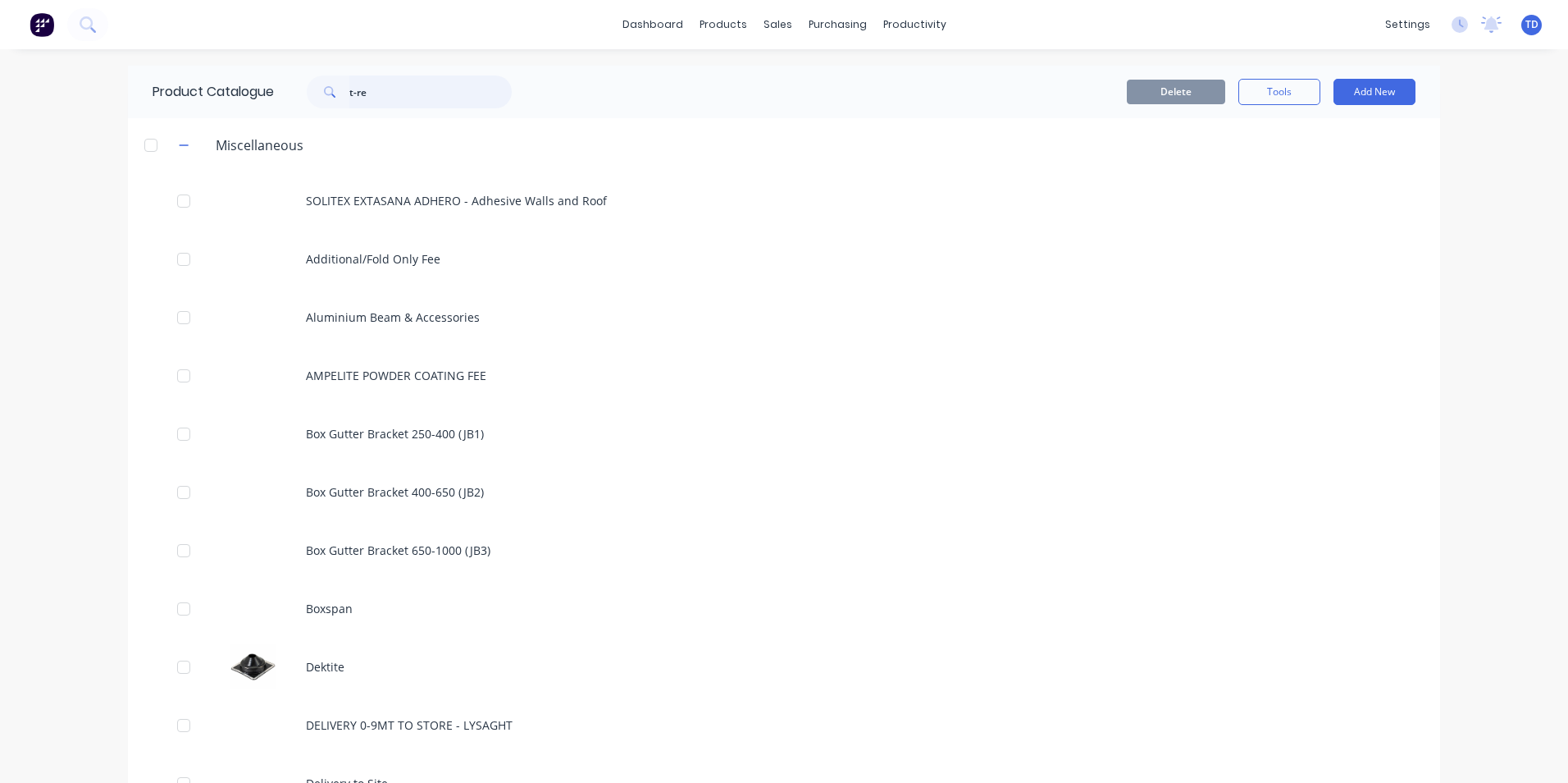
click at [375, 91] on input "t-re" at bounding box center [431, 91] width 162 height 33
type input "t"
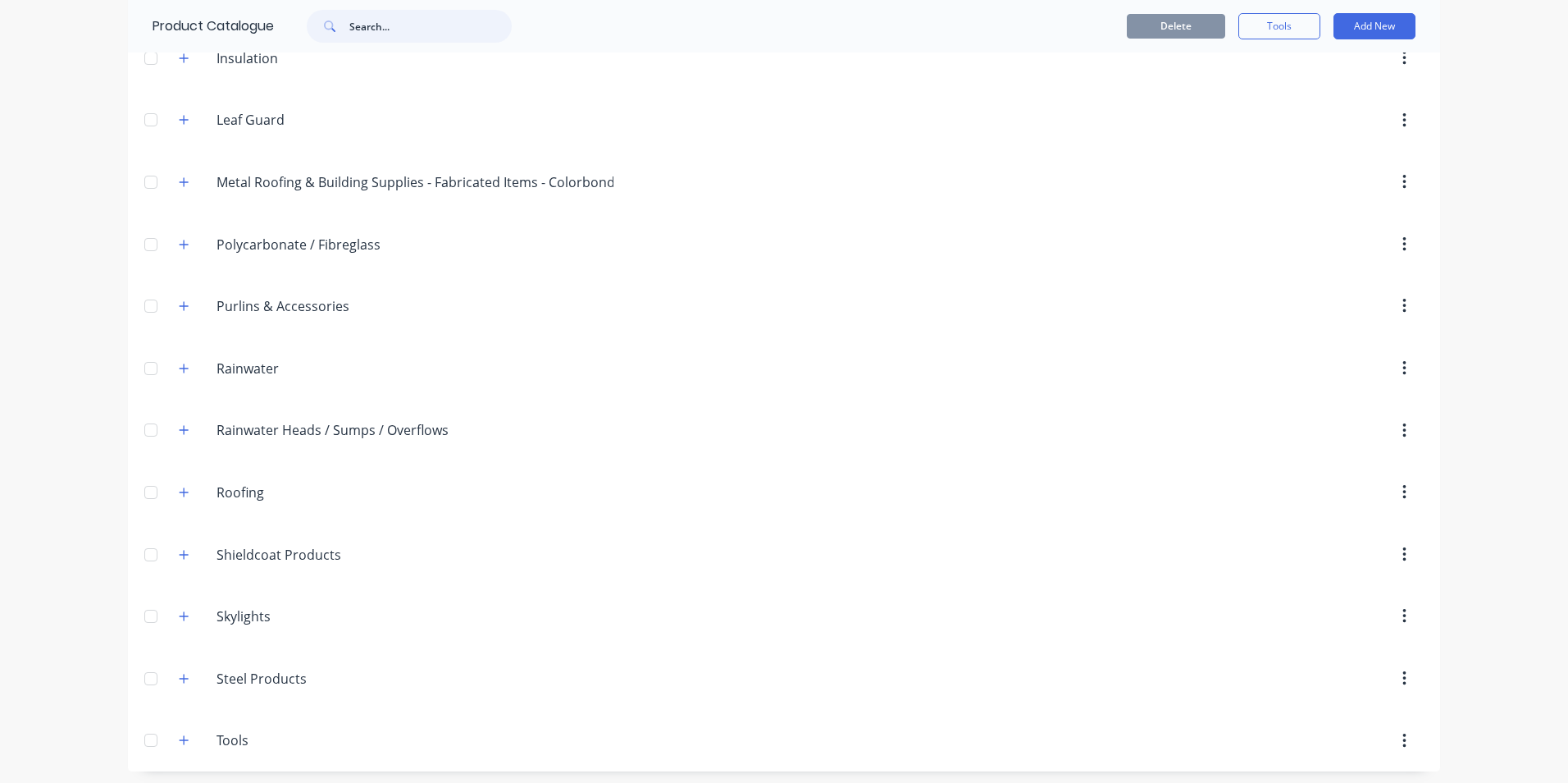
scroll to position [513, 0]
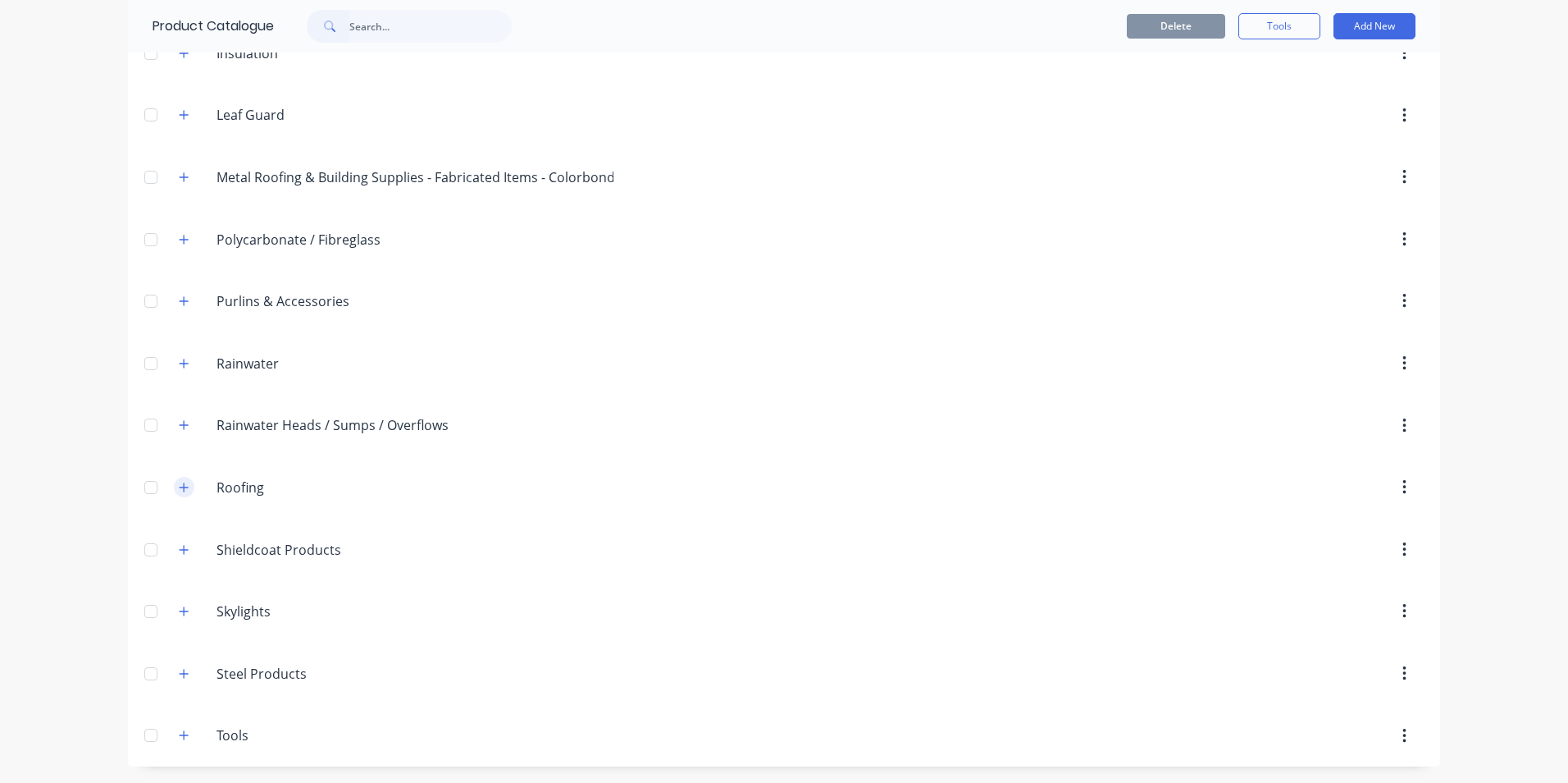
click at [180, 492] on icon "button" at bounding box center [185, 487] width 9 height 9
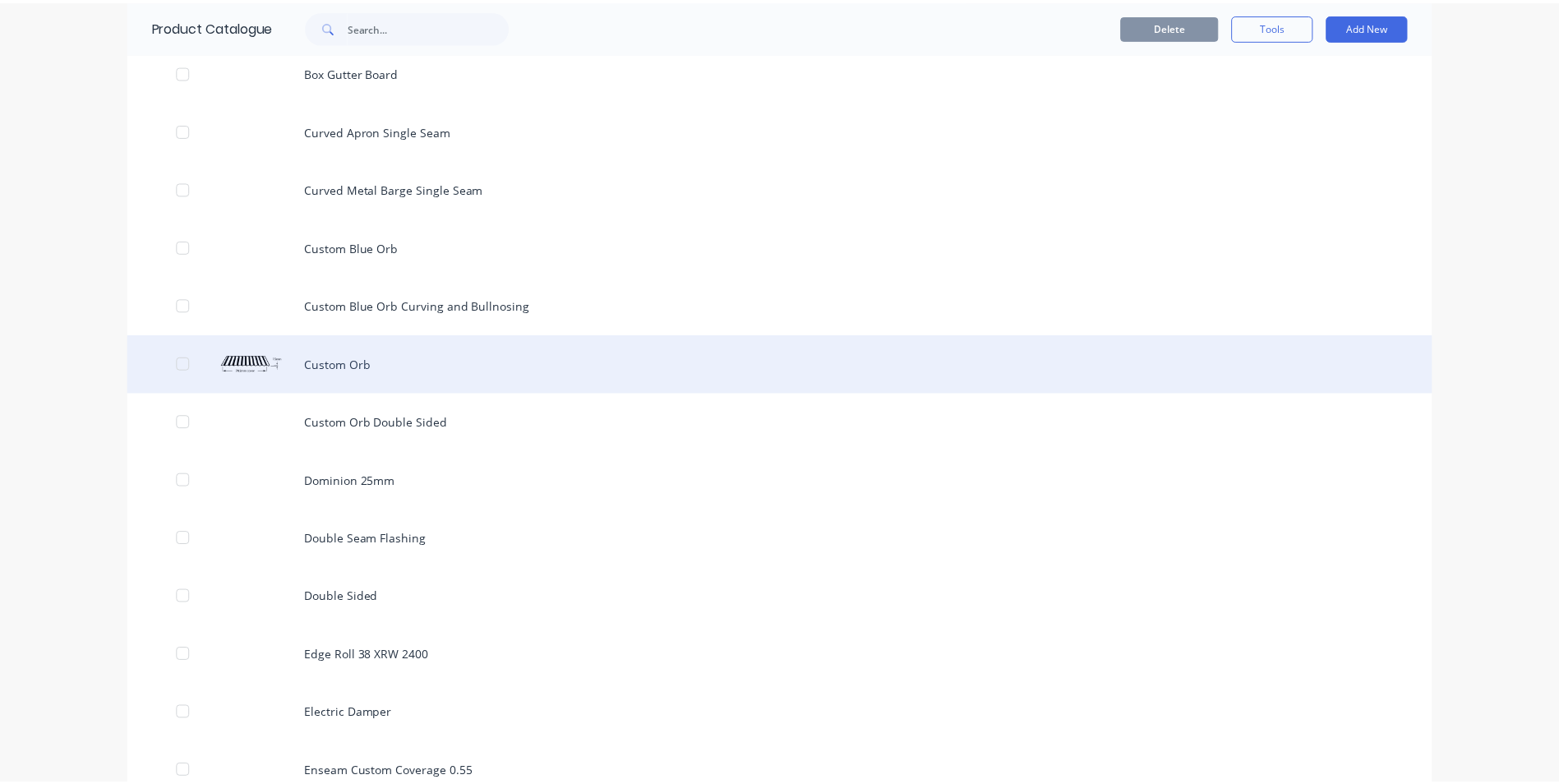
scroll to position [1335, 0]
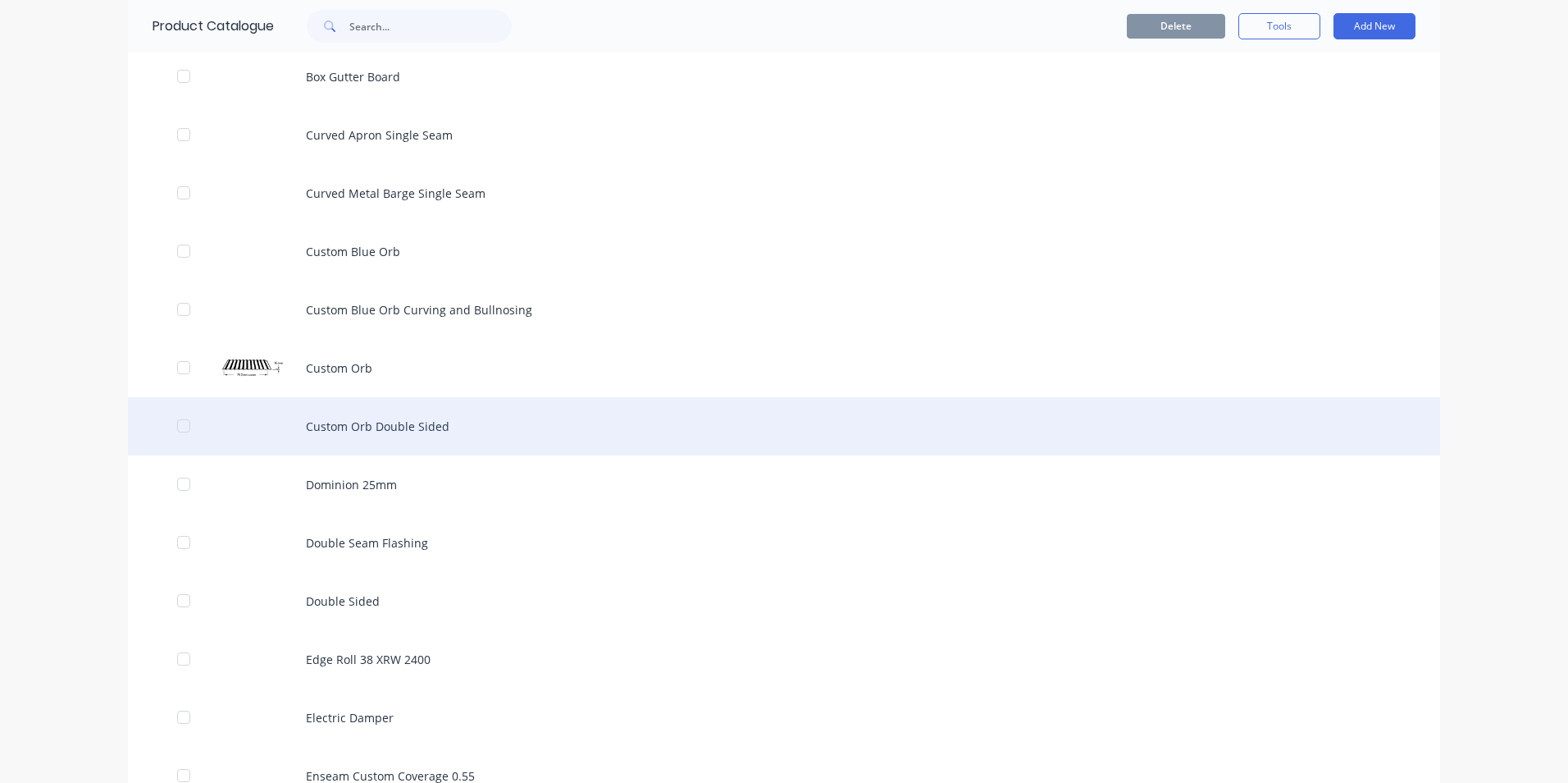
click at [372, 427] on div "Custom Orb Double Sided" at bounding box center [784, 426] width 1312 height 58
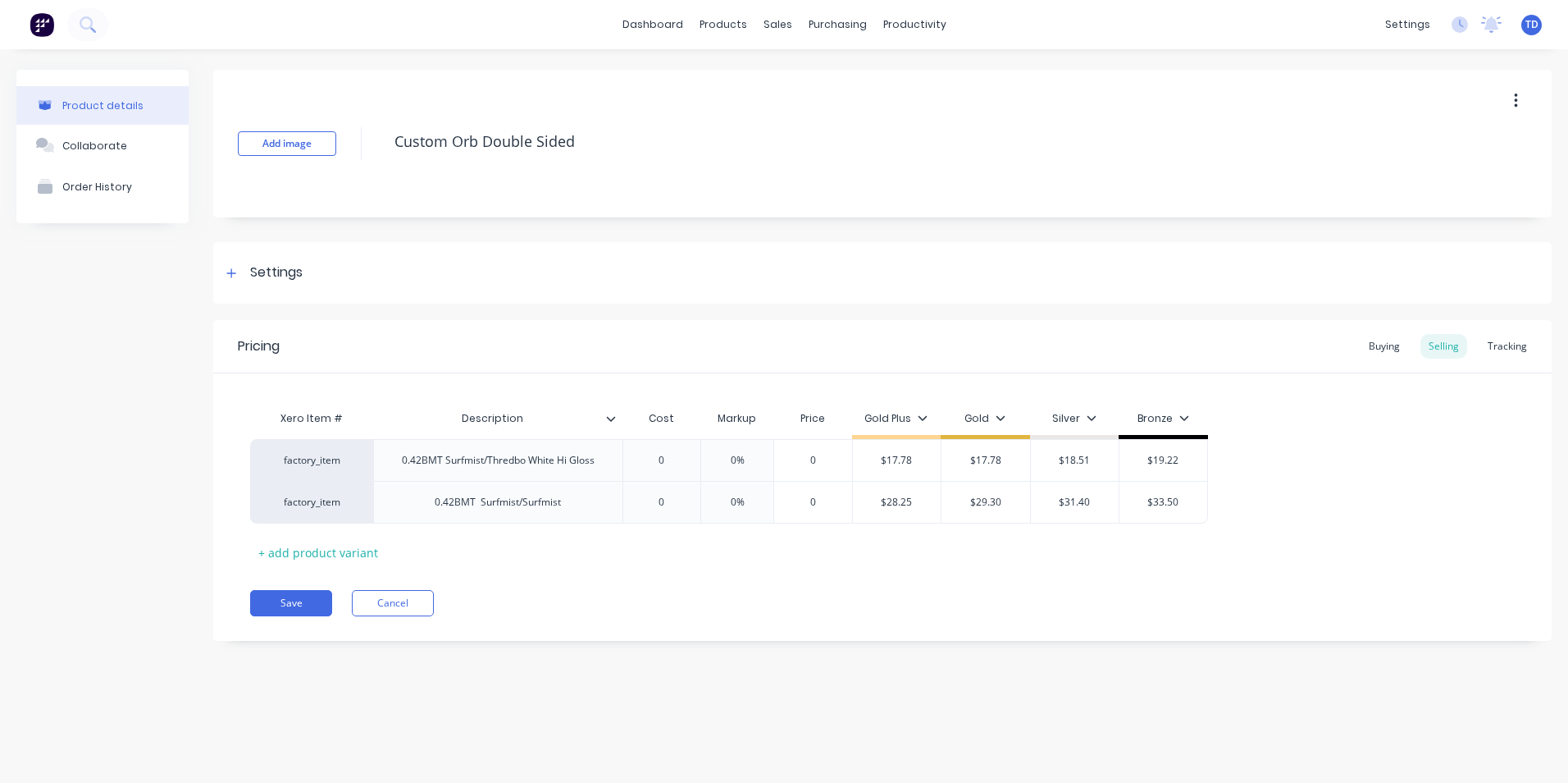
type textarea "x"
click at [822, 82] on div "Sales Orders" at bounding box center [839, 78] width 67 height 15
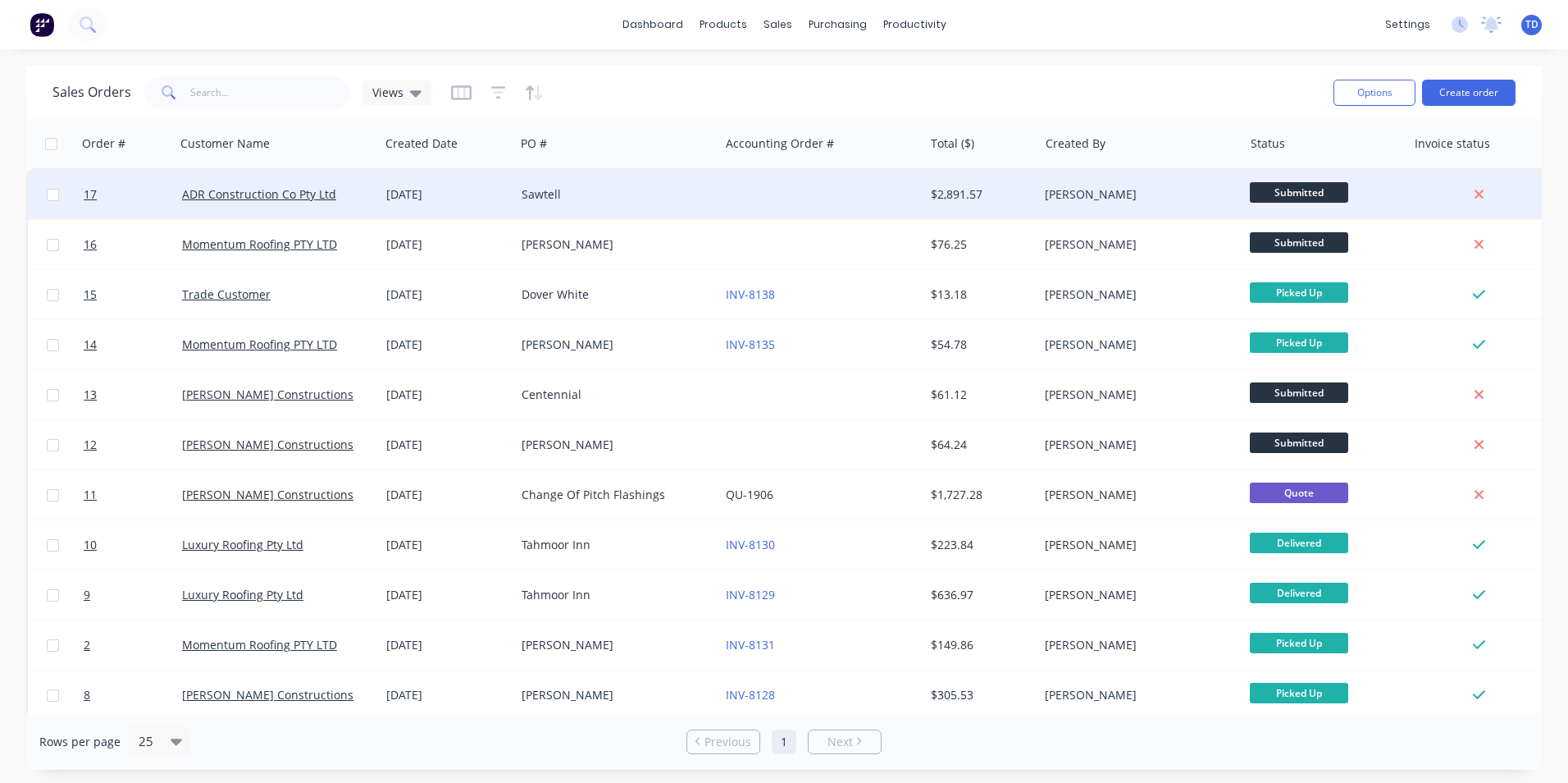
click at [458, 194] on div "[DATE]" at bounding box center [447, 195] width 122 height 17
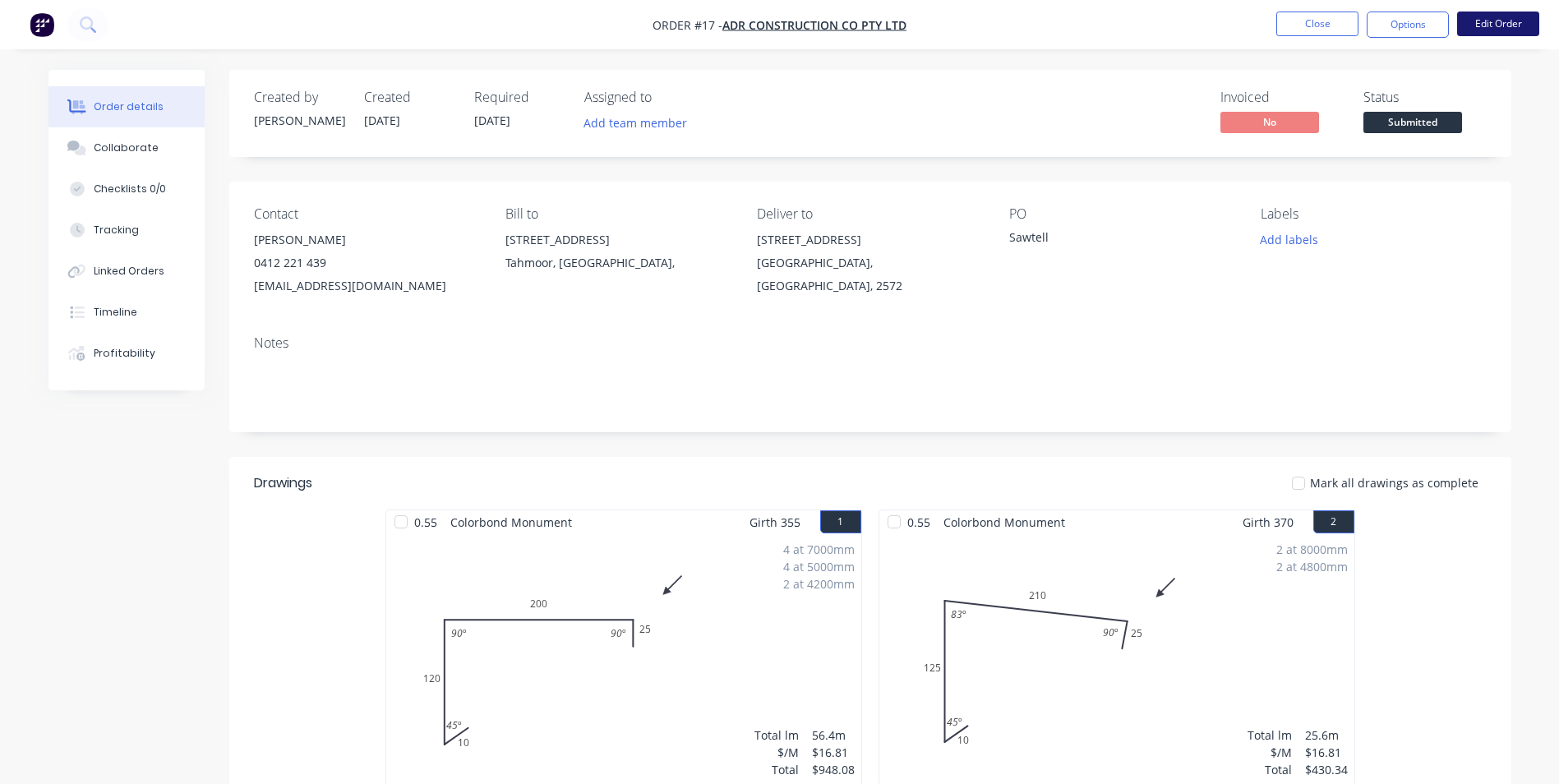
click at [1506, 31] on button "Edit Order" at bounding box center [1498, 23] width 82 height 24
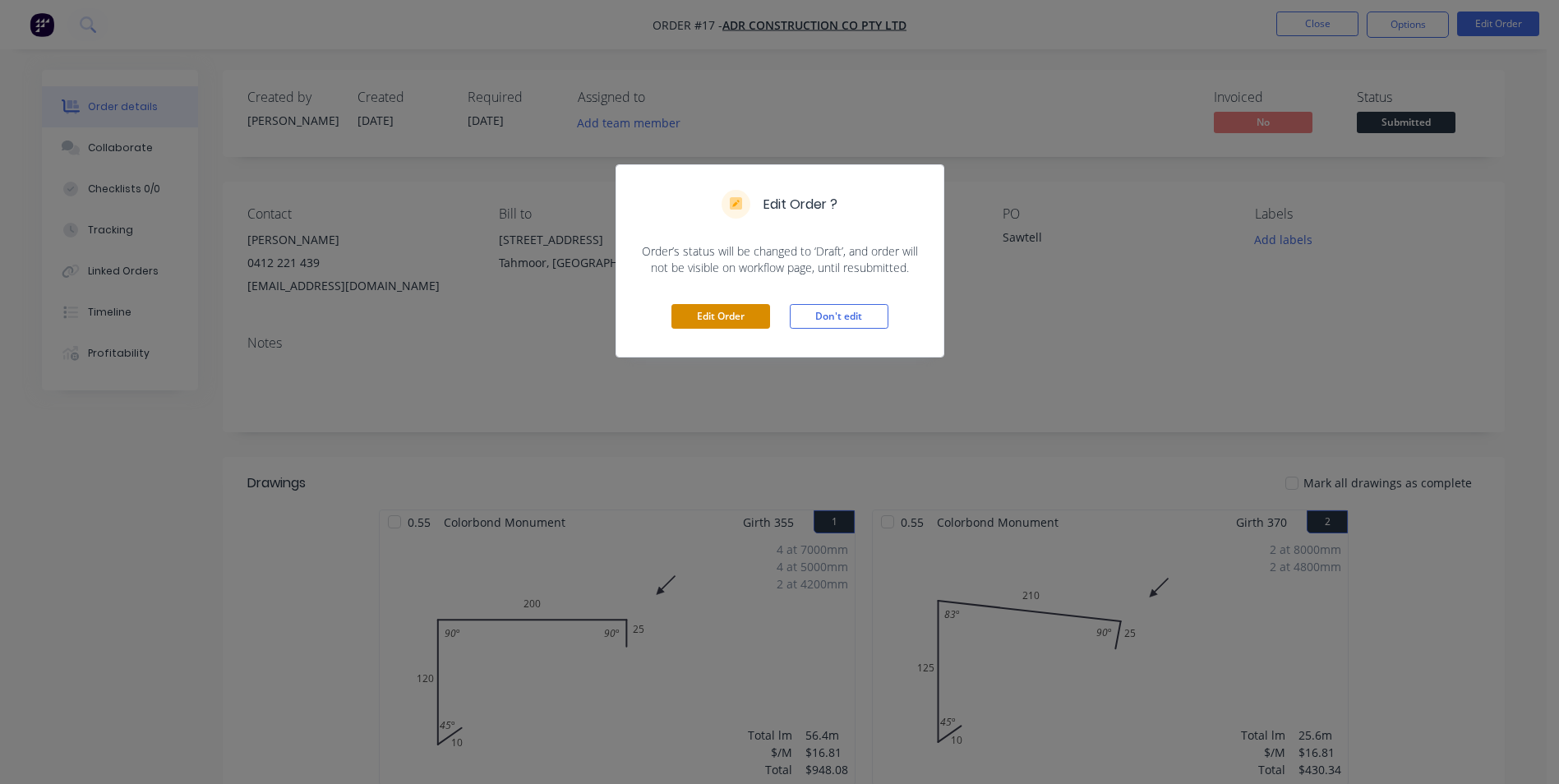
click at [731, 312] on button "Edit Order" at bounding box center [721, 316] width 99 height 24
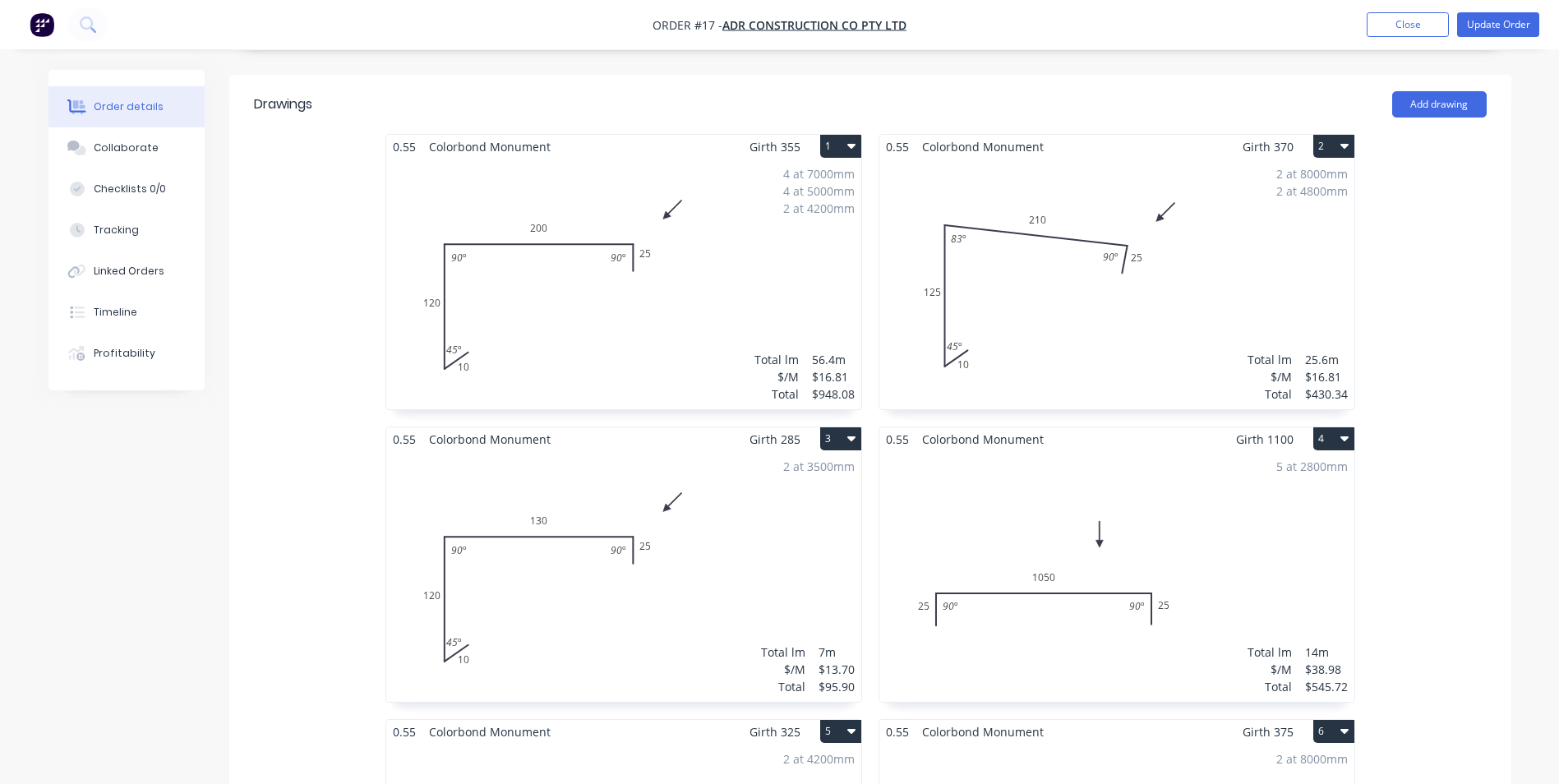
scroll to position [411, 0]
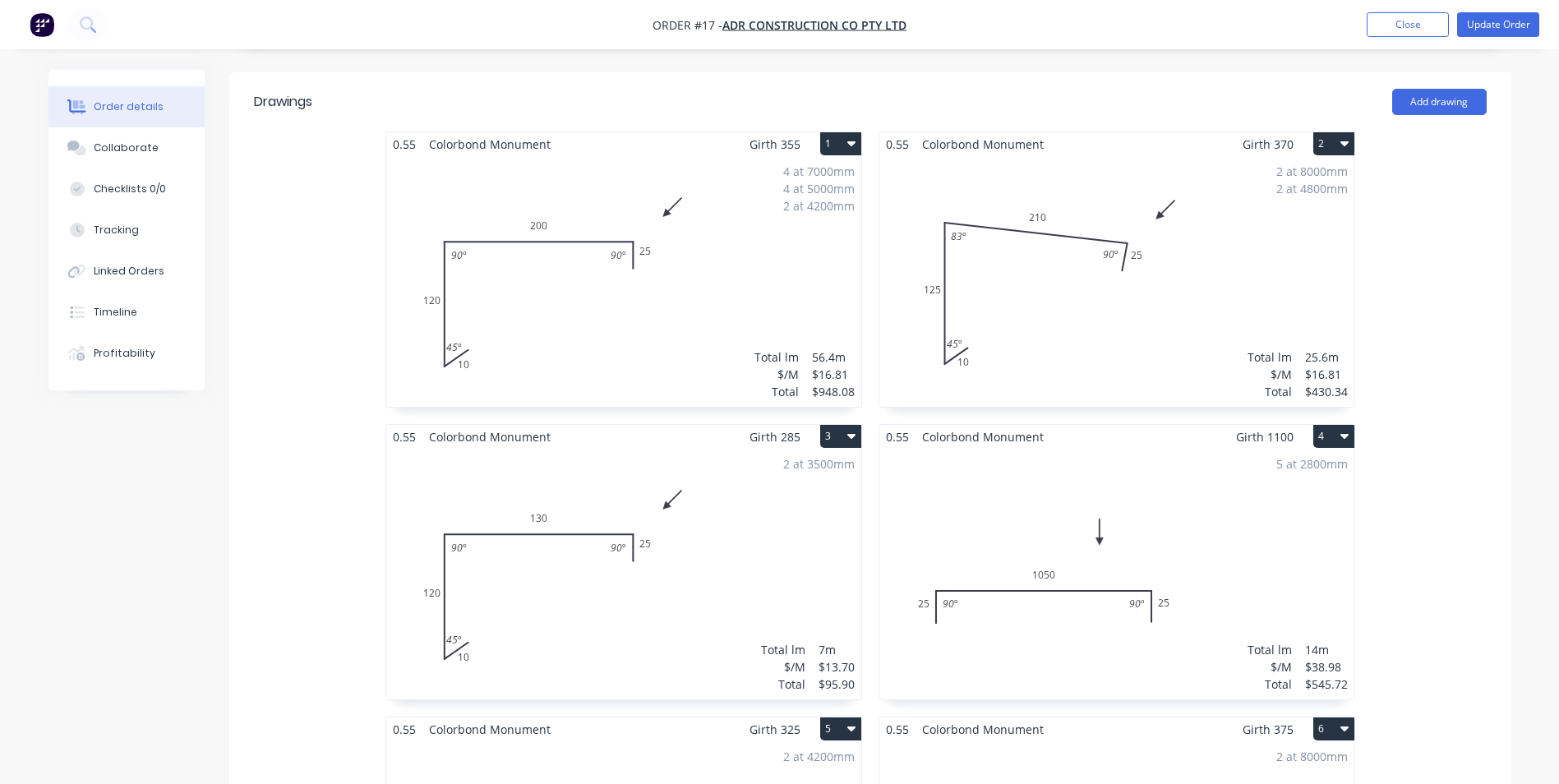
click at [608, 449] on div "2 at 3500mm Total lm $/M Total 7m $13.70 $95.90" at bounding box center [623, 574] width 475 height 250
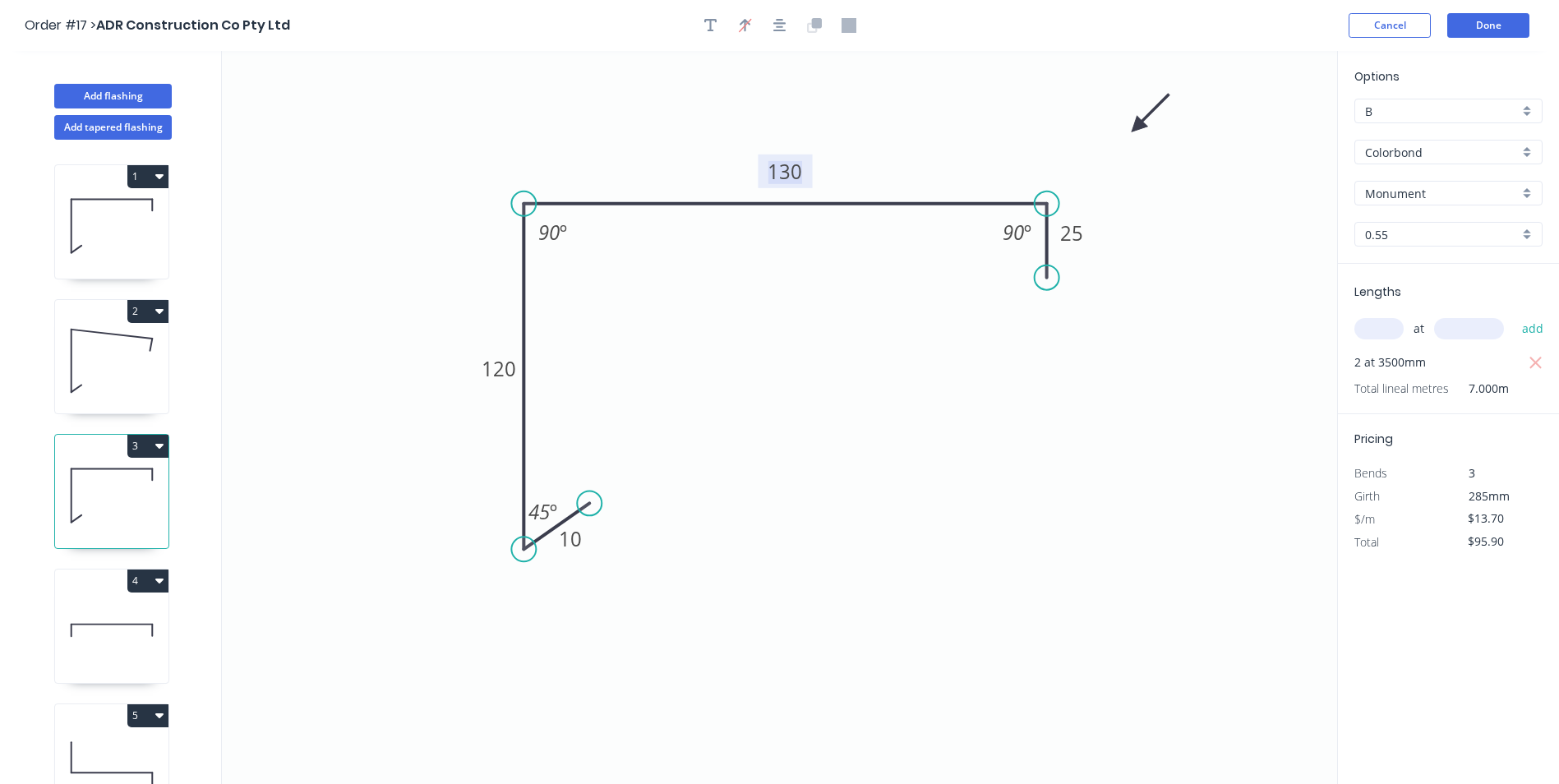
click at [799, 174] on tspan "130" at bounding box center [784, 171] width 35 height 27
click at [1061, 345] on icon "0 10 120 160 25 45 º 90 º 90 º" at bounding box center [779, 418] width 1115 height 733
type input "$16.81"
type input "$117.67"
click at [1466, 25] on button "Done" at bounding box center [1488, 25] width 82 height 24
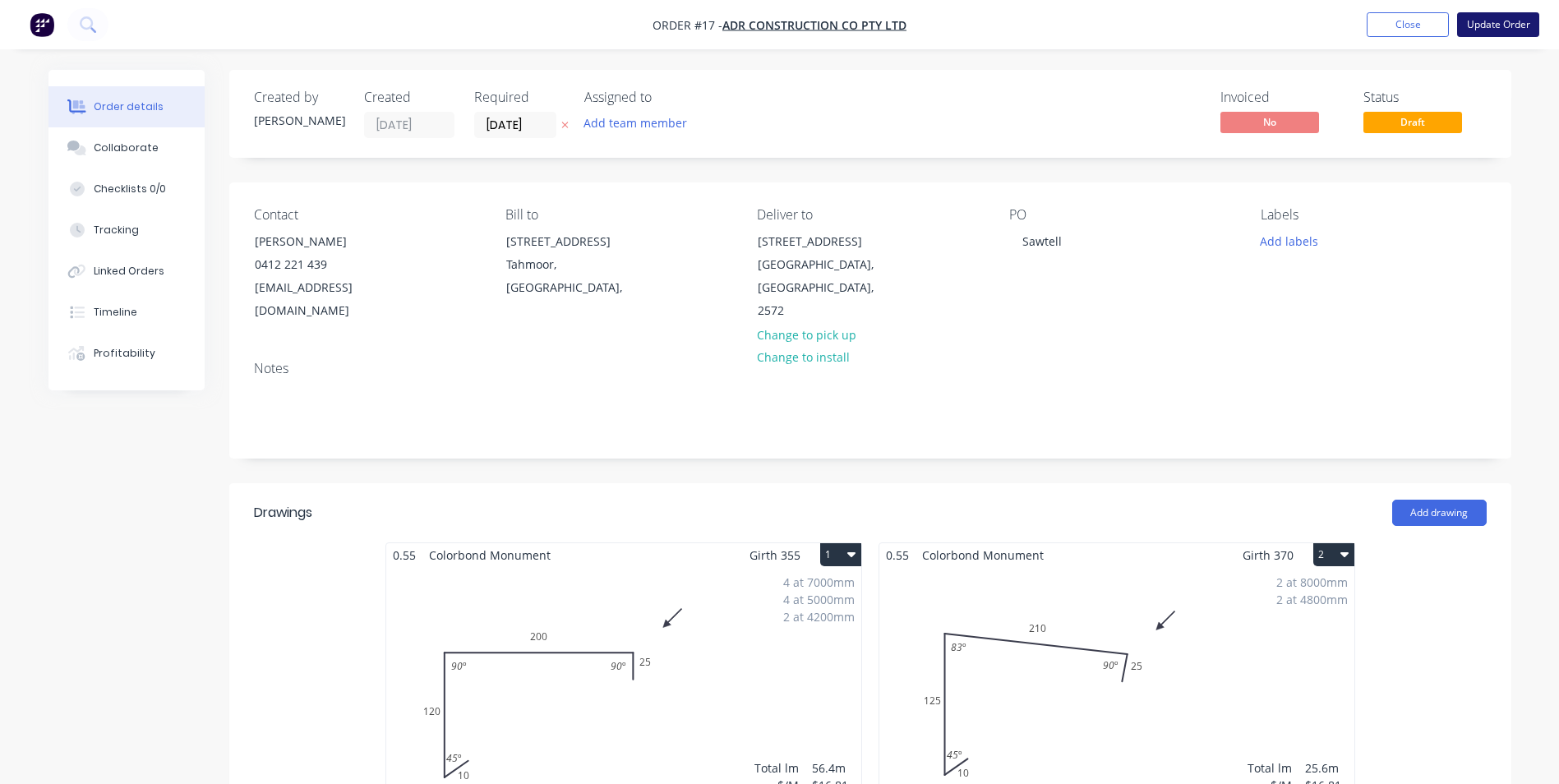
click at [1493, 25] on button "Update Order" at bounding box center [1498, 24] width 82 height 24
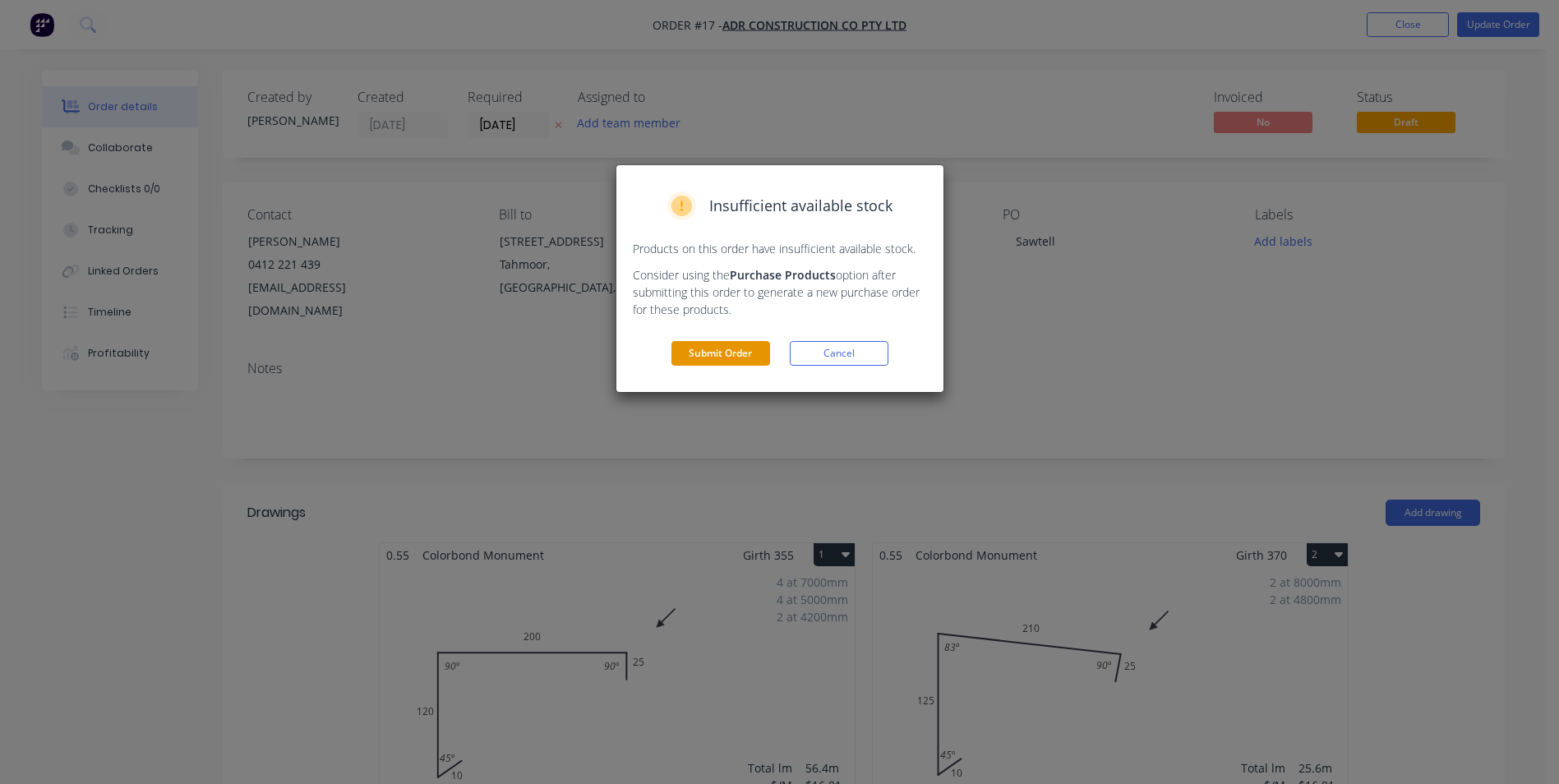
click at [730, 352] on button "Submit Order" at bounding box center [721, 353] width 99 height 24
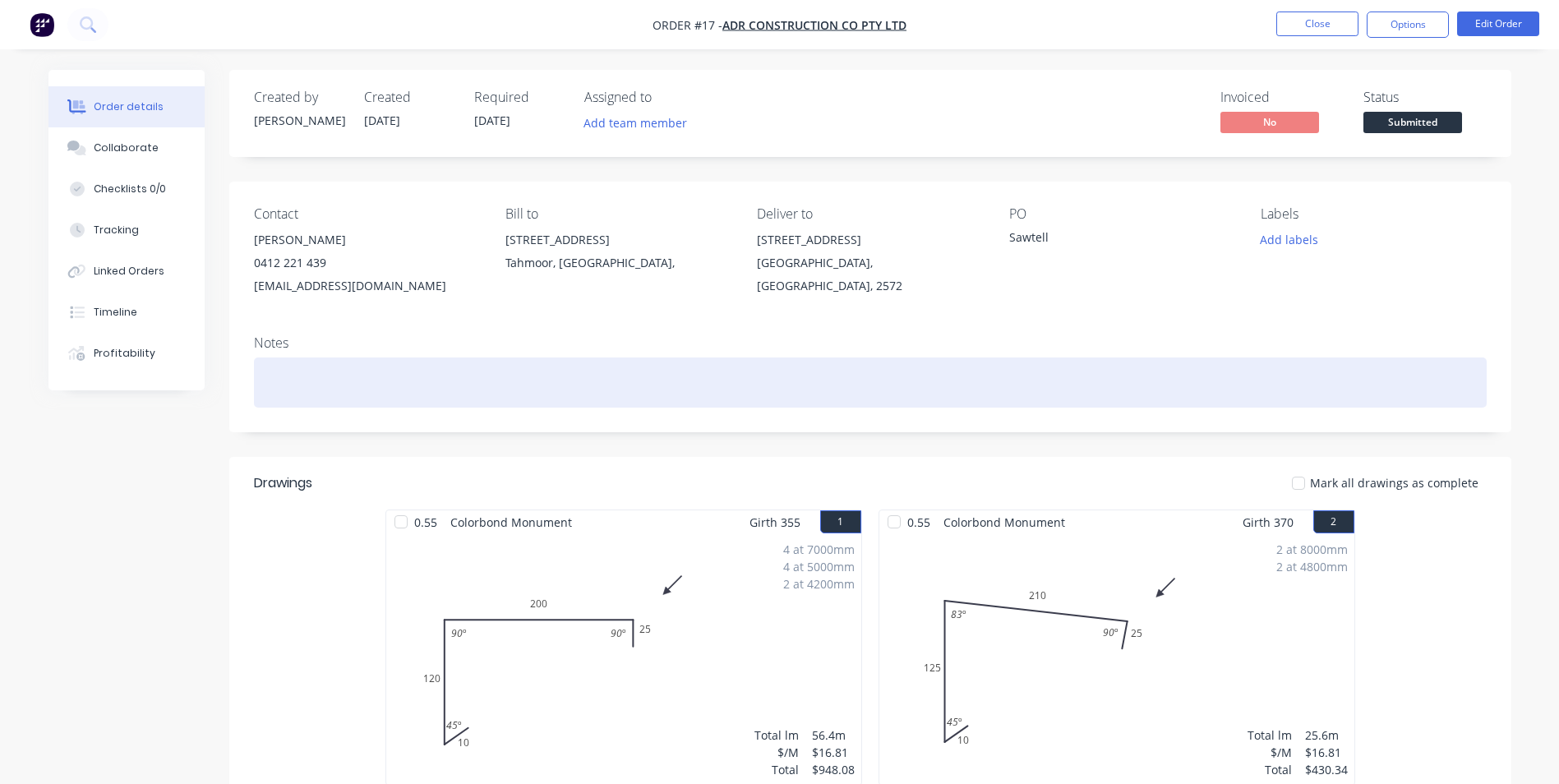
click at [382, 364] on div at bounding box center [870, 382] width 1233 height 50
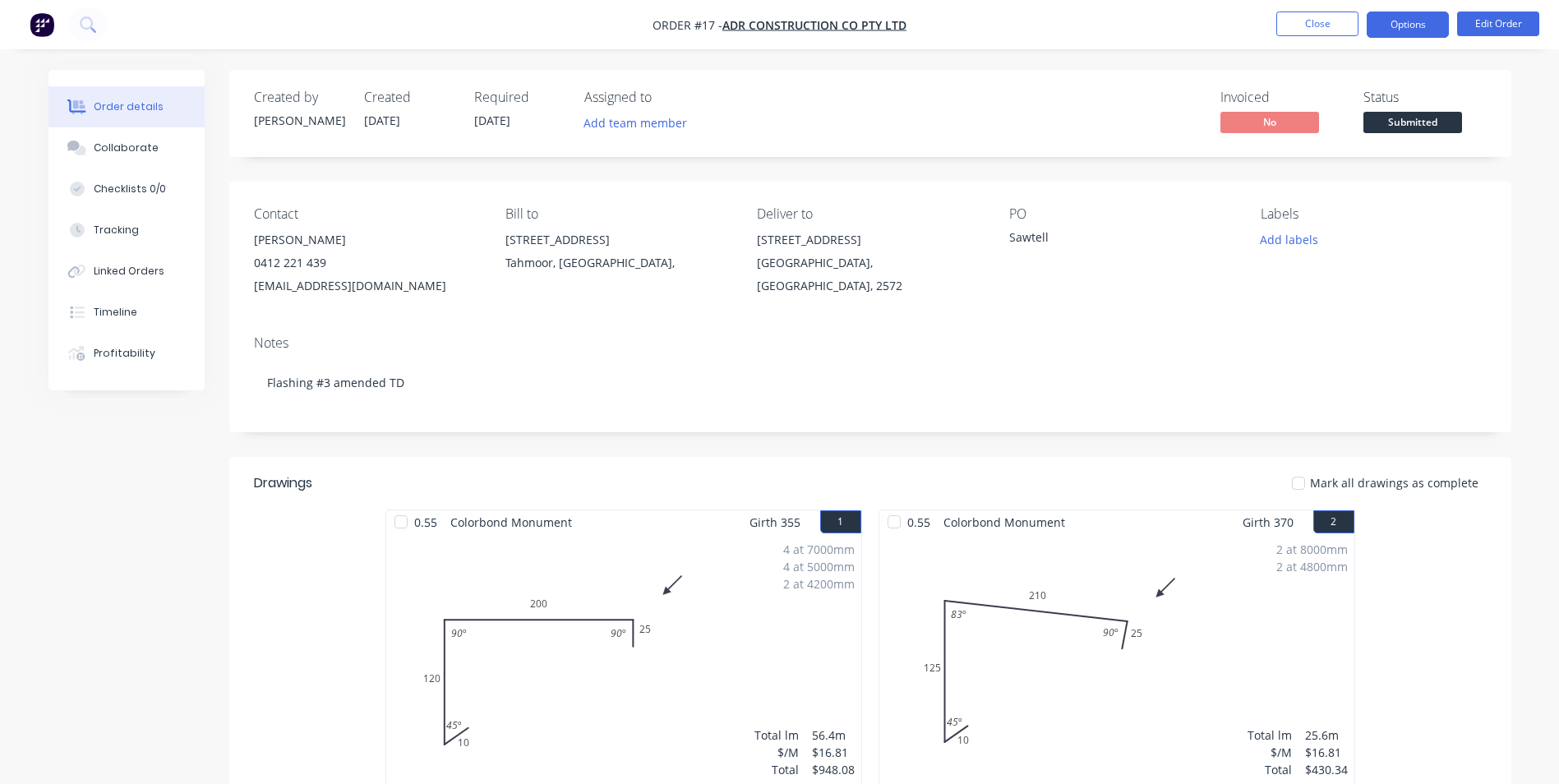
click at [1402, 29] on button "Options" at bounding box center [1408, 24] width 82 height 26
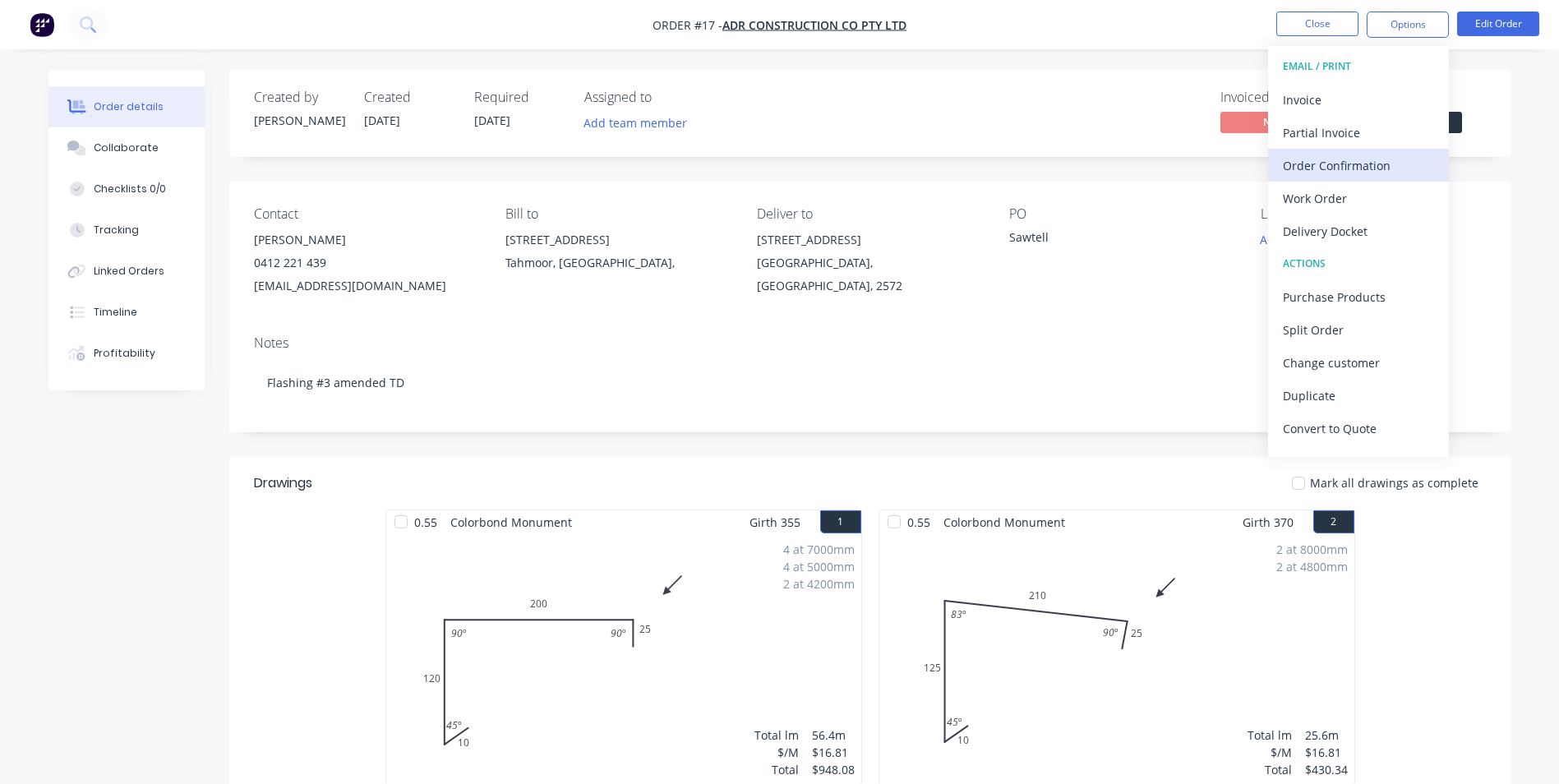
click at [1344, 159] on div "Order Confirmation" at bounding box center [1358, 164] width 151 height 23
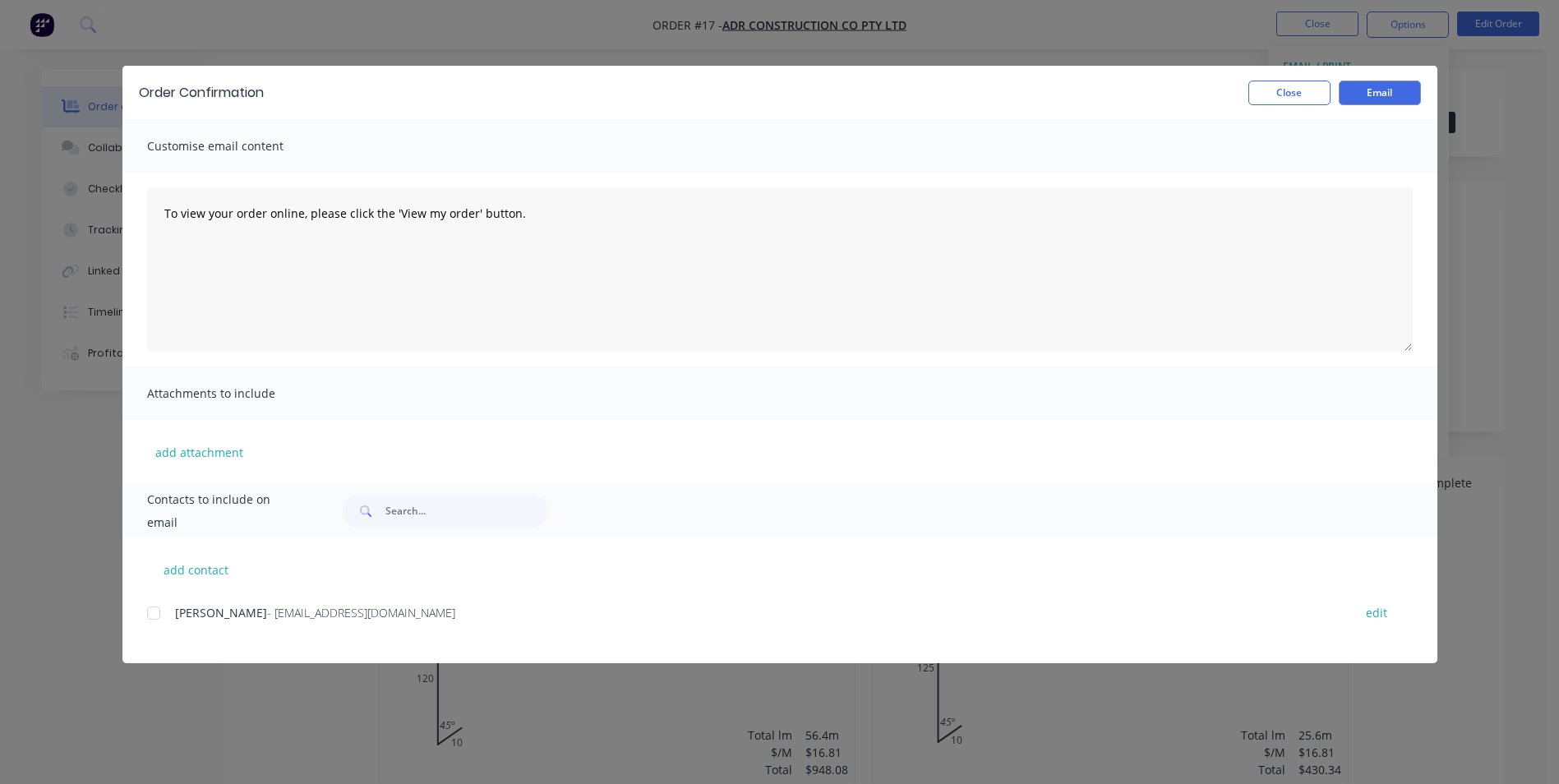
click at [152, 611] on div at bounding box center [153, 612] width 33 height 33
click at [1357, 94] on button "Email" at bounding box center [1380, 93] width 82 height 24
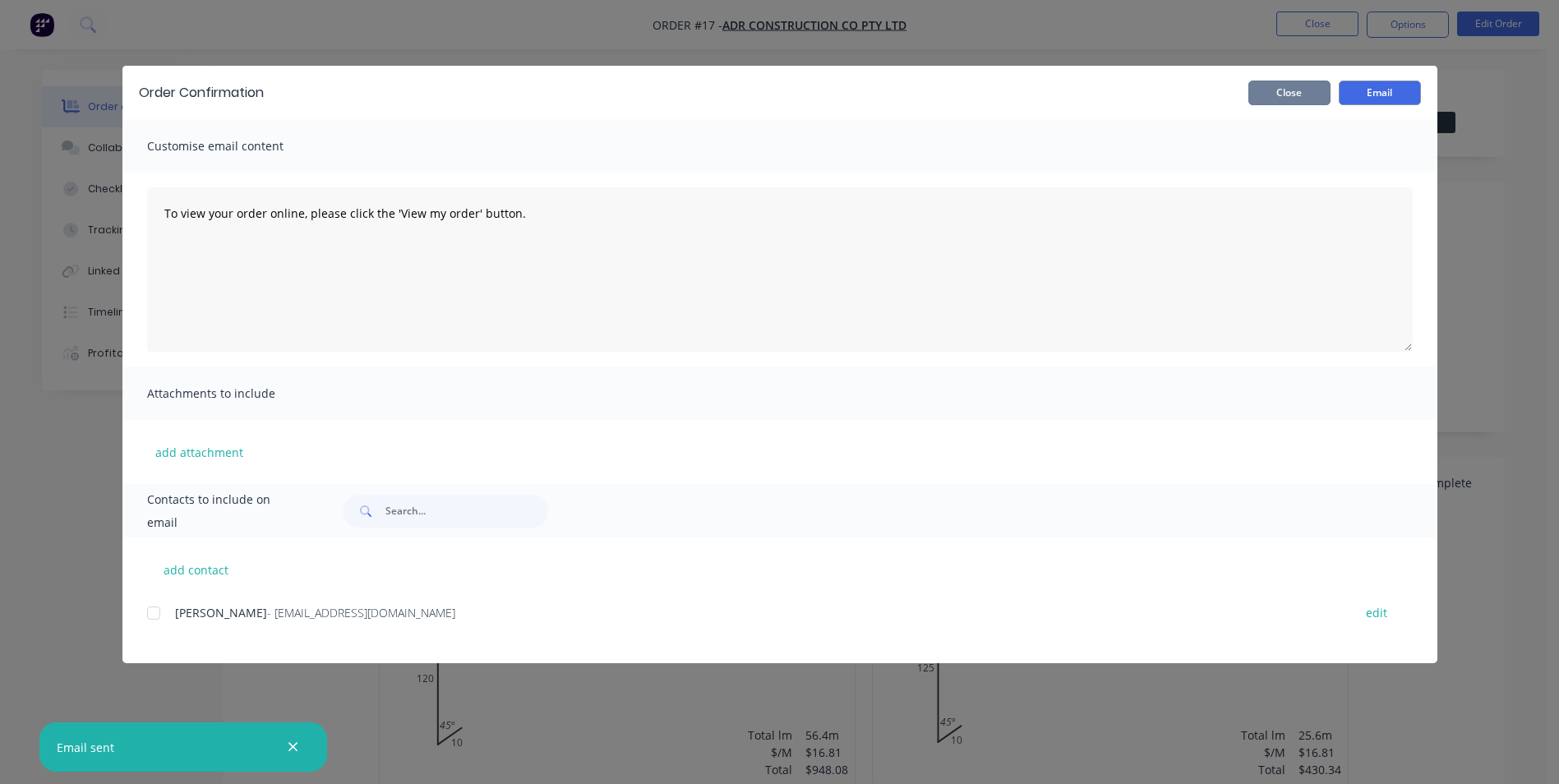
click at [1280, 89] on button "Close" at bounding box center [1290, 93] width 82 height 24
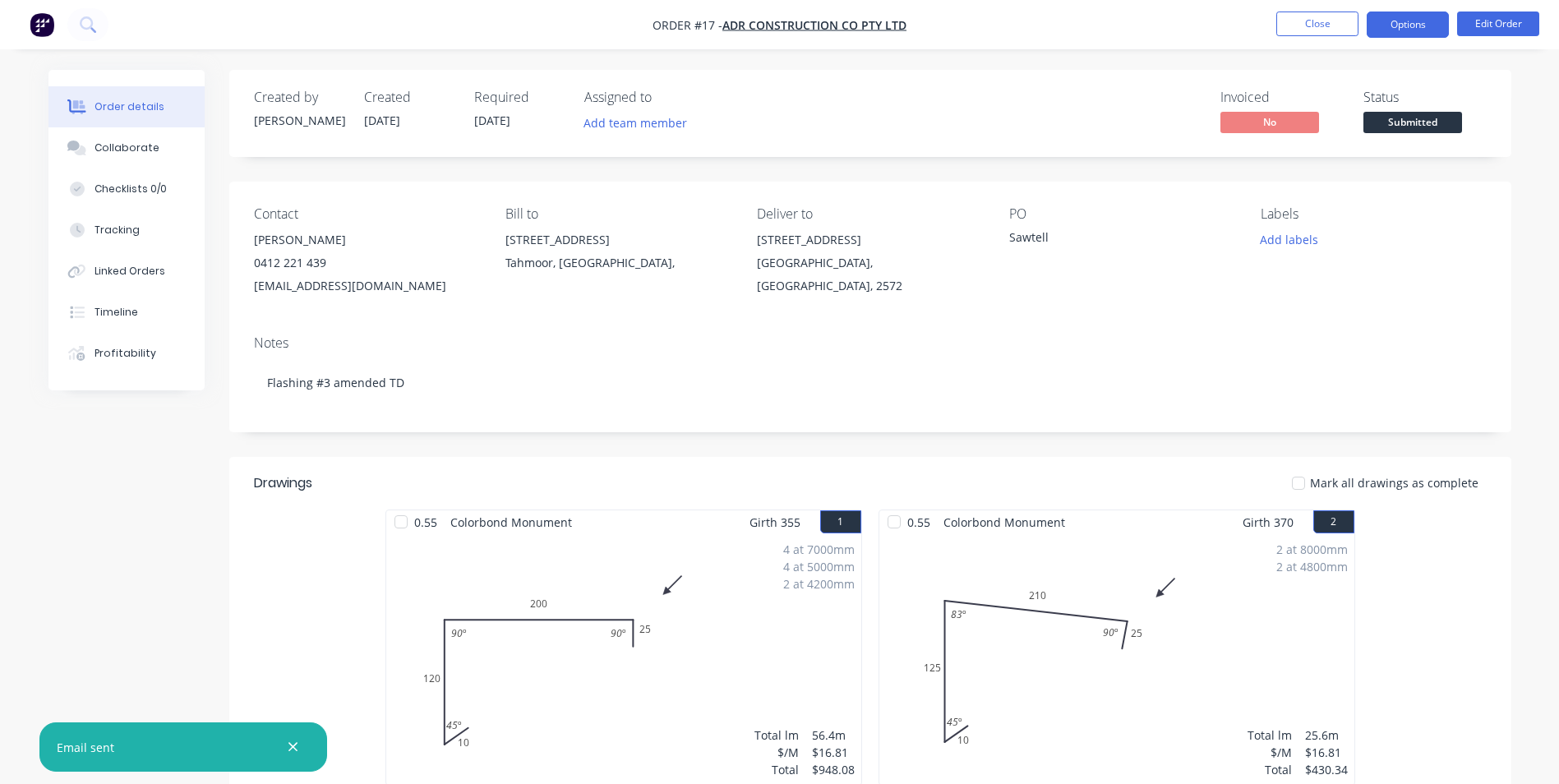
click at [1398, 30] on button "Options" at bounding box center [1408, 24] width 82 height 26
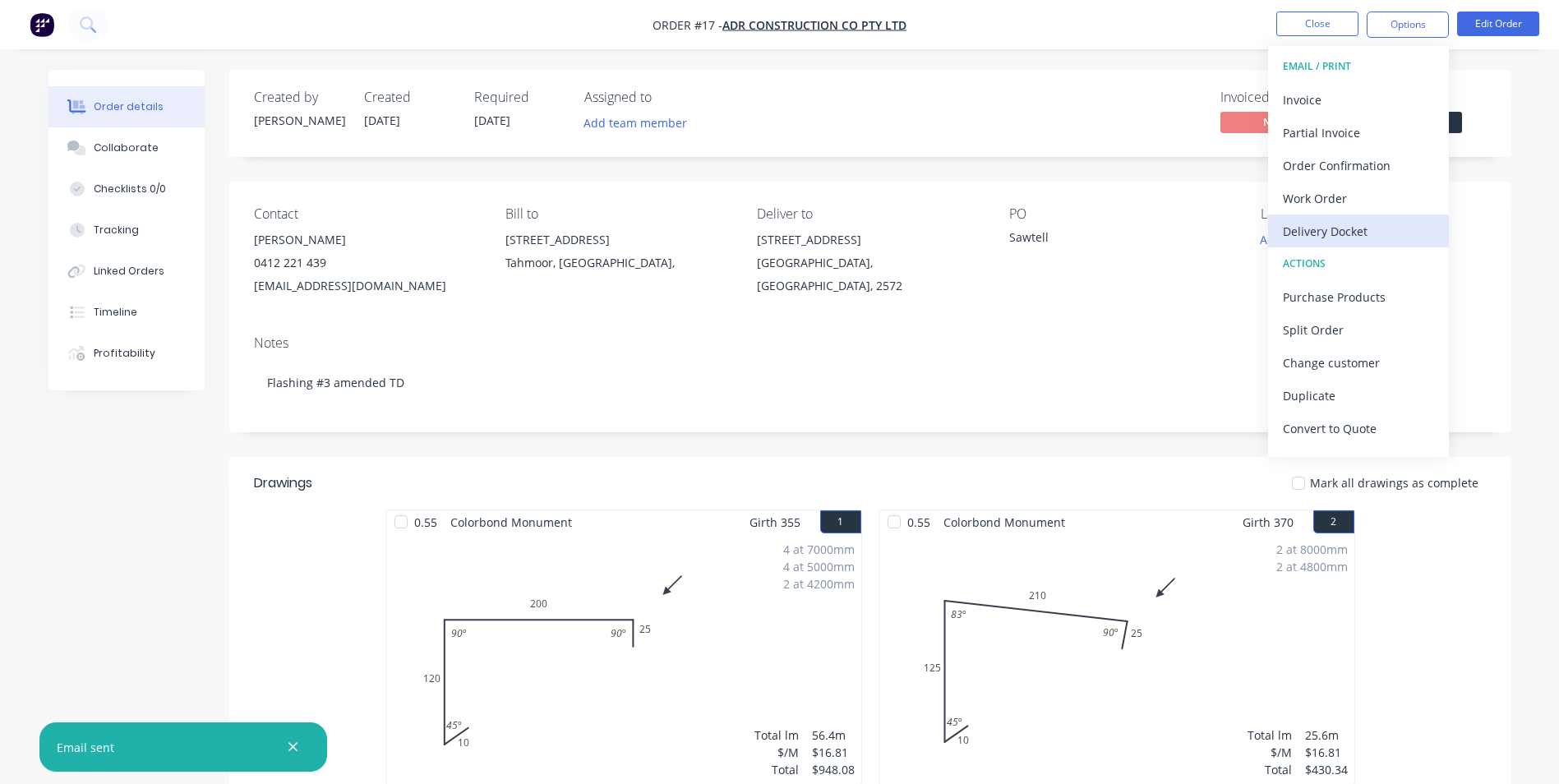
click at [1344, 235] on div "Delivery Docket" at bounding box center [1358, 231] width 151 height 23
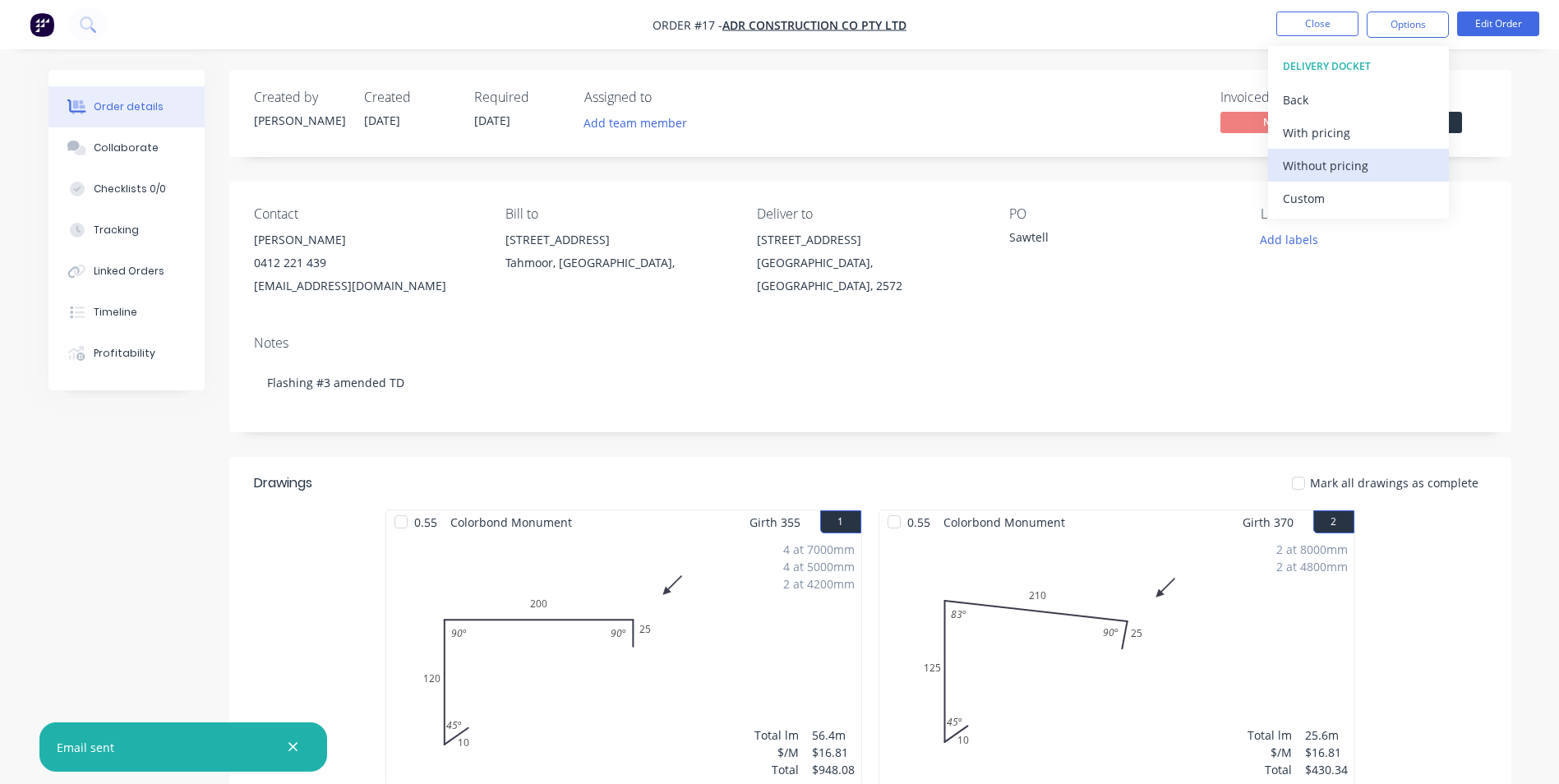
click at [1312, 170] on div "Without pricing" at bounding box center [1358, 164] width 151 height 23
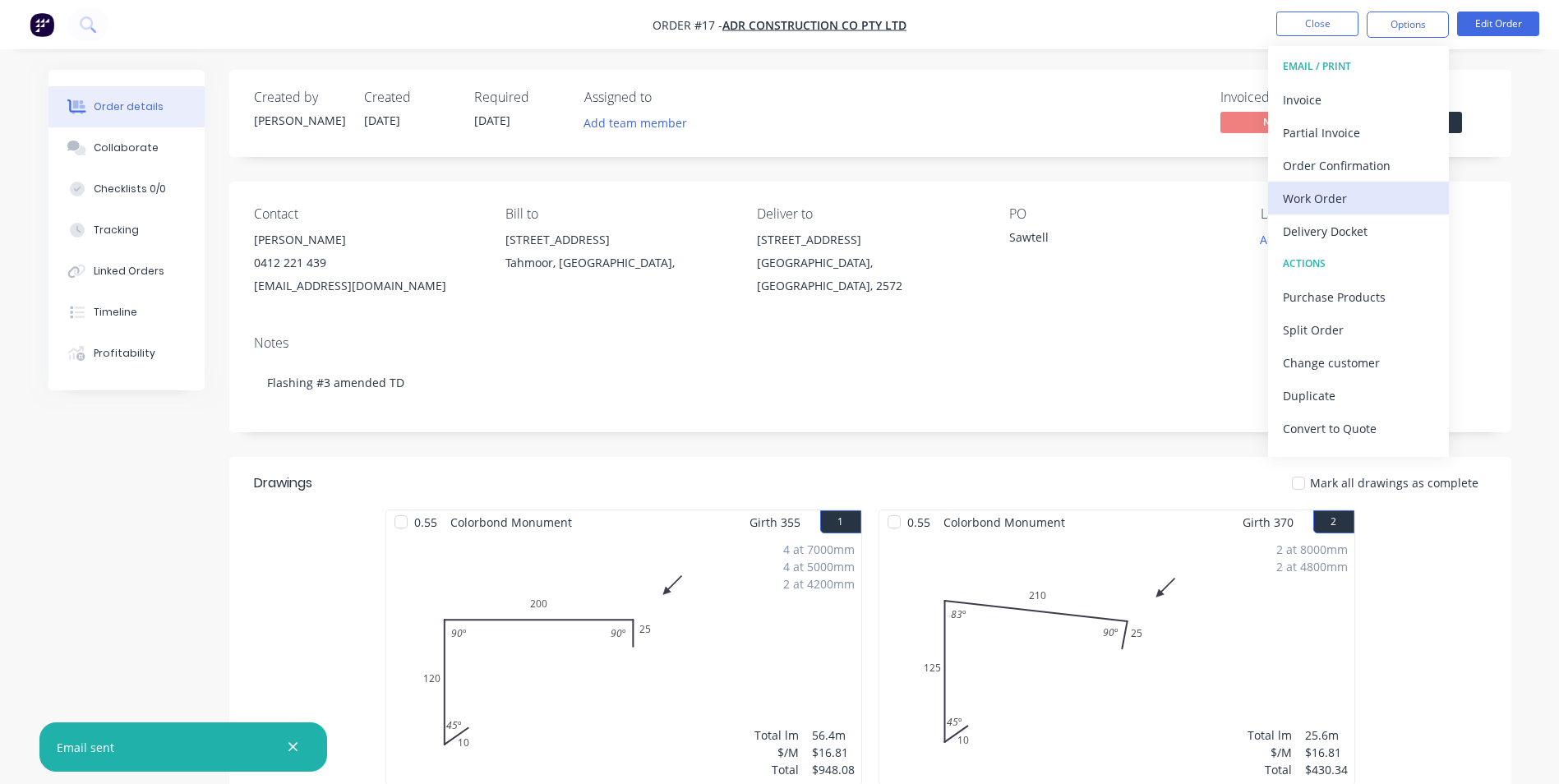
click at [1327, 192] on div "Work Order" at bounding box center [1358, 198] width 151 height 23
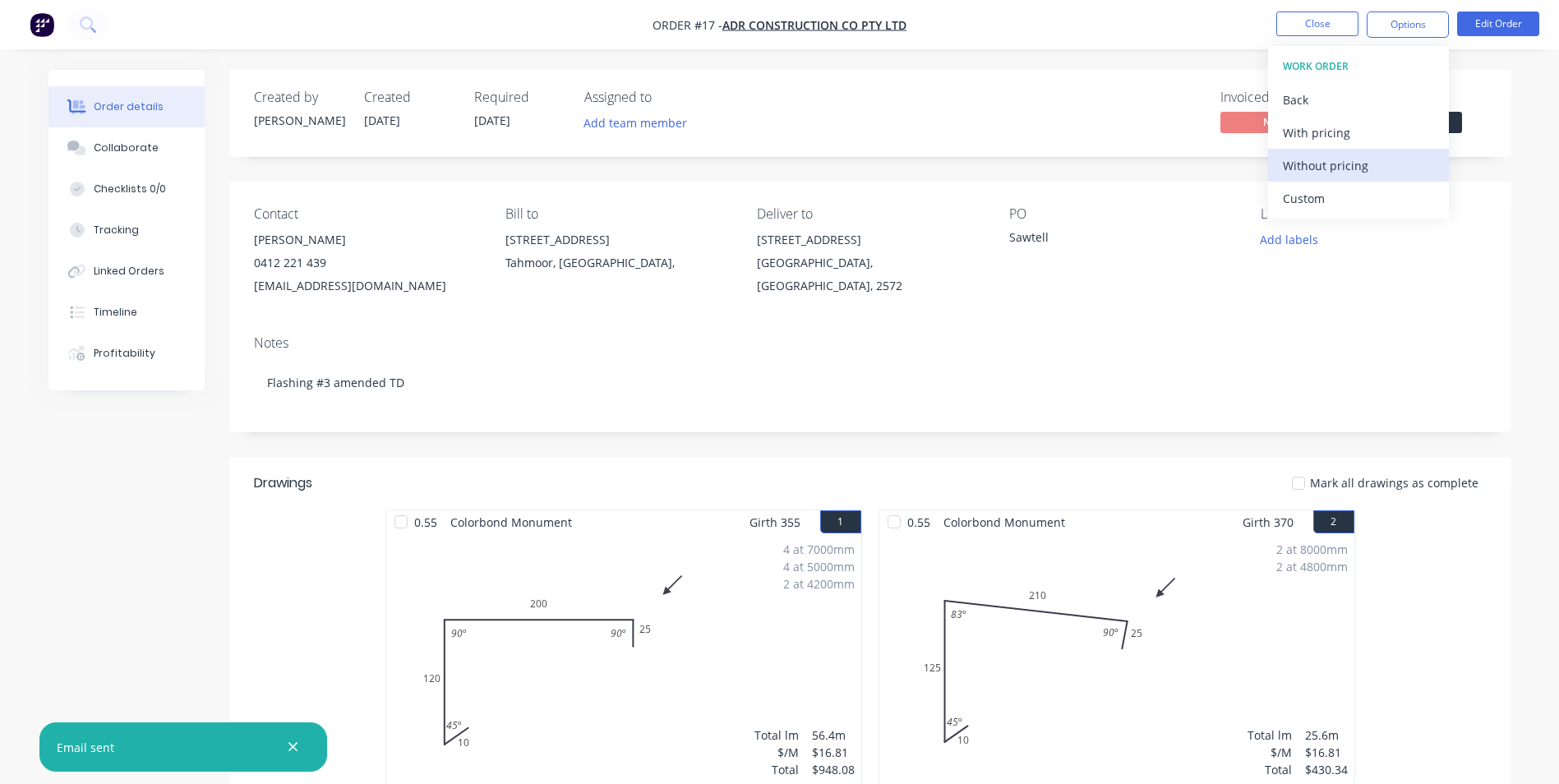
click at [1340, 164] on div "Without pricing" at bounding box center [1358, 164] width 151 height 23
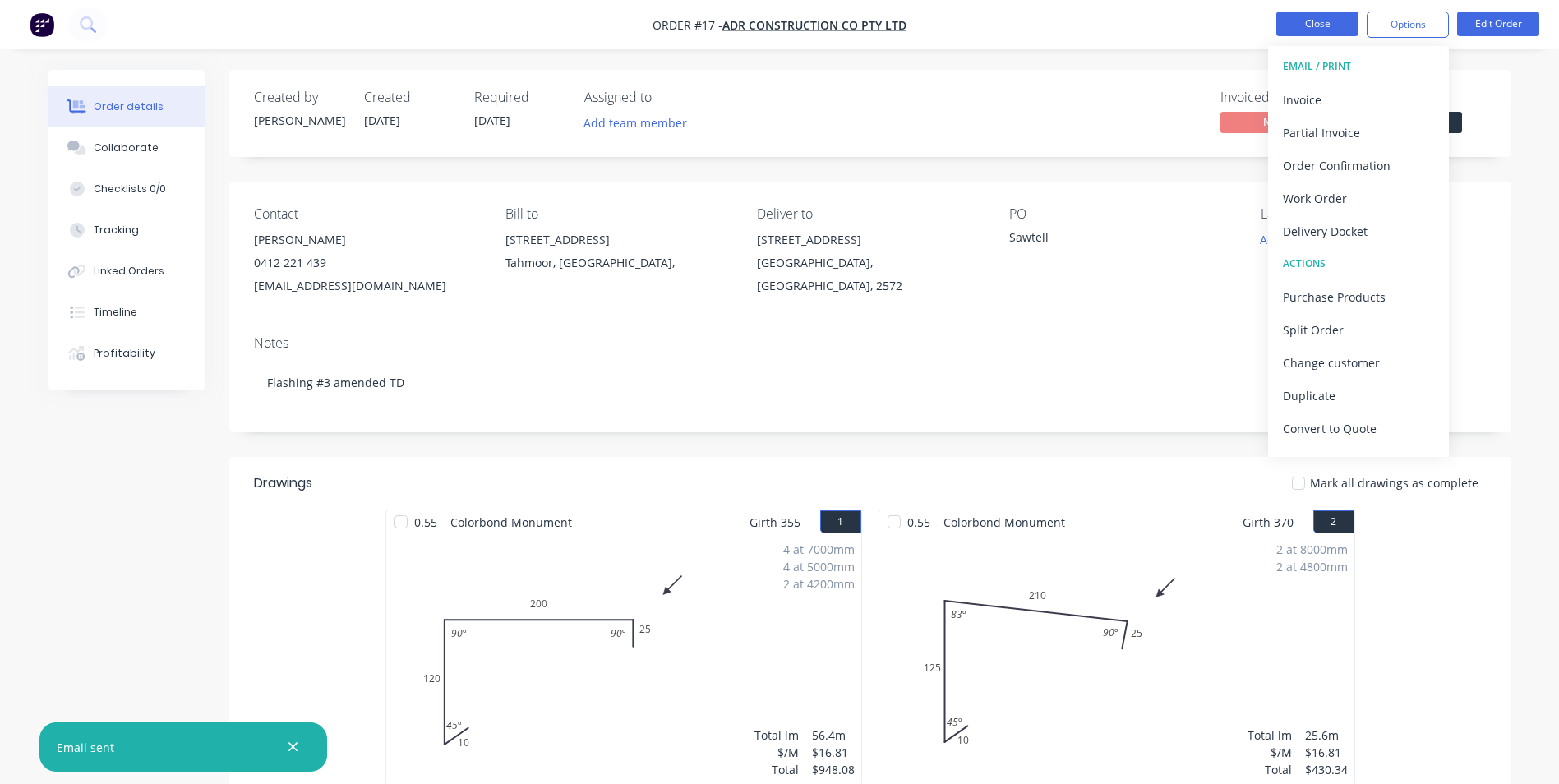
click at [1299, 22] on button "Close" at bounding box center [1317, 23] width 82 height 24
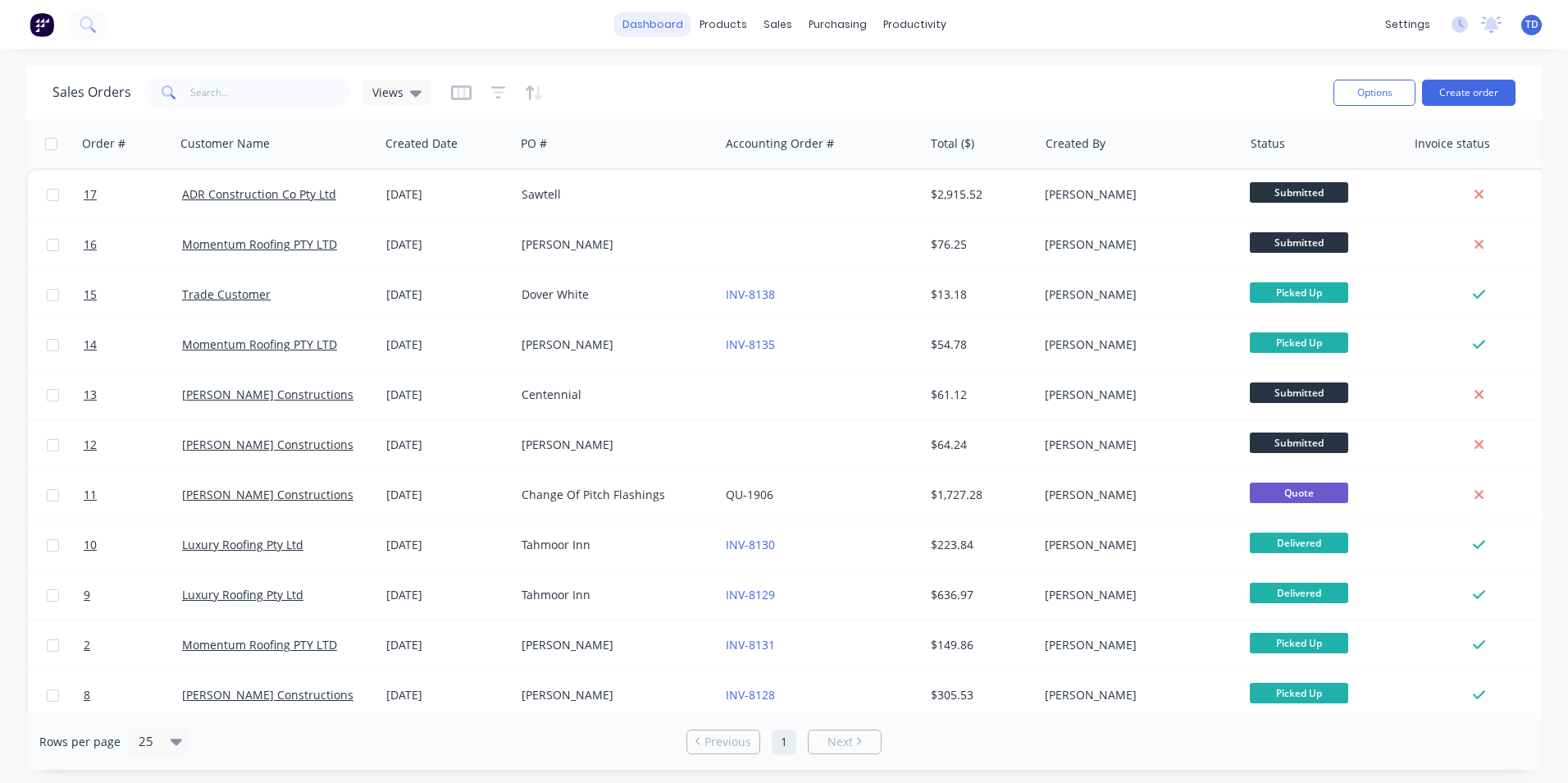
click at [667, 22] on link "dashboard" at bounding box center [653, 24] width 77 height 24
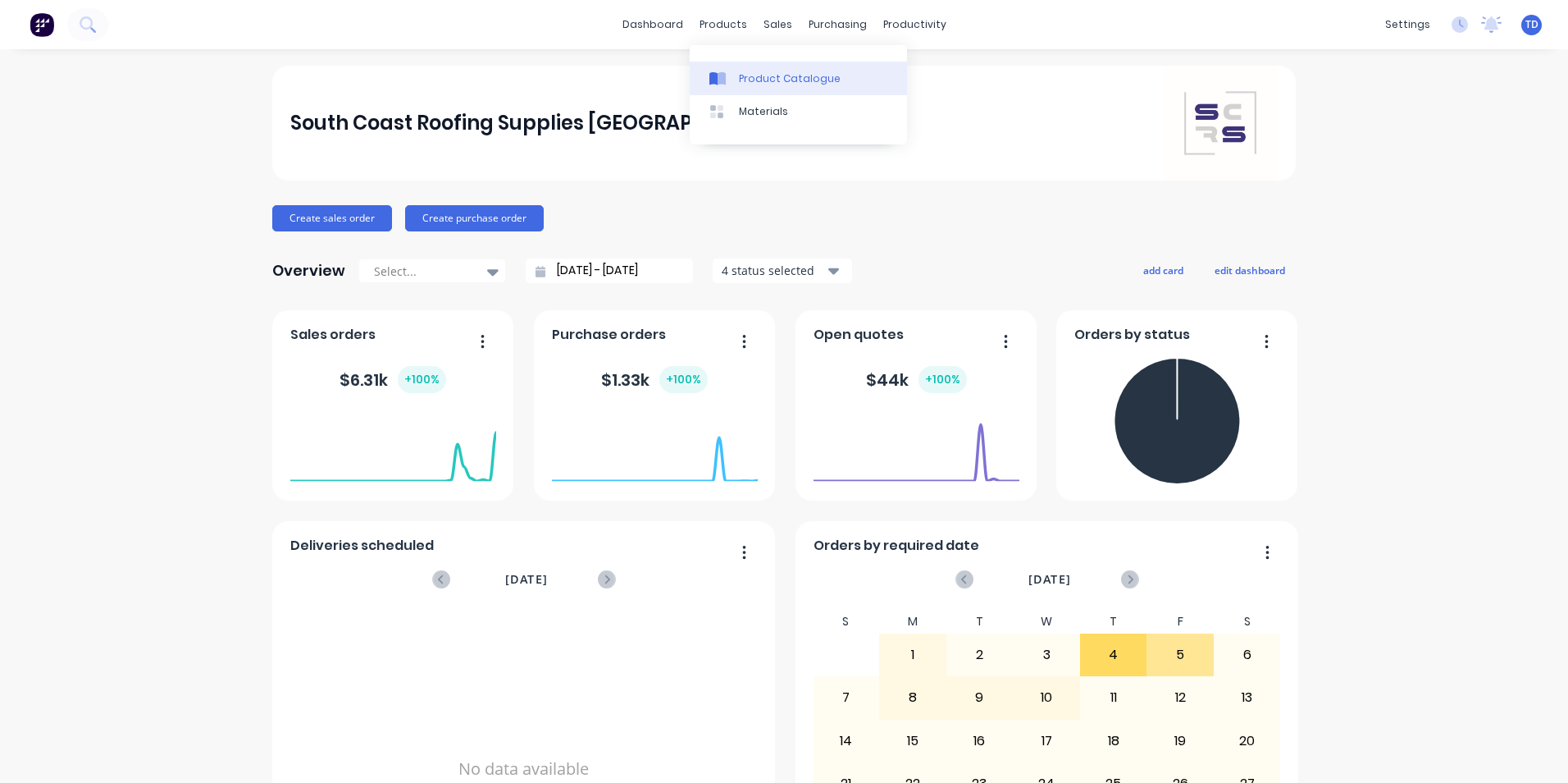
click at [745, 83] on div "Product Catalogue" at bounding box center [789, 78] width 102 height 15
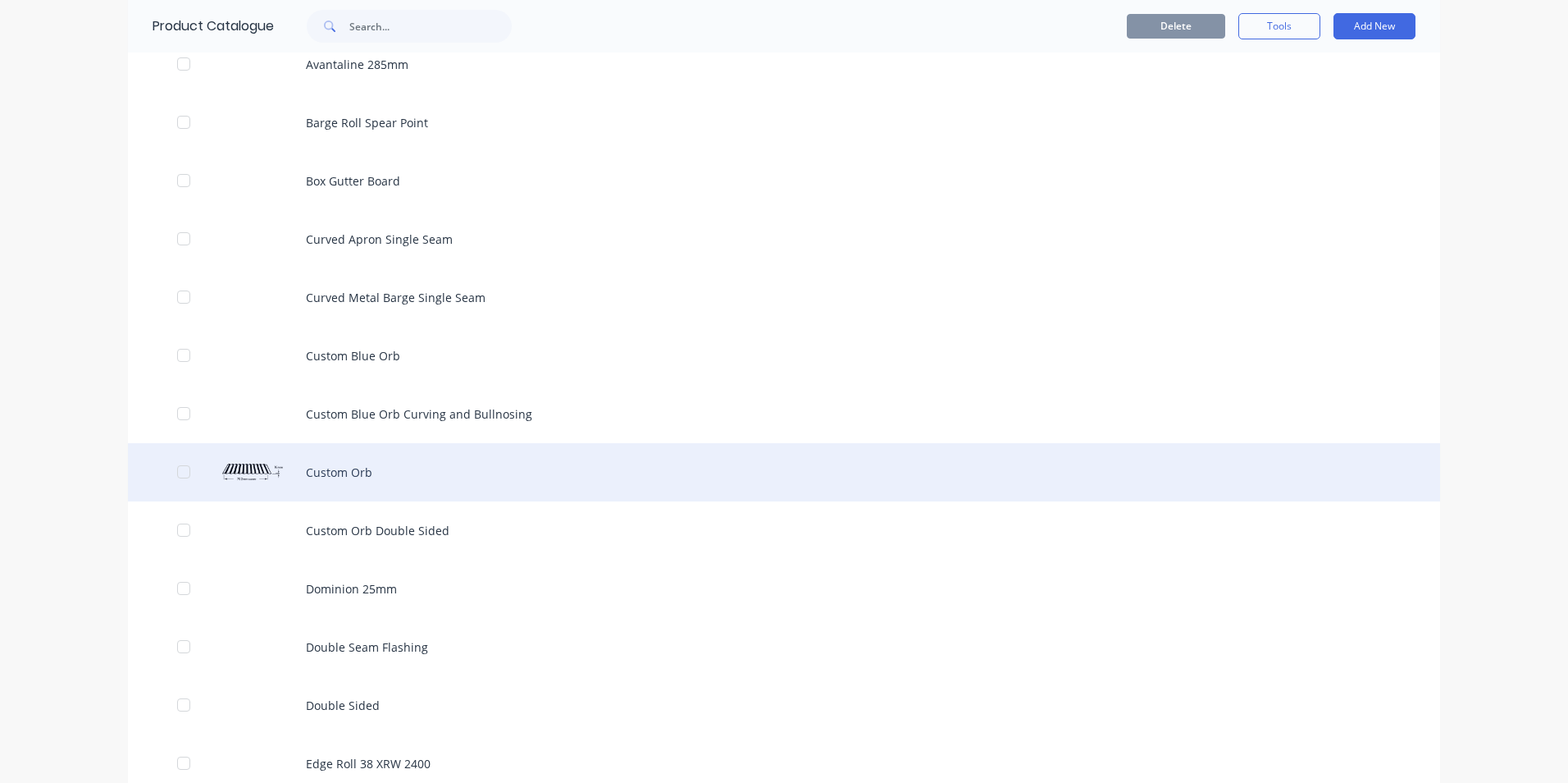
scroll to position [1231, 0]
click at [345, 485] on div "Custom Orb" at bounding box center [784, 470] width 1312 height 58
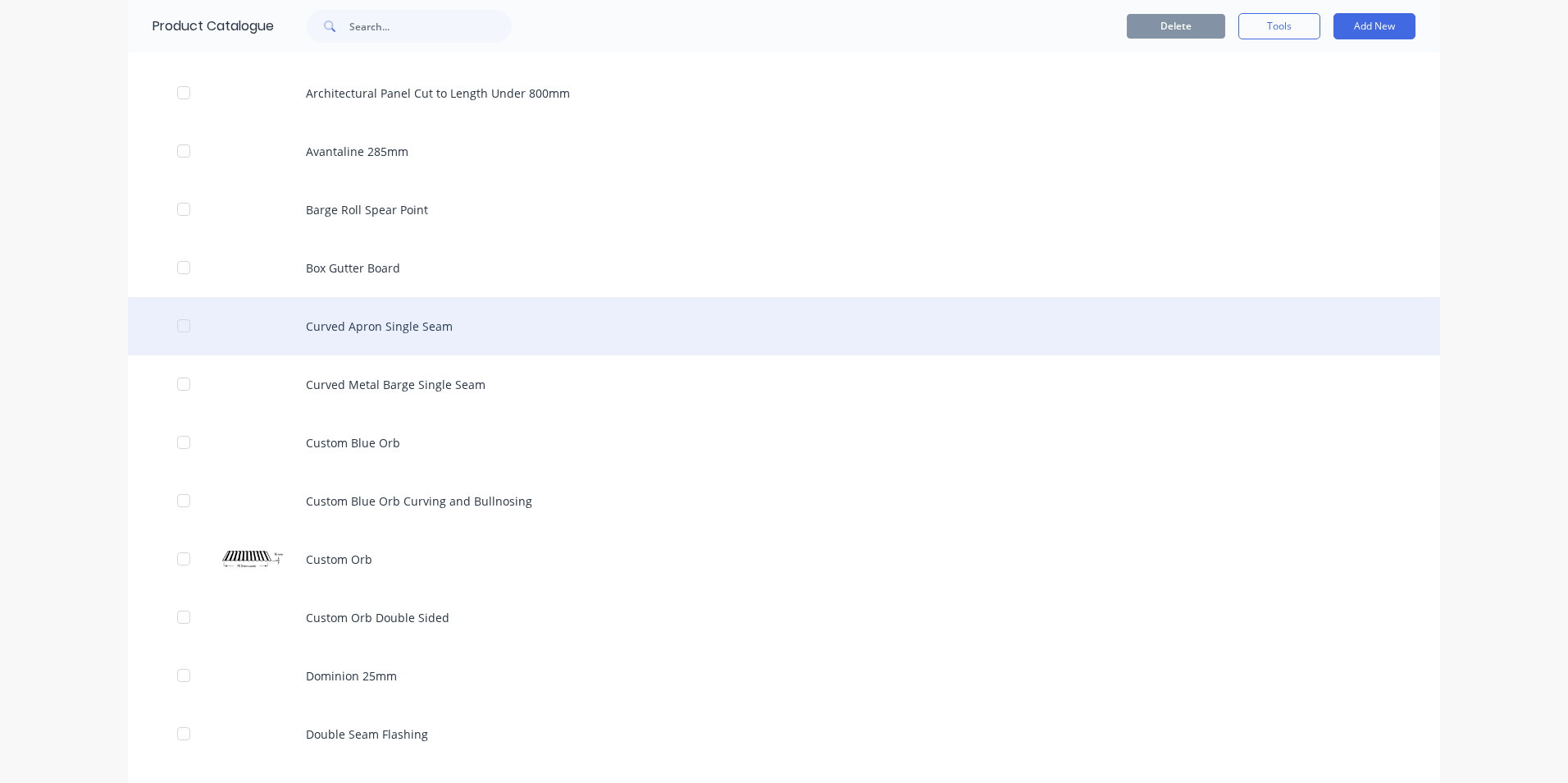
scroll to position [1149, 0]
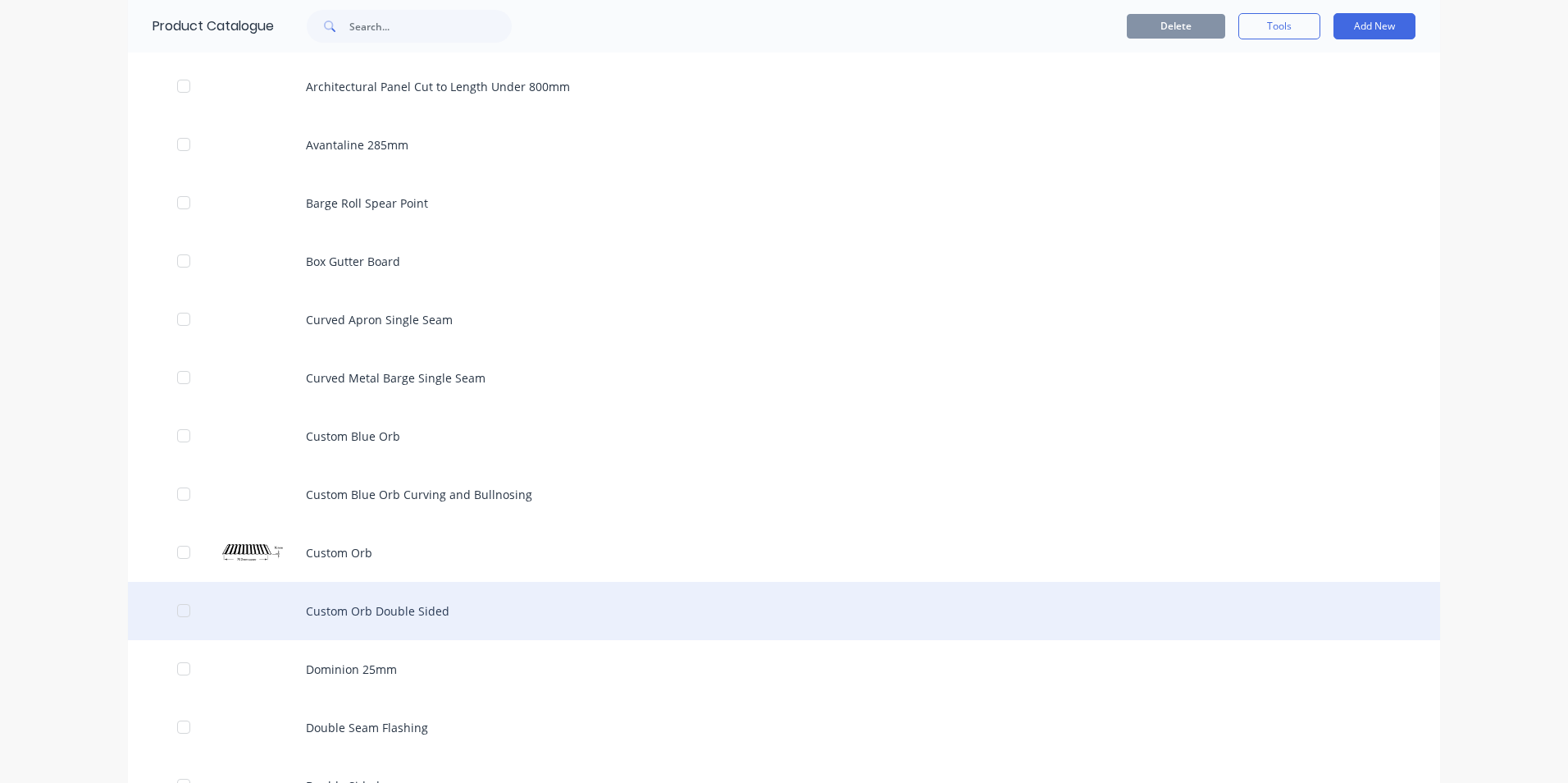
click at [383, 609] on div "Custom Orb Double Sided" at bounding box center [784, 610] width 1312 height 58
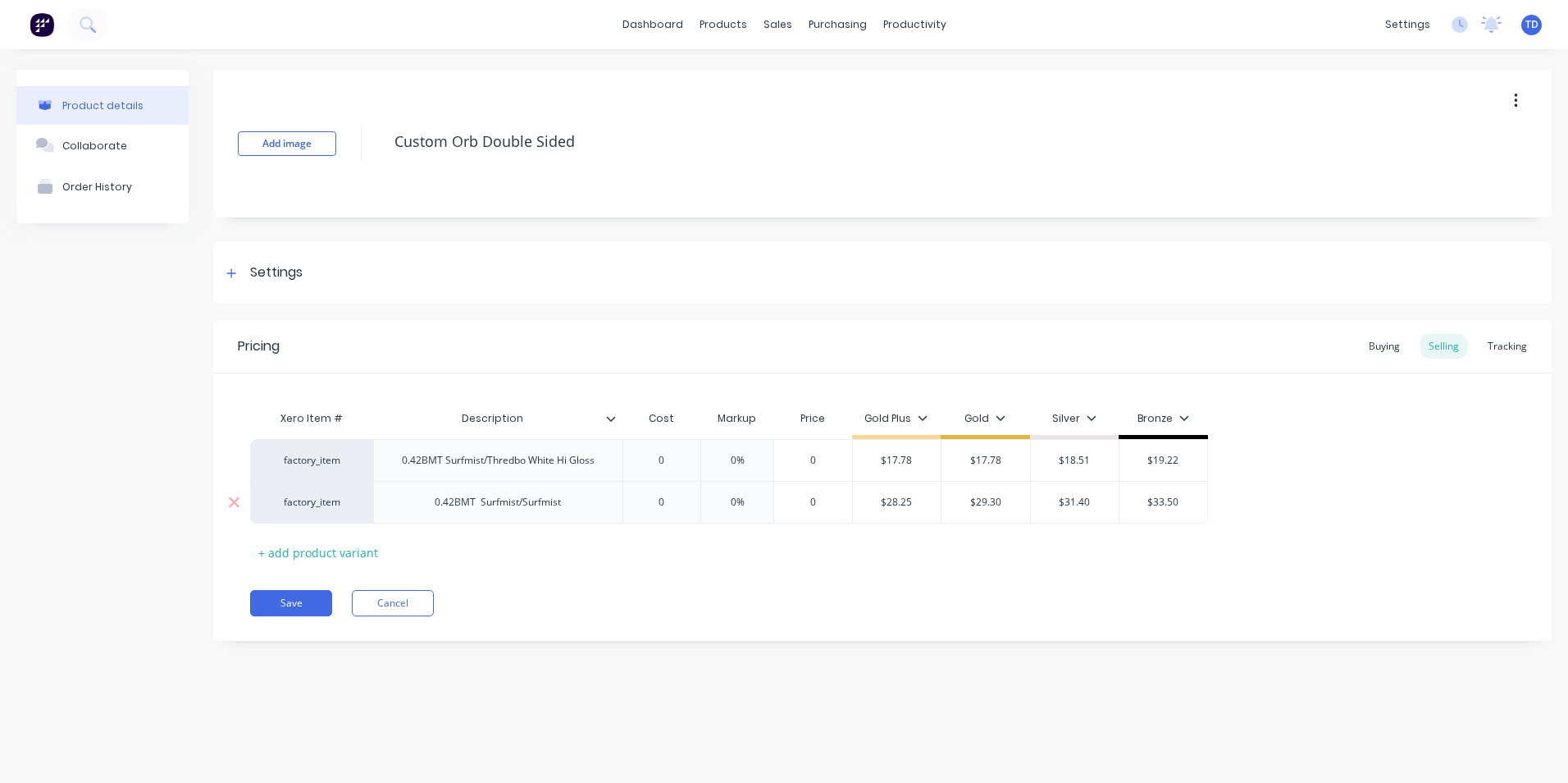
type textarea "x"
click at [1371, 343] on div "Buying" at bounding box center [1384, 346] width 48 height 24
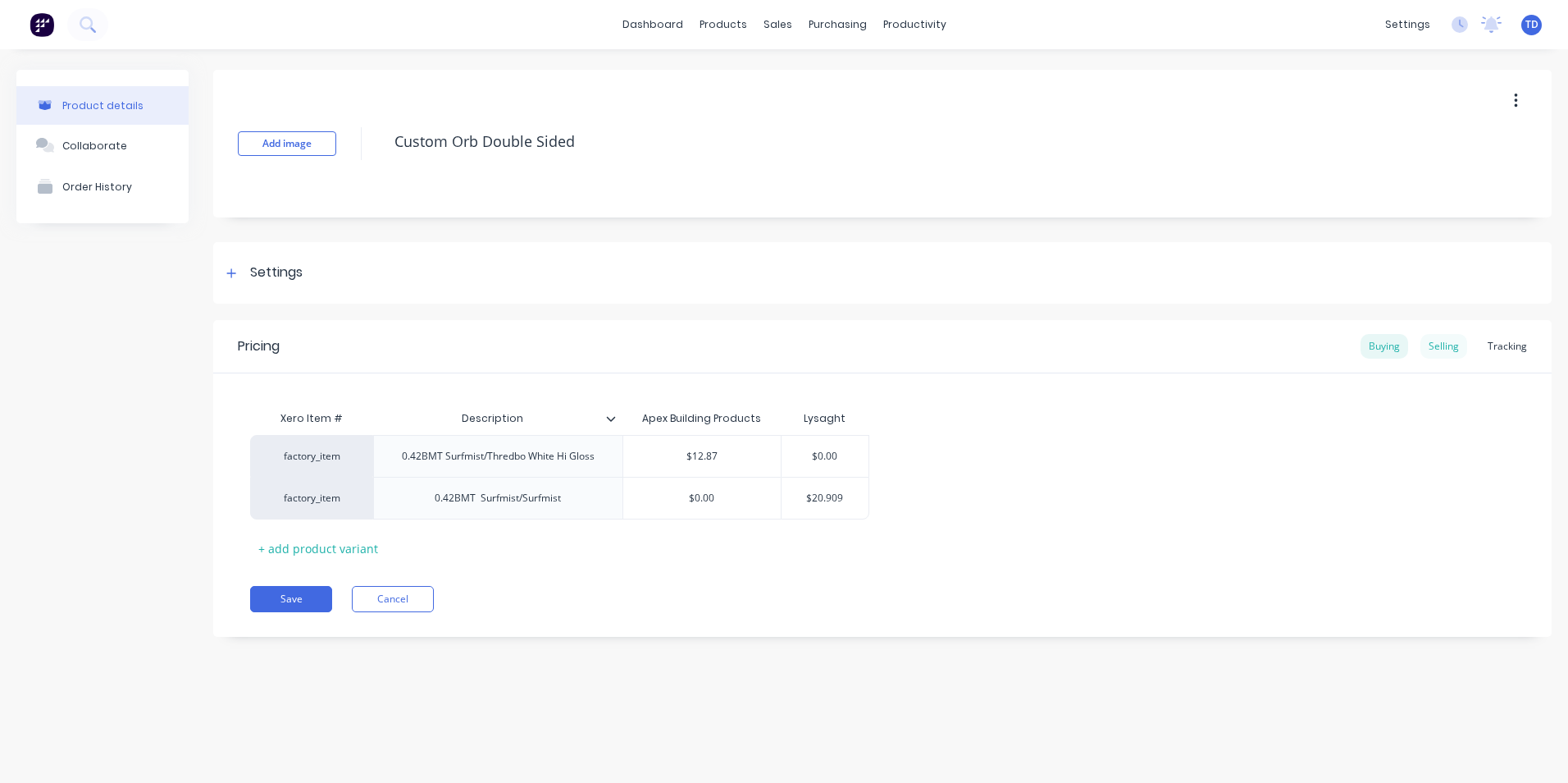
click at [1449, 349] on div "Selling" at bounding box center [1444, 346] width 47 height 24
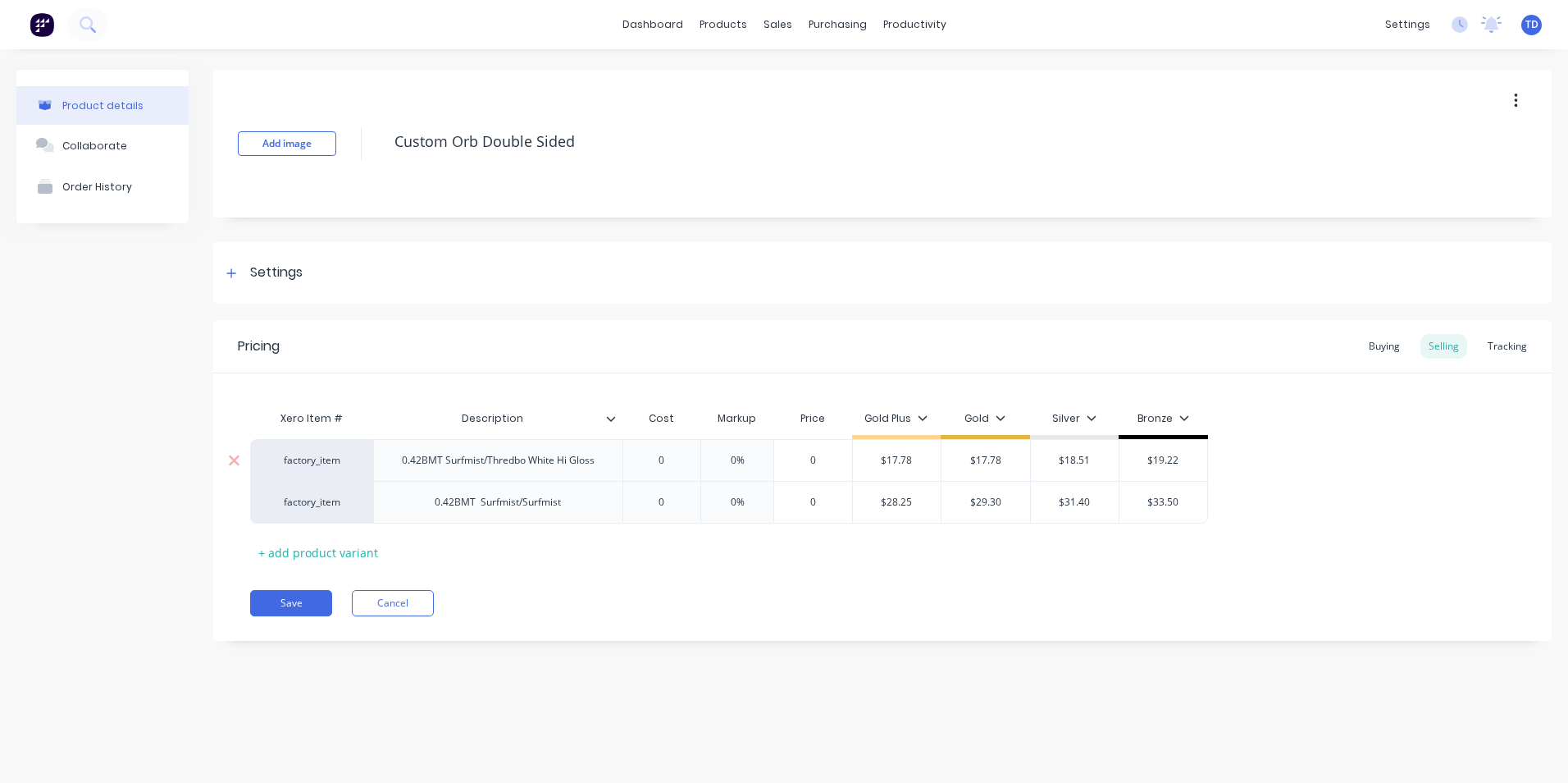
click at [675, 471] on div "0" at bounding box center [662, 460] width 82 height 41
type input "0"
type textarea "x"
type input "1"
type textarea "x"
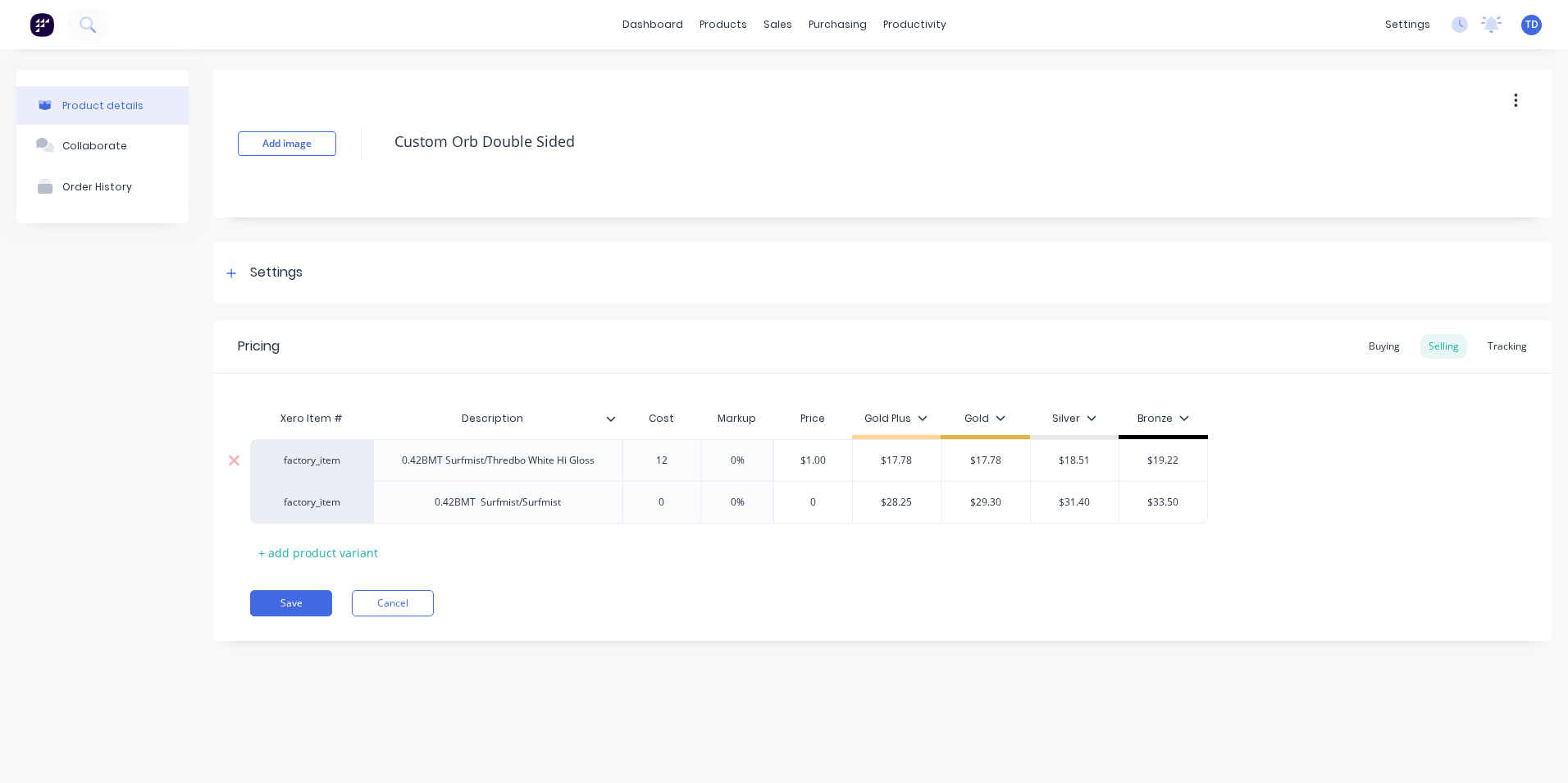
type input "12."
type textarea "x"
type input "12.8"
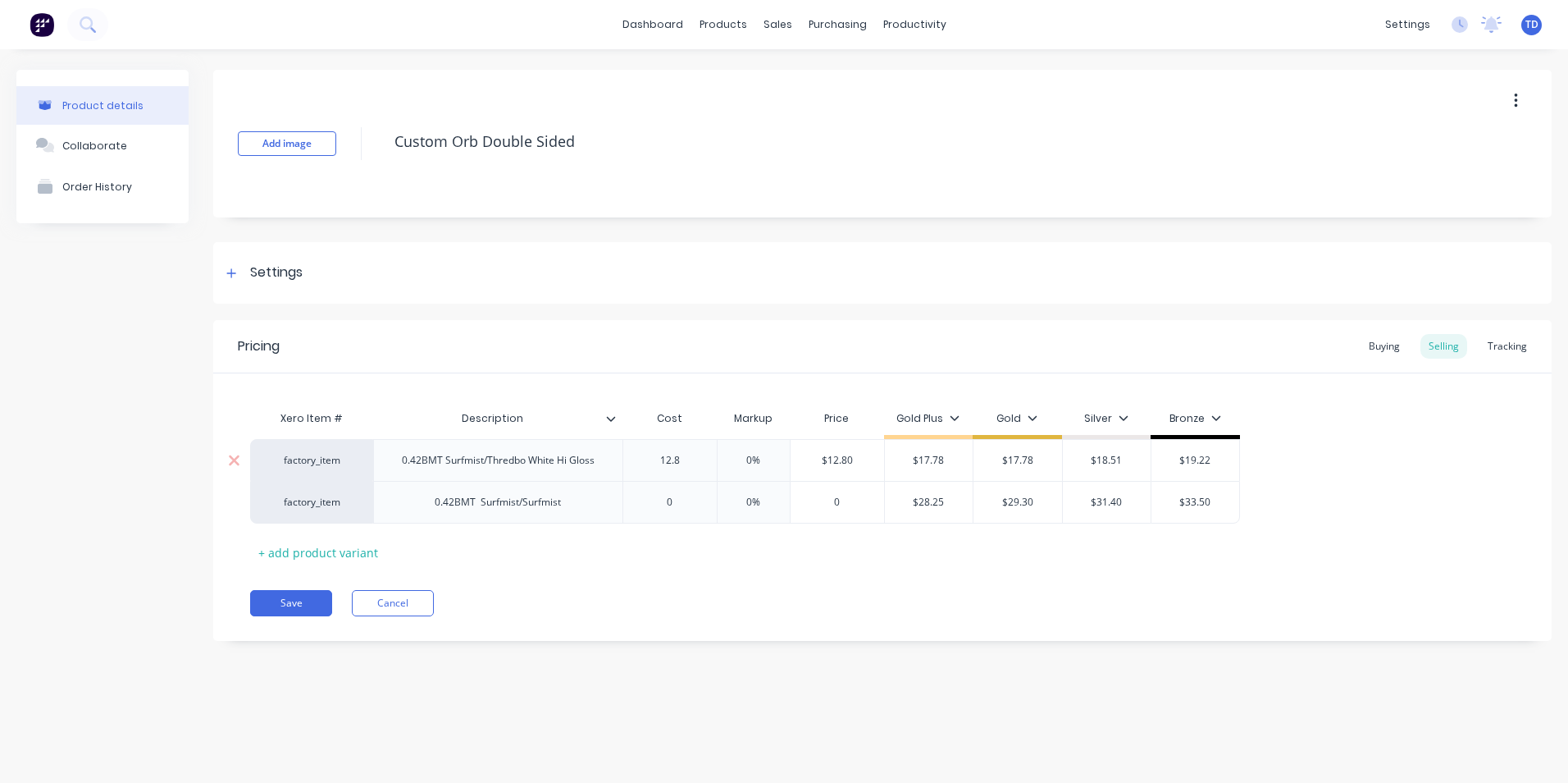
type textarea "x"
type input "12.87"
type input "0%"
type input "$12.87"
type input "$17.78"
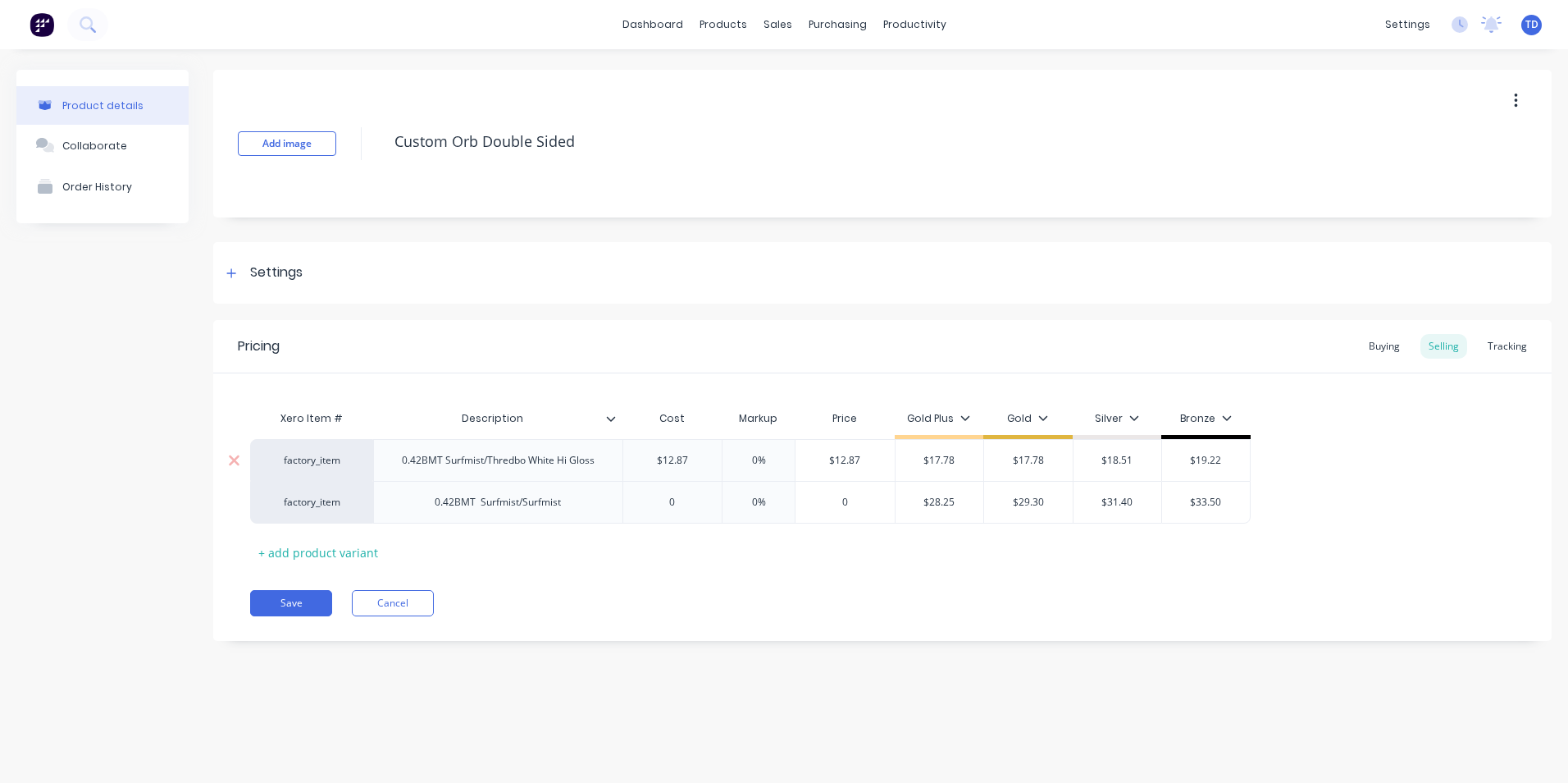
type textarea "x"
type input "1"
type textarea "x"
type input "17."
type textarea "x"
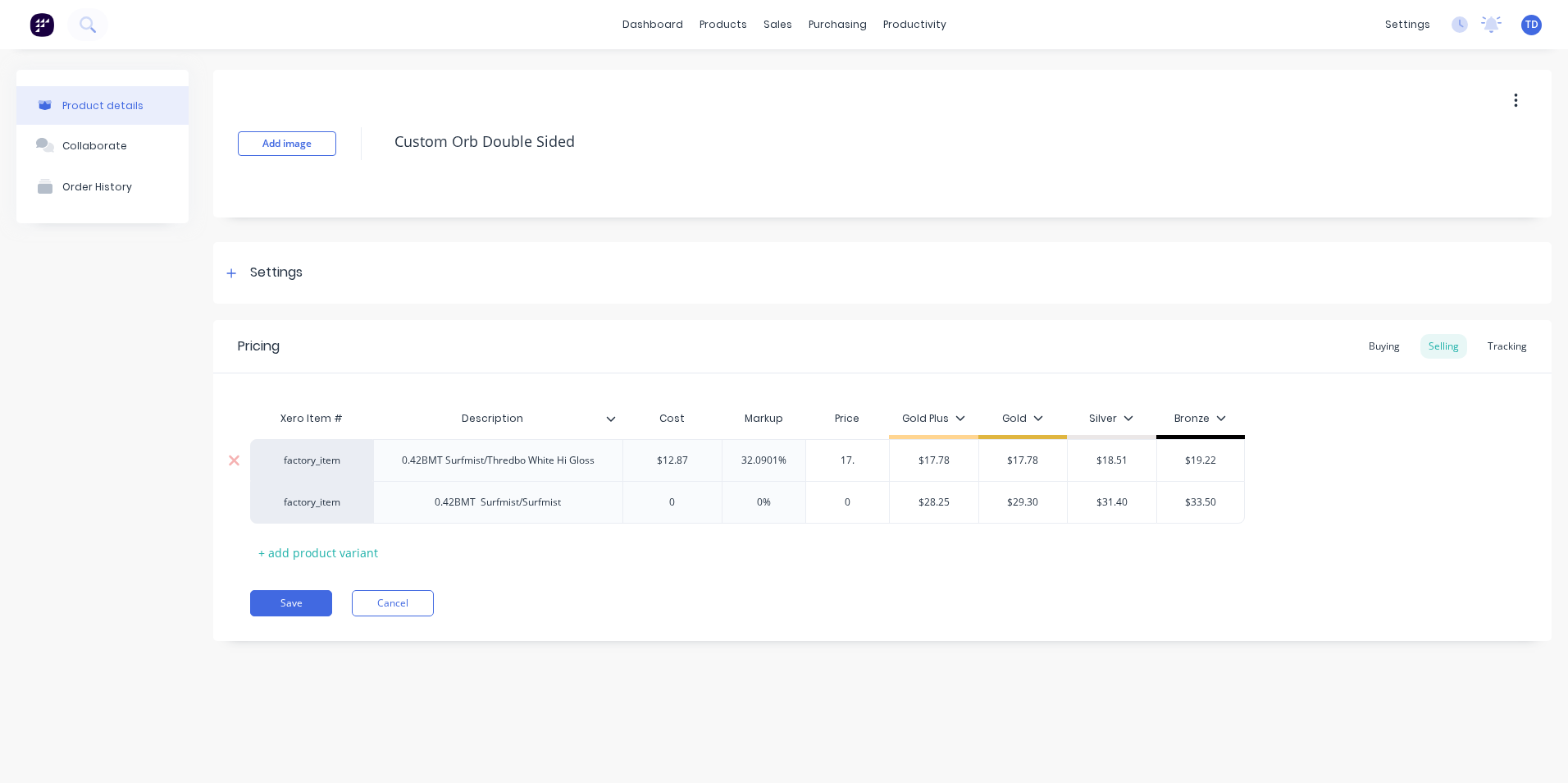
type input "17.7"
type textarea "x"
type input "17.78"
type input "$17.78"
type input "$18.51"
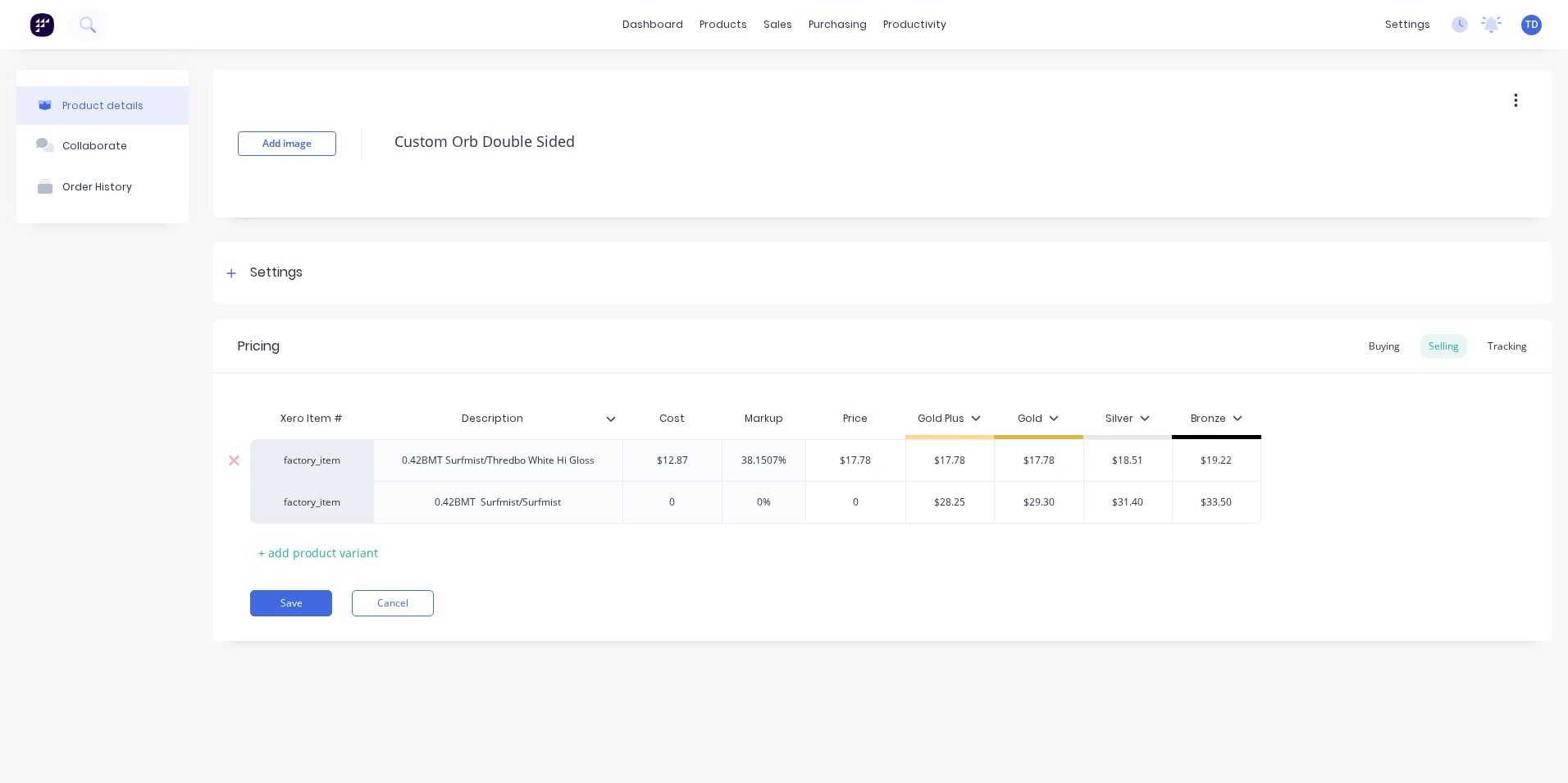
type input "$19.22"
type textarea "x"
type input "0"
type textarea "x"
type input "2"
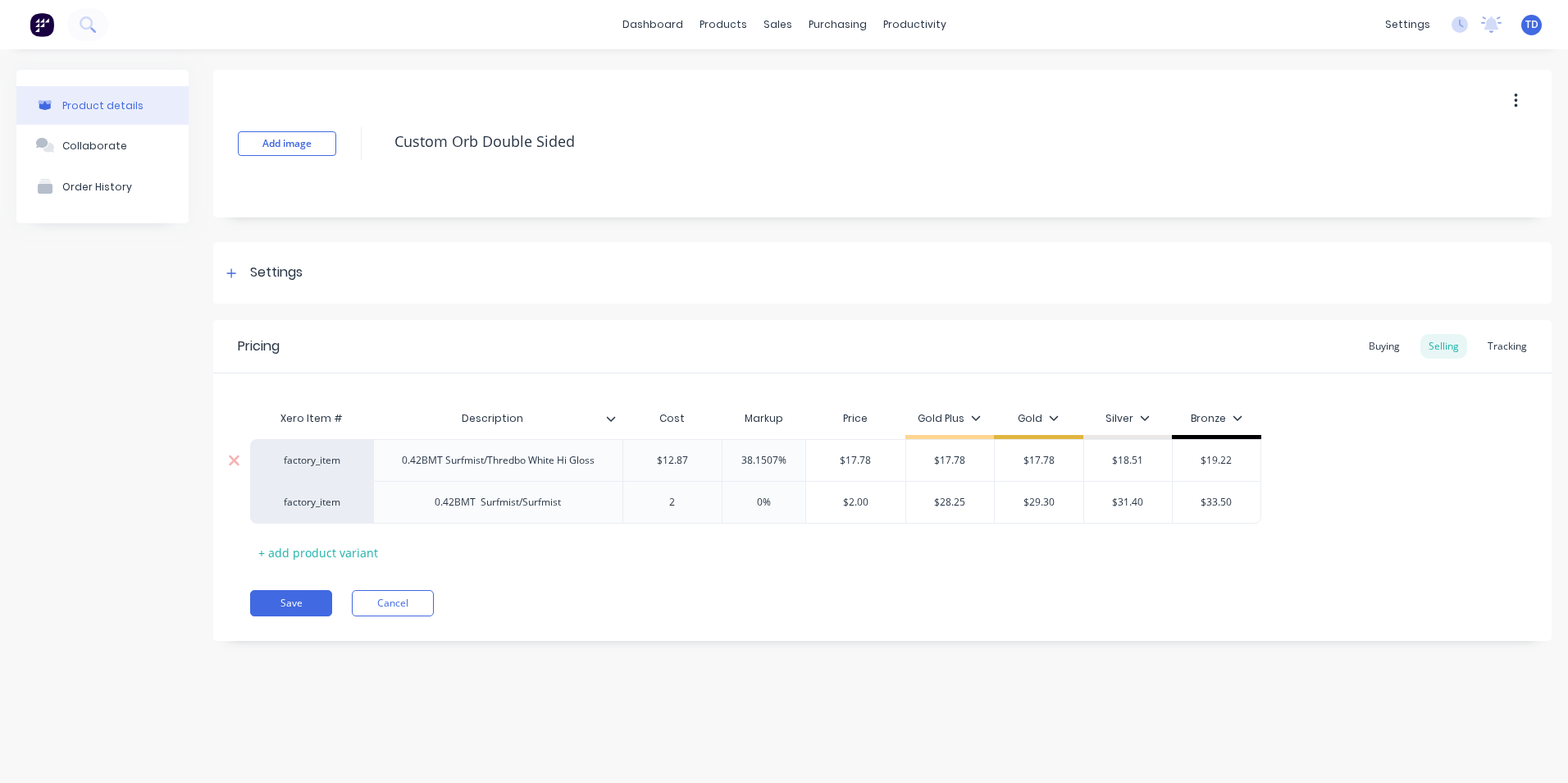
type textarea "x"
type input "20."
type textarea "x"
type input "20.90"
type textarea "x"
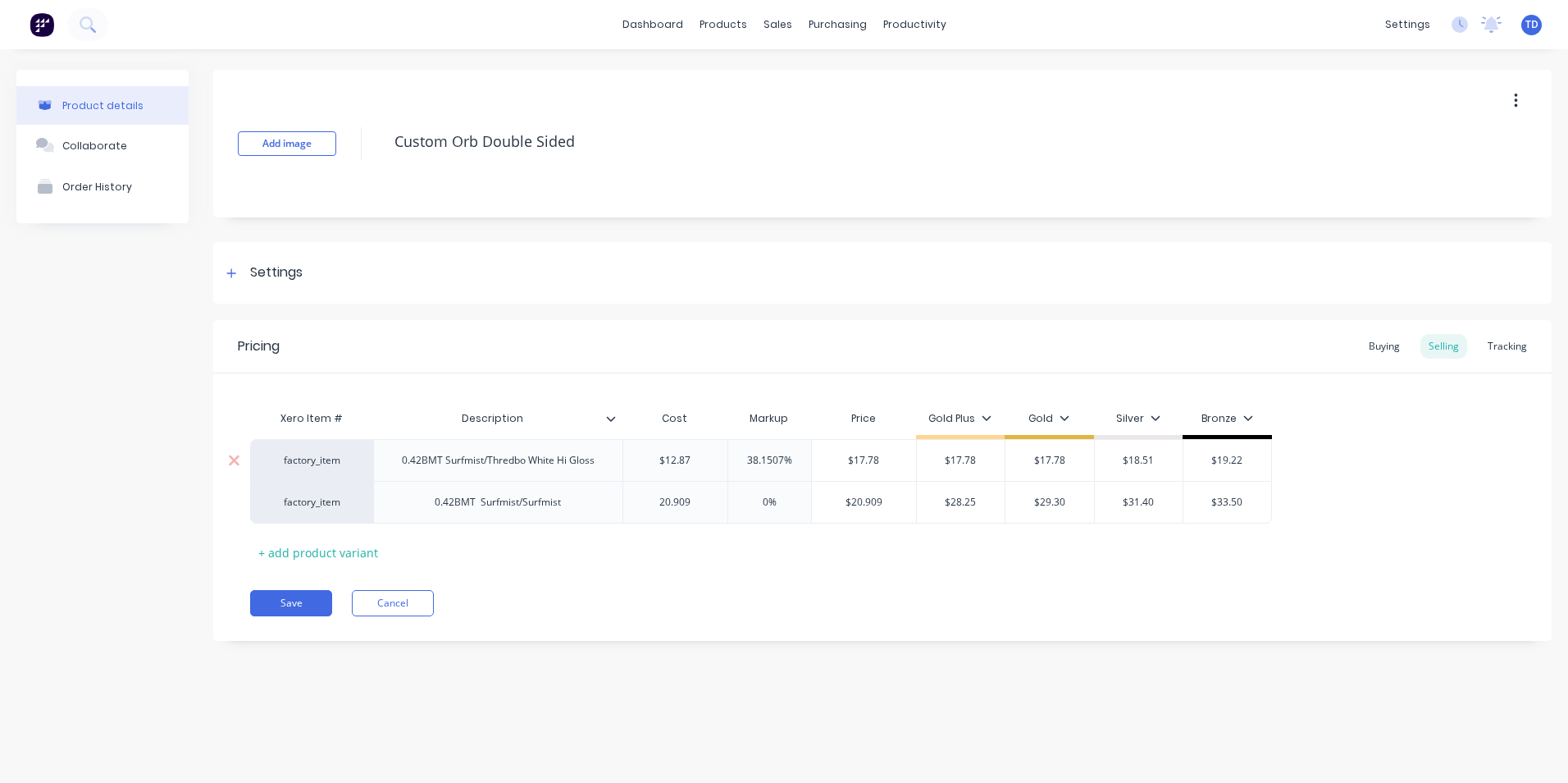
type input "20.909"
type input "0%"
type input "$20.909"
type textarea "x"
type input "2"
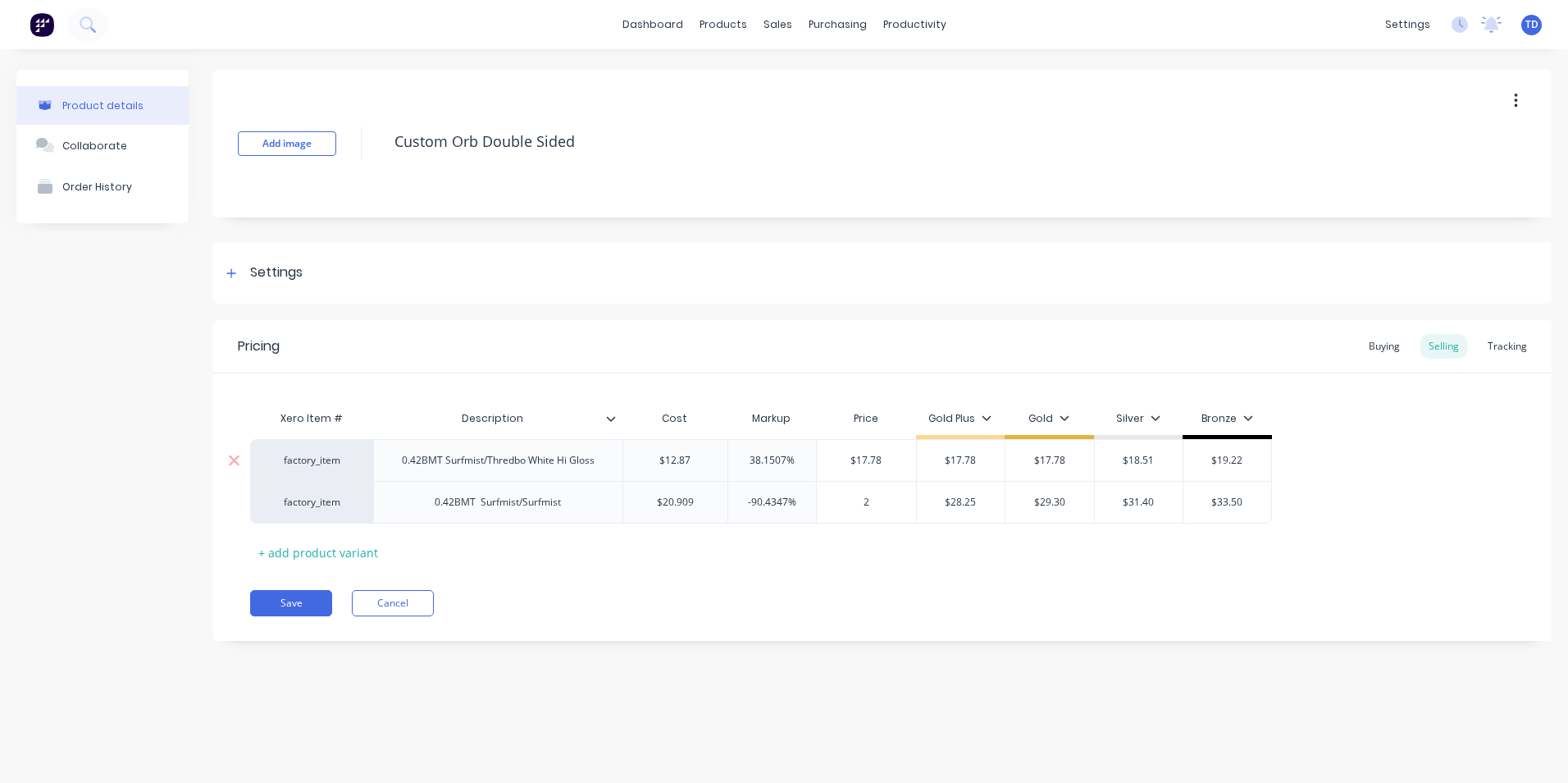
type textarea "x"
type input "29."
type textarea "x"
type input "29.30"
type input "$28.25"
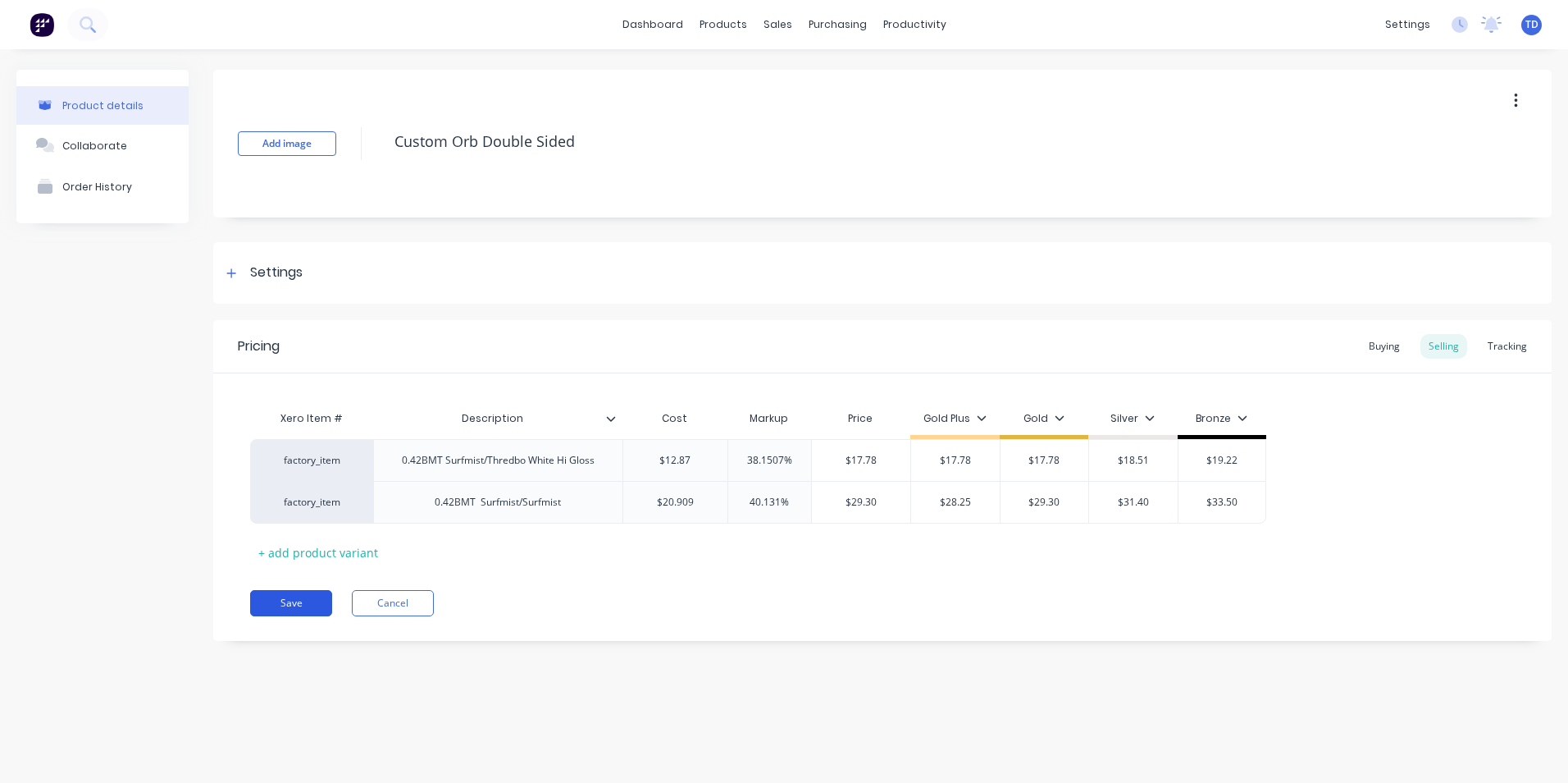
click at [300, 596] on button "Save" at bounding box center [291, 603] width 82 height 26
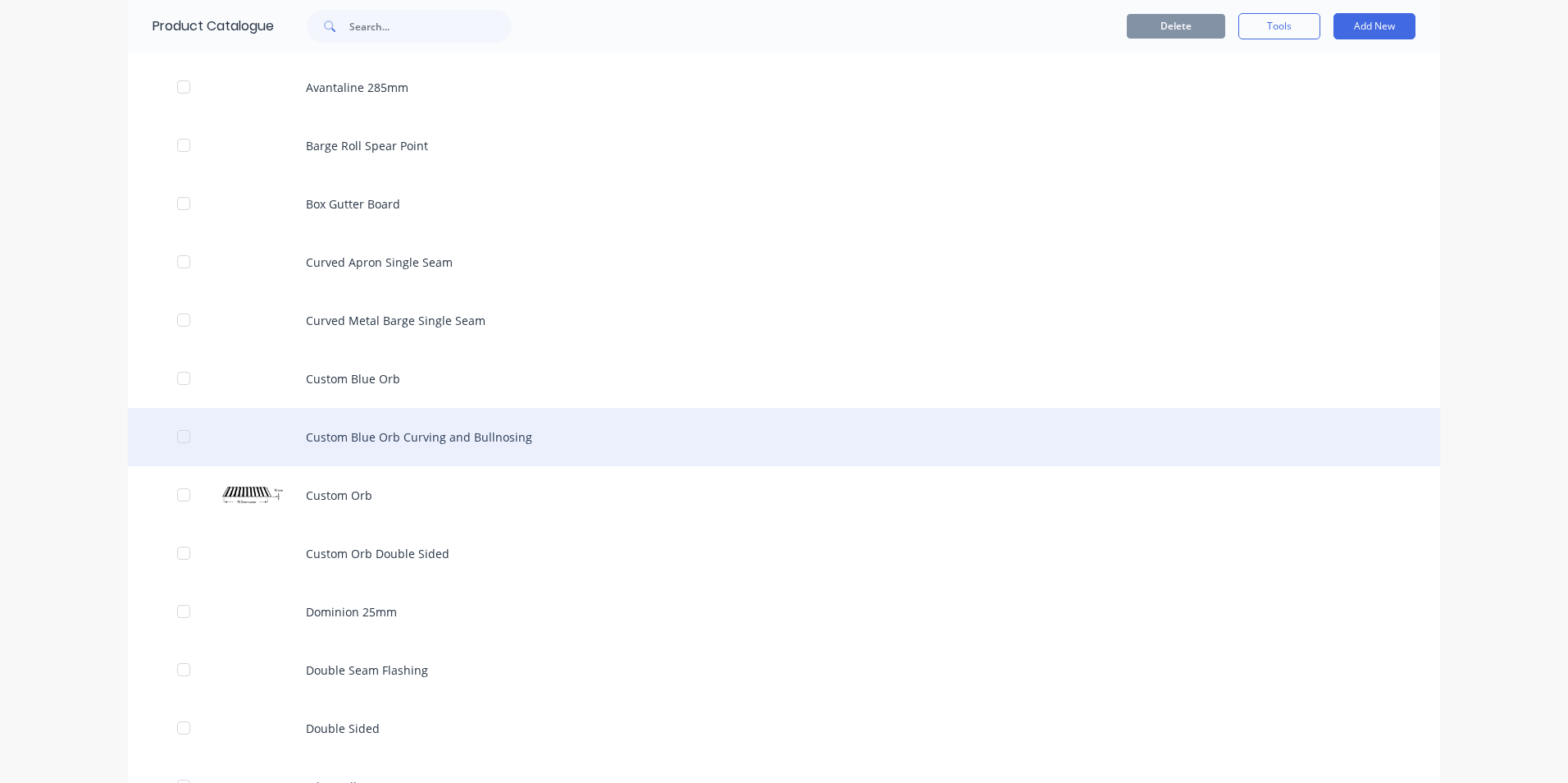
scroll to position [1395, 0]
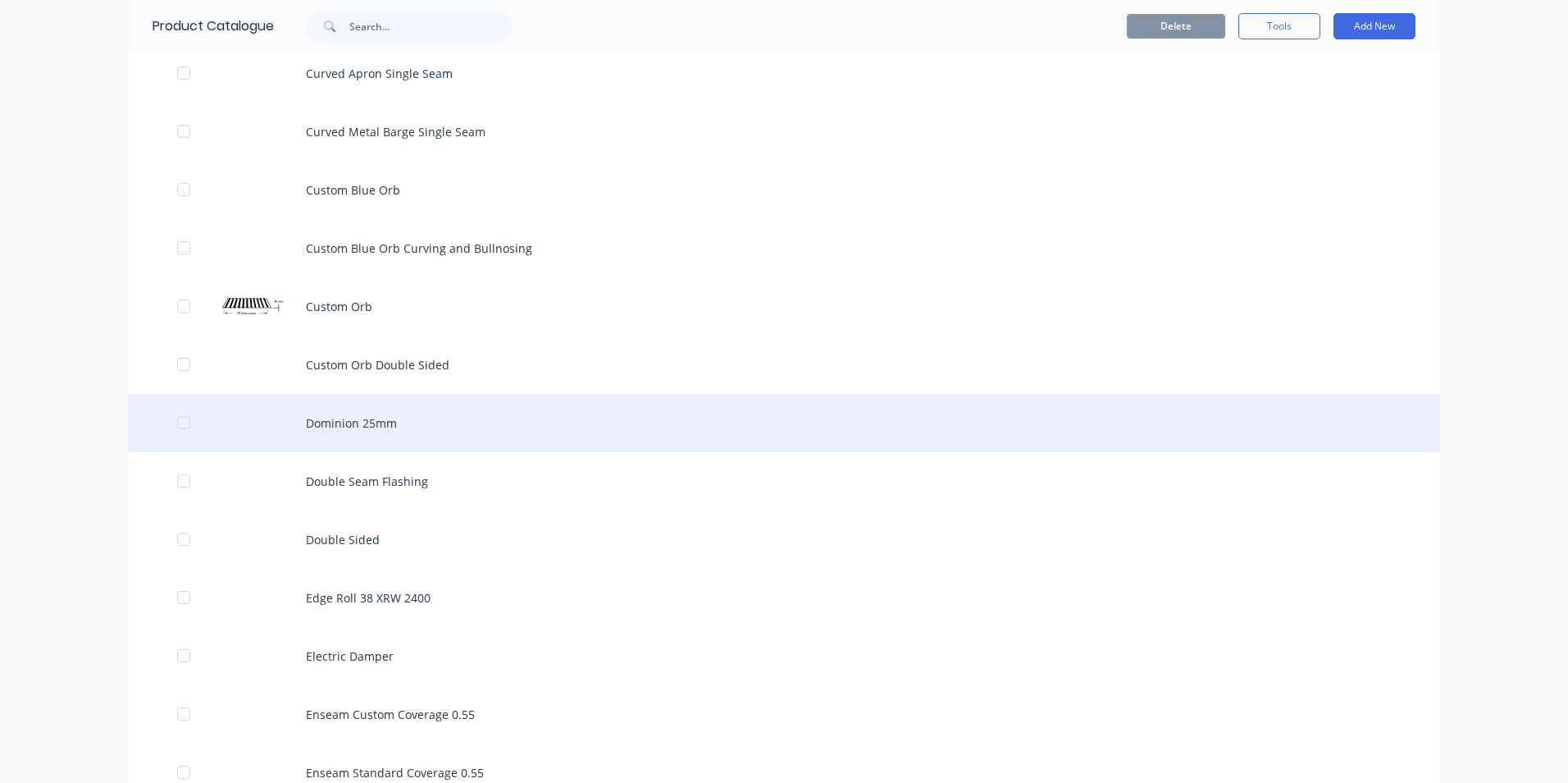
click at [367, 419] on div "Dominion 25mm" at bounding box center [784, 423] width 1312 height 58
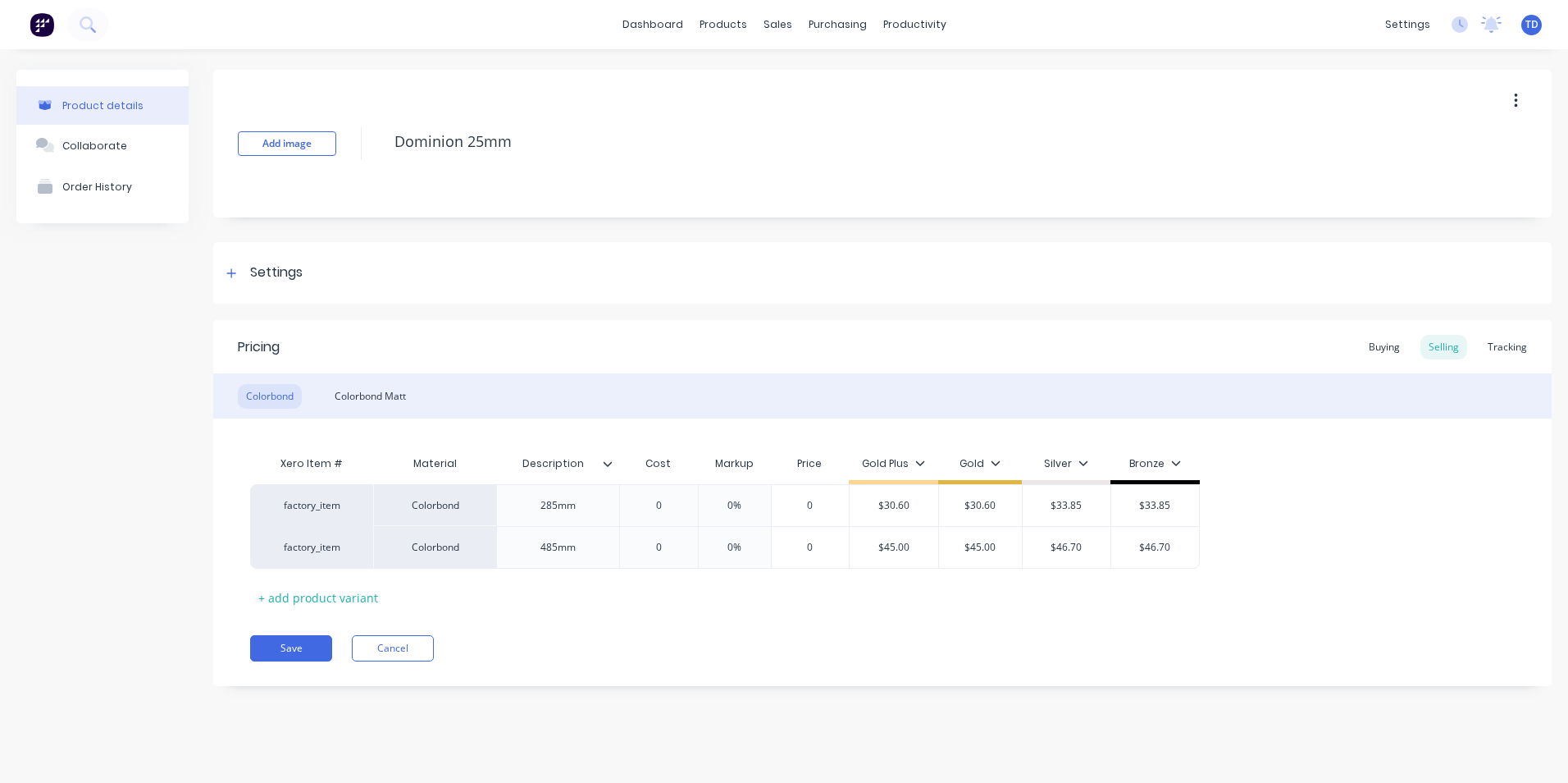
type textarea "x"
click at [1394, 353] on div "Buying" at bounding box center [1384, 347] width 48 height 24
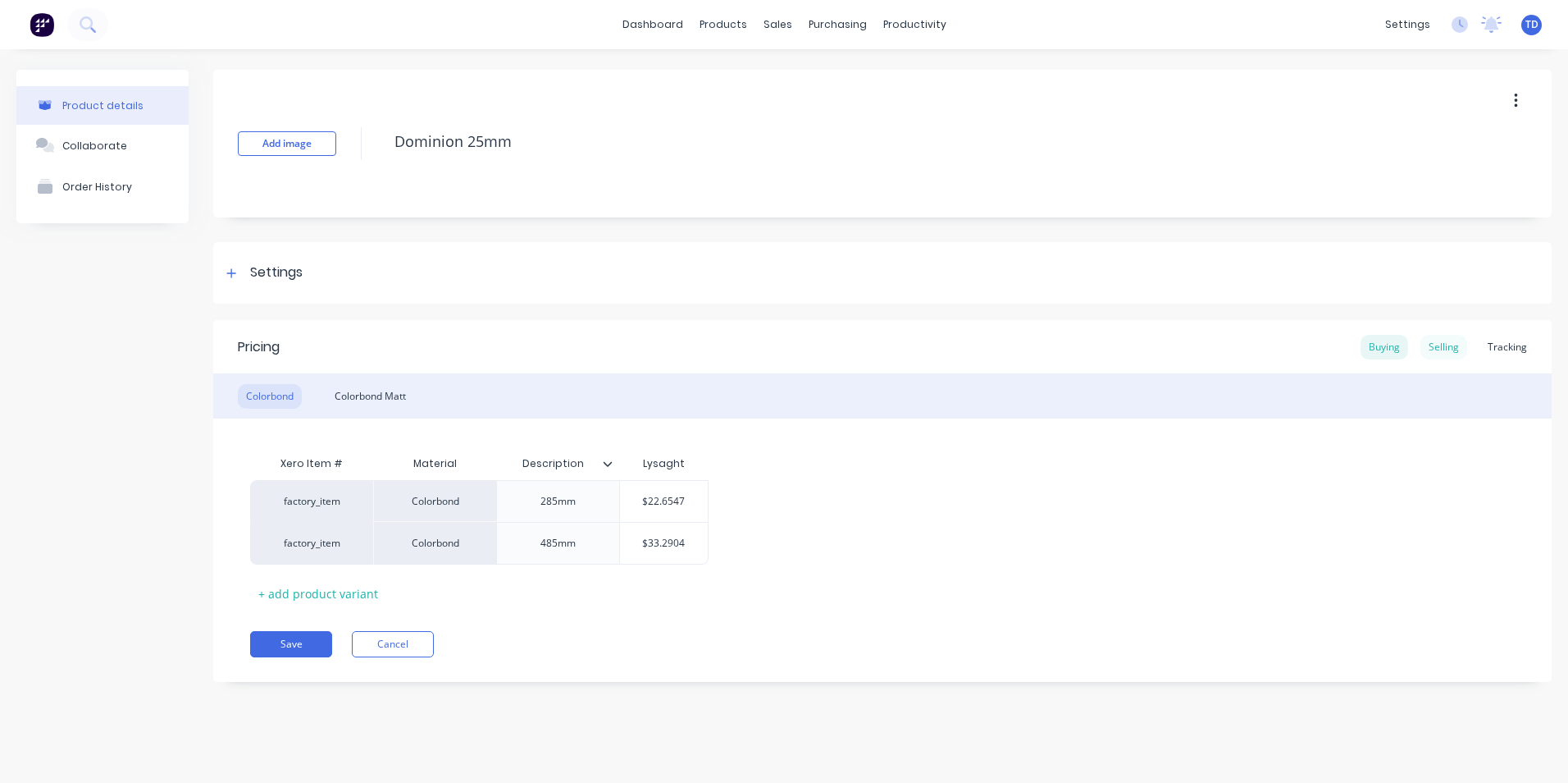
click at [1438, 347] on div "Selling" at bounding box center [1444, 347] width 47 height 24
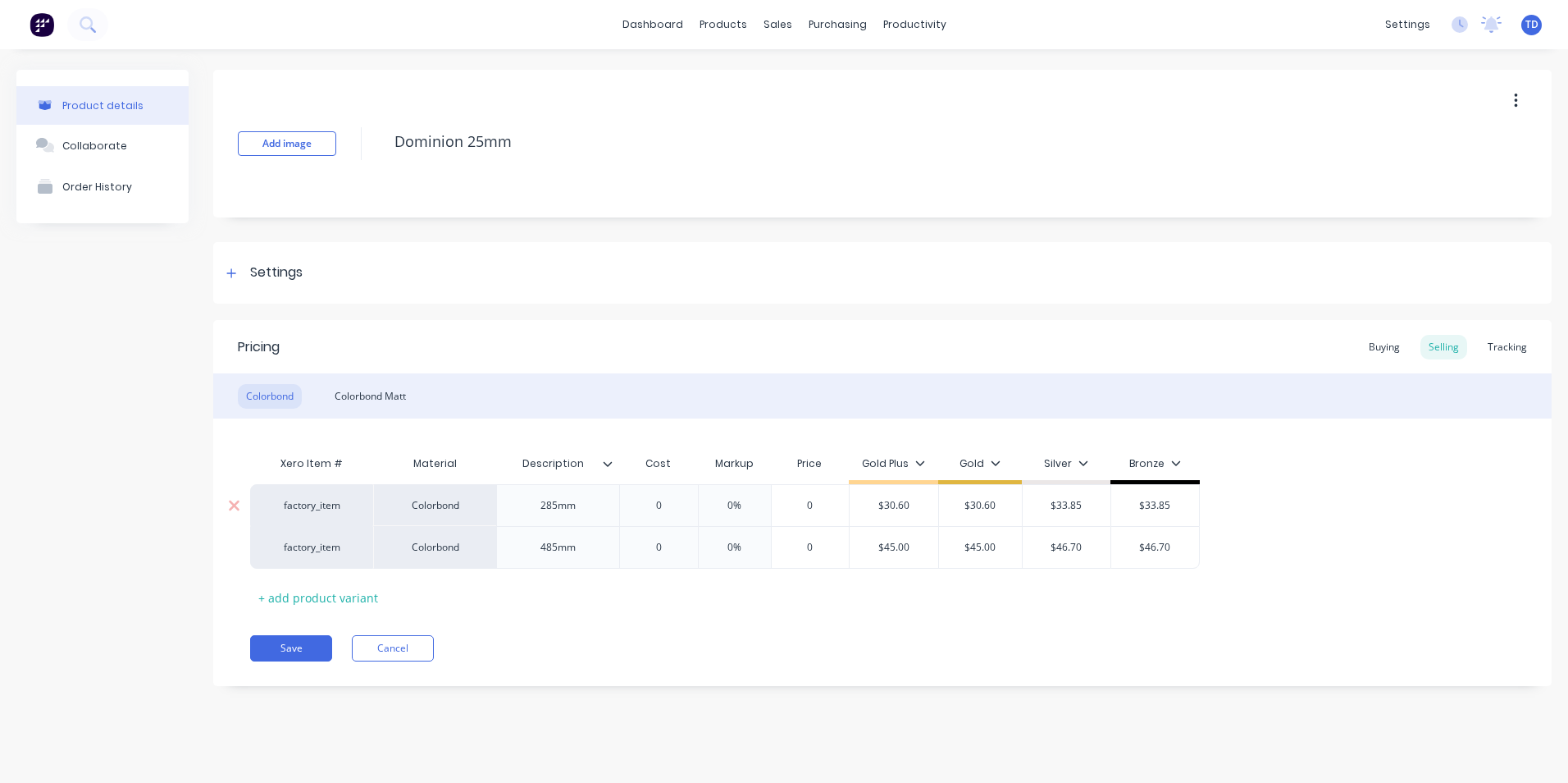
type input "0"
drag, startPoint x: 669, startPoint y: 499, endPoint x: 683, endPoint y: 497, distance: 14.1
click at [675, 499] on input "0" at bounding box center [659, 506] width 82 height 15
type textarea "x"
type input "2"
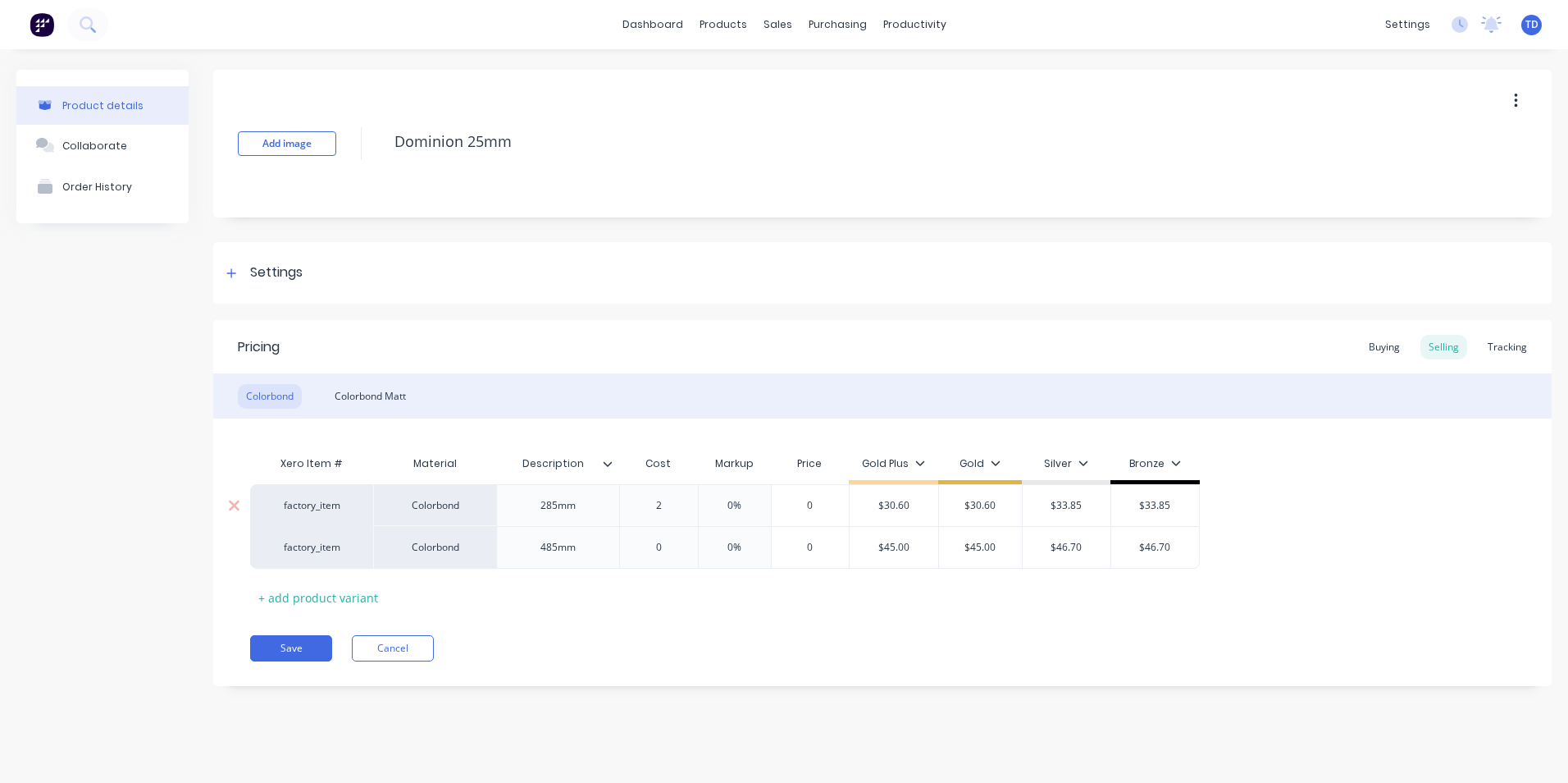
type textarea "x"
type input "22."
type textarea "x"
type input "22.6"
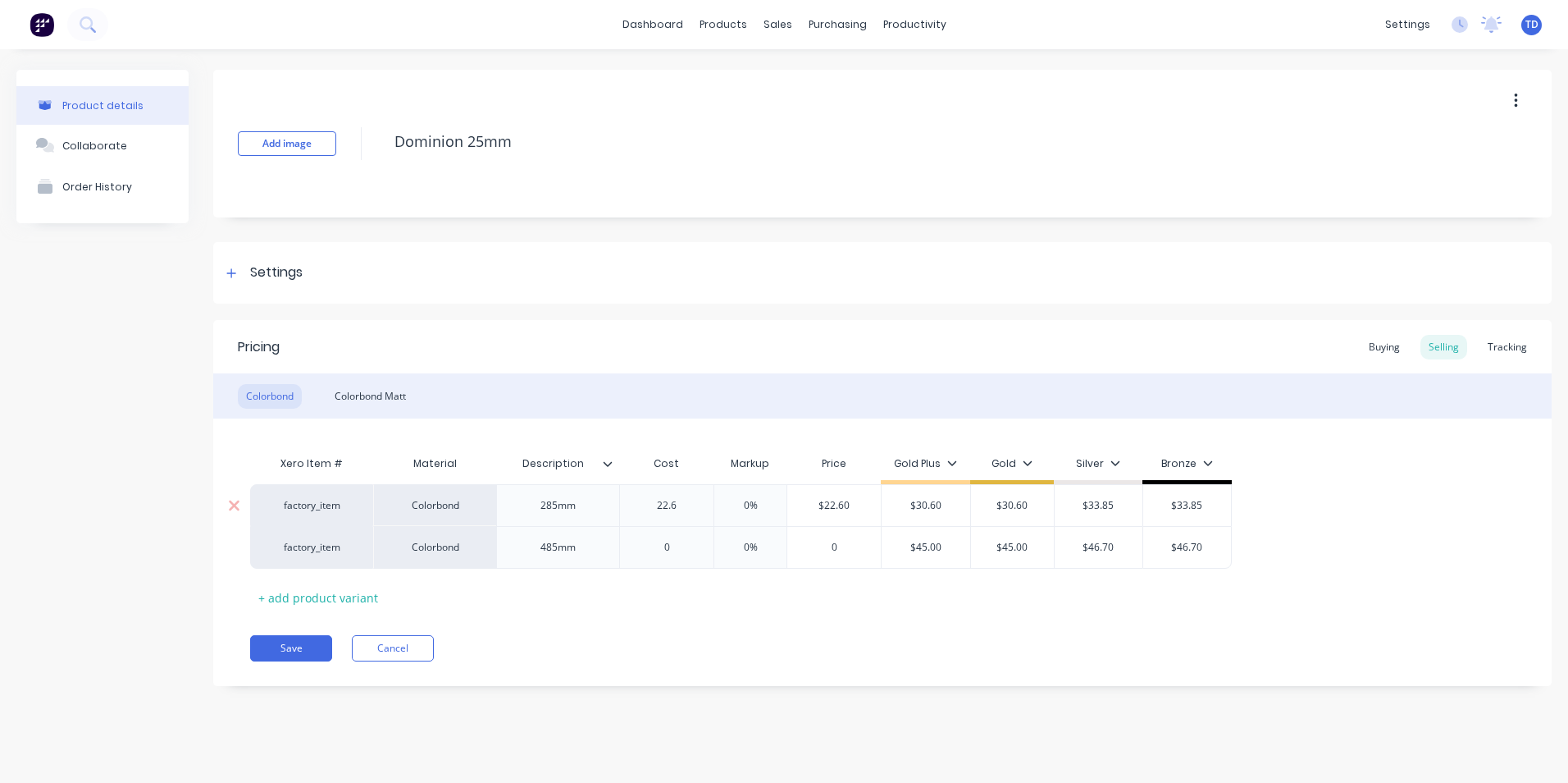
type textarea "x"
type input "22.65"
type textarea "x"
type input "22.654"
type textarea "x"
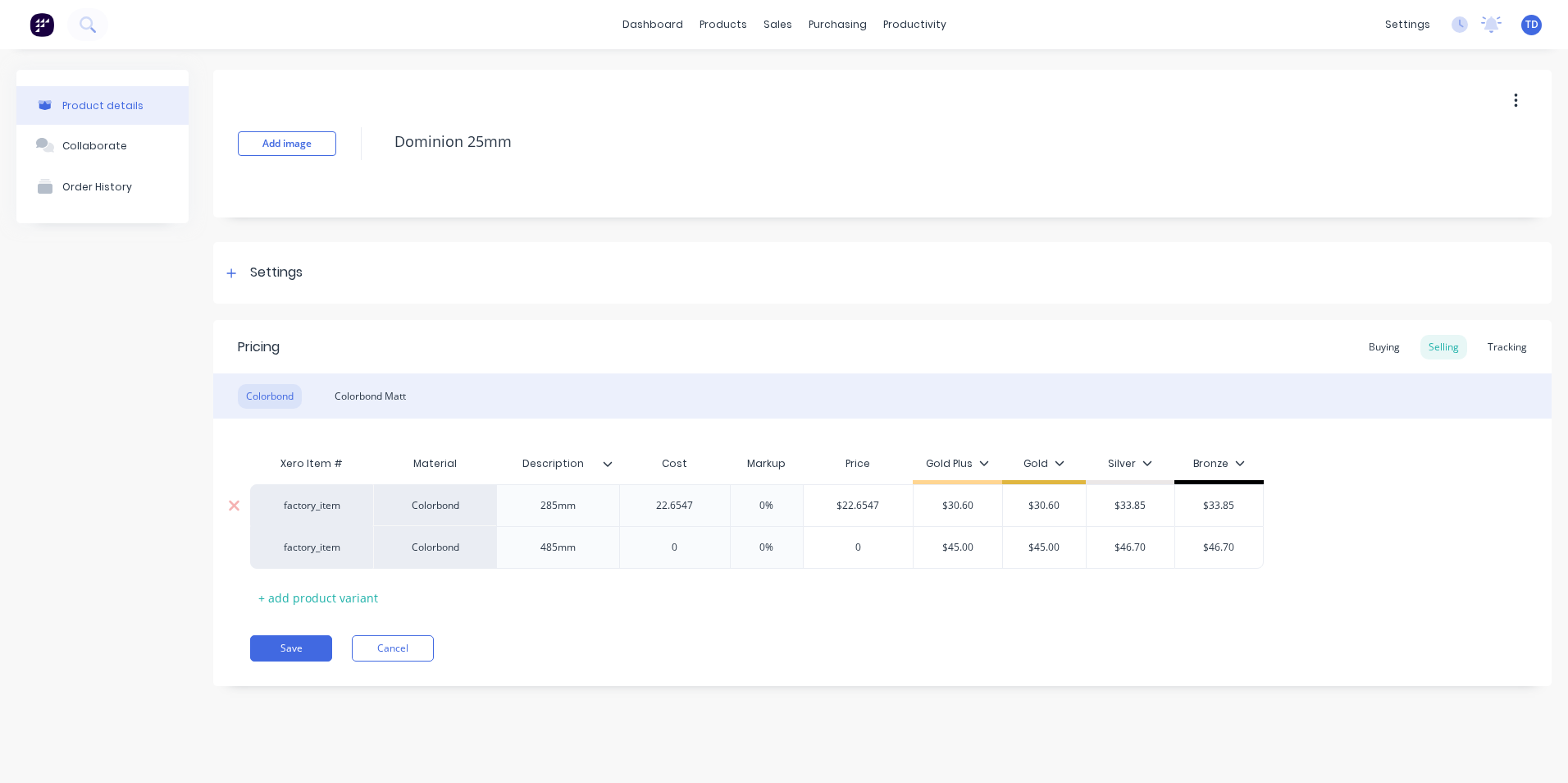
type input "22.6547"
type input "0%"
type input "$22.6547"
type input "$30.60"
type textarea "x"
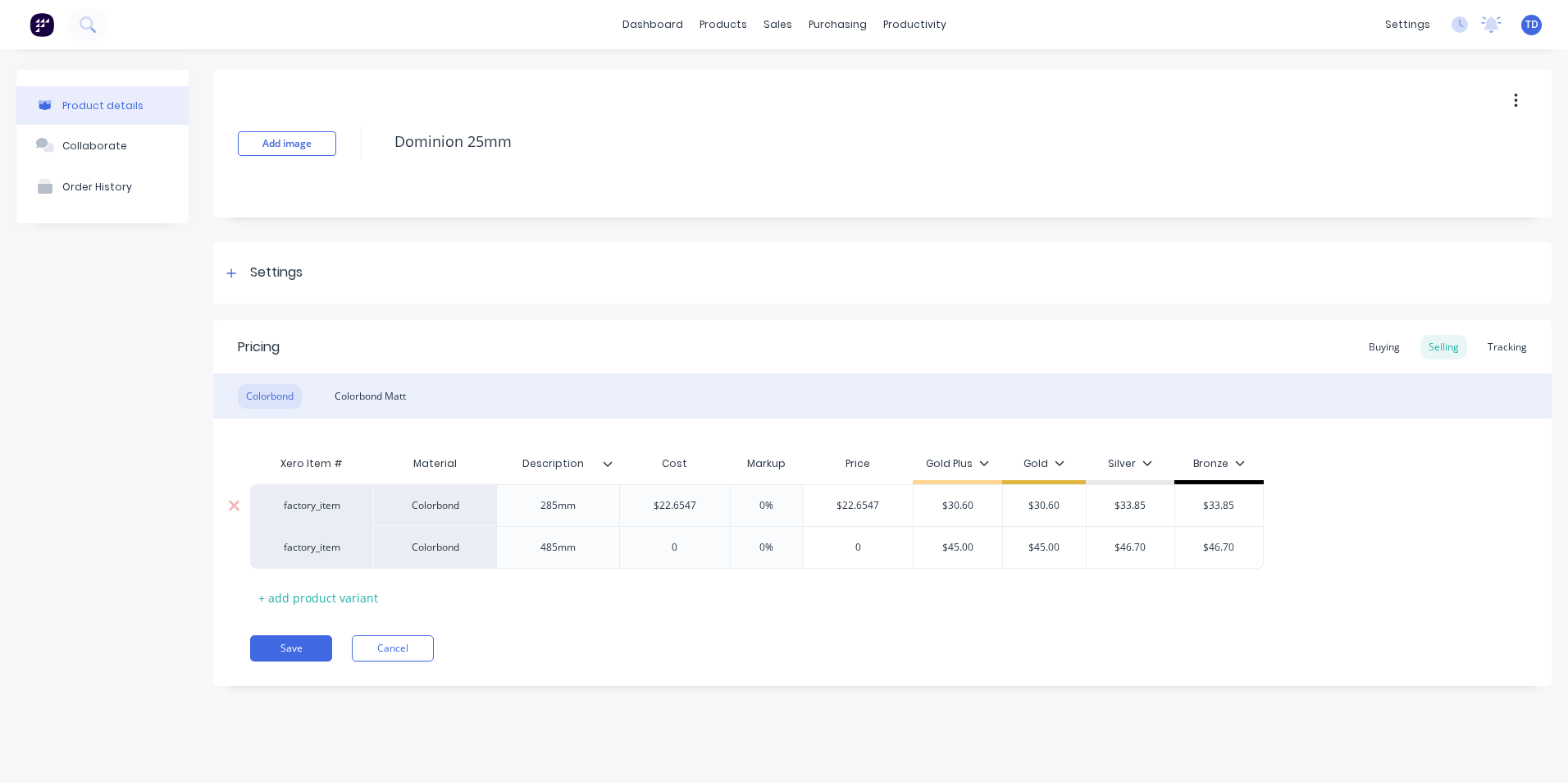
type input "3"
type textarea "x"
type input "30."
type textarea "x"
type input "30.60"
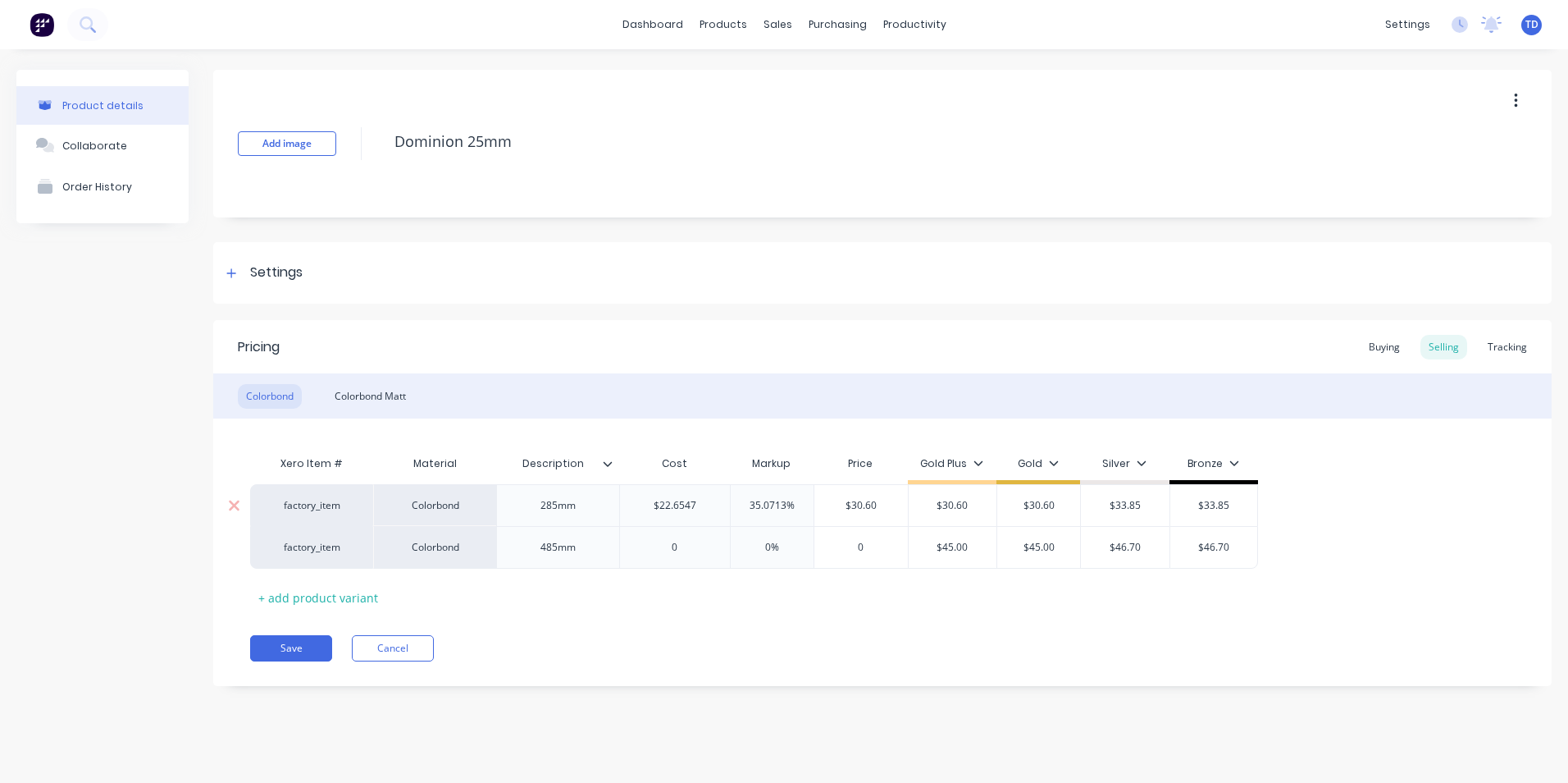
type input "$30.60"
type input "$33.85"
type textarea "x"
type input "0"
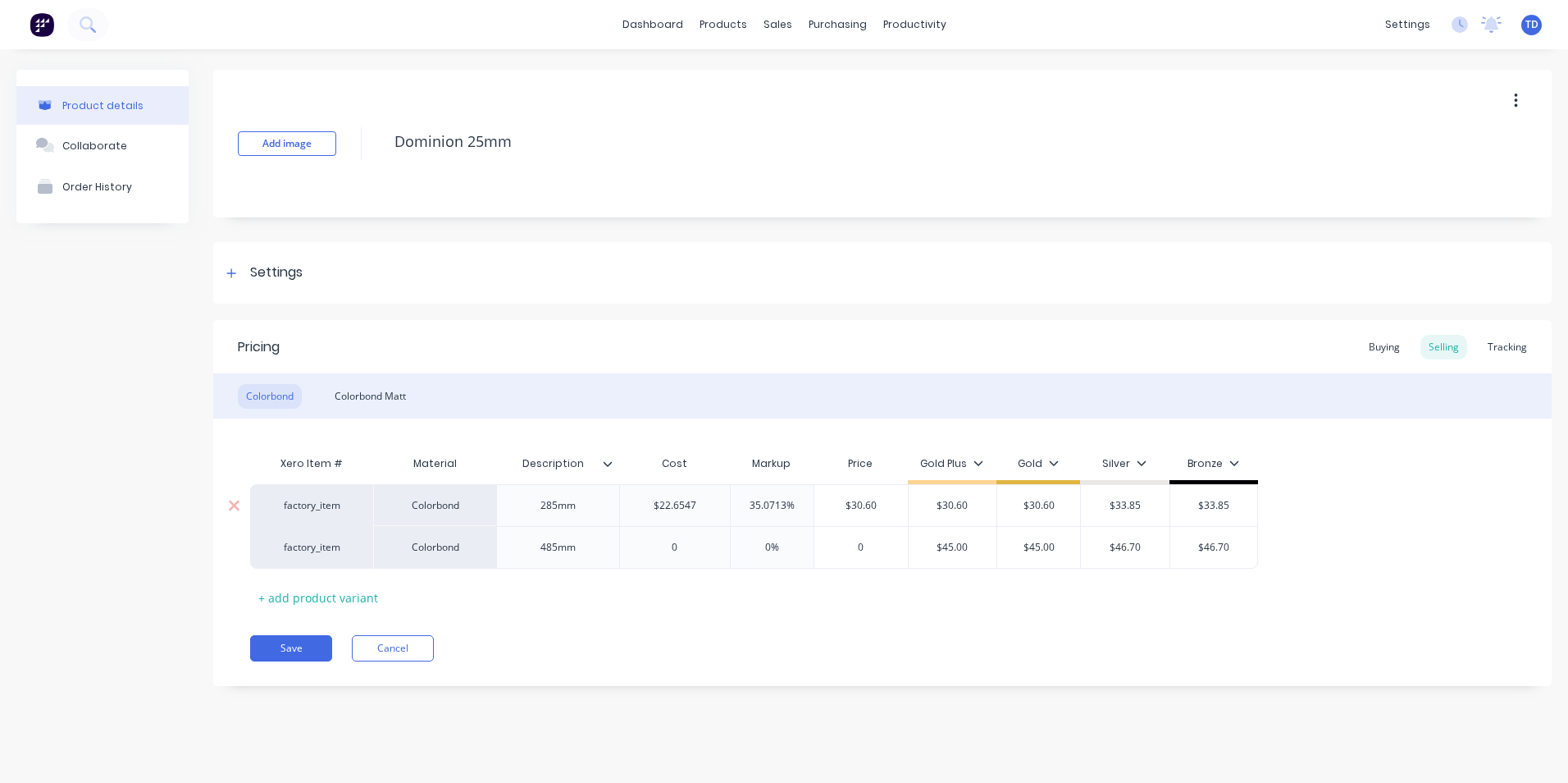
type textarea "x"
type input "3"
type textarea "x"
type input "33."
type textarea "x"
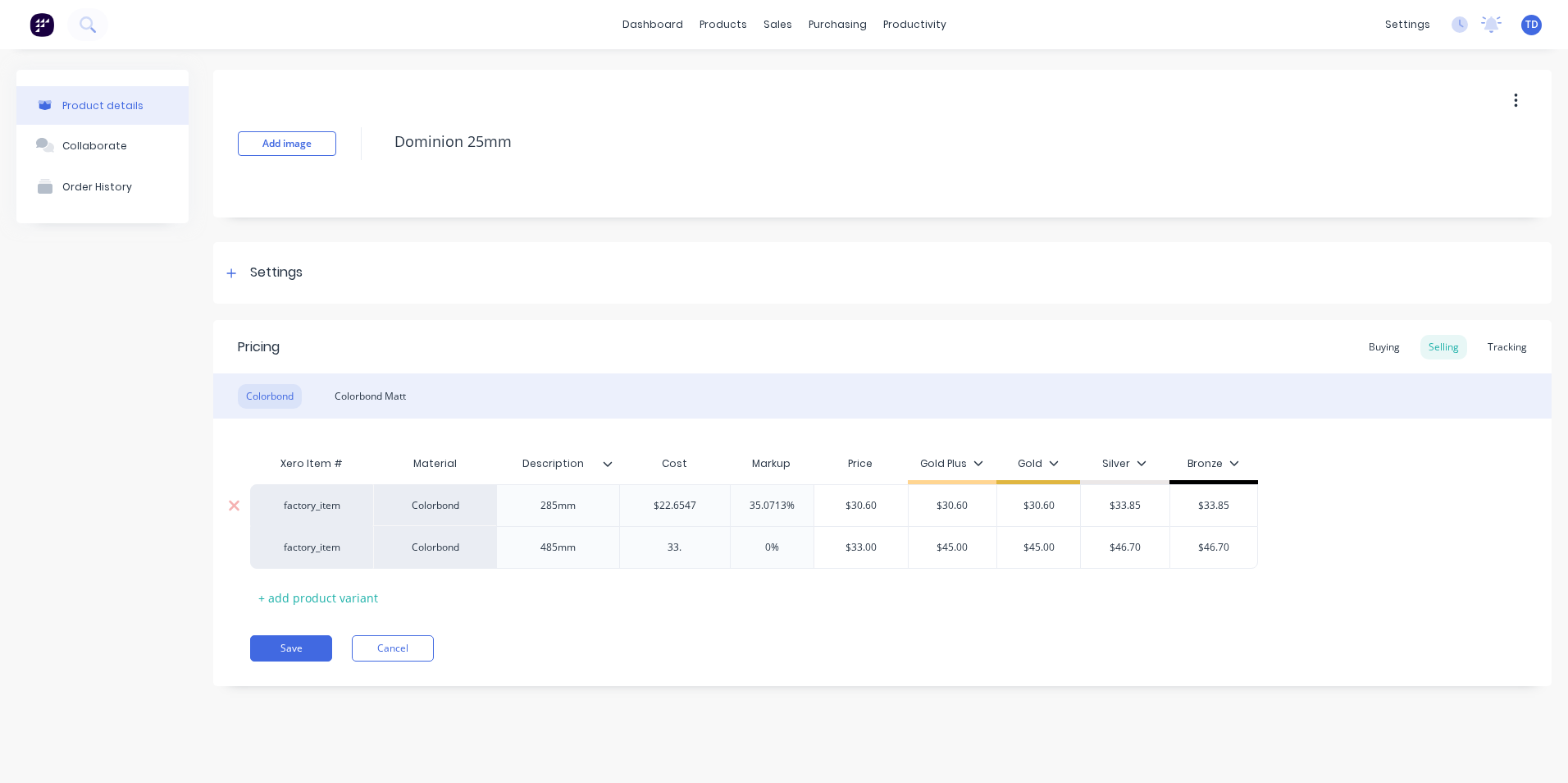
type input "33.2"
type textarea "x"
type input "33.290"
type textarea "x"
type input "33.2904"
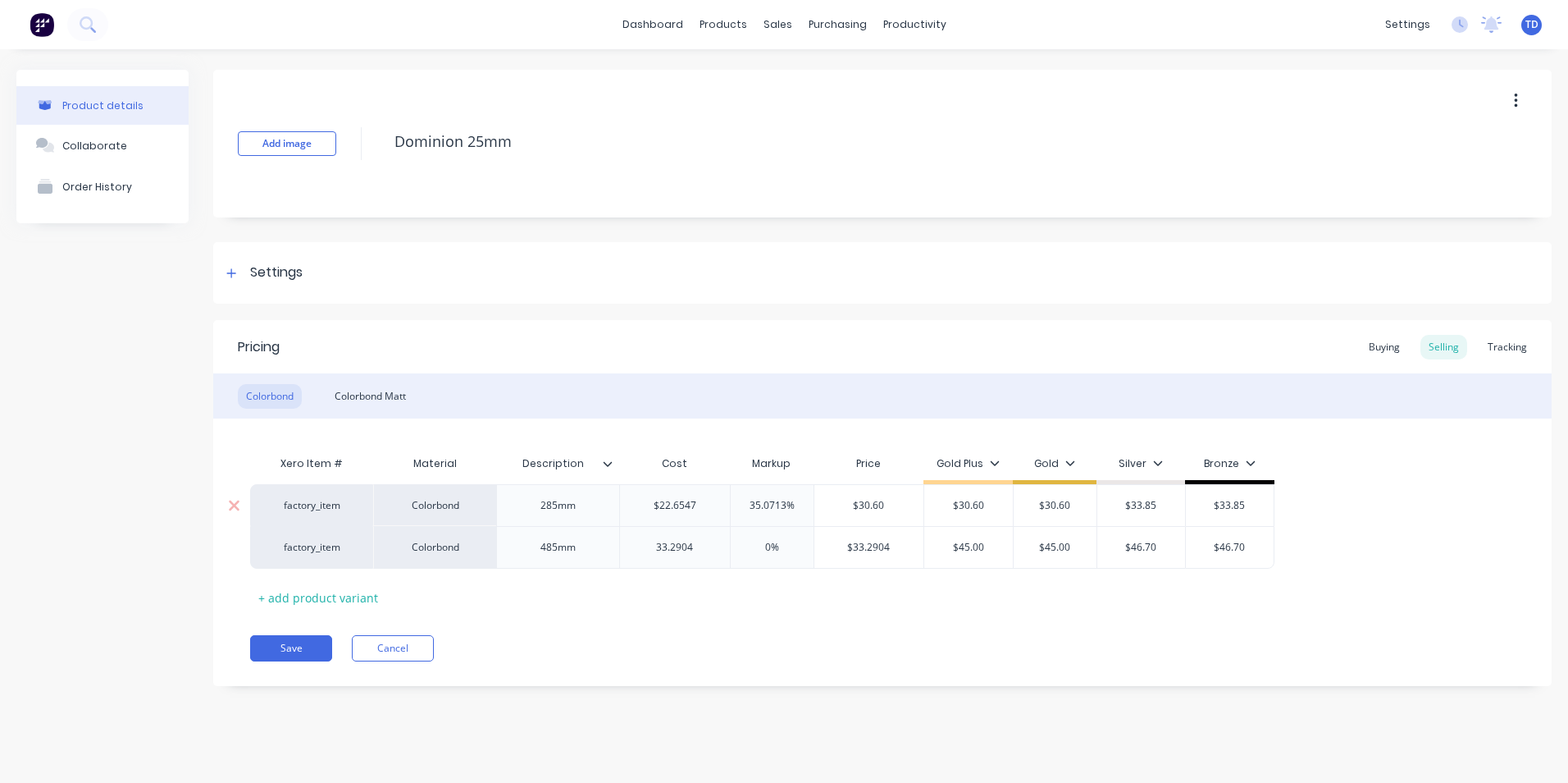
type input "0%"
type input "$33.2904"
type input "$45.00"
type textarea "x"
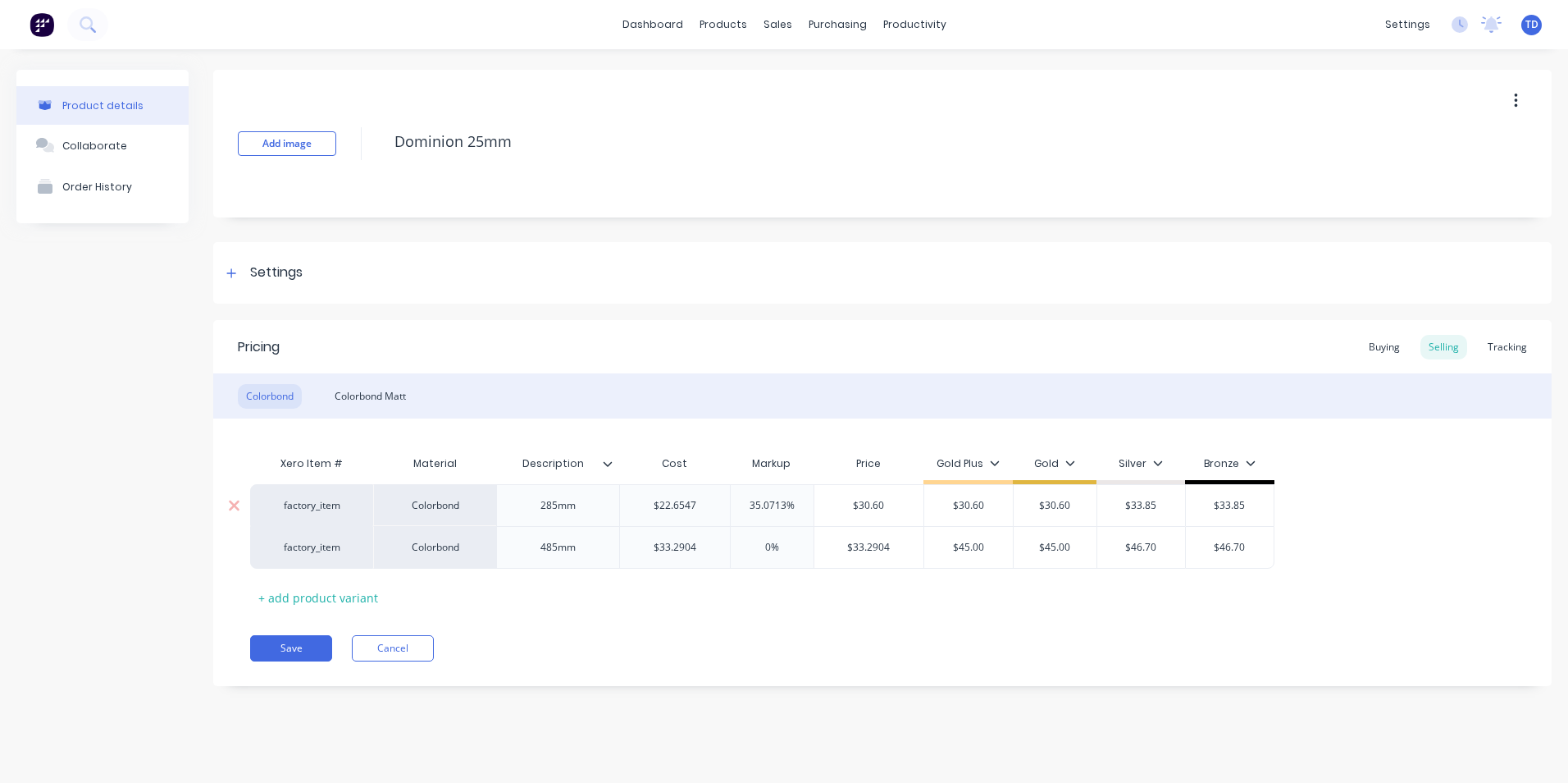
type input "4"
type textarea "x"
type input "45.00"
click at [361, 392] on div "Colorbond Matt" at bounding box center [370, 396] width 88 height 24
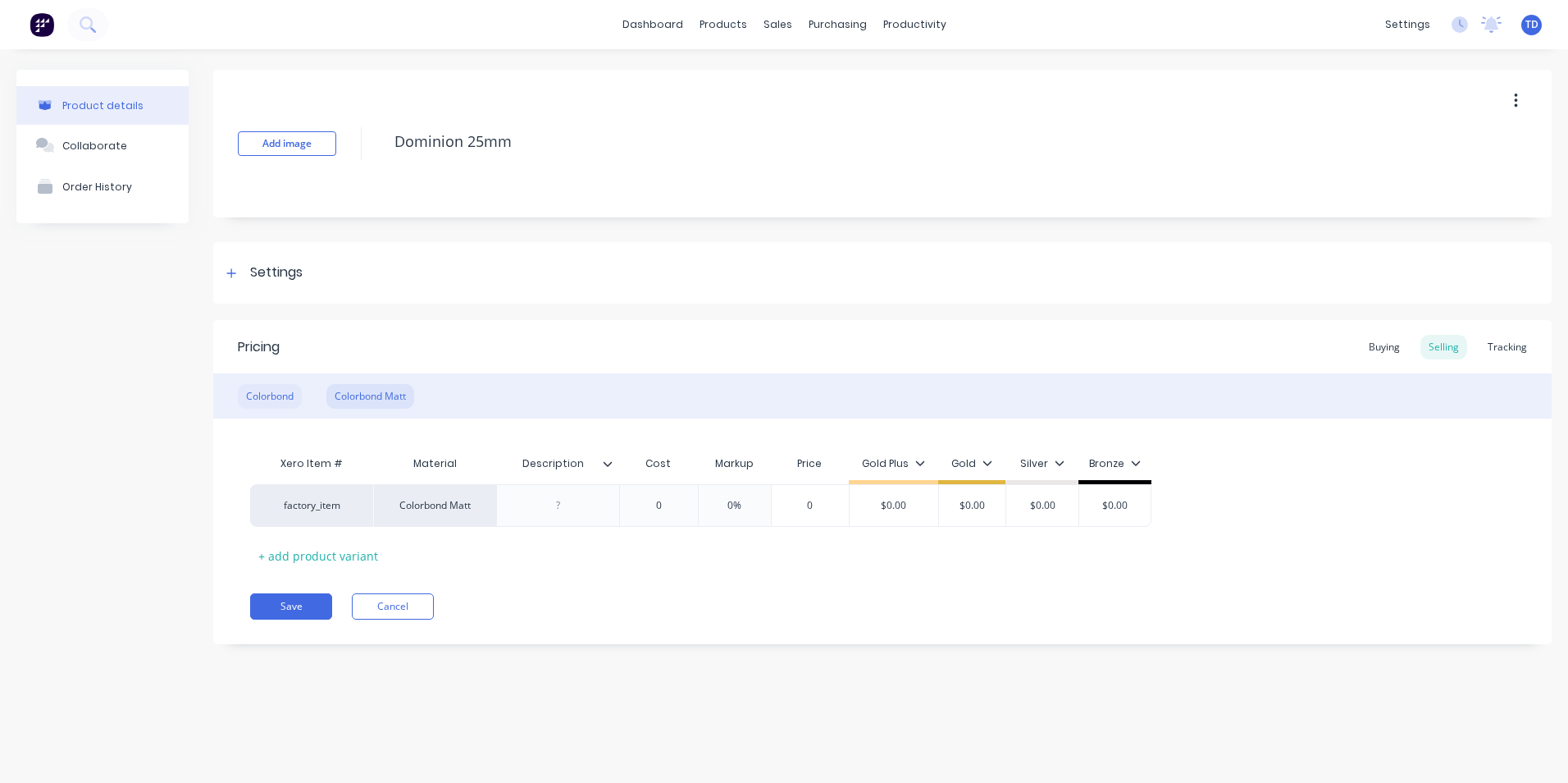
click at [254, 391] on div "Colorbond" at bounding box center [270, 396] width 64 height 24
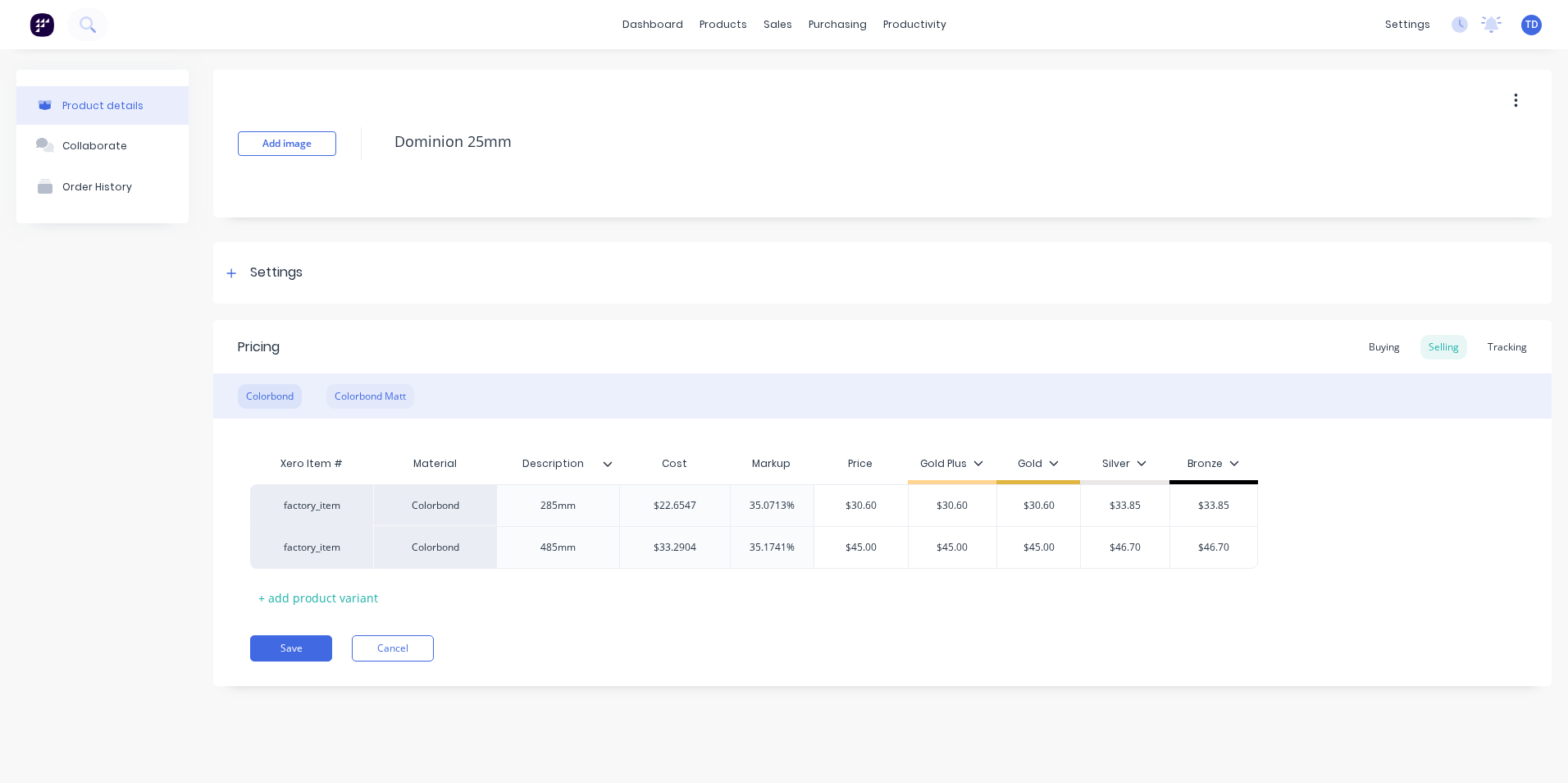
click at [363, 398] on div "Colorbond Matt" at bounding box center [370, 396] width 88 height 24
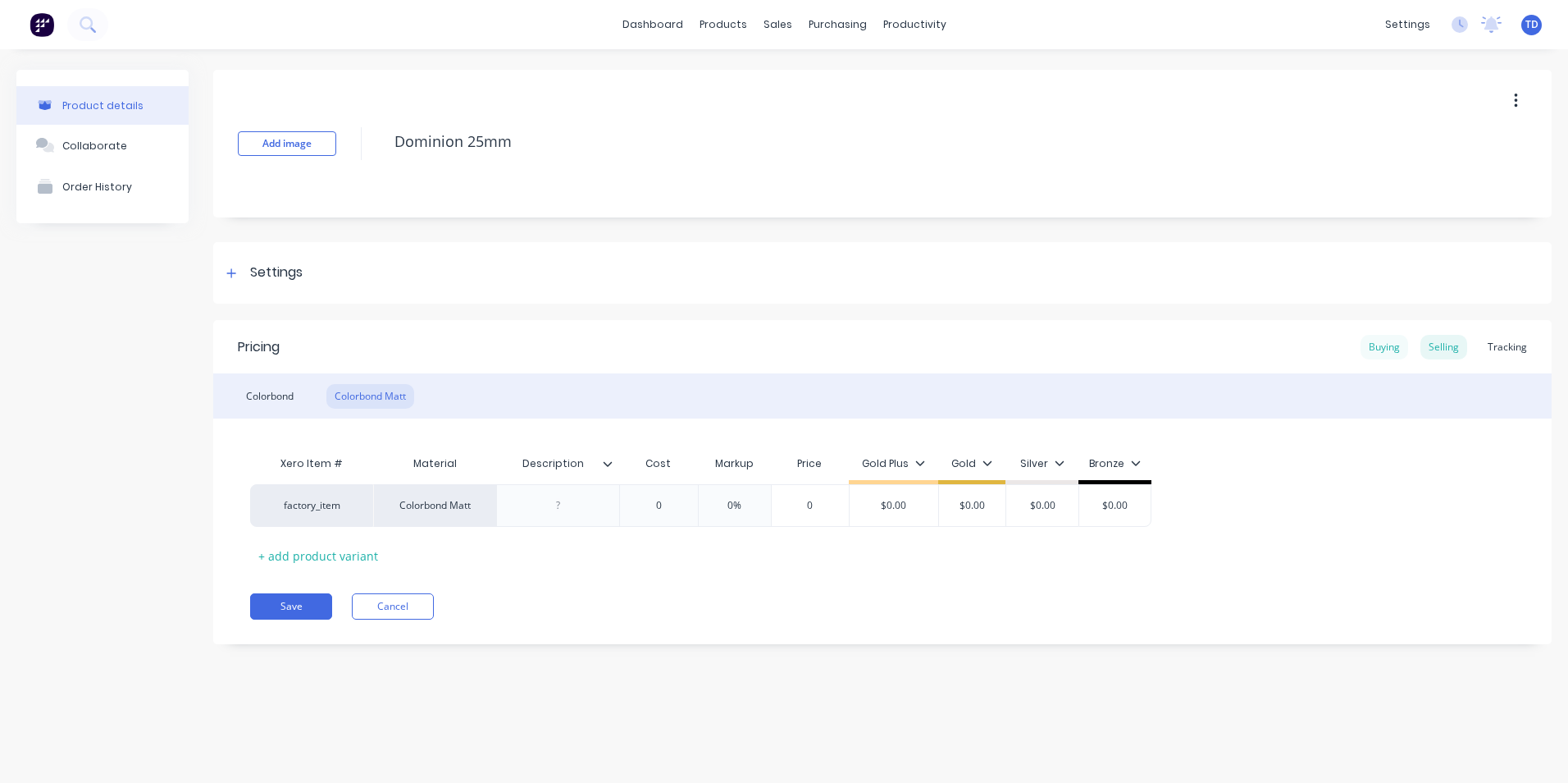
click at [1395, 351] on div "Buying" at bounding box center [1384, 347] width 48 height 24
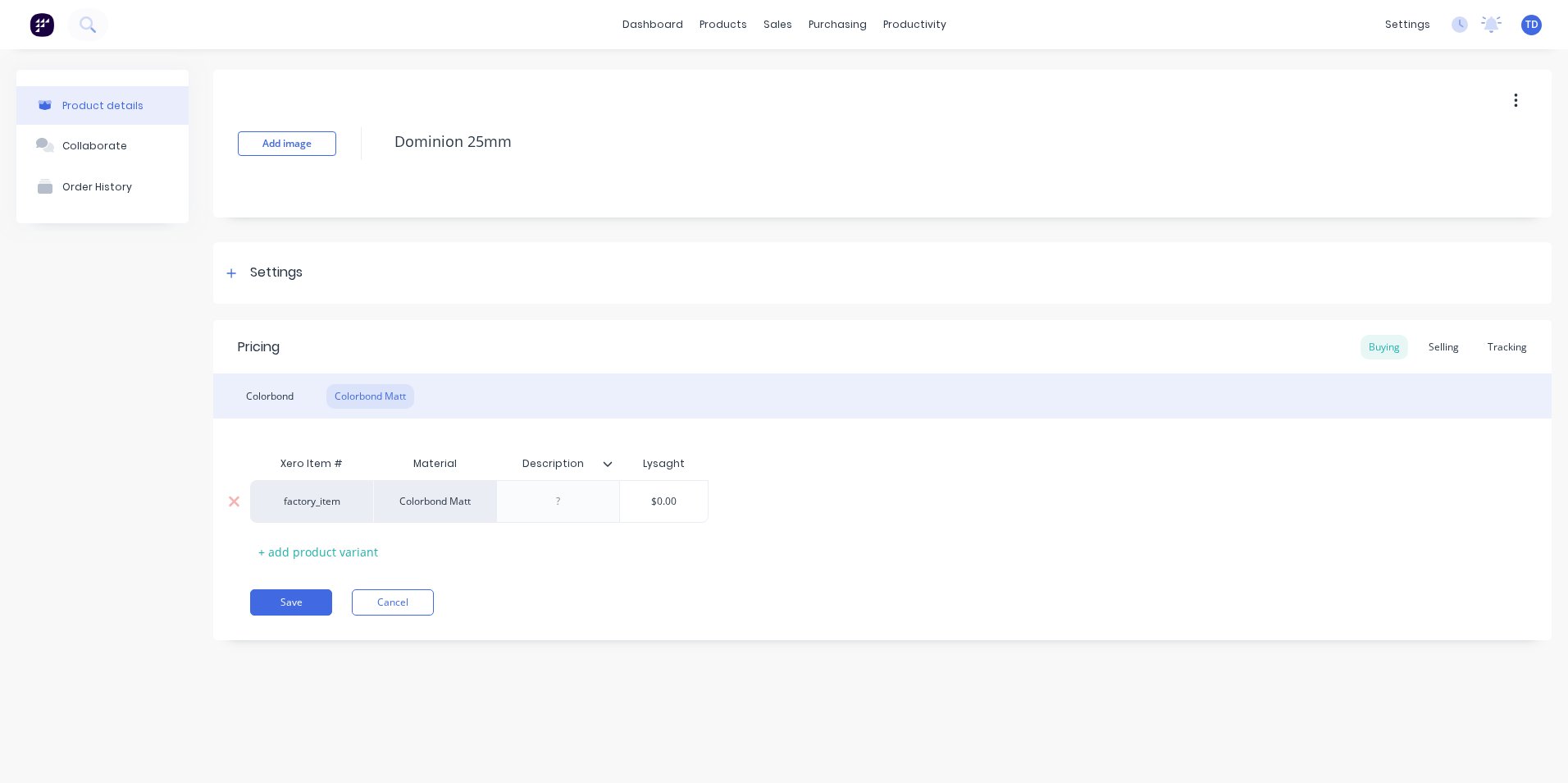
type input "$0.00"
click at [685, 501] on input "$0.00" at bounding box center [664, 501] width 88 height 15
type textarea "x"
type input "2"
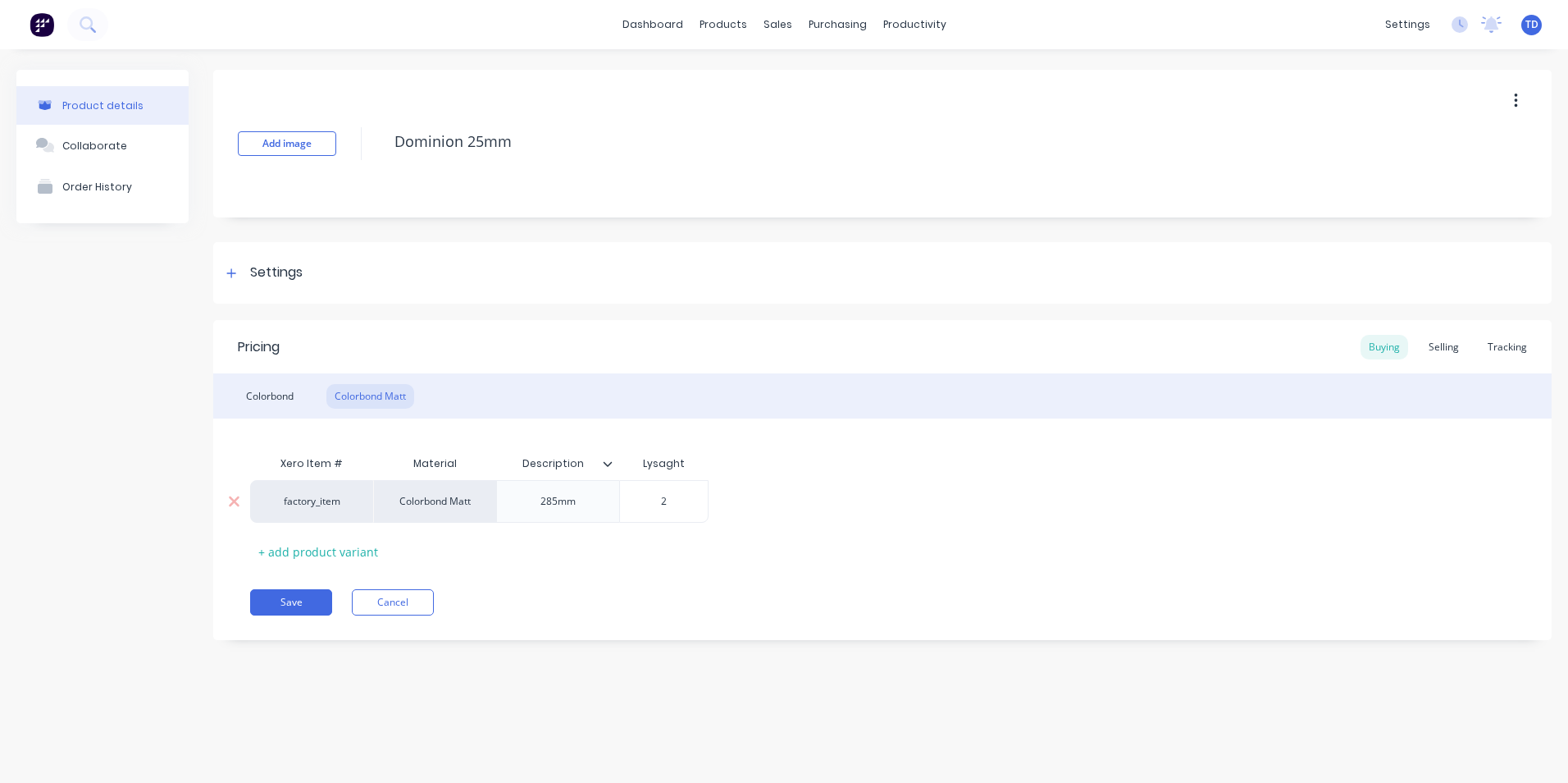
type textarea "x"
type input "26"
type textarea "x"
type input "26."
type textarea "x"
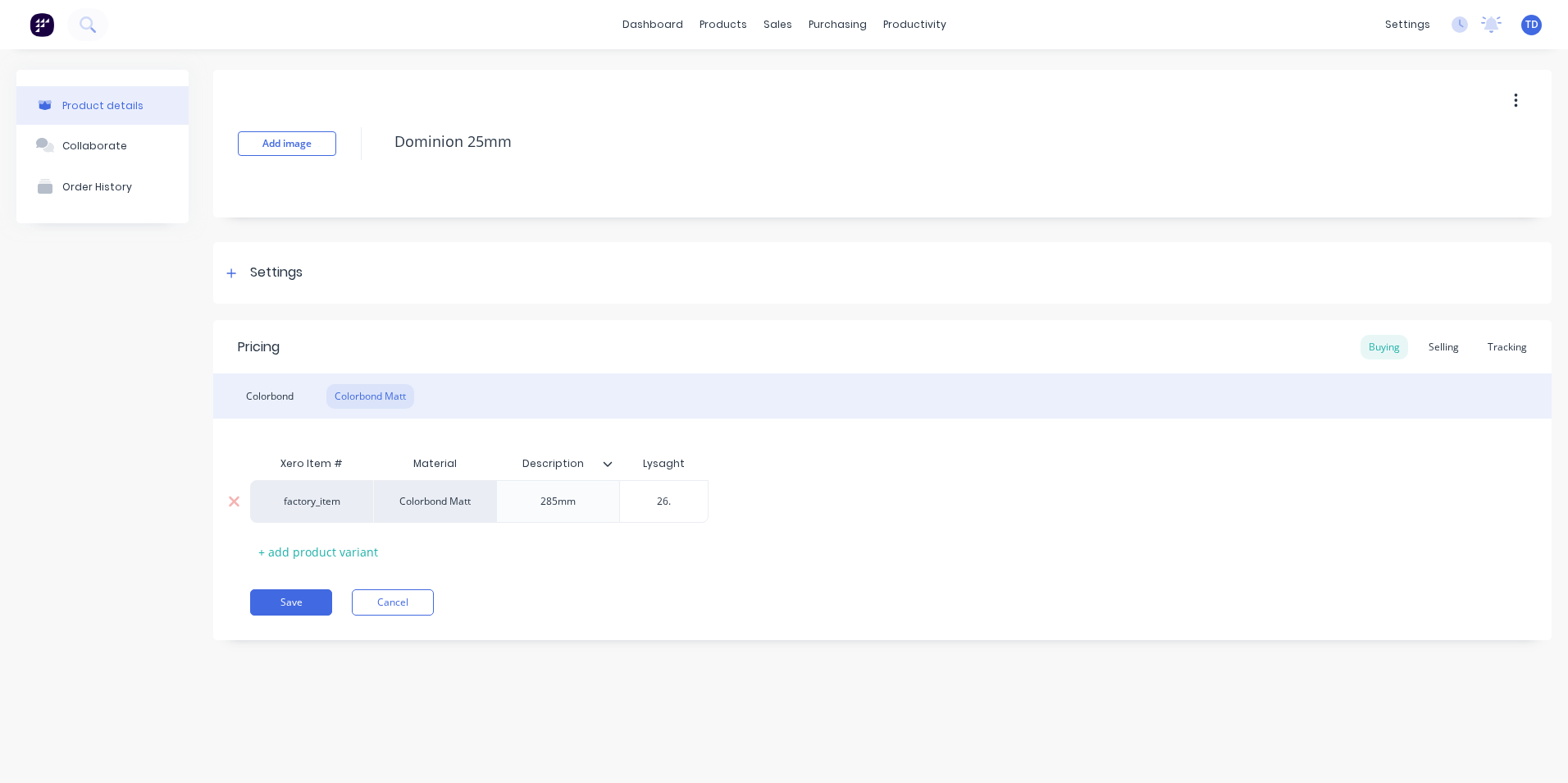
type input "26.0"
type textarea "x"
type input "26.00"
type textarea "x"
type input "26.009"
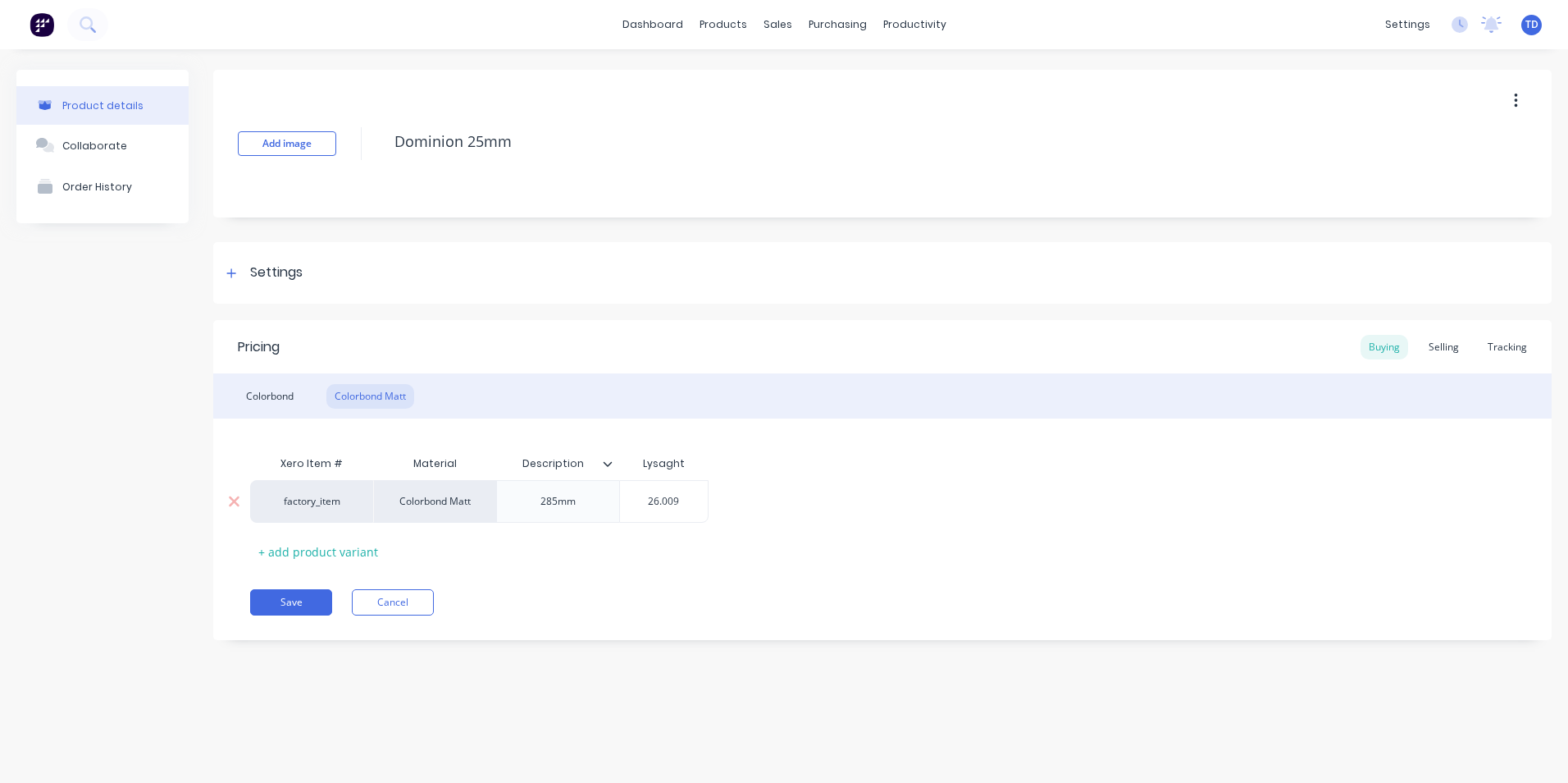
type textarea "x"
type input "26.0091"
click at [1434, 343] on div "Selling" at bounding box center [1444, 347] width 47 height 24
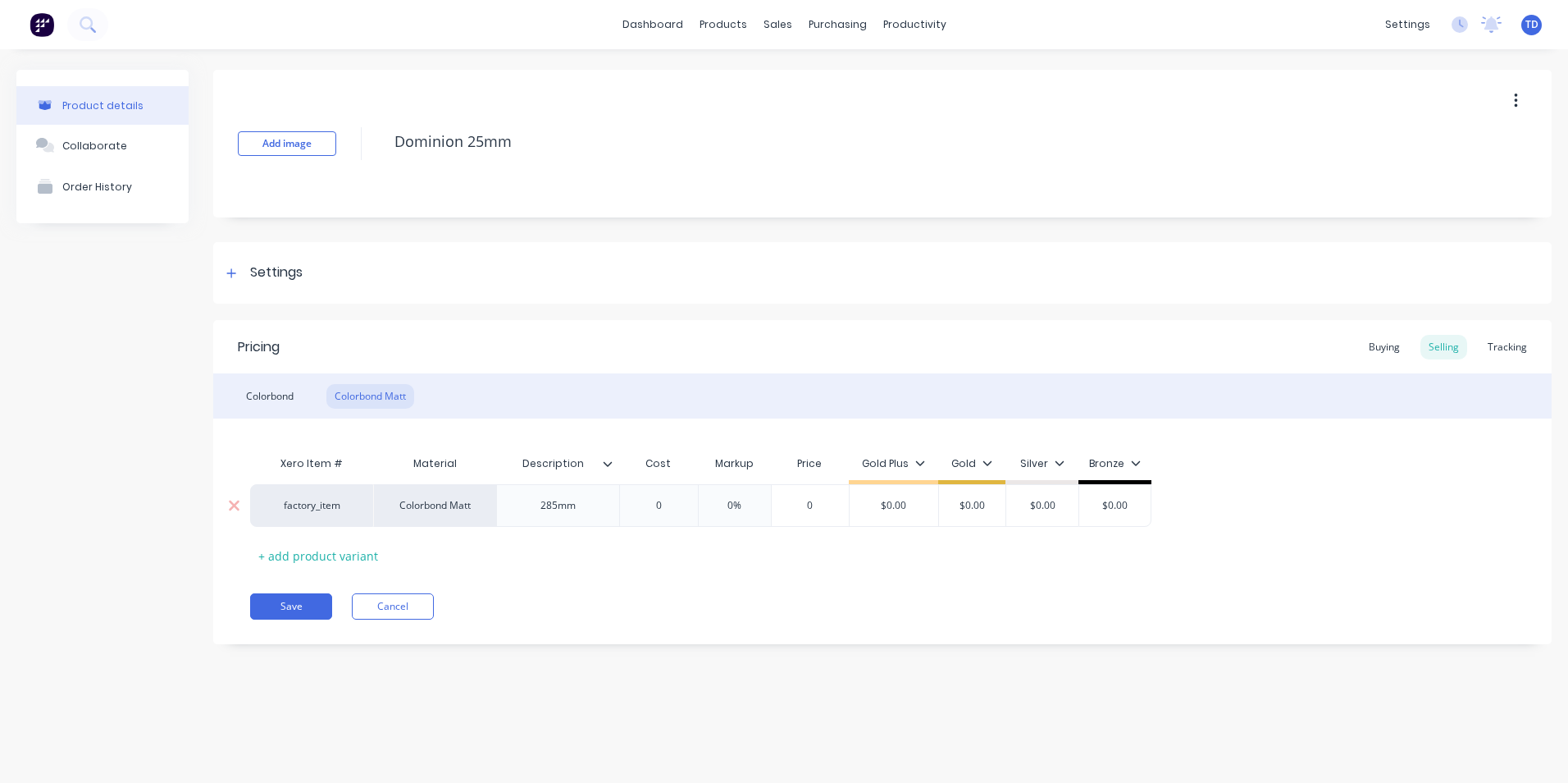
type input "0"
click at [682, 503] on input "0" at bounding box center [659, 506] width 82 height 15
type textarea "x"
type input "2"
type textarea "x"
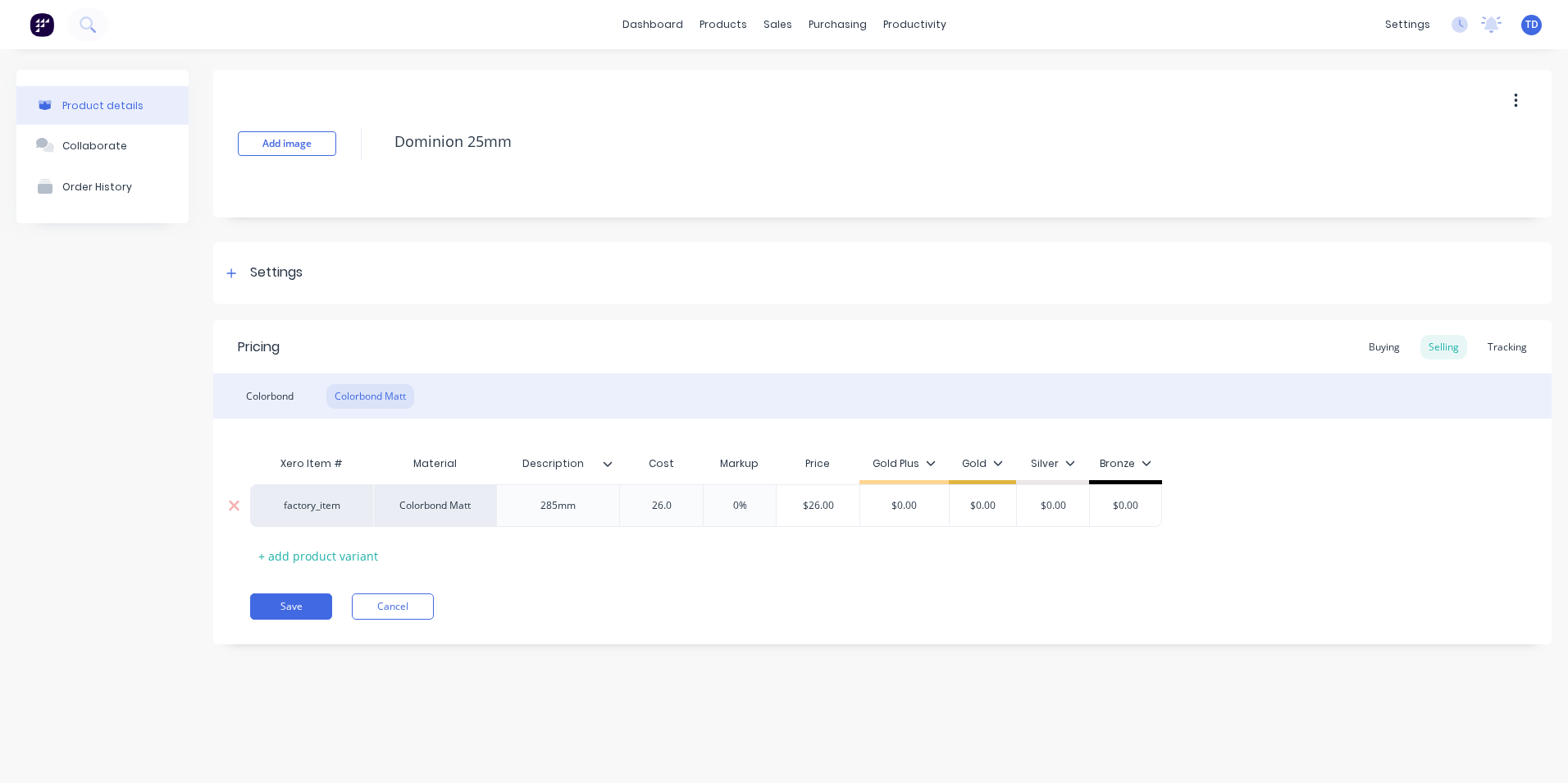
type input "26.00"
type textarea "x"
type input "26.009"
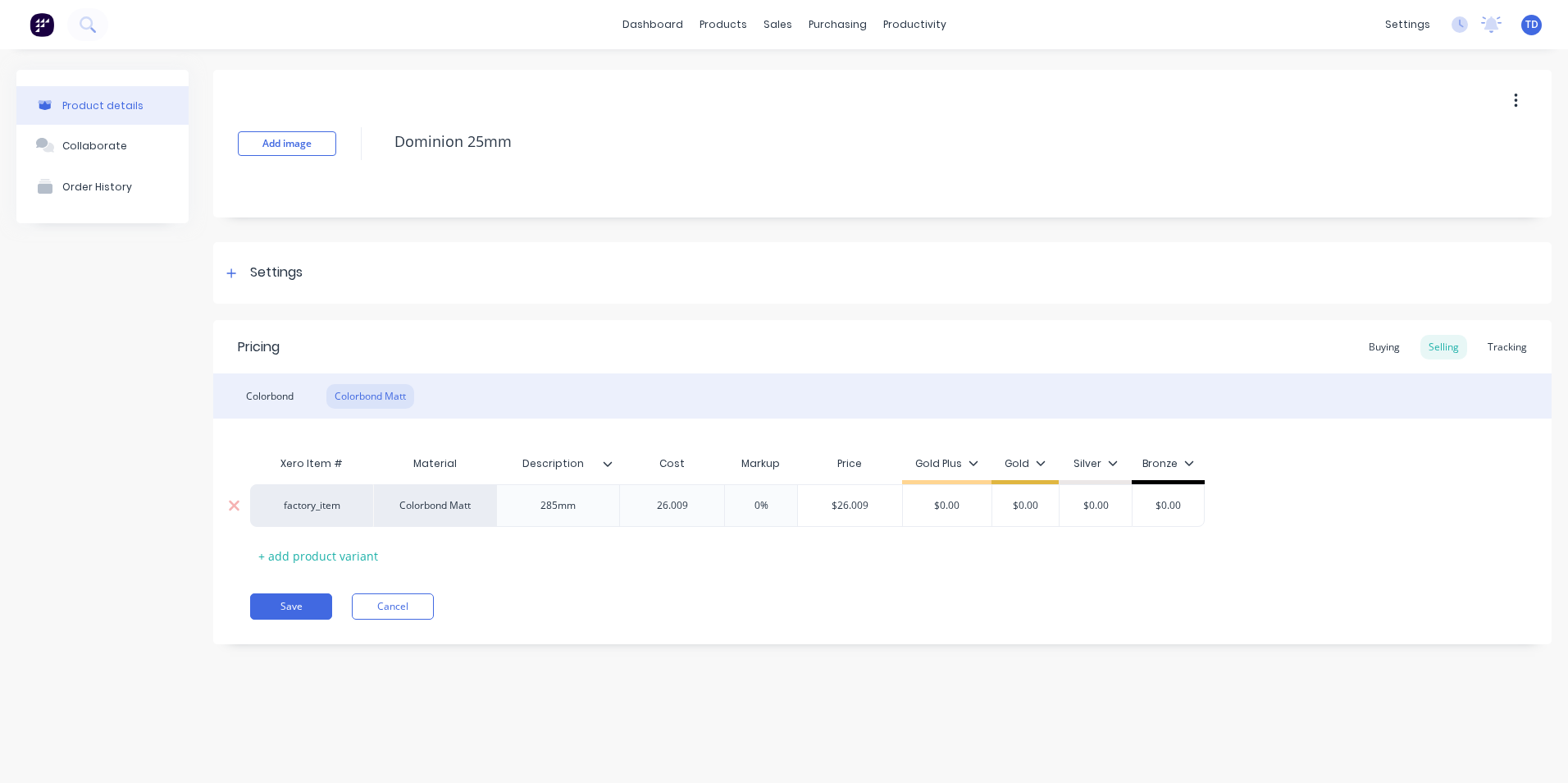
type textarea "x"
type input "26.0091"
type input "0%"
type input "$26.0091"
type textarea "x"
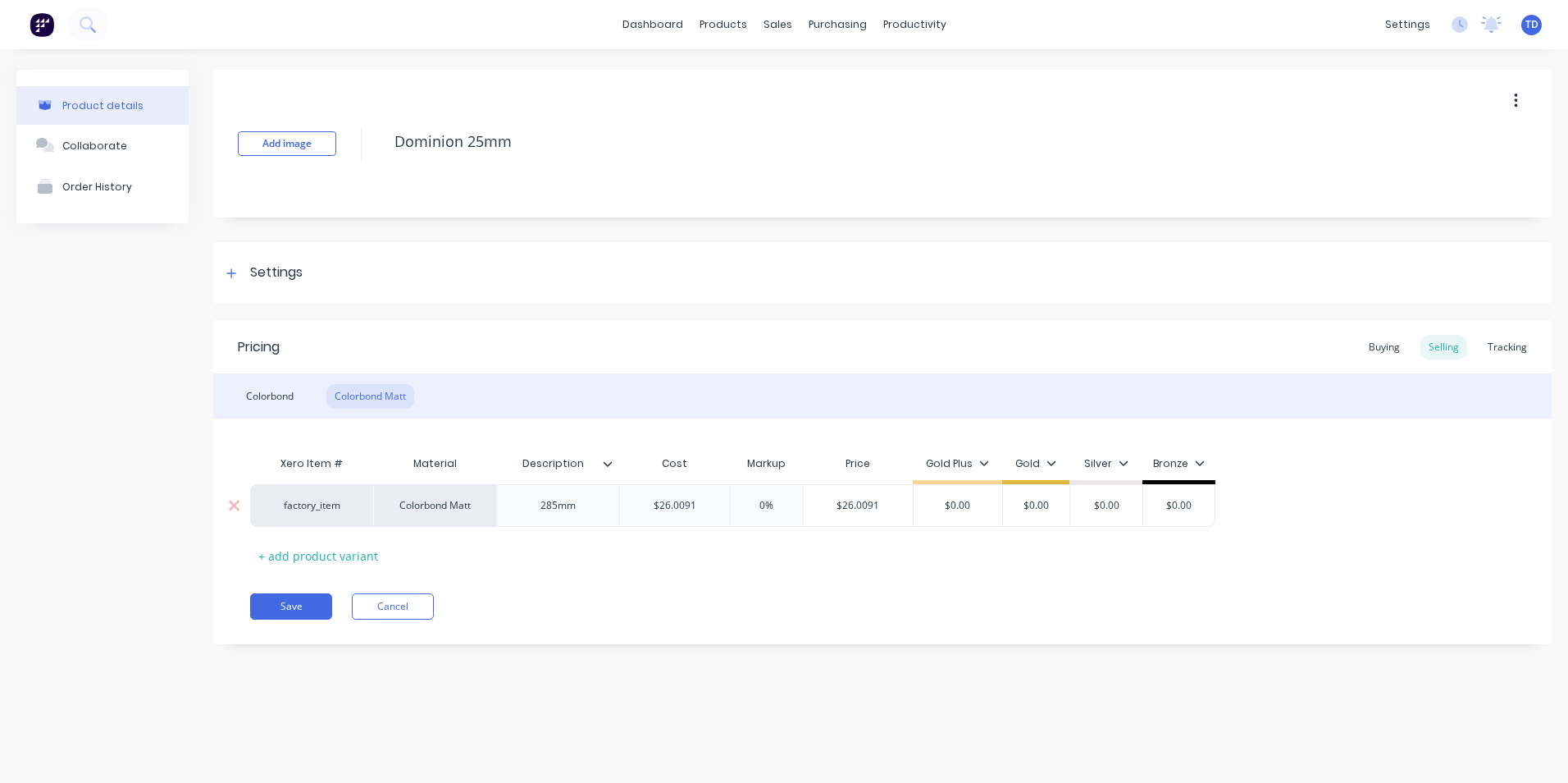
type input "3"
type textarea "x"
type input "35."
type textarea "x"
type input "35.20"
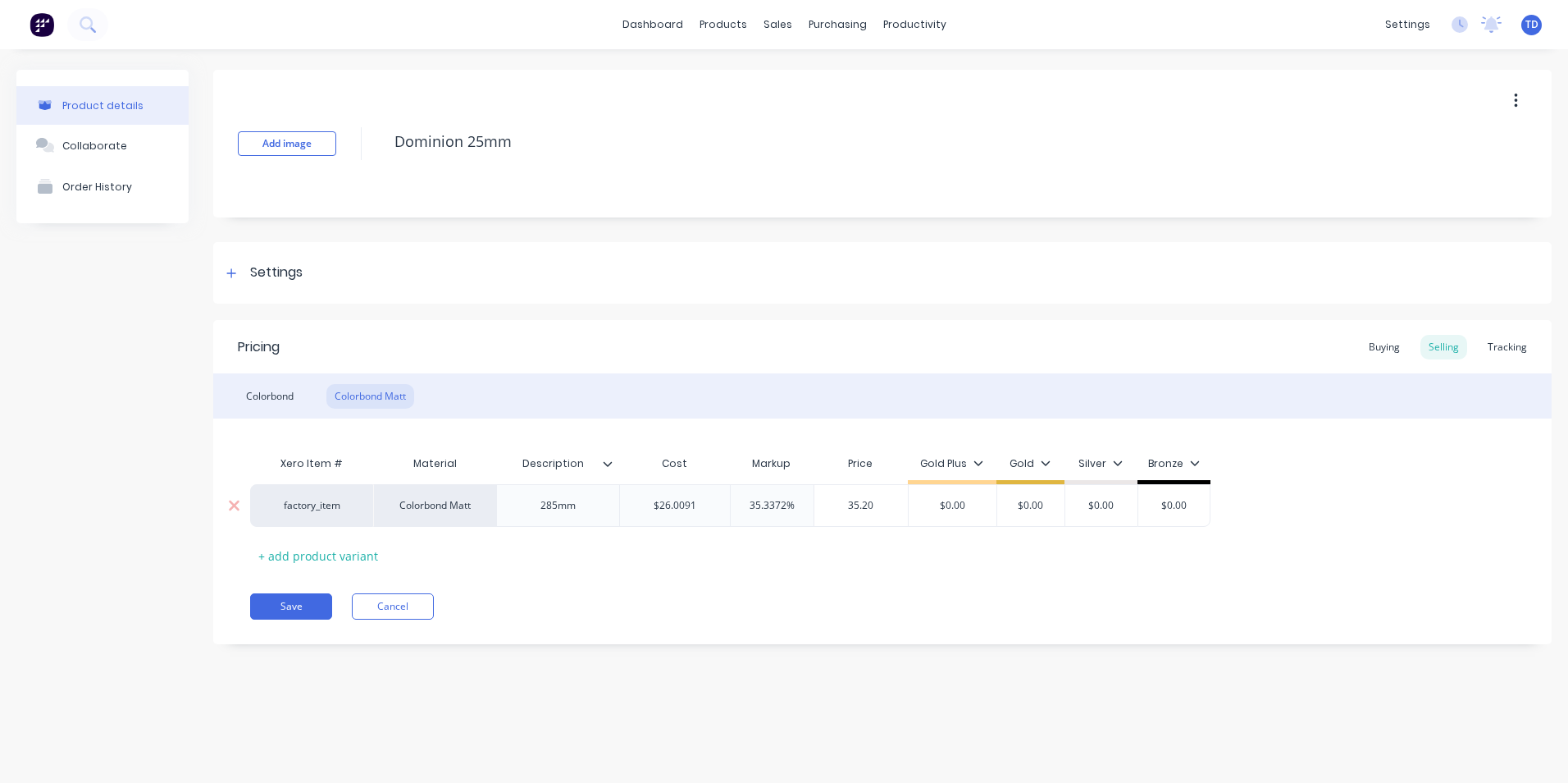
type input "$0.00"
type input "$35.20"
type textarea "x"
type input "3"
type textarea "x"
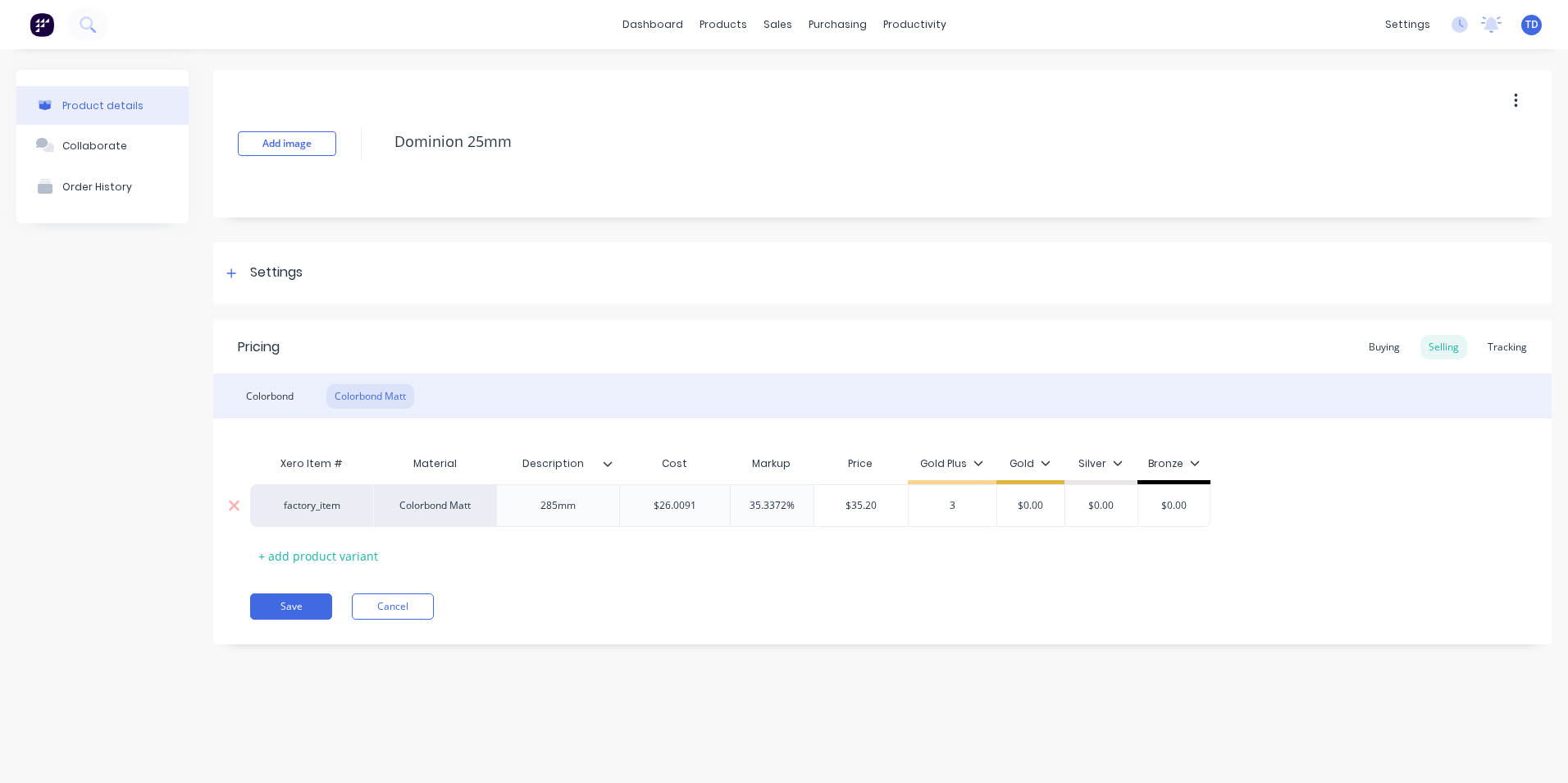
type input "35"
type textarea "x"
type input "35."
type textarea "x"
type input "35.2"
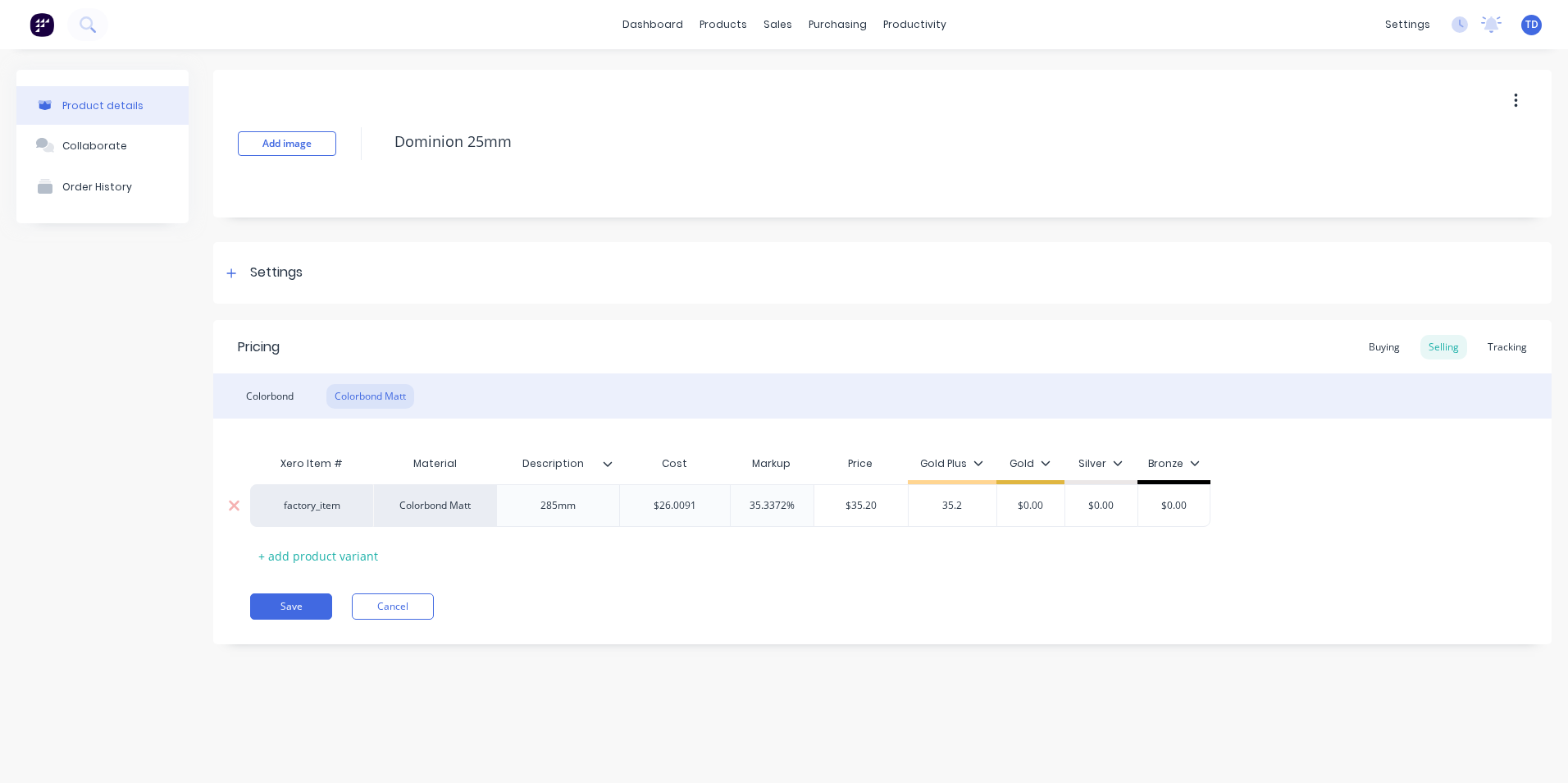
type textarea "x"
type input "35.20"
type input "$0.00"
type input "$35.20"
type textarea "x"
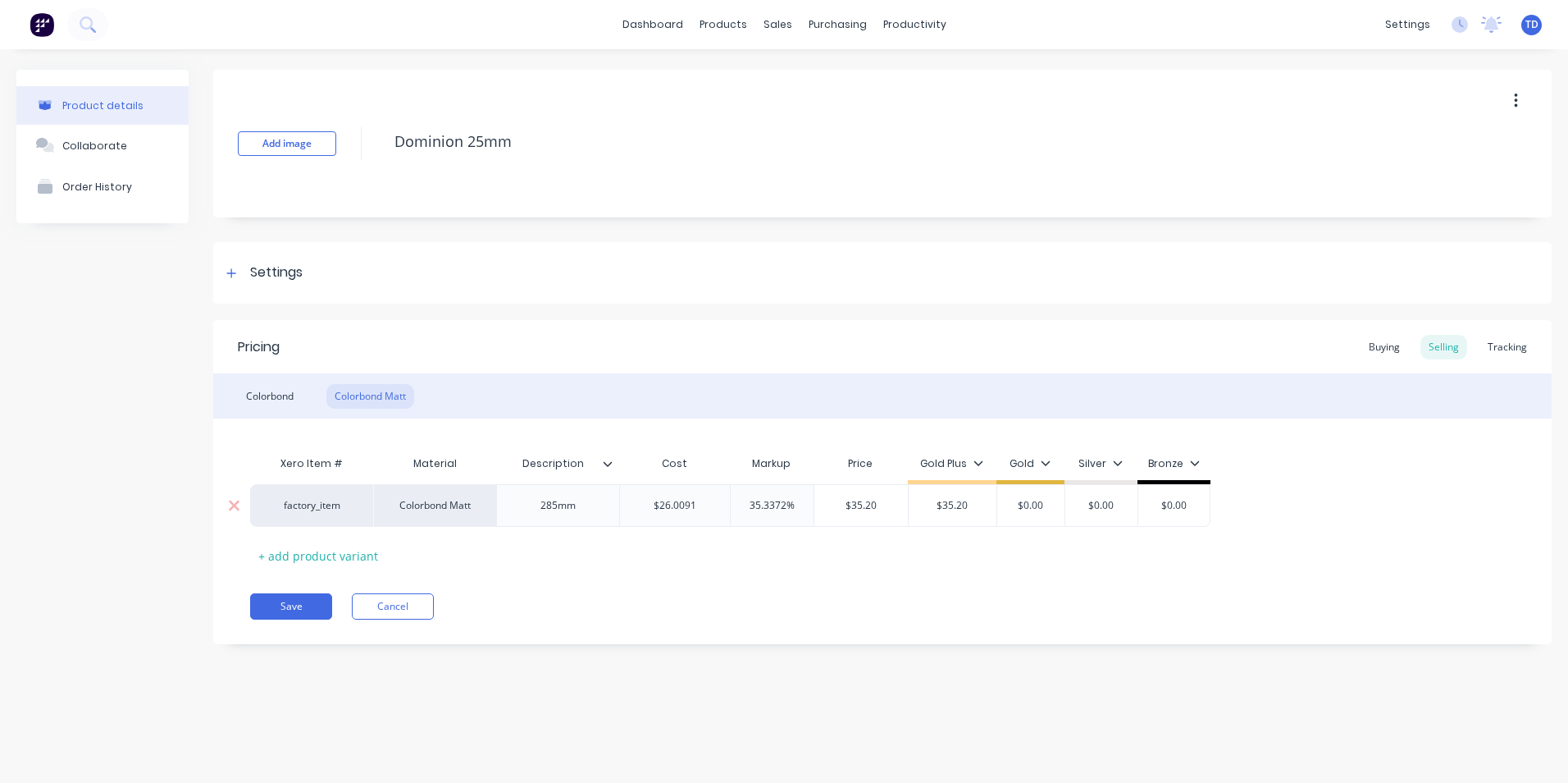
type input "3"
type textarea "x"
type input "35"
type textarea "x"
type input "35."
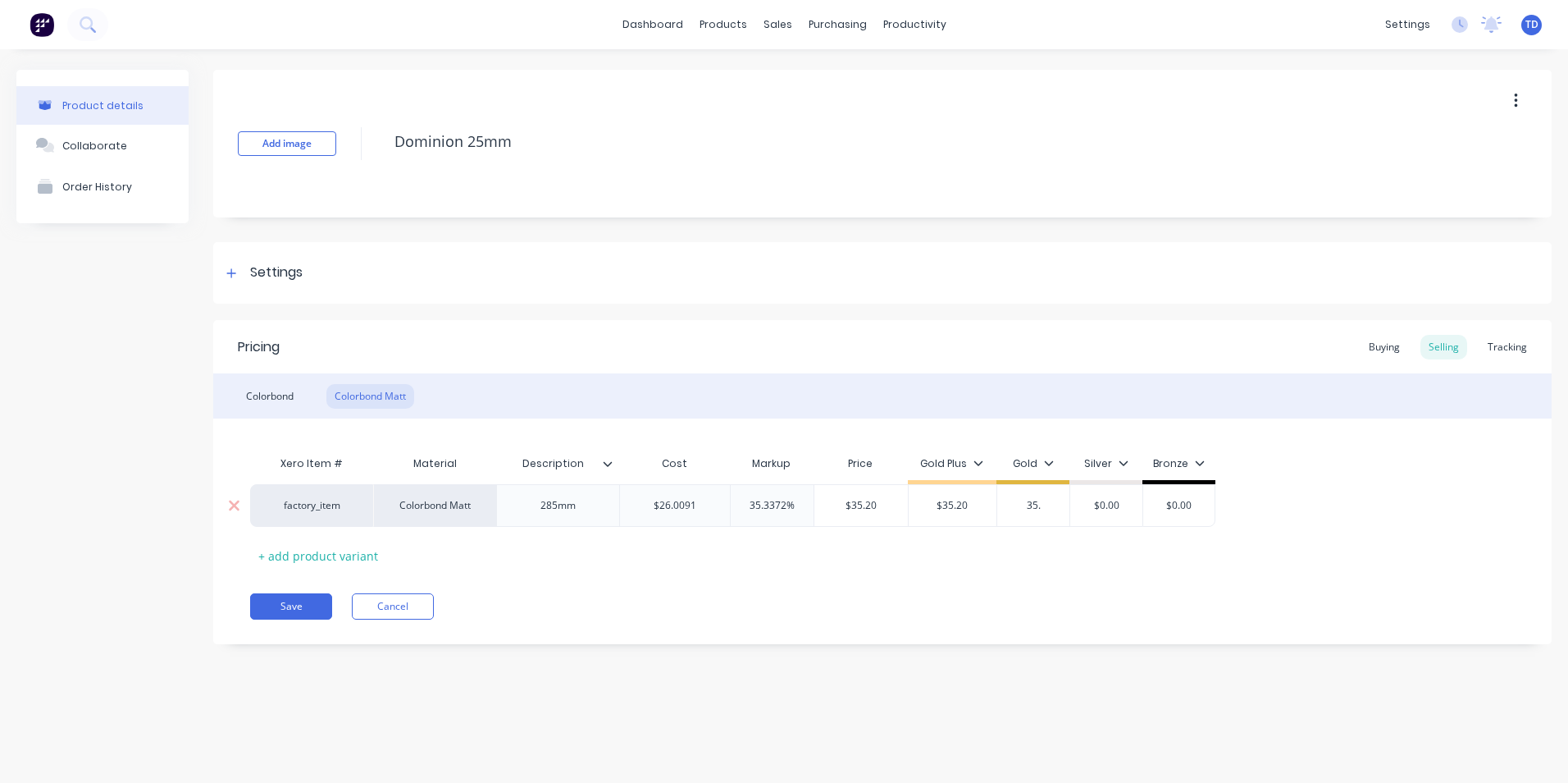
type textarea "x"
type input "35.2"
type textarea "x"
type input "35.20"
type input "$0.00"
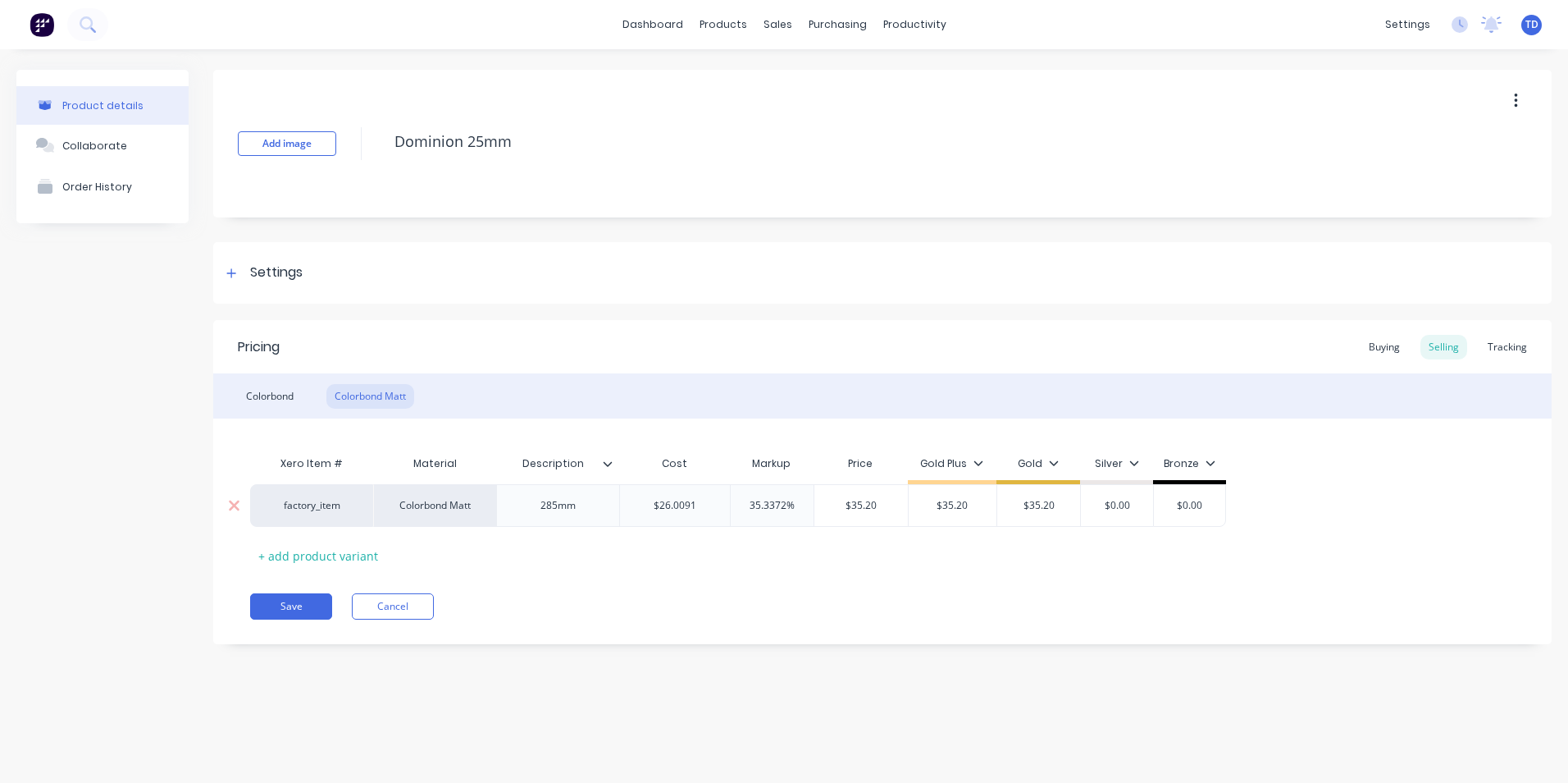
type input "$0.00"
type textarea "x"
type input "3"
type textarea "x"
click at [284, 601] on button "Save" at bounding box center [291, 607] width 82 height 26
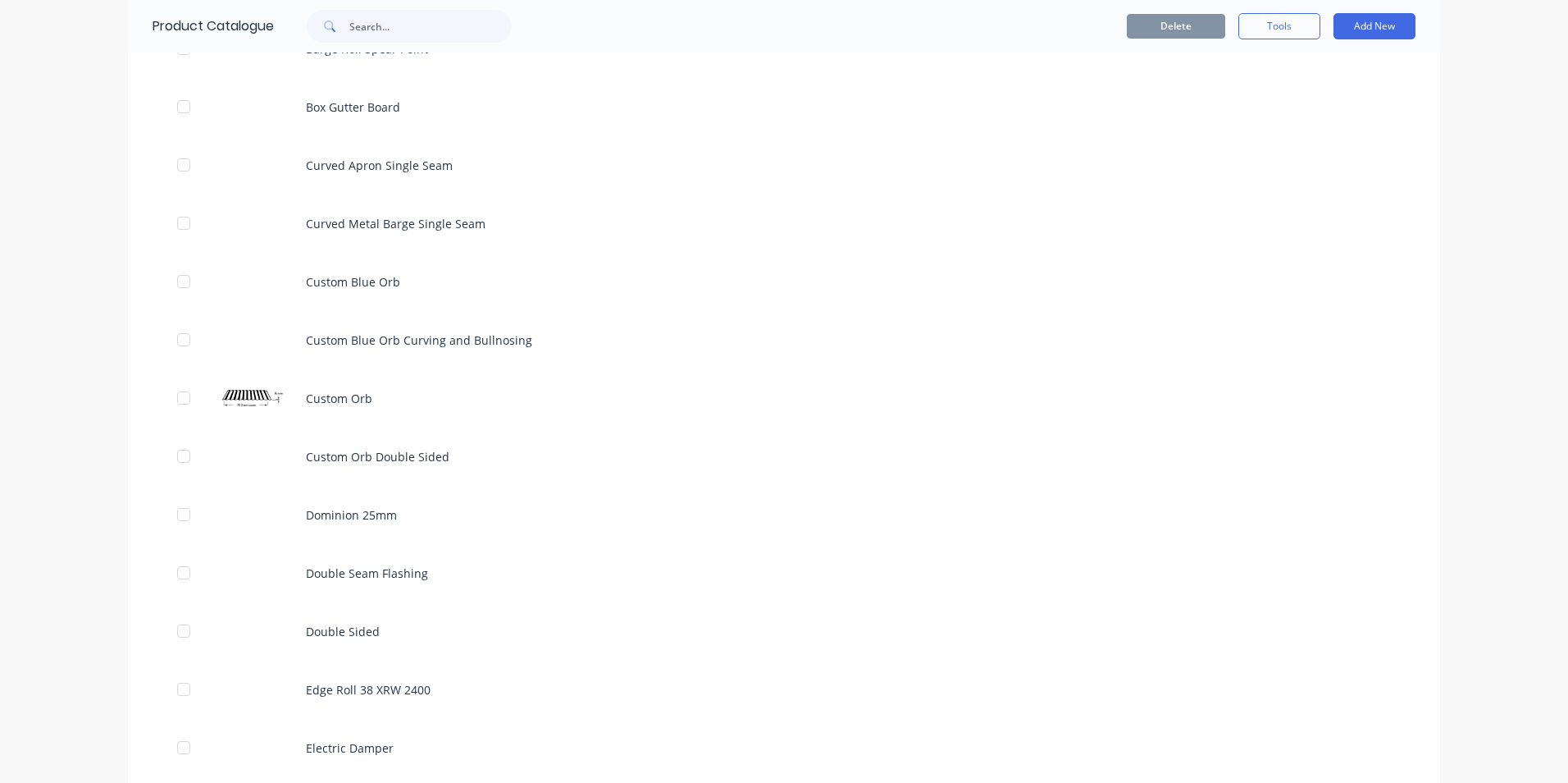
scroll to position [1395, 0]
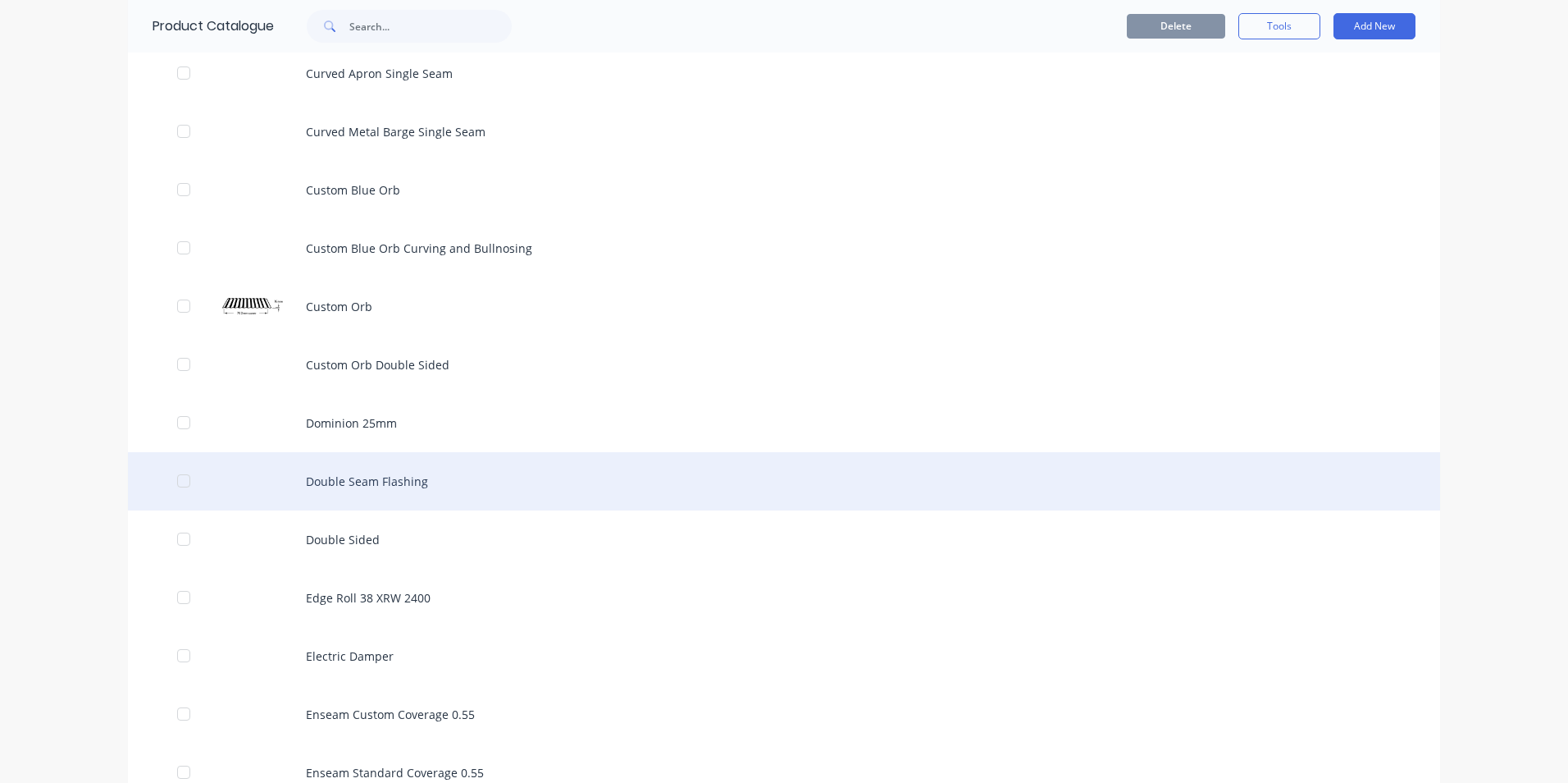
click at [336, 485] on div "Double Seam Flashing" at bounding box center [784, 481] width 1312 height 58
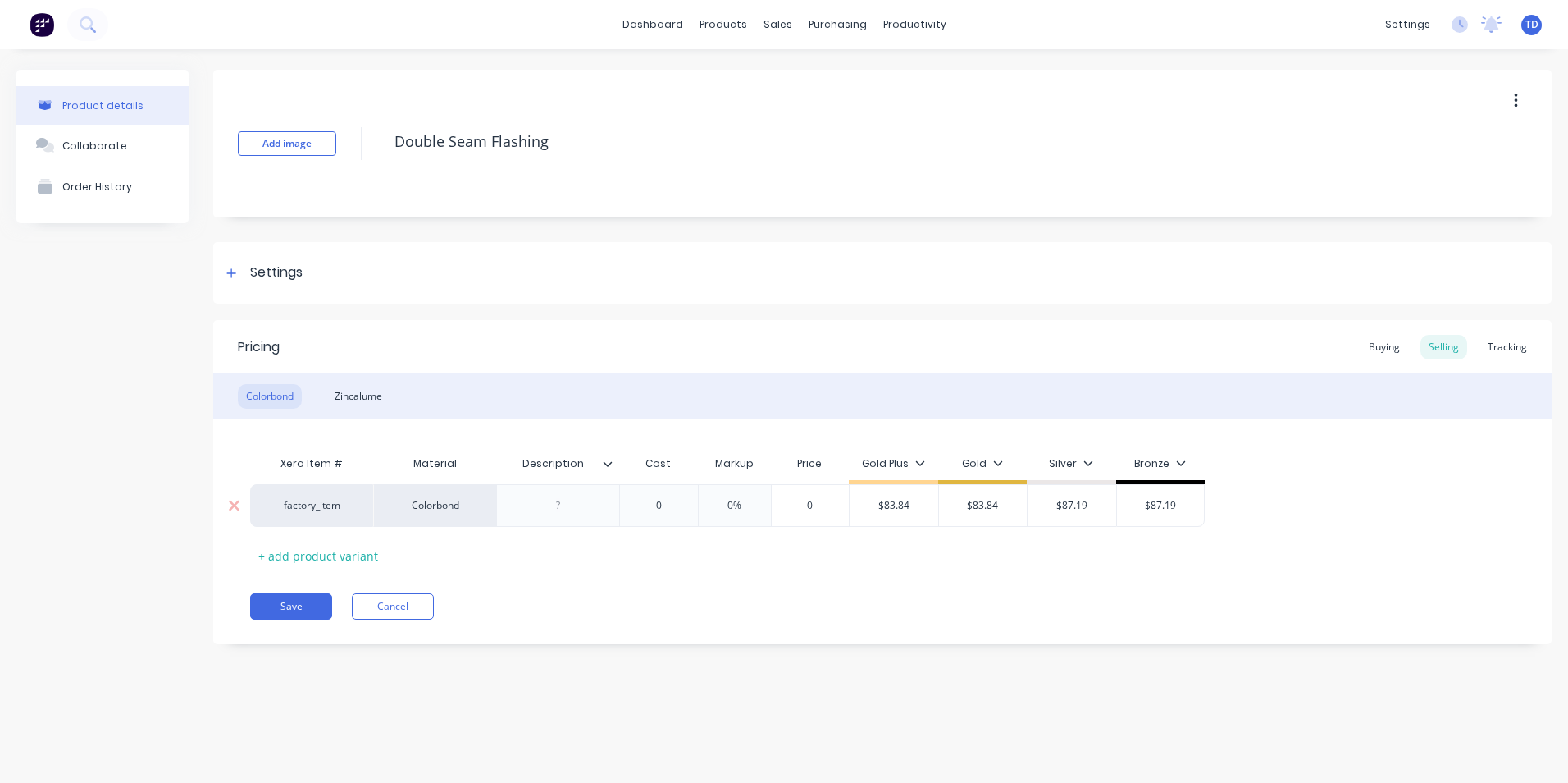
click at [666, 511] on input "0" at bounding box center [659, 506] width 82 height 15
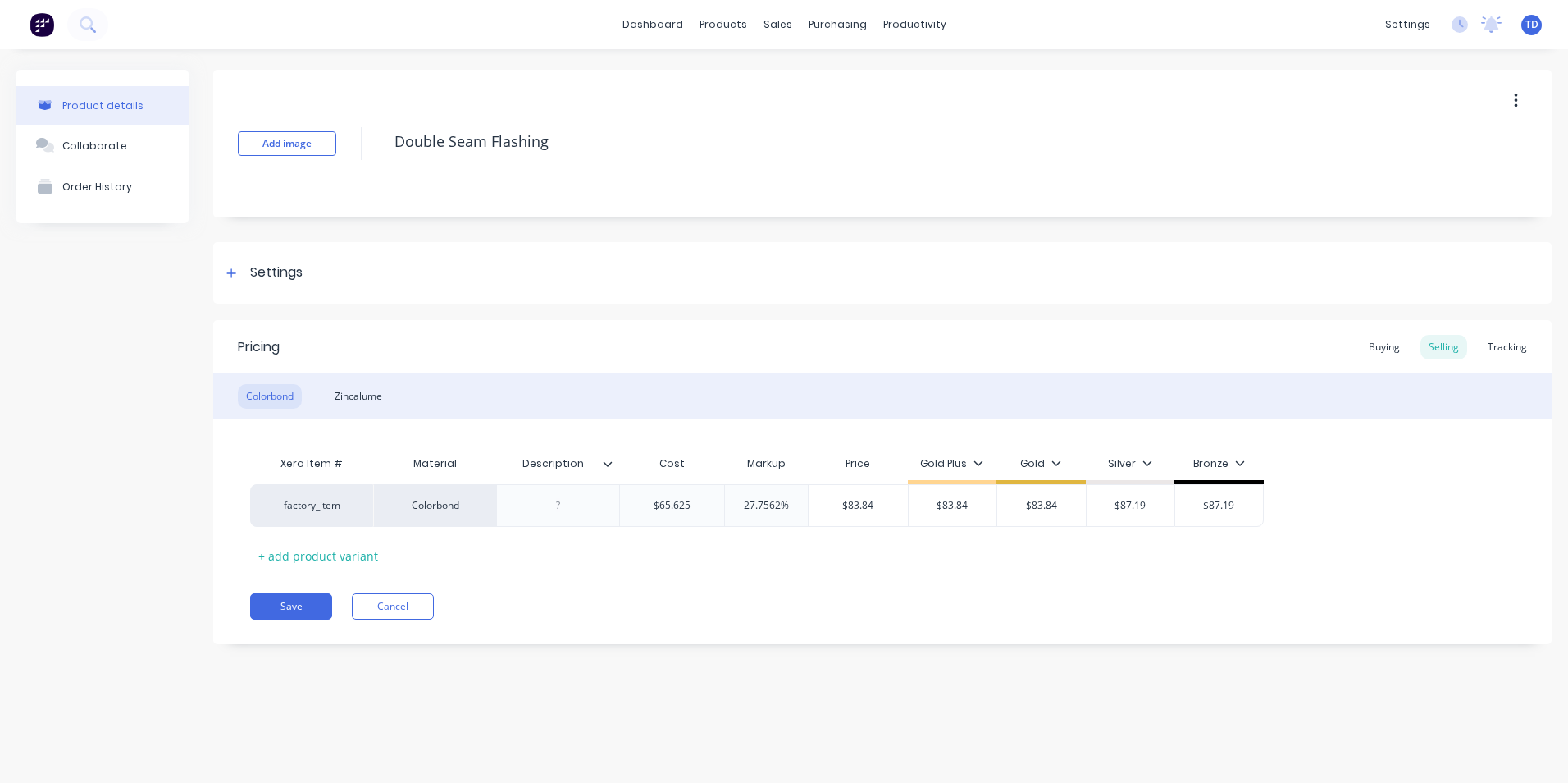
click at [808, 567] on div "Xero Item # Material Description Cost Markup Price Gold Plus Gold Silver Bronze…" at bounding box center [882, 508] width 1265 height 121
click at [1007, 581] on div "Pricing Buying Selling Tracking Colorbond Zincalume Xero Item # Material Descri…" at bounding box center [882, 482] width 1339 height 324
click at [292, 594] on button "Save" at bounding box center [291, 607] width 82 height 26
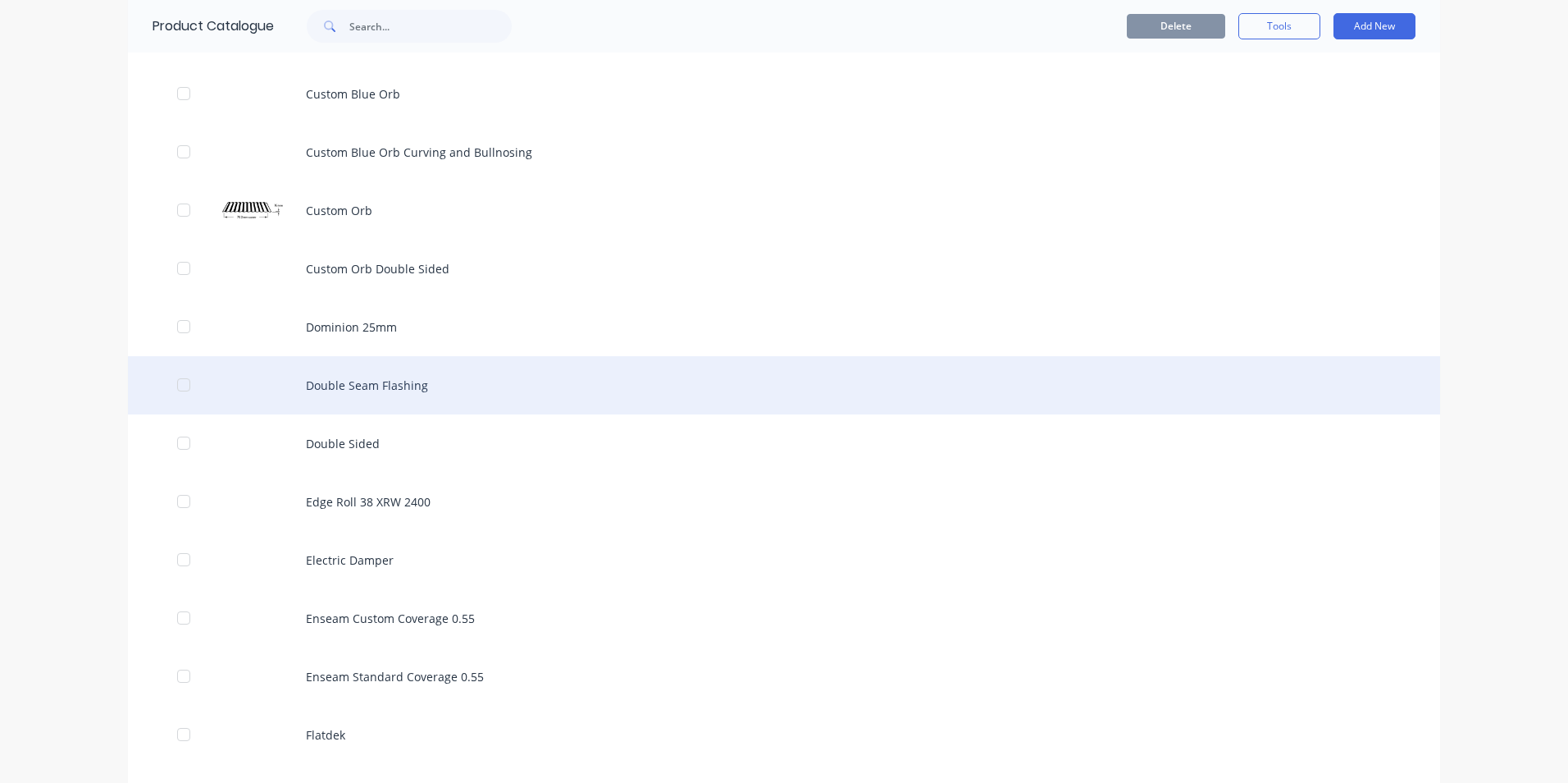
scroll to position [1477, 0]
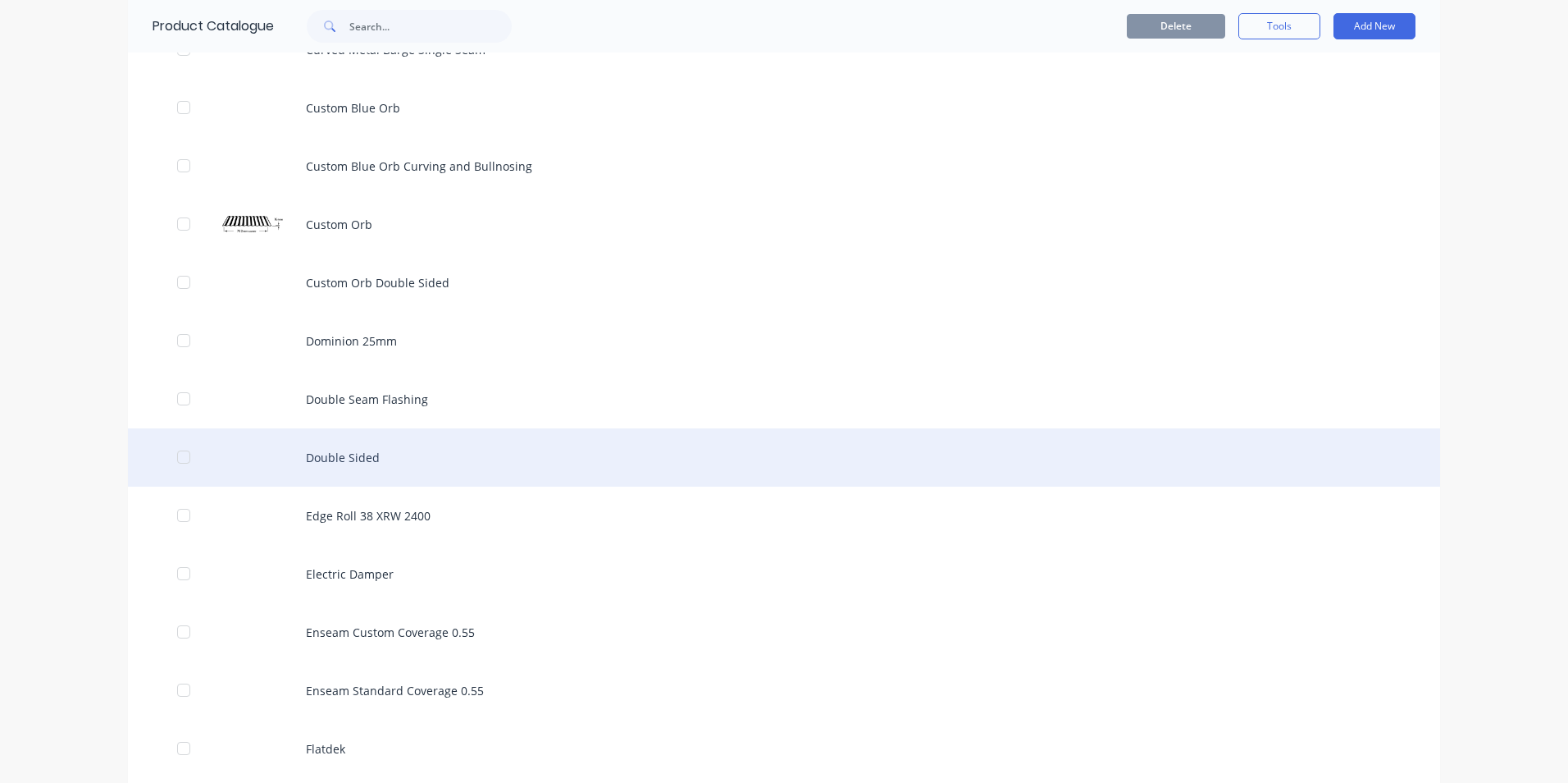
click at [334, 458] on div "Double Sided" at bounding box center [784, 457] width 1312 height 58
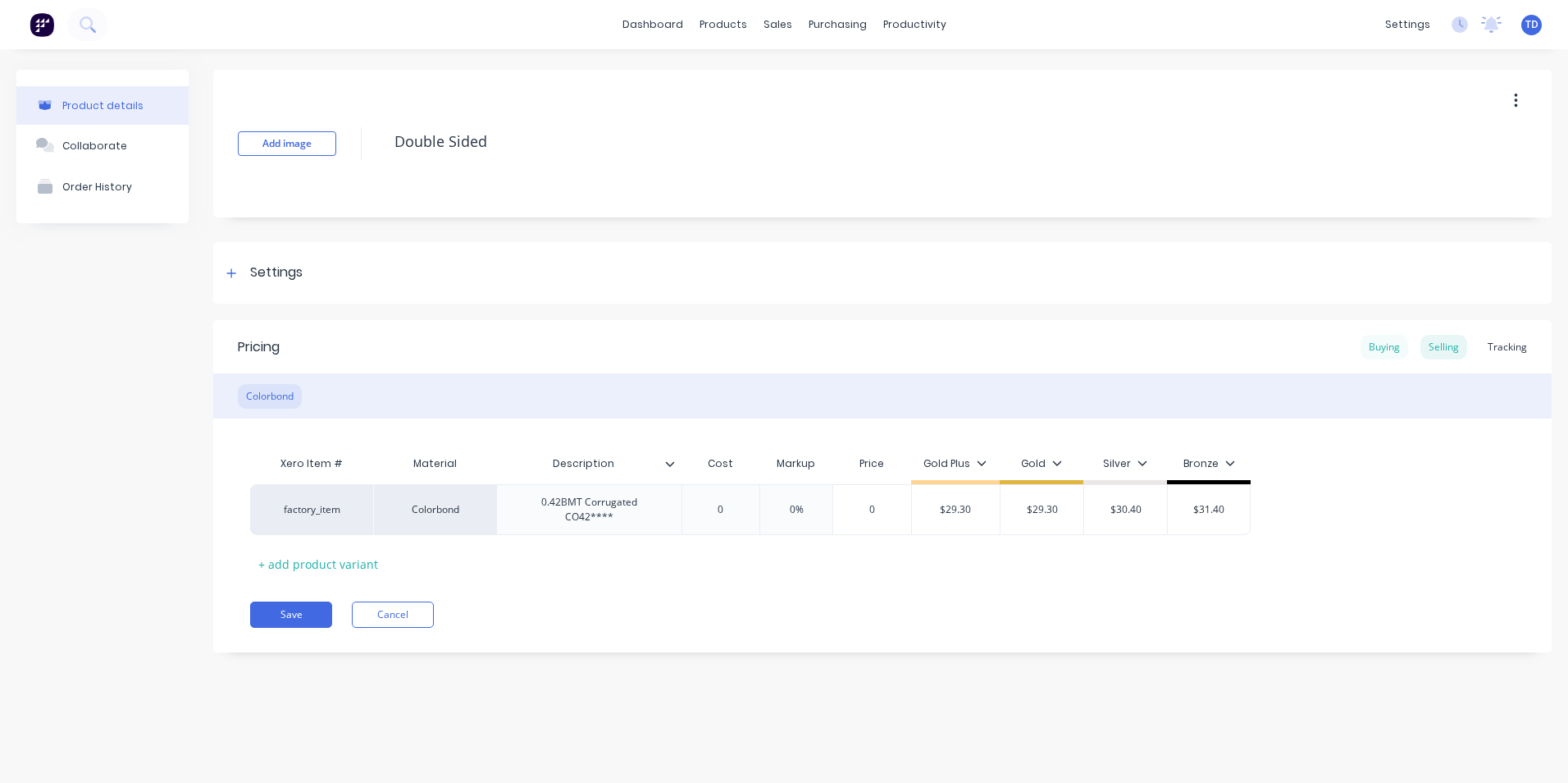
click at [1370, 350] on div "Buying" at bounding box center [1384, 347] width 48 height 24
click at [1456, 344] on div "Selling" at bounding box center [1444, 347] width 47 height 24
click at [705, 503] on input "0" at bounding box center [721, 510] width 82 height 15
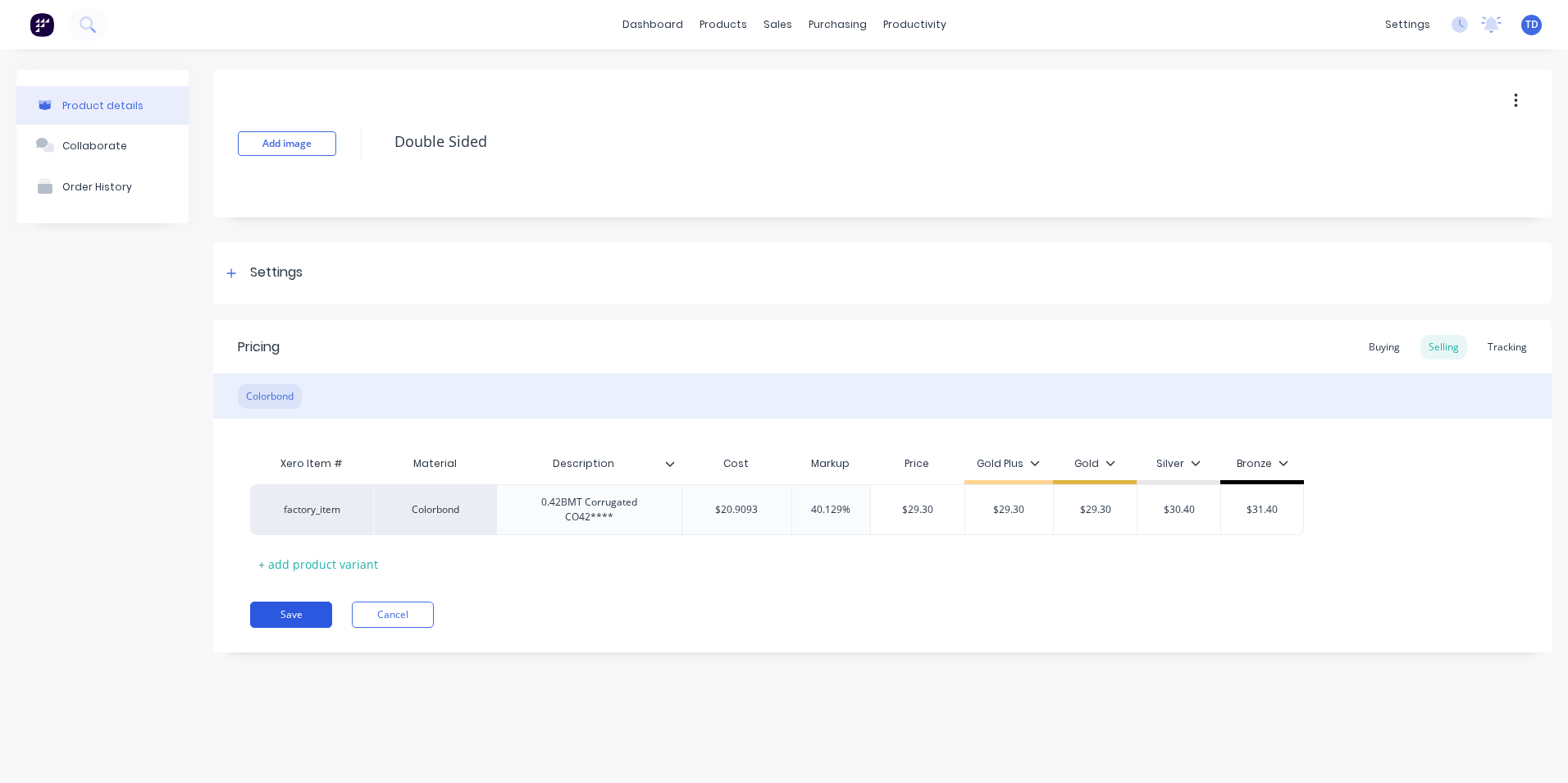
click at [288, 601] on button "Save" at bounding box center [291, 614] width 82 height 26
